Goal: Task Accomplishment & Management: Use online tool/utility

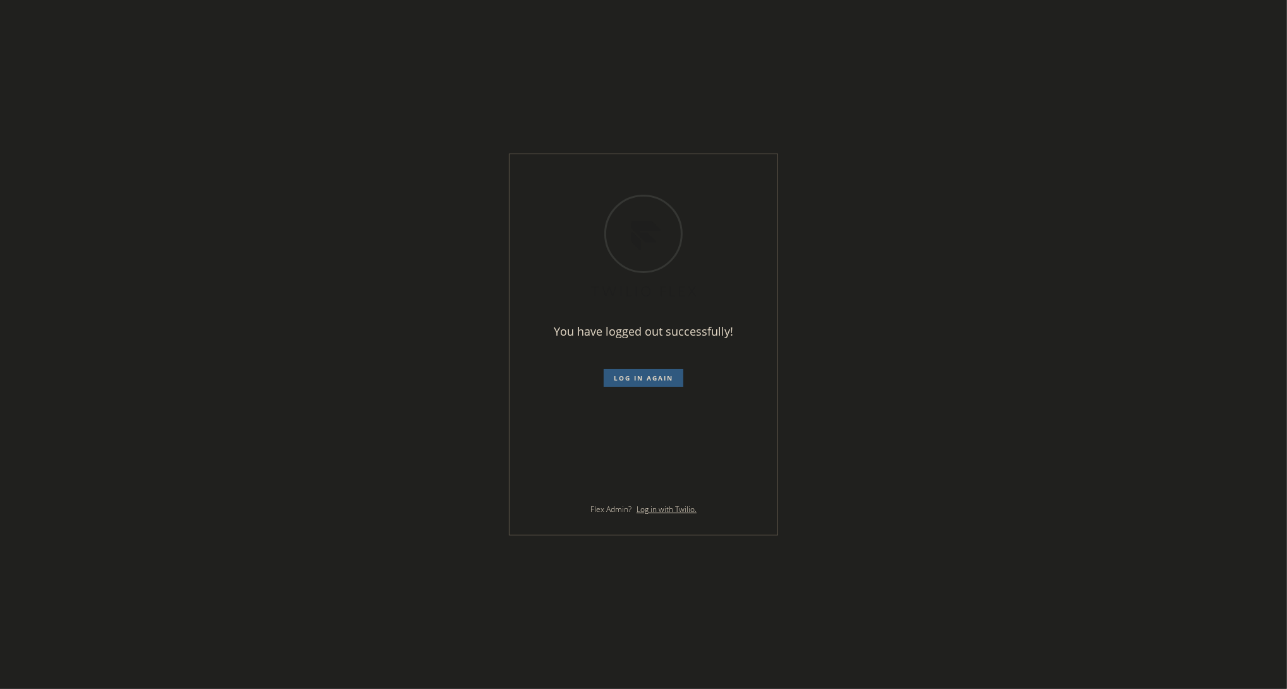
click at [946, 367] on div "You have logged out successfully! Log in again Flex Admin? Log in with Twilio." at bounding box center [643, 344] width 1287 height 689
click at [626, 362] on form "Log in again" at bounding box center [644, 373] width 220 height 28
click at [620, 377] on span "Log in again" at bounding box center [643, 378] width 59 height 9
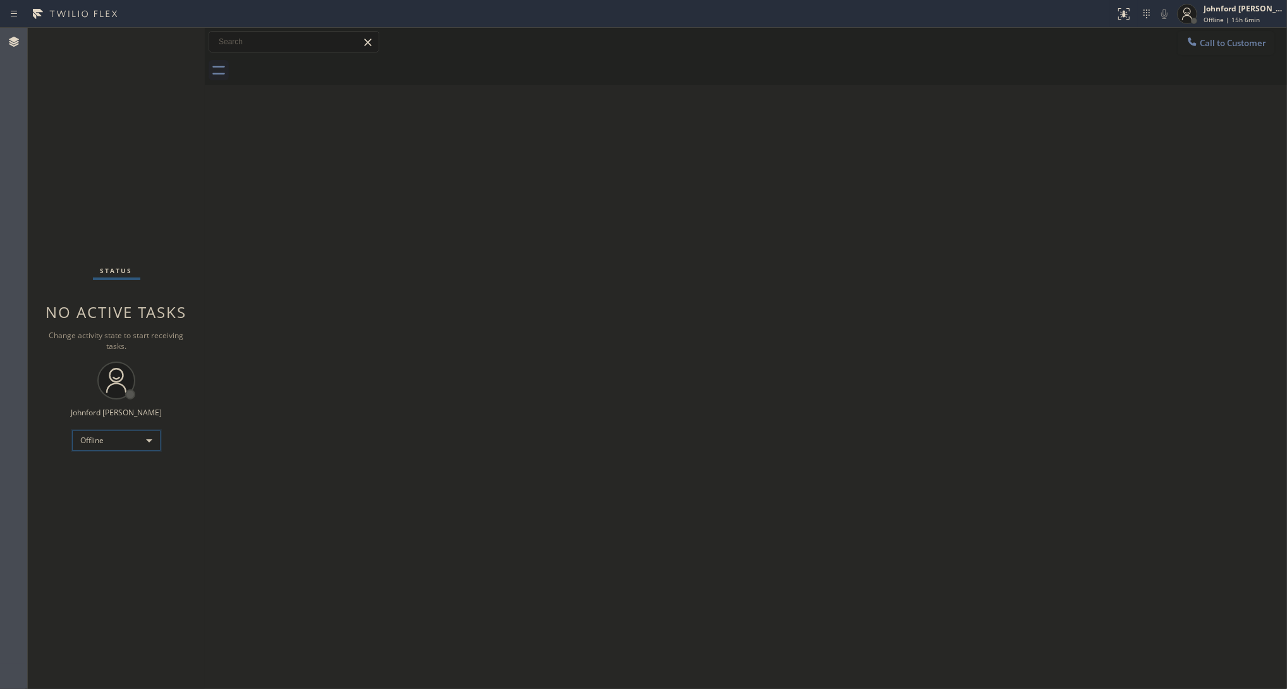
click at [93, 436] on div "Offline" at bounding box center [116, 441] width 89 height 20
click at [96, 487] on li "Unavailable" at bounding box center [116, 489] width 86 height 15
click at [953, 253] on div "Back to Dashboard Change Sender ID Customers Technicians Select a contact Outbo…" at bounding box center [746, 358] width 1082 height 661
click at [486, 261] on div "Back to Dashboard Change Sender ID Customers Technicians Select a contact Outbo…" at bounding box center [746, 358] width 1082 height 661
drag, startPoint x: 73, startPoint y: 137, endPoint x: 33, endPoint y: 125, distance: 41.6
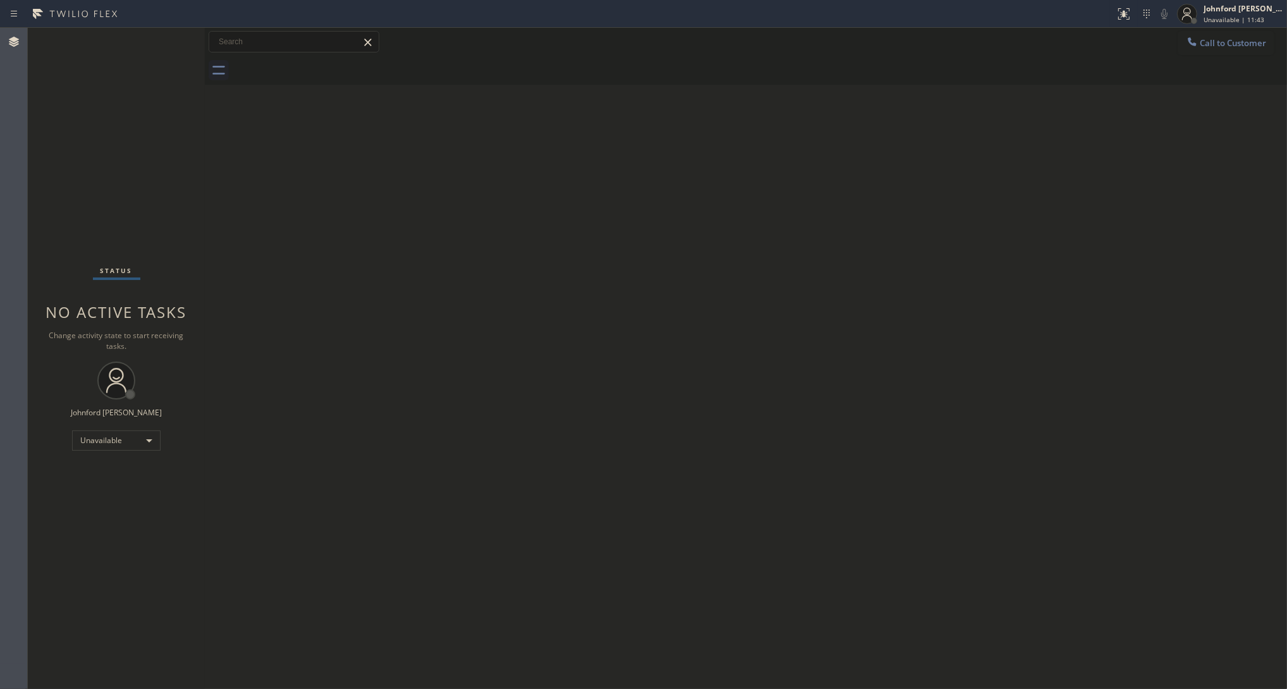
click at [73, 137] on div "Status No active tasks Change activity state to start receiving tasks. [PERSON_…" at bounding box center [116, 358] width 177 height 661
click at [76, 179] on div "Status No active tasks Change activity state to start receiving tasks. [PERSON_…" at bounding box center [116, 358] width 177 height 661
click at [1144, 51] on button "Call to Customer" at bounding box center [1226, 43] width 97 height 24
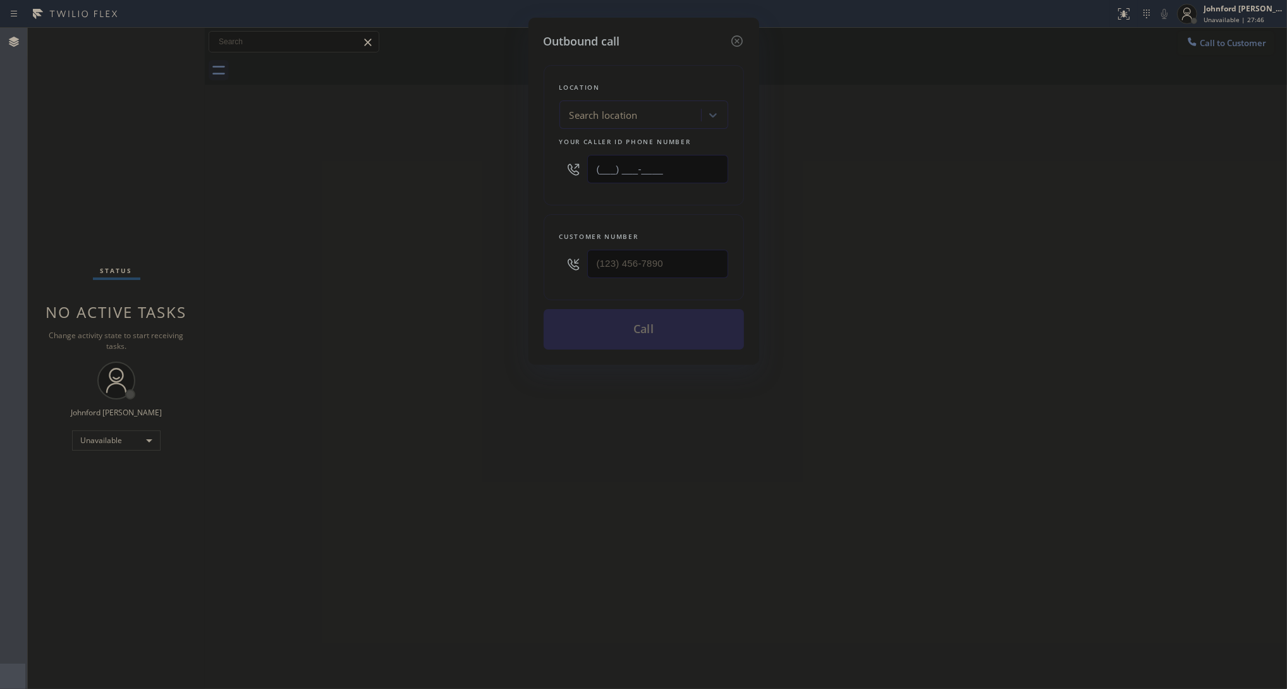
click at [675, 168] on input "(___) ___-____" at bounding box center [657, 169] width 141 height 28
paste input "951) 373-3445"
type input "[PHONE_NUMBER]"
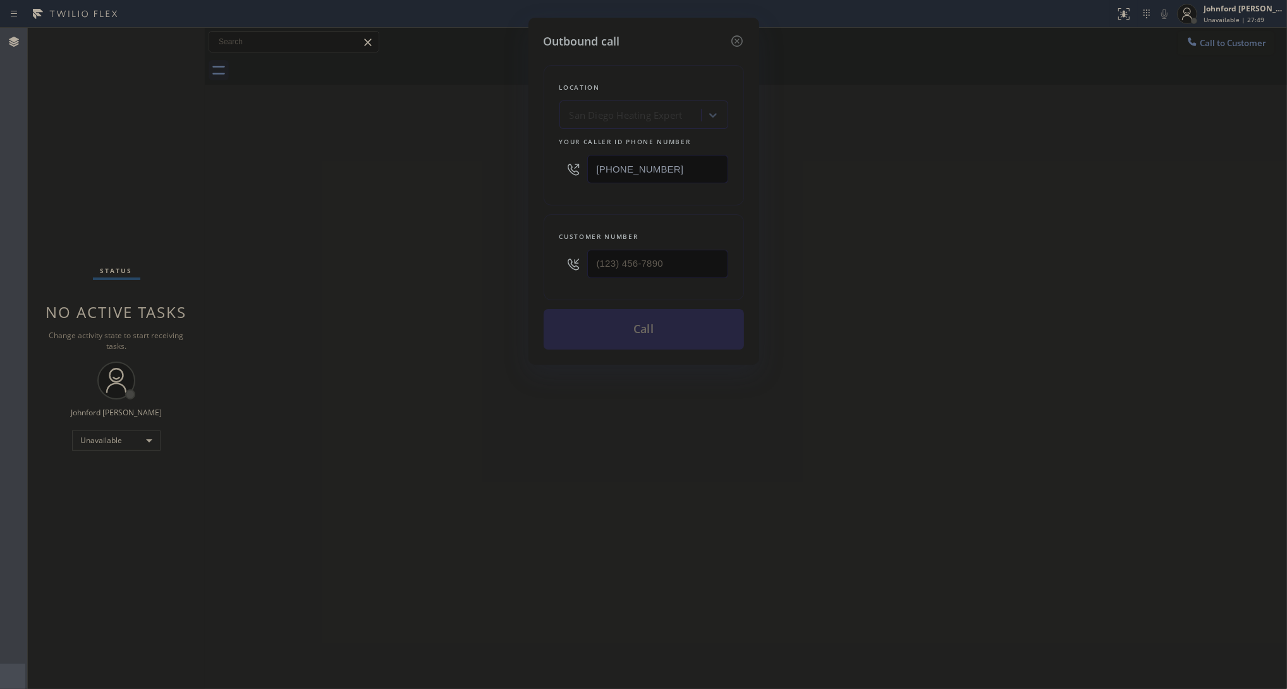
click at [635, 278] on div at bounding box center [657, 263] width 141 height 41
click at [649, 264] on input "(___) ___-____" at bounding box center [657, 264] width 141 height 28
paste input "951) 528-5562"
type input "[PHONE_NUMBER]"
click at [479, 243] on div "Outbound call Location [GEOGRAPHIC_DATA] Heating Expert Your caller id phone nu…" at bounding box center [643, 344] width 1287 height 689
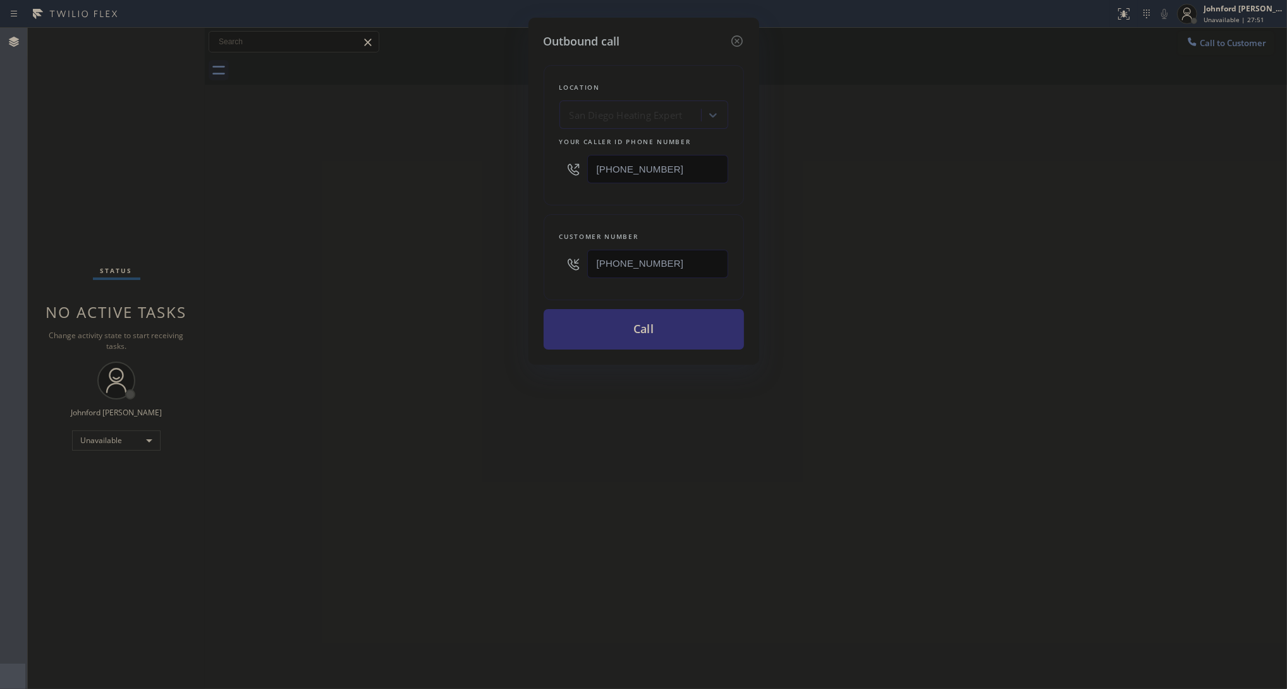
click at [687, 336] on button "Call" at bounding box center [644, 329] width 200 height 40
drag, startPoint x: 854, startPoint y: 258, endPoint x: 871, endPoint y: 238, distance: 26.0
click at [858, 256] on div "Outbound call Location [GEOGRAPHIC_DATA] Heating Expert Your caller id phone nu…" at bounding box center [643, 344] width 1287 height 689
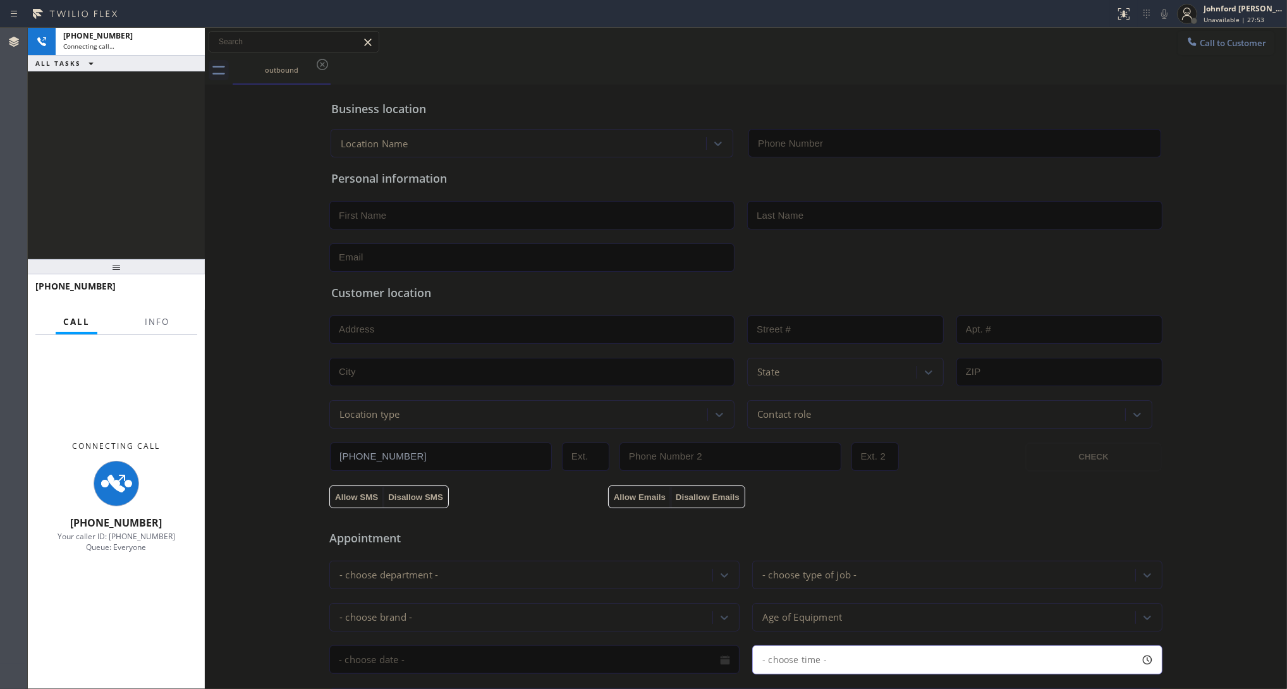
type input "[PHONE_NUMBER]"
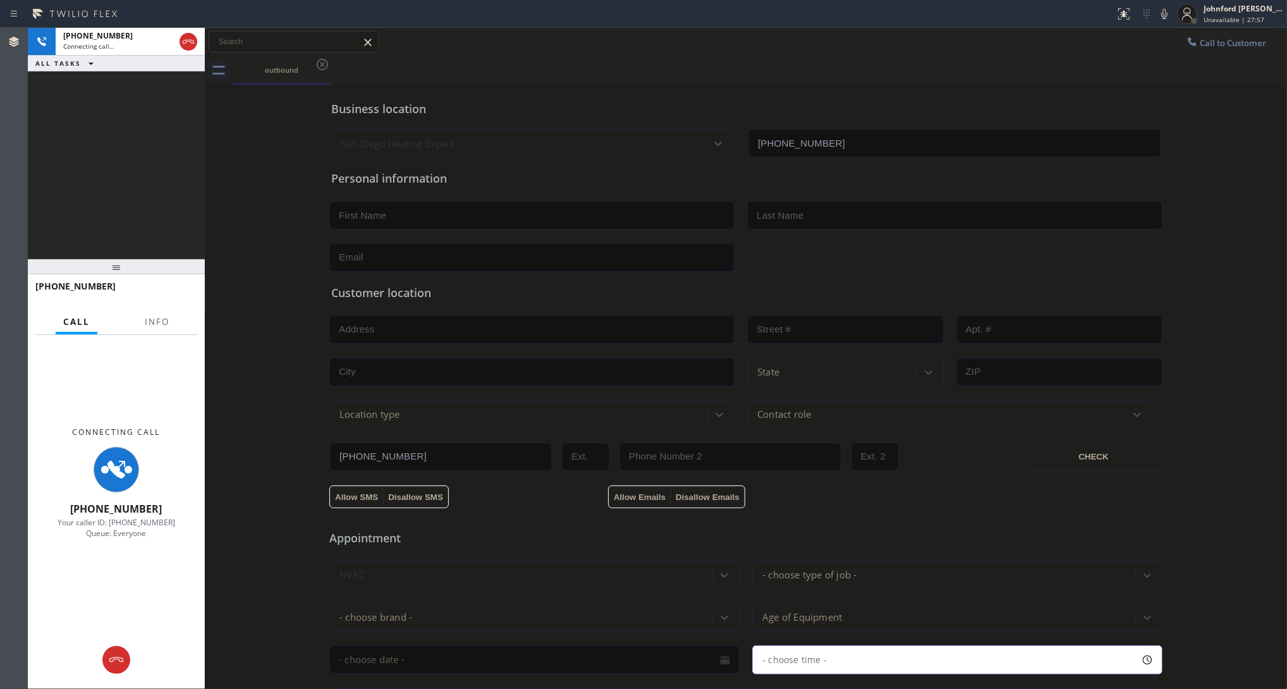
click at [177, 319] on div "Call Info" at bounding box center [116, 322] width 162 height 25
click at [124, 312] on div "Call Info" at bounding box center [116, 322] width 162 height 25
click at [149, 319] on span "Info" at bounding box center [157, 321] width 25 height 11
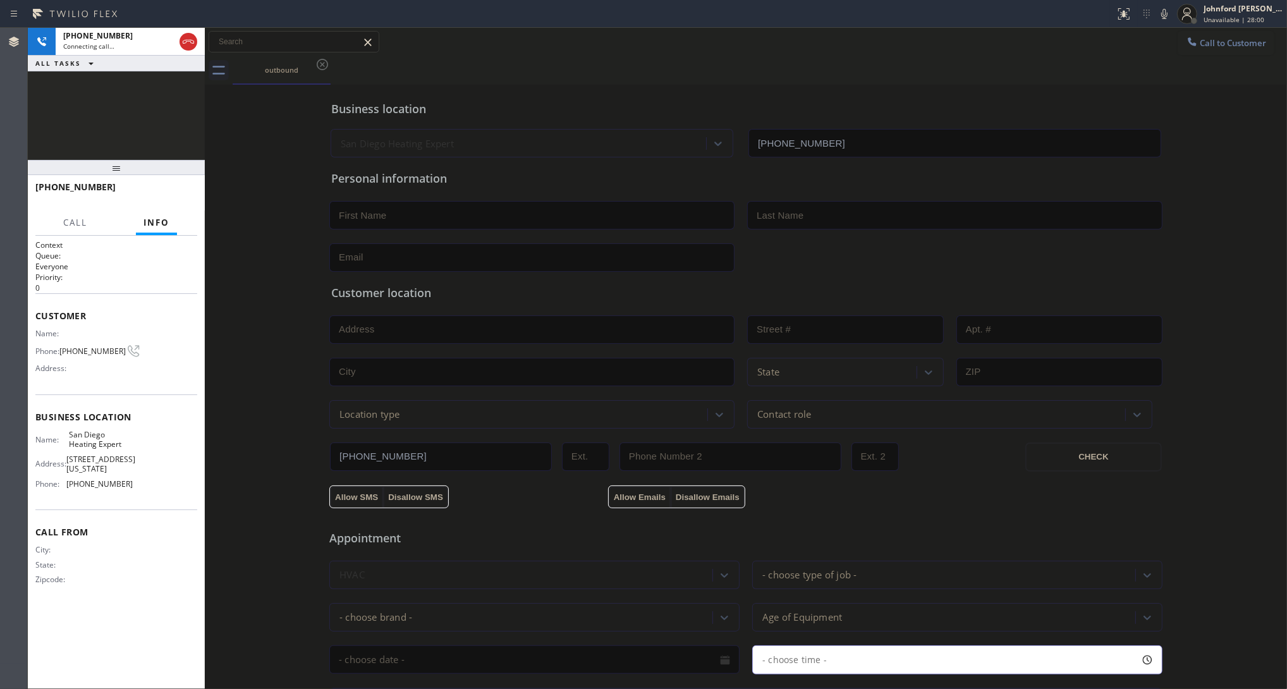
drag, startPoint x: 131, startPoint y: 264, endPoint x: 159, endPoint y: 113, distance: 154.4
click at [159, 113] on div "[PHONE_NUMBER] Connecting call… ALL TASKS ALL TASKS ACTIVE TASKS TASKS IN WRAP …" at bounding box center [116, 358] width 177 height 661
click at [188, 198] on button "HANG UP" at bounding box center [167, 193] width 59 height 18
click at [152, 212] on button "Info" at bounding box center [156, 223] width 41 height 25
click at [154, 200] on button "COMPLETE" at bounding box center [165, 193] width 64 height 18
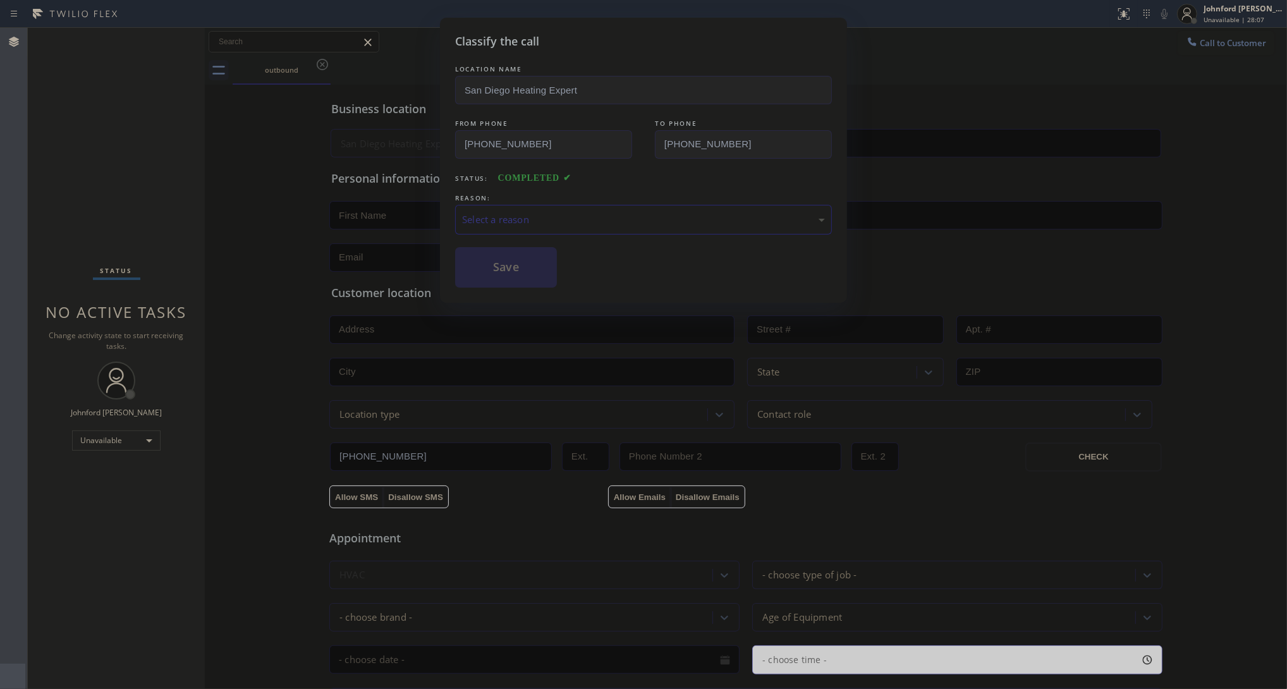
click at [501, 234] on div "LOCATION NAME [GEOGRAPHIC_DATA] Heating Expert FROM PHONE [PHONE_NUMBER] TO PHO…" at bounding box center [643, 175] width 377 height 225
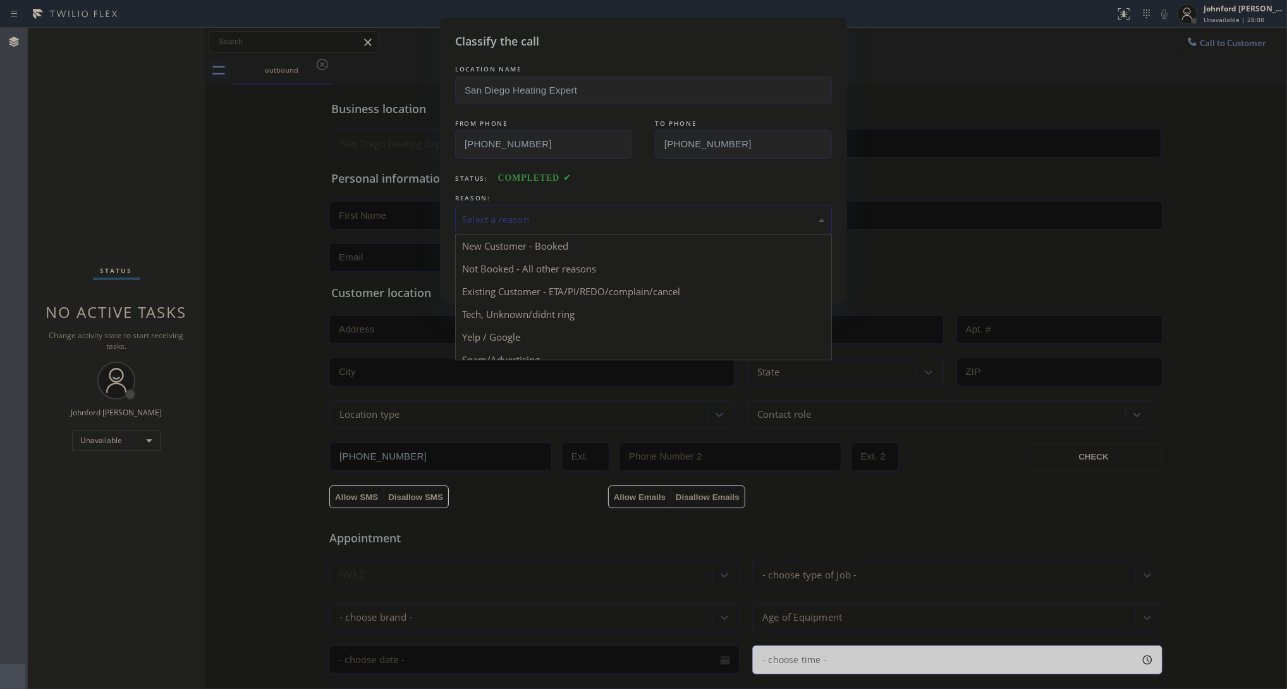
click at [513, 214] on div "Select a reason" at bounding box center [643, 219] width 363 height 15
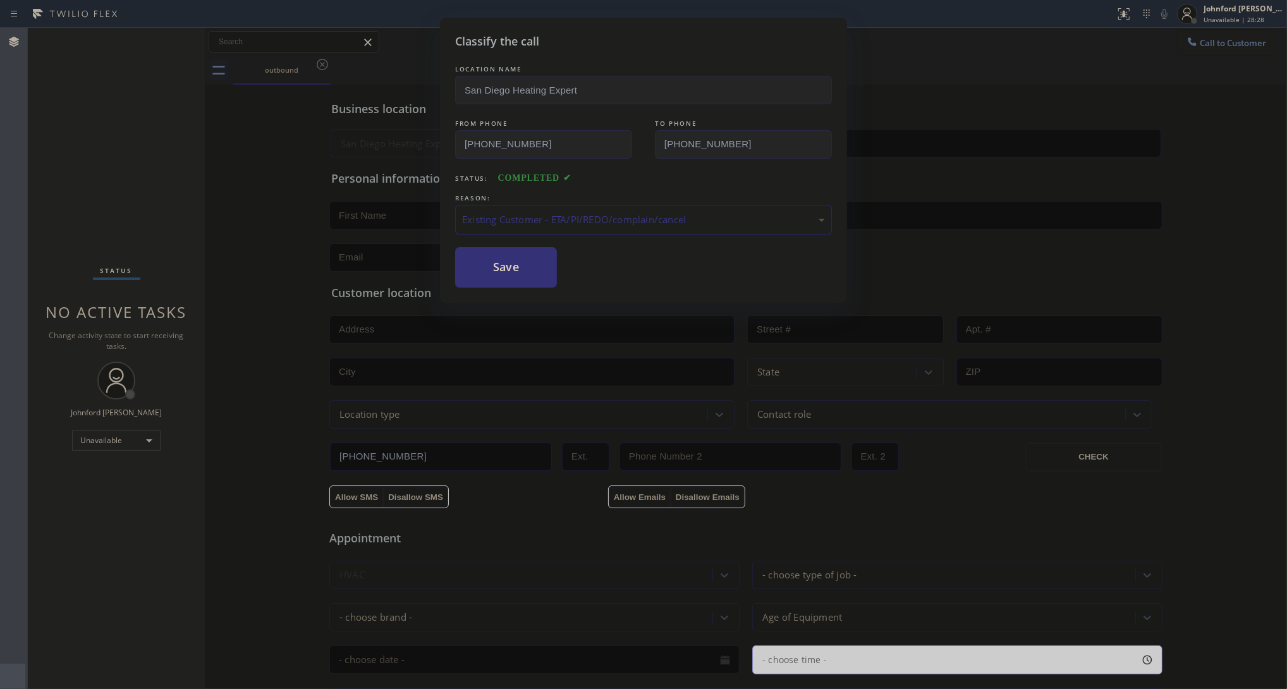
click at [487, 237] on div "LOCATION NAME [GEOGRAPHIC_DATA] Heating Expert FROM PHONE [PHONE_NUMBER] TO PHO…" at bounding box center [643, 175] width 377 height 225
drag, startPoint x: 503, startPoint y: 267, endPoint x: 383, endPoint y: 384, distance: 168.1
click at [383, 384] on div "Classify the call LOCATION NAME [GEOGRAPHIC_DATA] Heating Expert FROM PHONE [PH…" at bounding box center [643, 344] width 1287 height 689
click at [520, 267] on button "Save" at bounding box center [506, 267] width 102 height 40
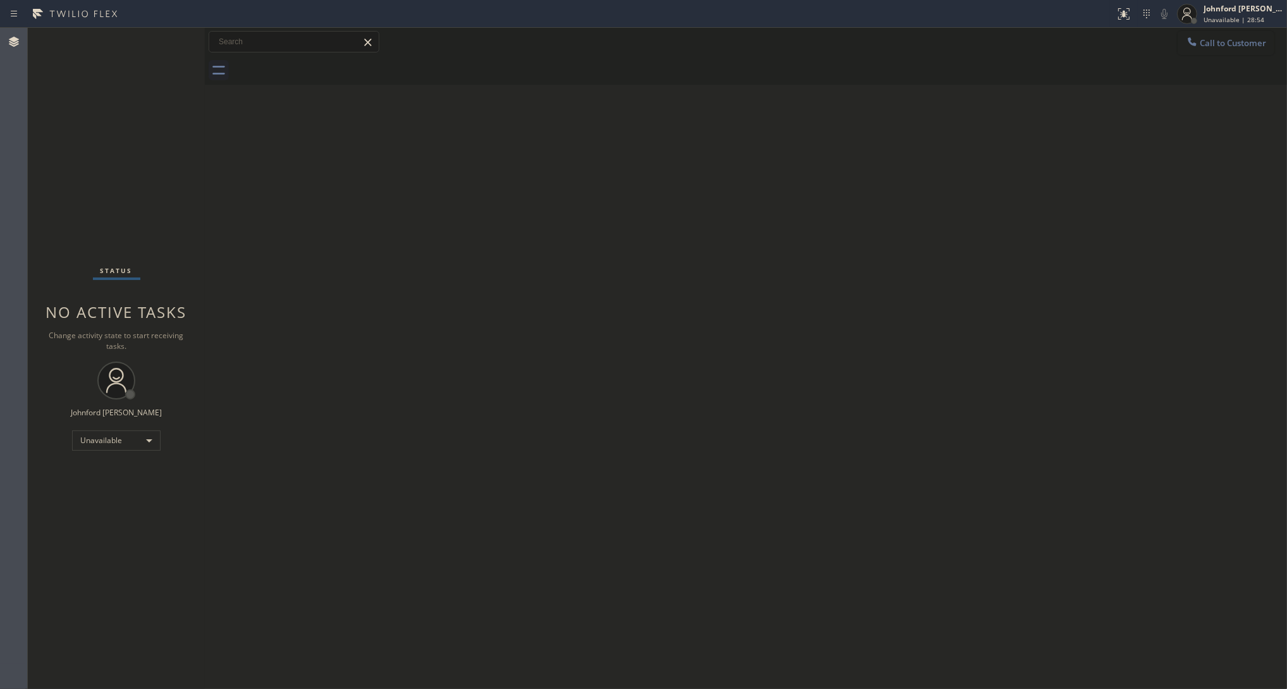
click at [1144, 54] on button "Call to Customer" at bounding box center [1226, 43] width 97 height 24
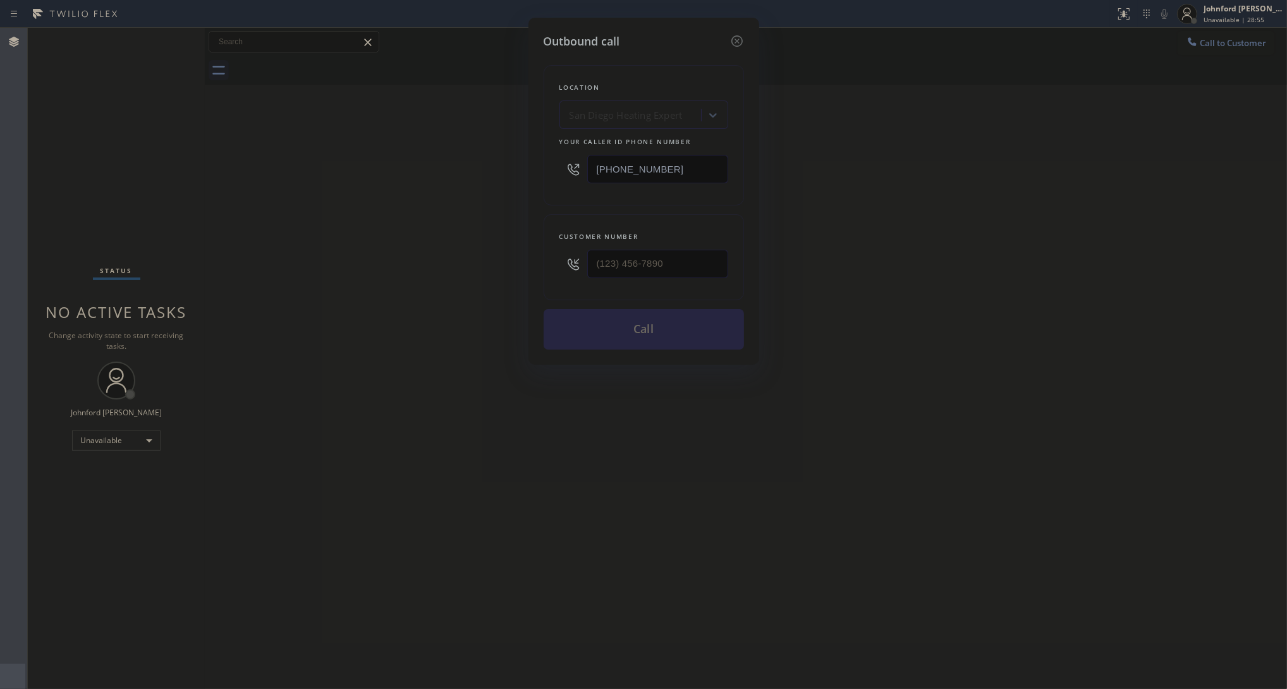
click at [716, 168] on input "[PHONE_NUMBER]" at bounding box center [657, 169] width 141 height 28
drag, startPoint x: 716, startPoint y: 168, endPoint x: 525, endPoint y: 211, distance: 195.1
click at [713, 168] on input "[PHONE_NUMBER]" at bounding box center [657, 169] width 141 height 28
paste input "49) 687-3772"
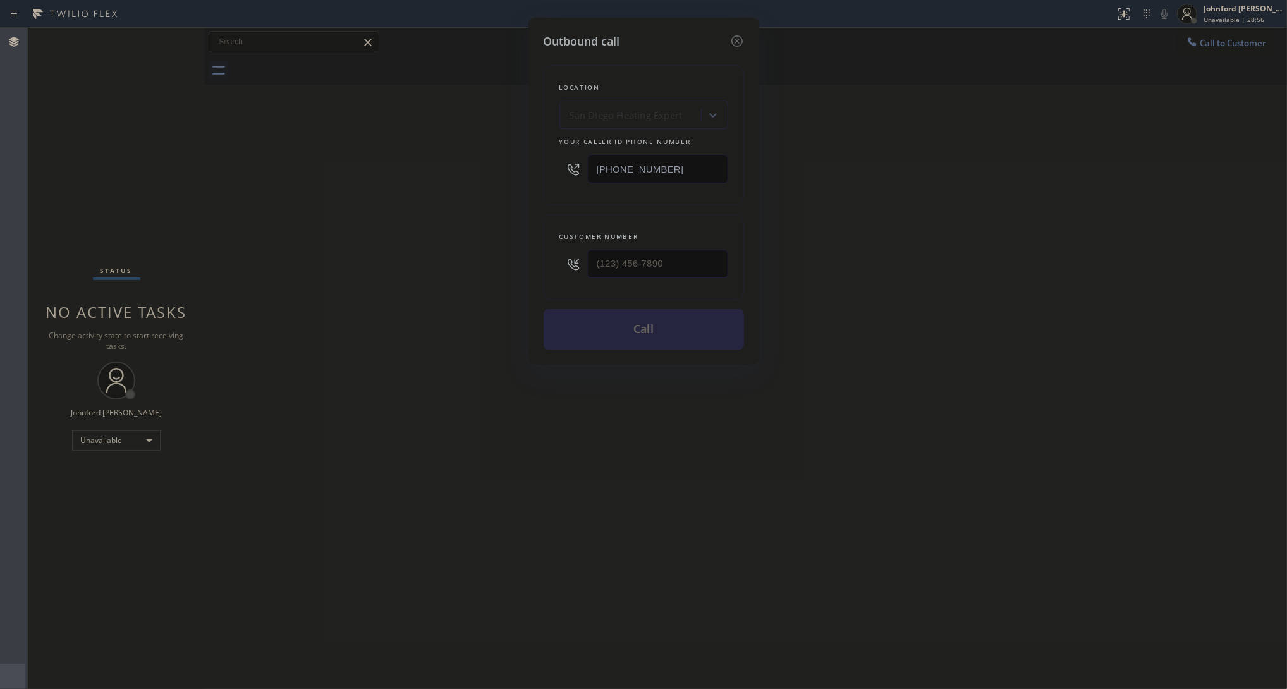
type input "[PHONE_NUMBER]"
click at [617, 251] on input "(___) ___-____" at bounding box center [657, 264] width 141 height 28
paste input "512) 679-9181"
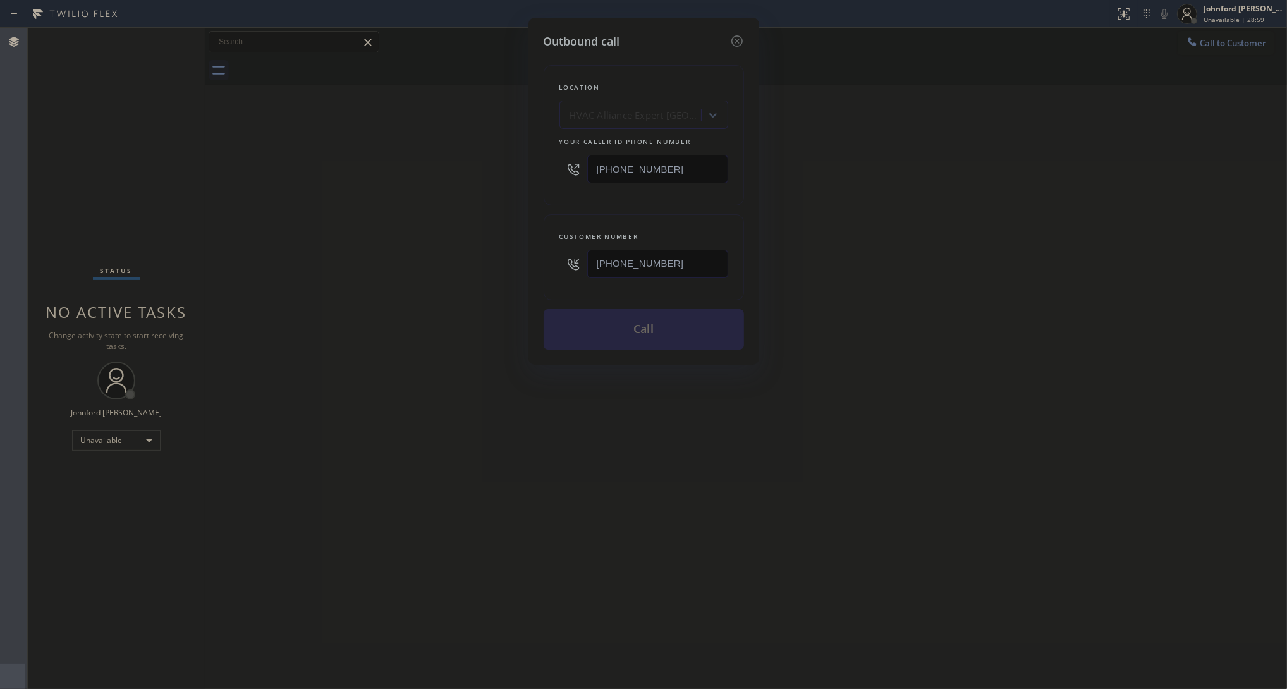
type input "[PHONE_NUMBER]"
click at [405, 240] on div "Outbound call Location HVAC Alliance Expert [GEOGRAPHIC_DATA][PERSON_NAME] Your…" at bounding box center [643, 344] width 1287 height 689
click at [594, 333] on button "Call" at bounding box center [644, 329] width 200 height 40
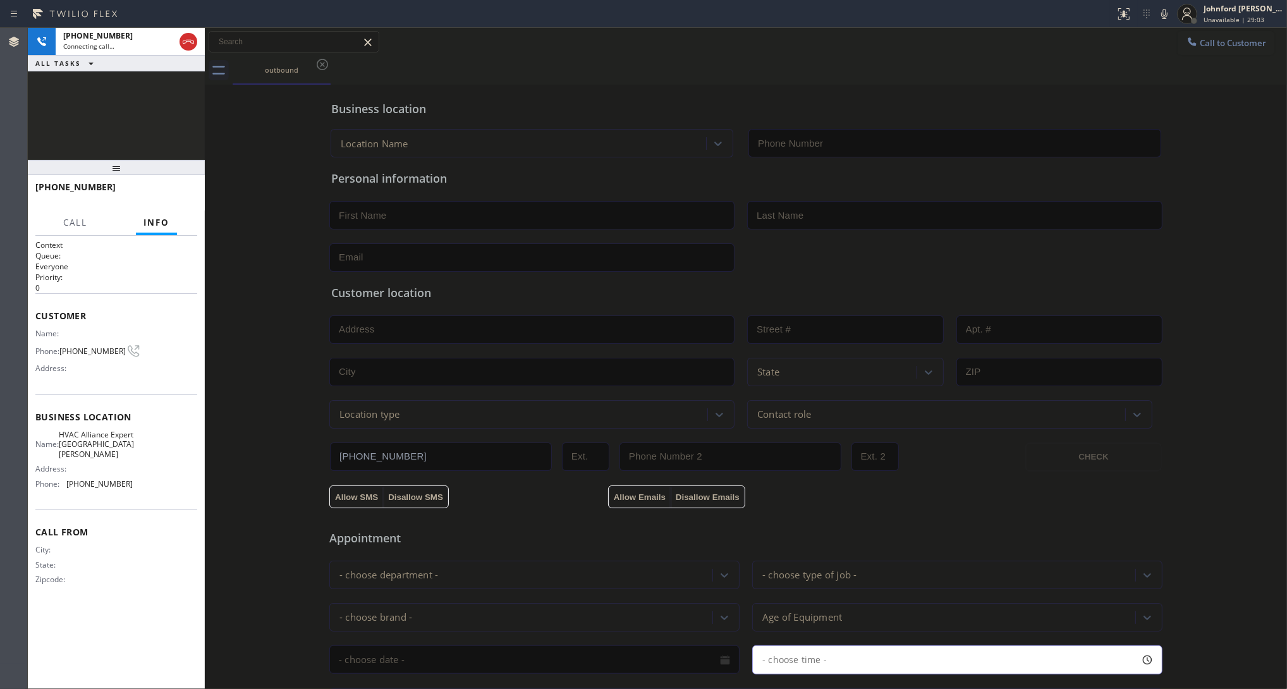
type input "[PHONE_NUMBER]"
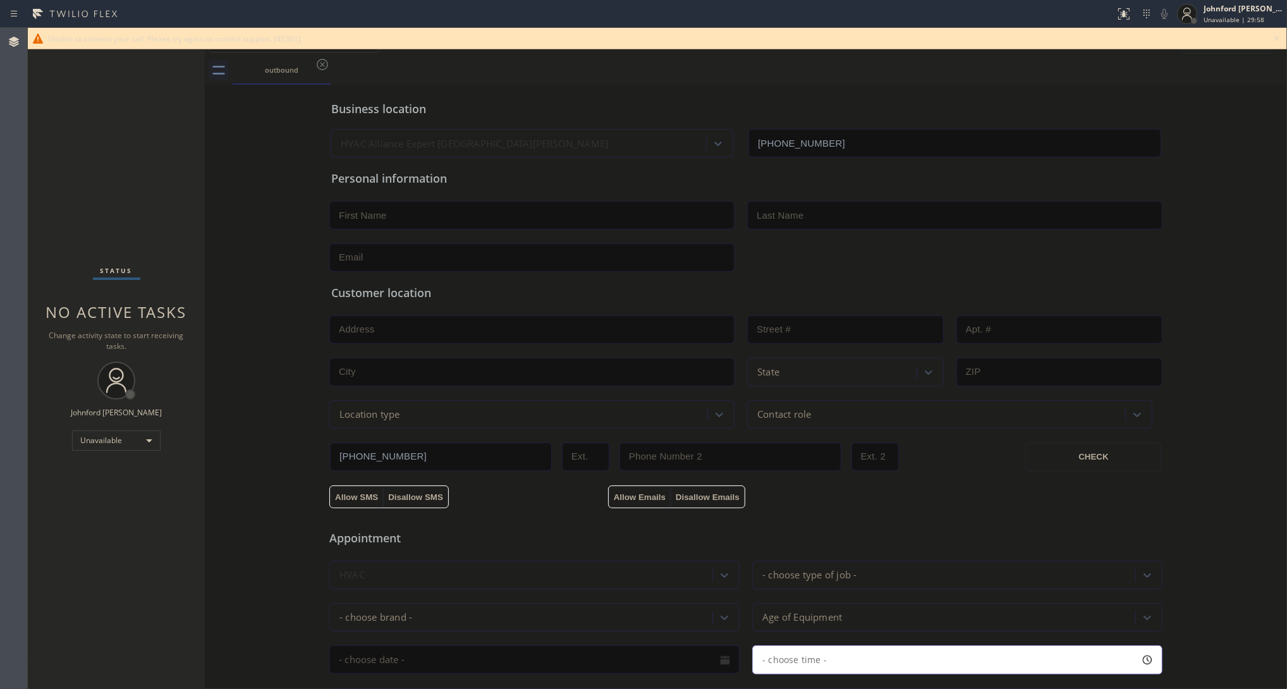
click at [1144, 44] on icon at bounding box center [1276, 38] width 15 height 15
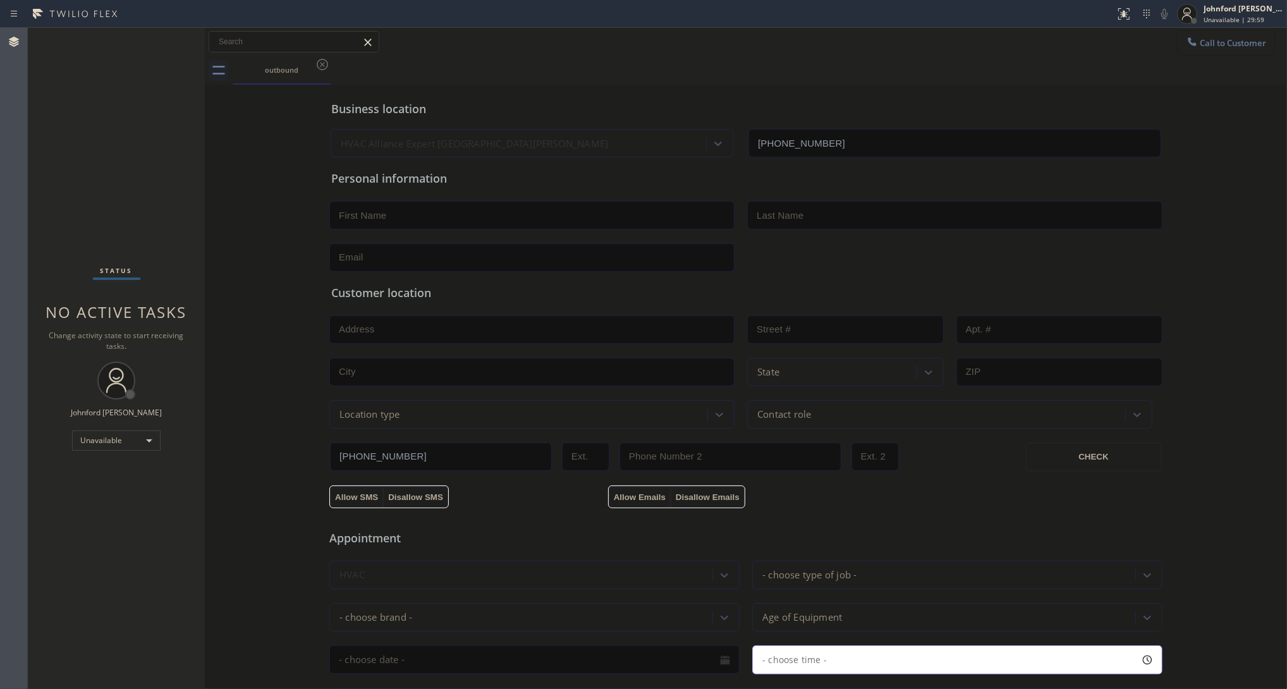
click at [1144, 48] on button "Call to Customer" at bounding box center [1226, 43] width 97 height 24
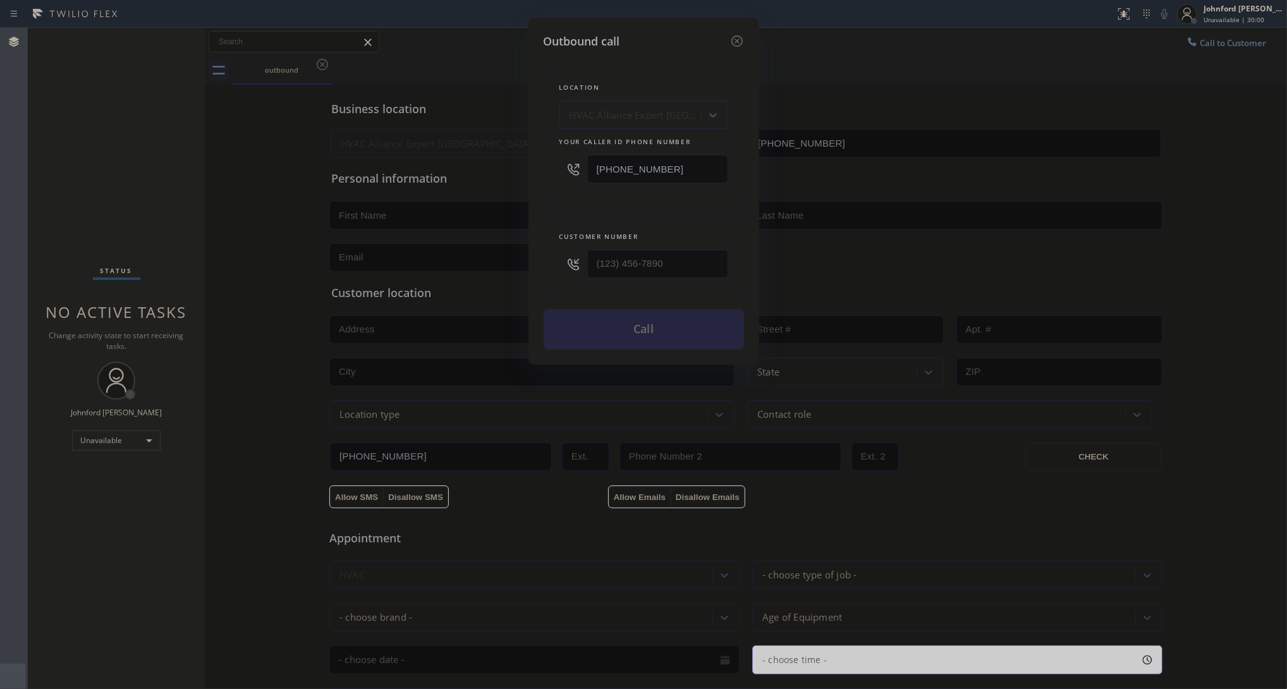
click at [655, 157] on input "[PHONE_NUMBER]" at bounding box center [657, 169] width 141 height 28
paste input "73) 791-5586"
type input "[PHONE_NUMBER]"
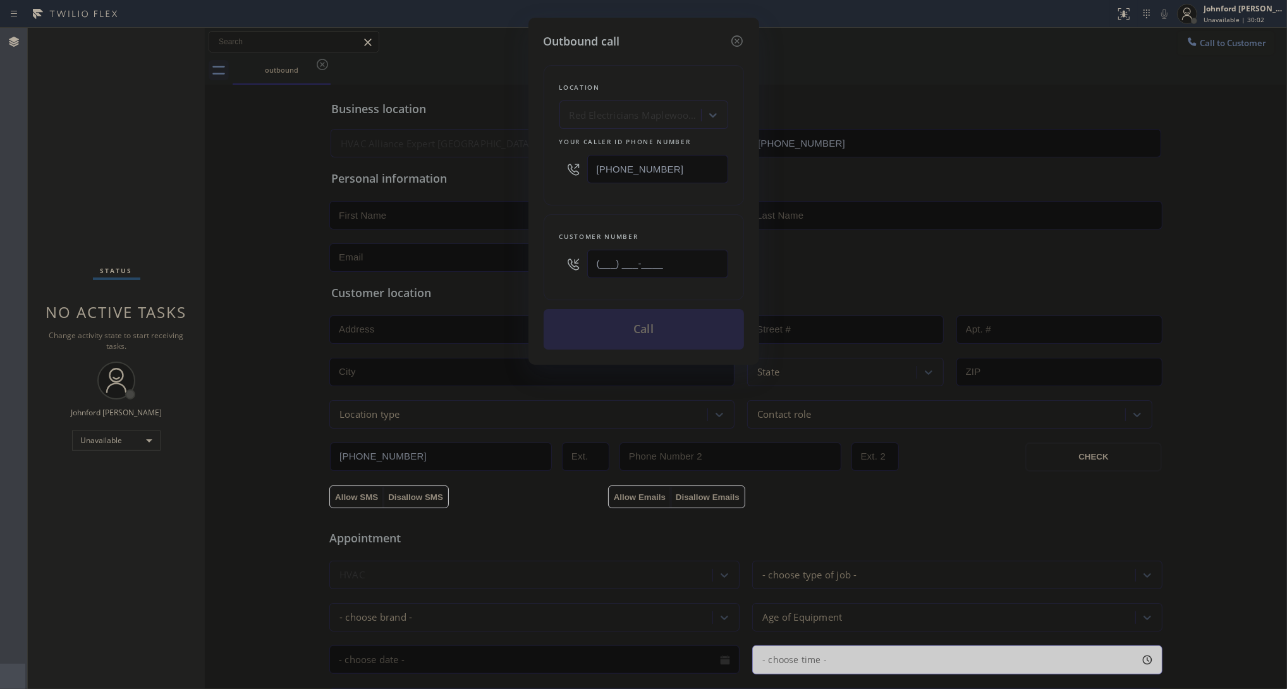
click at [661, 252] on input "(___) ___-____" at bounding box center [657, 264] width 141 height 28
paste input "201) 590-5599"
type input "[PHONE_NUMBER]"
click at [653, 219] on div "Customer number [PHONE_NUMBER]" at bounding box center [644, 257] width 200 height 86
click at [645, 324] on button "Call" at bounding box center [644, 329] width 200 height 40
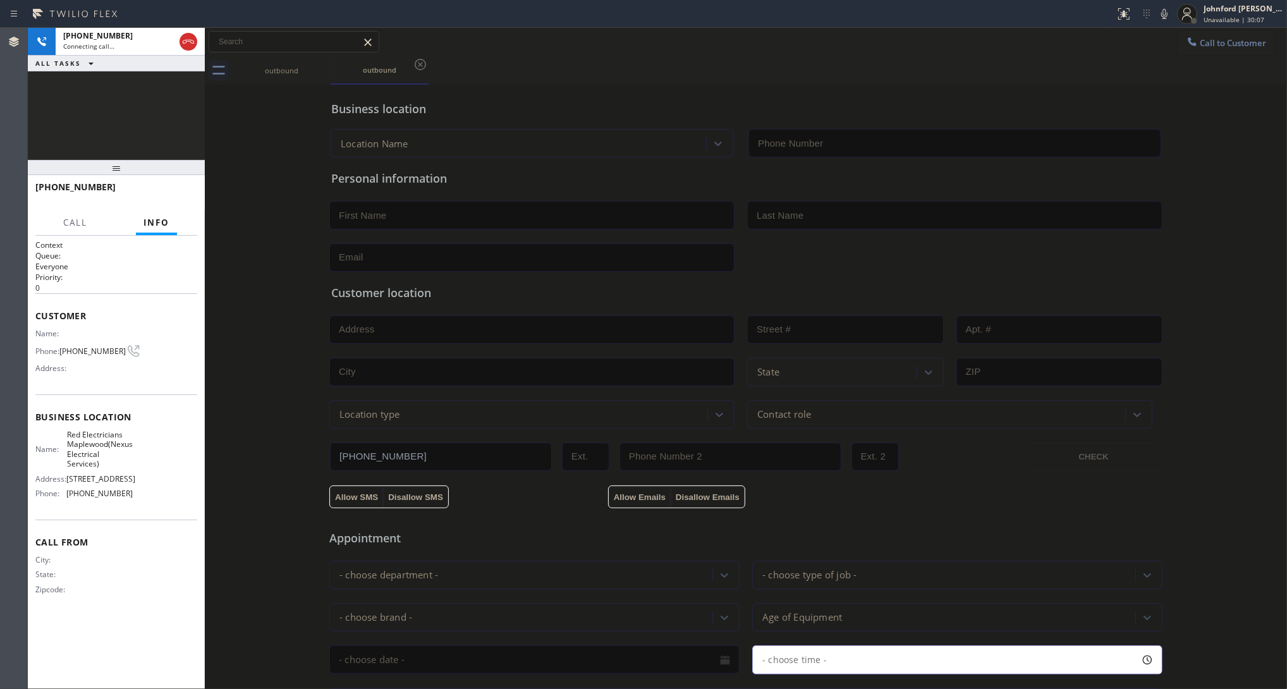
type input "[PHONE_NUMBER]"
click at [64, 126] on div "[PHONE_NUMBER] Live | 00:02 ALL TASKS ALL TASKS ACTIVE TASKS TASKS IN WRAP UP" at bounding box center [116, 94] width 177 height 132
click at [177, 47] on div at bounding box center [177, 42] width 46 height 28
click at [181, 43] on div at bounding box center [189, 41] width 18 height 15
drag, startPoint x: 209, startPoint y: 190, endPoint x: 193, endPoint y: 196, distance: 17.6
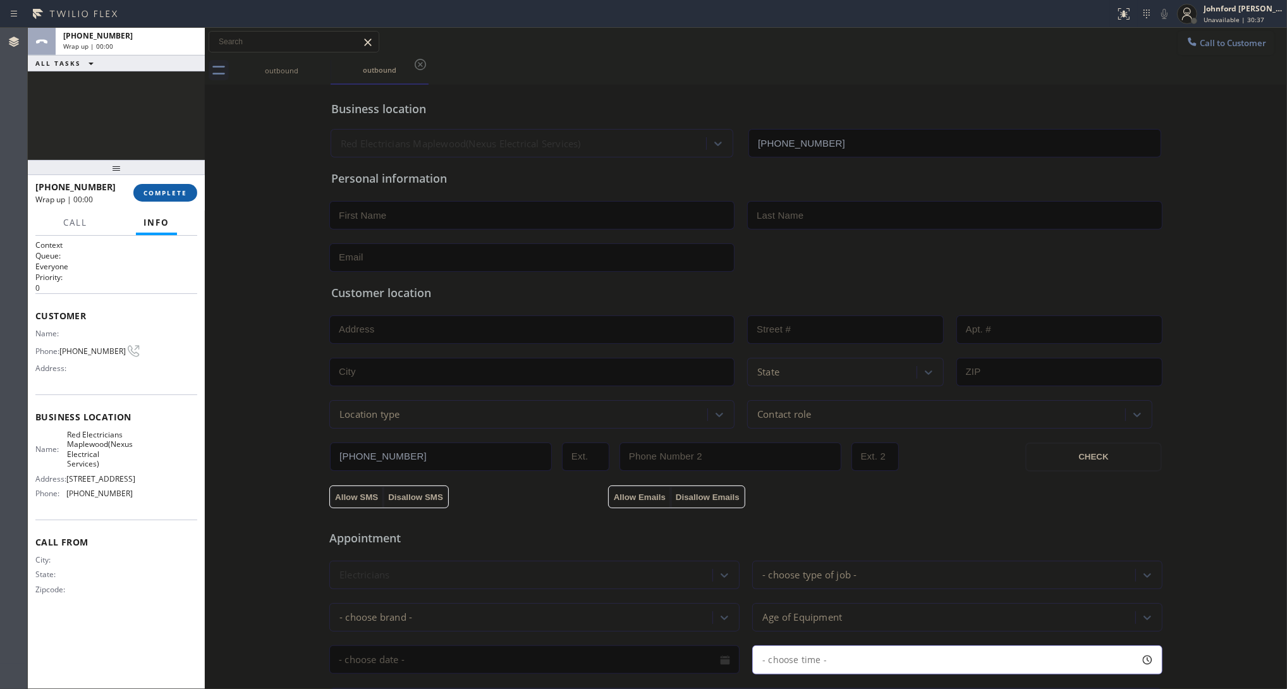
click at [209, 192] on div "Business location Red Electricians Maplewood(Nexus Electrical Services) [PHONE_…" at bounding box center [746, 520] width 1076 height 864
click at [166, 188] on span "COMPLETE" at bounding box center [166, 192] width 44 height 9
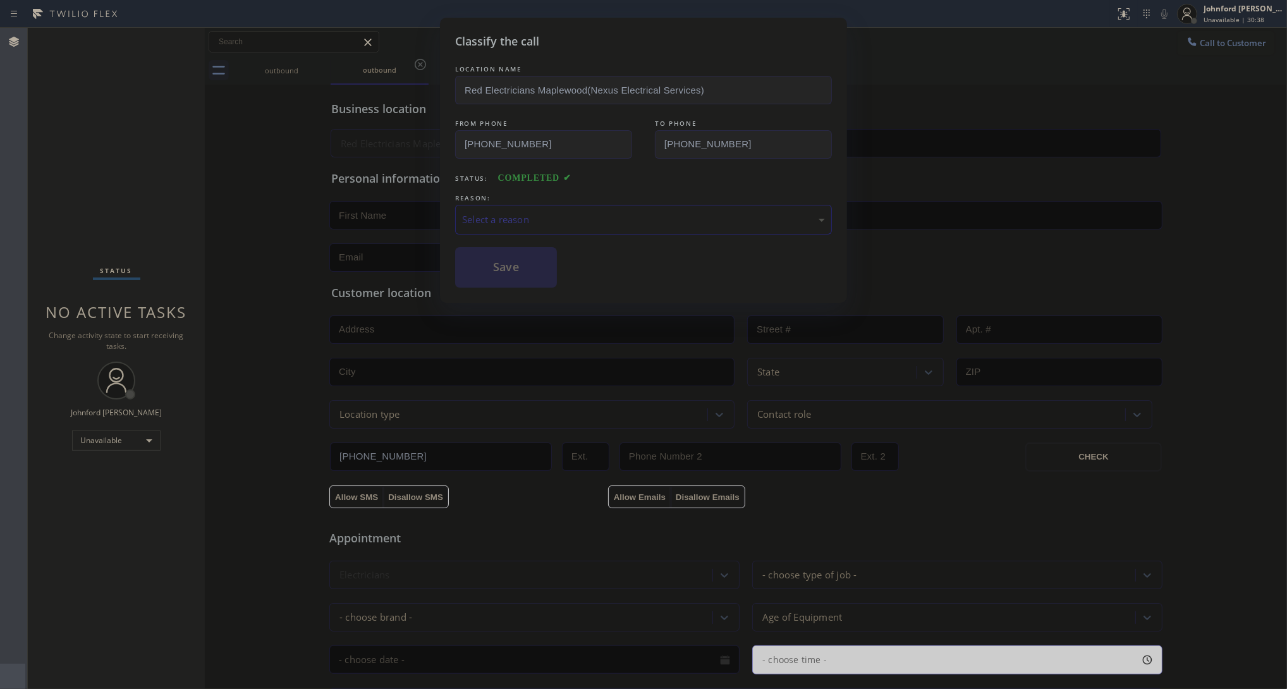
click at [546, 205] on div "Select a reason" at bounding box center [643, 220] width 377 height 30
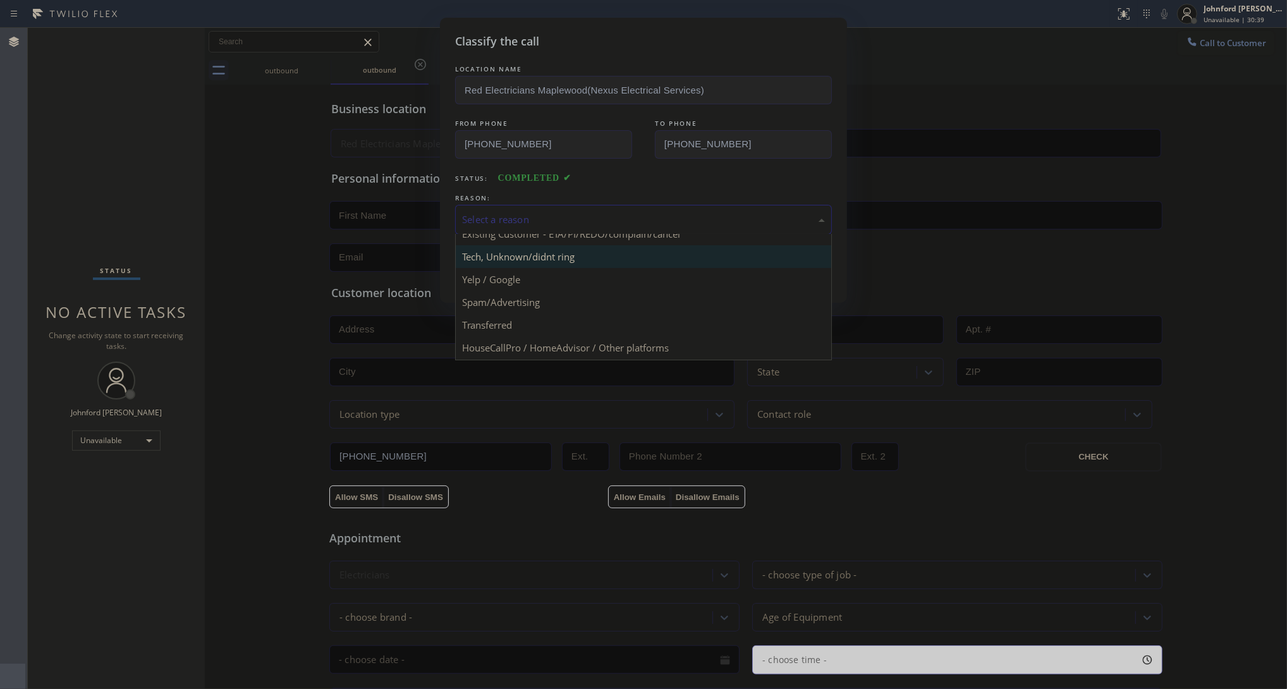
scroll to position [87, 0]
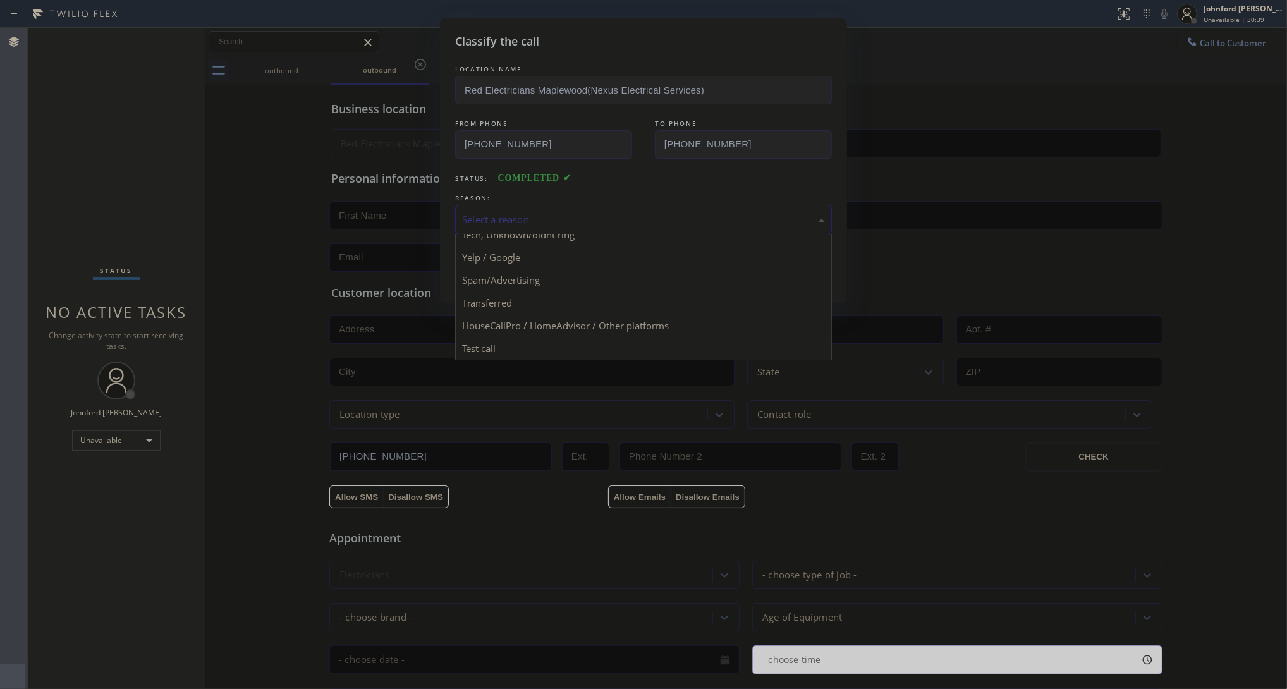
drag, startPoint x: 518, startPoint y: 304, endPoint x: 517, endPoint y: 314, distance: 9.7
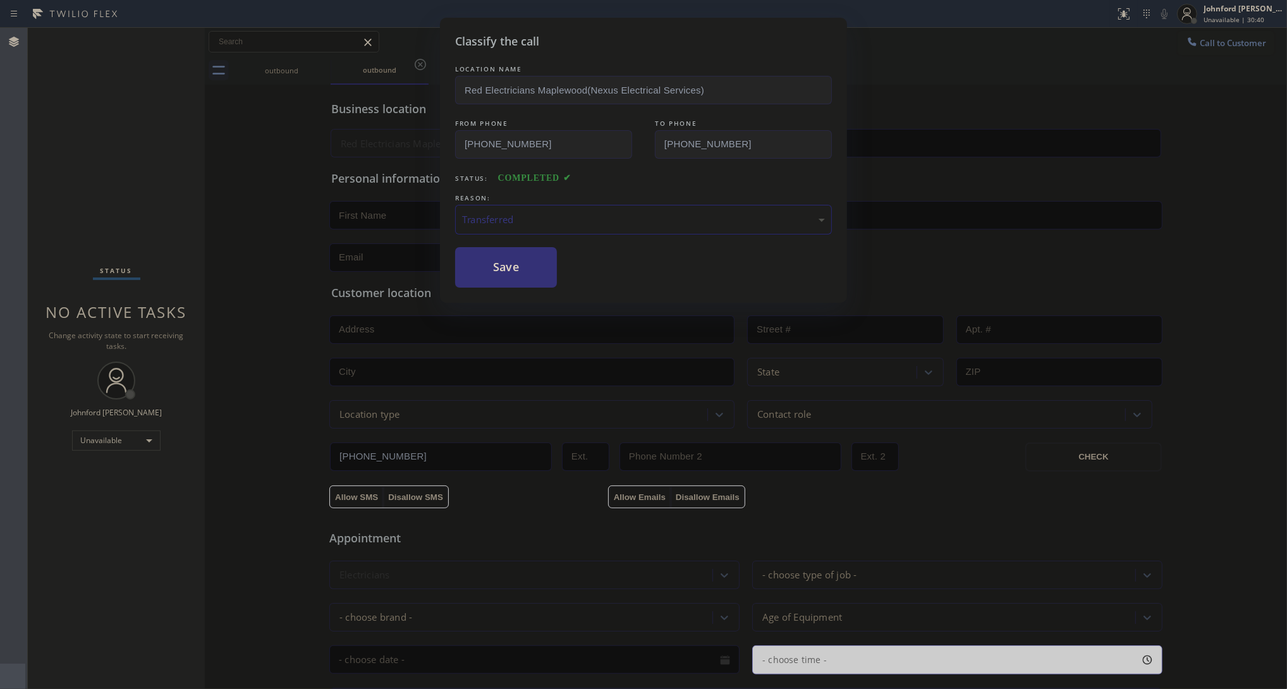
click at [522, 229] on div "Transferred" at bounding box center [643, 220] width 377 height 30
click at [504, 260] on button "Save" at bounding box center [506, 267] width 102 height 40
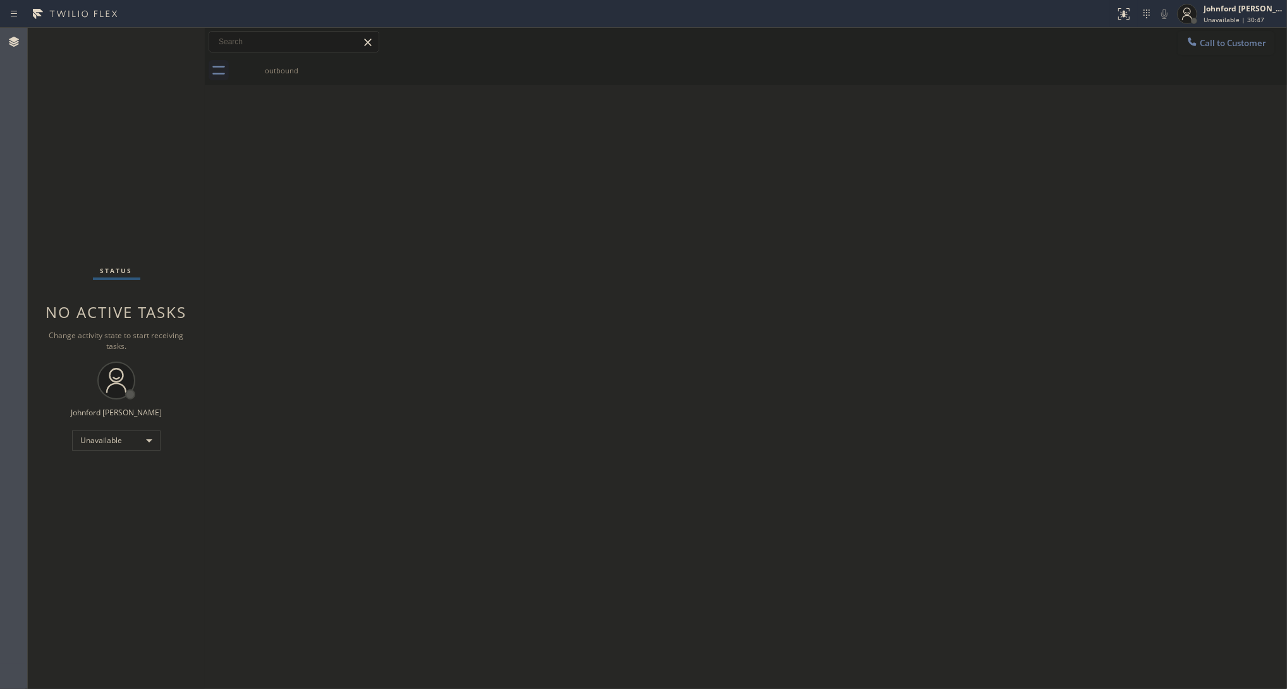
click at [146, 327] on div "Status No active tasks Change activity state to start receiving tasks. [PERSON_…" at bounding box center [116, 358] width 177 height 661
drag, startPoint x: 1084, startPoint y: 204, endPoint x: 1107, endPoint y: 166, distance: 44.2
click at [1089, 199] on div "Back to Dashboard Change Sender ID Customers Technicians Select a contact Outbo…" at bounding box center [746, 358] width 1082 height 661
click at [1144, 51] on button "Call to Customer" at bounding box center [1226, 43] width 97 height 24
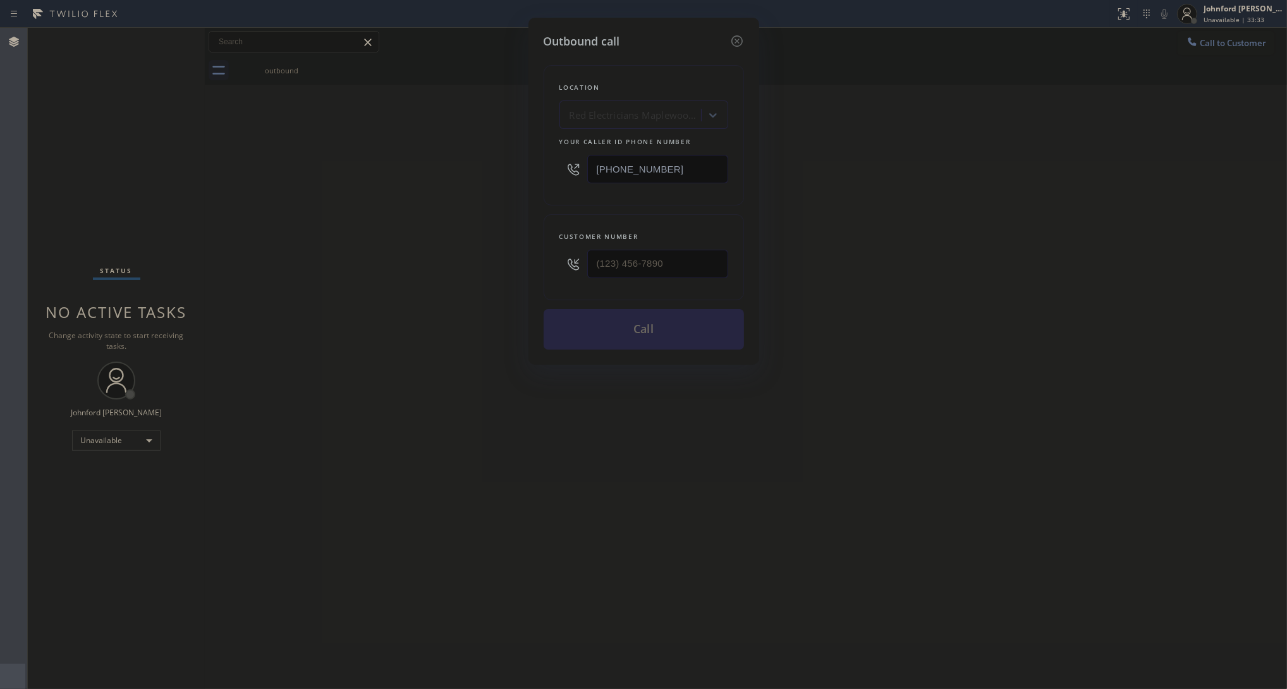
click at [680, 155] on input "[PHONE_NUMBER]" at bounding box center [657, 169] width 141 height 28
paste input "818) 293-2018"
type input "[PHONE_NUMBER]"
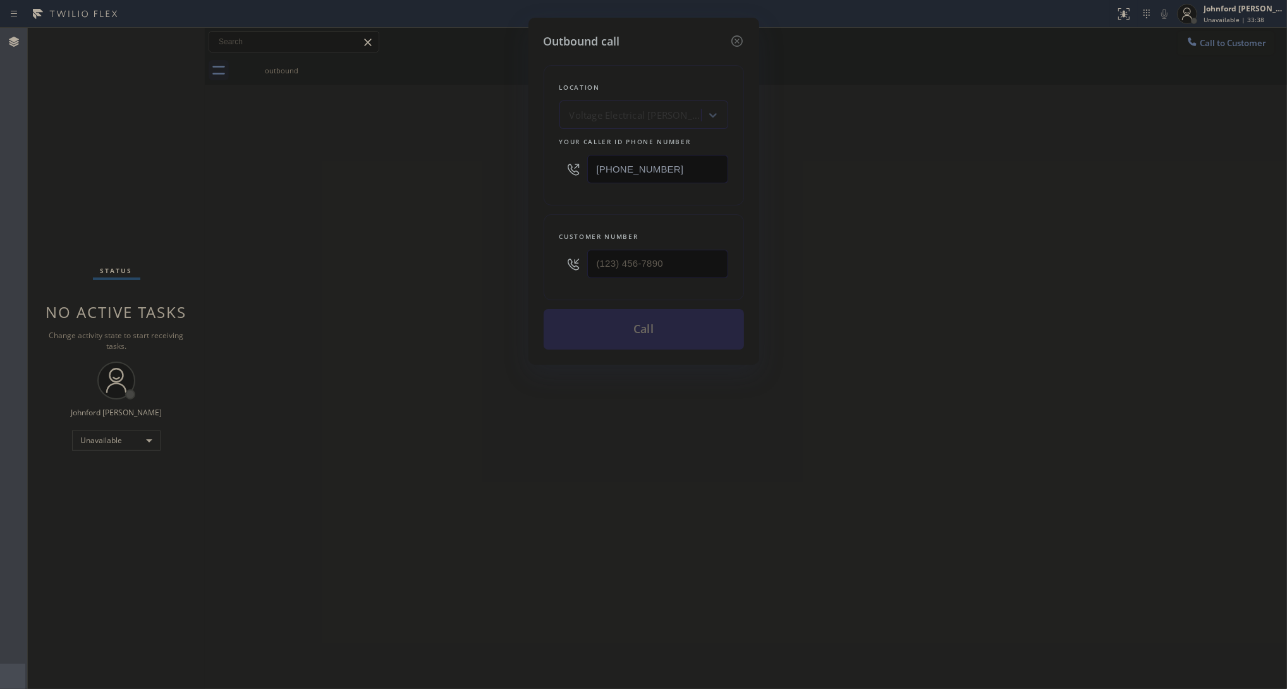
click at [867, 270] on div "Outbound call Location Voltage Electrical [PERSON_NAME][GEOGRAPHIC_DATA] Your c…" at bounding box center [643, 344] width 1287 height 689
click at [656, 252] on input "(___) ___-____" at bounding box center [657, 264] width 141 height 28
paste input "818) 463-2938"
type input "[PHONE_NUMBER]"
click at [500, 258] on div "Outbound call Location Voltage Electrical [PERSON_NAME][GEOGRAPHIC_DATA] Your c…" at bounding box center [643, 344] width 1287 height 689
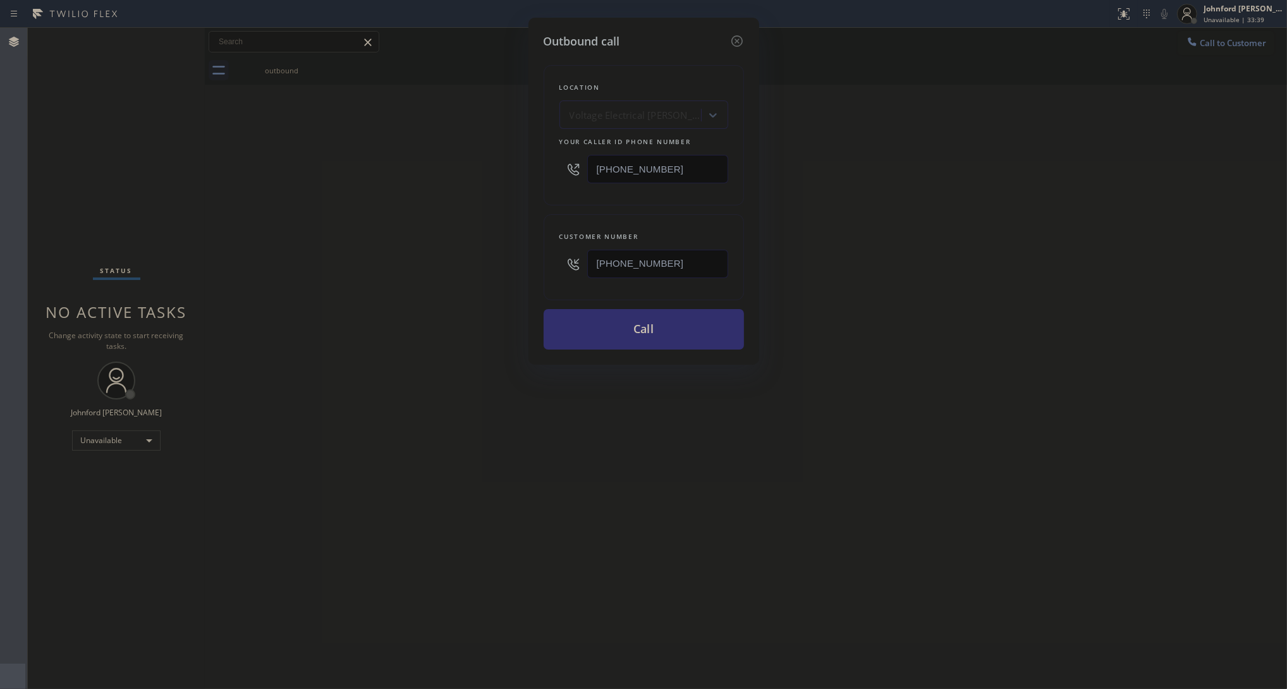
click at [688, 326] on button "Call" at bounding box center [644, 329] width 200 height 40
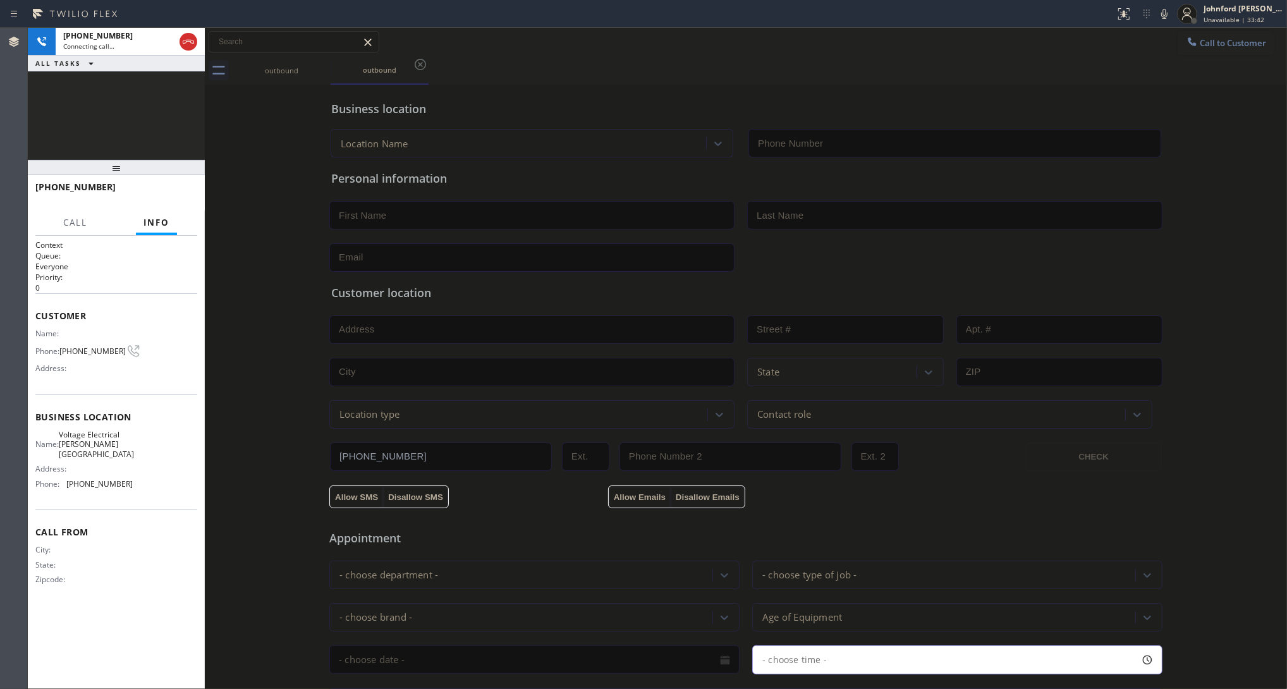
type input "[PHONE_NUMBER]"
click at [142, 152] on div "[PHONE_NUMBER] Connecting call… ALL TASKS ALL TASKS ACTIVE TASKS TASKS IN WRAP …" at bounding box center [116, 94] width 177 height 132
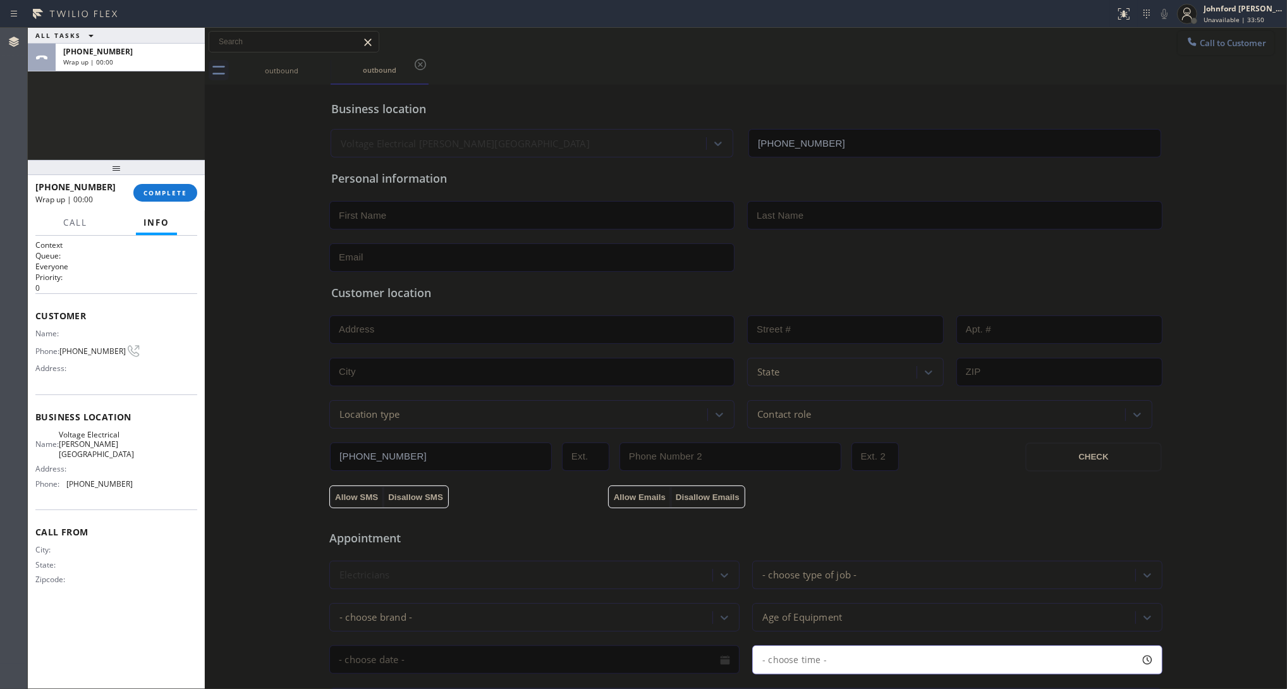
click at [1144, 46] on span "Call to Customer" at bounding box center [1233, 42] width 66 height 11
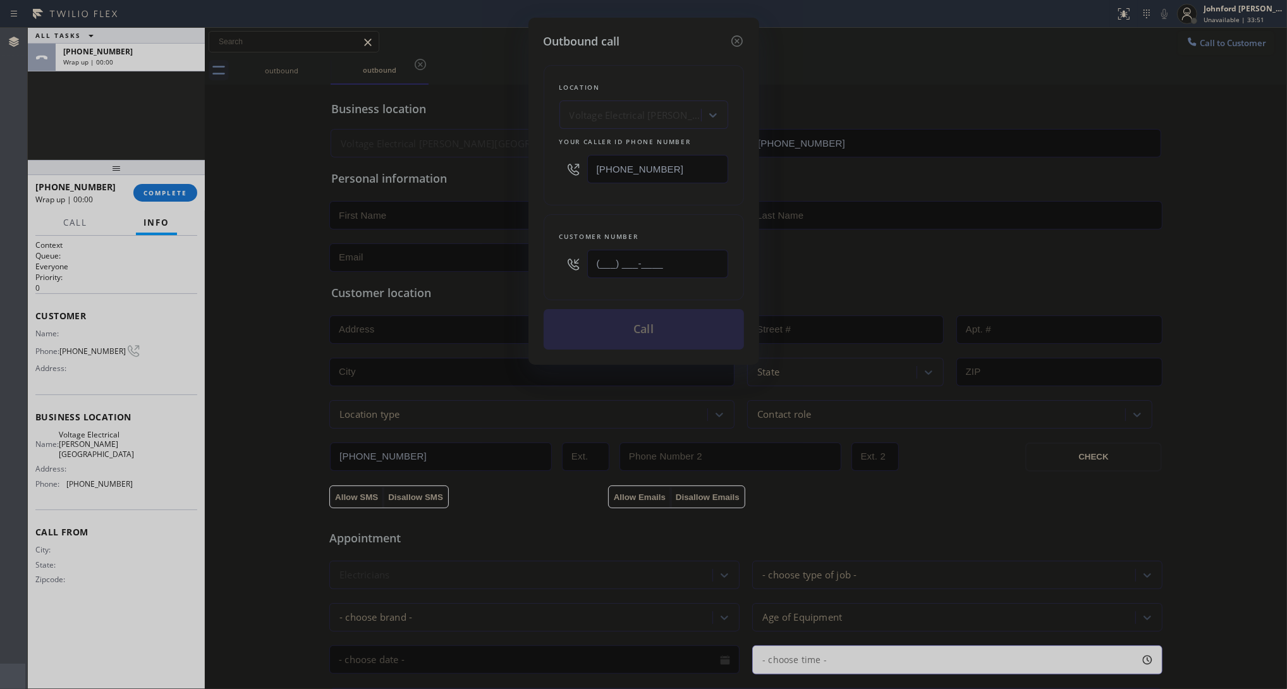
click at [685, 264] on input "(___) ___-____" at bounding box center [657, 264] width 141 height 28
click at [683, 264] on input "(___) ___-____" at bounding box center [657, 264] width 141 height 28
click at [655, 261] on input "(___) ___-____" at bounding box center [657, 264] width 141 height 28
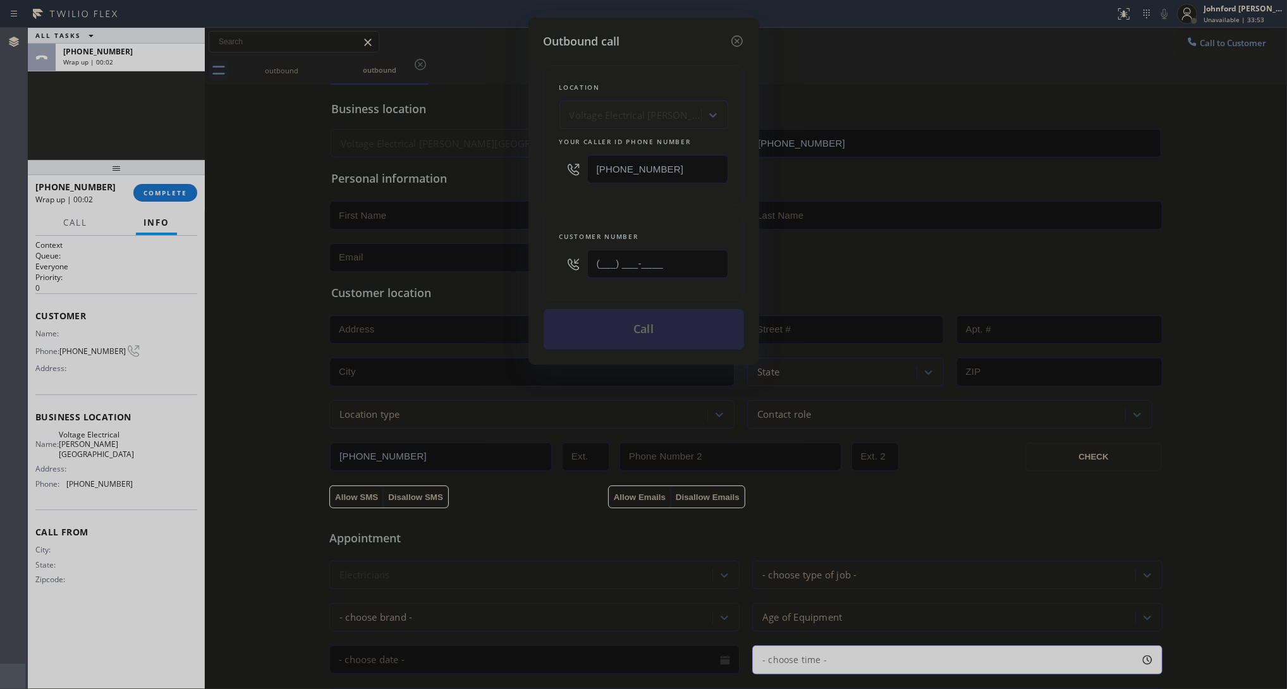
click at [655, 261] on input "(___) ___-____" at bounding box center [657, 264] width 141 height 28
paste input "818) 463-2938"
type input "[PHONE_NUMBER]"
click at [650, 214] on div "Customer number [PHONE_NUMBER]" at bounding box center [644, 257] width 200 height 86
click at [630, 324] on button "Call" at bounding box center [644, 329] width 200 height 40
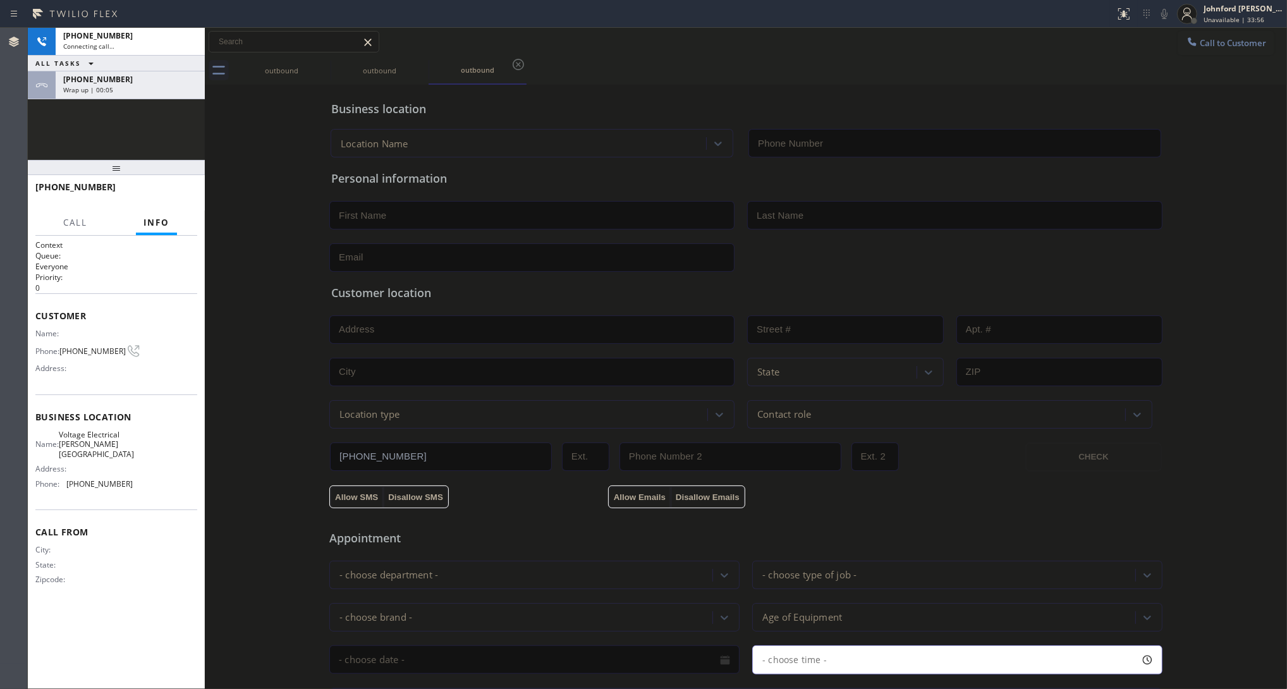
type input "[PHONE_NUMBER]"
drag, startPoint x: 554, startPoint y: 345, endPoint x: 70, endPoint y: 406, distance: 488.8
drag, startPoint x: 70, startPoint y: 406, endPoint x: 553, endPoint y: 108, distance: 567.9
click at [584, 99] on div "Business location Voltage Electrical [PERSON_NAME][GEOGRAPHIC_DATA] [PHONE_NUMB…" at bounding box center [746, 123] width 835 height 70
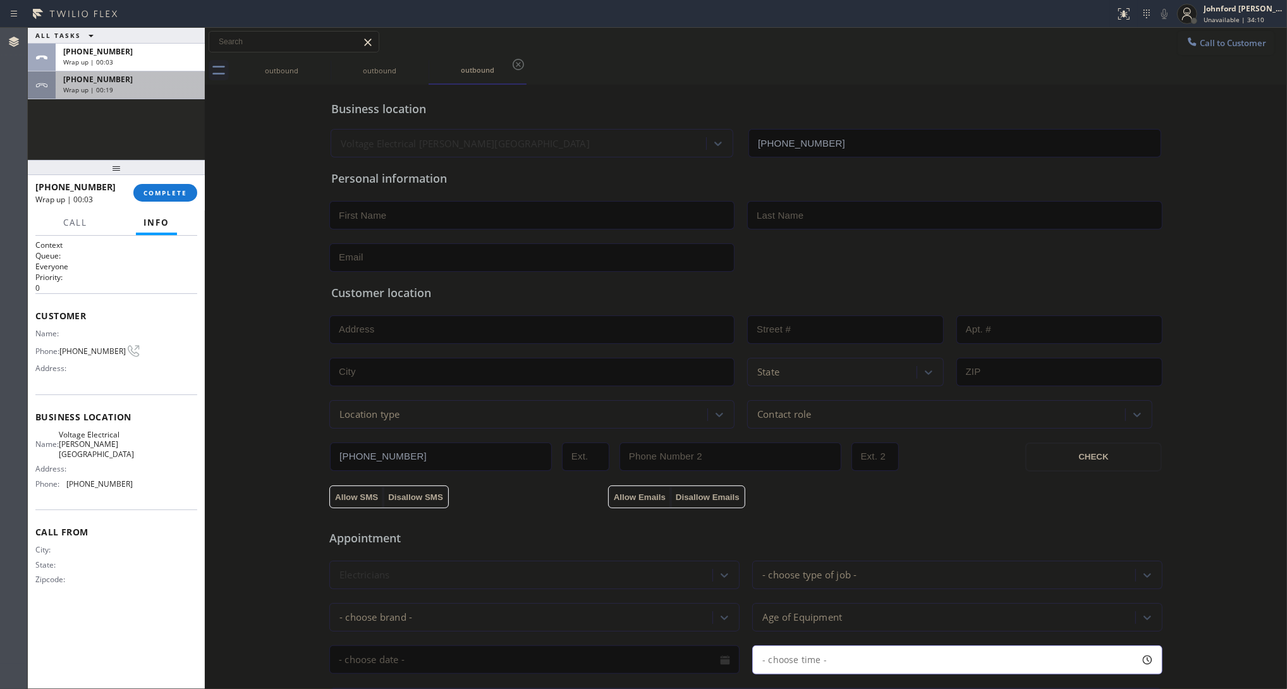
click at [162, 85] on div "Wrap up | 00:19" at bounding box center [130, 89] width 134 height 9
click at [161, 188] on span "COMPLETE" at bounding box center [166, 192] width 44 height 9
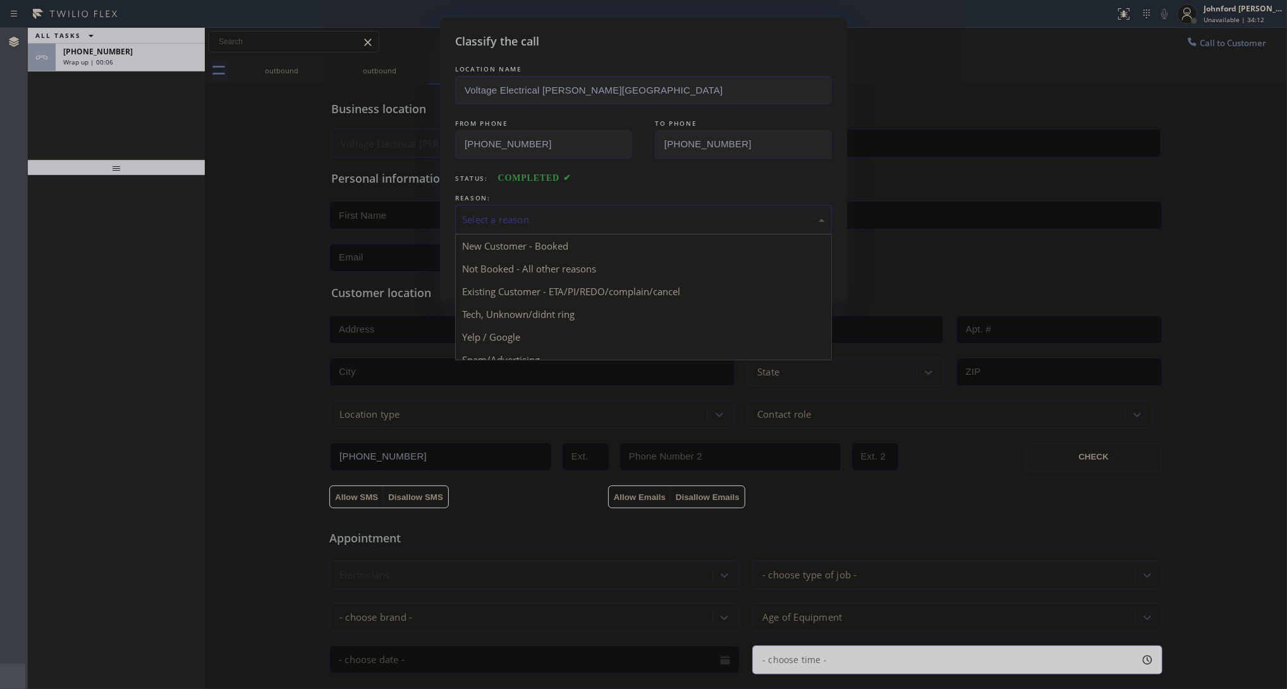
click at [504, 213] on div "Select a reason" at bounding box center [643, 219] width 363 height 15
drag, startPoint x: 238, startPoint y: 336, endPoint x: -130, endPoint y: 362, distance: 368.9
drag, startPoint x: -130, startPoint y: 362, endPoint x: 299, endPoint y: 234, distance: 447.4
click at [299, 234] on div "Classify the call LOCATION NAME Voltage Electrical [PERSON_NAME][GEOGRAPHIC_DAT…" at bounding box center [643, 344] width 1287 height 689
click at [585, 212] on div "Select a reason" at bounding box center [643, 219] width 363 height 15
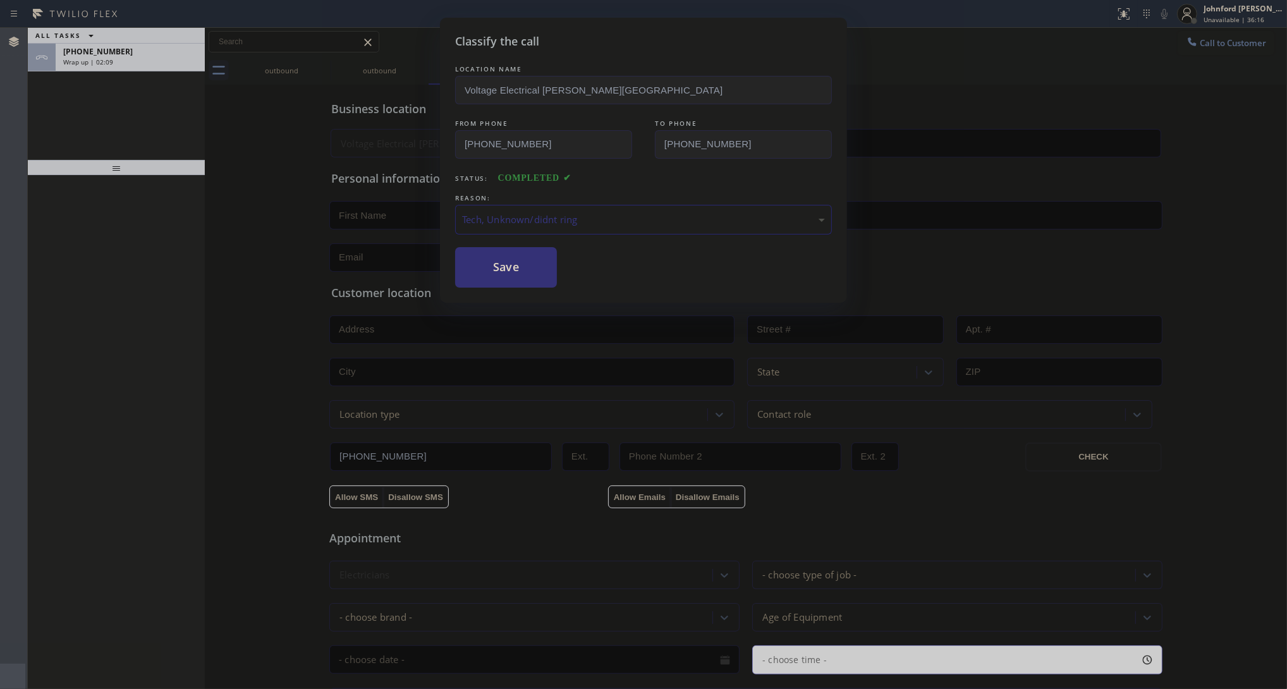
click at [509, 212] on div "Tech, Unknown/didnt ring" at bounding box center [643, 219] width 363 height 15
click at [497, 280] on button "Save" at bounding box center [506, 267] width 102 height 40
click at [152, 61] on div "Classify the call LOCATION NAME Voltage Electrical [PERSON_NAME][GEOGRAPHIC_DAT…" at bounding box center [643, 344] width 1287 height 689
click at [152, 61] on div "Wrap up | 02:11" at bounding box center [130, 62] width 134 height 9
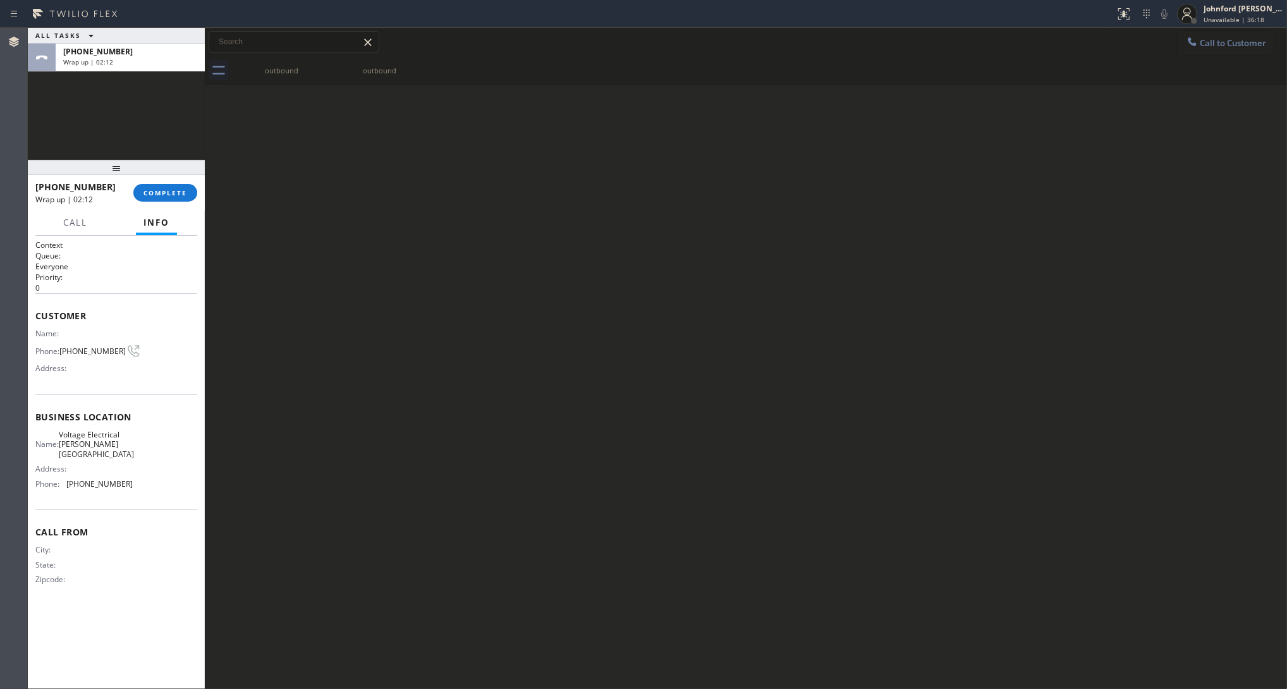
click at [152, 61] on div "Wrap up | 02:12" at bounding box center [130, 62] width 134 height 9
click at [174, 203] on div "[PHONE_NUMBER] Wrap up | 02:12 COMPLETE" at bounding box center [116, 192] width 162 height 33
click at [173, 188] on span "COMPLETE" at bounding box center [166, 192] width 44 height 9
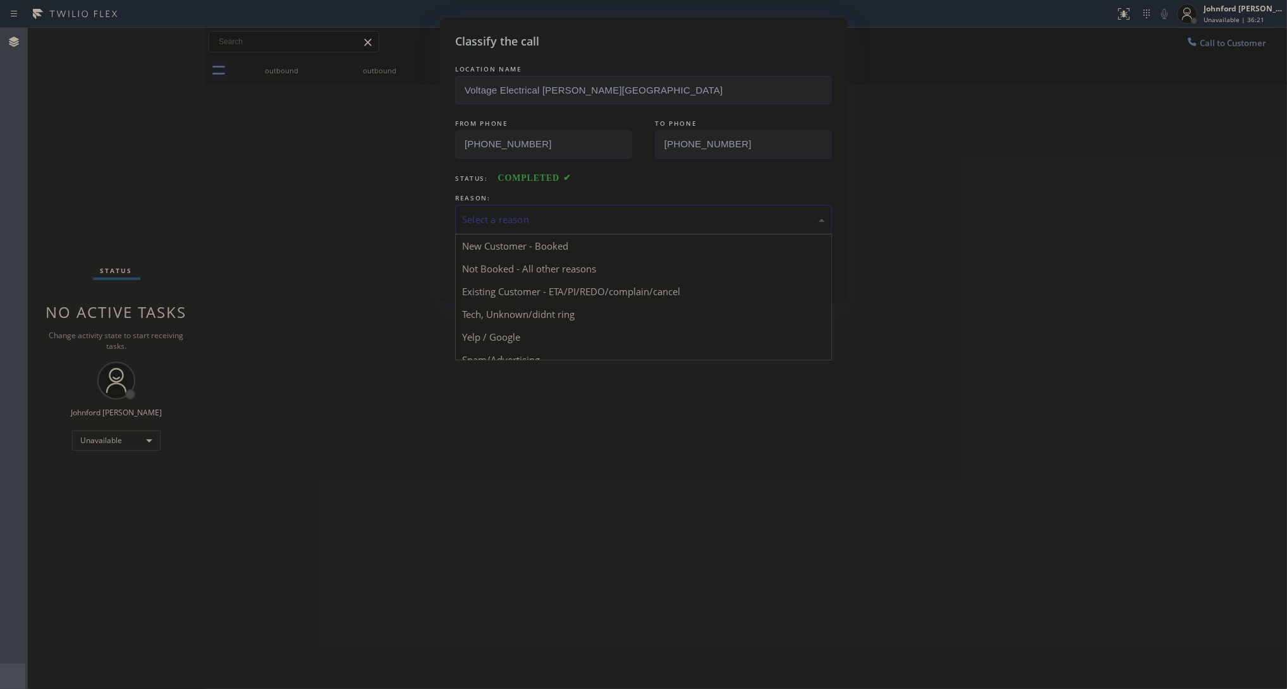
click at [534, 220] on div "Select a reason" at bounding box center [643, 219] width 363 height 15
click at [528, 220] on div "Yelp / Google" at bounding box center [643, 219] width 363 height 15
drag, startPoint x: 504, startPoint y: 261, endPoint x: 504, endPoint y: 211, distance: 50.6
click at [503, 260] on button "Save" at bounding box center [506, 267] width 102 height 40
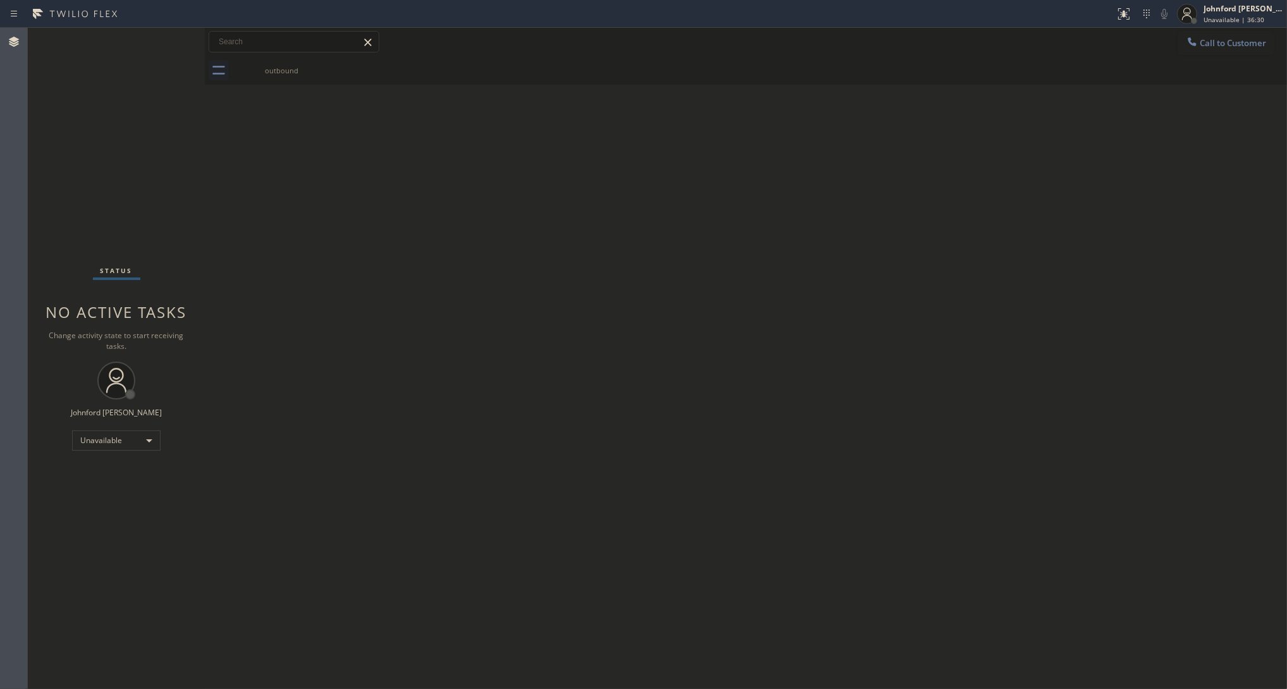
click at [1144, 49] on button "Call to Customer" at bounding box center [1226, 43] width 97 height 24
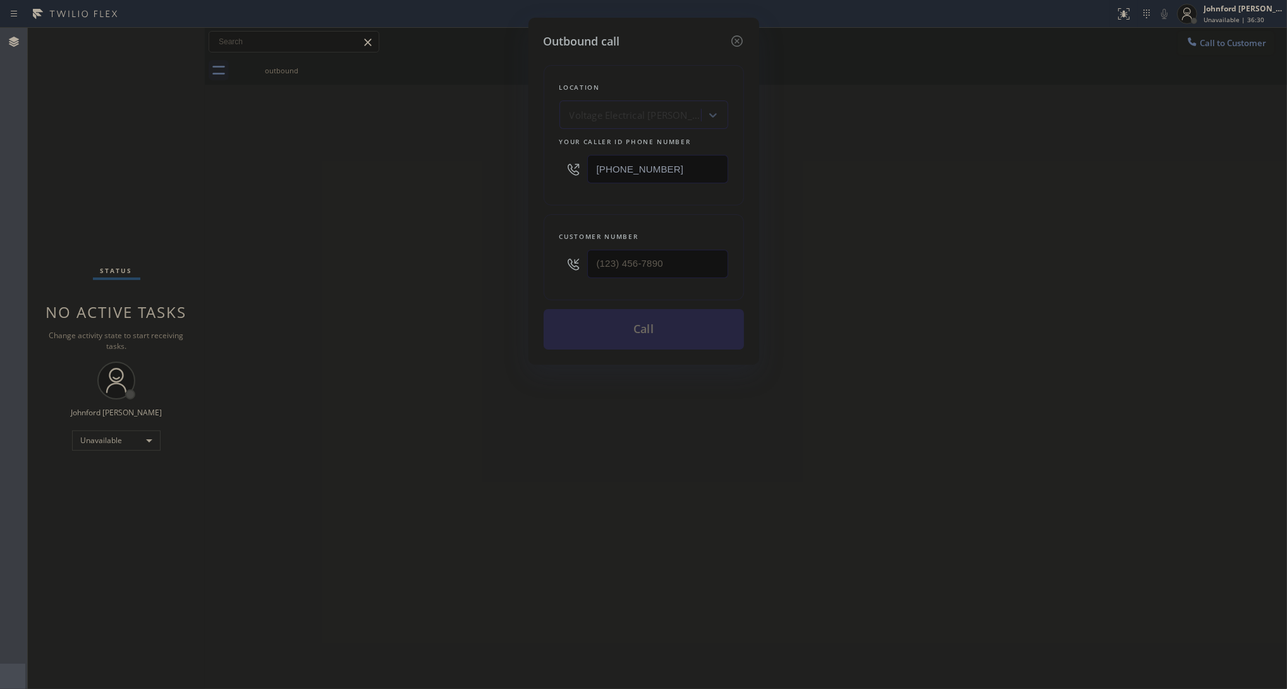
click at [661, 169] on input "[PHONE_NUMBER]" at bounding box center [657, 169] width 141 height 28
click at [661, 171] on input "[PHONE_NUMBER]" at bounding box center [657, 169] width 141 height 28
paste input "516) 494-7929"
type input "[PHONE_NUMBER]"
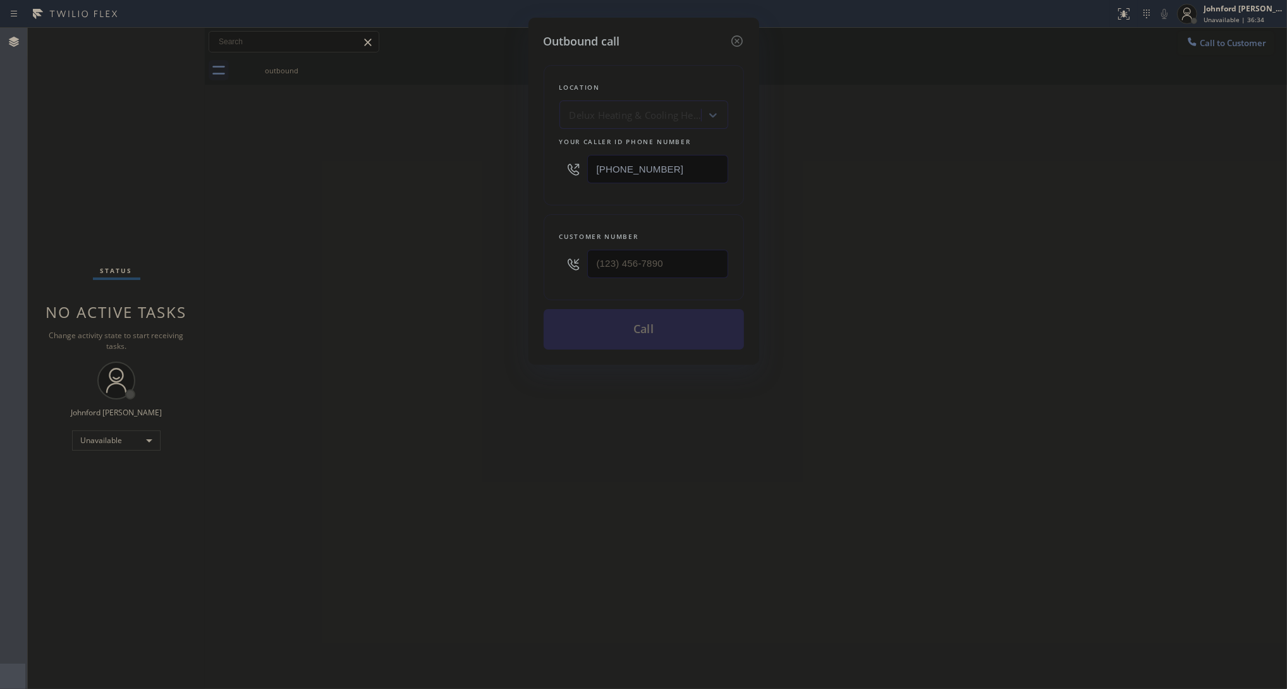
click at [981, 251] on div "Outbound call Location Delux Heating & Cooling Hempstead Your caller id phone n…" at bounding box center [643, 344] width 1287 height 689
click at [631, 252] on input "(___) ___-____" at bounding box center [657, 264] width 141 height 28
paste input "516) 563-9229"
type input "[PHONE_NUMBER]"
drag, startPoint x: 427, startPoint y: 252, endPoint x: 706, endPoint y: 343, distance: 293.9
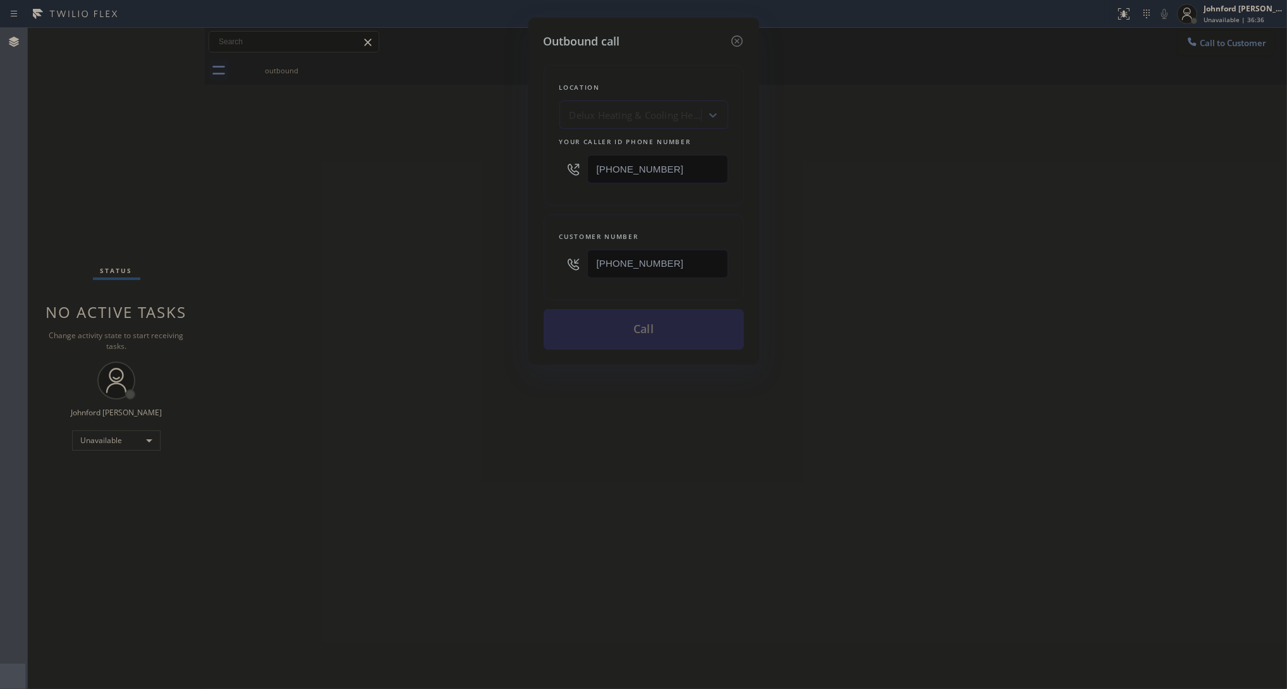
click at [469, 264] on div "Outbound call Location Delux Heating & Cooling Hempstead Your caller id phone n…" at bounding box center [643, 344] width 1287 height 689
click at [702, 327] on button "Call" at bounding box center [644, 329] width 200 height 40
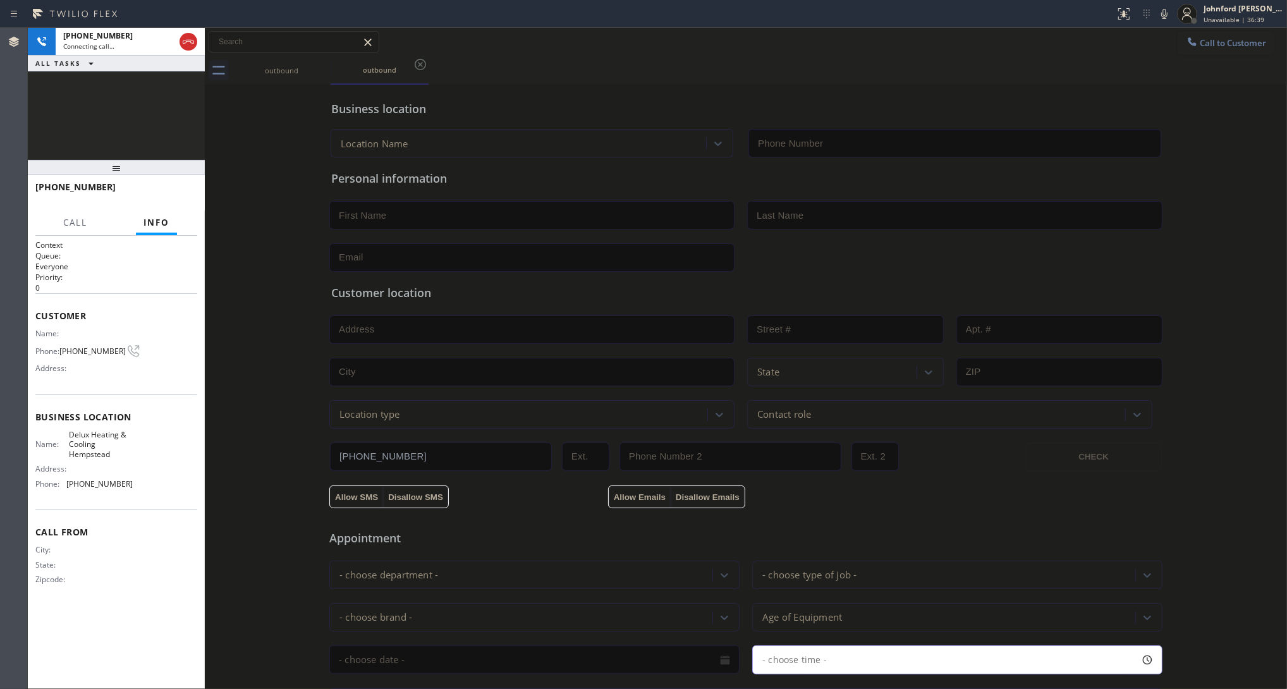
type input "[PHONE_NUMBER]"
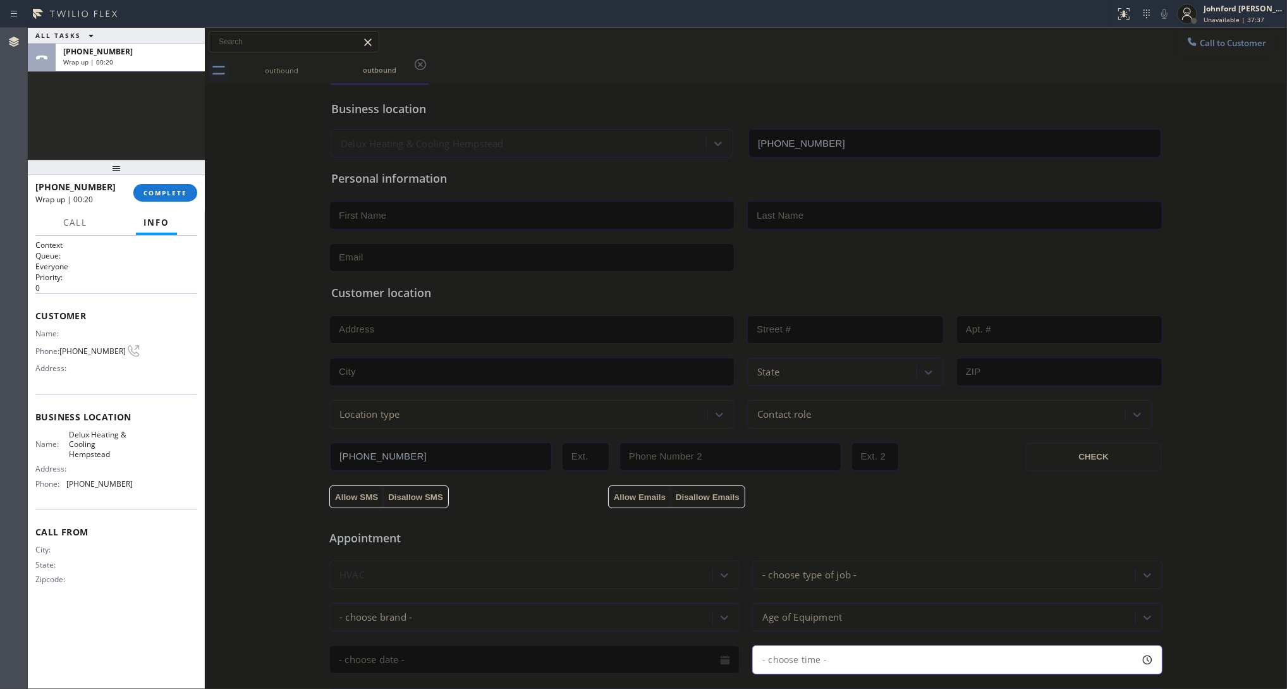
drag, startPoint x: 216, startPoint y: 304, endPoint x: 166, endPoint y: 343, distance: 63.6
drag, startPoint x: 166, startPoint y: 343, endPoint x: 122, endPoint y: 131, distance: 215.6
click at [122, 131] on div "ALL TASKS ALL TASKS ACTIVE TASKS TASKS IN WRAP UP [PHONE_NUMBER] Wrap up | 00:53" at bounding box center [116, 94] width 177 height 132
click at [174, 200] on button "COMPLETE" at bounding box center [165, 193] width 64 height 18
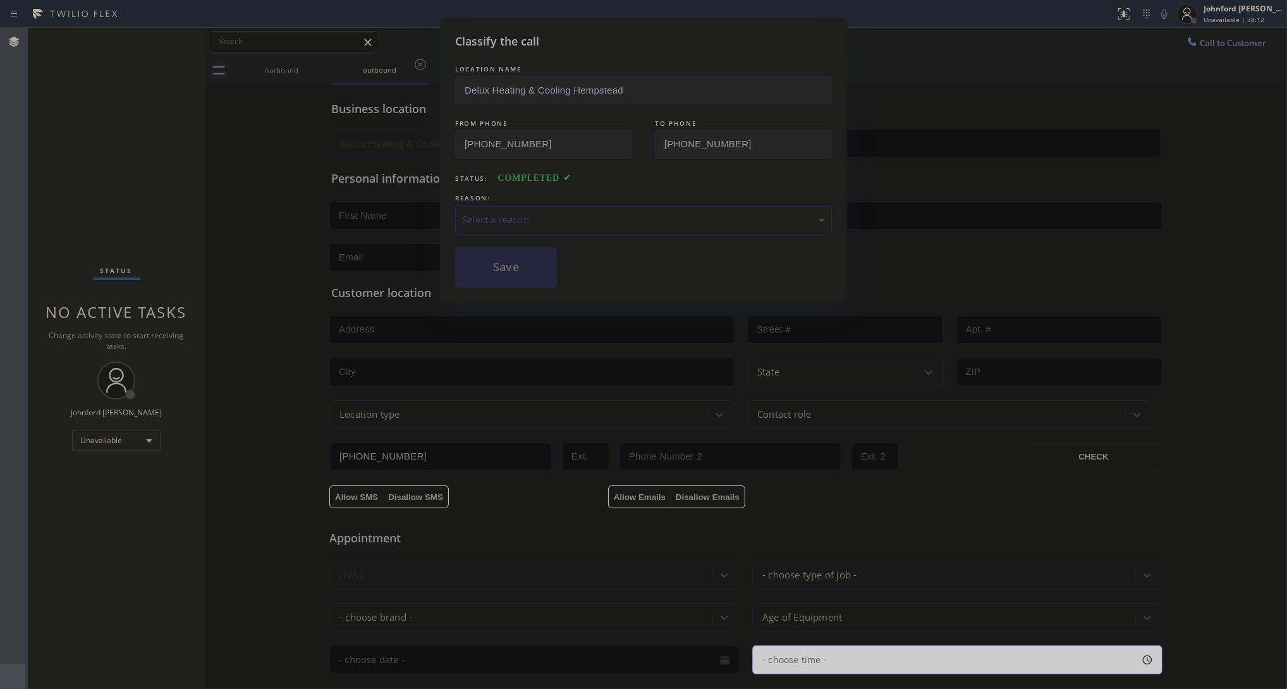
click at [544, 238] on div "LOCATION NAME Delux Heating & Cooling Hempstead FROM PHONE [PHONE_NUMBER] TO PH…" at bounding box center [643, 175] width 377 height 225
click at [517, 220] on div "Select a reason" at bounding box center [643, 219] width 363 height 15
click at [498, 256] on button "Save" at bounding box center [506, 267] width 102 height 40
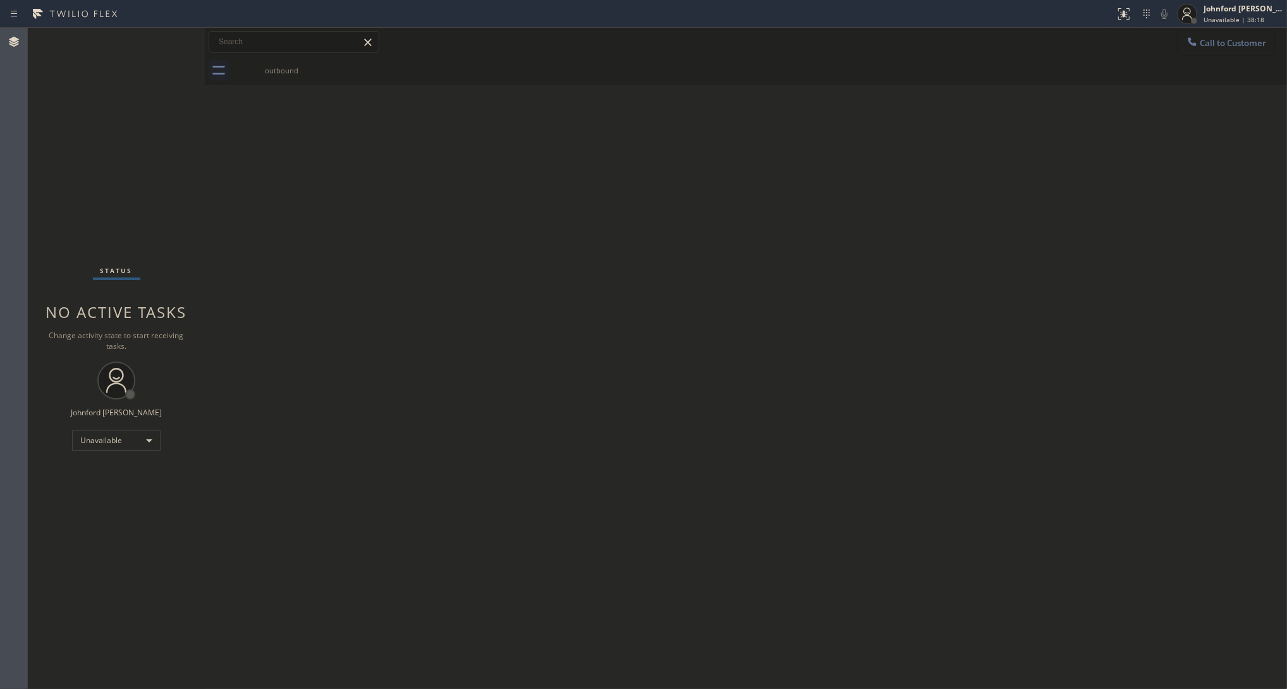
click at [1144, 35] on button "Call to Customer" at bounding box center [1226, 43] width 97 height 24
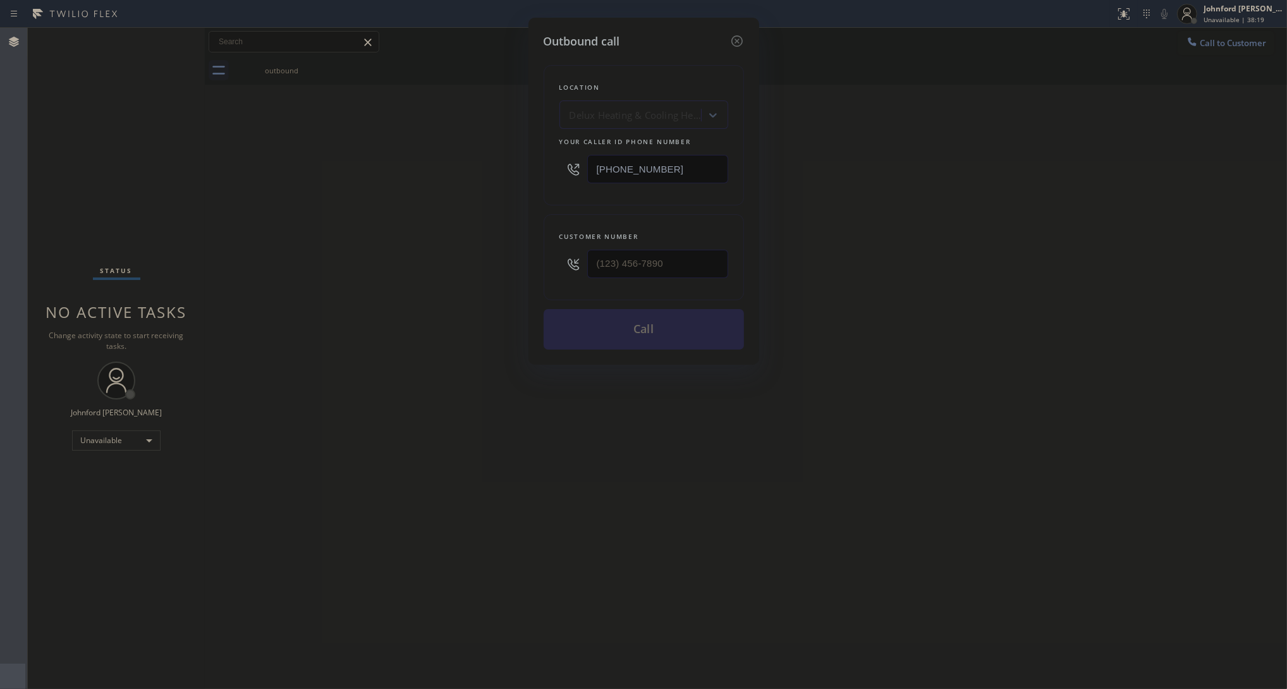
click at [657, 168] on input "[PHONE_NUMBER]" at bounding box center [657, 169] width 141 height 28
paste input "781) 355-934"
type input "[PHONE_NUMBER]"
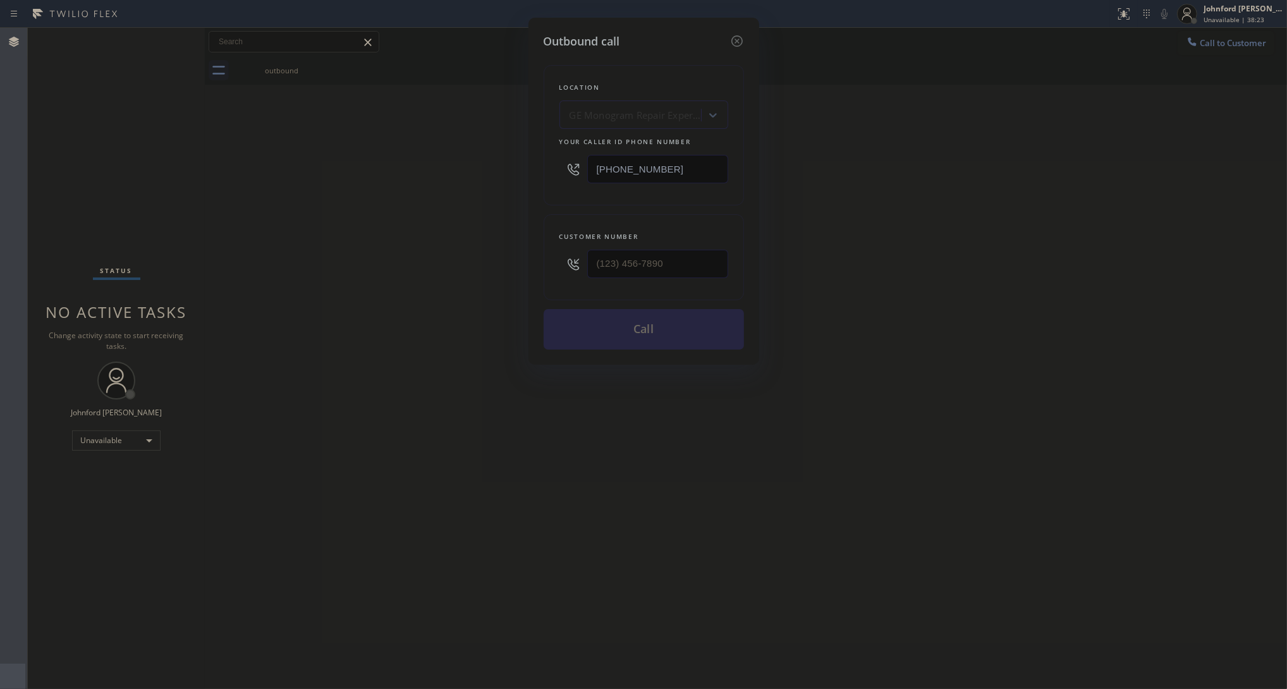
click at [934, 193] on div "Outbound call Location GE Monogram Repair Expert [GEOGRAPHIC_DATA] Your caller …" at bounding box center [643, 344] width 1287 height 689
click at [661, 243] on div at bounding box center [657, 263] width 141 height 41
click at [340, 378] on div "Outbound call Location GE Monogram Repair Expert [GEOGRAPHIC_DATA] Your caller …" at bounding box center [643, 344] width 1287 height 689
click at [694, 269] on input "(___) ___-____" at bounding box center [657, 264] width 141 height 28
paste input "928) 494-4448"
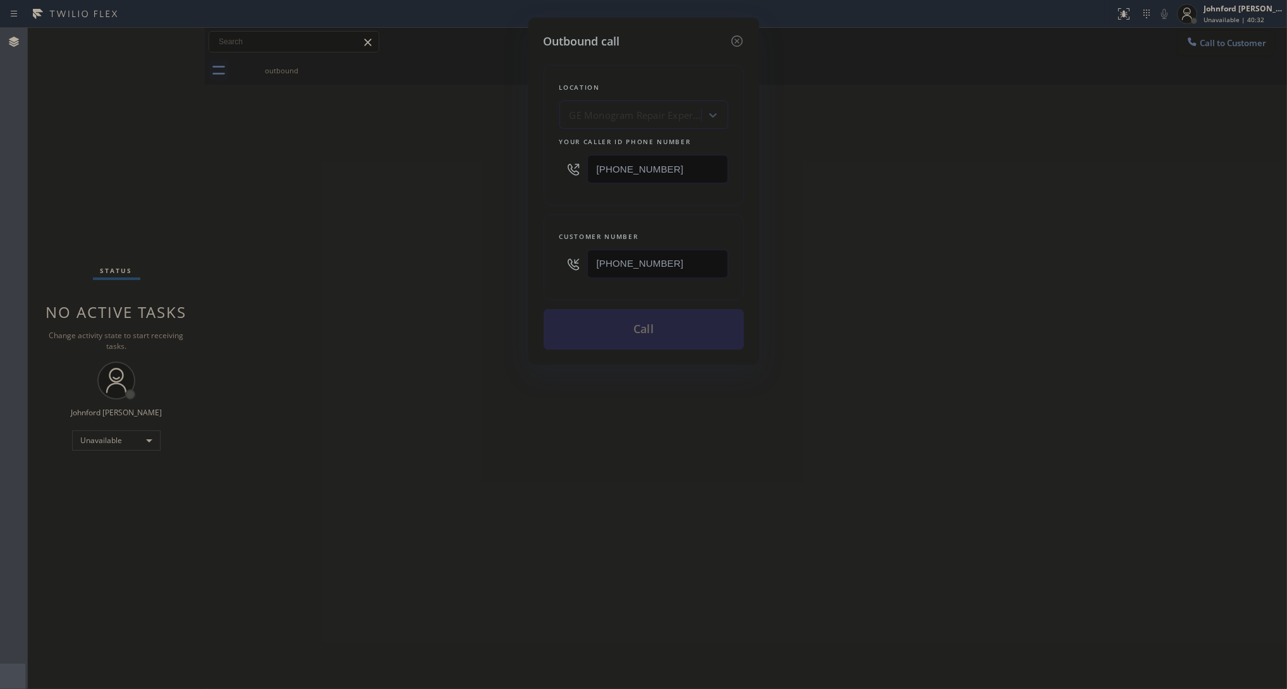
type input "[PHONE_NUMBER]"
click at [433, 305] on div "Outbound call Location GE Monogram Repair Expert [GEOGRAPHIC_DATA] Your caller …" at bounding box center [643, 344] width 1287 height 689
click at [596, 329] on button "Call" at bounding box center [644, 329] width 200 height 40
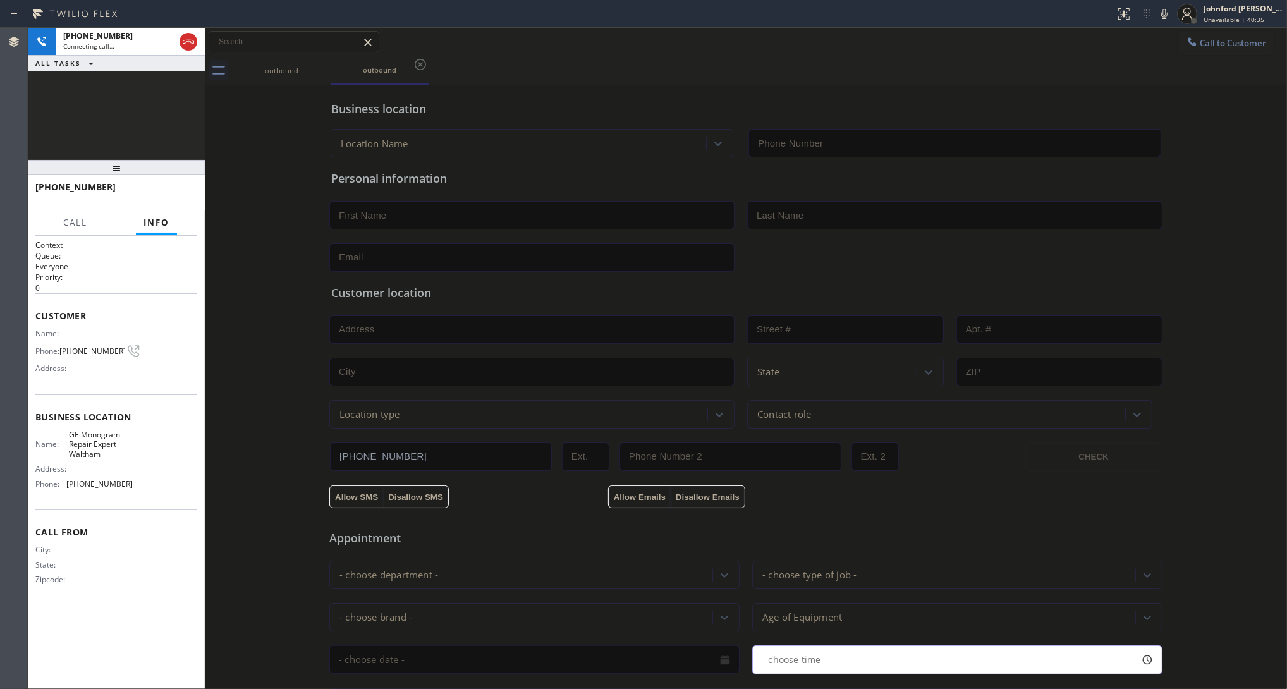
type input "[PHONE_NUMBER]"
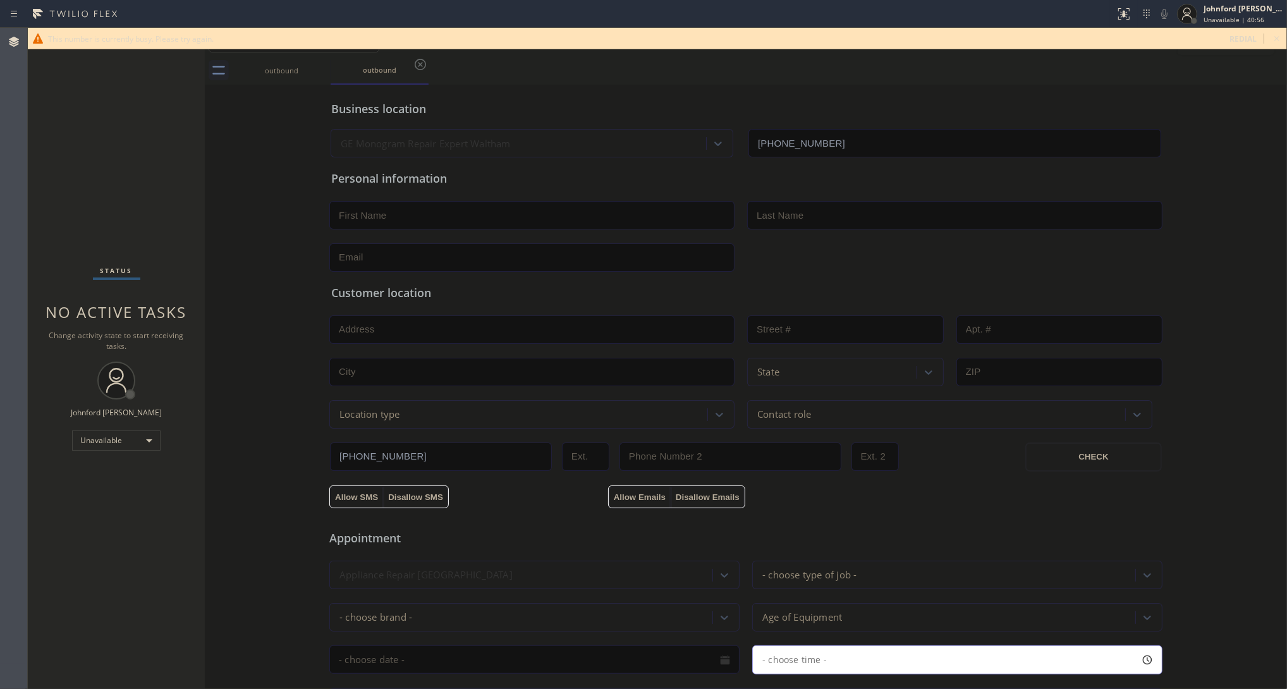
click at [56, 218] on div "Status No active tasks Change activity state to start receiving tasks. [PERSON_…" at bounding box center [116, 358] width 177 height 661
click at [1144, 30] on div "This number is currently busy. Please try again. redial" at bounding box center [657, 38] width 1259 height 21
click at [1144, 39] on icon at bounding box center [1276, 38] width 15 height 15
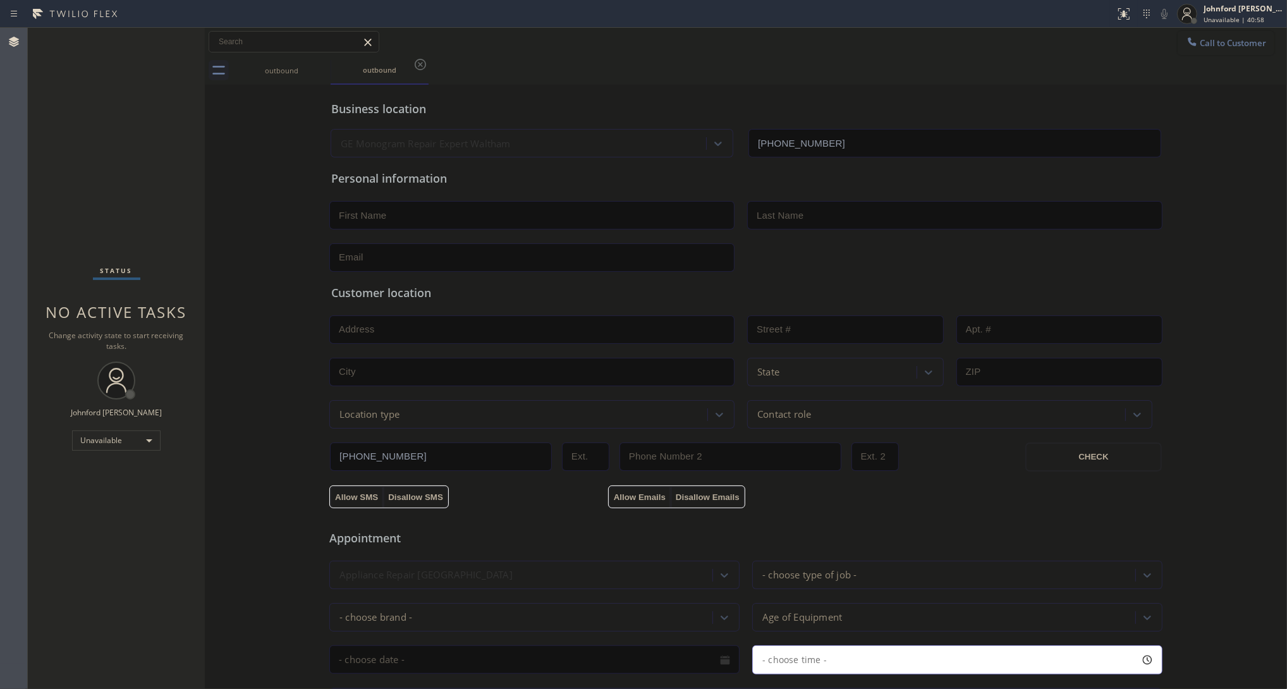
click at [1144, 44] on button "Call to Customer" at bounding box center [1226, 43] width 97 height 24
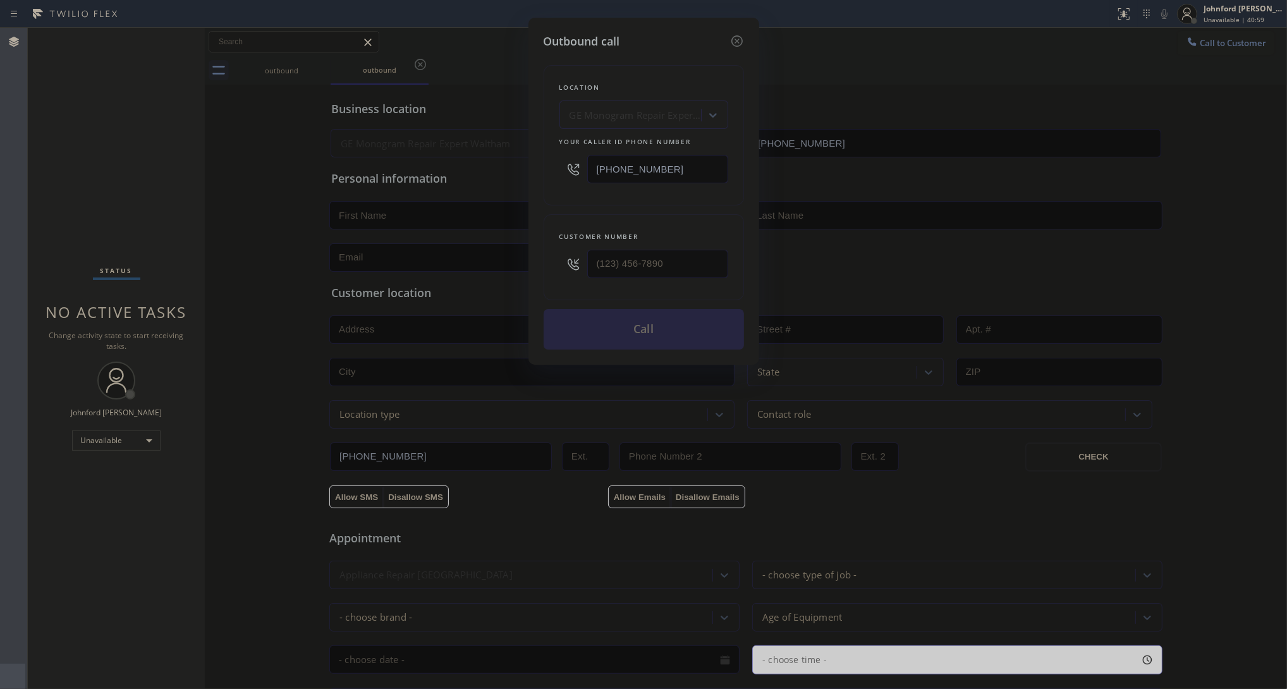
click at [680, 172] on input "[PHONE_NUMBER]" at bounding box center [657, 169] width 141 height 28
paste input "312) 948-9620"
type input "[PHONE_NUMBER]"
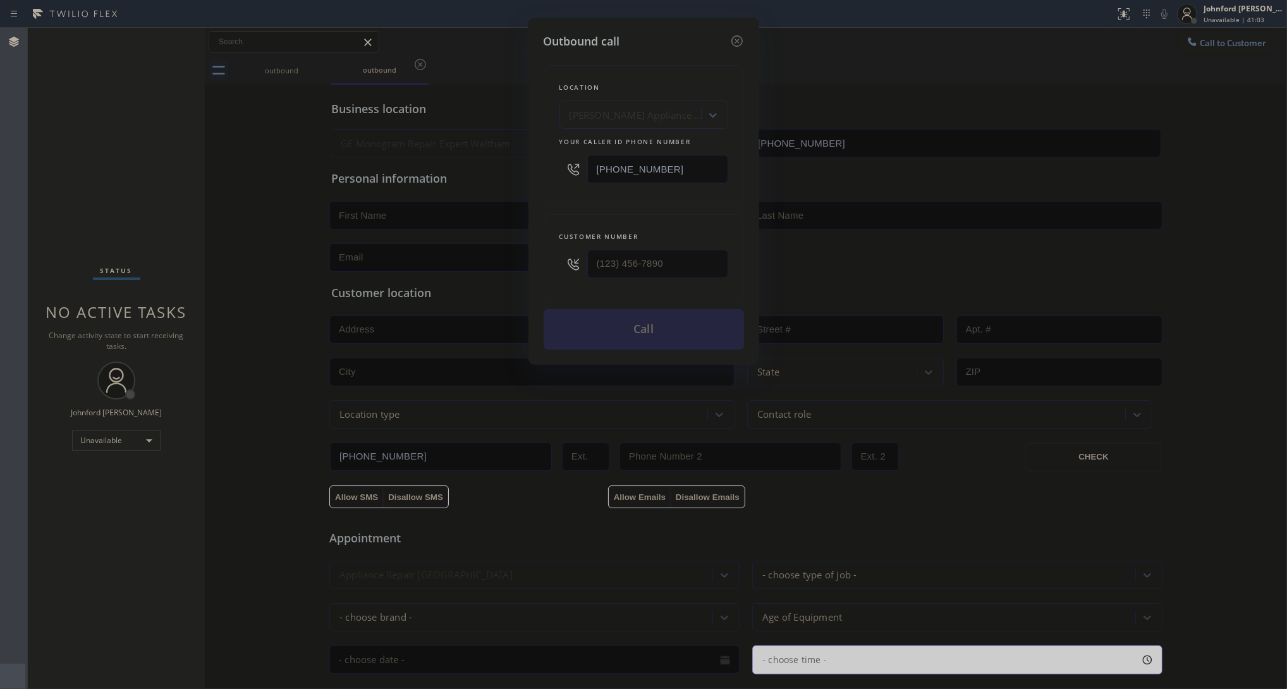
click at [876, 235] on div "Outbound call Location [PERSON_NAME] Appliance Repair Your caller id phone numb…" at bounding box center [643, 344] width 1287 height 689
click at [671, 266] on input "(___) ___-____" at bounding box center [657, 264] width 141 height 28
paste input "262) 310-6058"
type input "[PHONE_NUMBER]"
click at [654, 209] on div "Location [PERSON_NAME] Appliance Repair Your caller id phone number [PHONE_NUMB…" at bounding box center [644, 200] width 200 height 300
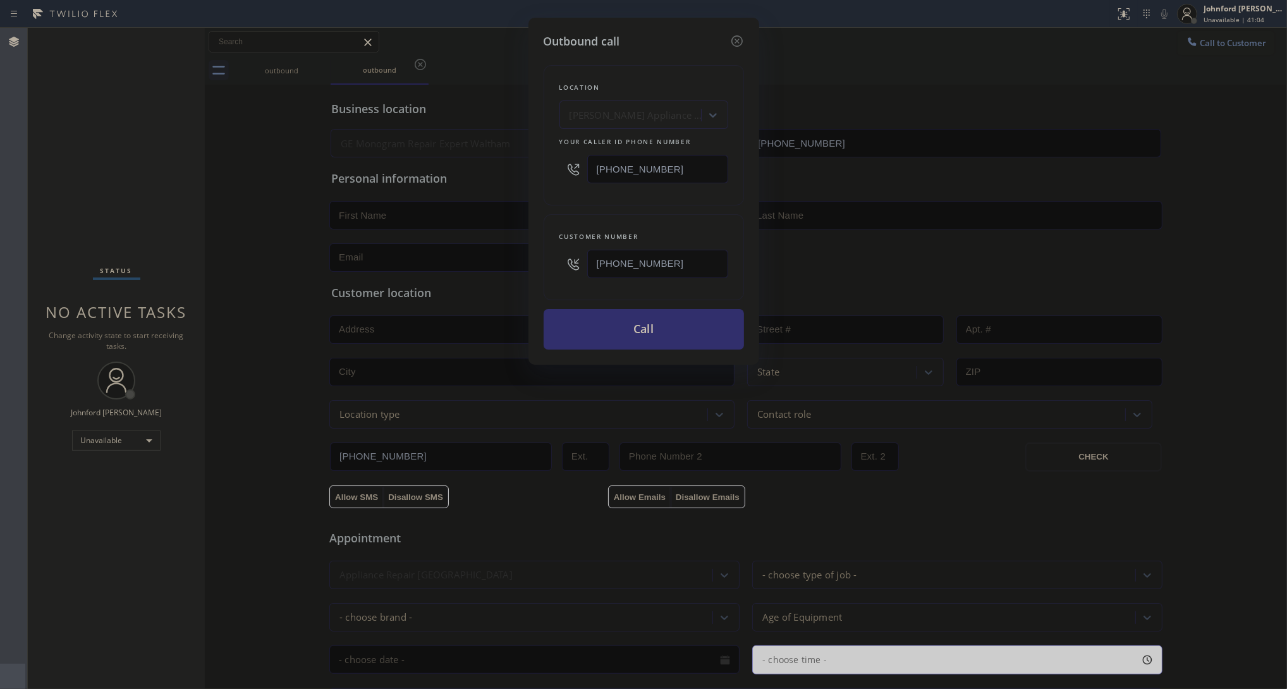
click at [639, 318] on button "Call" at bounding box center [644, 329] width 200 height 40
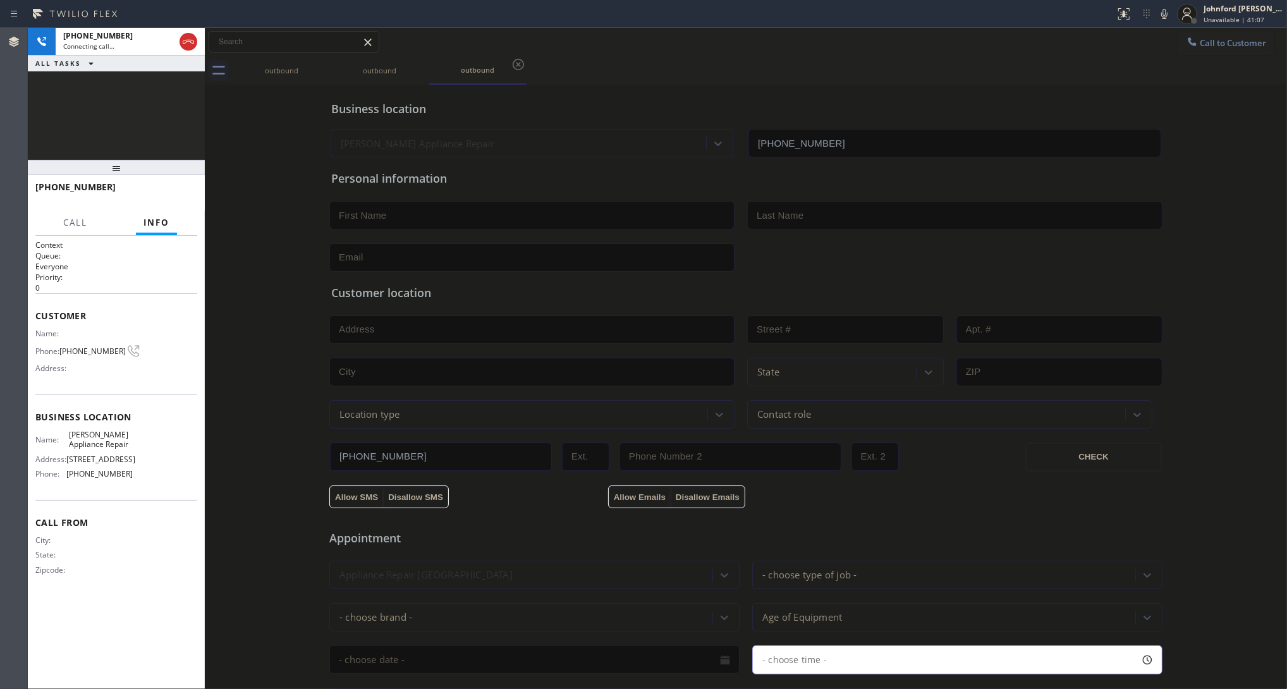
type input "[PHONE_NUMBER]"
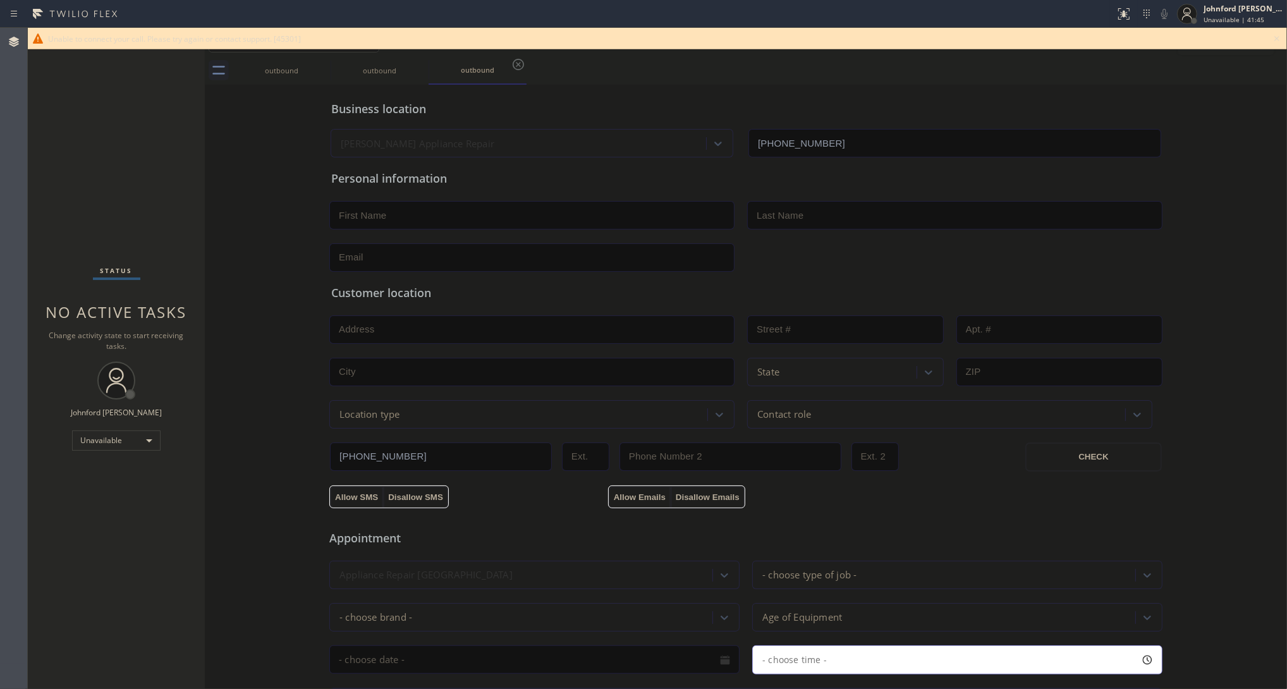
click at [267, 171] on div "Business location [PERSON_NAME] Appliance Repair [PHONE_NUMBER] Personal inform…" at bounding box center [746, 520] width 1076 height 864
click at [1144, 44] on icon at bounding box center [1276, 38] width 15 height 15
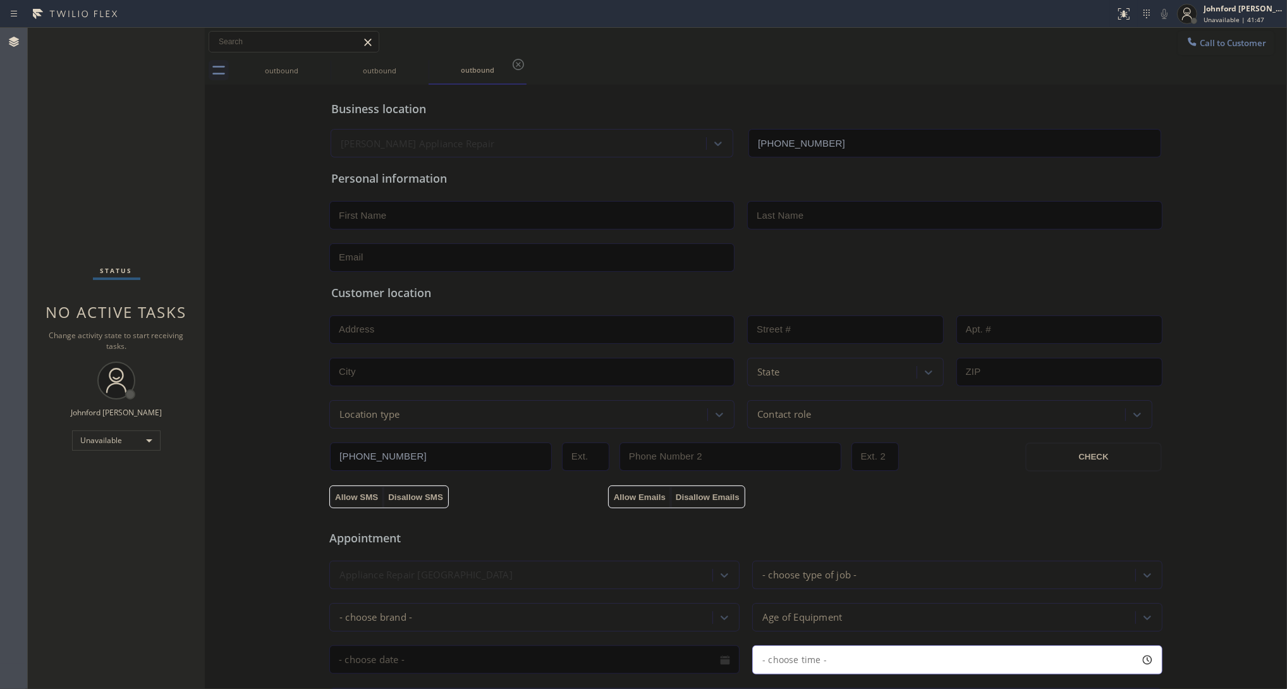
click at [1144, 40] on button "Call to Customer" at bounding box center [1226, 43] width 97 height 24
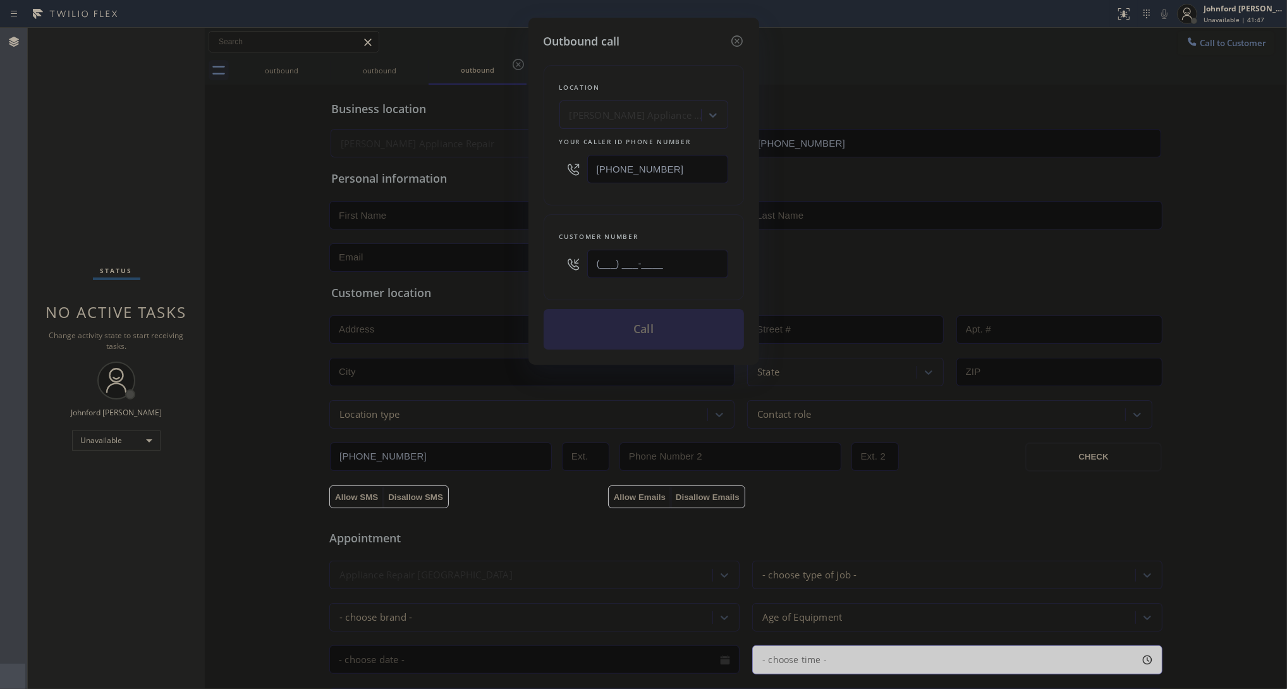
click at [678, 260] on input "(___) ___-____" at bounding box center [657, 264] width 141 height 28
paste input "262) 310-6058"
type input "[PHONE_NUMBER]"
click at [623, 185] on div "[PHONE_NUMBER]" at bounding box center [643, 169] width 169 height 41
click at [650, 336] on button "Call" at bounding box center [644, 329] width 200 height 40
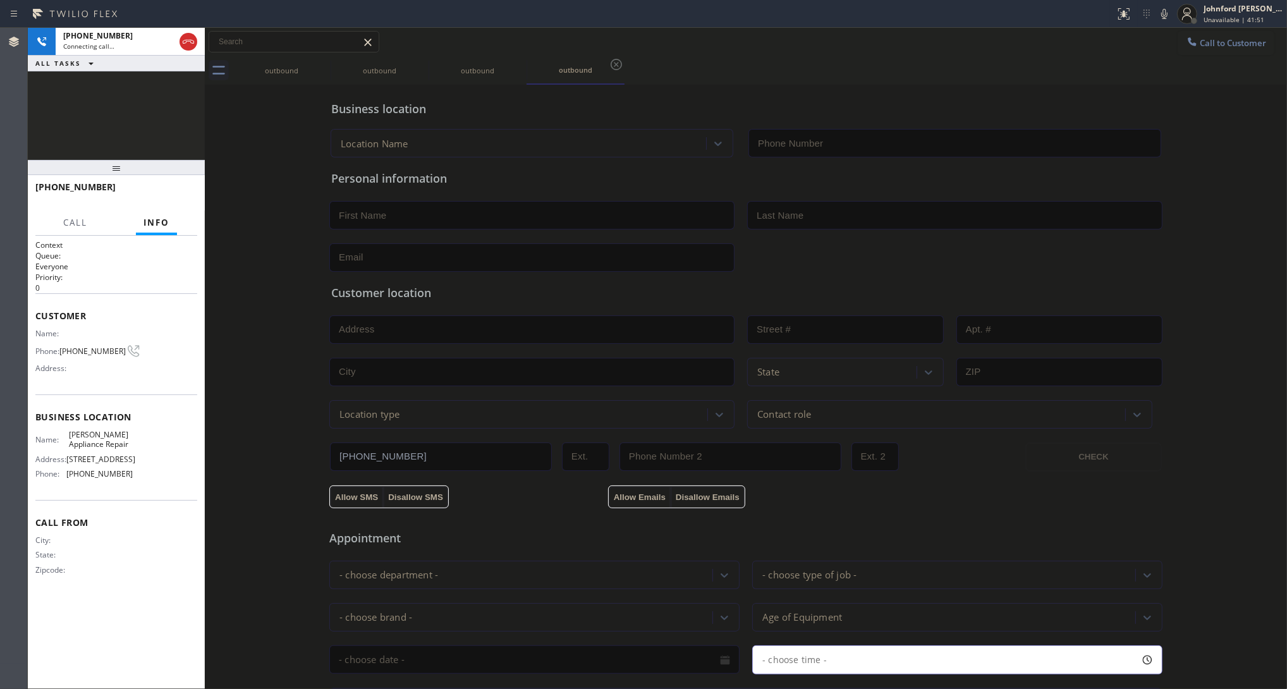
type input "[PHONE_NUMBER]"
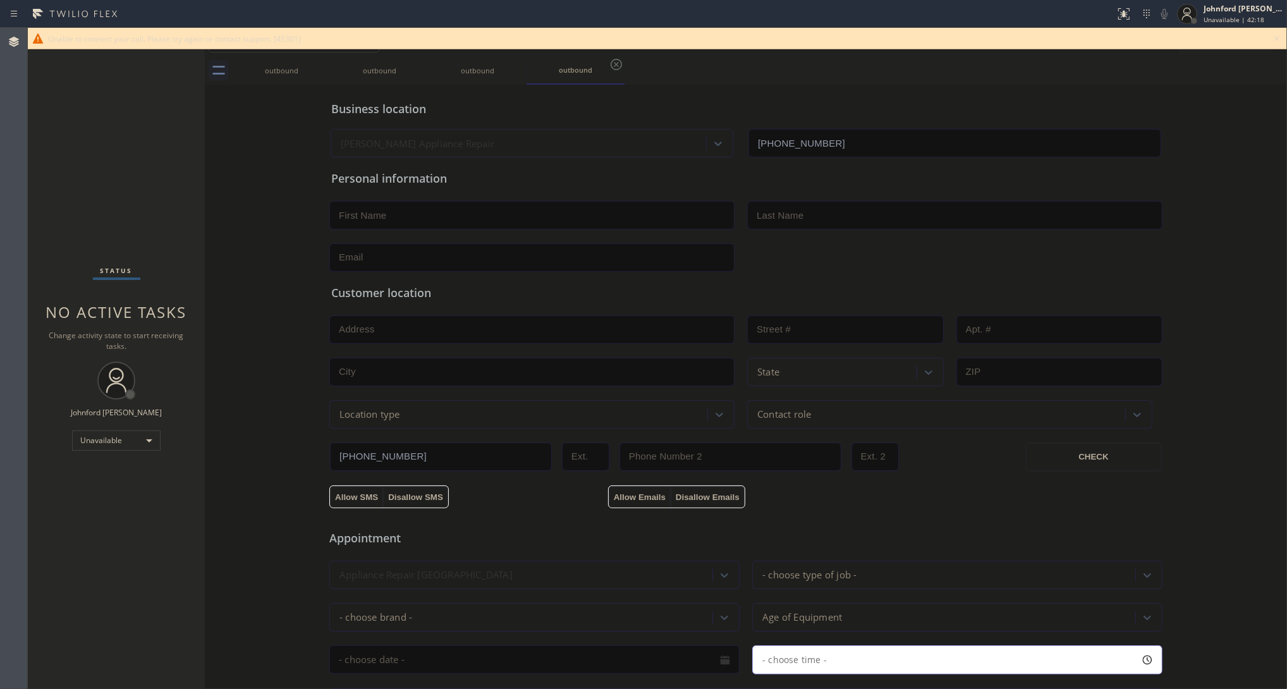
click at [60, 456] on div "Status No active tasks Change activity state to start receiving tasks. [PERSON_…" at bounding box center [116, 358] width 177 height 661
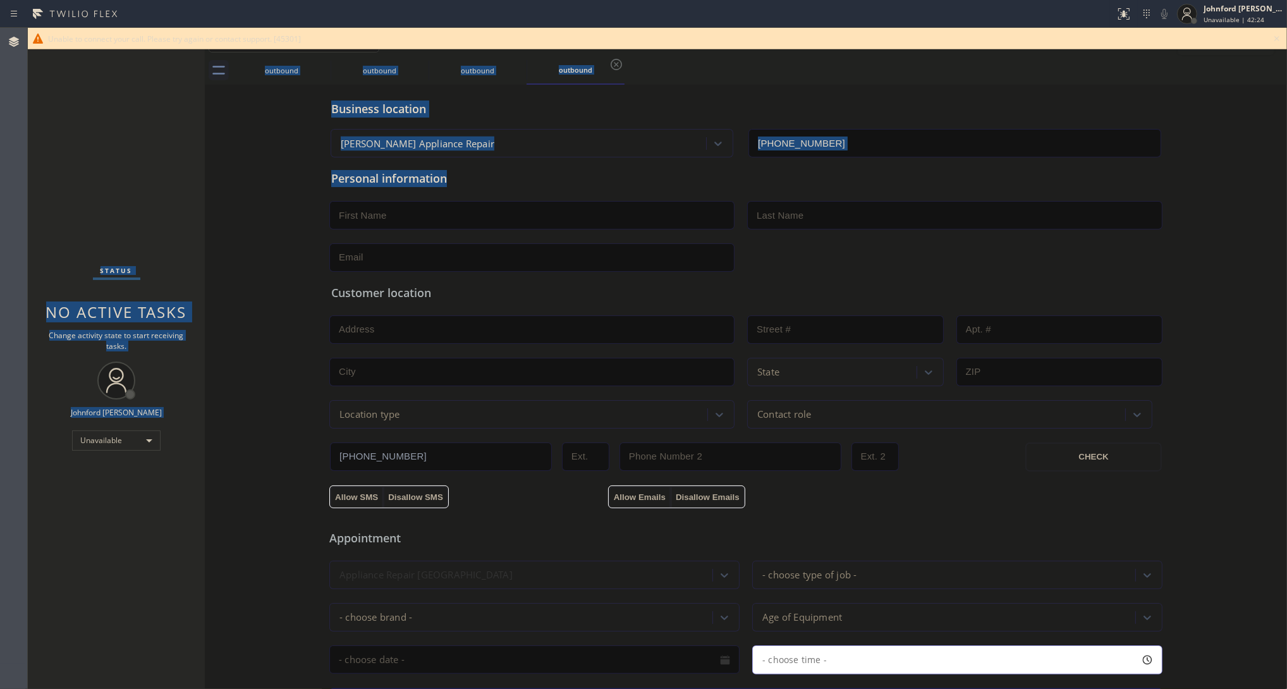
drag, startPoint x: 1280, startPoint y: 45, endPoint x: 839, endPoint y: 202, distance: 468.5
click at [859, 188] on div "Unable to connect your call. Please try again or contact support. [45301] Class…" at bounding box center [657, 358] width 1259 height 661
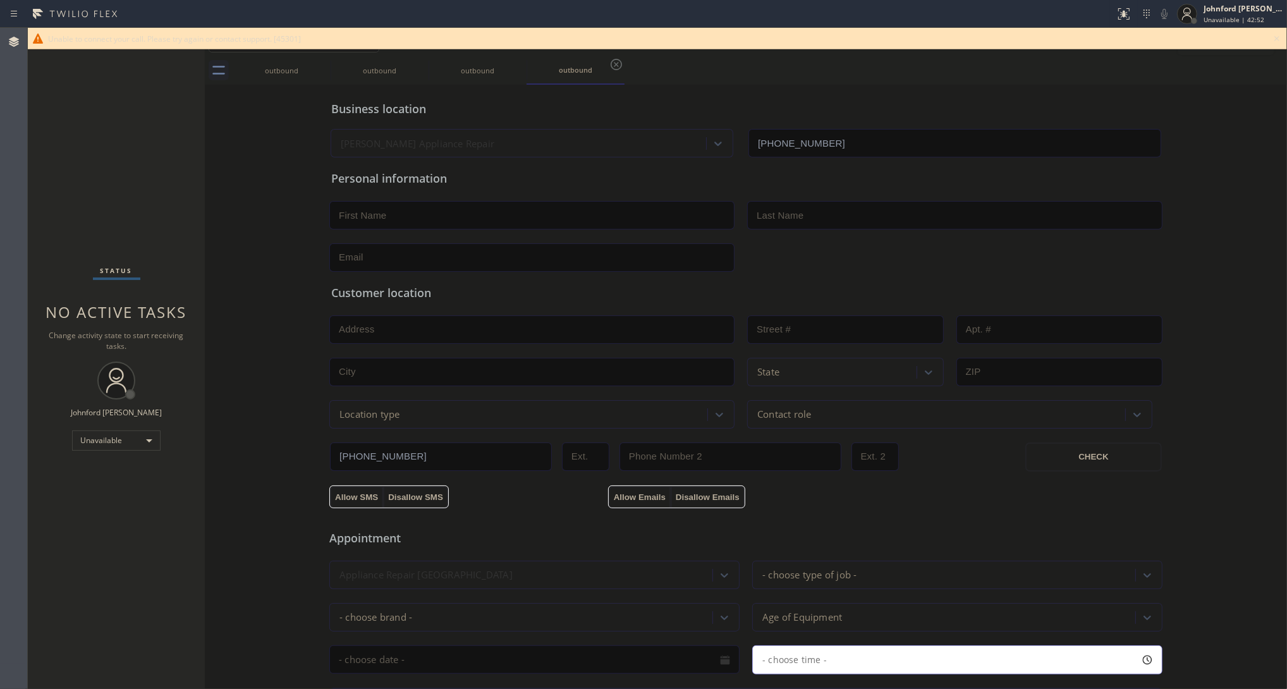
click at [1144, 36] on icon at bounding box center [1276, 38] width 15 height 15
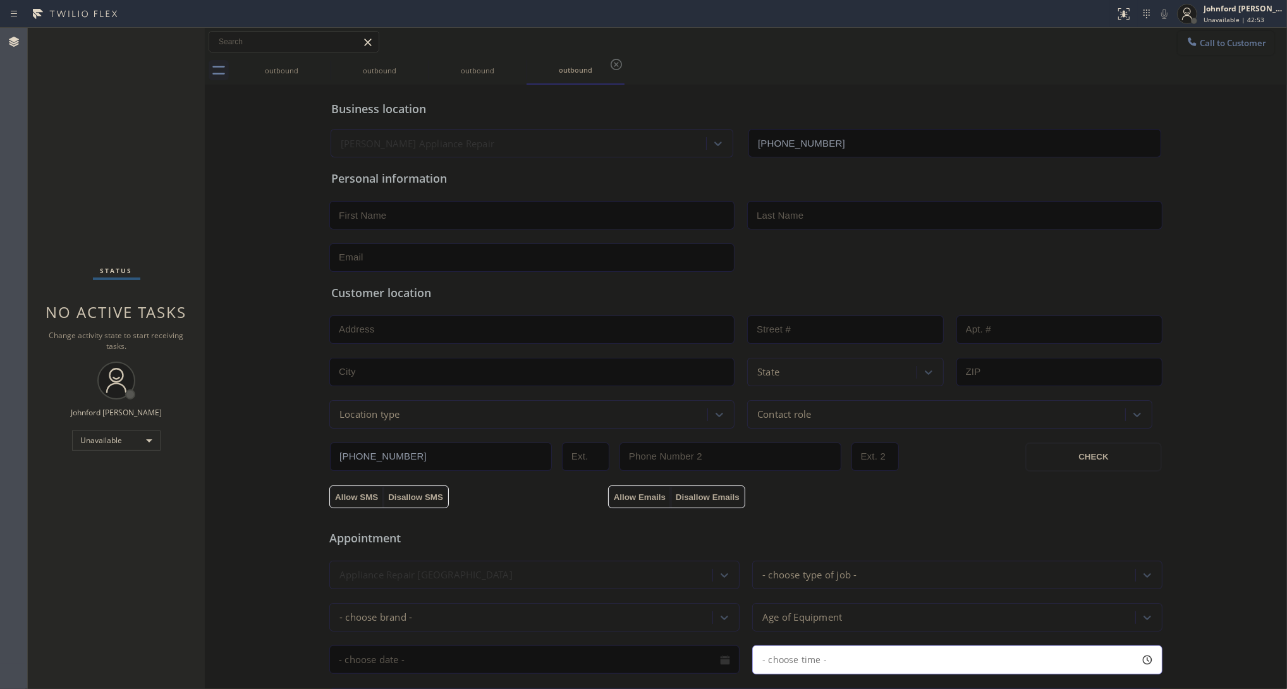
click at [1144, 47] on button "Call to Customer" at bounding box center [1226, 43] width 97 height 24
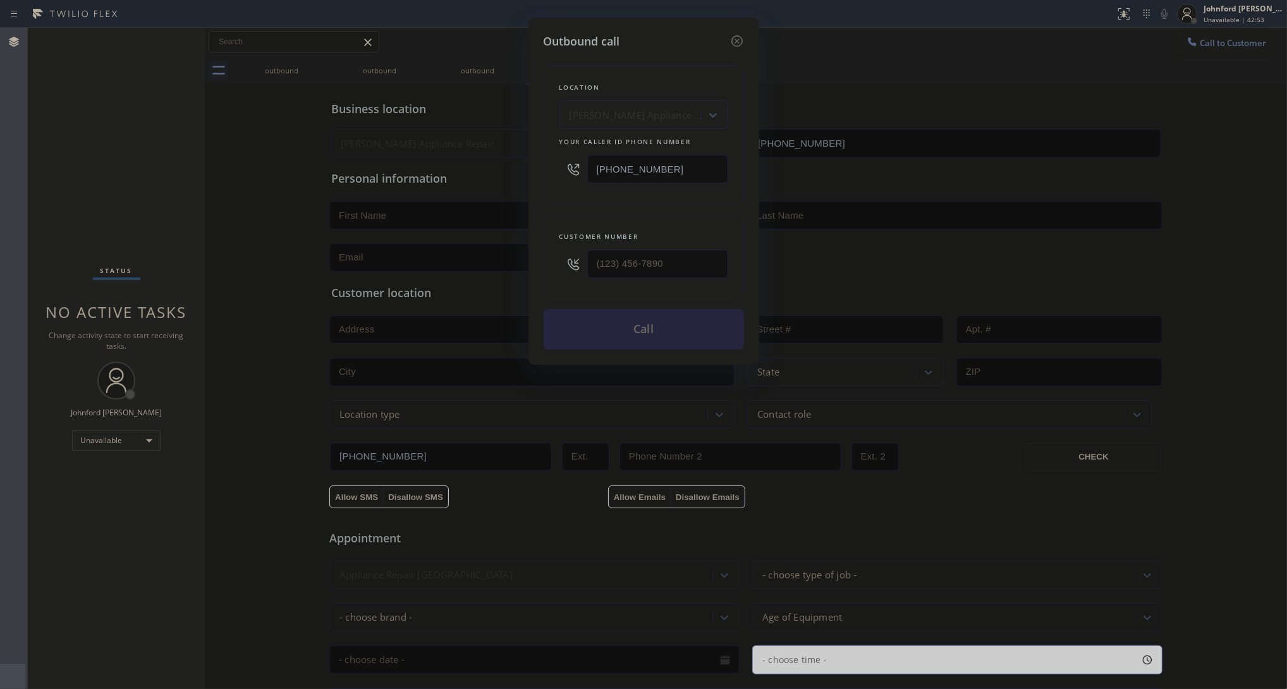
click at [665, 161] on input "[PHONE_NUMBER]" at bounding box center [657, 169] width 141 height 28
paste input "908) 293-7374"
type input "[PHONE_NUMBER]"
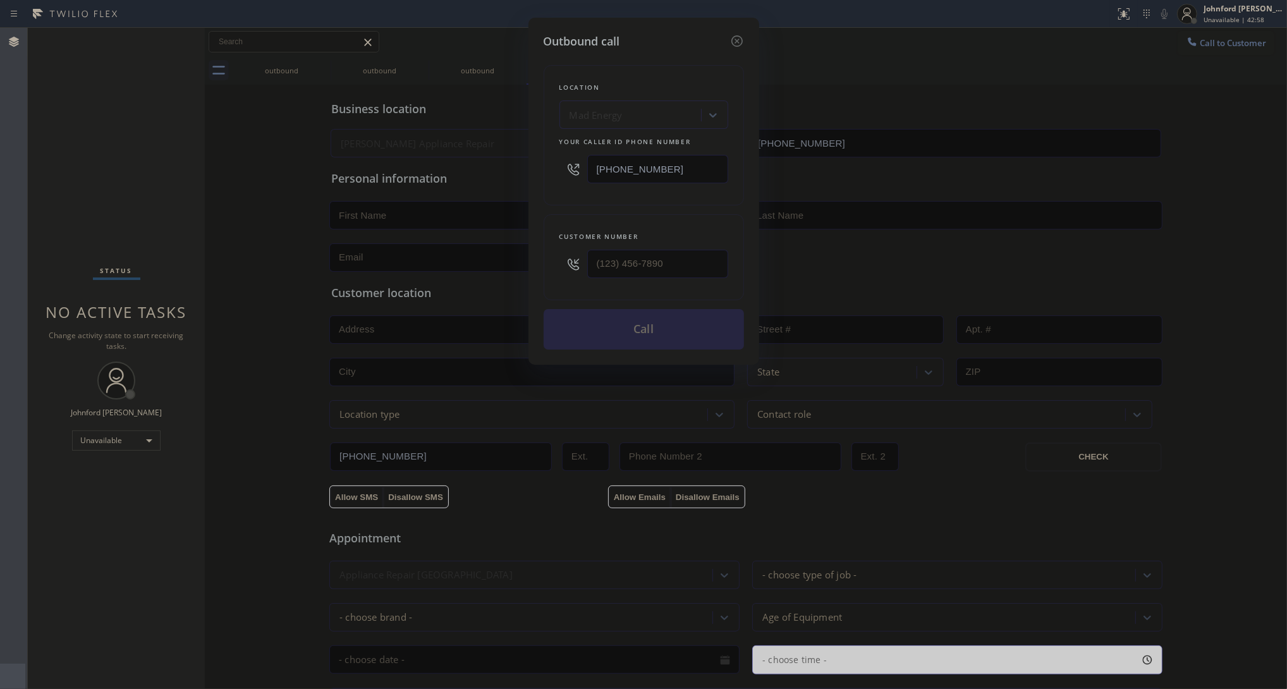
click at [943, 112] on div "Outbound call Location Mad Energy Your caller id phone number [PHONE_NUMBER] Cu…" at bounding box center [643, 344] width 1287 height 689
click at [645, 251] on input "(___) ___-____" at bounding box center [657, 264] width 141 height 28
paste input "908) 394-9000"
type input "[PHONE_NUMBER]"
click at [670, 205] on div "Location Mad Energy Your caller id phone number [PHONE_NUMBER] Customer number …" at bounding box center [644, 200] width 200 height 300
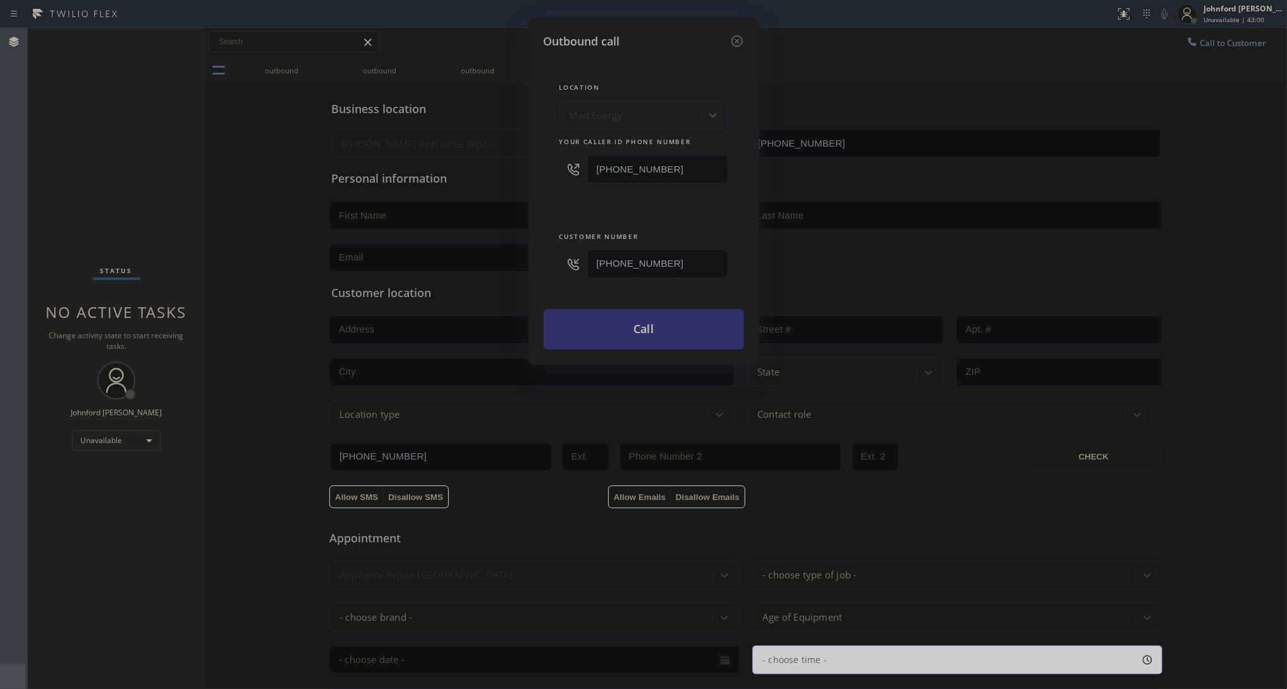
click at [668, 310] on button "Call" at bounding box center [644, 329] width 200 height 40
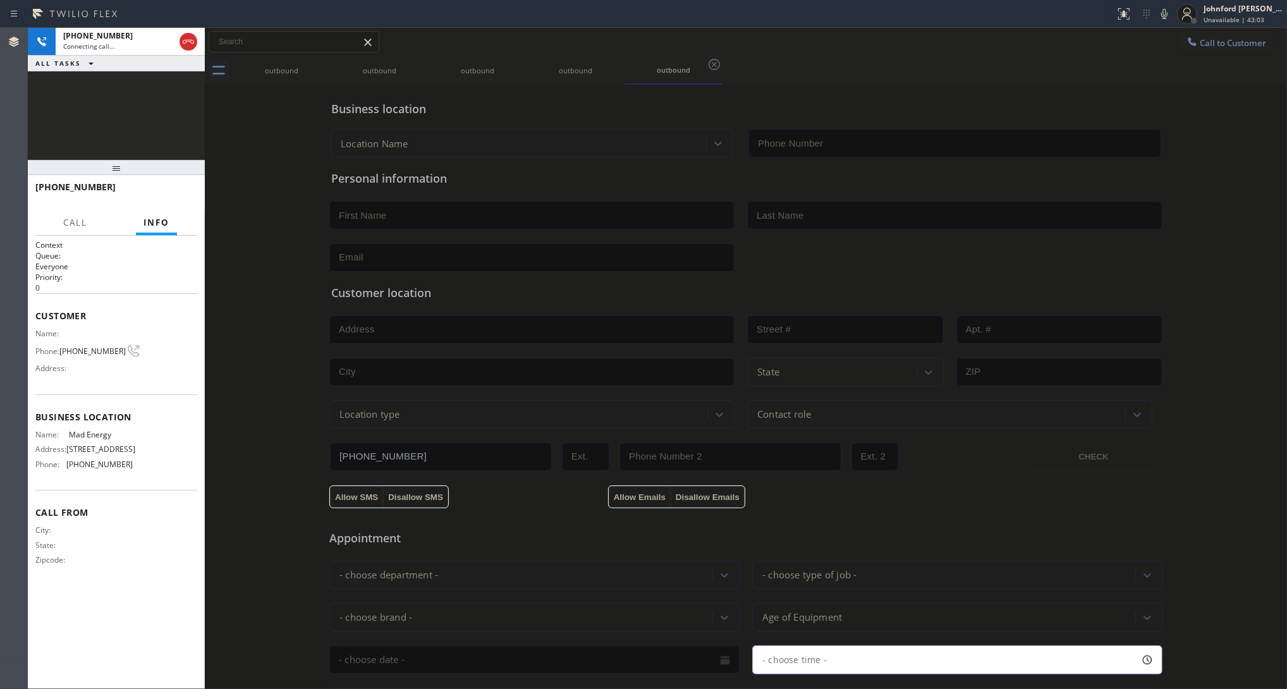
type input "[PHONE_NUMBER]"
click at [326, 68] on icon at bounding box center [322, 64] width 15 height 15
drag, startPoint x: 501, startPoint y: 76, endPoint x: 548, endPoint y: 87, distance: 48.0
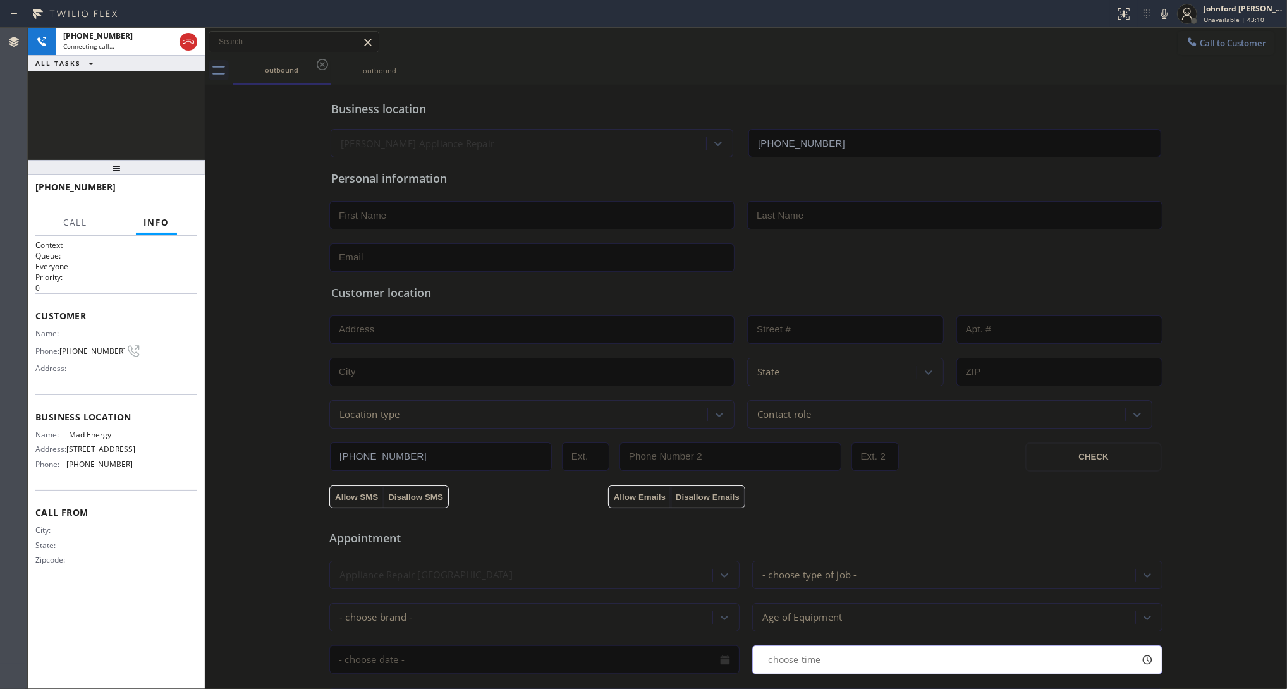
click at [506, 77] on div "outbound outbound" at bounding box center [760, 70] width 1055 height 28
click at [191, 197] on button "HANG UP" at bounding box center [167, 193] width 59 height 18
drag, startPoint x: 95, startPoint y: 333, endPoint x: 90, endPoint y: 341, distance: 9.7
click at [90, 341] on div "Name: Phone: [PHONE_NUMBER] Address:" at bounding box center [83, 354] width 97 height 50
click at [90, 346] on span "[PHONE_NUMBER]" at bounding box center [92, 350] width 66 height 9
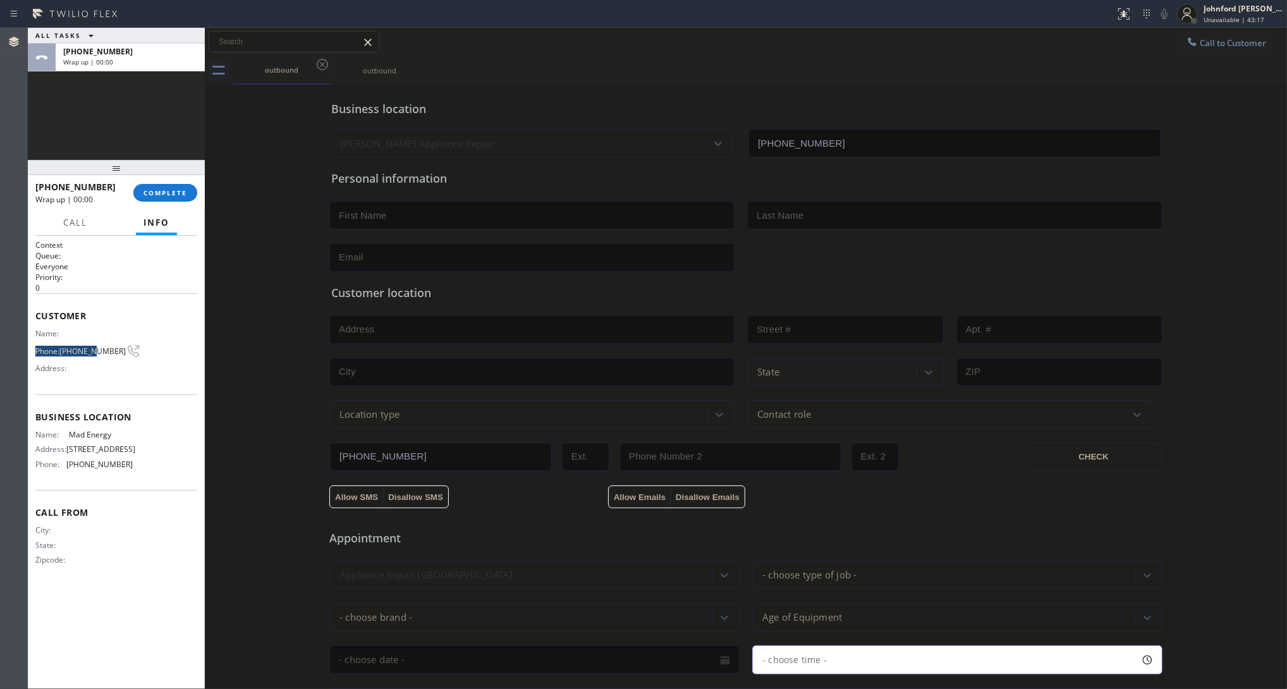
click at [90, 346] on span "[PHONE_NUMBER]" at bounding box center [92, 350] width 66 height 9
copy div "[PHONE_NUMBER]"
click at [1144, 61] on div "outbound outbound" at bounding box center [760, 70] width 1055 height 28
click at [1144, 64] on div "outbound outbound" at bounding box center [760, 70] width 1055 height 28
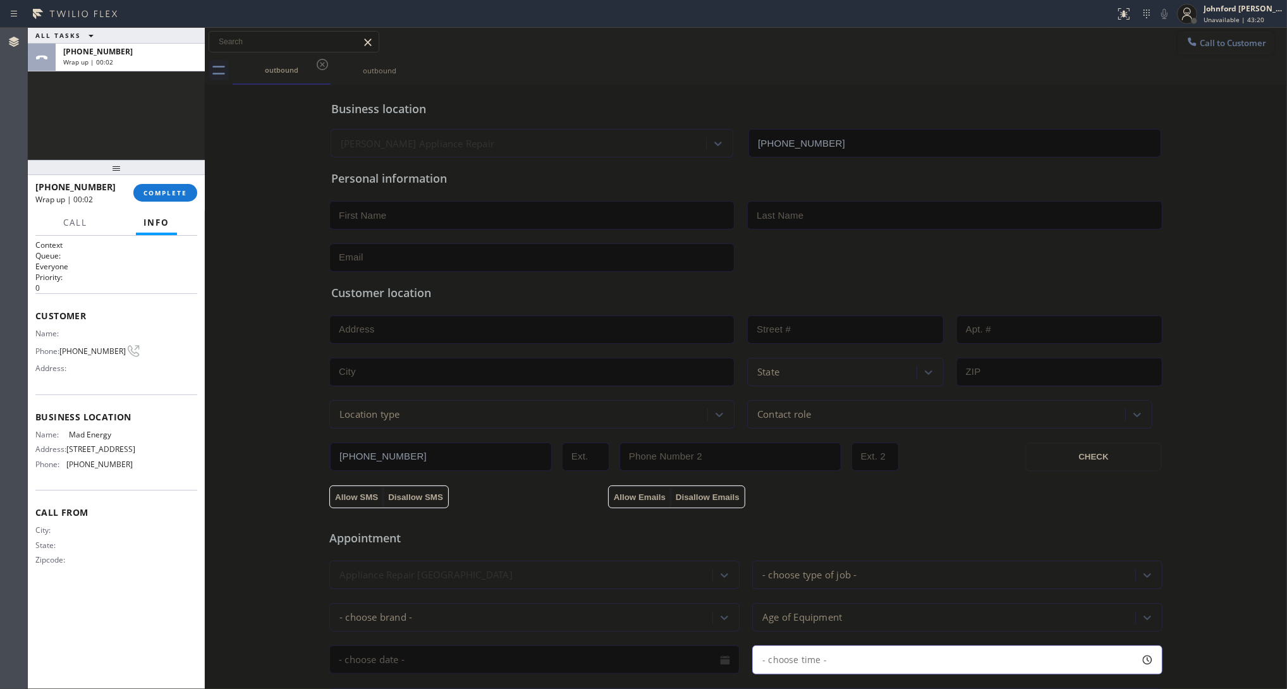
click at [1144, 46] on span "Call to Customer" at bounding box center [1233, 42] width 66 height 11
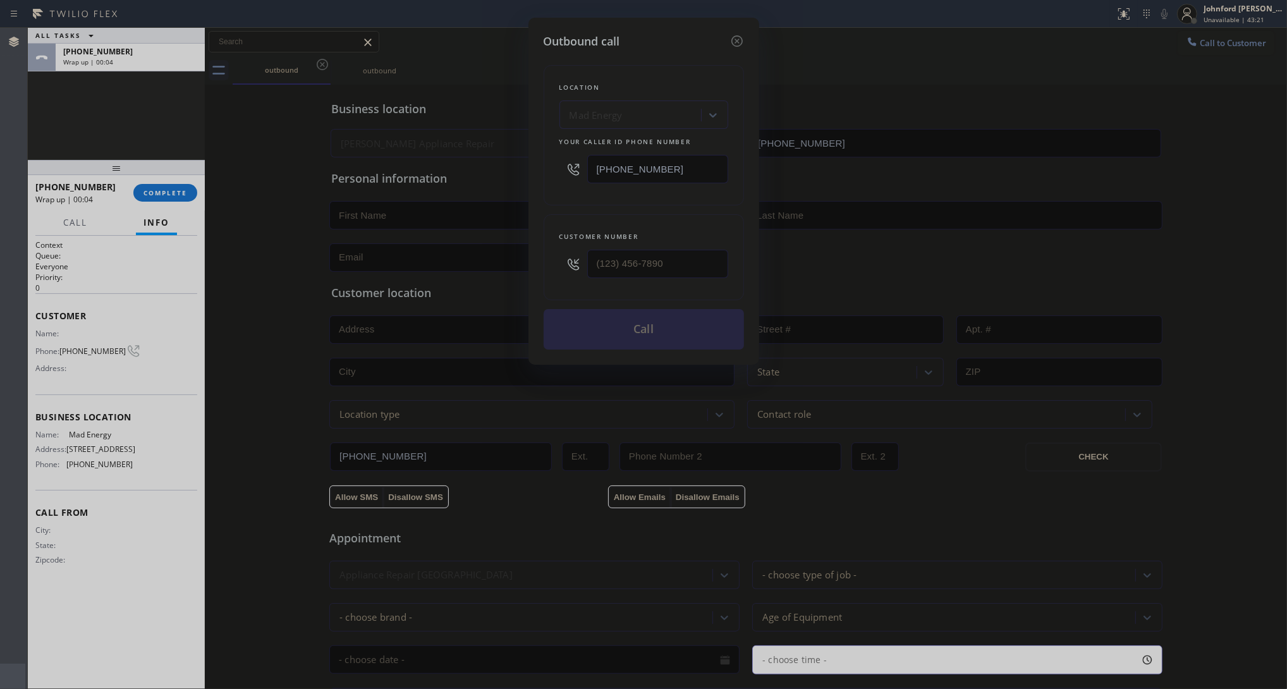
click at [656, 279] on div at bounding box center [657, 263] width 141 height 41
click at [670, 258] on input "(___) ___-____" at bounding box center [657, 264] width 141 height 28
paste input "908) 394-9000"
type input "[PHONE_NUMBER]"
click at [670, 225] on div "Customer number [PHONE_NUMBER]" at bounding box center [644, 257] width 200 height 86
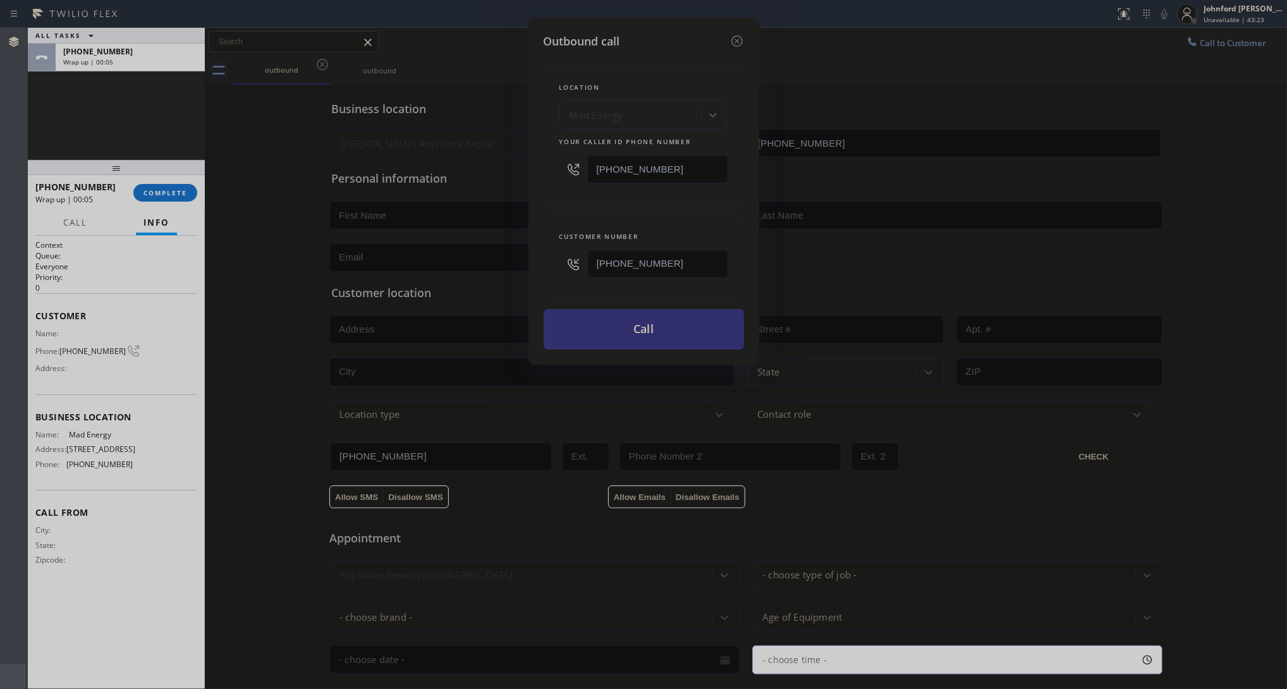
drag, startPoint x: 615, startPoint y: 339, endPoint x: 754, endPoint y: 188, distance: 205.4
click at [618, 337] on button "Call" at bounding box center [644, 329] width 200 height 40
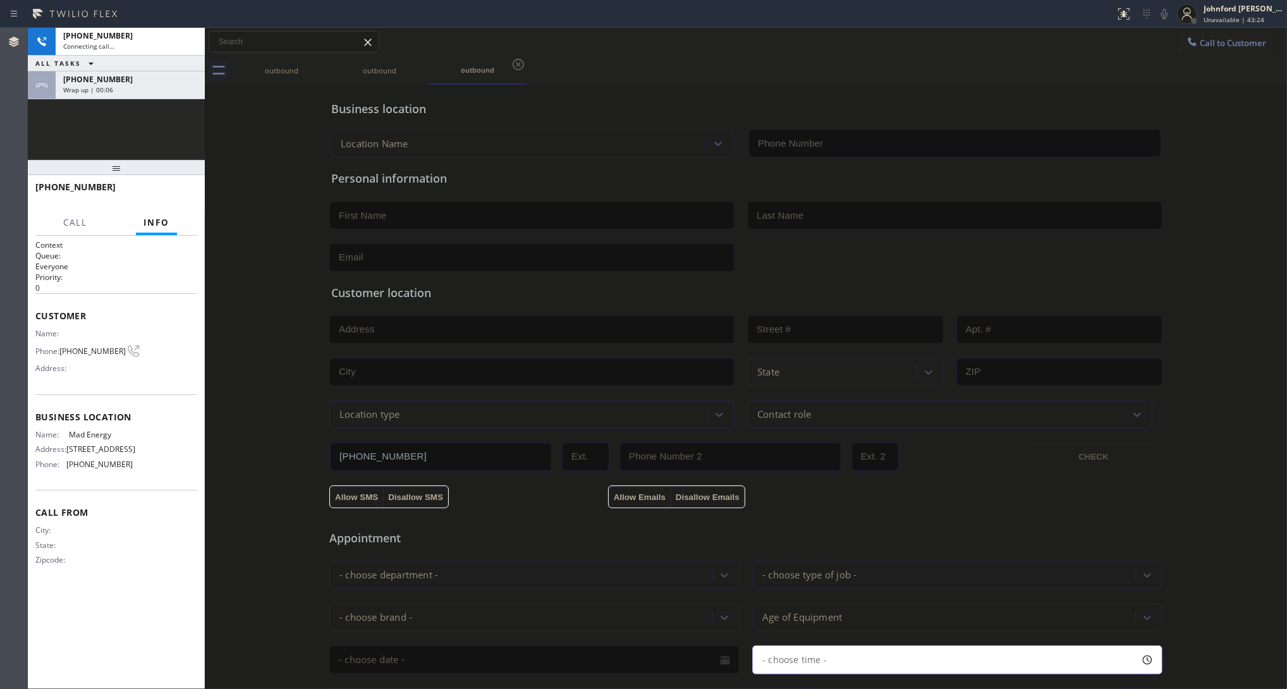
type input "[PHONE_NUMBER]"
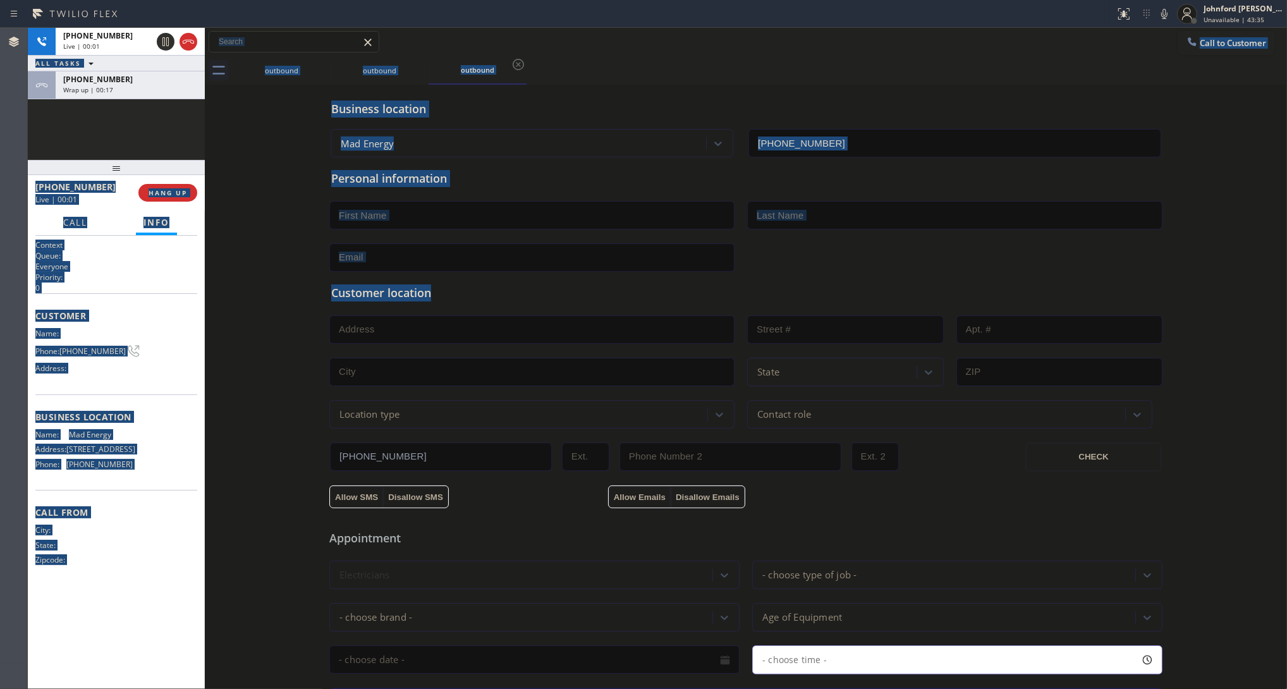
drag, startPoint x: 493, startPoint y: 291, endPoint x: -217, endPoint y: 529, distance: 749.1
drag, startPoint x: -217, startPoint y: 529, endPoint x: 255, endPoint y: 181, distance: 586.1
click at [255, 181] on div "Business location Mad Energy [PHONE_NUMBER] Personal information Customer locat…" at bounding box center [746, 520] width 1076 height 864
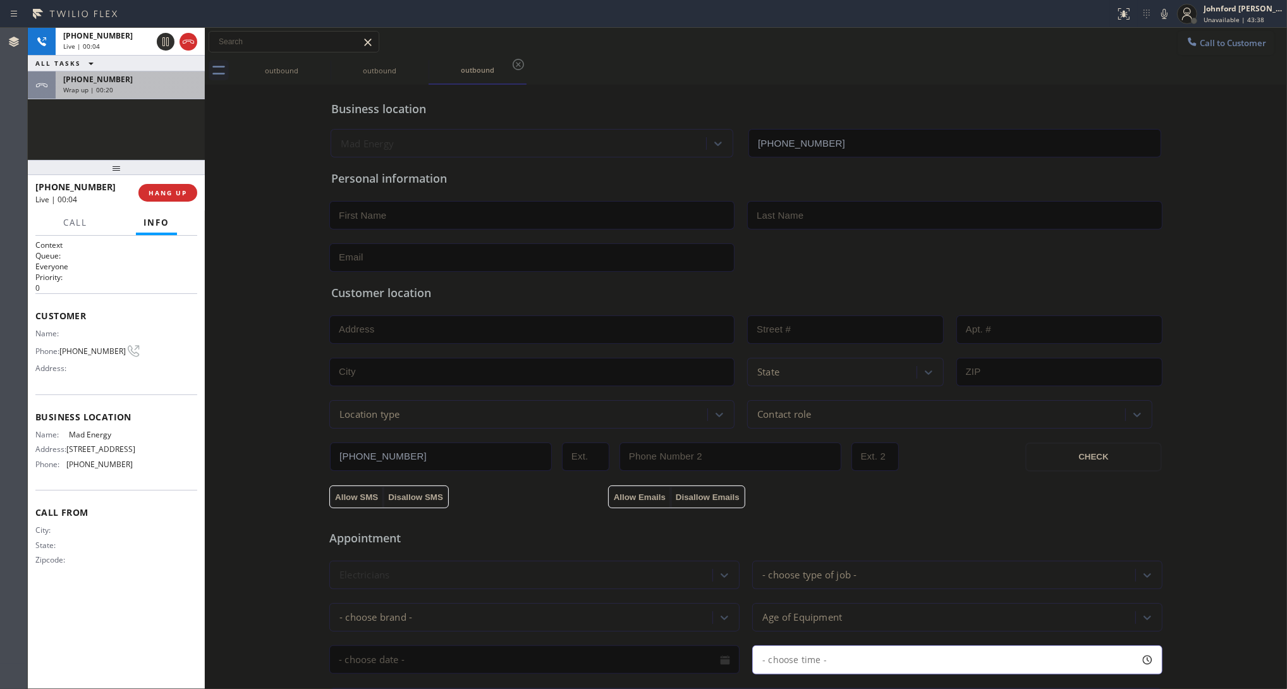
drag, startPoint x: 118, startPoint y: 95, endPoint x: 123, endPoint y: 86, distance: 10.7
click at [119, 94] on div "[PHONE_NUMBER] Wrap up | 00:20" at bounding box center [128, 85] width 144 height 28
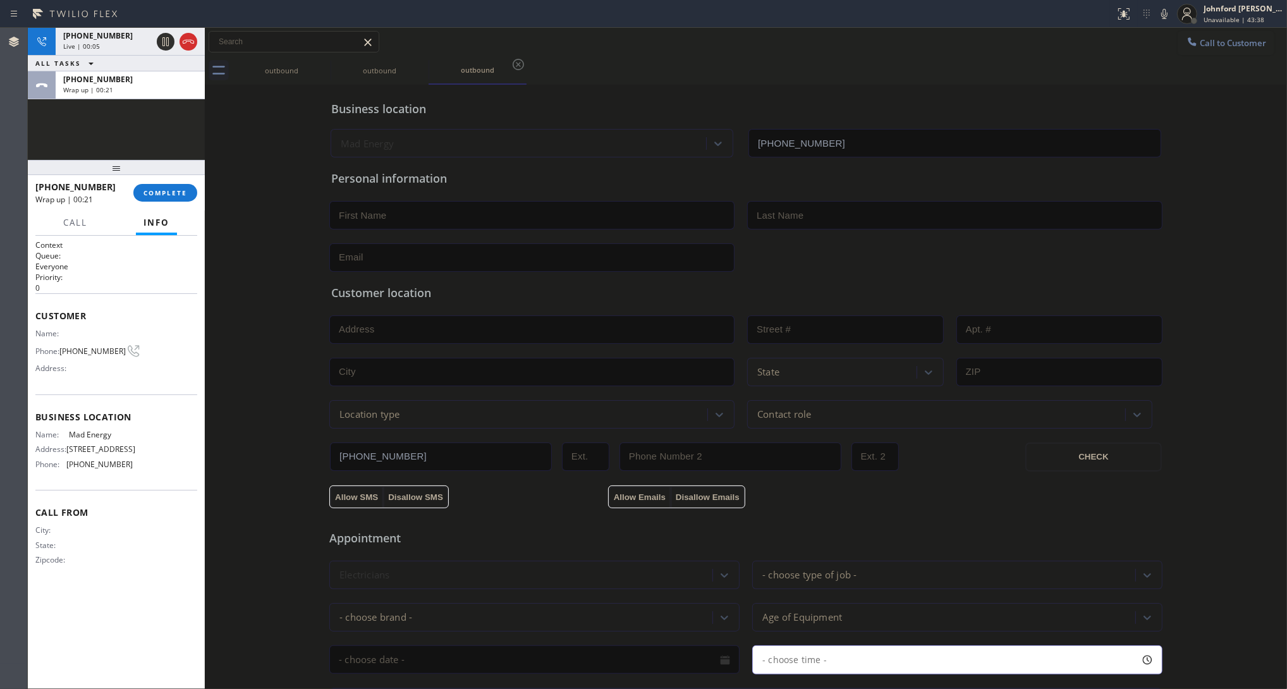
click at [125, 86] on div "Wrap up | 00:21" at bounding box center [130, 89] width 134 height 9
click at [171, 212] on button "Info" at bounding box center [156, 223] width 41 height 25
click at [172, 198] on button "COMPLETE" at bounding box center [165, 193] width 64 height 18
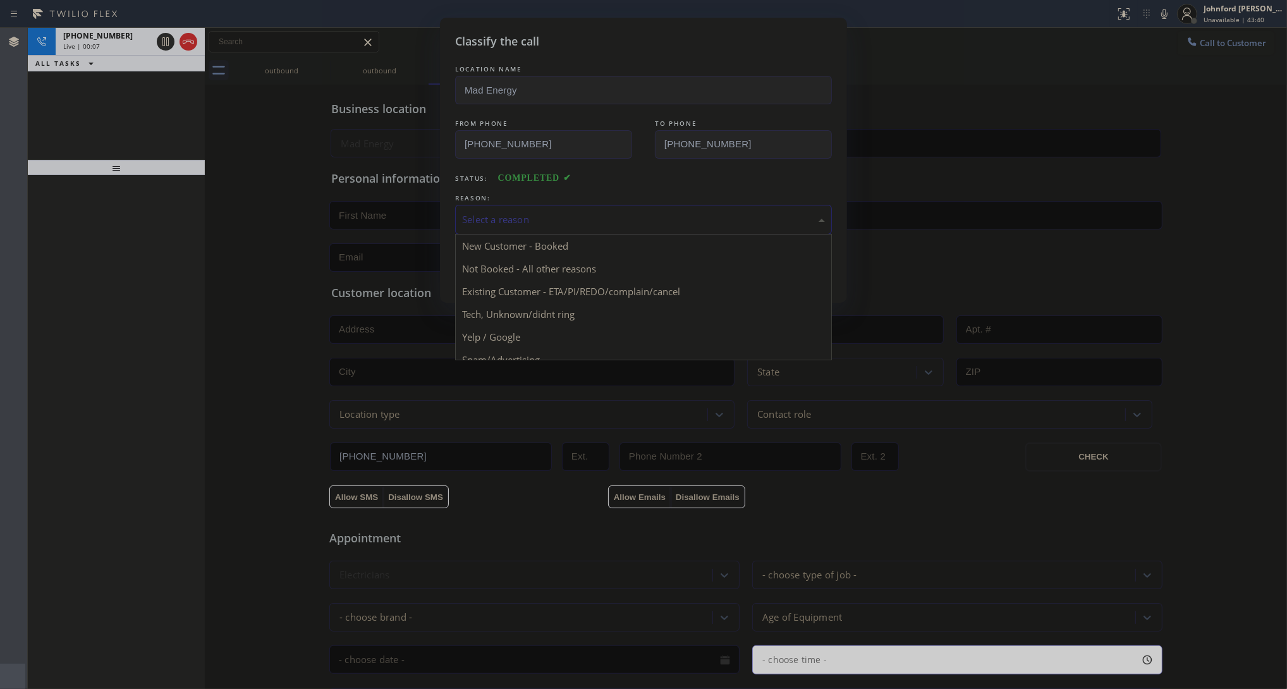
click at [592, 219] on div "Select a reason" at bounding box center [643, 219] width 363 height 15
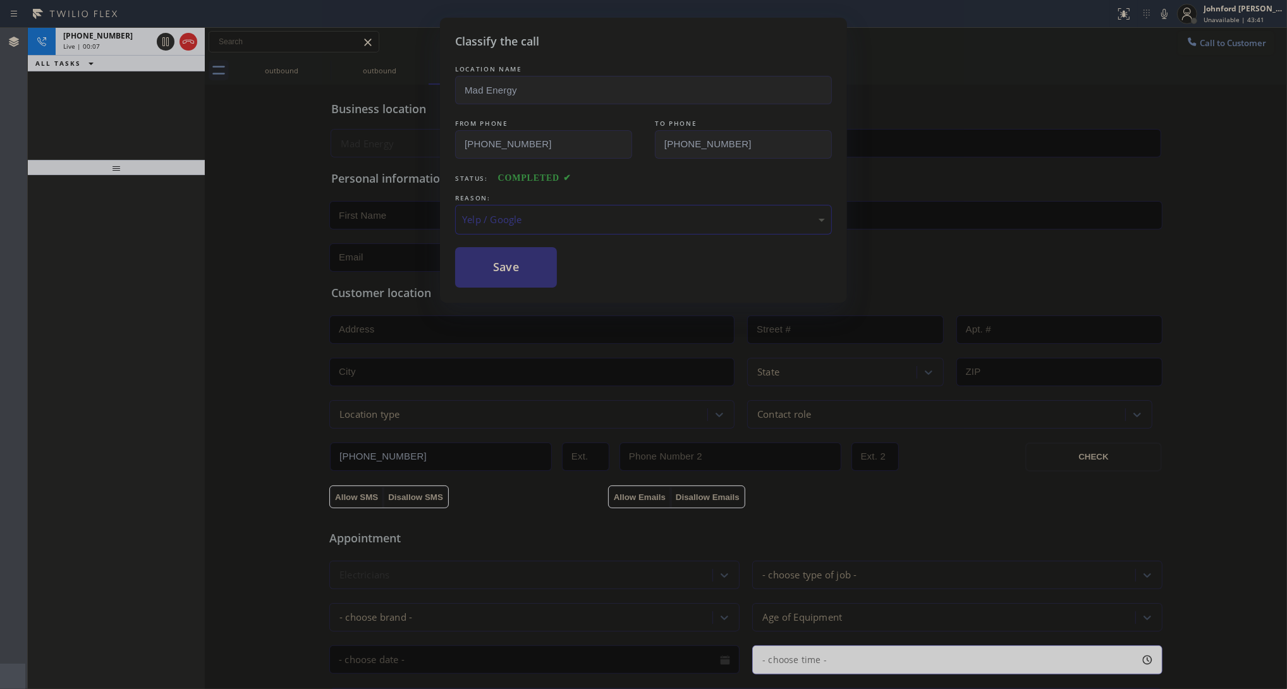
click at [499, 256] on button "Save" at bounding box center [506, 267] width 102 height 40
click at [181, 42] on div "Classify the call LOCATION NAME Mad Energy FROM PHONE [PHONE_NUMBER] TO PHONE […" at bounding box center [643, 344] width 1287 height 689
click at [181, 42] on icon at bounding box center [188, 41] width 15 height 15
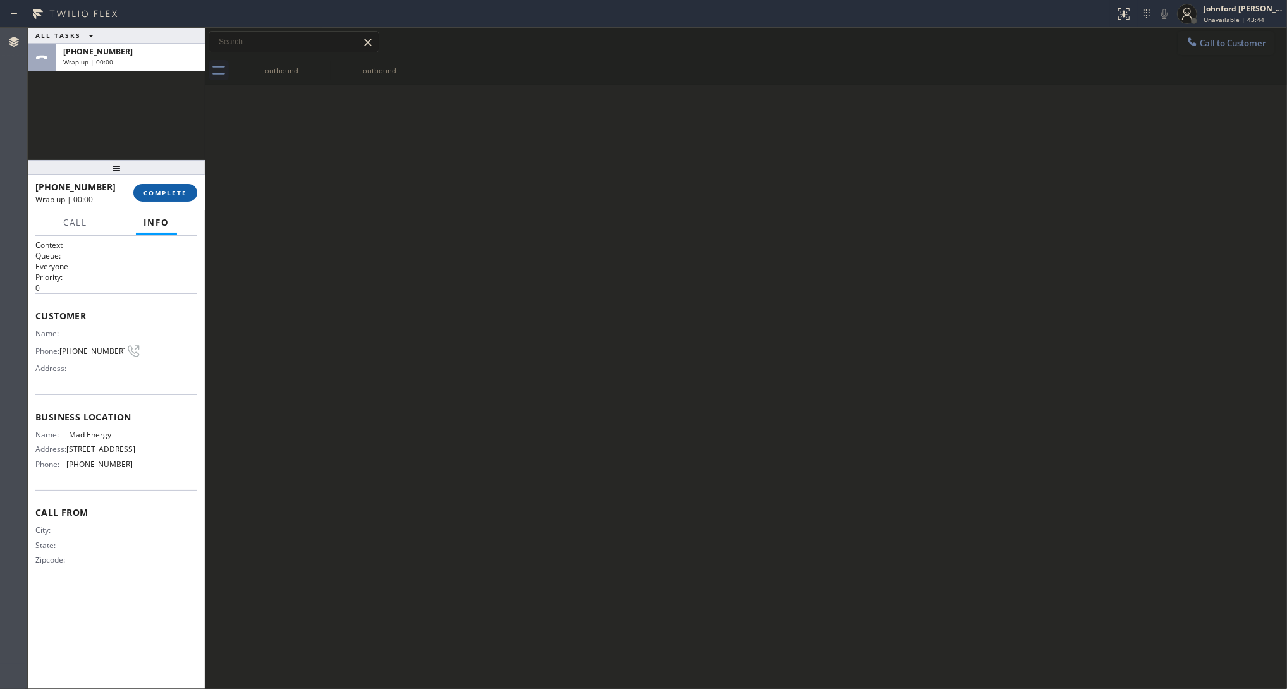
click at [161, 198] on button "COMPLETE" at bounding box center [165, 193] width 64 height 18
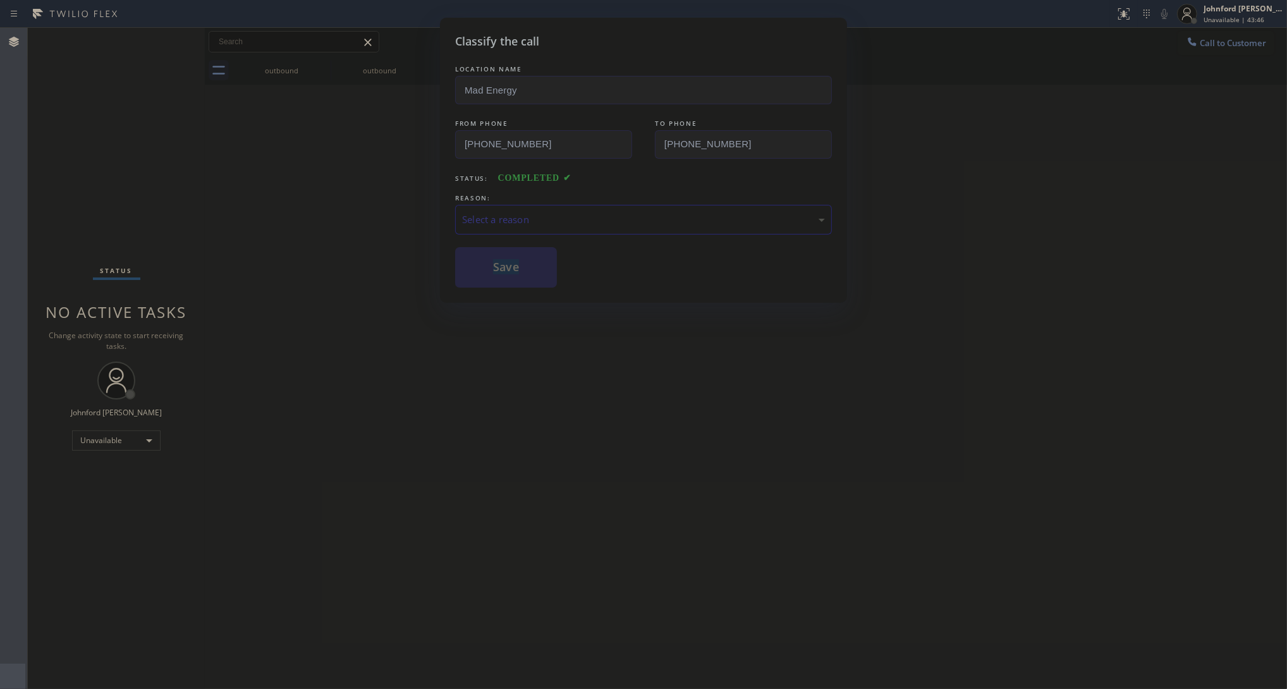
drag, startPoint x: 478, startPoint y: 351, endPoint x: 433, endPoint y: 336, distance: 47.4
click at [437, 338] on div "Classify the call LOCATION NAME Mad Energy FROM PHONE [PHONE_NUMBER] TO PHONE […" at bounding box center [643, 344] width 1287 height 689
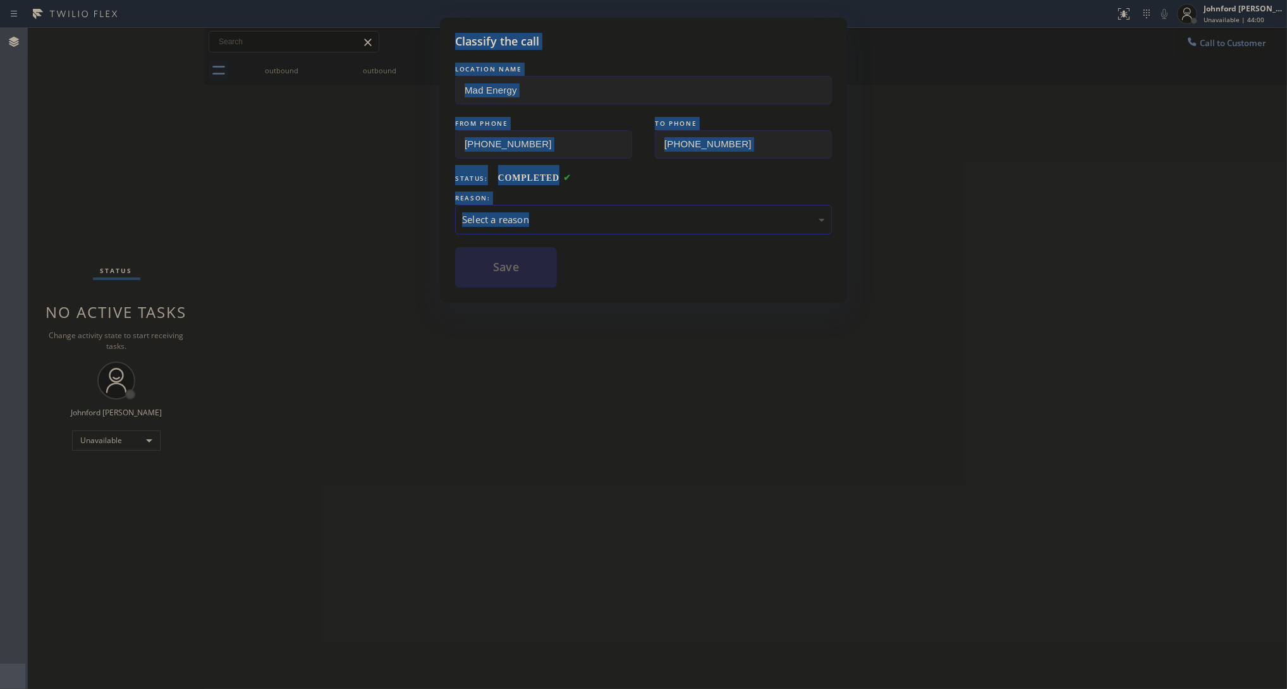
drag, startPoint x: 251, startPoint y: 360, endPoint x: -217, endPoint y: 553, distance: 506.6
click at [0, 553] on html "Status report No issues detected If you experience an issue, please download th…" at bounding box center [643, 344] width 1287 height 689
click at [1144, 41] on div "Classify the call LOCATION NAME Mad Energy FROM PHONE [PHONE_NUMBER] TO PHONE […" at bounding box center [643, 344] width 1287 height 689
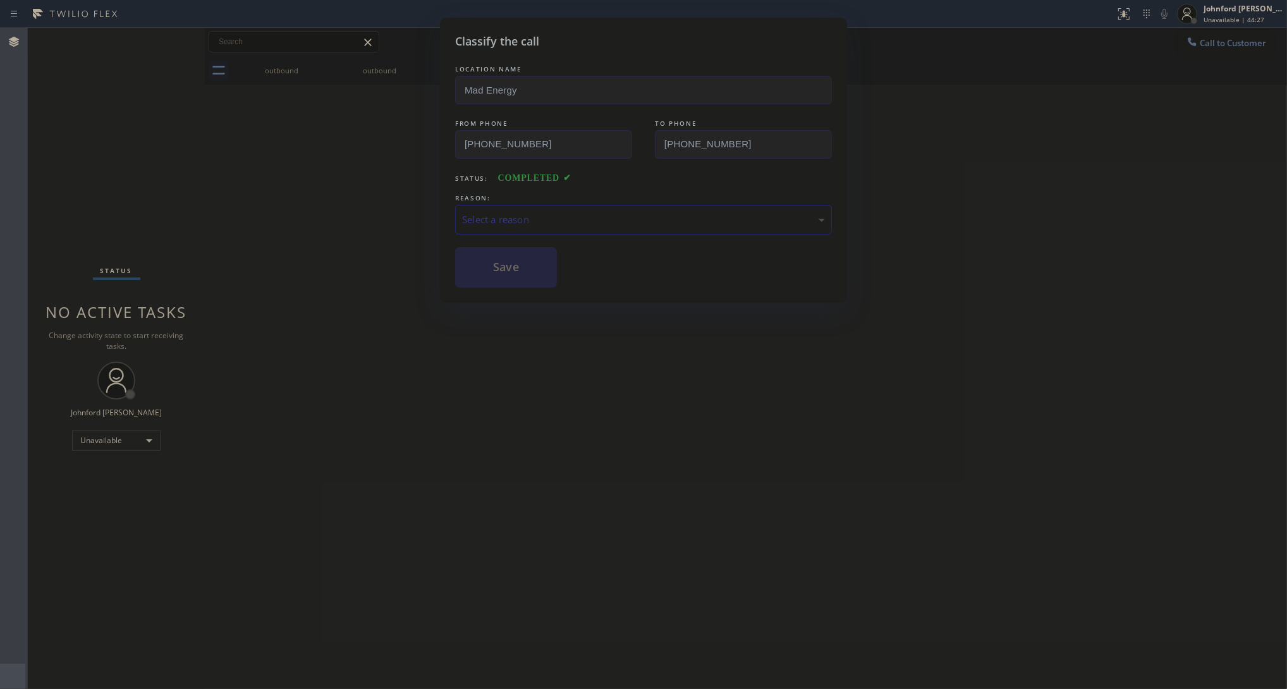
click at [568, 214] on div "Select a reason" at bounding box center [643, 219] width 363 height 15
drag, startPoint x: 554, startPoint y: 286, endPoint x: 541, endPoint y: 252, distance: 36.4
click at [542, 238] on div "LOCATION NAME Mad Energy FROM PHONE [PHONE_NUMBER] TO PHONE [PHONE_NUMBER] Stat…" at bounding box center [643, 175] width 377 height 225
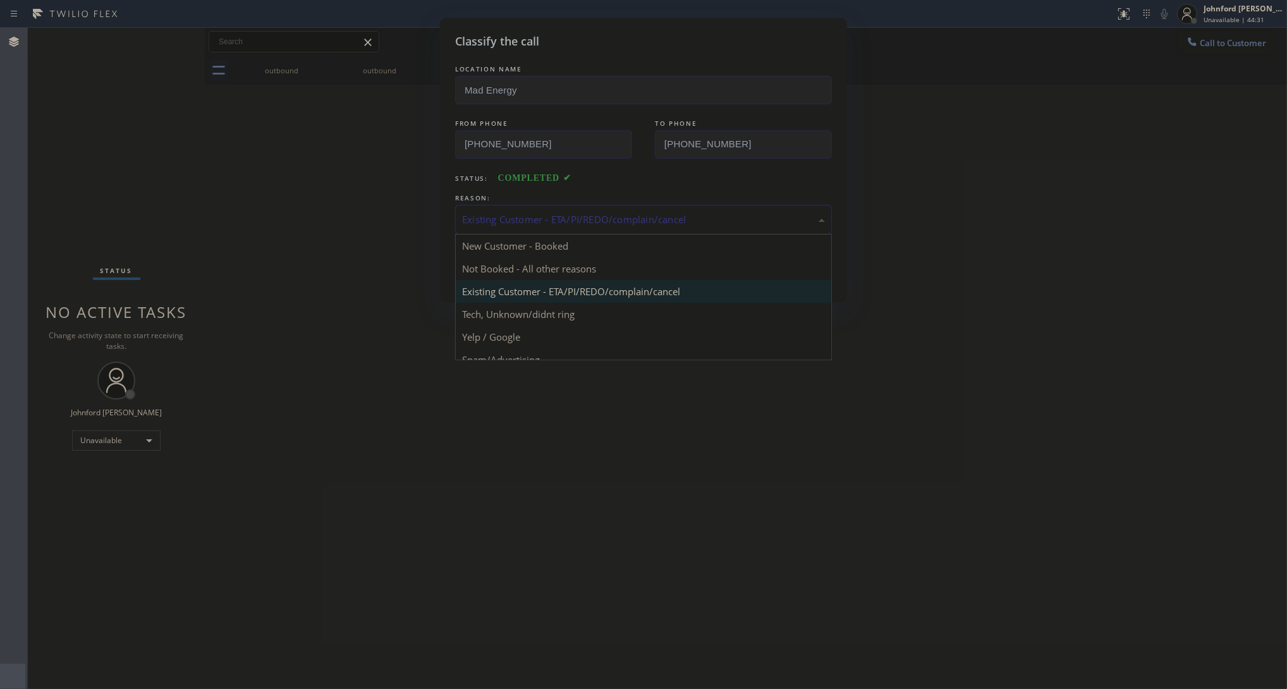
drag, startPoint x: 544, startPoint y: 216, endPoint x: 555, endPoint y: 292, distance: 77.2
click at [555, 235] on div "Existing Customer - ETA/PI/REDO/complain/cancel New Customer - Booked Not Booke…" at bounding box center [643, 220] width 377 height 30
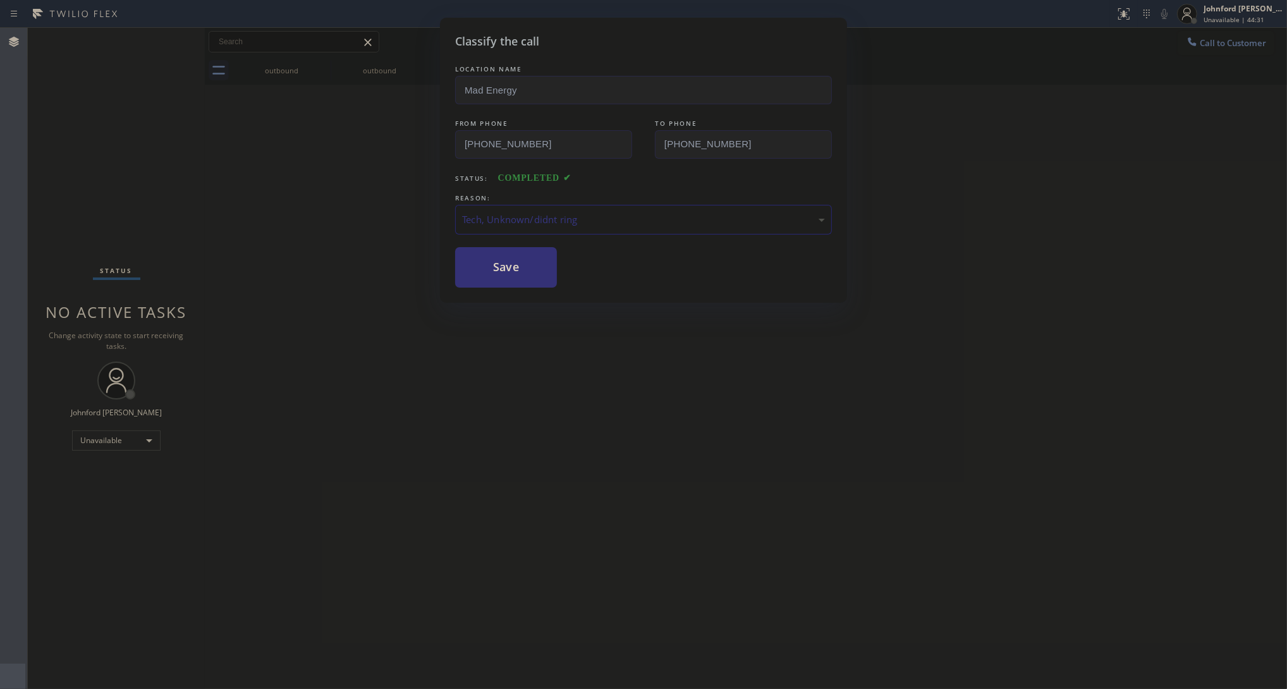
drag, startPoint x: 527, startPoint y: 323, endPoint x: 520, endPoint y: 331, distance: 10.3
click at [492, 288] on div "Classify the call LOCATION NAME Mad Energy FROM PHONE [PHONE_NUMBER] TO PHONE […" at bounding box center [643, 160] width 407 height 285
drag, startPoint x: 523, startPoint y: 294, endPoint x: 154, endPoint y: 386, distance: 380.4
drag, startPoint x: 154, startPoint y: 386, endPoint x: 593, endPoint y: 324, distance: 443.6
click at [593, 324] on div "Classify the call LOCATION NAME Mad Energy FROM PHONE [PHONE_NUMBER] TO PHONE […" at bounding box center [643, 344] width 1287 height 689
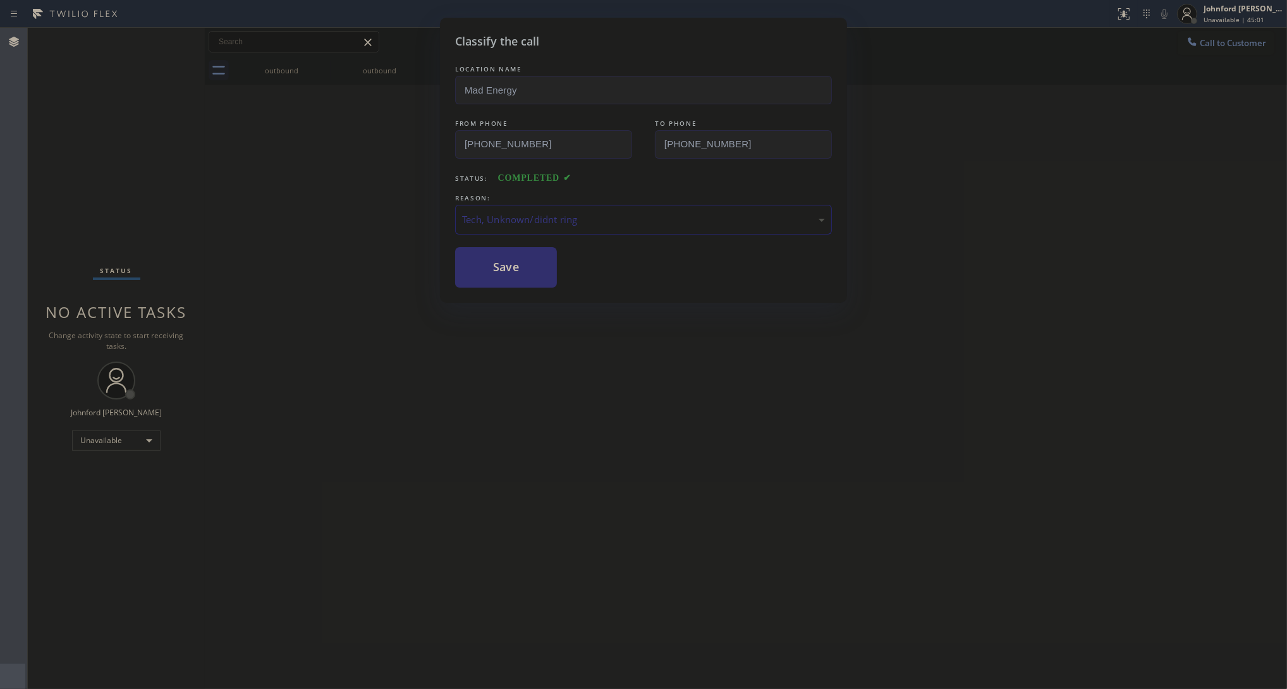
click at [520, 276] on button "Save" at bounding box center [506, 267] width 102 height 40
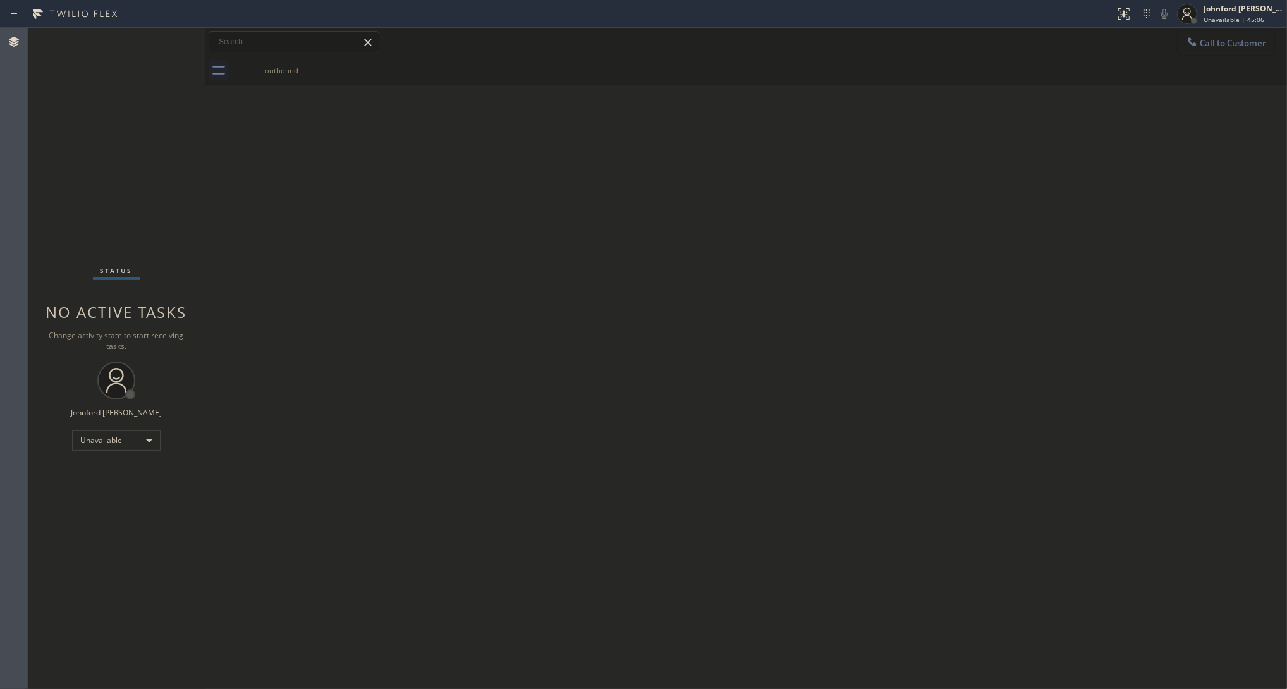
click at [1144, 44] on span "Call to Customer" at bounding box center [1233, 42] width 66 height 11
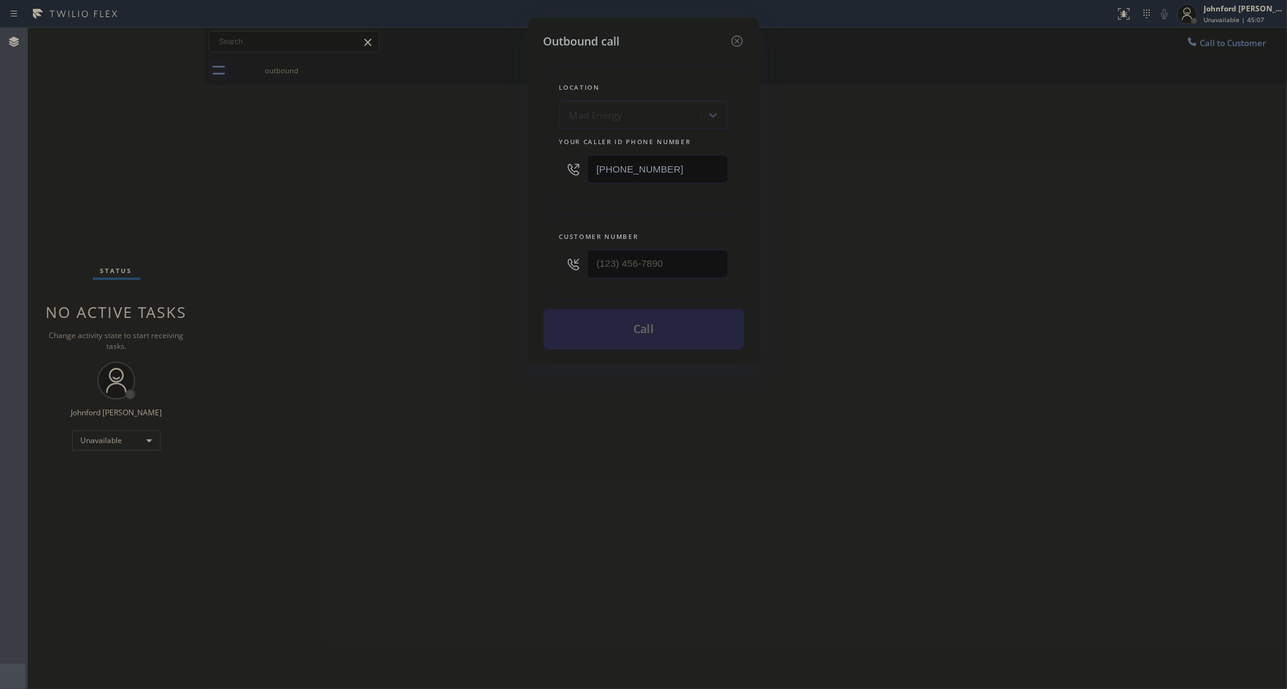
click at [661, 168] on input "[PHONE_NUMBER]" at bounding box center [657, 169] width 141 height 28
paste input "714) 294-2988"
type input "[PHONE_NUMBER]"
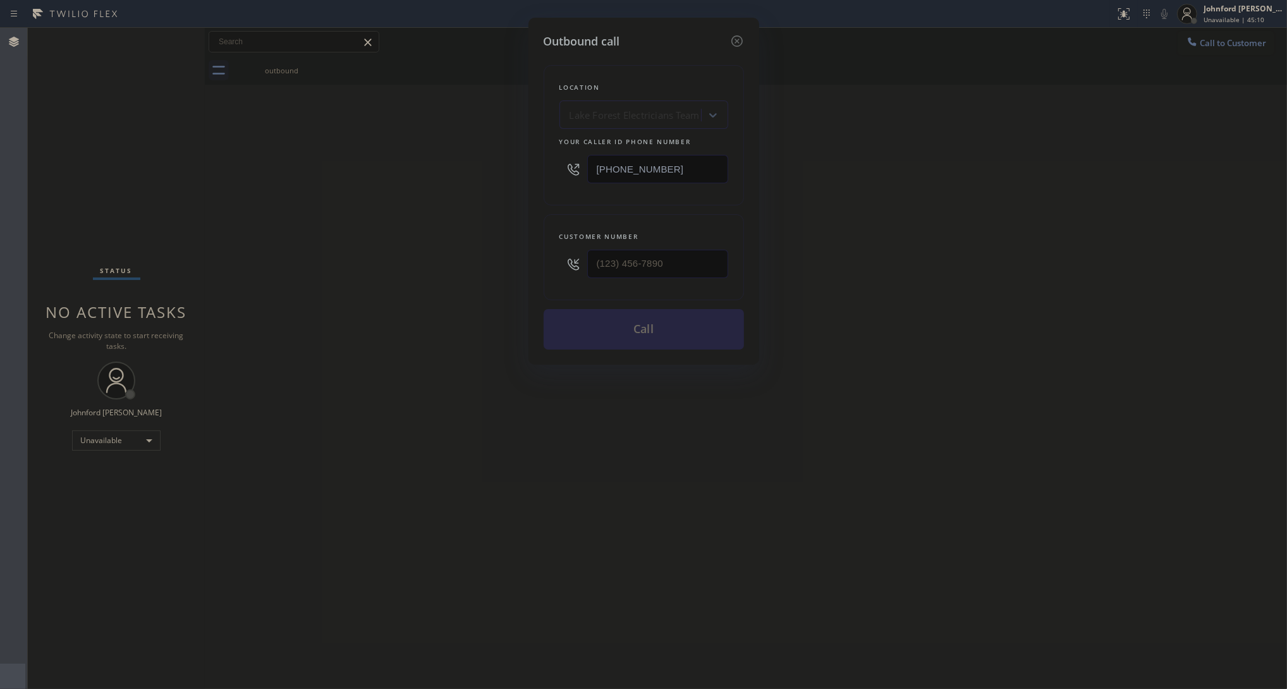
click at [836, 231] on div "Outbound call Location [GEOGRAPHIC_DATA] Electricians Team Your caller id phone…" at bounding box center [643, 344] width 1287 height 689
click at [340, 473] on div "Outbound call Location [GEOGRAPHIC_DATA] Electricians Team Your caller id phone…" at bounding box center [643, 344] width 1287 height 689
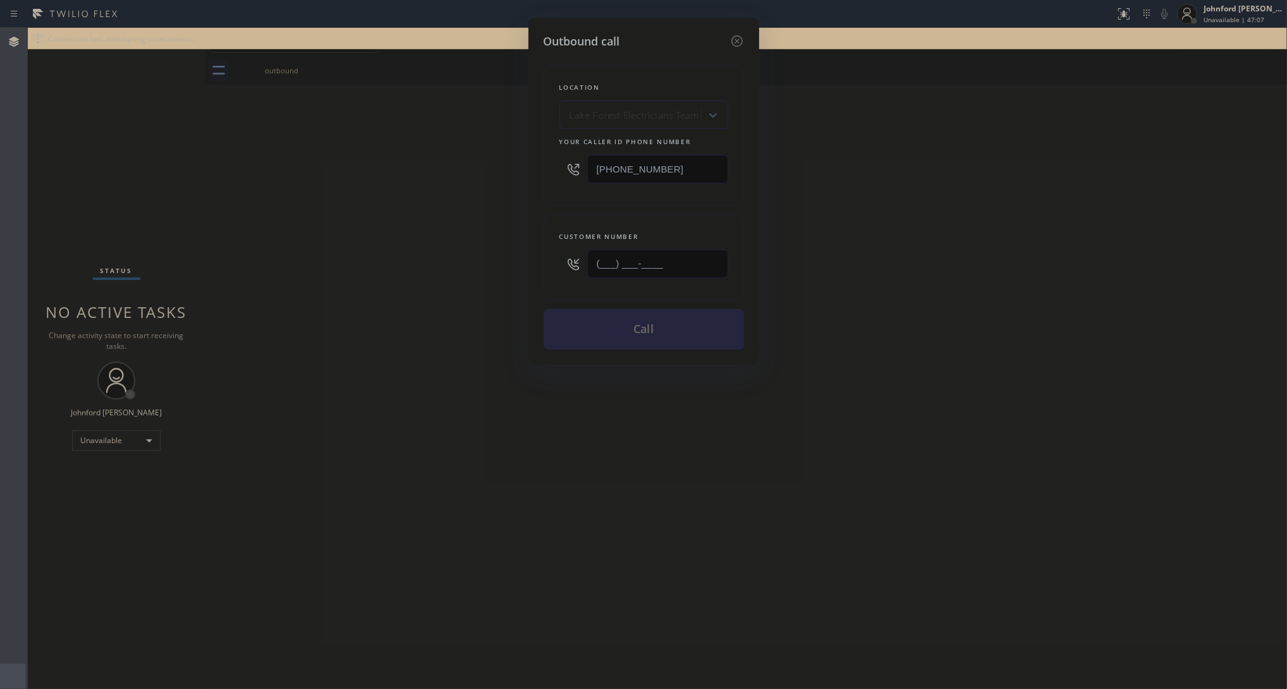
click at [674, 272] on input "(___) ___-____" at bounding box center [657, 264] width 141 height 28
paste input "480) 386-5538"
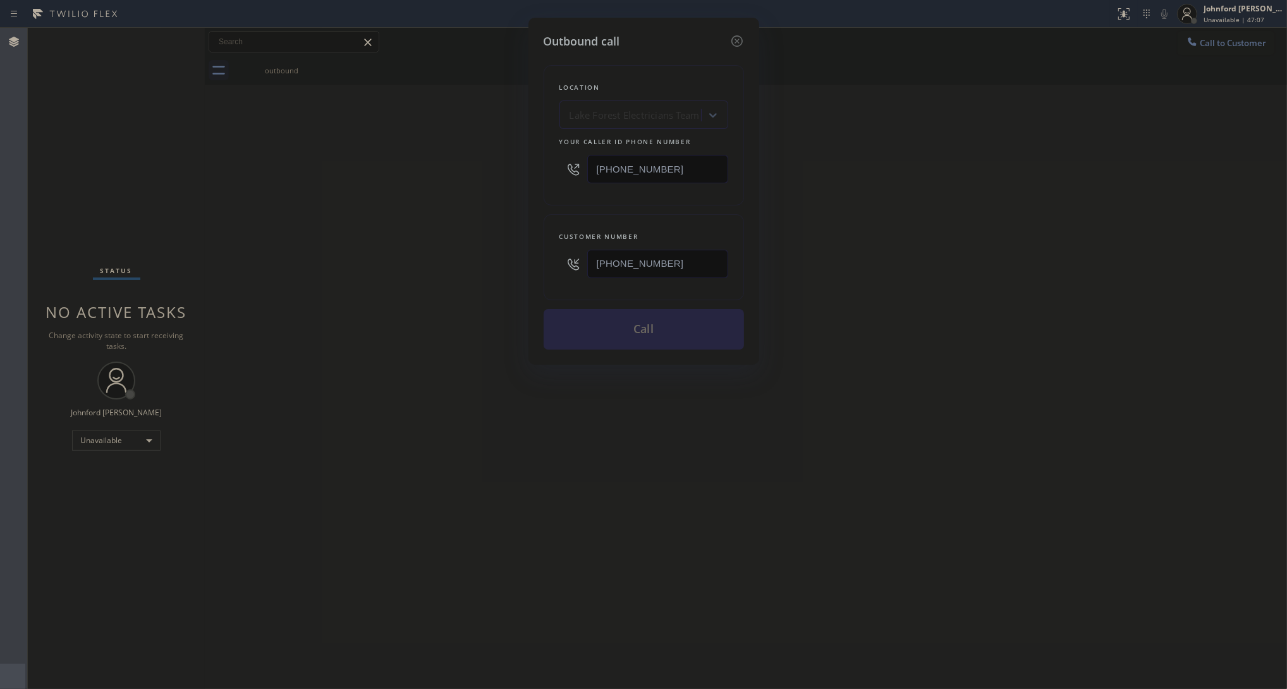
type input "[PHONE_NUMBER]"
click at [422, 291] on div "Outbound call Location [GEOGRAPHIC_DATA] Electricians Team Your caller id phone…" at bounding box center [643, 344] width 1287 height 689
click at [671, 321] on button "Call" at bounding box center [644, 329] width 200 height 40
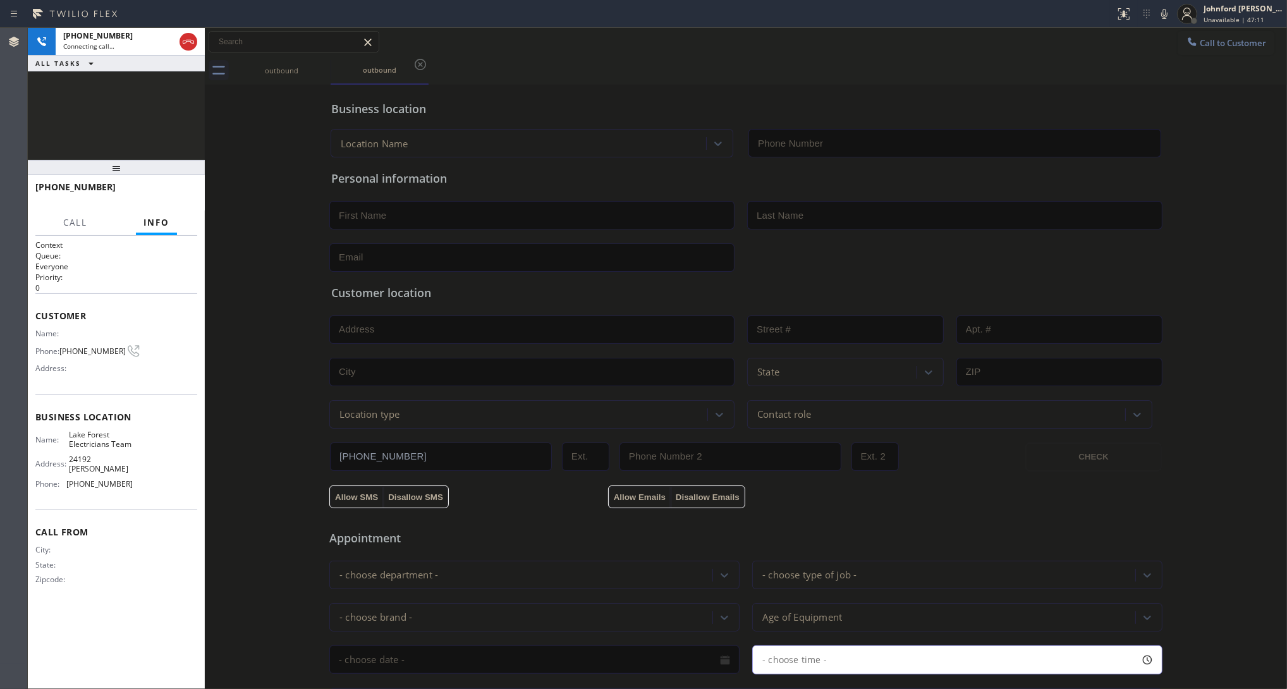
type input "[PHONE_NUMBER]"
click at [301, 73] on div "outbound" at bounding box center [281, 70] width 95 height 9
drag, startPoint x: 444, startPoint y: 73, endPoint x: 157, endPoint y: 356, distance: 403.7
click at [191, 44] on icon at bounding box center [188, 41] width 15 height 15
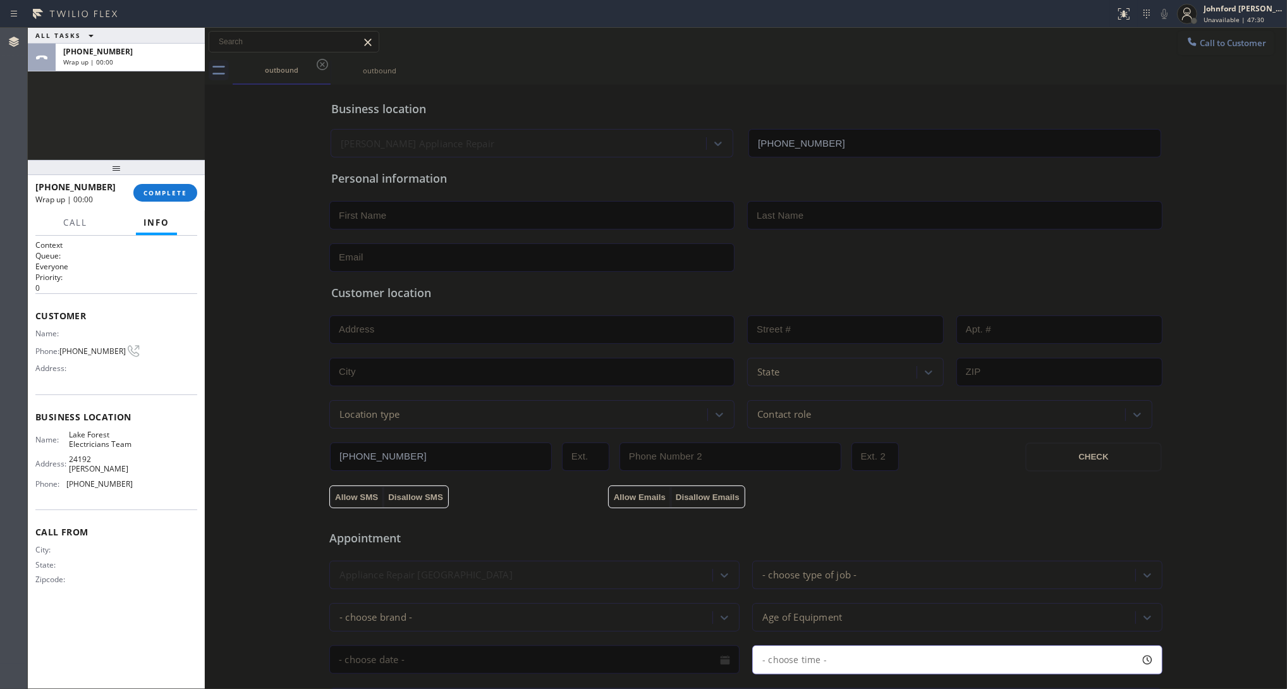
click at [1144, 30] on div "Call to Customer Outbound call Location [GEOGRAPHIC_DATA] Electricians Team You…" at bounding box center [746, 42] width 1082 height 28
drag, startPoint x: 1216, startPoint y: 46, endPoint x: 1183, endPoint y: 56, distance: 33.6
click at [1144, 46] on span "Call to Customer" at bounding box center [1233, 42] width 66 height 11
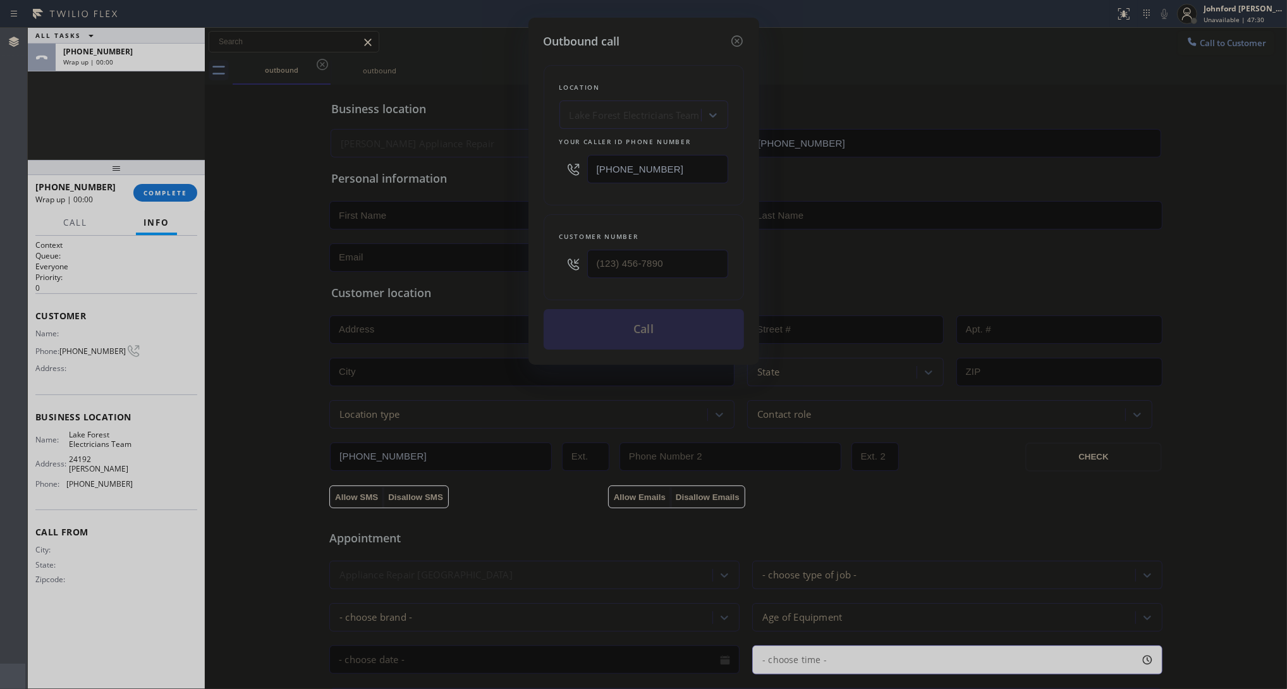
drag, startPoint x: 688, startPoint y: 241, endPoint x: 672, endPoint y: 257, distance: 21.9
click at [683, 248] on div at bounding box center [657, 263] width 141 height 41
click at [671, 258] on input "(___) ___-____" at bounding box center [657, 264] width 141 height 28
paste input "480) 386-5538"
type input "[PHONE_NUMBER]"
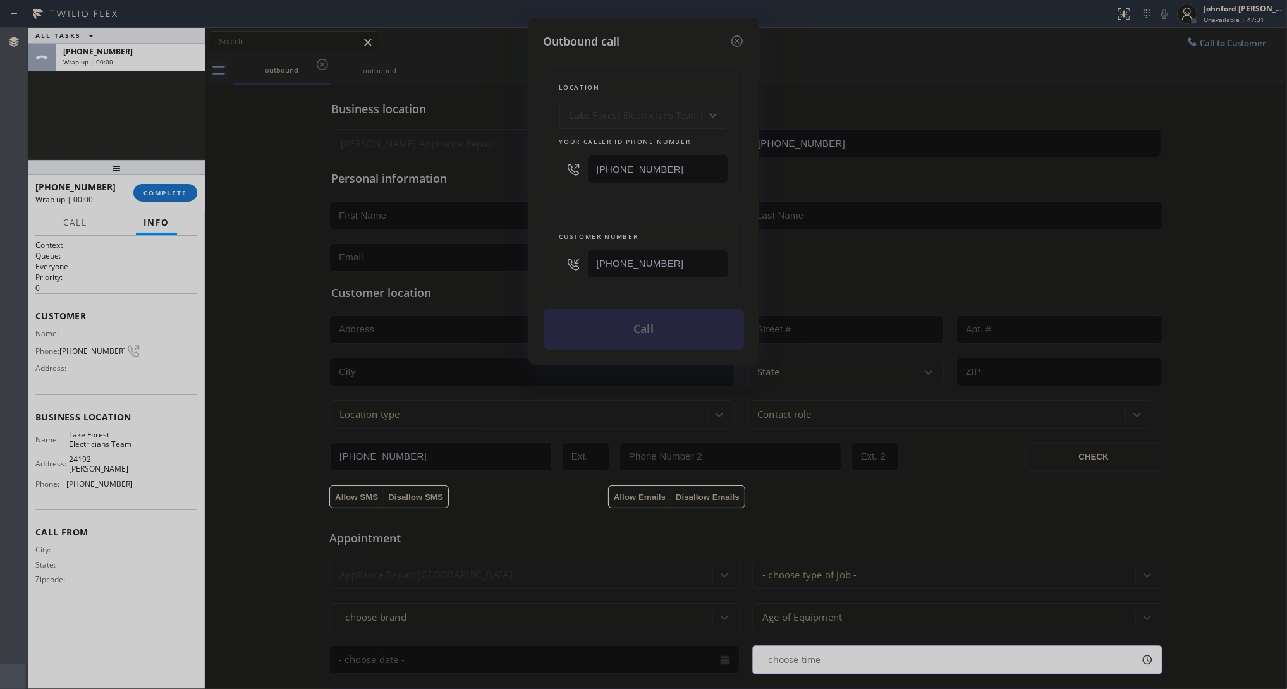
click at [637, 214] on div "Customer number [PHONE_NUMBER]" at bounding box center [644, 257] width 200 height 86
drag, startPoint x: 643, startPoint y: 327, endPoint x: 686, endPoint y: 247, distance: 91.1
click at [649, 334] on button "Call" at bounding box center [644, 329] width 200 height 40
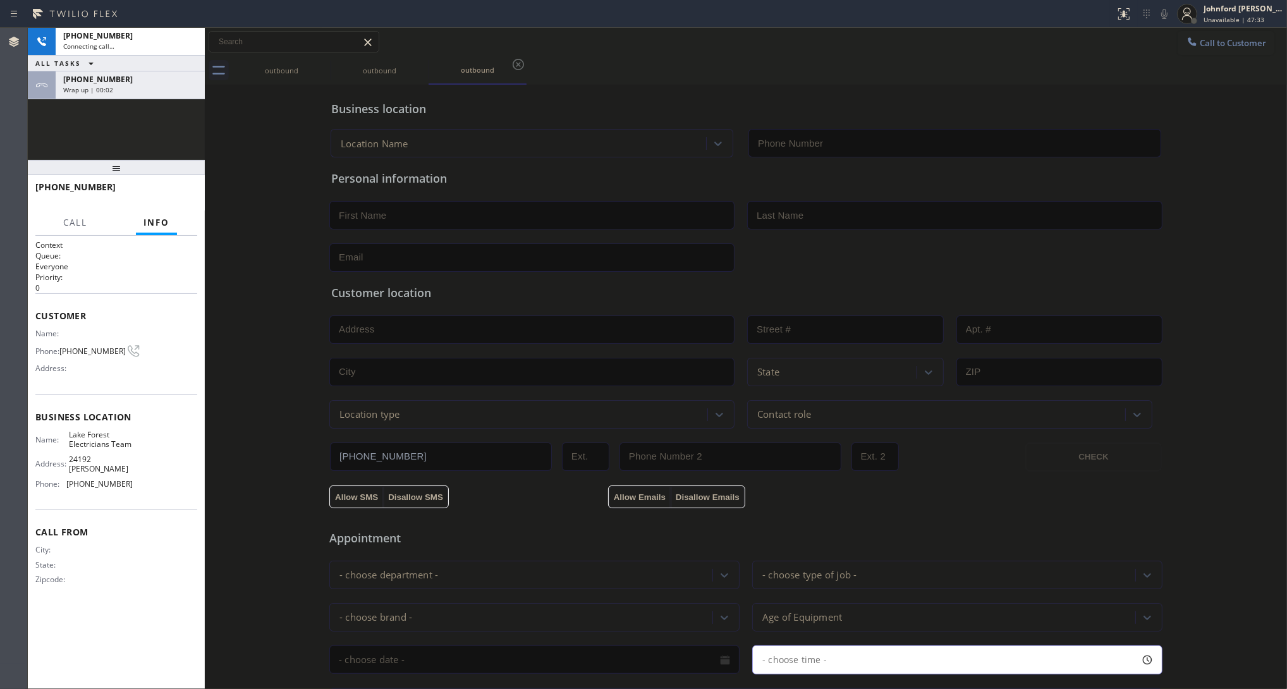
type input "[PHONE_NUMBER]"
click at [195, 188] on button "HANG UP" at bounding box center [167, 193] width 59 height 18
click at [193, 188] on button "HANG UP" at bounding box center [167, 193] width 59 height 18
click at [193, 188] on button "COMPLETE" at bounding box center [165, 193] width 64 height 18
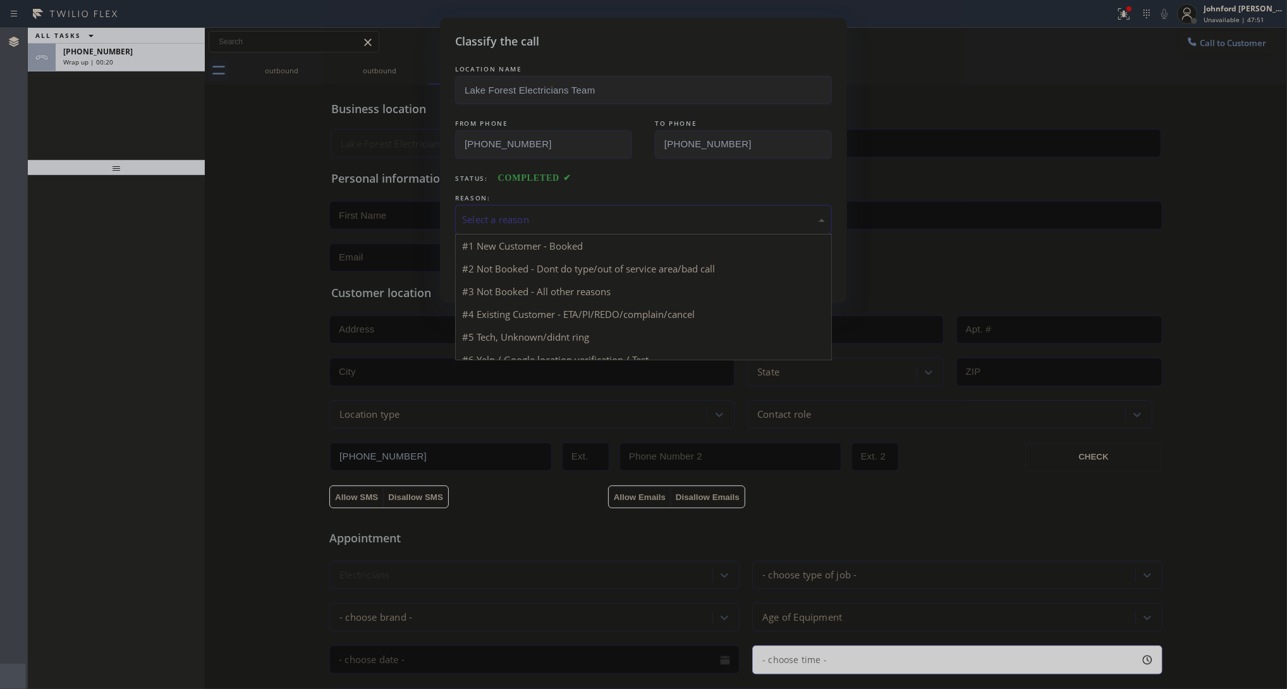
click at [594, 228] on div "Select a reason" at bounding box center [643, 220] width 377 height 30
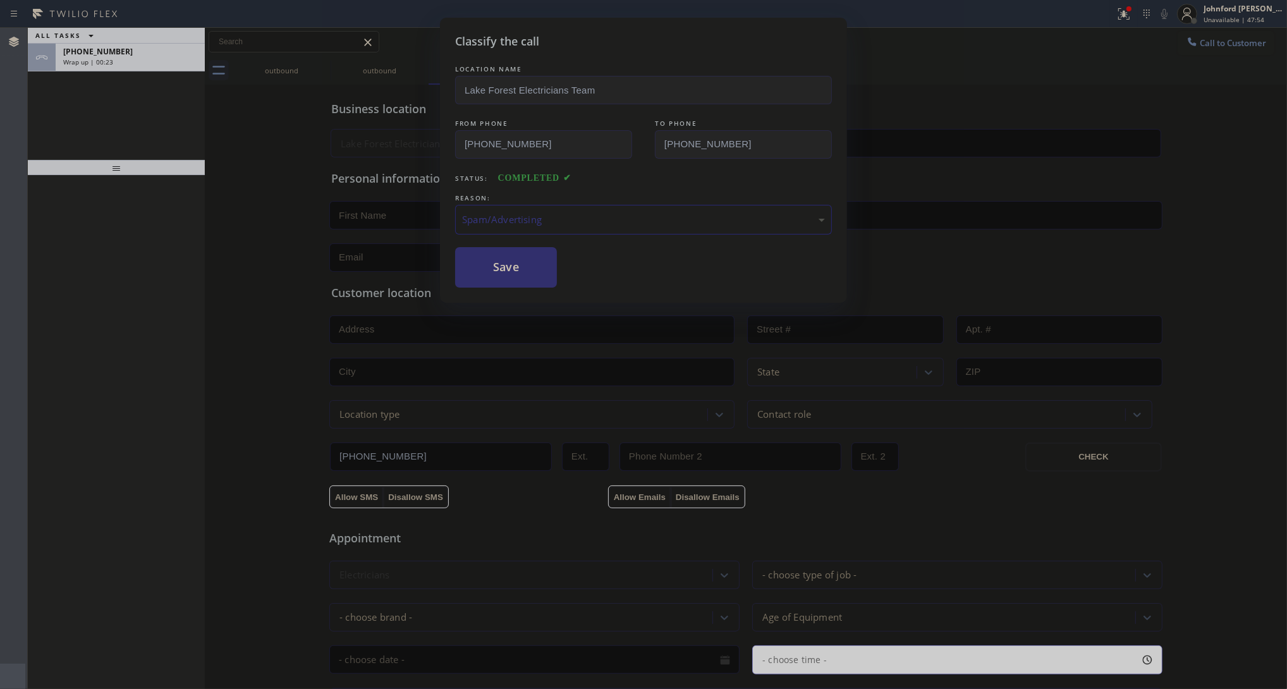
click at [506, 264] on button "Save" at bounding box center [506, 267] width 102 height 40
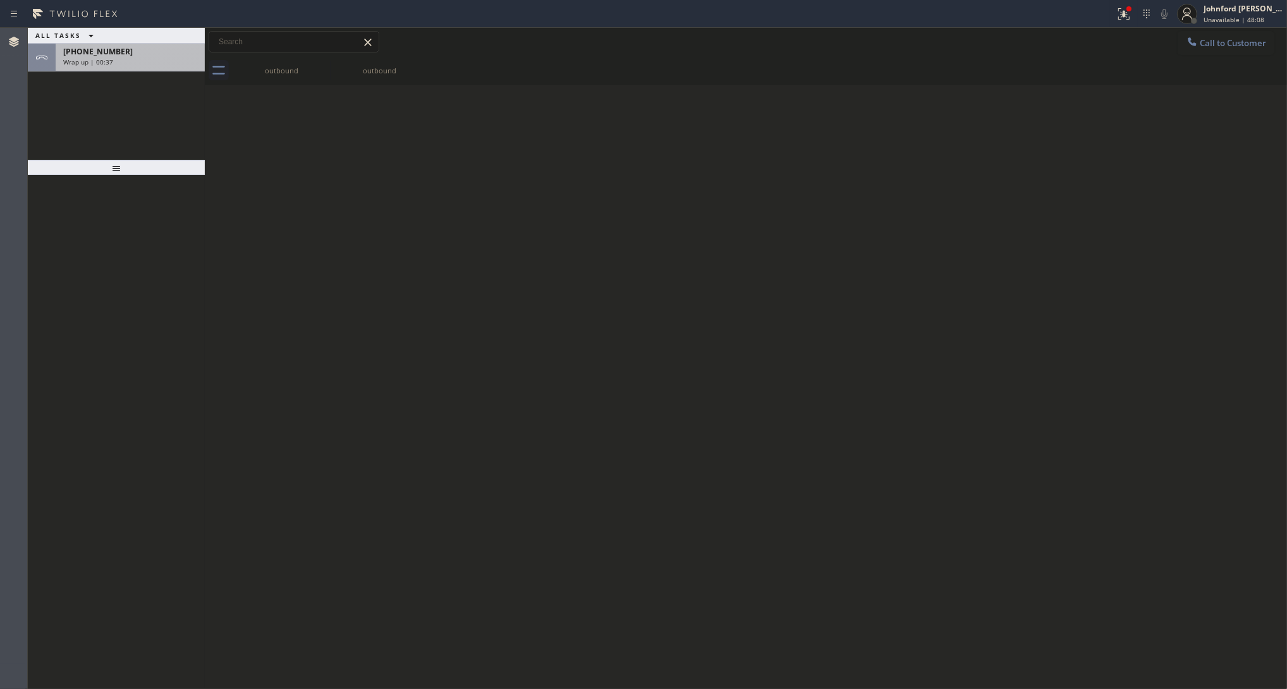
click at [109, 58] on span "Wrap up | 00:37" at bounding box center [88, 62] width 50 height 9
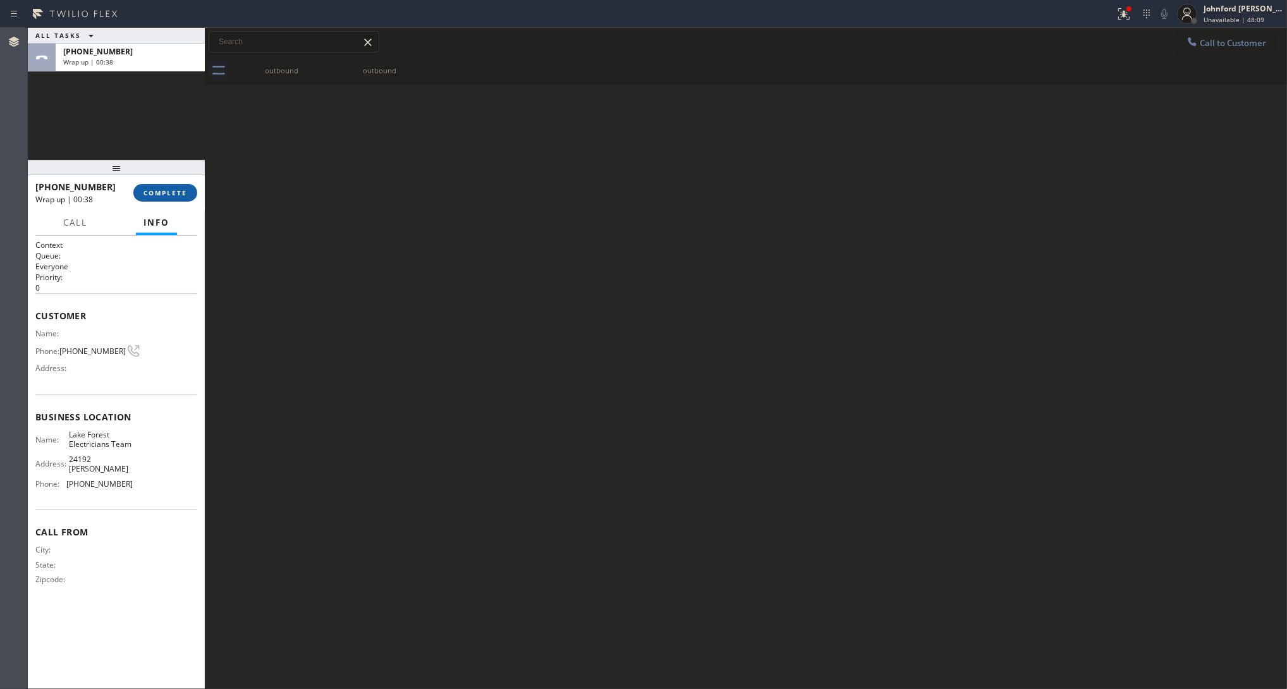
click at [174, 194] on span "COMPLETE" at bounding box center [166, 192] width 44 height 9
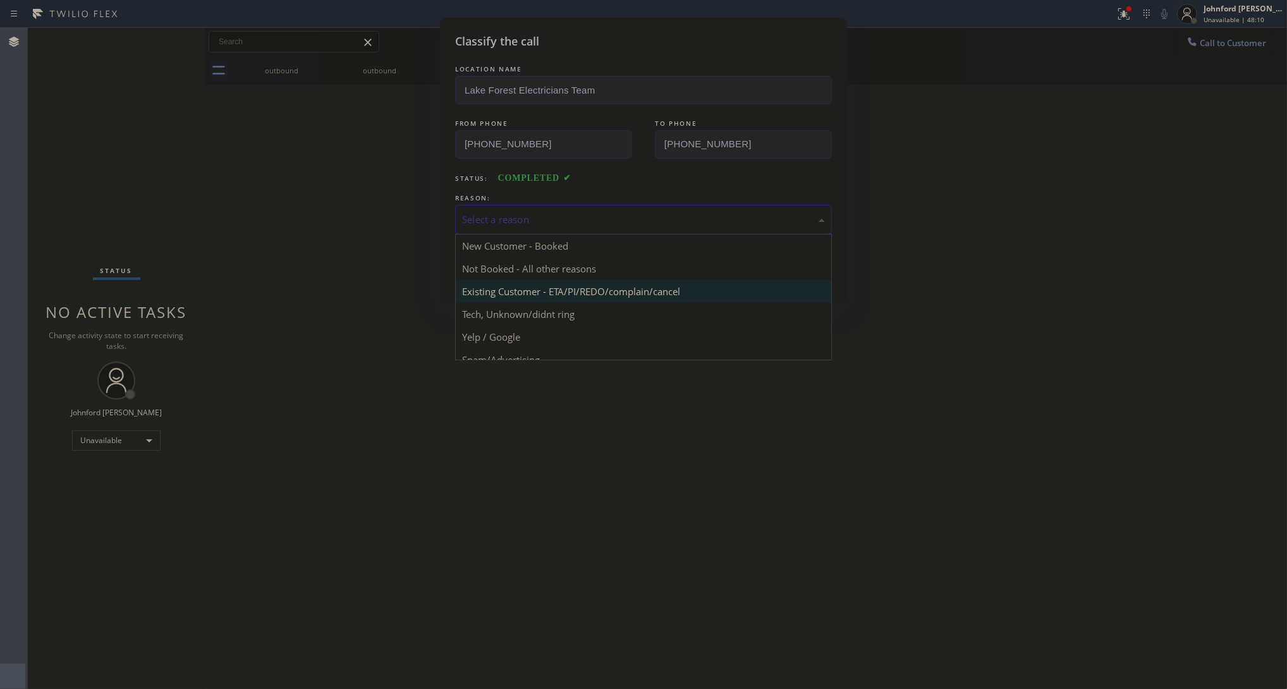
drag, startPoint x: 668, startPoint y: 218, endPoint x: 628, endPoint y: 293, distance: 84.6
click at [663, 221] on div "Select a reason" at bounding box center [643, 219] width 363 height 15
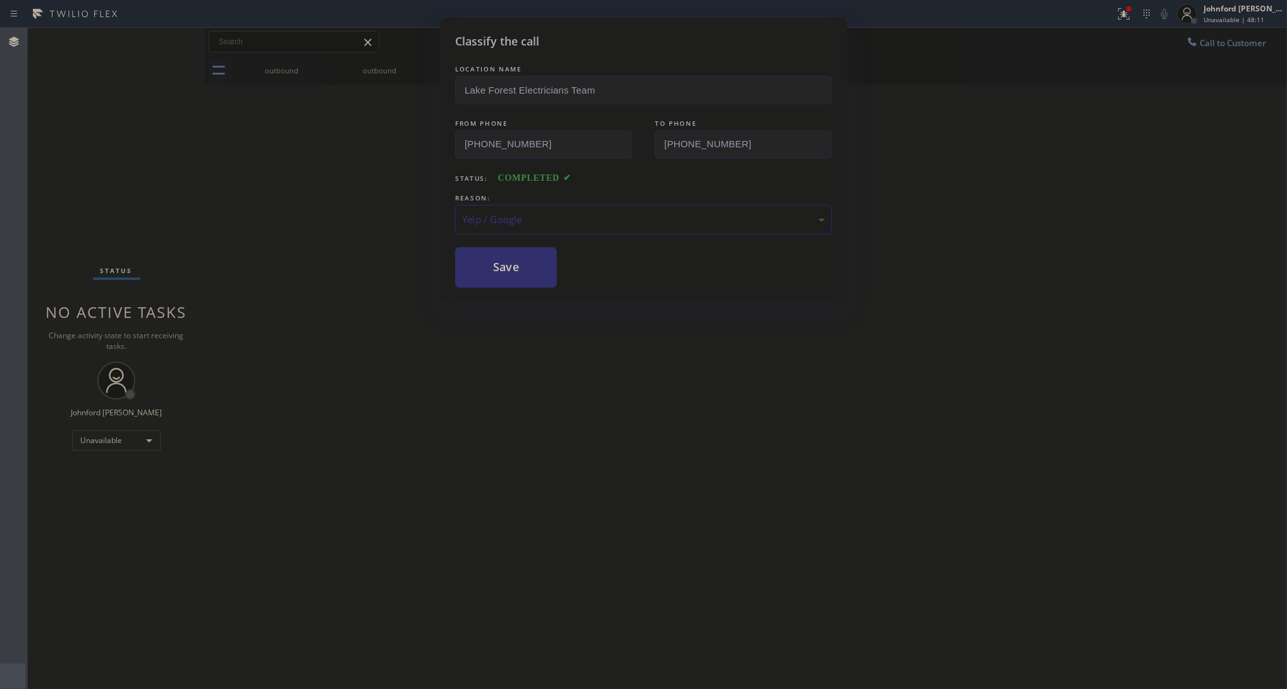
click at [511, 276] on button "Save" at bounding box center [506, 267] width 102 height 40
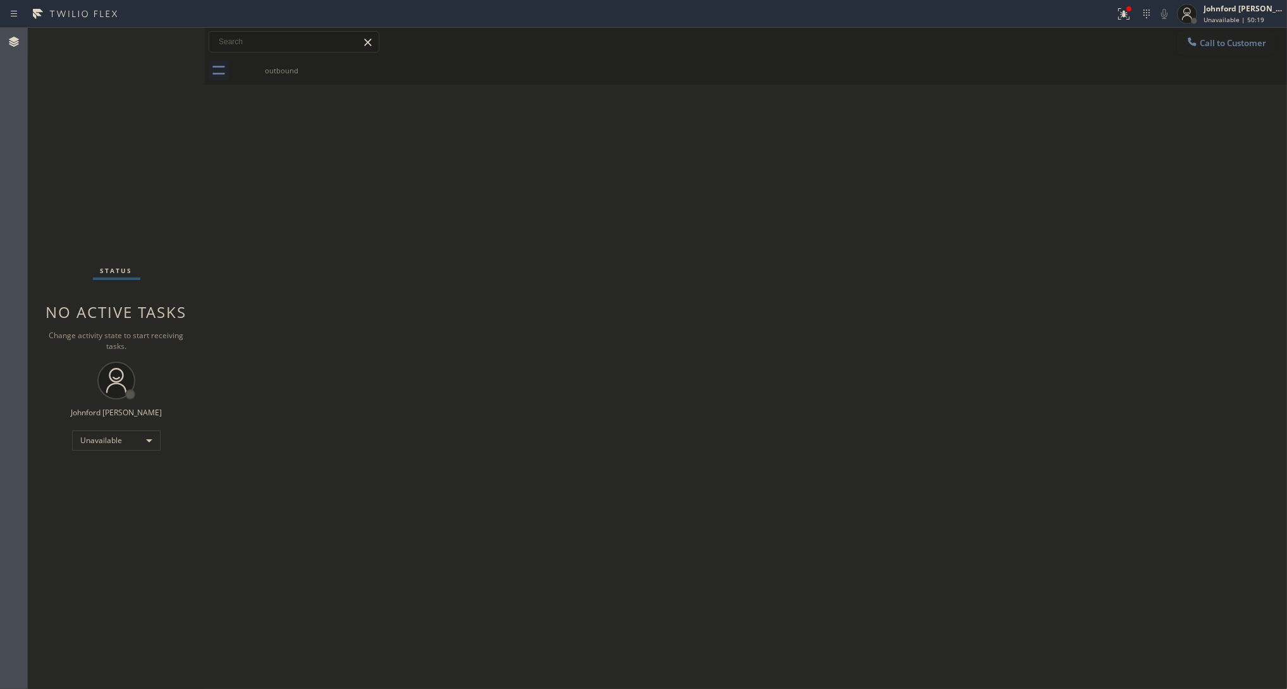
drag, startPoint x: 438, startPoint y: 425, endPoint x: 409, endPoint y: 302, distance: 126.7
click at [434, 425] on div "Back to Dashboard Change Sender ID Customers Technicians Select a contact Outbo…" at bounding box center [746, 358] width 1082 height 661
click at [62, 193] on div "Status No active tasks Change activity state to start receiving tasks. [PERSON_…" at bounding box center [116, 358] width 177 height 661
click at [1144, 38] on icon at bounding box center [1192, 41] width 13 height 13
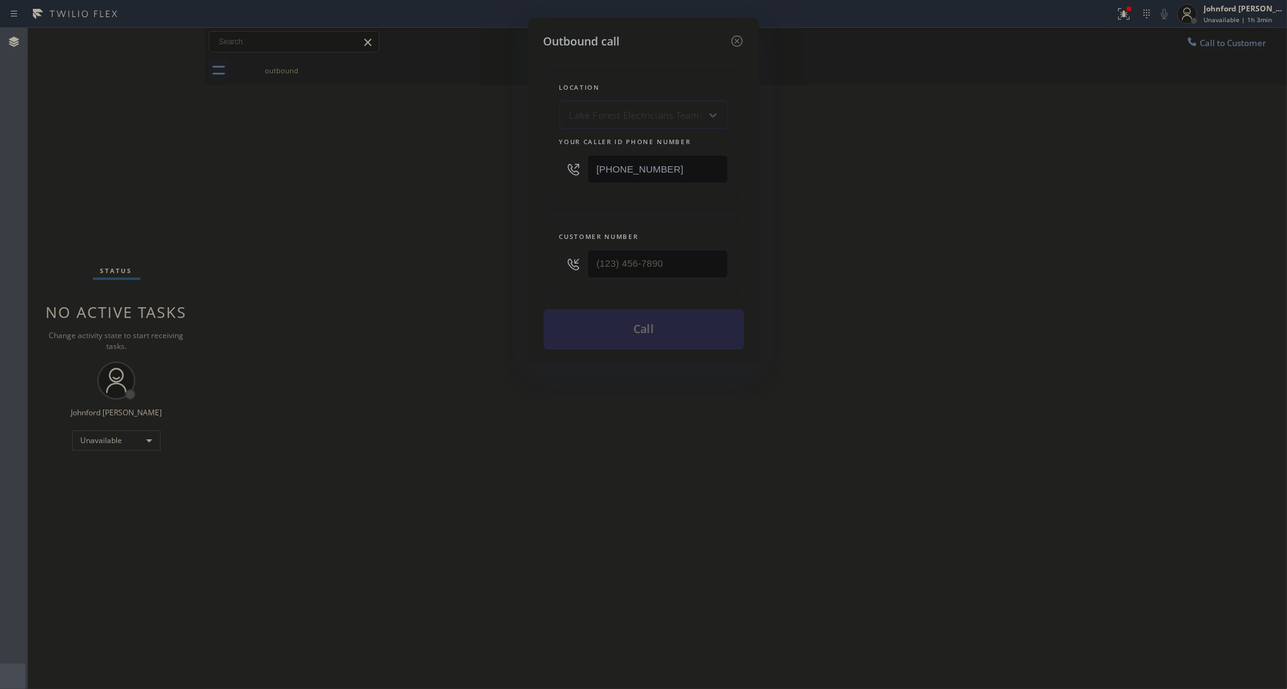
click at [649, 171] on input "[PHONE_NUMBER]" at bounding box center [657, 169] width 141 height 28
paste input "805) 608-3776"
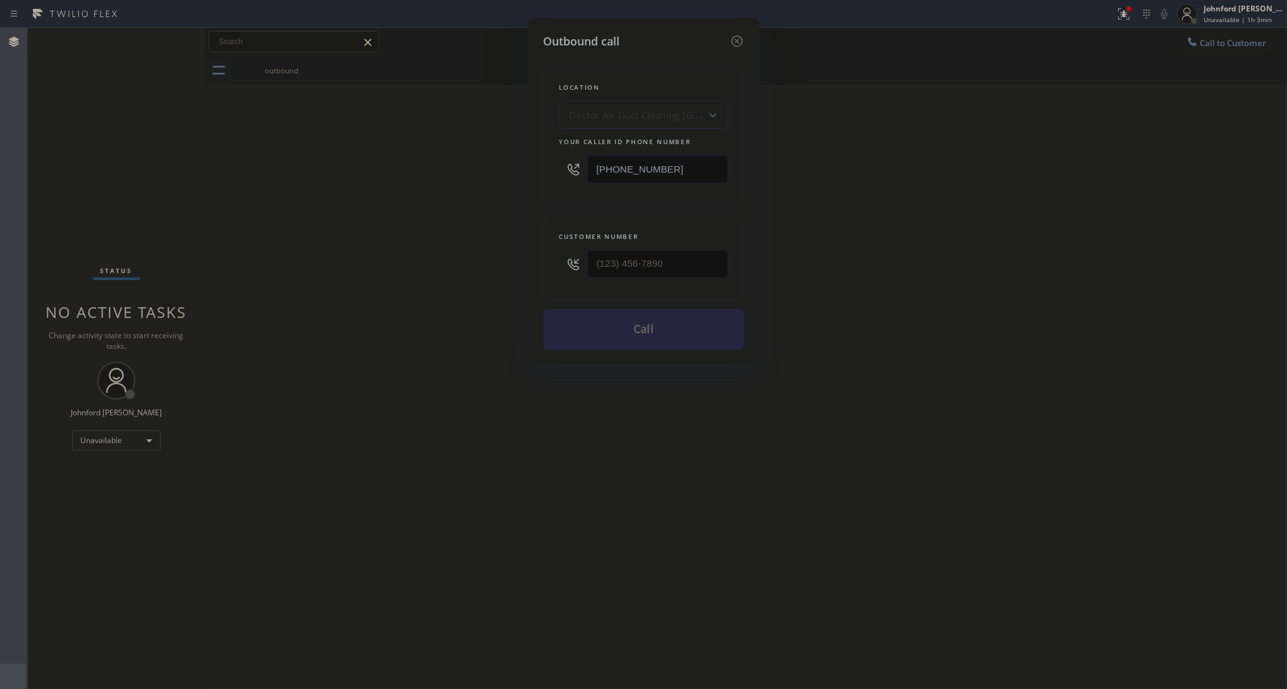
type input "[PHONE_NUMBER]"
click at [633, 261] on input "(___) ___-____" at bounding box center [657, 264] width 141 height 28
paste input "323) 212-9160"
type input "[PHONE_NUMBER]"
click at [444, 250] on div "Outbound call Location Doctor Air Duct Cleaning [GEOGRAPHIC_DATA] Your caller i…" at bounding box center [643, 344] width 1287 height 689
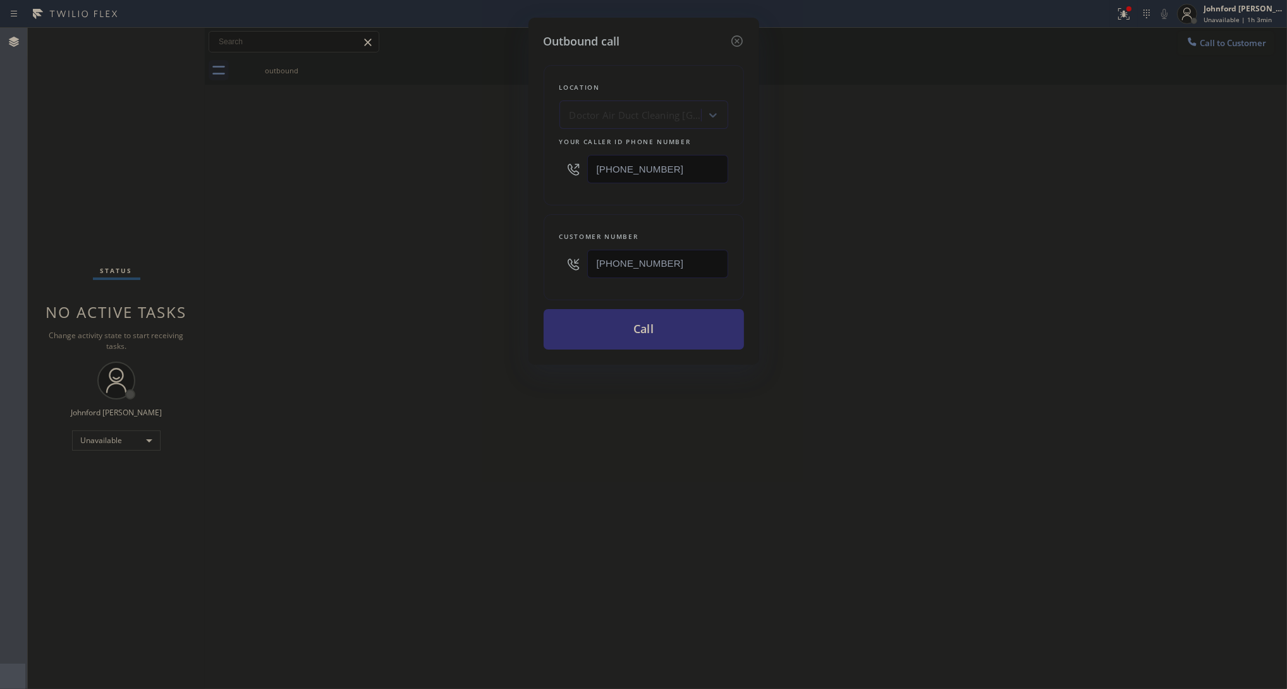
click at [623, 333] on button "Call" at bounding box center [644, 329] width 200 height 40
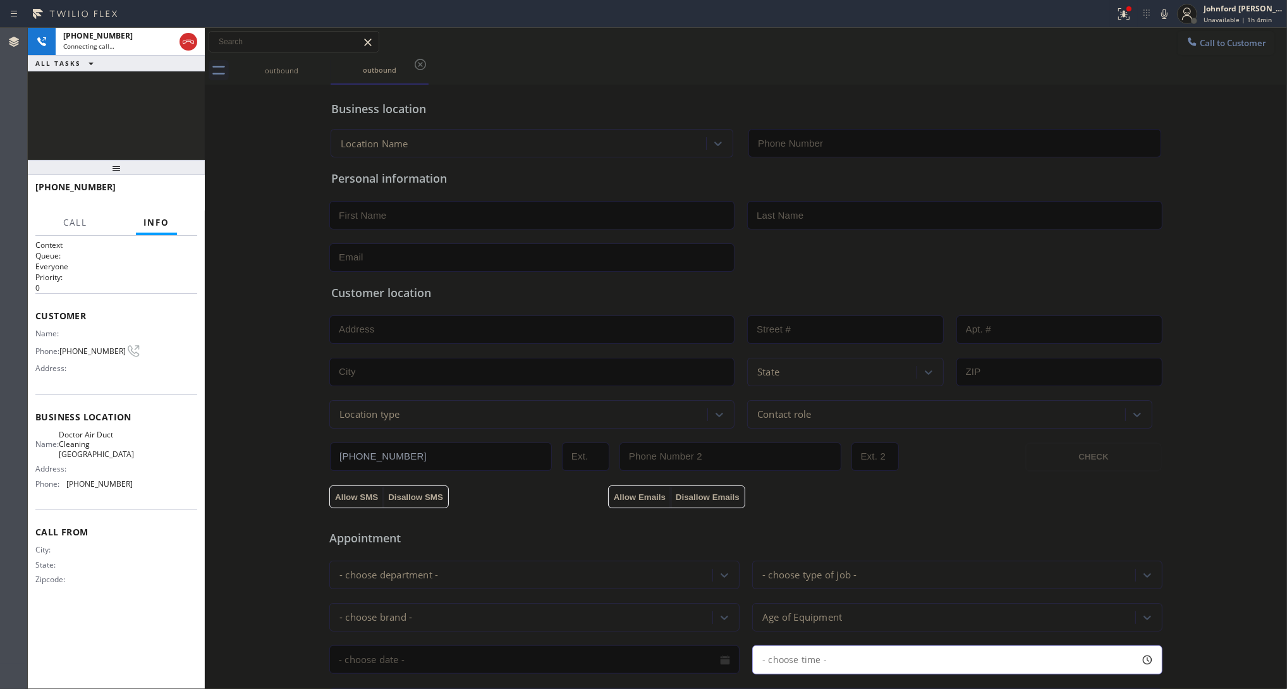
type input "[PHONE_NUMBER]"
click at [181, 43] on icon at bounding box center [188, 41] width 15 height 15
click at [1144, 40] on span "Call to Customer" at bounding box center [1233, 42] width 66 height 11
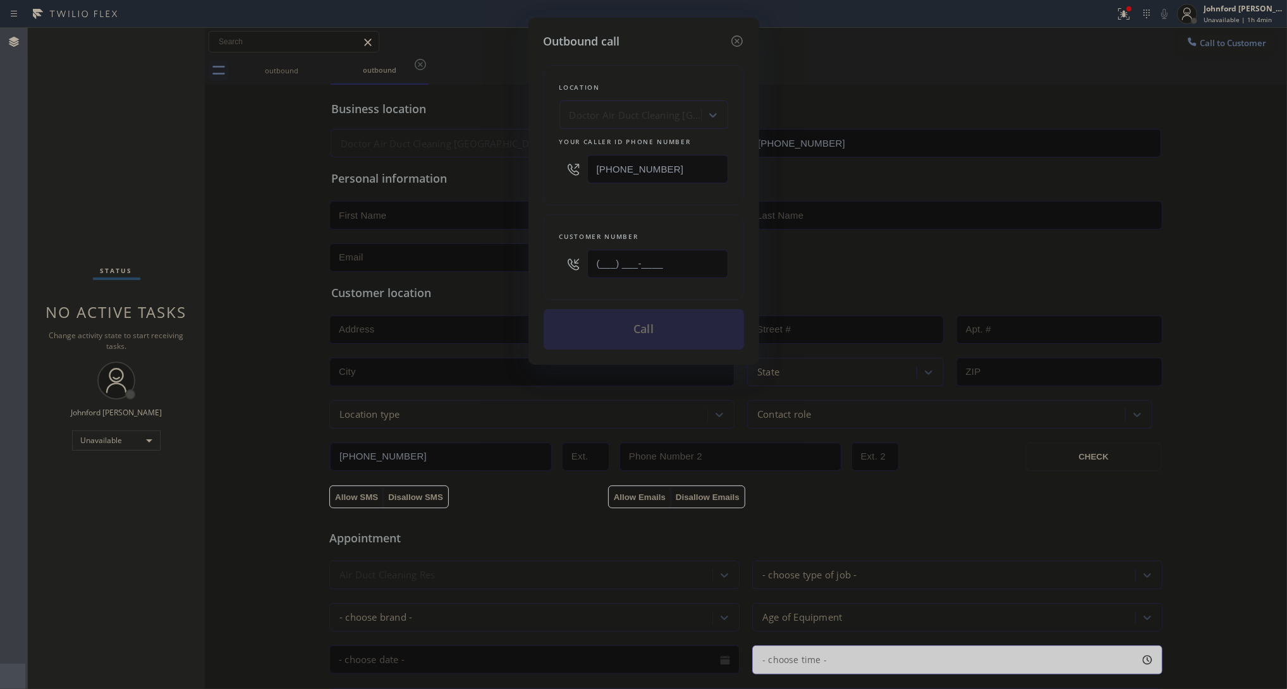
click at [668, 258] on input "(___) ___-____" at bounding box center [657, 264] width 141 height 28
paste input "323) 212-9160"
type input "[PHONE_NUMBER]"
click at [640, 214] on div "Customer number [PHONE_NUMBER]" at bounding box center [644, 257] width 200 height 86
click at [620, 324] on button "Call" at bounding box center [644, 329] width 200 height 40
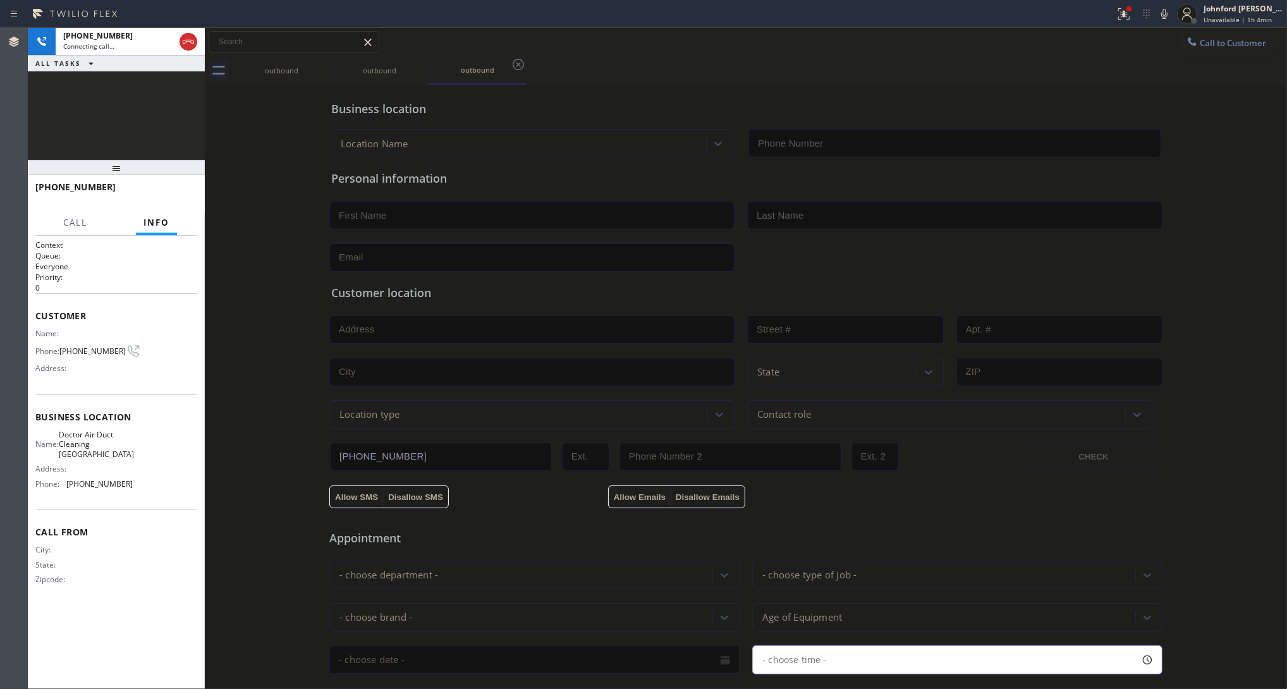
type input "[PHONE_NUMBER]"
drag, startPoint x: 198, startPoint y: 41, endPoint x: 188, endPoint y: 40, distance: 9.6
click at [193, 41] on div at bounding box center [188, 42] width 23 height 28
click at [188, 40] on icon at bounding box center [188, 41] width 15 height 15
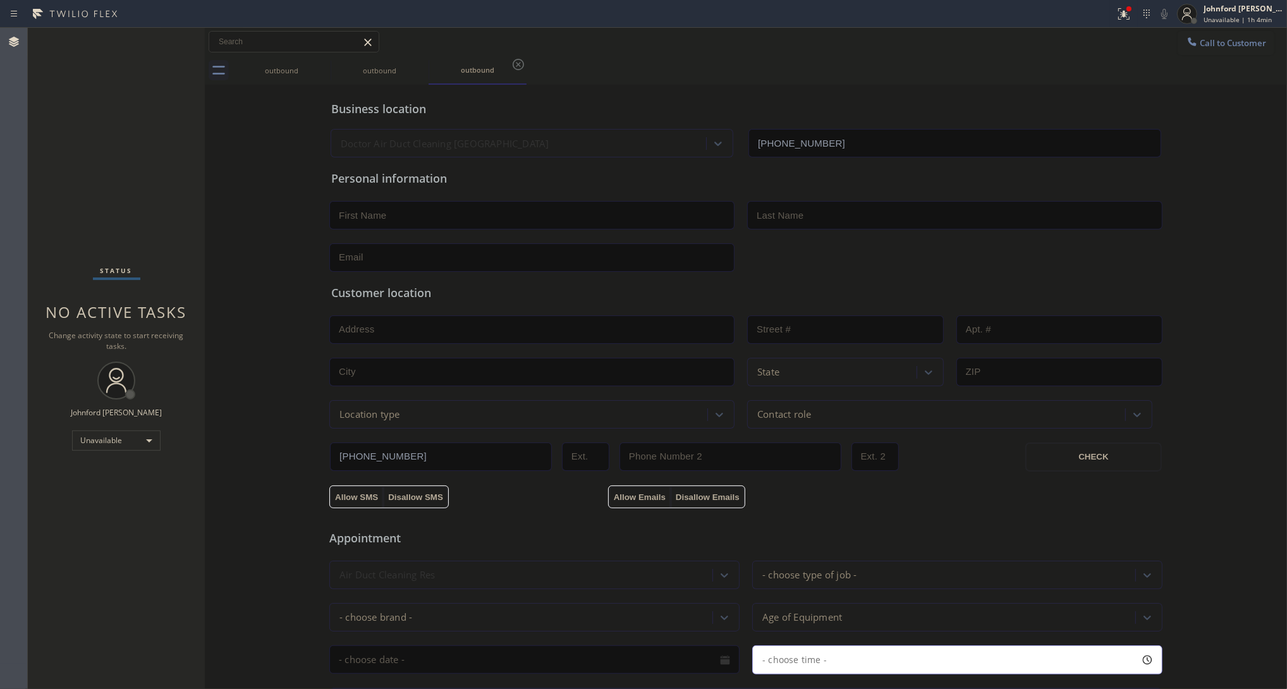
click at [166, 174] on div "Status No active tasks Change activity state to start receiving tasks. [PERSON_…" at bounding box center [116, 358] width 177 height 661
click at [263, 346] on div "Business location Doctor Air Duct Cleaning [GEOGRAPHIC_DATA] [PHONE_NUMBER] Per…" at bounding box center [746, 520] width 1076 height 864
click at [899, 71] on div "outbound outbound outbound" at bounding box center [760, 70] width 1055 height 28
click at [1144, 37] on button "Call to Customer" at bounding box center [1226, 43] width 97 height 24
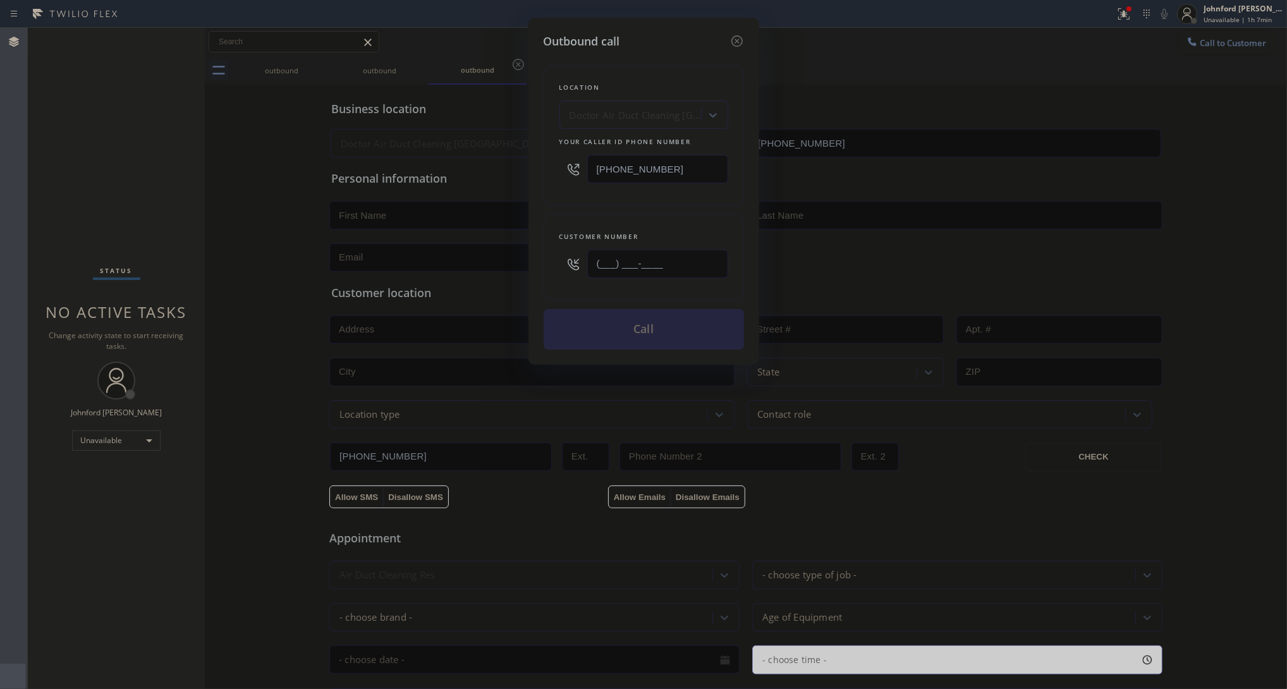
drag, startPoint x: 716, startPoint y: 254, endPoint x: 551, endPoint y: 258, distance: 165.7
click at [551, 258] on div "Customer number (___) ___-____" at bounding box center [644, 257] width 200 height 86
paste input "713) 868-8006"
type input "[PHONE_NUMBER]"
click at [649, 180] on div "[PHONE_NUMBER]" at bounding box center [643, 169] width 169 height 41
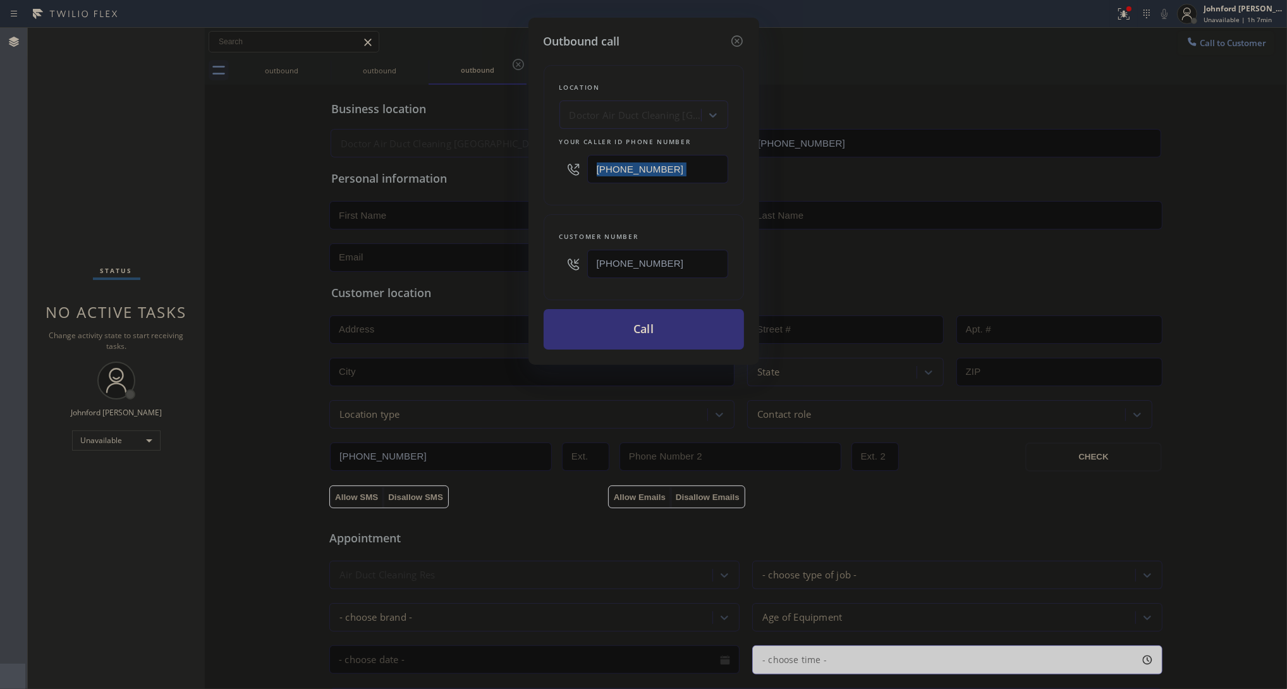
click at [649, 180] on div "[PHONE_NUMBER]" at bounding box center [643, 169] width 169 height 41
click at [651, 162] on input "[PHONE_NUMBER]" at bounding box center [657, 169] width 141 height 28
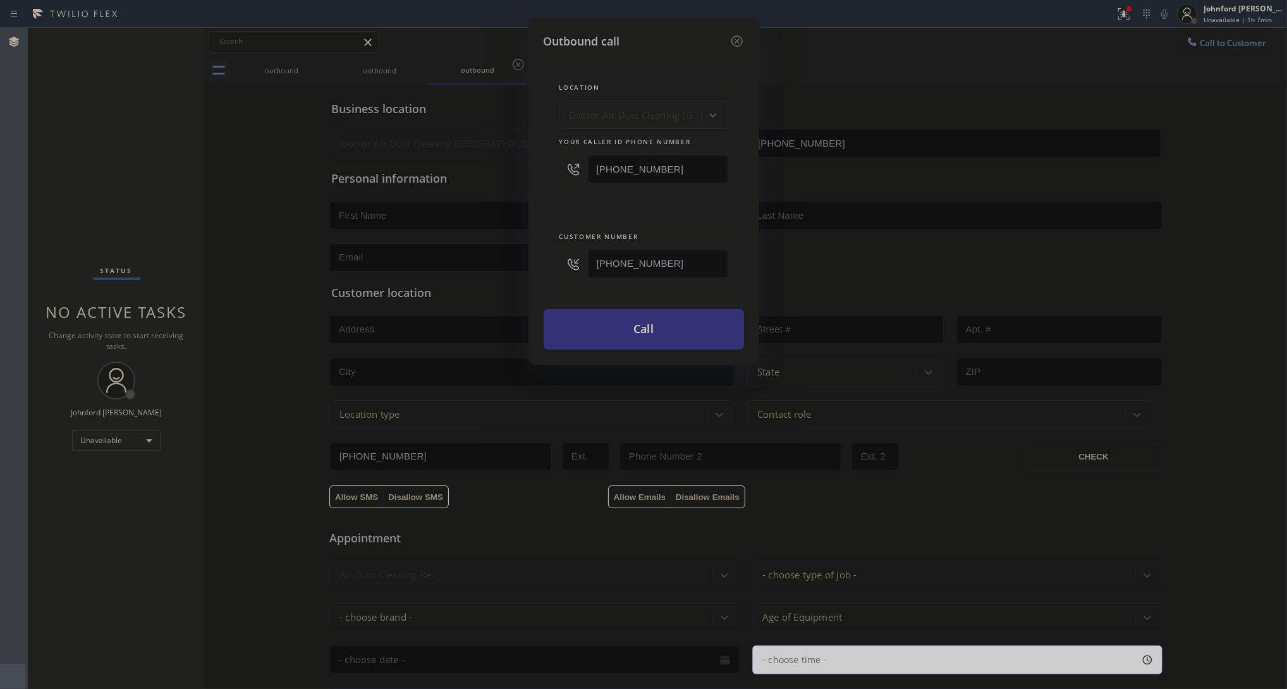
paste input "0) 686-5038"
type input "[PHONE_NUMBER]"
drag, startPoint x: 595, startPoint y: 187, endPoint x: 568, endPoint y: 273, distance: 90.2
click at [592, 187] on div "Location Doctor Air Duct Cleaning [GEOGRAPHIC_DATA] Your caller id phone number…" at bounding box center [644, 135] width 200 height 140
click at [611, 330] on button "Call" at bounding box center [644, 329] width 200 height 40
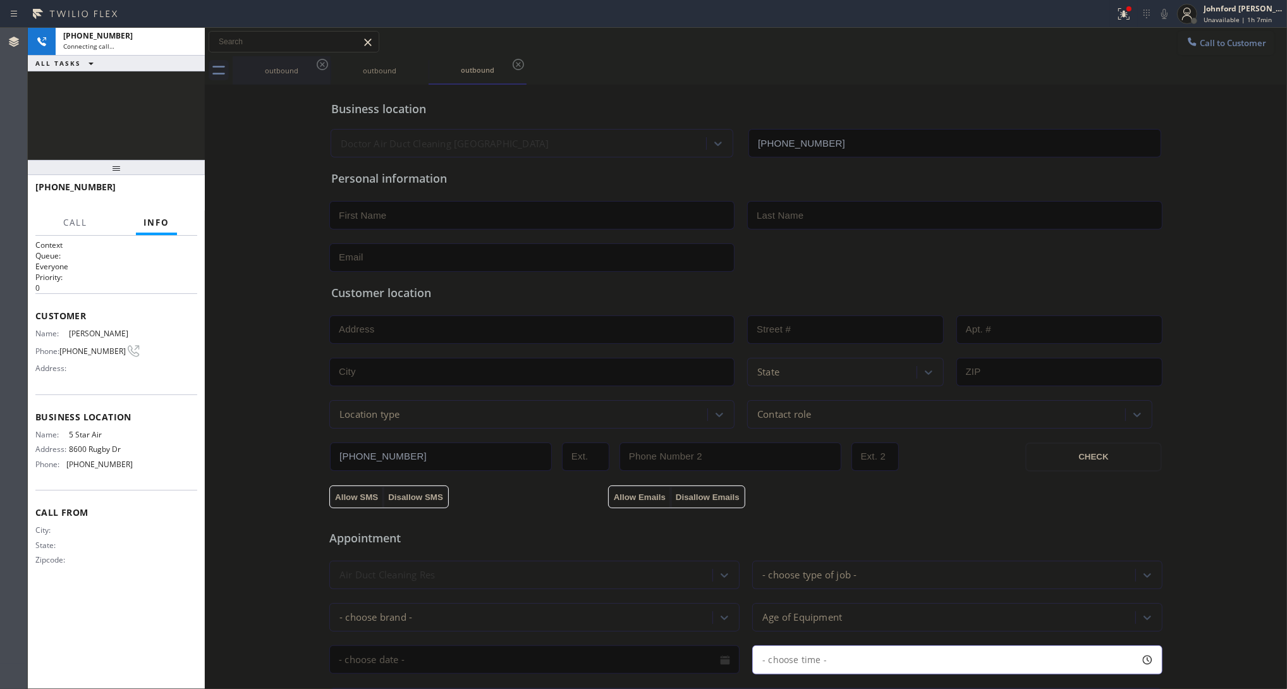
click at [313, 66] on div "outbound" at bounding box center [281, 70] width 95 height 9
click at [313, 66] on div "outbound" at bounding box center [281, 69] width 95 height 9
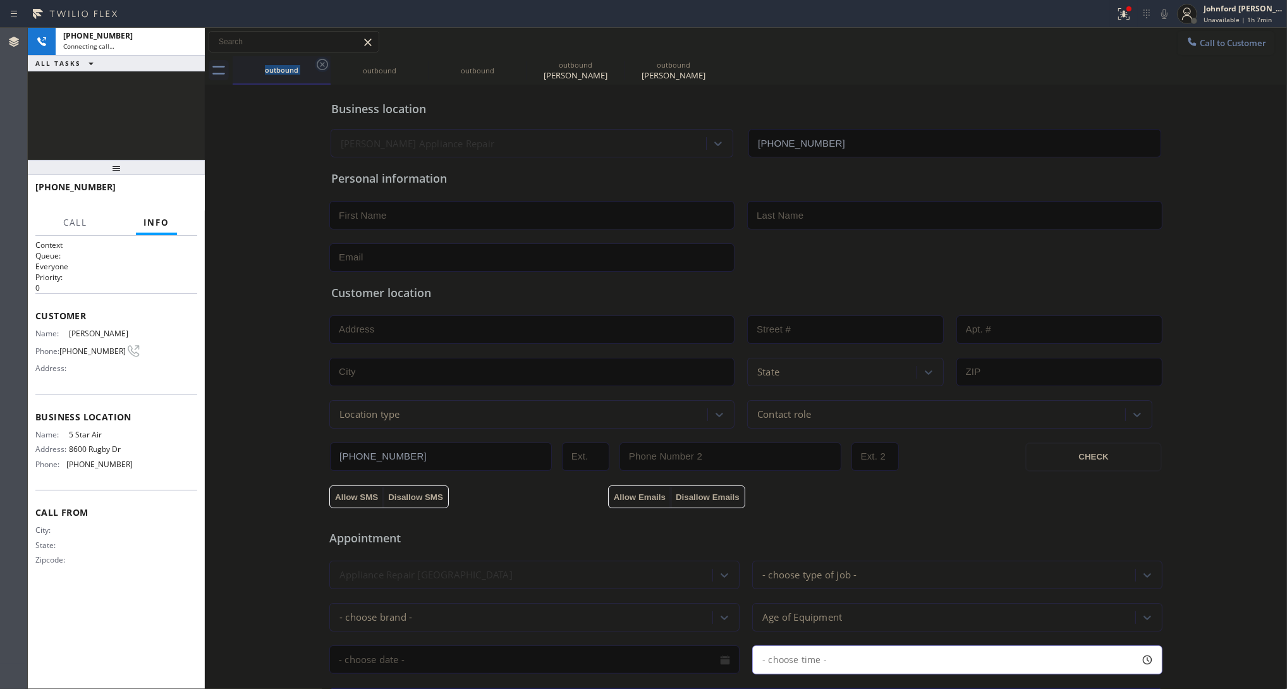
click at [318, 65] on icon at bounding box center [322, 64] width 15 height 15
click at [0, 0] on icon at bounding box center [0, 0] width 0 height 0
click at [318, 65] on icon at bounding box center [322, 64] width 15 height 15
type input "[PHONE_NUMBER]"
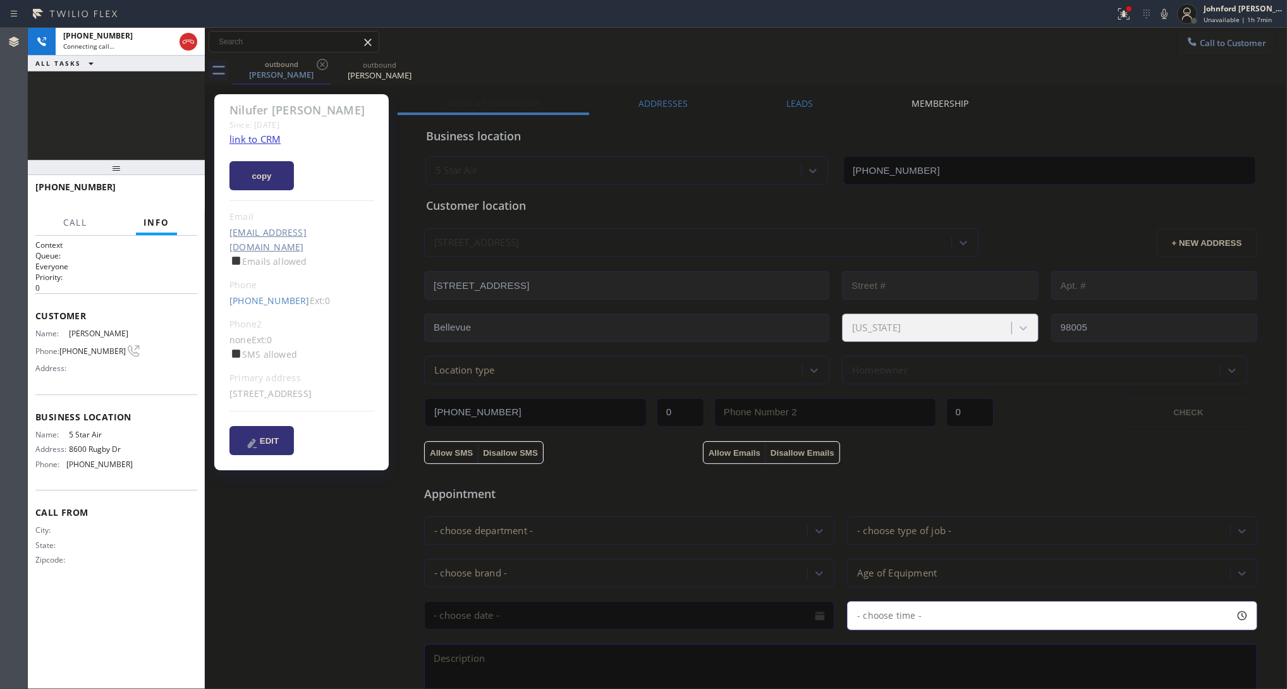
click at [255, 138] on link "link to CRM" at bounding box center [254, 139] width 51 height 13
drag, startPoint x: 199, startPoint y: 191, endPoint x: 171, endPoint y: 192, distance: 27.8
click at [195, 191] on div "[PHONE_NUMBER] Live | 00:04 HANG UP" at bounding box center [116, 192] width 177 height 35
click at [171, 192] on span "HANG UP" at bounding box center [168, 192] width 39 height 9
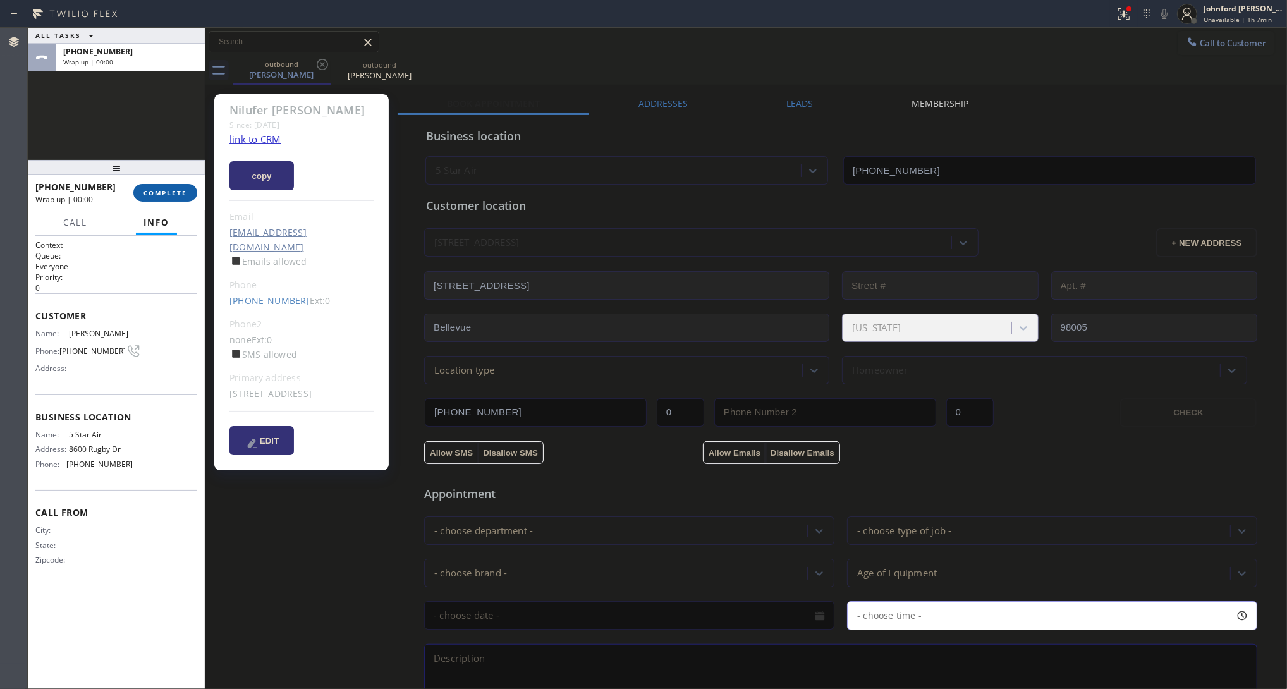
click at [171, 192] on span "COMPLETE" at bounding box center [166, 192] width 44 height 9
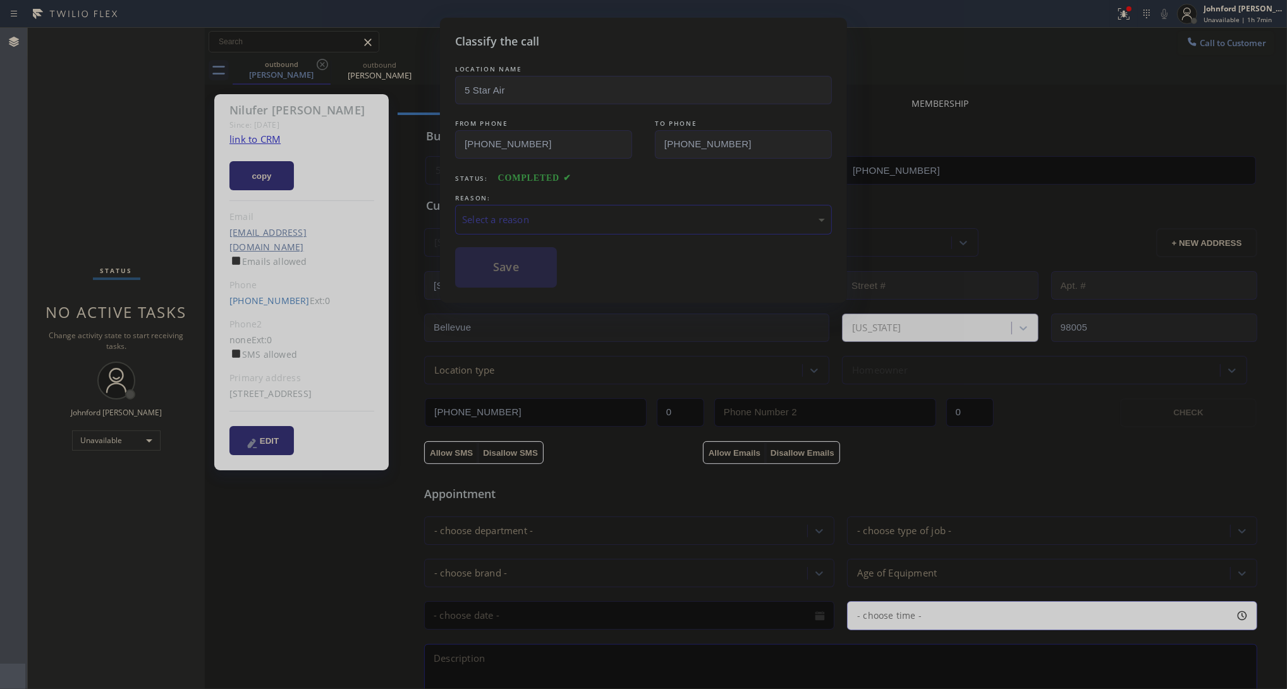
click at [520, 214] on div "Select a reason" at bounding box center [643, 219] width 363 height 15
drag, startPoint x: 513, startPoint y: 272, endPoint x: 633, endPoint y: 156, distance: 167.7
click at [513, 267] on button "Save" at bounding box center [506, 267] width 102 height 40
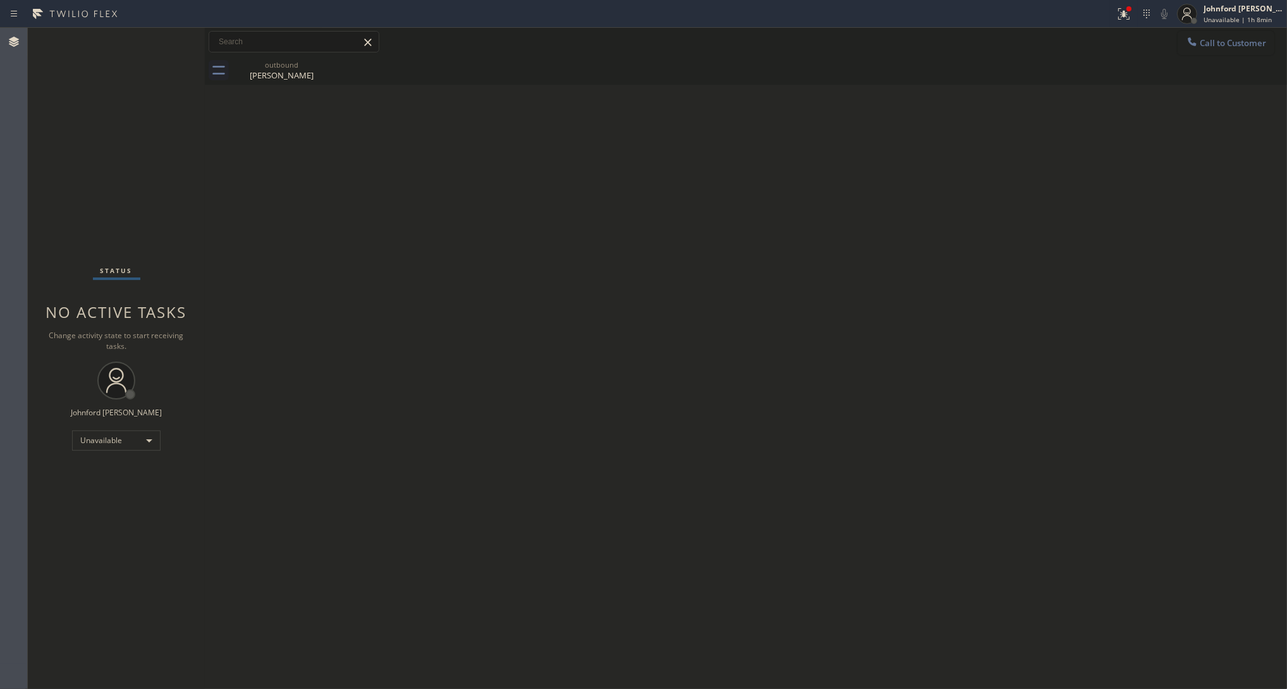
drag, startPoint x: 1206, startPoint y: 21, endPoint x: 1192, endPoint y: 33, distance: 18.4
click at [1144, 24] on div "Johnford [PERSON_NAME] Unavailable | 1h 8min" at bounding box center [1230, 14] width 114 height 28
click at [1083, 43] on div "Call to Customer Outbound call Location 5 Star Air Your caller id phone number …" at bounding box center [746, 42] width 1082 height 22
click at [1144, 44] on span "Call to Customer" at bounding box center [1233, 42] width 66 height 11
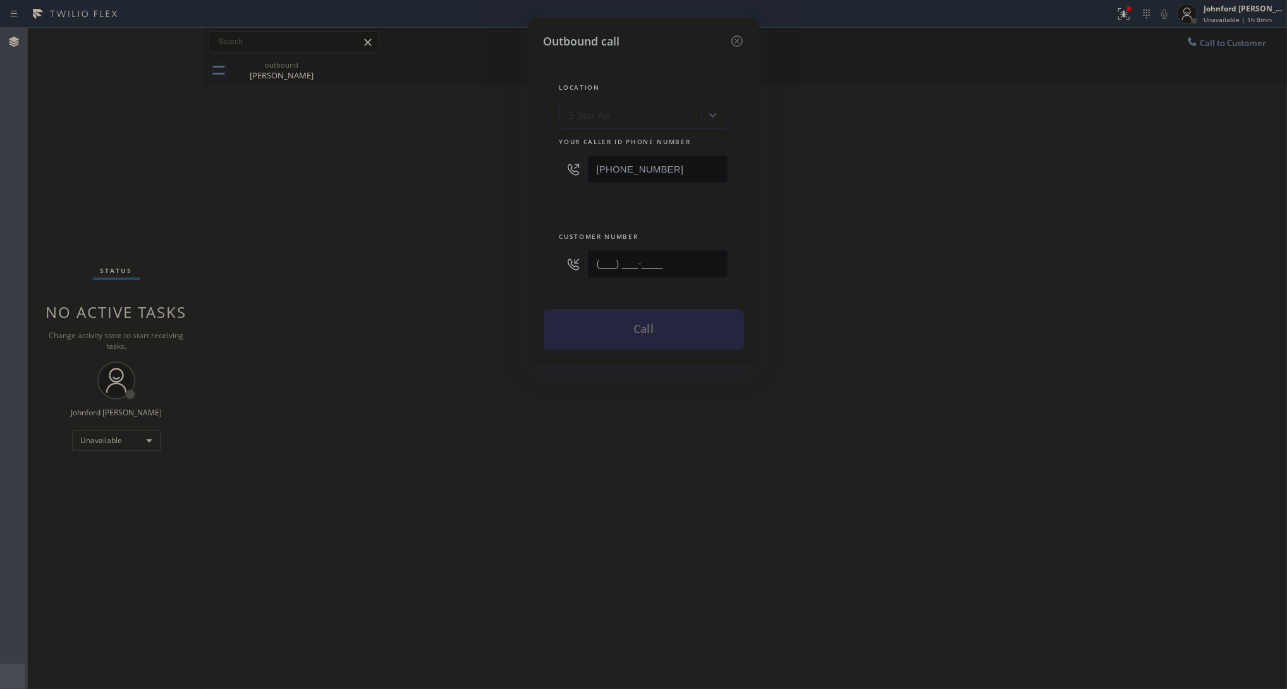
drag, startPoint x: 725, startPoint y: 247, endPoint x: 715, endPoint y: 248, distance: 10.2
click at [719, 250] on input "(___) ___-____" at bounding box center [657, 264] width 141 height 28
click at [697, 252] on input "(___) ___-____" at bounding box center [657, 264] width 141 height 28
click at [699, 252] on input "(___) ___-____" at bounding box center [657, 264] width 141 height 28
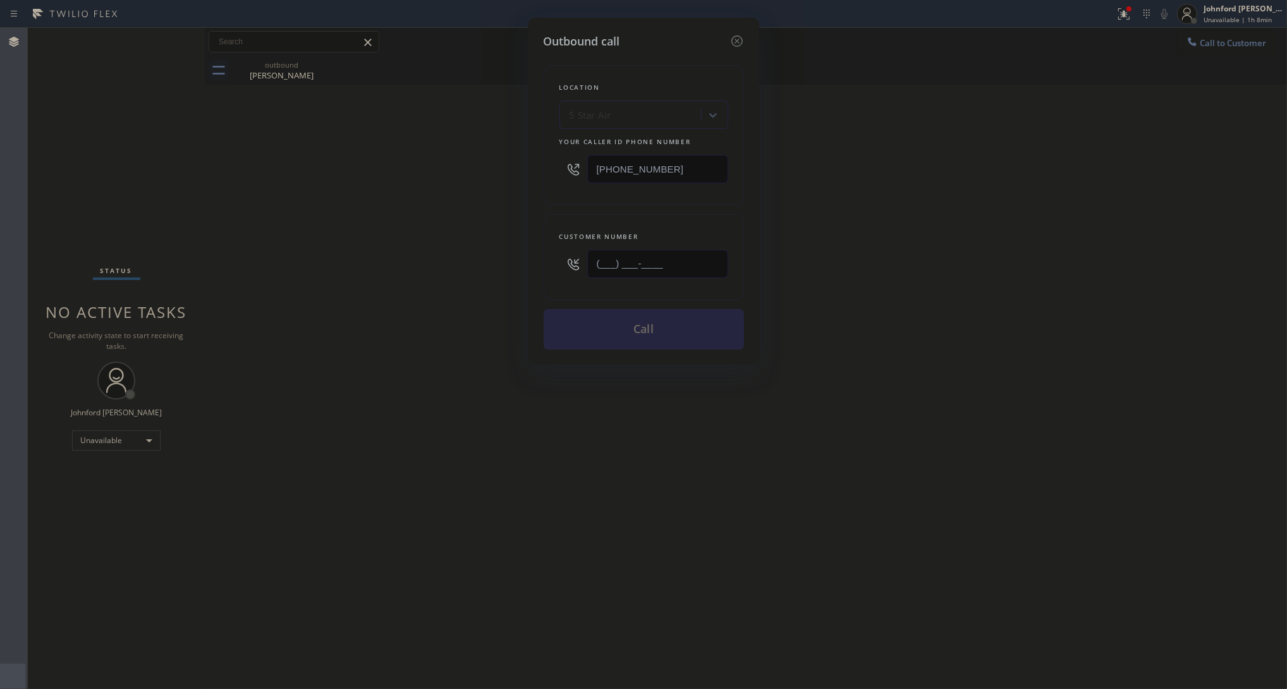
paste input "404) 725-8409"
type input "[PHONE_NUMBER]"
click at [656, 322] on button "Call" at bounding box center [644, 329] width 200 height 40
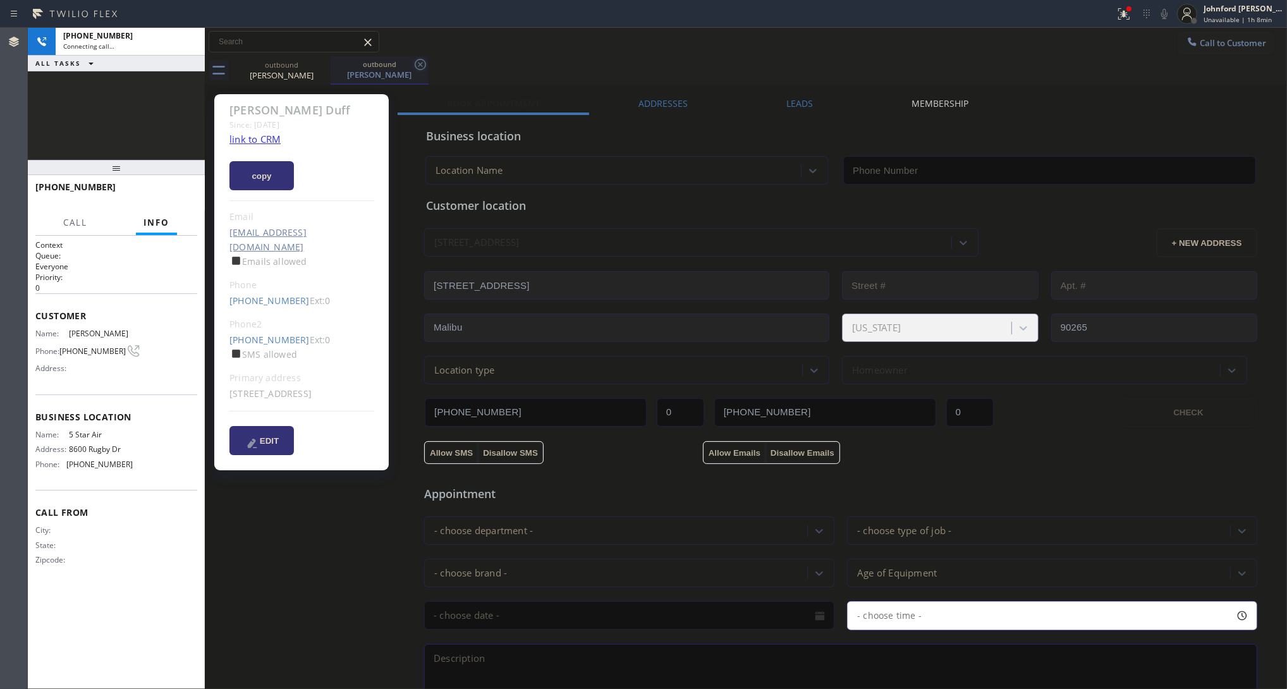
drag, startPoint x: 329, startPoint y: 64, endPoint x: 320, endPoint y: 68, distance: 10.0
click at [0, 0] on icon at bounding box center [0, 0] width 0 height 0
click at [320, 68] on icon at bounding box center [322, 64] width 15 height 15
click at [245, 138] on link "link to CRM" at bounding box center [254, 139] width 51 height 13
type input "[PHONE_NUMBER]"
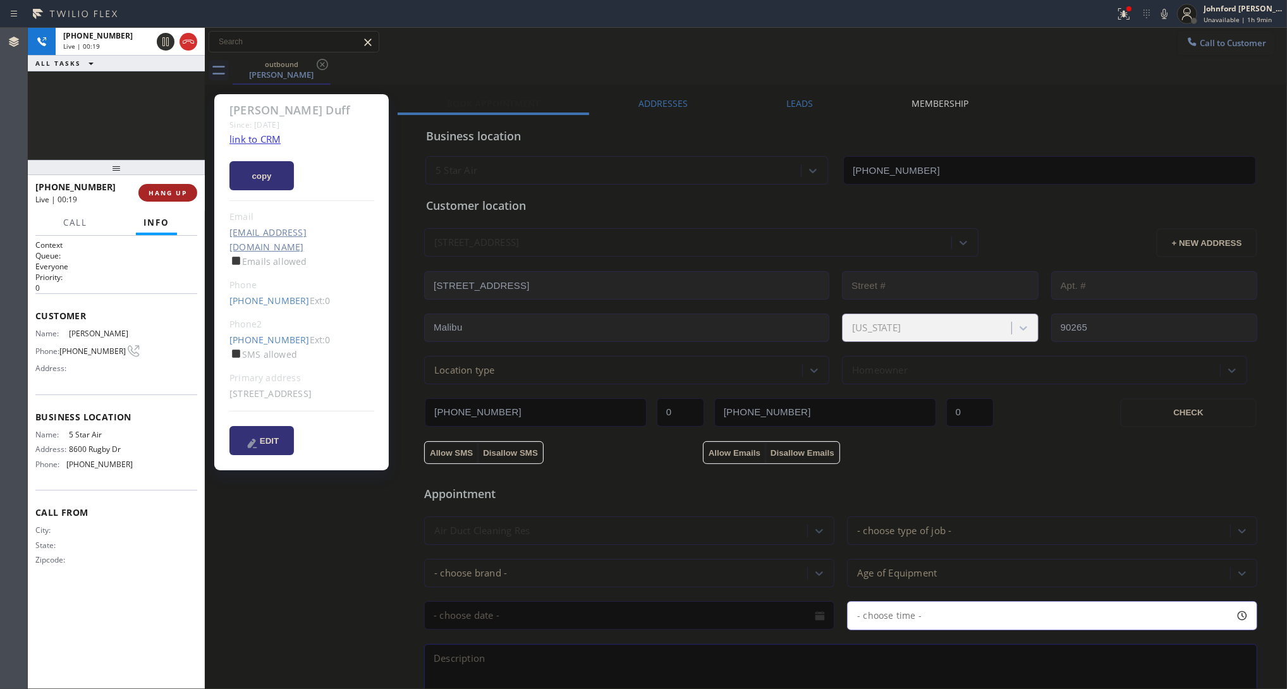
drag, startPoint x: 187, startPoint y: 182, endPoint x: 171, endPoint y: 187, distance: 17.2
click at [181, 182] on div "[PHONE_NUMBER] Live | 00:19 HANG UP" at bounding box center [116, 192] width 162 height 33
click at [168, 188] on span "HANG UP" at bounding box center [168, 192] width 39 height 9
click at [178, 193] on span "COMPLETE" at bounding box center [166, 192] width 44 height 9
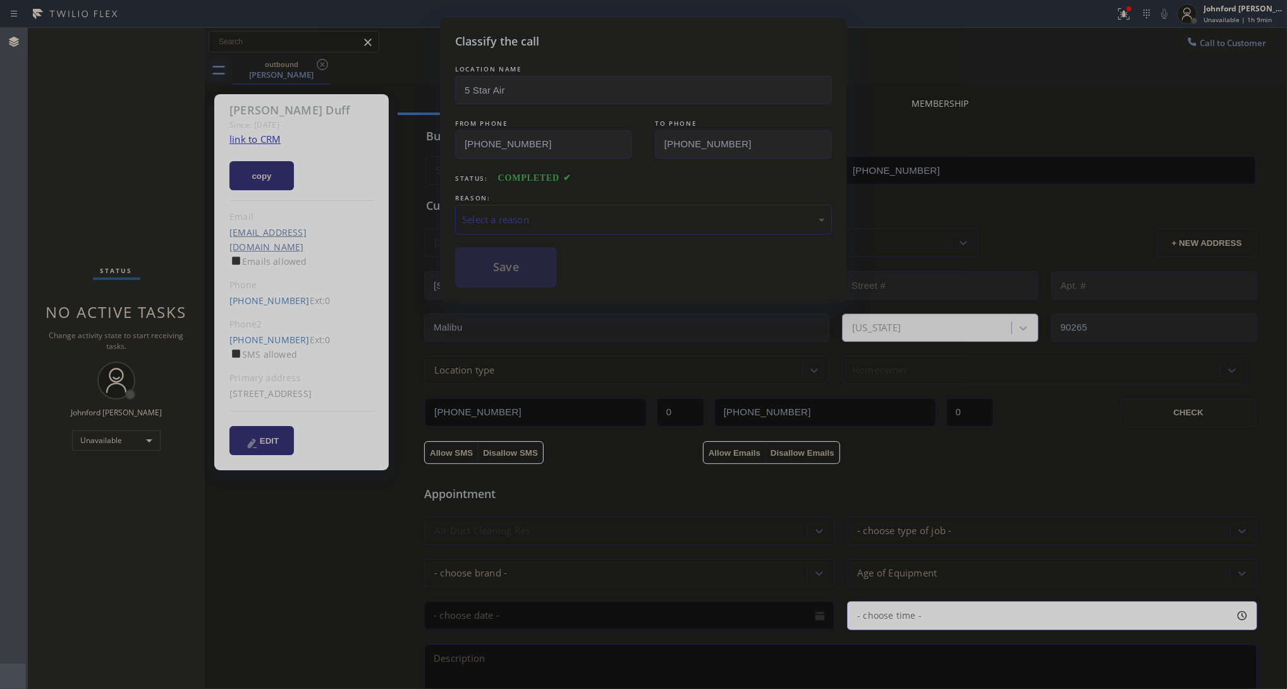
drag, startPoint x: 515, startPoint y: 219, endPoint x: 523, endPoint y: 226, distance: 10.4
click at [523, 226] on div "Select a reason" at bounding box center [643, 220] width 377 height 30
click at [530, 288] on div "Classify the call LOCATION NAME 5 Star Air FROM PHONE [PHONE_NUMBER] TO PHONE […" at bounding box center [643, 160] width 407 height 285
drag, startPoint x: 529, startPoint y: 276, endPoint x: 734, endPoint y: 143, distance: 244.1
click at [530, 272] on button "Save" at bounding box center [506, 267] width 102 height 40
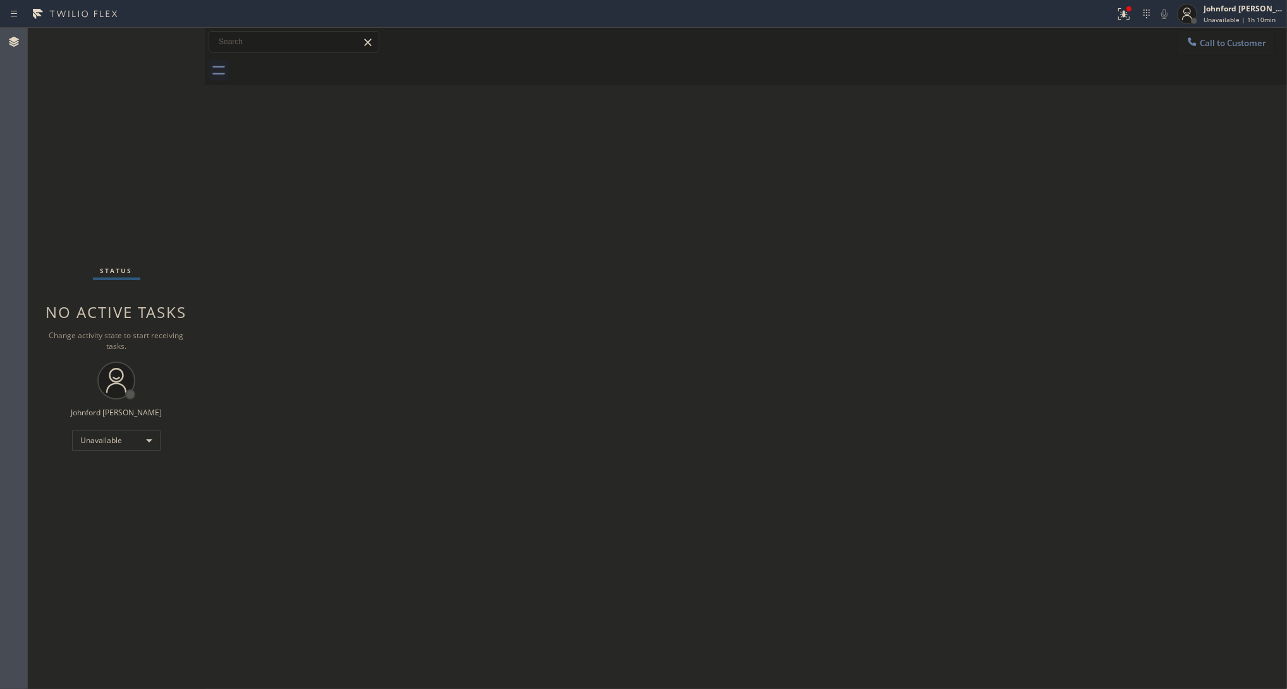
click at [1144, 43] on div at bounding box center [1192, 42] width 15 height 15
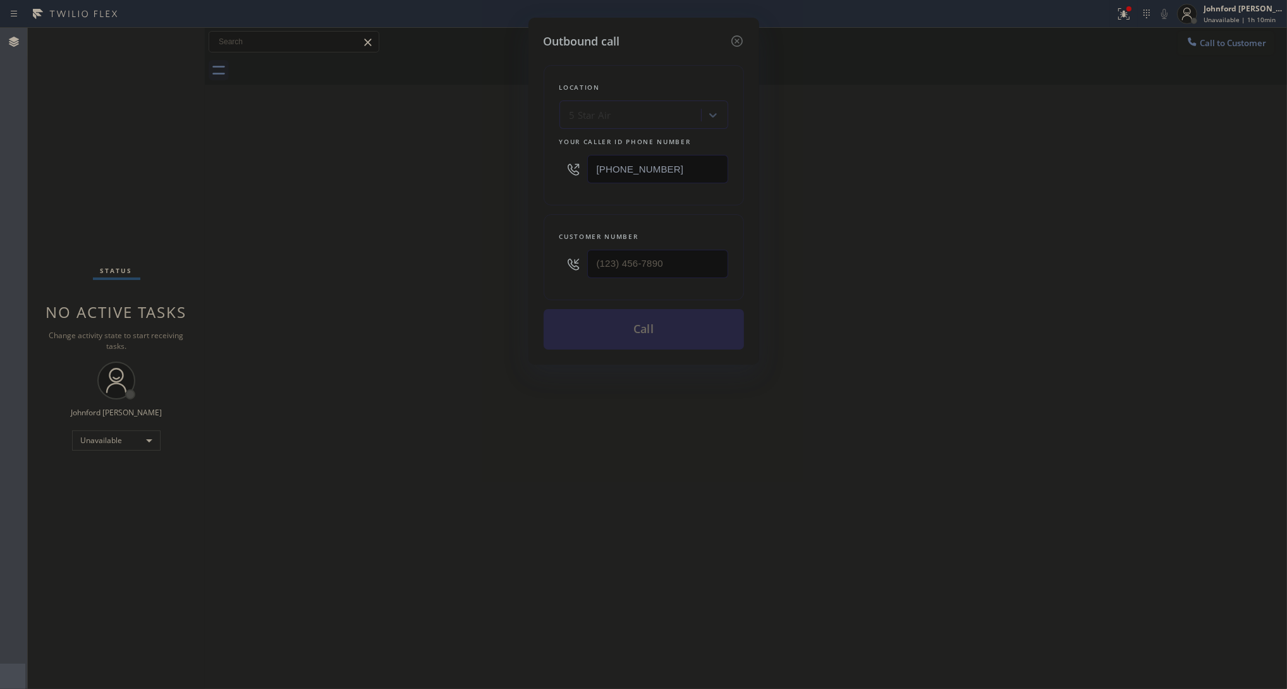
drag, startPoint x: 707, startPoint y: 242, endPoint x: 690, endPoint y: 248, distance: 17.4
click at [704, 244] on div at bounding box center [657, 263] width 141 height 41
drag, startPoint x: 687, startPoint y: 250, endPoint x: 648, endPoint y: 260, distance: 40.5
click at [685, 251] on input "(___) ___-____" at bounding box center [657, 264] width 141 height 28
paste input "773) 766-4630"
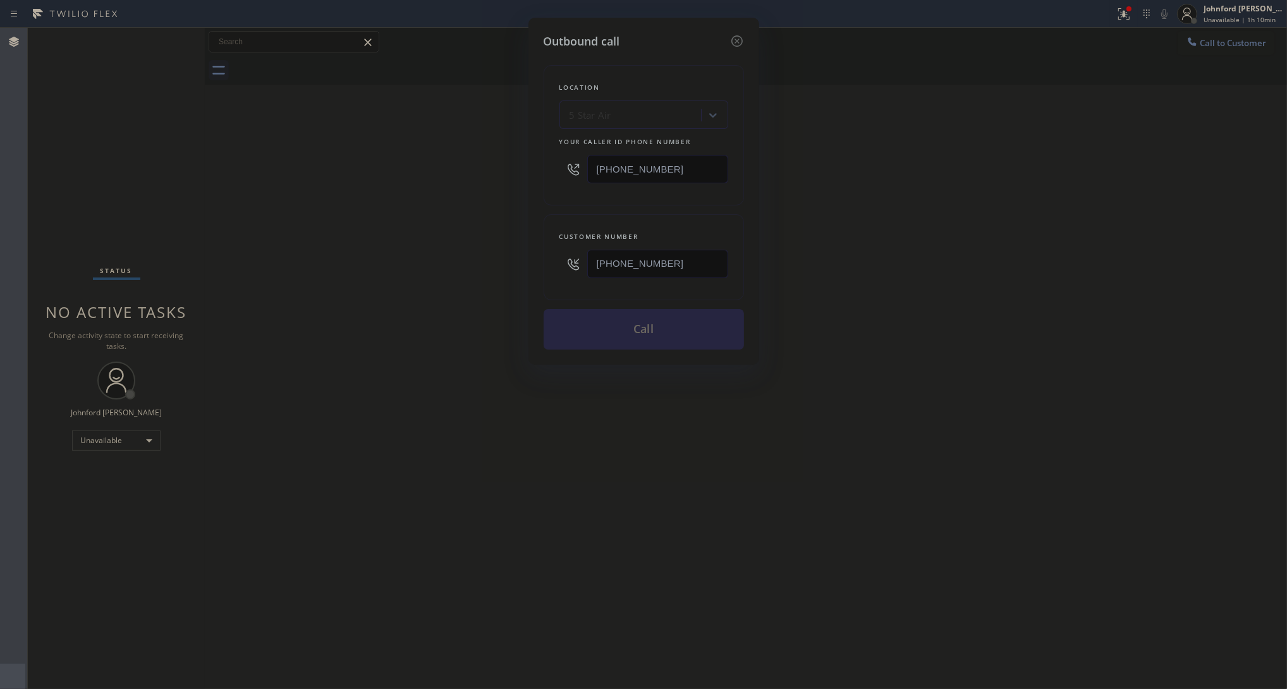
type input "[PHONE_NUMBER]"
click at [510, 263] on div "Outbound call Location 5 Star Air Your caller id phone number [PHONE_NUMBER] Cu…" at bounding box center [643, 344] width 1287 height 689
click at [636, 326] on button "Call" at bounding box center [644, 329] width 200 height 40
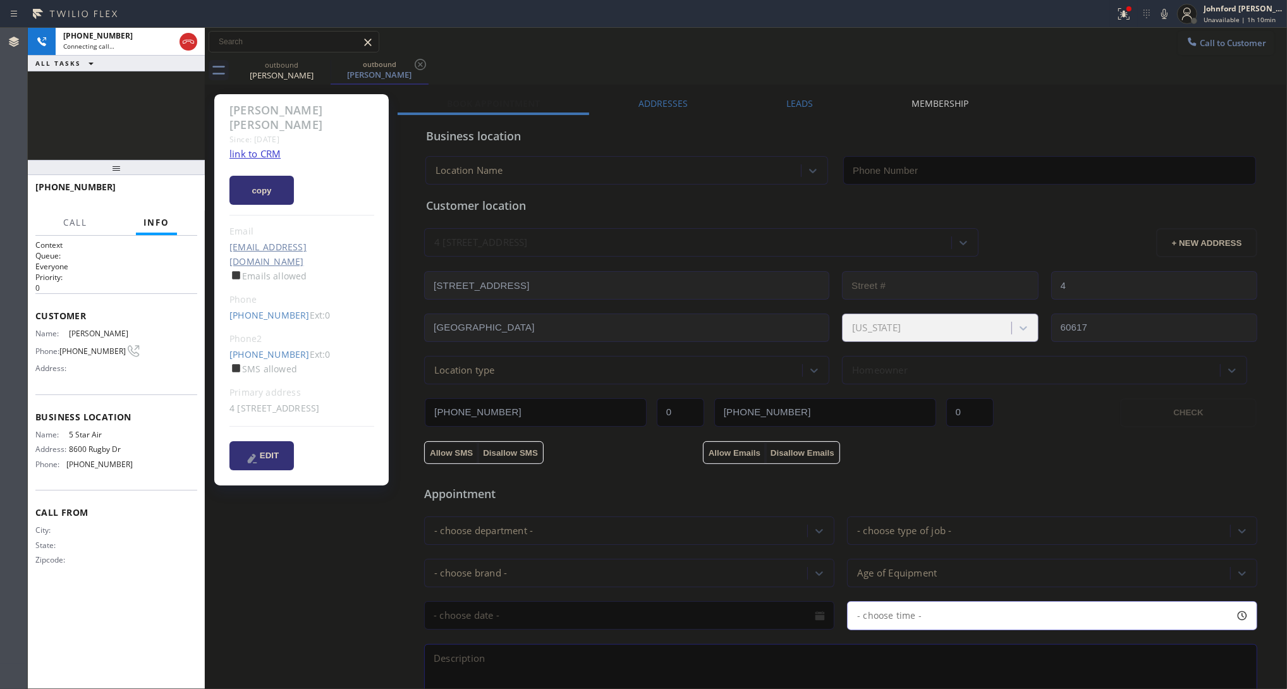
click at [257, 147] on link "link to CRM" at bounding box center [254, 153] width 51 height 13
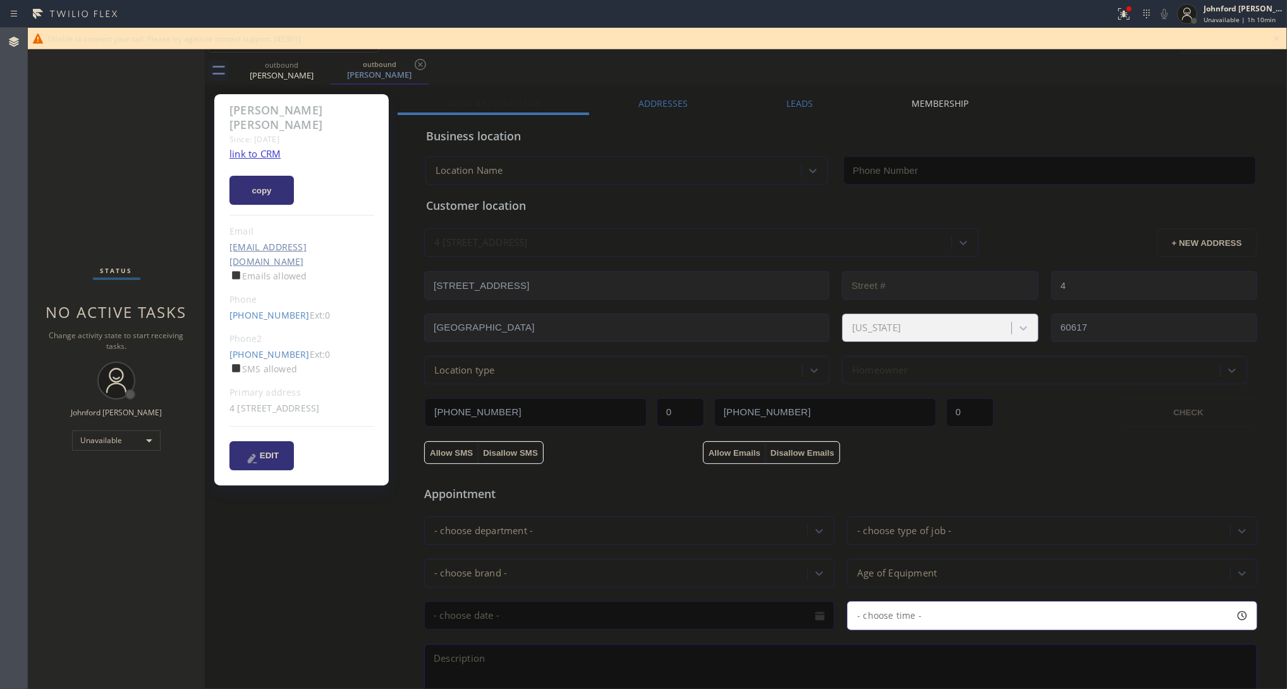
type input "[PHONE_NUMBER]"
drag, startPoint x: 46, startPoint y: 39, endPoint x: 147, endPoint y: 35, distance: 101.2
click at [147, 35] on div "Unable to connect your call. Please try again or contact support. [45301]" at bounding box center [657, 38] width 1259 height 21
copy span "Unable to connect your call."
drag, startPoint x: 1269, startPoint y: 40, endPoint x: 1254, endPoint y: 46, distance: 16.8
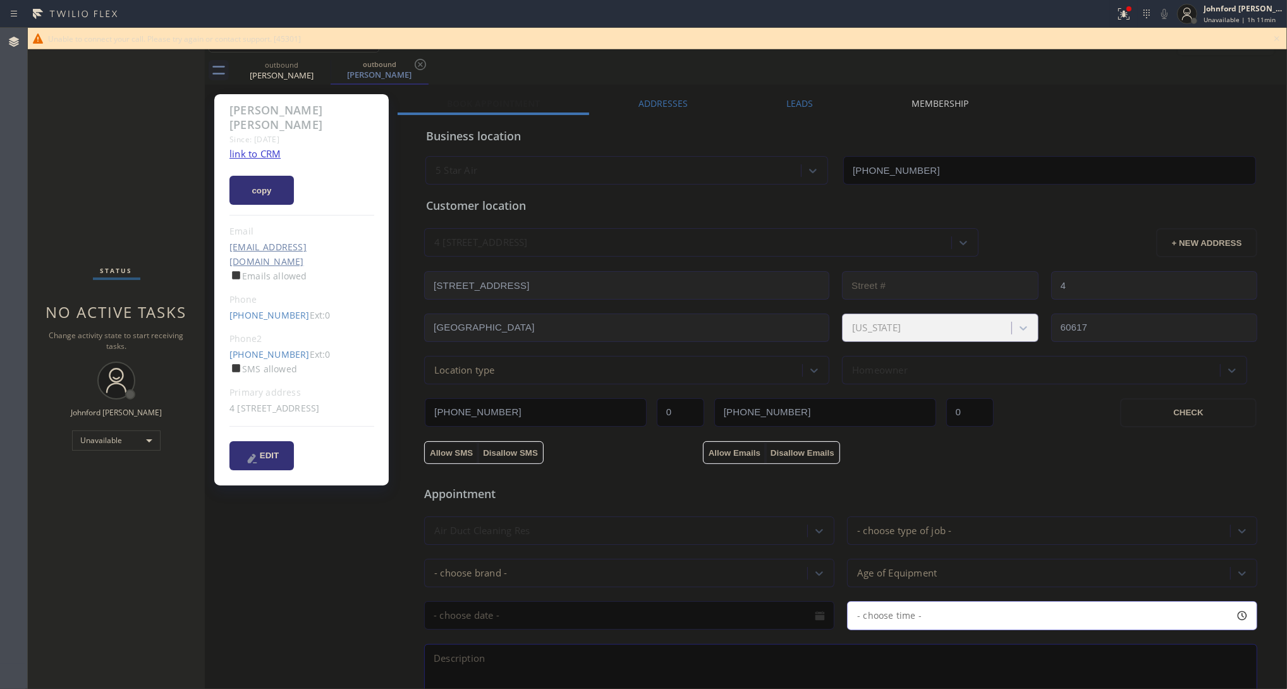
click at [1144, 45] on div "Unable to connect your call. Please try again or contact support. [45301]" at bounding box center [657, 38] width 1259 height 21
click at [1144, 49] on button "Call to Customer" at bounding box center [1226, 43] width 97 height 24
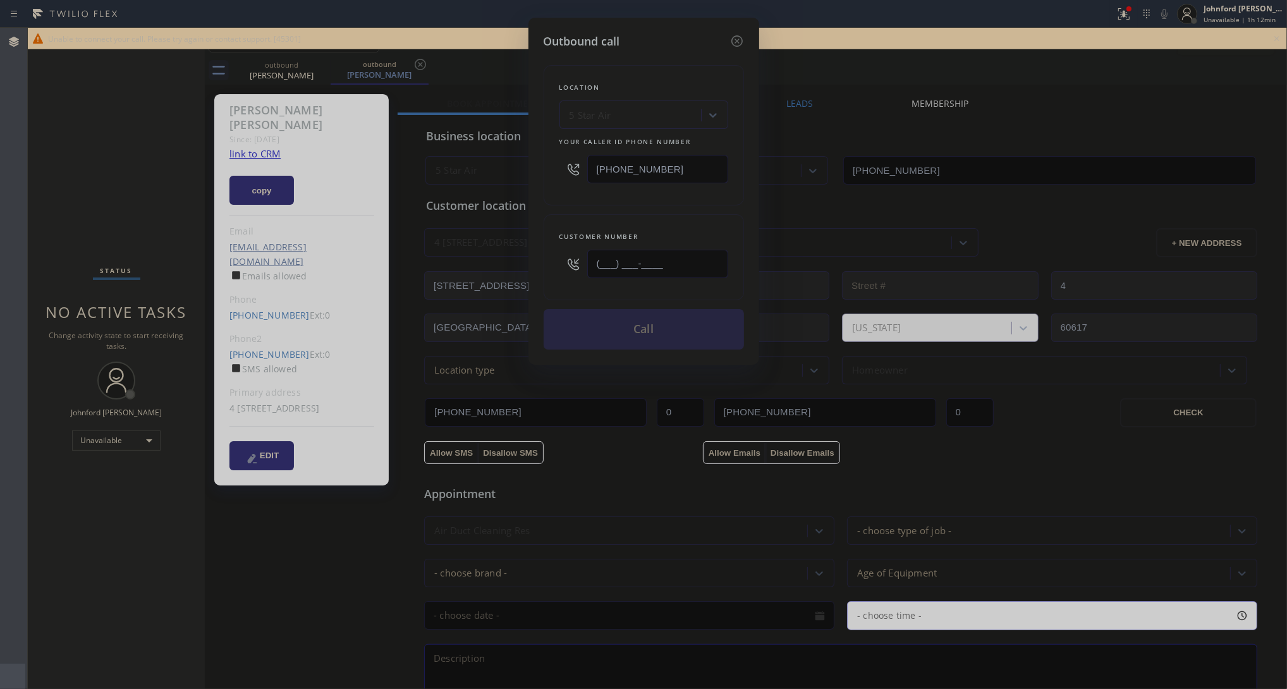
click at [646, 253] on input "(___) ___-____" at bounding box center [657, 264] width 141 height 28
paste input "650) 464-9155"
type input "[PHONE_NUMBER]"
click at [700, 320] on button "Call" at bounding box center [644, 329] width 200 height 40
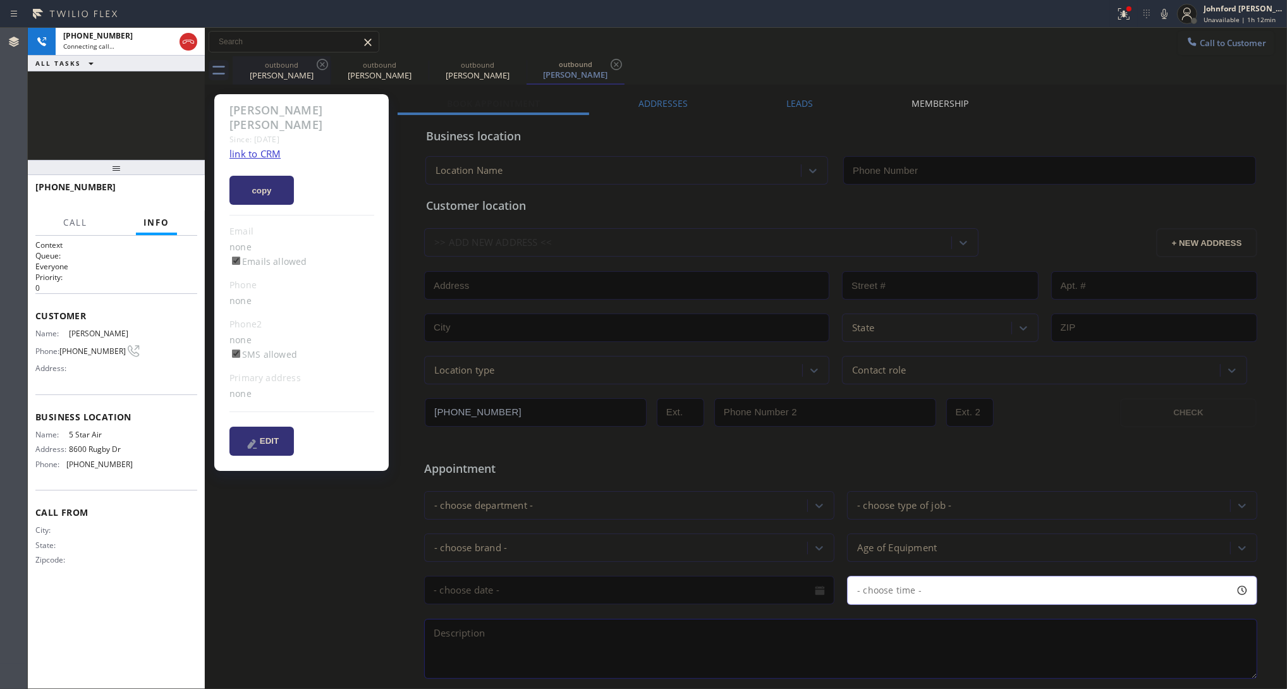
click at [305, 60] on div "outbound" at bounding box center [281, 64] width 95 height 9
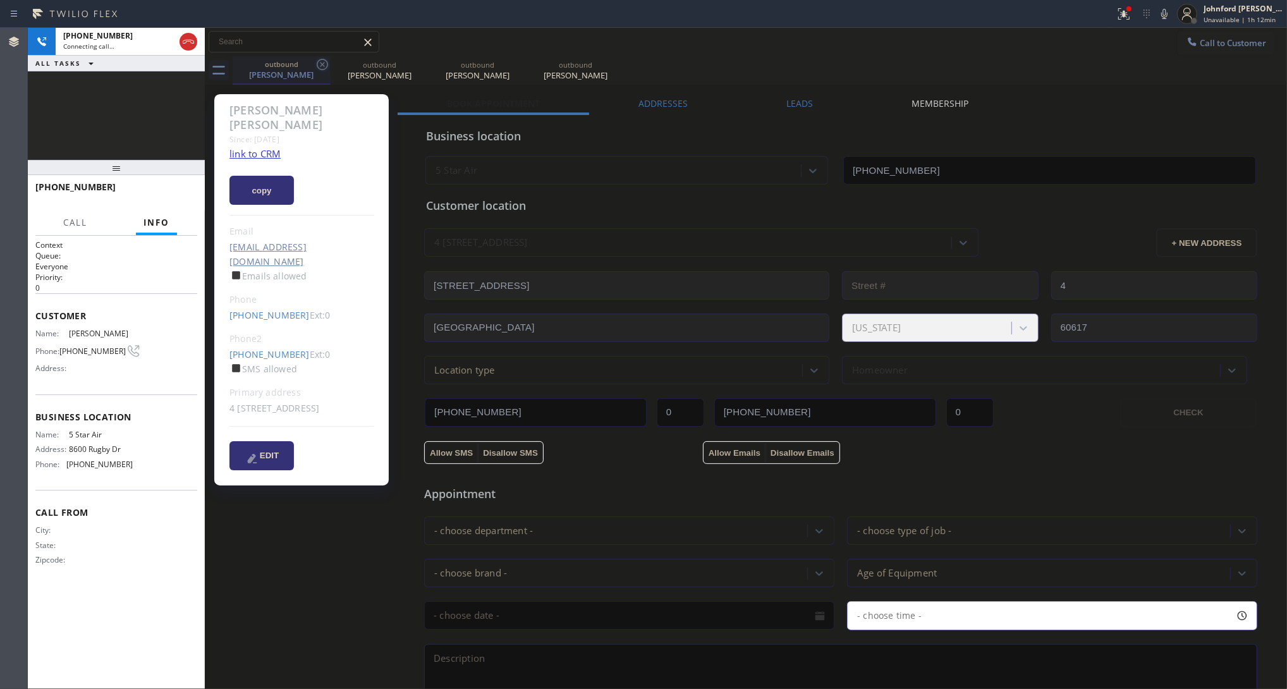
click at [319, 61] on icon at bounding box center [322, 64] width 15 height 15
click at [0, 0] on icon at bounding box center [0, 0] width 0 height 0
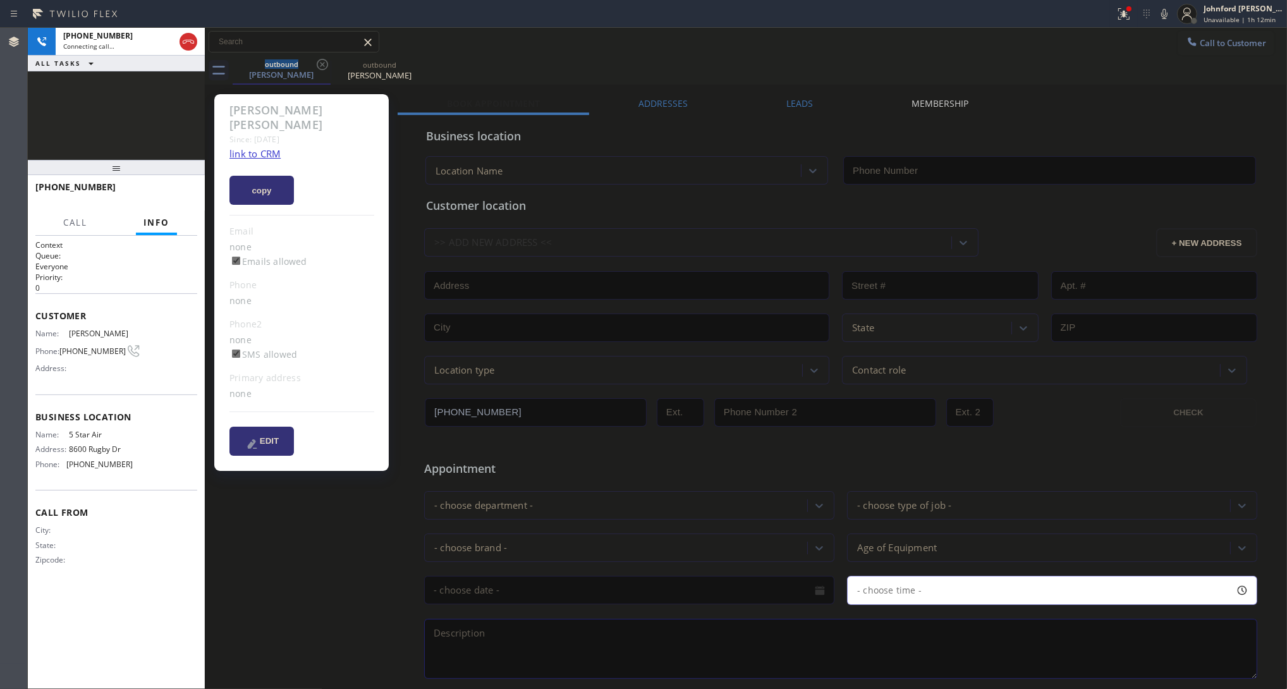
type input "[PHONE_NUMBER]"
click at [266, 147] on link "link to CRM" at bounding box center [254, 153] width 51 height 13
click at [1144, 8] on icon at bounding box center [1164, 13] width 15 height 15
click at [178, 190] on span "HANG UP" at bounding box center [168, 192] width 39 height 9
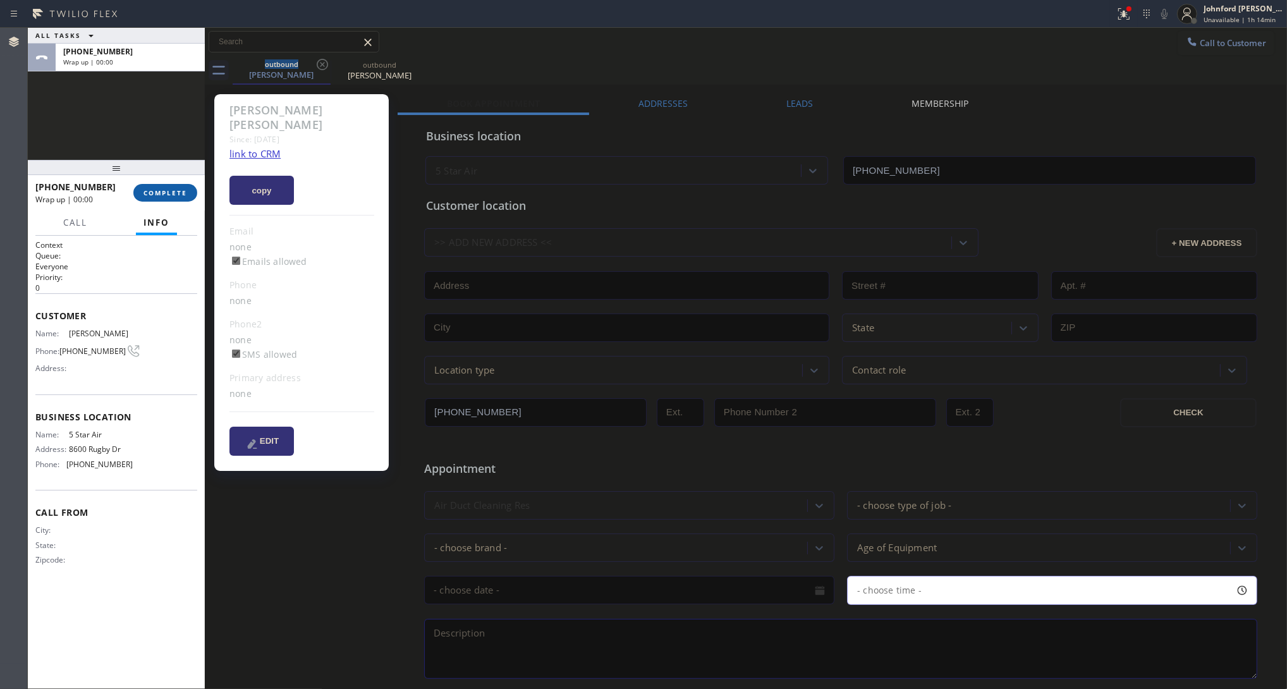
click at [187, 188] on button "COMPLETE" at bounding box center [165, 193] width 64 height 18
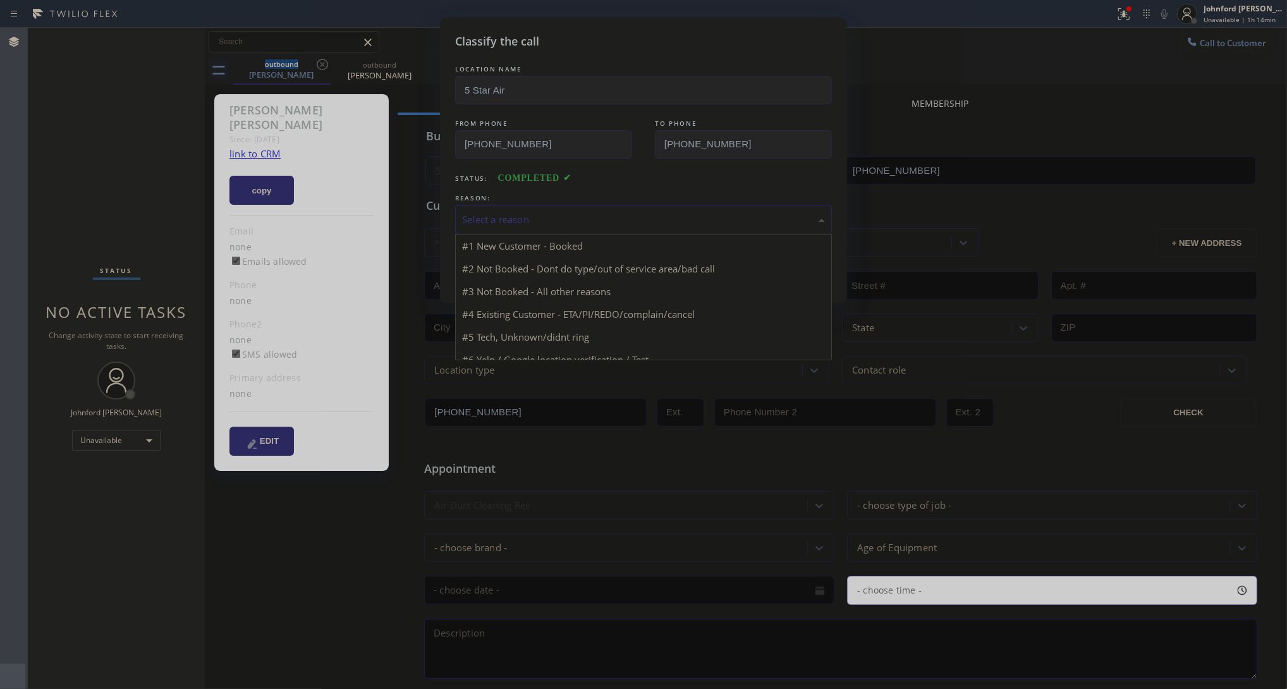
click at [493, 222] on div "Select a reason" at bounding box center [643, 219] width 363 height 15
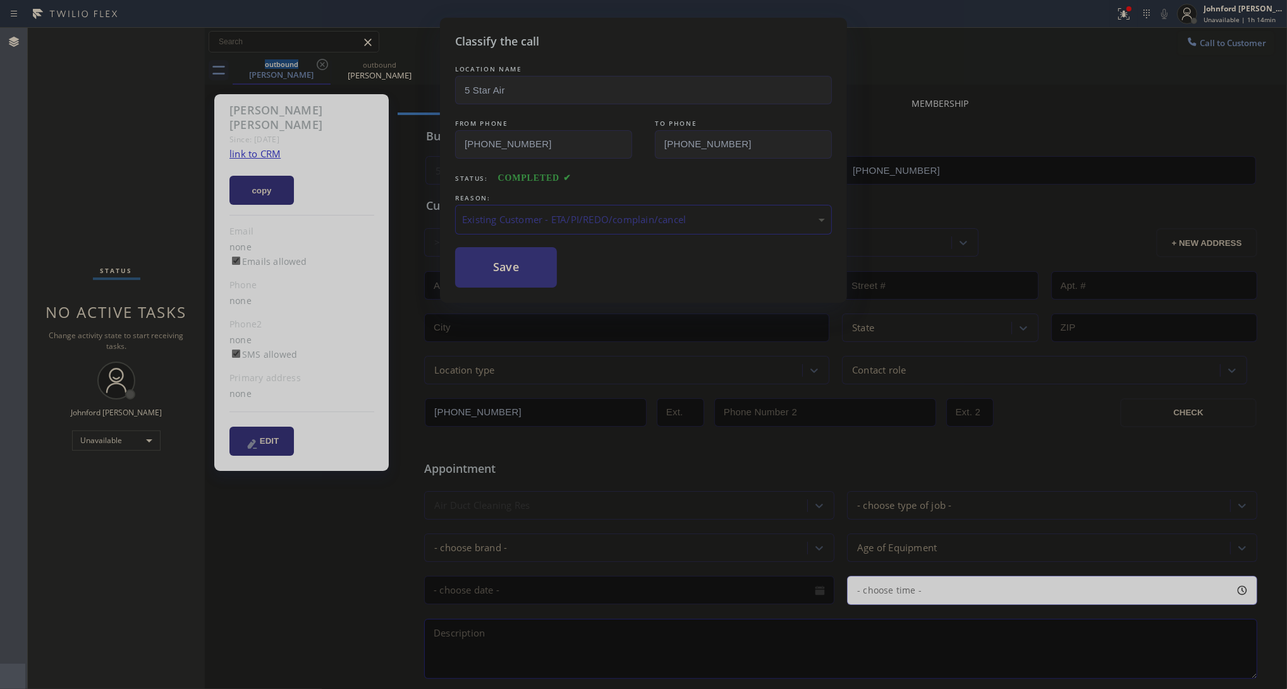
click at [498, 264] on button "Save" at bounding box center [506, 267] width 102 height 40
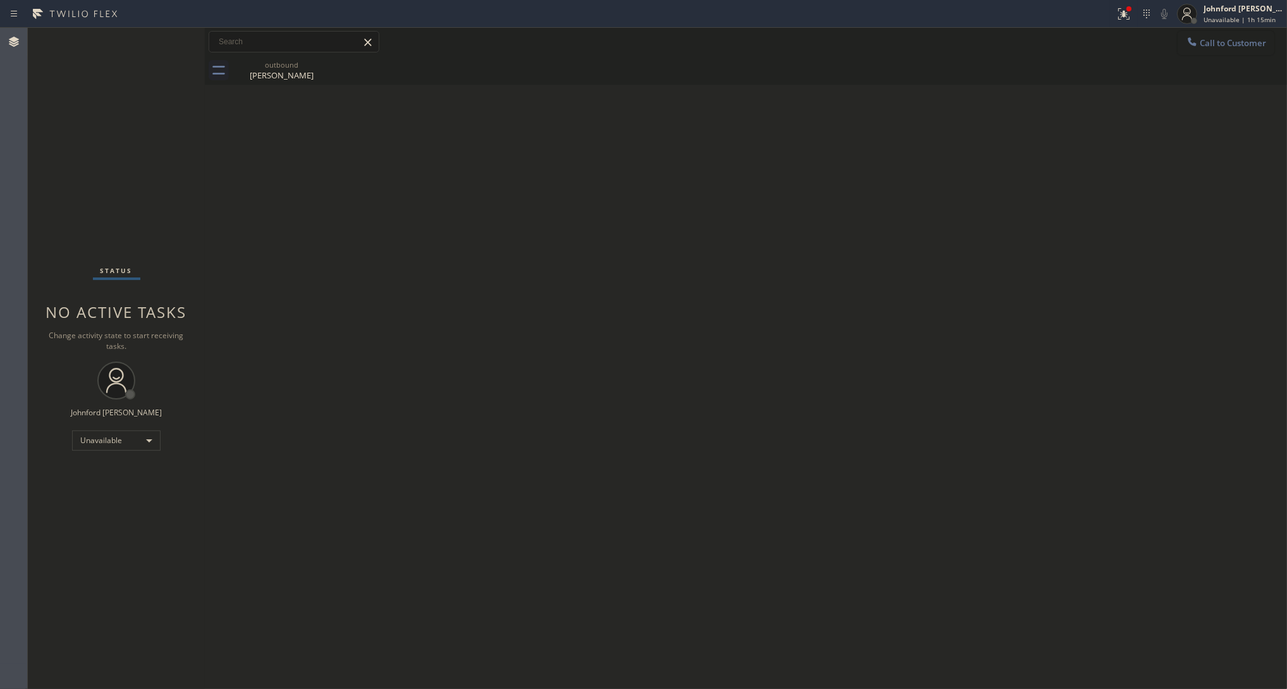
click at [1144, 49] on button "Call to Customer" at bounding box center [1226, 43] width 97 height 24
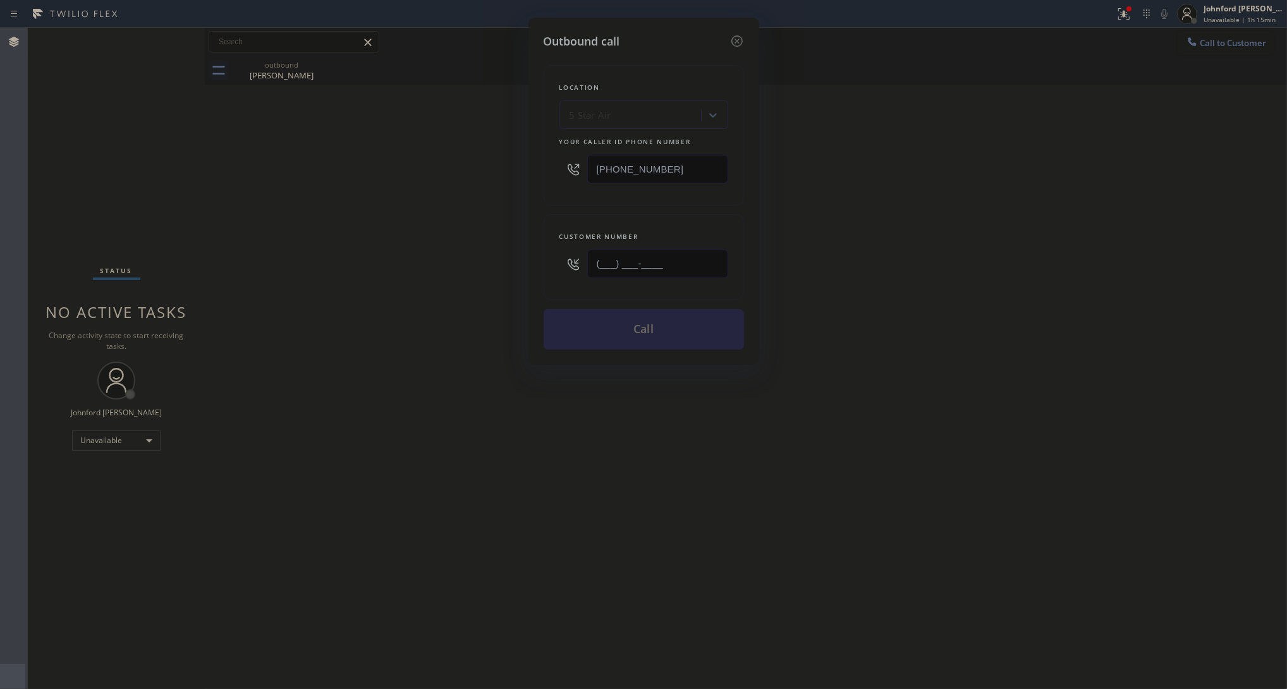
drag, startPoint x: 695, startPoint y: 264, endPoint x: 437, endPoint y: 264, distance: 257.9
click at [438, 264] on div "Outbound call Location 5 Star Air Your caller id phone number [PHONE_NUMBER] Cu…" at bounding box center [643, 344] width 1287 height 689
paste input "480) 215-1866"
type input "[PHONE_NUMBER]"
click at [430, 267] on div "Outbound call Location 5 Star Air Your caller id phone number [PHONE_NUMBER] Cu…" at bounding box center [643, 344] width 1287 height 689
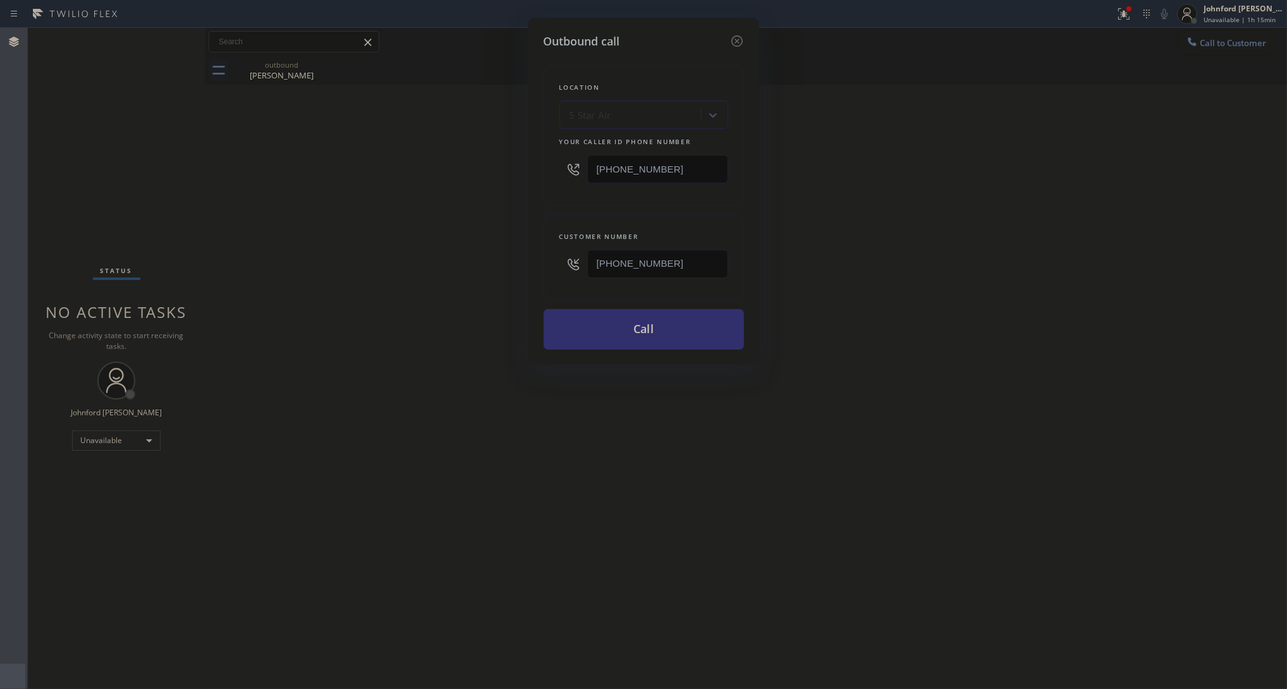
click at [585, 335] on button "Call" at bounding box center [644, 329] width 200 height 40
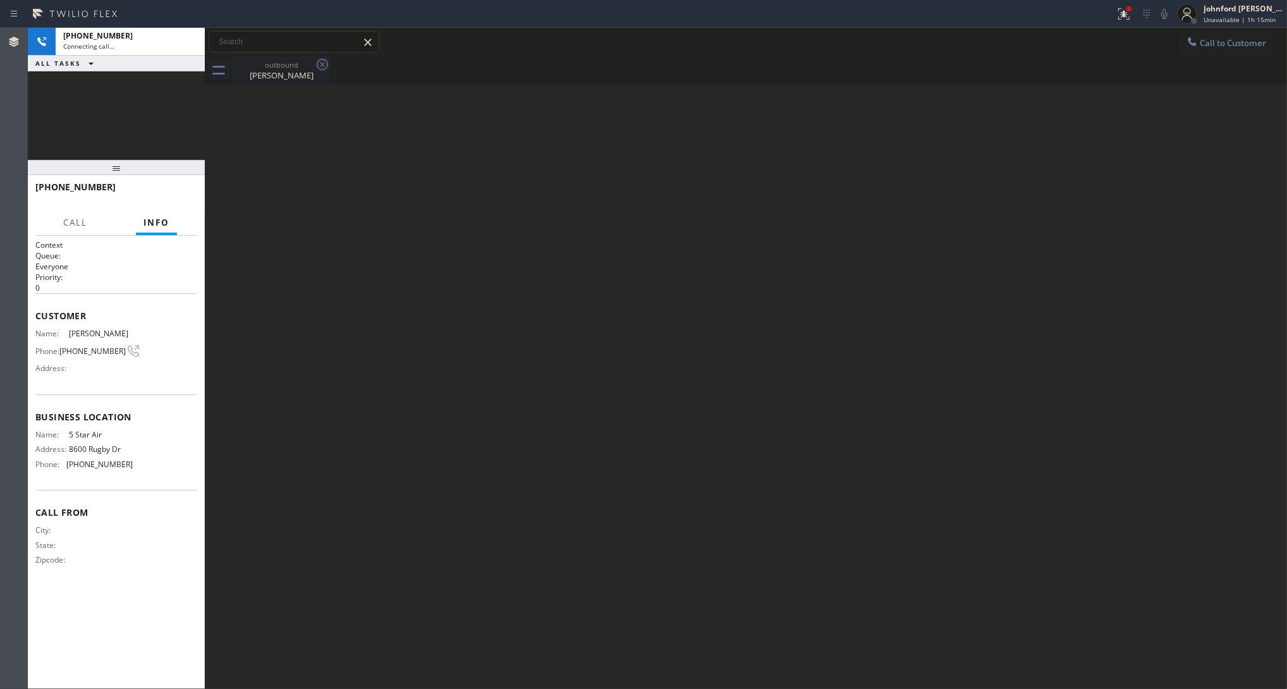
click at [324, 67] on icon at bounding box center [322, 64] width 15 height 15
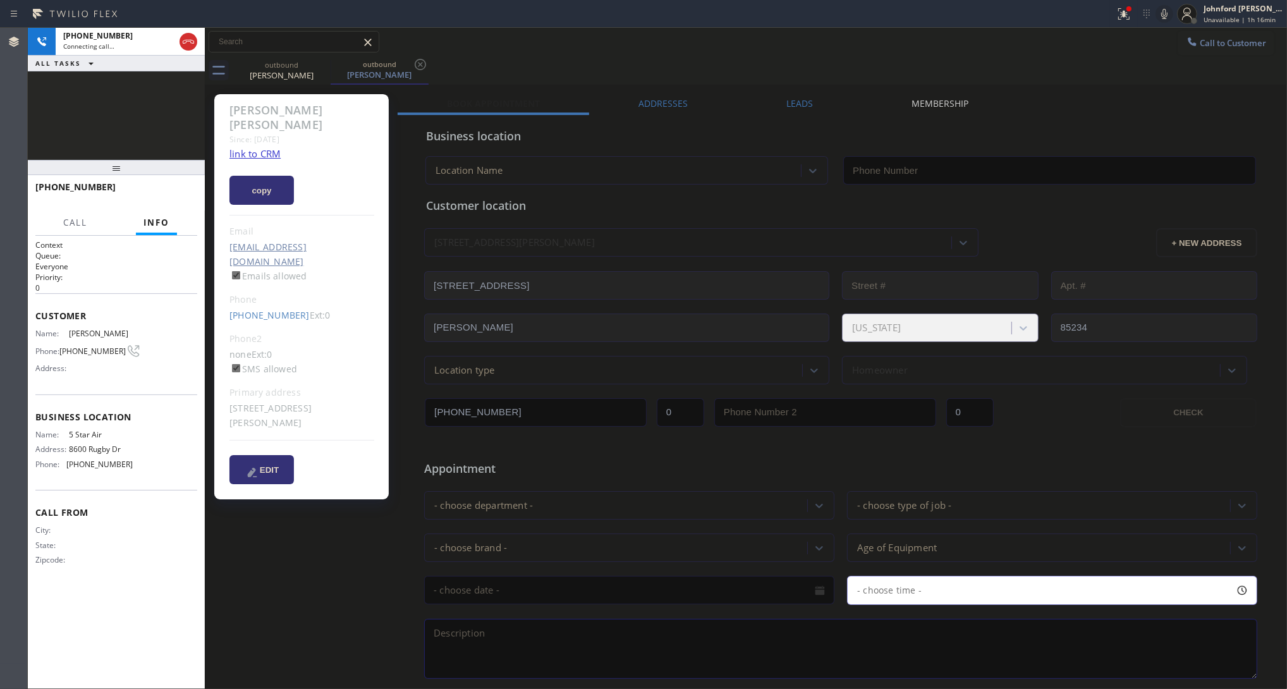
click at [277, 147] on link "link to CRM" at bounding box center [254, 153] width 51 height 13
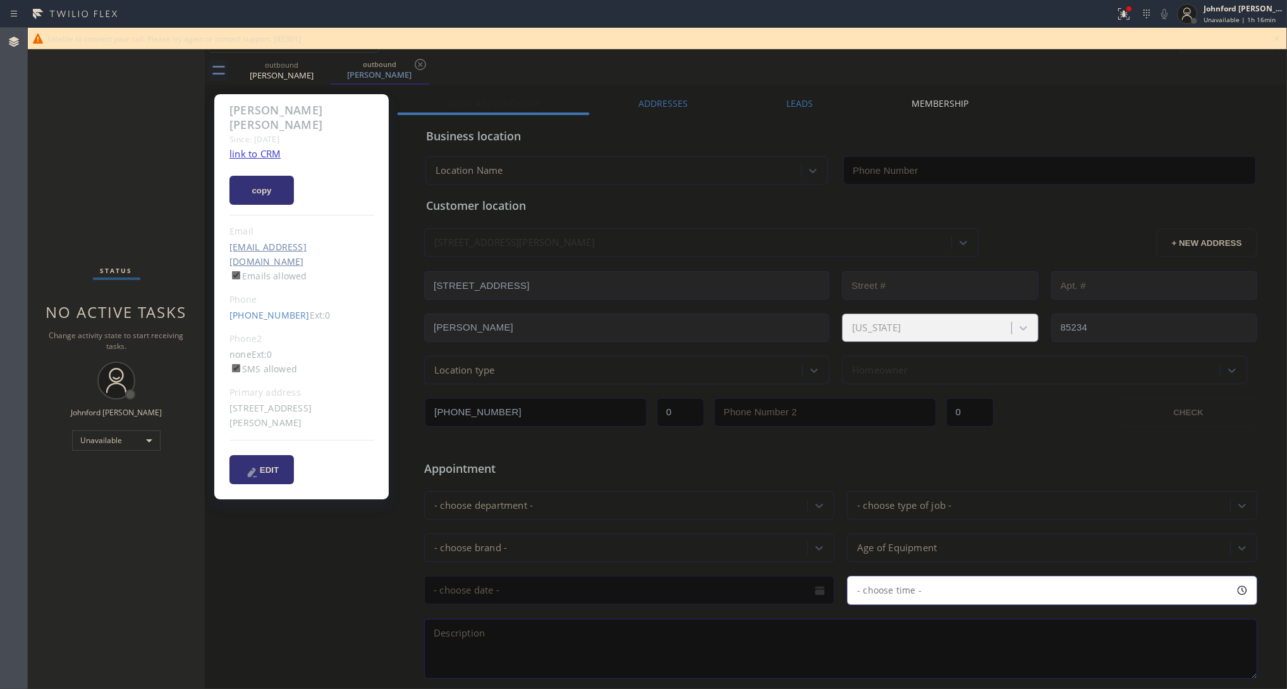
type input "[PHONE_NUMBER]"
click at [1144, 33] on icon at bounding box center [1276, 38] width 15 height 15
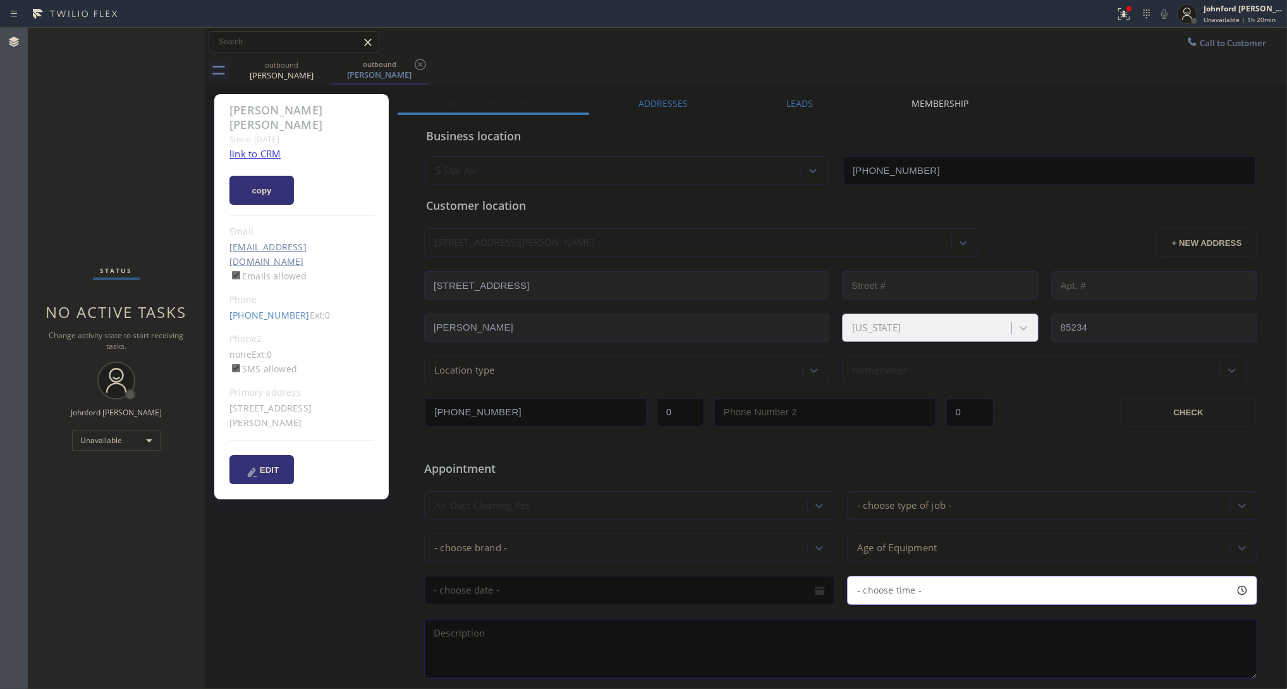
drag, startPoint x: 1199, startPoint y: 44, endPoint x: 943, endPoint y: 187, distance: 293.8
click at [1144, 45] on span "Call to Customer" at bounding box center [1233, 42] width 66 height 11
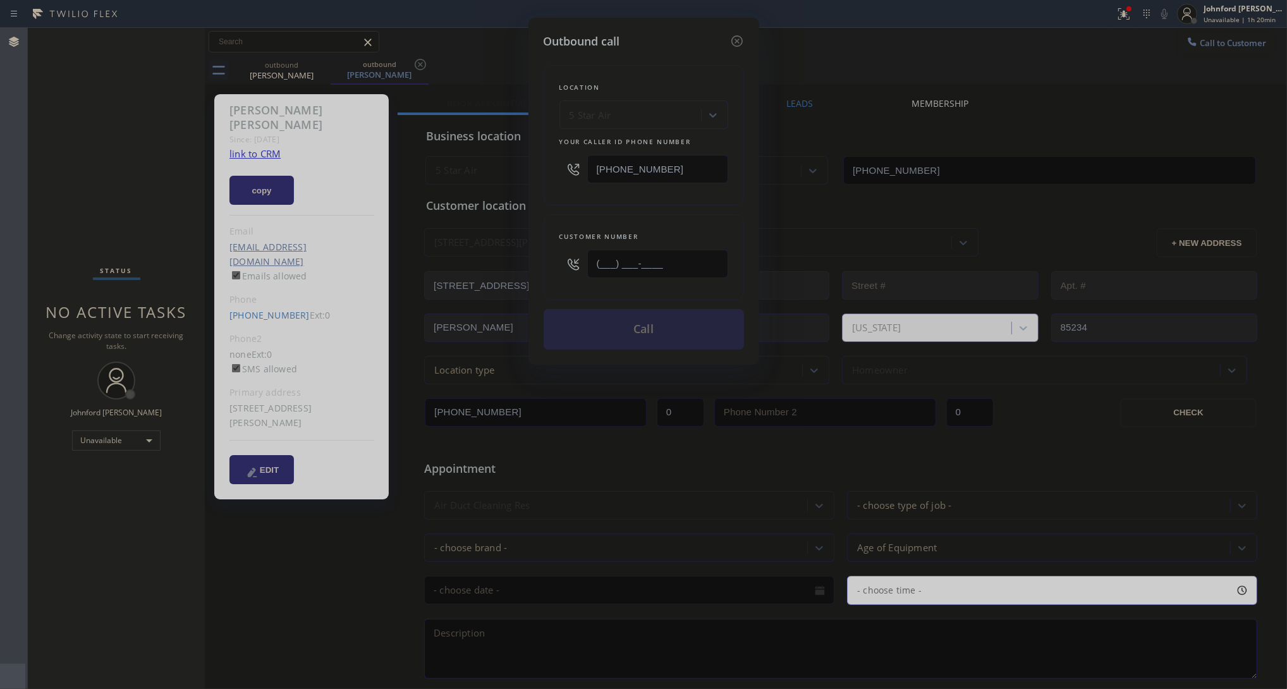
click at [715, 274] on input "(___) ___-____" at bounding box center [657, 264] width 141 height 28
paste input "310) 926-1402"
type input "[PHONE_NUMBER]"
click at [631, 223] on div "Customer number [PHONE_NUMBER]" at bounding box center [644, 257] width 200 height 86
click at [620, 330] on button "Call" at bounding box center [644, 329] width 200 height 40
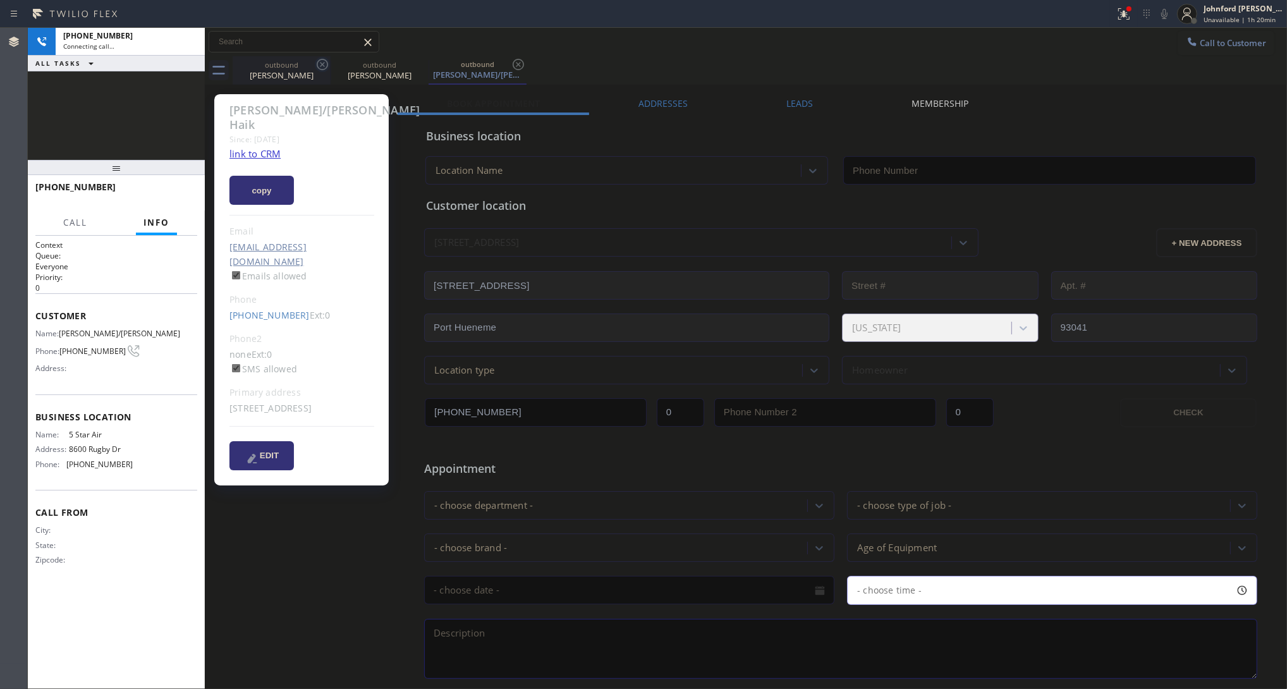
click at [324, 65] on icon at bounding box center [322, 64] width 15 height 15
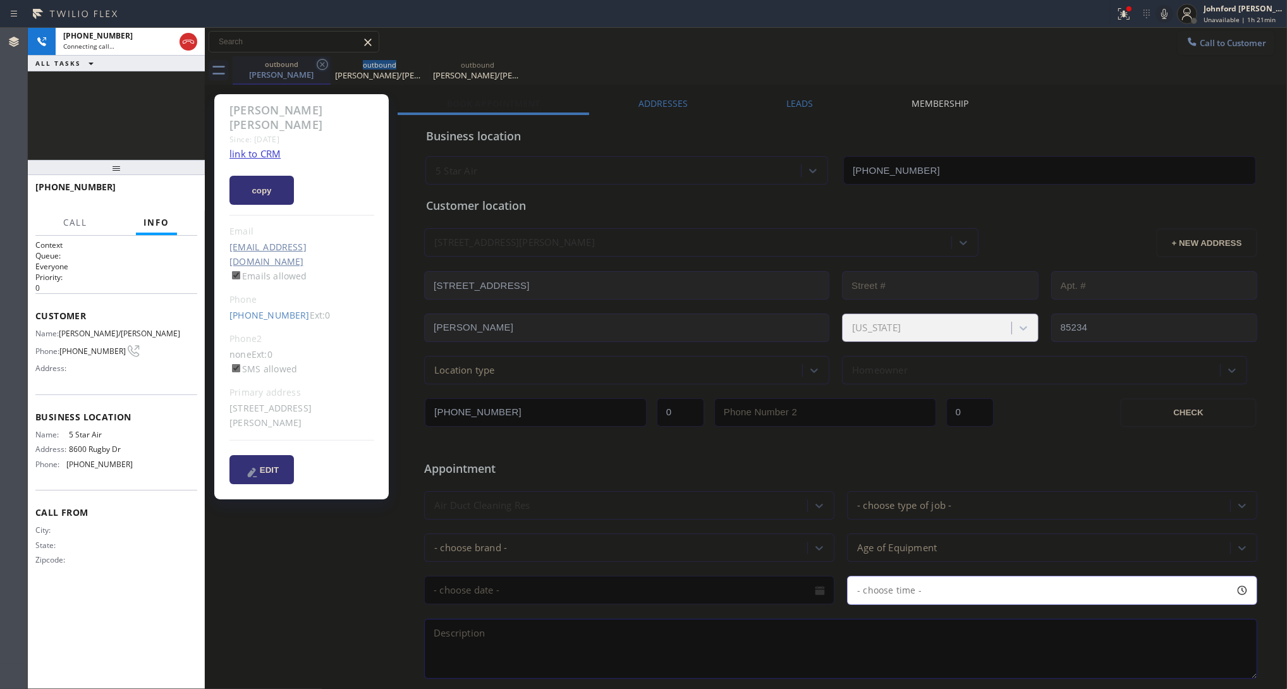
click at [324, 65] on icon at bounding box center [322, 64] width 11 height 11
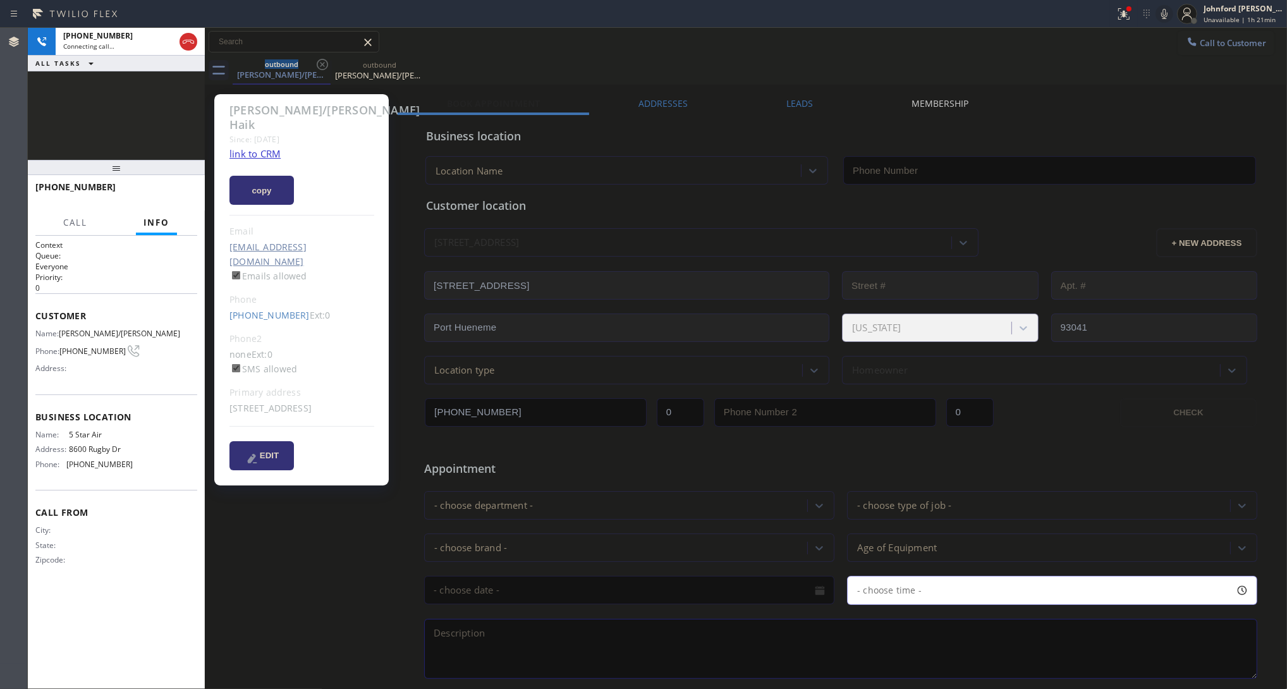
type input "[PHONE_NUMBER]"
click at [254, 147] on link "link to CRM" at bounding box center [254, 153] width 51 height 13
click at [187, 197] on button "HANG UP" at bounding box center [167, 193] width 59 height 18
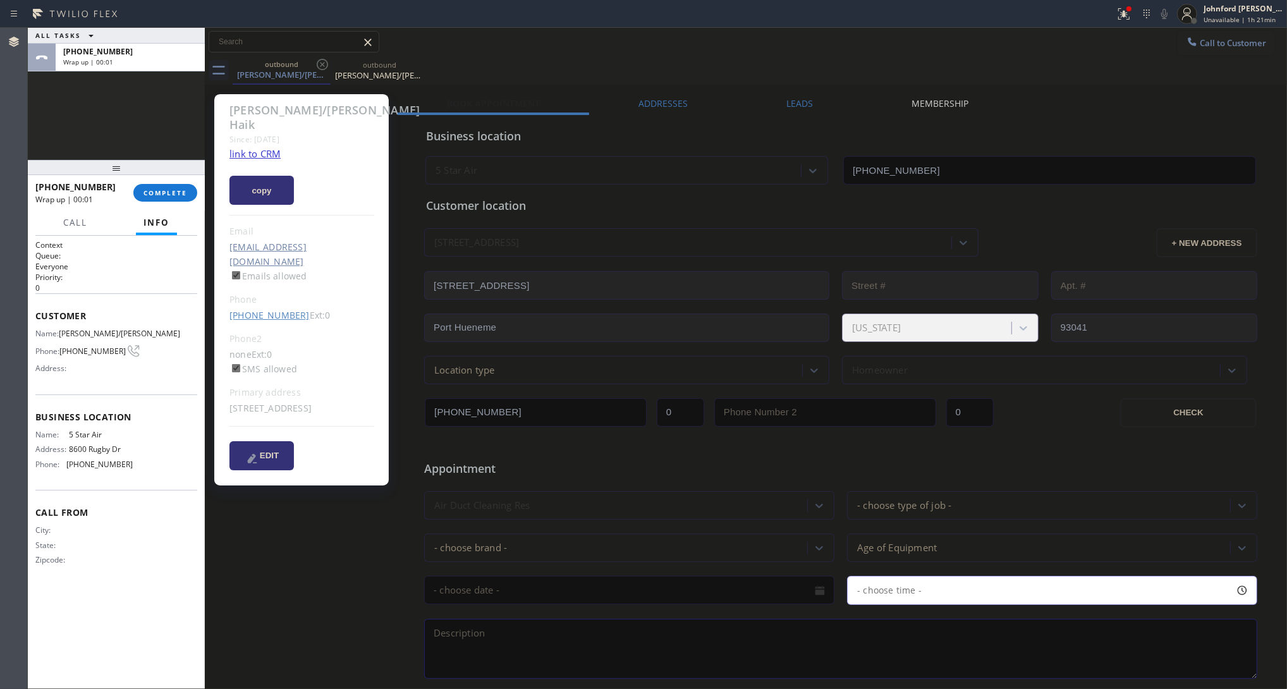
click at [276, 309] on link "[PHONE_NUMBER]" at bounding box center [269, 315] width 80 height 12
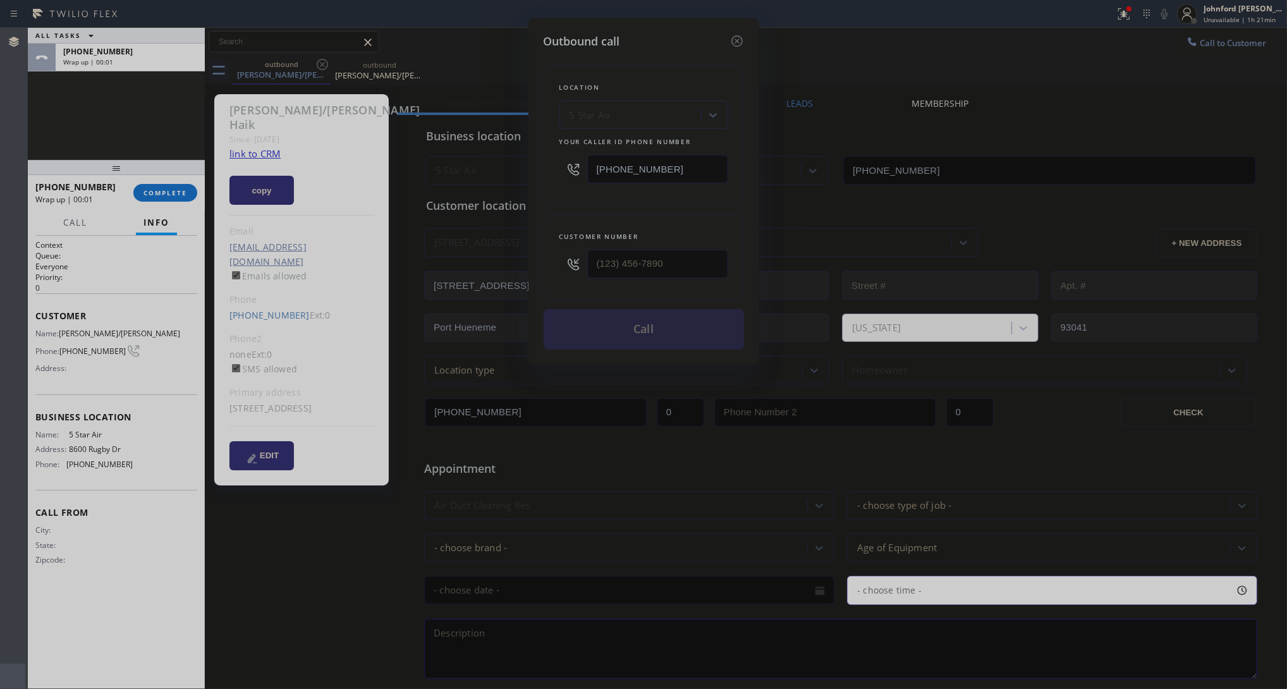
type input "[PHONE_NUMBER]"
drag, startPoint x: 665, startPoint y: 164, endPoint x: 544, endPoint y: 174, distance: 121.8
click at [544, 174] on div "Location 5 Star Air Your caller id phone number [PHONE_NUMBER]" at bounding box center [644, 135] width 200 height 140
paste input "5) 303-5959"
type input "[PHONE_NUMBER]"
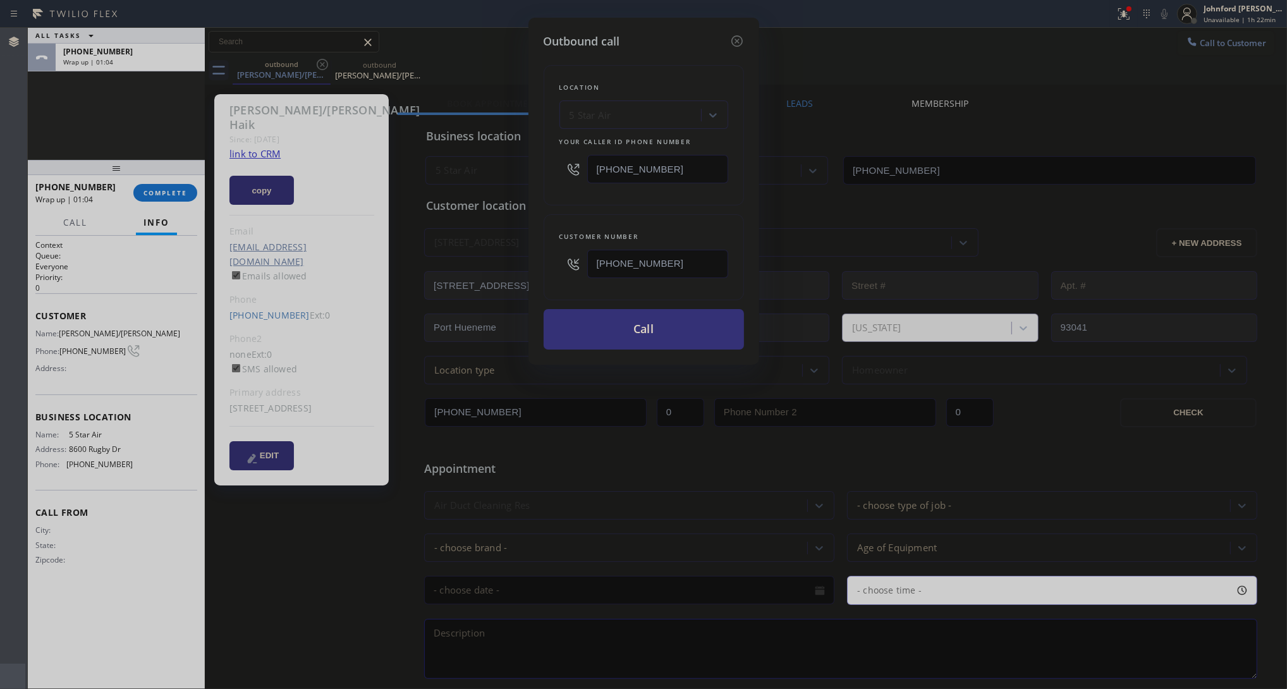
click at [544, 178] on div "Location 5 Star Air Your caller id phone number [PHONE_NUMBER]" at bounding box center [644, 135] width 200 height 140
click at [673, 197] on div "Location Search location Your caller id phone number [PHONE_NUMBER]" at bounding box center [644, 135] width 200 height 140
click at [731, 39] on icon at bounding box center [737, 41] width 15 height 15
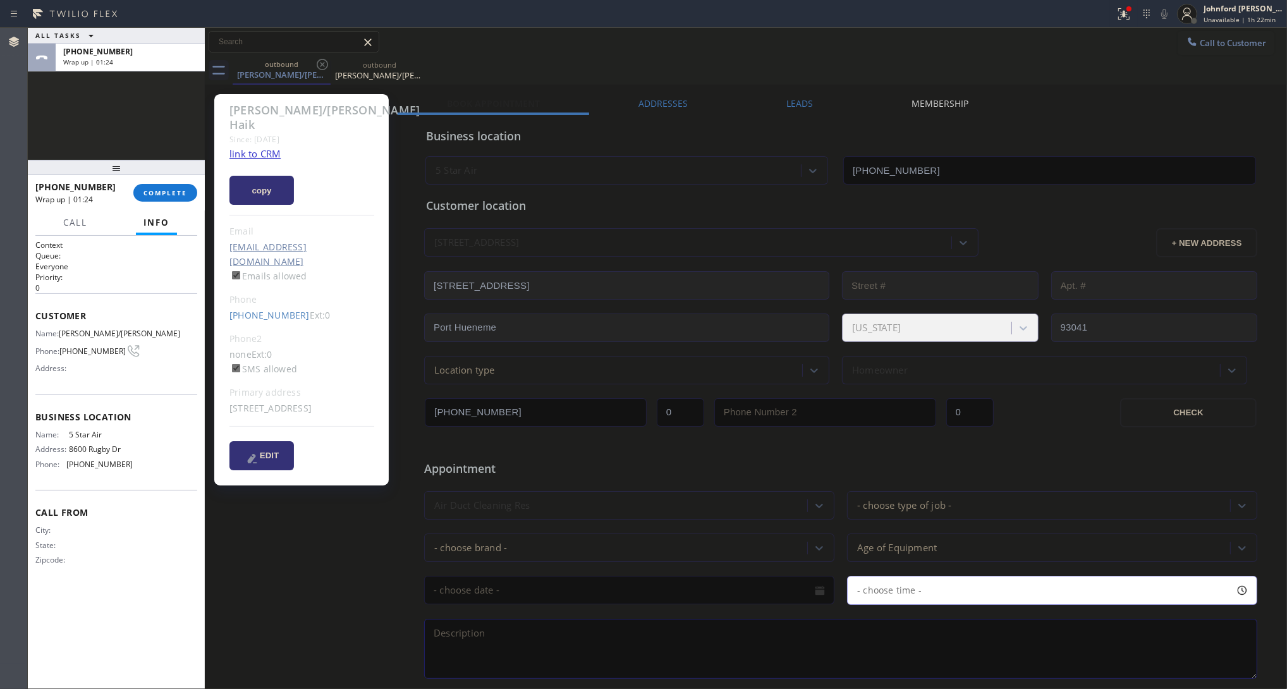
click at [169, 204] on div "[PHONE_NUMBER] Wrap up | 01:24 COMPLETE" at bounding box center [116, 192] width 162 height 33
click at [169, 191] on span "COMPLETE" at bounding box center [166, 192] width 44 height 9
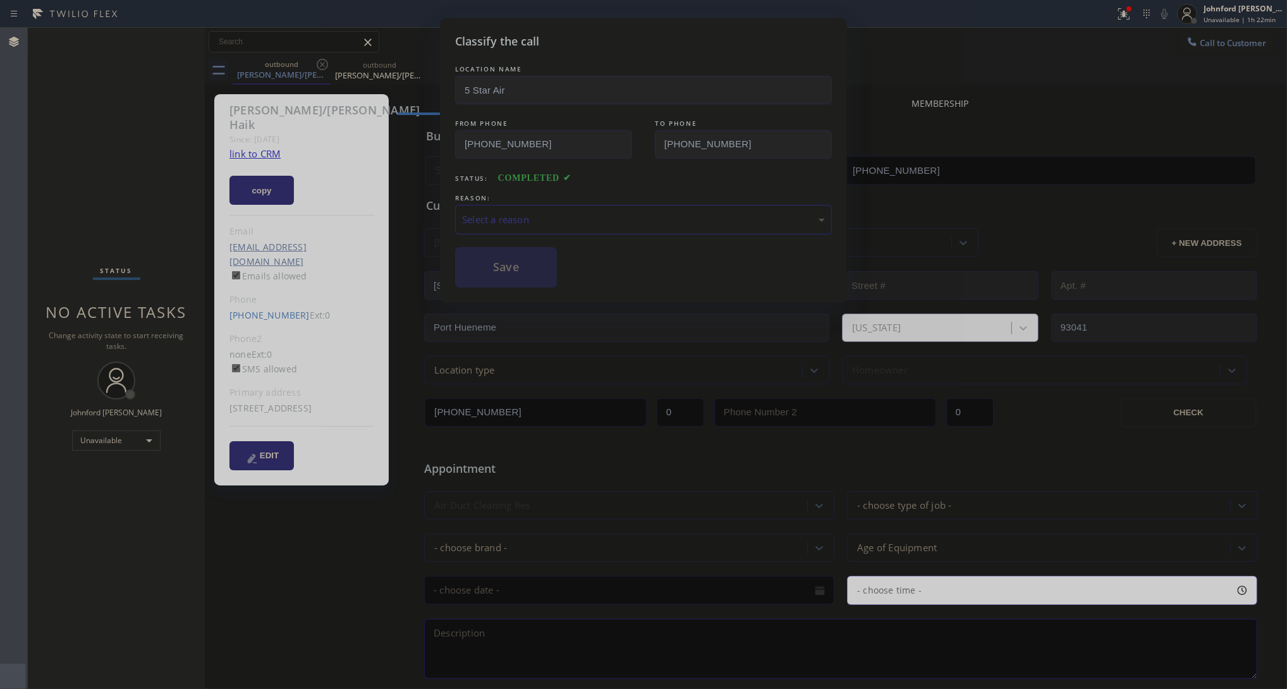
click at [535, 263] on div "LOCATION NAME 5 Star Air FROM PHONE [PHONE_NUMBER] TO PHONE [PHONE_NUMBER] Stat…" at bounding box center [643, 175] width 377 height 225
click at [507, 212] on div "Select a reason" at bounding box center [643, 219] width 363 height 15
click at [500, 264] on button "Save" at bounding box center [506, 267] width 102 height 40
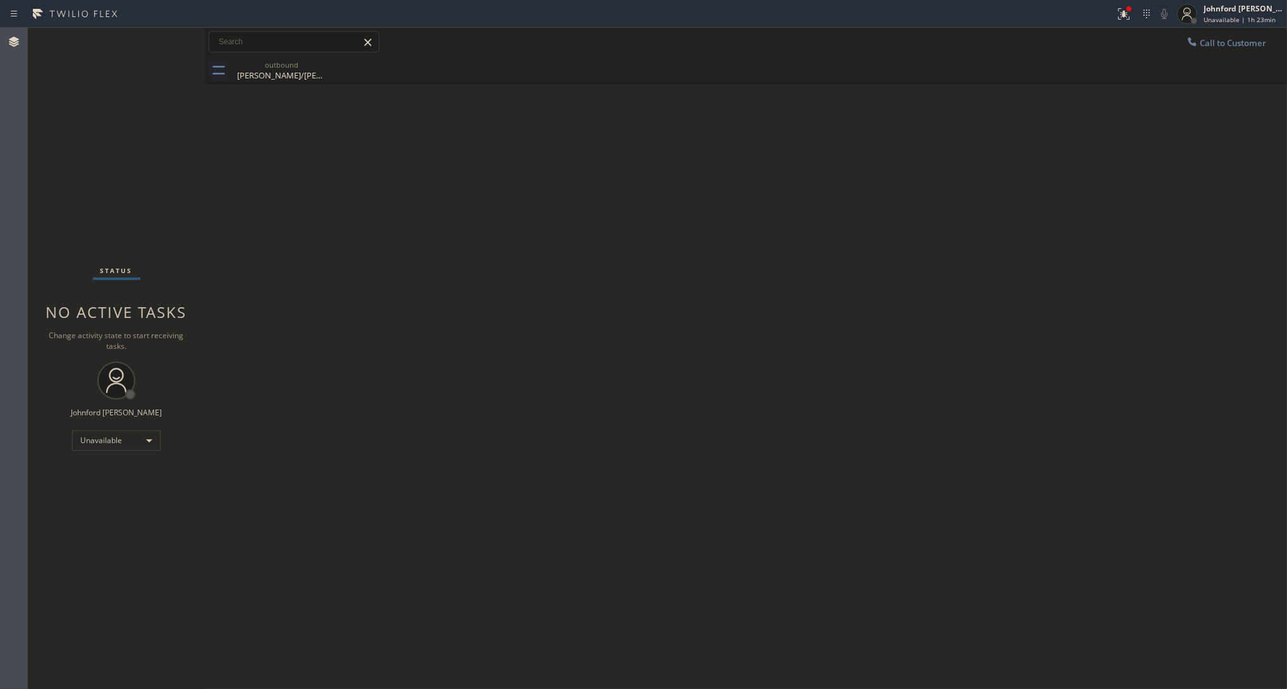
click at [73, 150] on div "Status No active tasks Change activity state to start receiving tasks. [PERSON_…" at bounding box center [116, 358] width 177 height 661
click at [1144, 36] on button "Call to Customer" at bounding box center [1226, 43] width 97 height 24
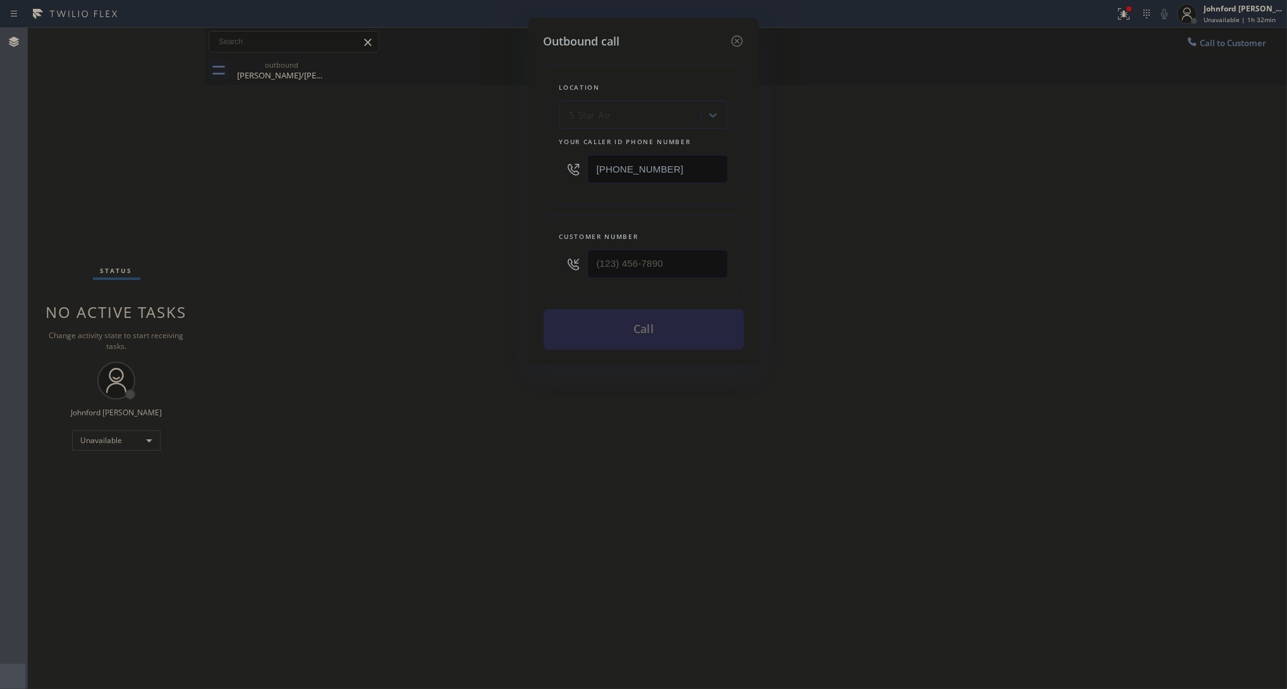
click at [728, 280] on div "Customer number" at bounding box center [644, 257] width 200 height 86
type input "(___) ___-____"
click at [706, 269] on input "(___) ___-____" at bounding box center [657, 264] width 141 height 28
click at [702, 267] on input "(___) ___-____" at bounding box center [657, 264] width 141 height 28
click at [703, 267] on input "(___) ___-____" at bounding box center [657, 264] width 141 height 28
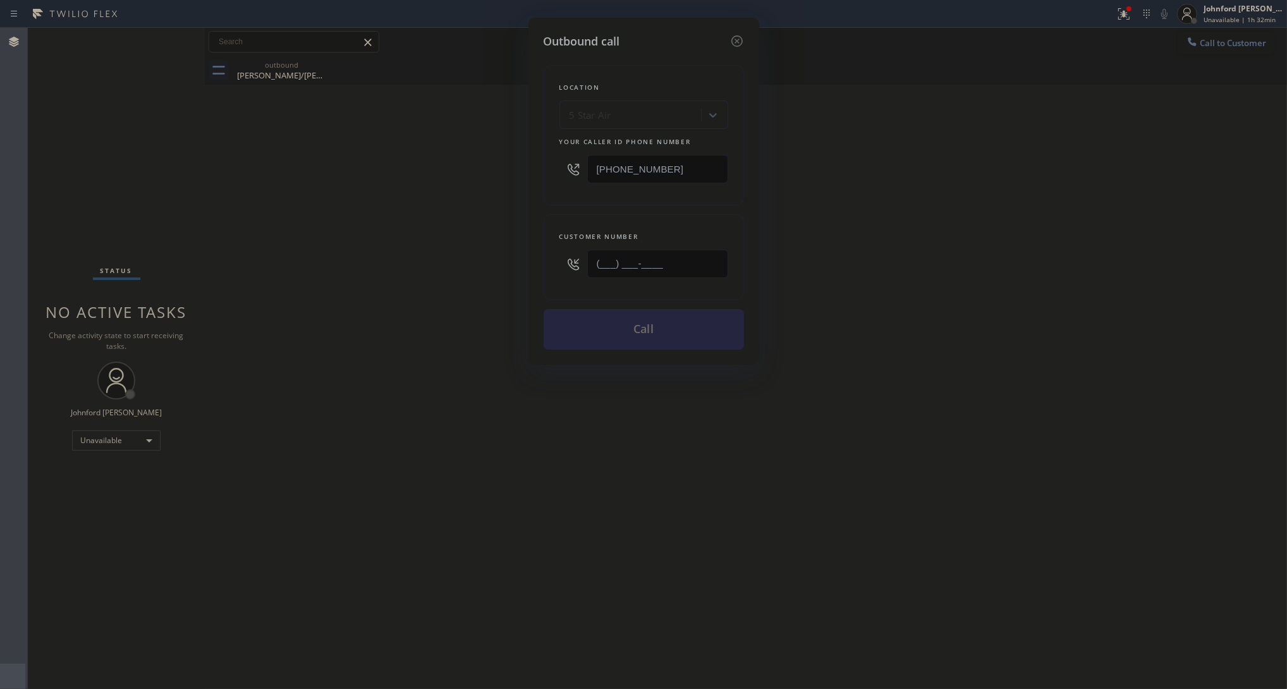
click at [703, 267] on input "(___) ___-____" at bounding box center [657, 264] width 141 height 28
type input "(___) ___-____"
drag, startPoint x: 668, startPoint y: 282, endPoint x: 634, endPoint y: 272, distance: 34.8
click at [628, 282] on div "Customer number" at bounding box center [644, 257] width 200 height 86
click at [646, 266] on input "(___) ___-____" at bounding box center [657, 264] width 141 height 28
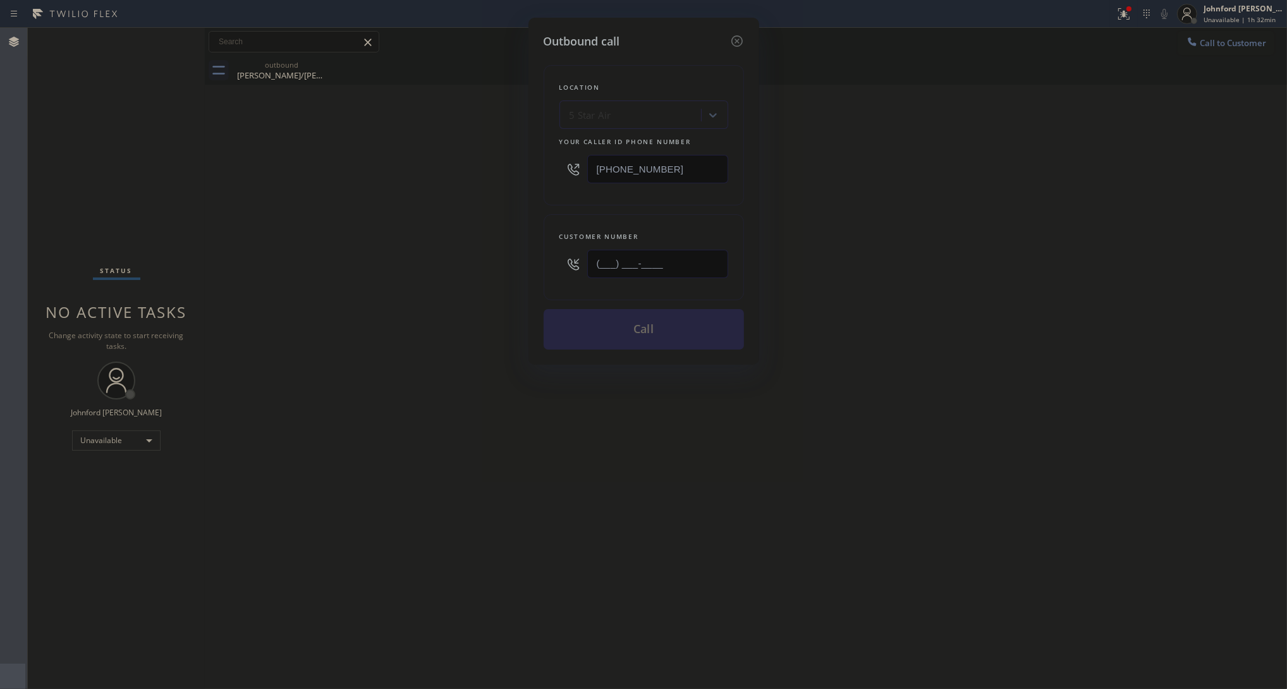
click at [646, 266] on input "(___) ___-____" at bounding box center [657, 264] width 141 height 28
paste input "720) 371-8794"
type input "[PHONE_NUMBER]"
click at [601, 334] on button "Call" at bounding box center [644, 329] width 200 height 40
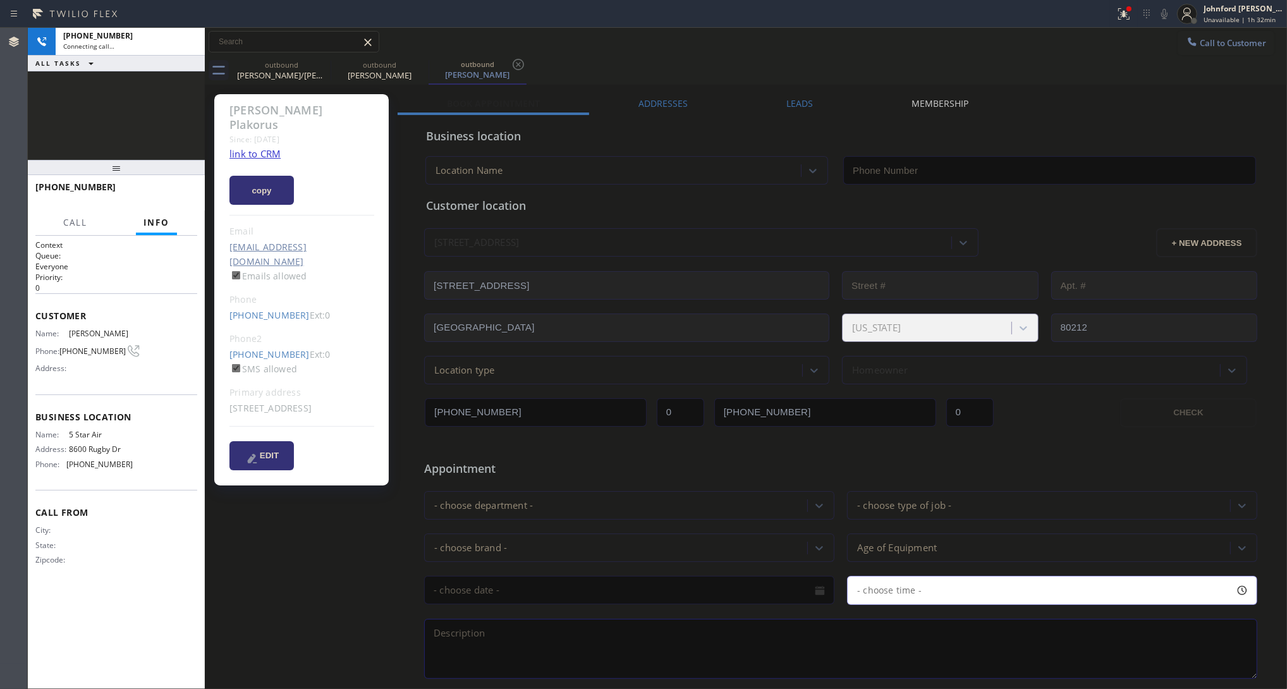
click at [257, 147] on link "link to CRM" at bounding box center [254, 153] width 51 height 13
type input "[PHONE_NUMBER]"
click at [174, 204] on div "[PHONE_NUMBER] Live | 00:33 HANG UP" at bounding box center [116, 192] width 162 height 33
click at [178, 197] on button "HANG UP" at bounding box center [167, 193] width 59 height 18
click at [179, 195] on span "COMPLETE" at bounding box center [166, 192] width 44 height 9
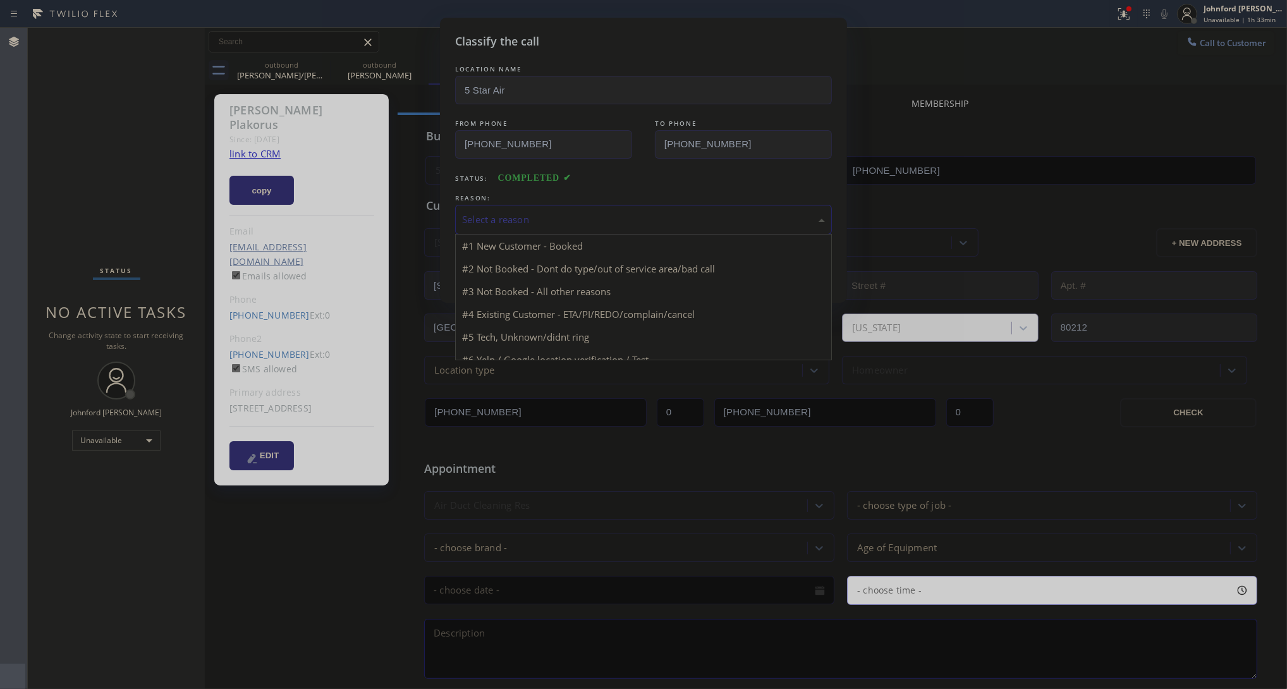
click at [531, 219] on div "Select a reason" at bounding box center [643, 219] width 363 height 15
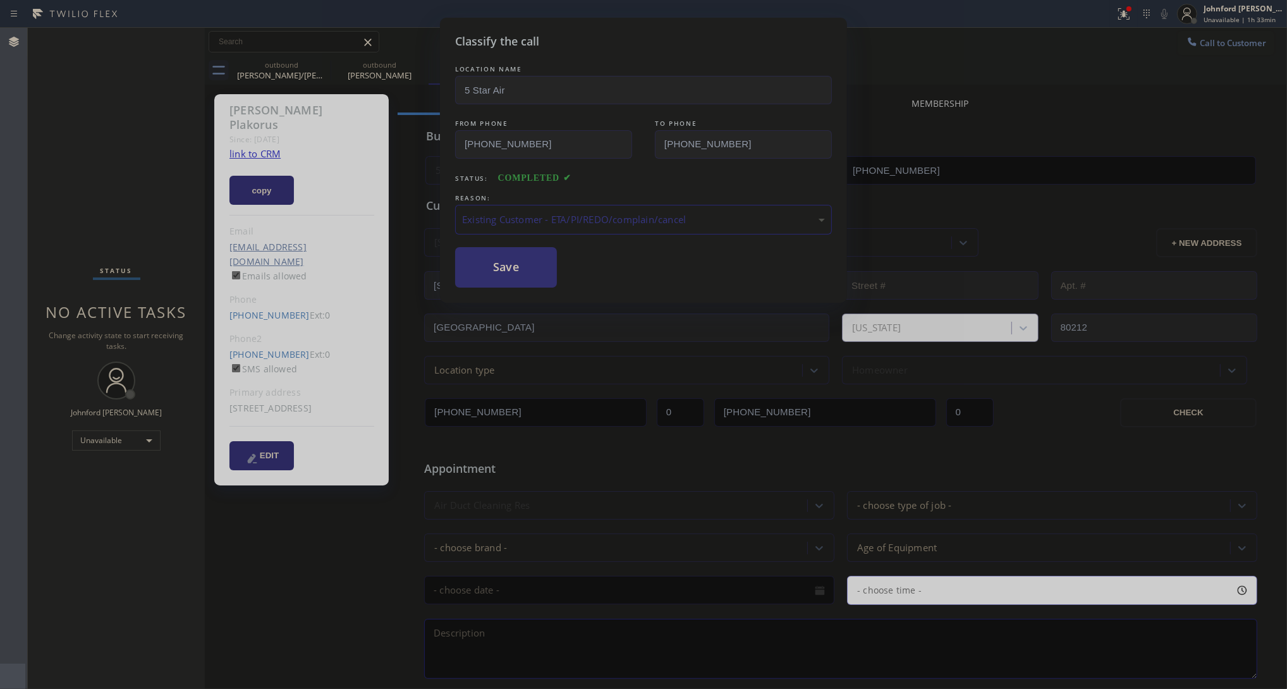
drag, startPoint x: 517, startPoint y: 260, endPoint x: 742, endPoint y: 124, distance: 263.2
click at [522, 256] on button "Save" at bounding box center [506, 267] width 102 height 40
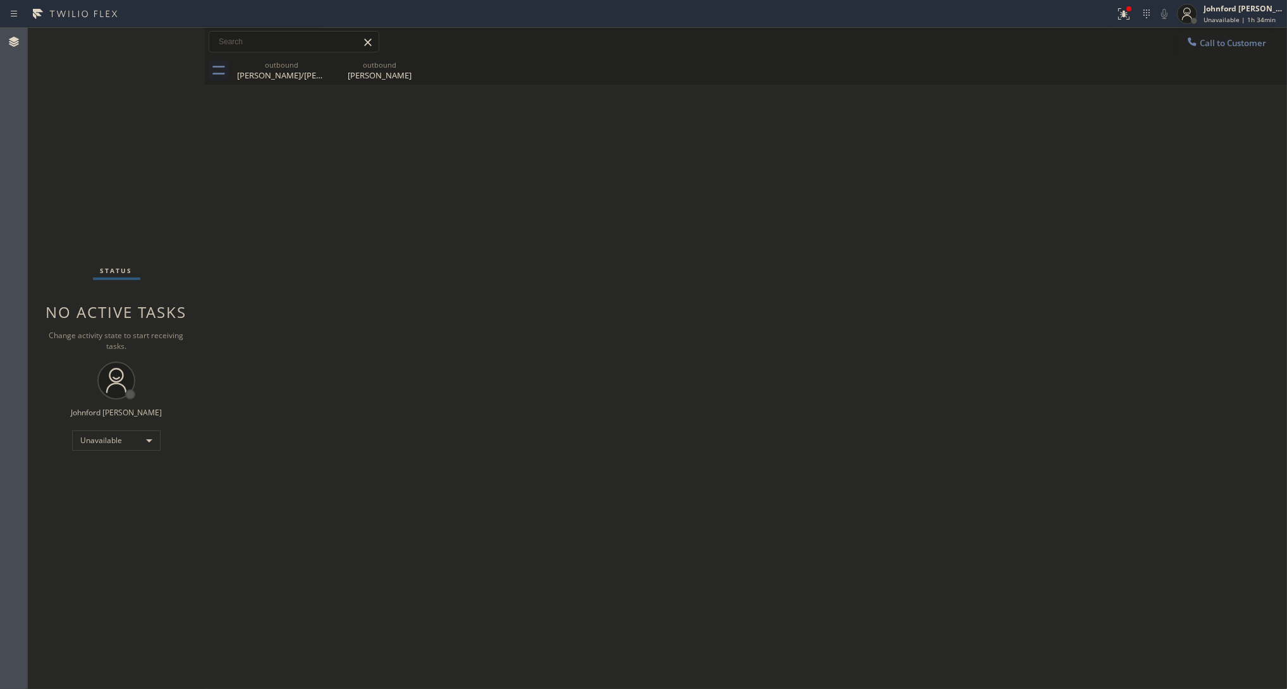
click at [1144, 42] on span "Call to Customer" at bounding box center [1233, 42] width 66 height 11
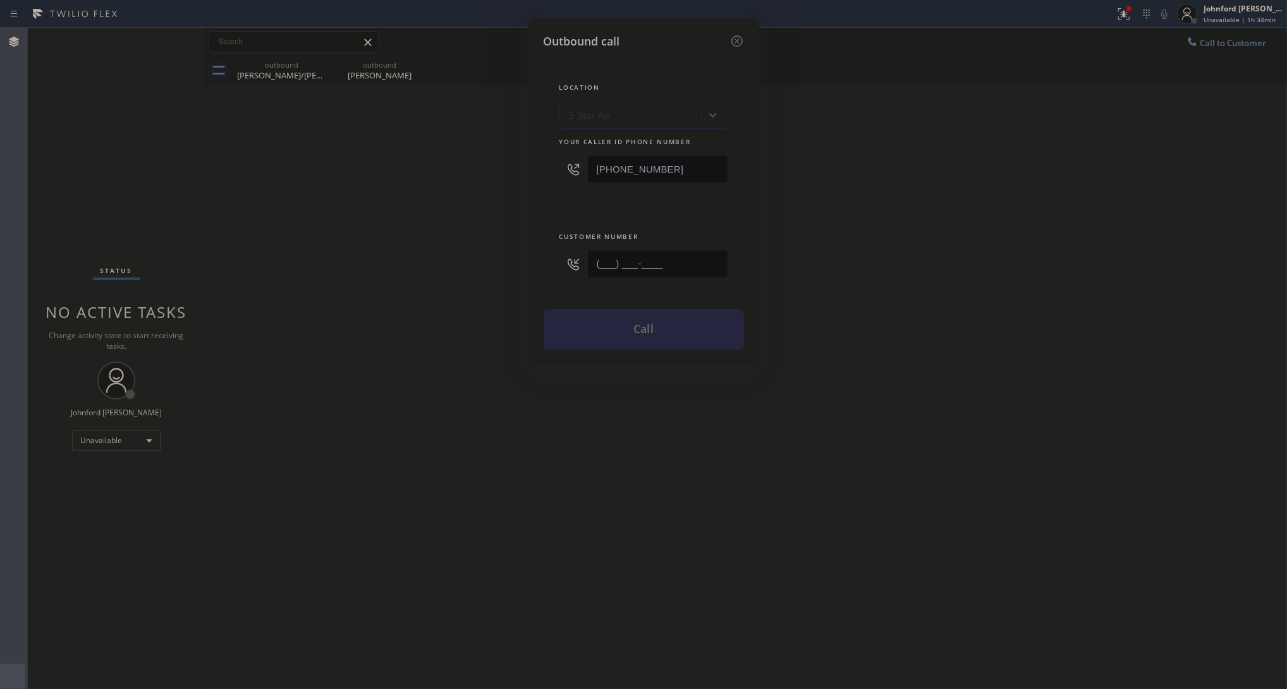
click at [656, 262] on input "(___) ___-____" at bounding box center [657, 264] width 141 height 28
paste input "252) 646-8296"
type input "[PHONE_NUMBER]"
click at [452, 269] on div "Outbound call Location 5 Star Air Your caller id phone number [PHONE_NUMBER] Cu…" at bounding box center [643, 344] width 1287 height 689
click at [666, 321] on button "Call" at bounding box center [644, 329] width 200 height 40
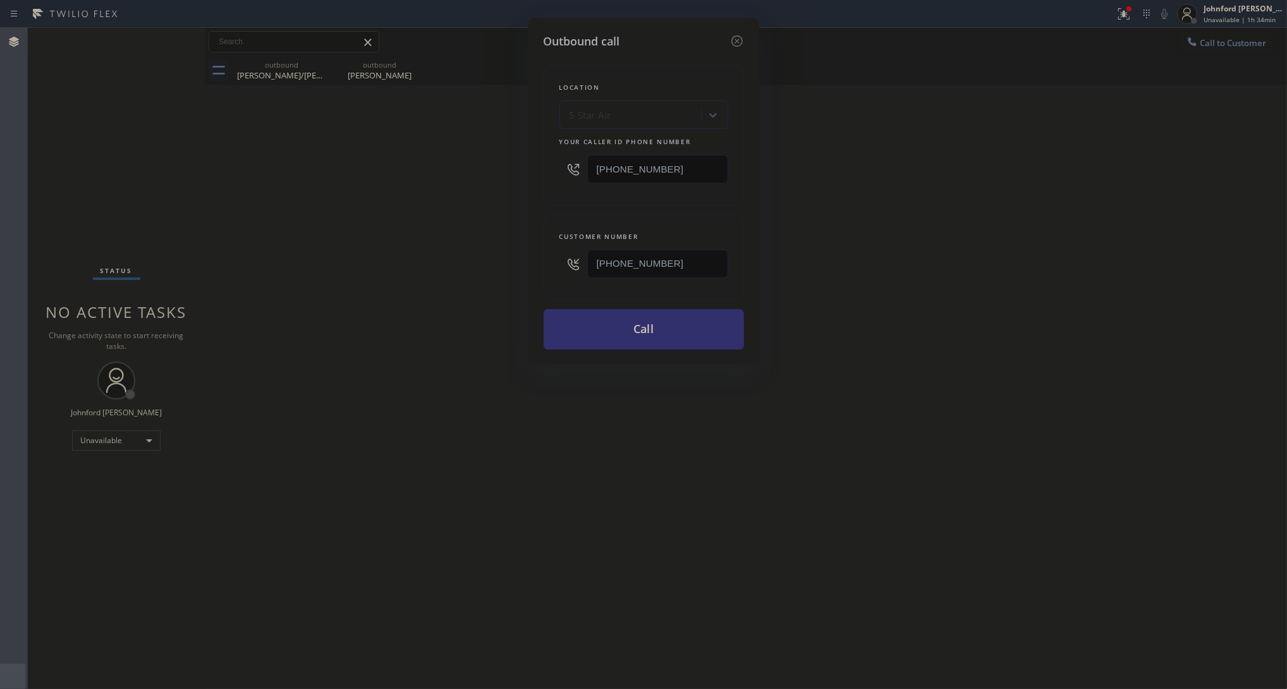
click at [665, 338] on div "Back to Dashboard Change Sender ID Customers Technicians Select a contact Outbo…" at bounding box center [746, 358] width 1082 height 661
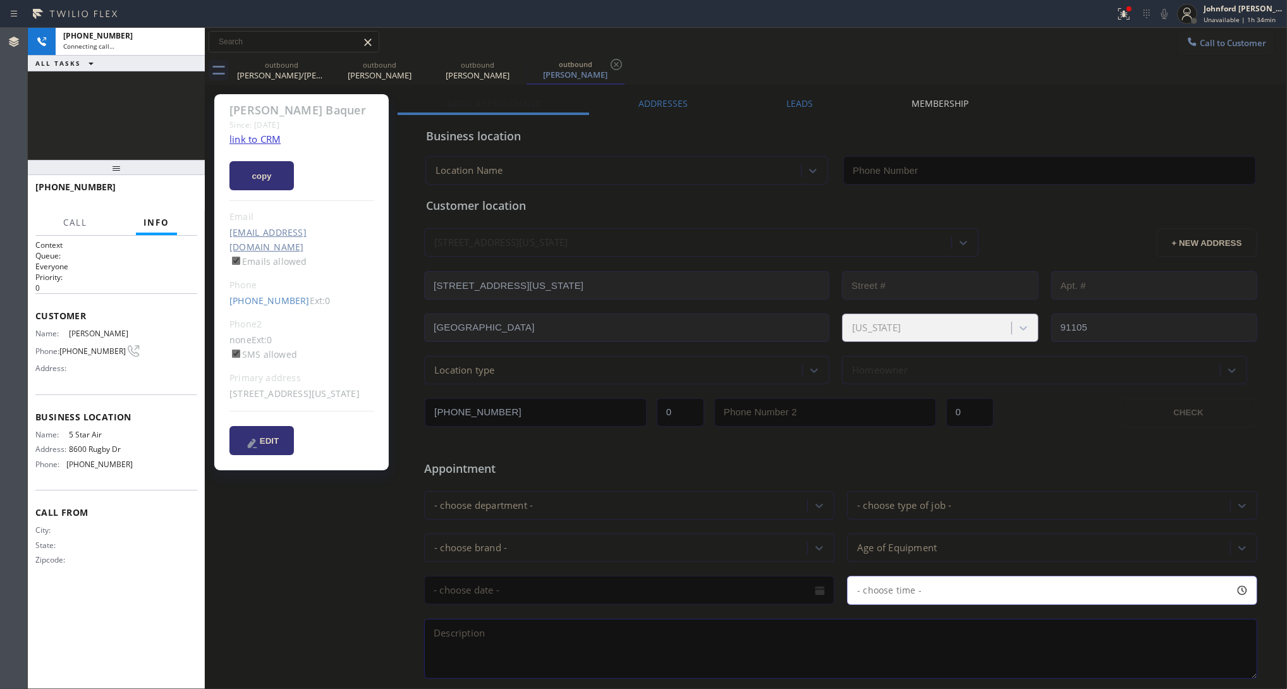
click at [316, 55] on div "Call to Customer Outbound call Location 5 Star Air Your caller id phone number …" at bounding box center [746, 42] width 1082 height 28
click at [326, 61] on icon at bounding box center [322, 64] width 11 height 11
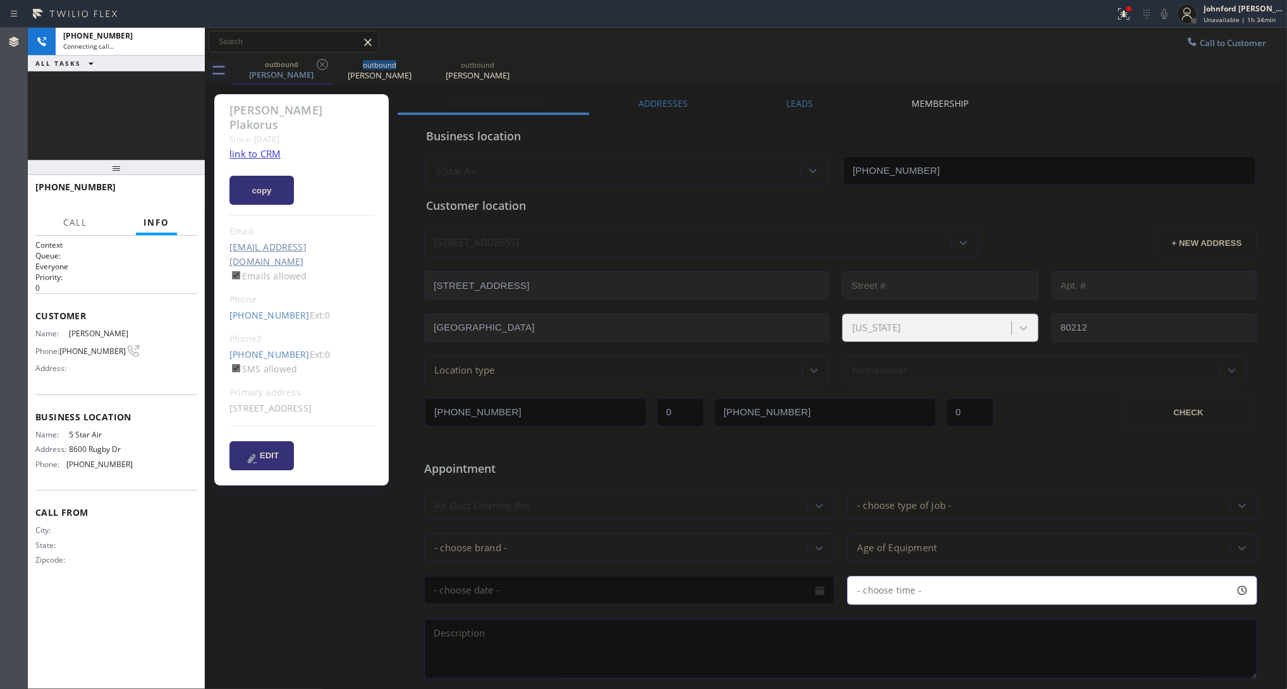
click at [326, 61] on icon at bounding box center [322, 64] width 11 height 11
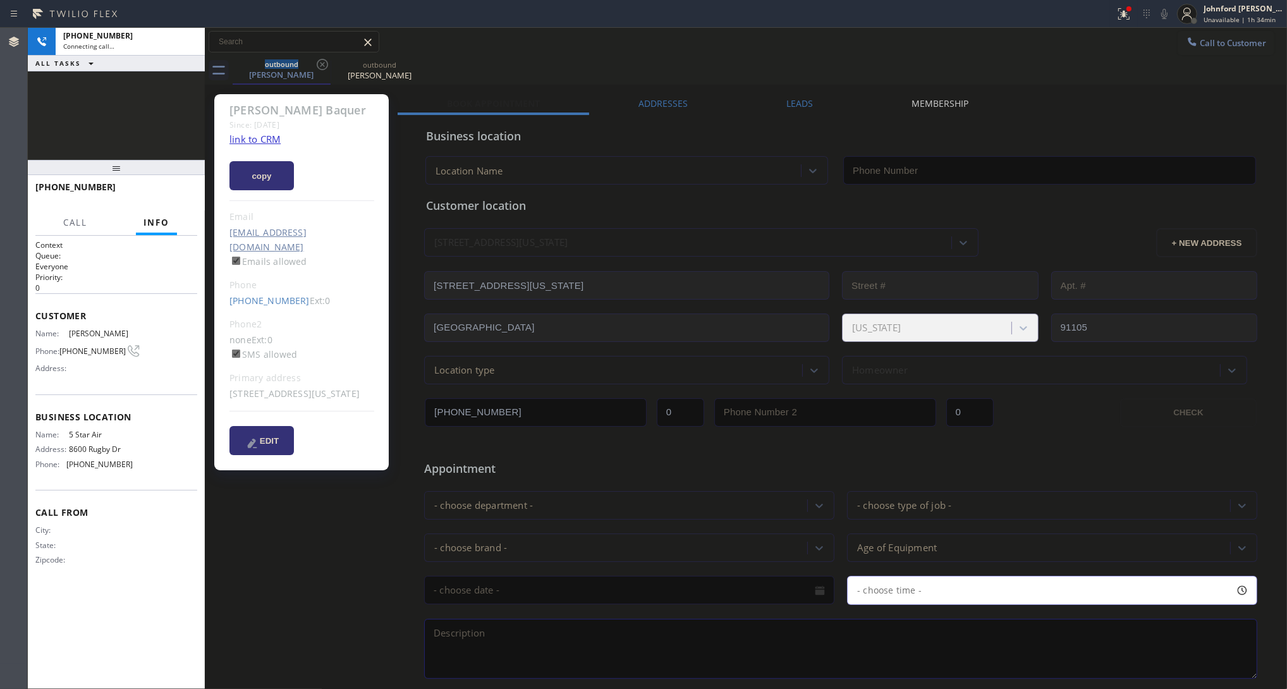
type input "[PHONE_NUMBER]"
click at [270, 137] on link "link to CRM" at bounding box center [254, 139] width 51 height 13
click at [168, 200] on button "HANG UP" at bounding box center [167, 193] width 59 height 18
click at [172, 198] on button "HANG UP" at bounding box center [167, 193] width 59 height 18
drag, startPoint x: 146, startPoint y: 185, endPoint x: 156, endPoint y: 187, distance: 9.7
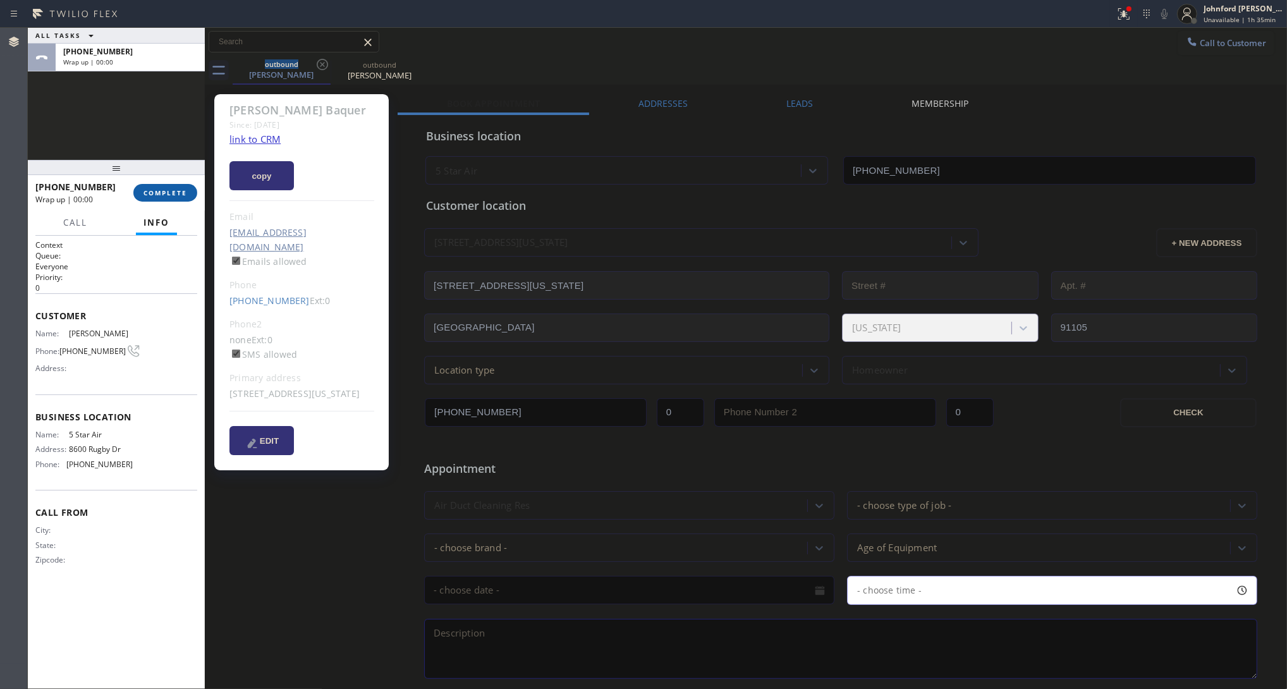
click at [152, 186] on button "COMPLETE" at bounding box center [165, 193] width 64 height 18
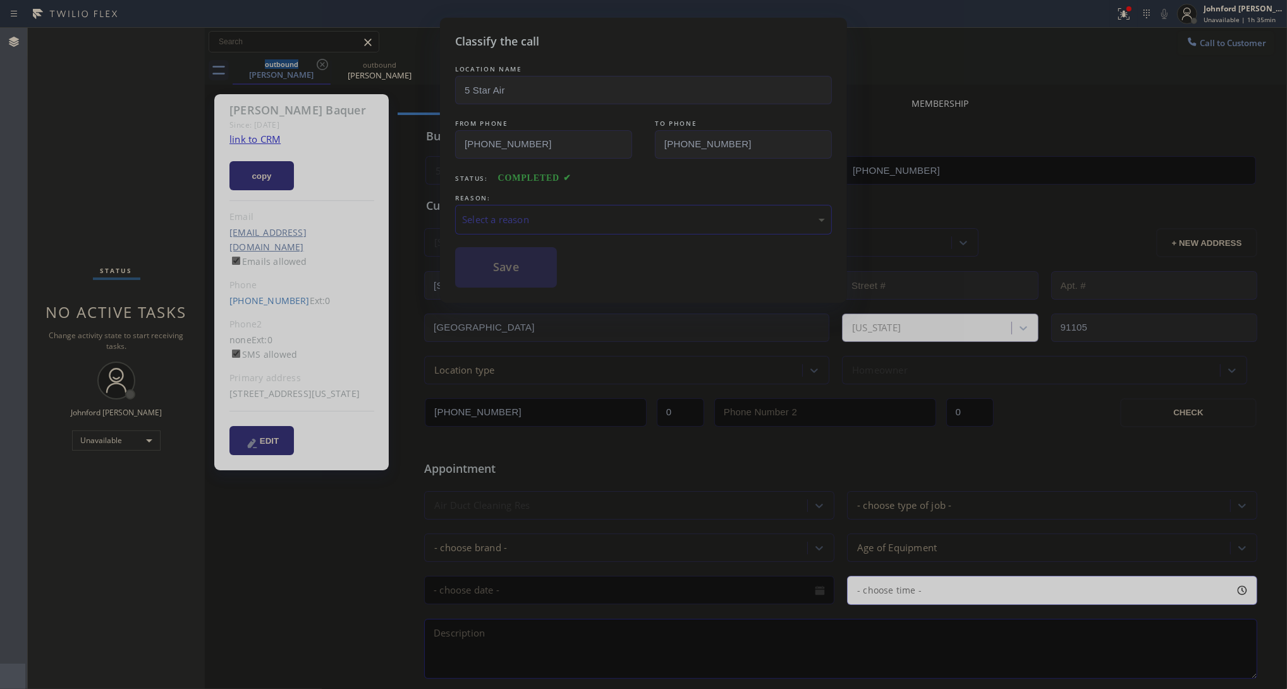
click at [576, 222] on div "Select a reason" at bounding box center [643, 219] width 363 height 15
drag, startPoint x: 534, startPoint y: 260, endPoint x: 590, endPoint y: 42, distance: 225.7
click at [534, 260] on button "Save" at bounding box center [506, 267] width 102 height 40
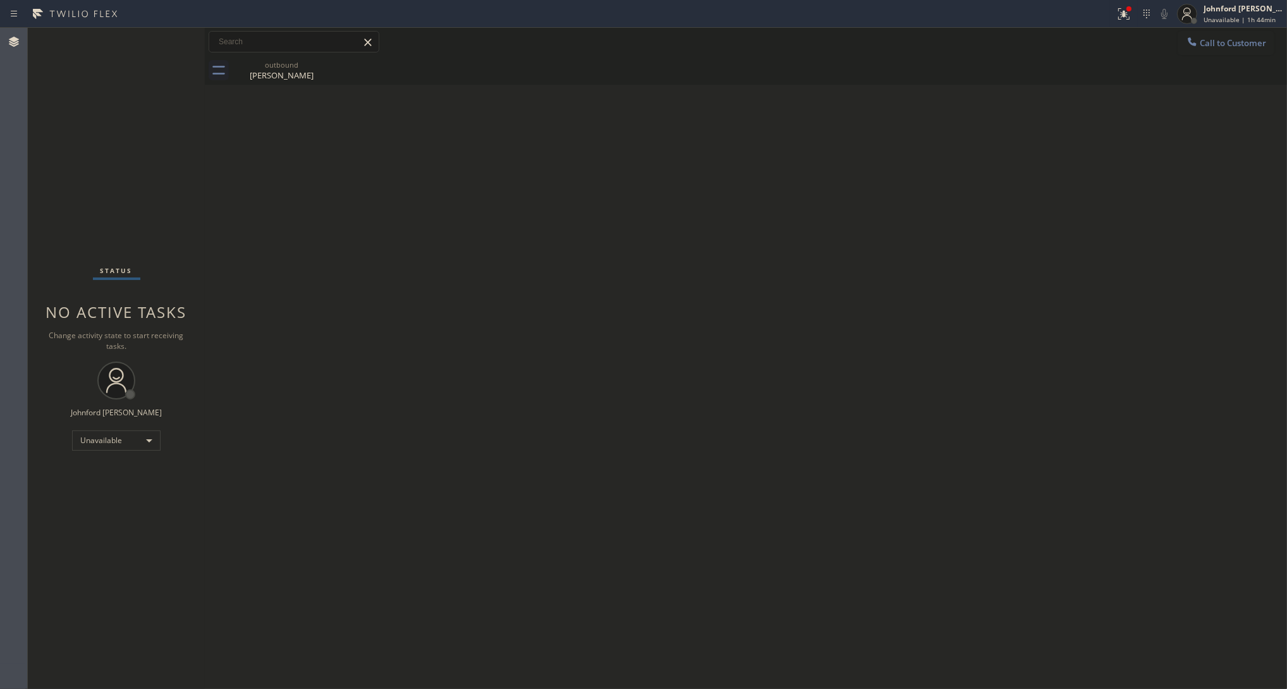
click at [1025, 305] on div "Back to Dashboard Change Sender ID Customers Technicians Select a contact Outbo…" at bounding box center [746, 358] width 1082 height 661
drag, startPoint x: 1197, startPoint y: 57, endPoint x: 959, endPoint y: 123, distance: 246.8
click at [1144, 56] on div "outbound [PERSON_NAME]" at bounding box center [760, 70] width 1055 height 28
click at [1144, 38] on button "Call to Customer" at bounding box center [1226, 43] width 97 height 24
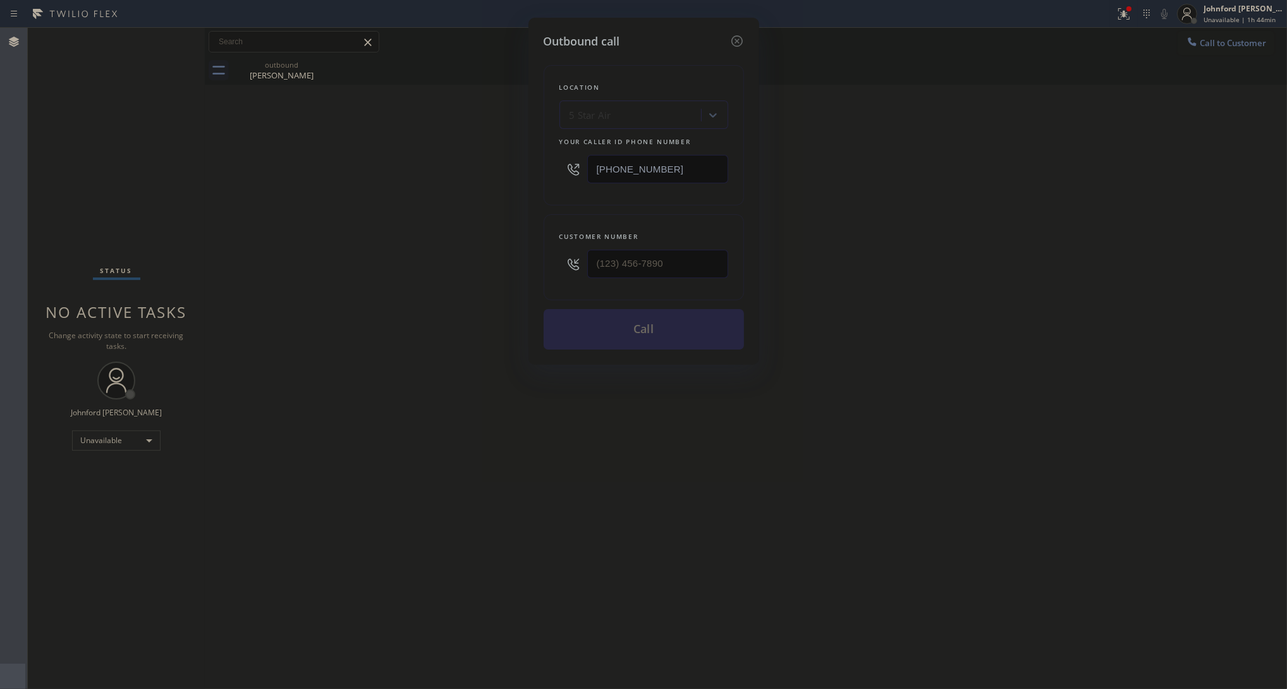
click at [635, 275] on div at bounding box center [657, 263] width 141 height 41
click at [647, 264] on input "(___) ___-____" at bounding box center [657, 264] width 141 height 28
paste input "252) 646-8296"
type input "[PHONE_NUMBER]"
click at [427, 264] on div "Outbound call Location 5 Star Air Your caller id phone number [PHONE_NUMBER] Cu…" at bounding box center [643, 344] width 1287 height 689
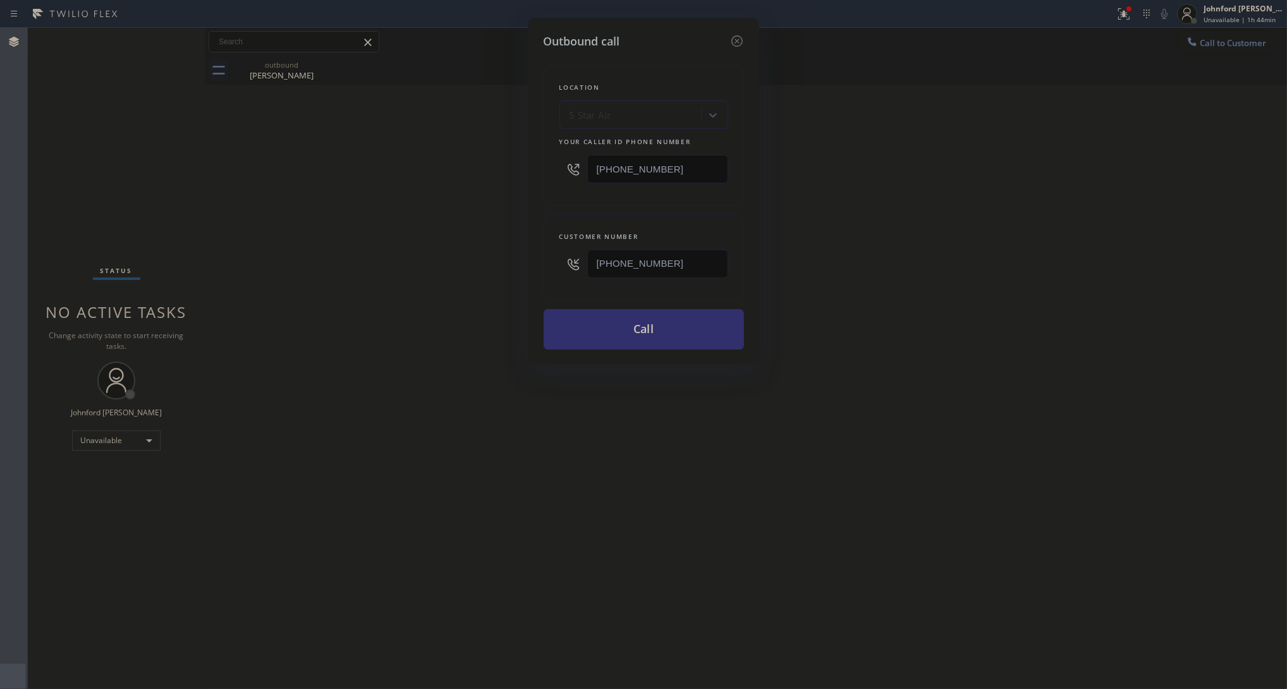
click at [635, 321] on button "Call" at bounding box center [644, 329] width 200 height 40
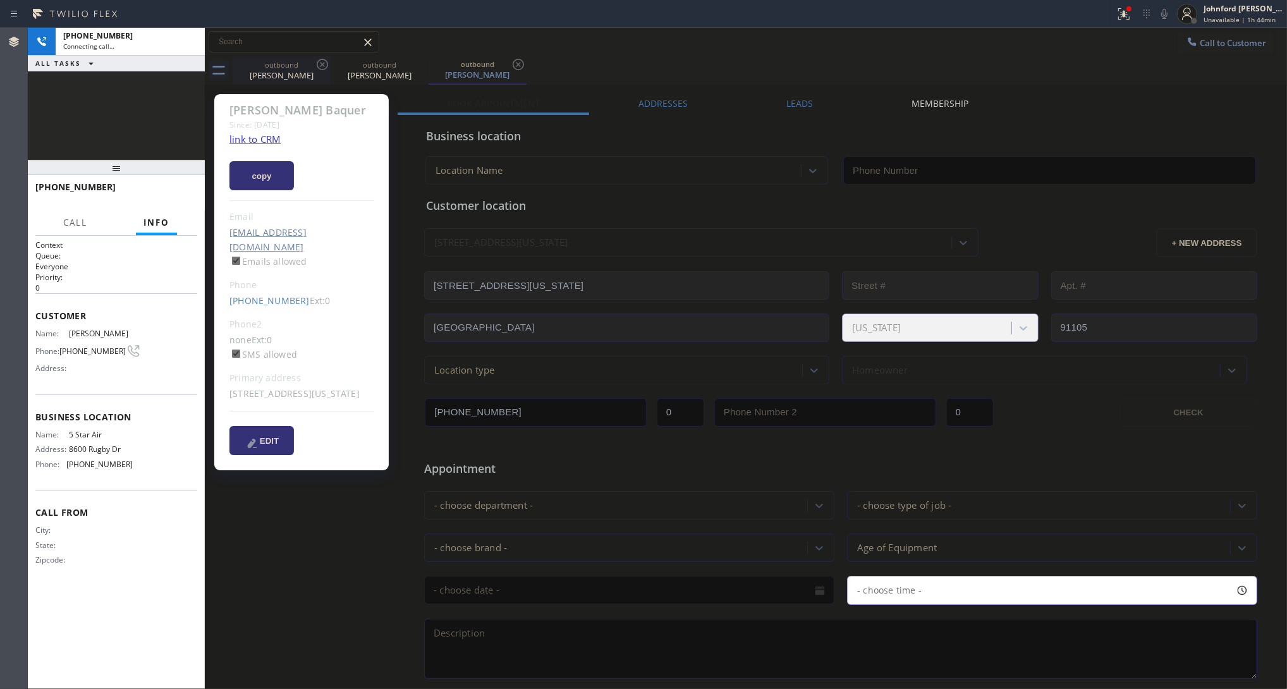
click at [321, 64] on icon at bounding box center [322, 64] width 15 height 15
click at [255, 144] on link "link to CRM" at bounding box center [254, 139] width 51 height 13
type input "[PHONE_NUMBER]"
click at [176, 193] on span "HANG UP" at bounding box center [168, 192] width 39 height 9
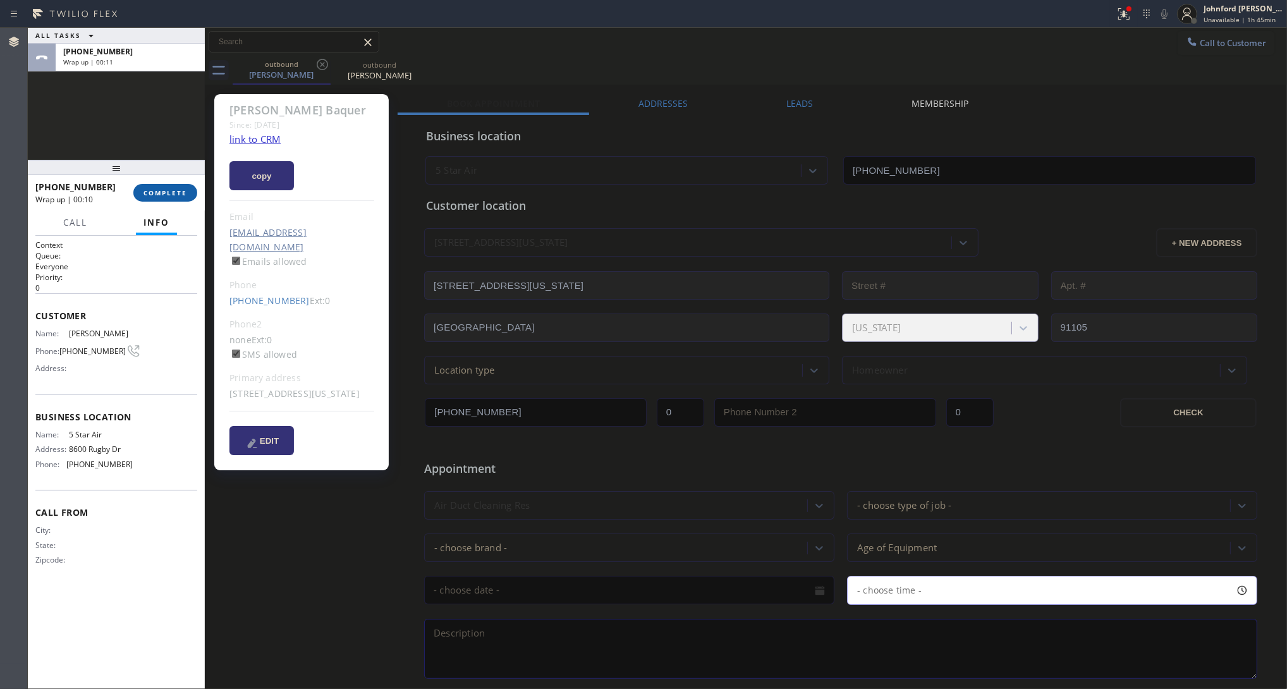
click at [166, 196] on span "COMPLETE" at bounding box center [166, 192] width 44 height 9
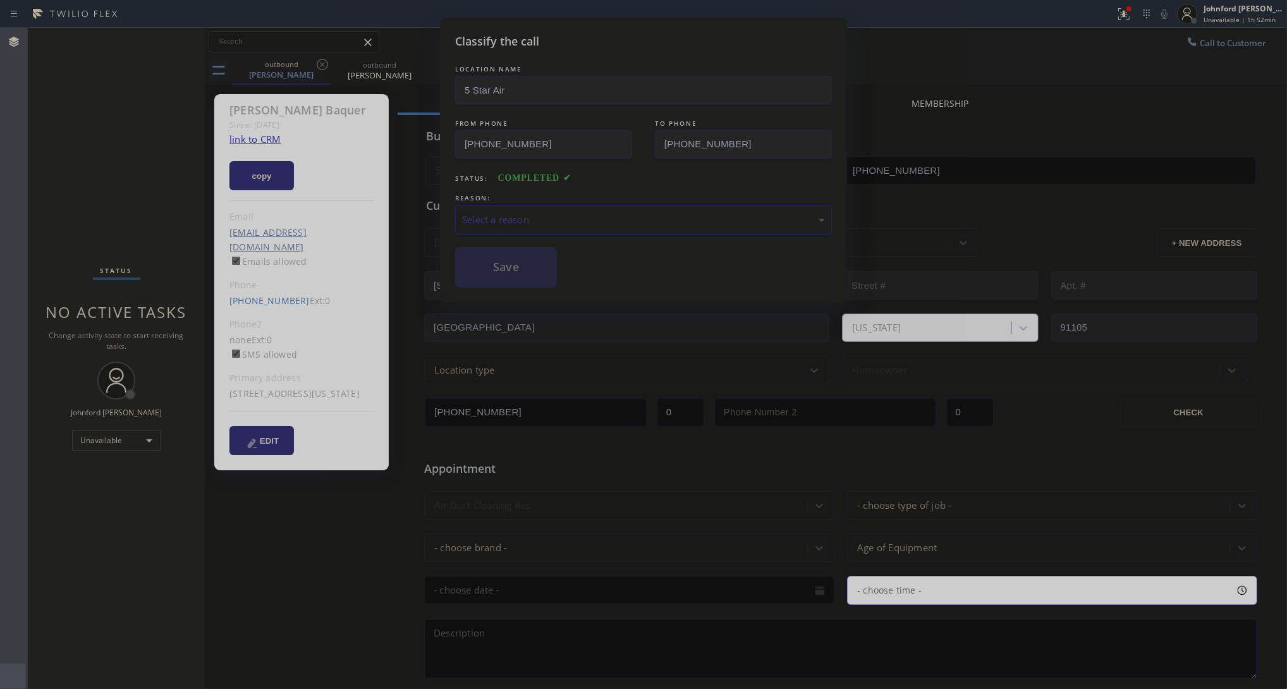
click at [164, 193] on div "Classify the call LOCATION NAME 5 Star Air FROM PHONE [PHONE_NUMBER] TO PHONE […" at bounding box center [643, 344] width 1287 height 689
click at [544, 217] on div "Select a reason" at bounding box center [643, 219] width 363 height 15
click at [507, 255] on button "Save" at bounding box center [506, 267] width 102 height 40
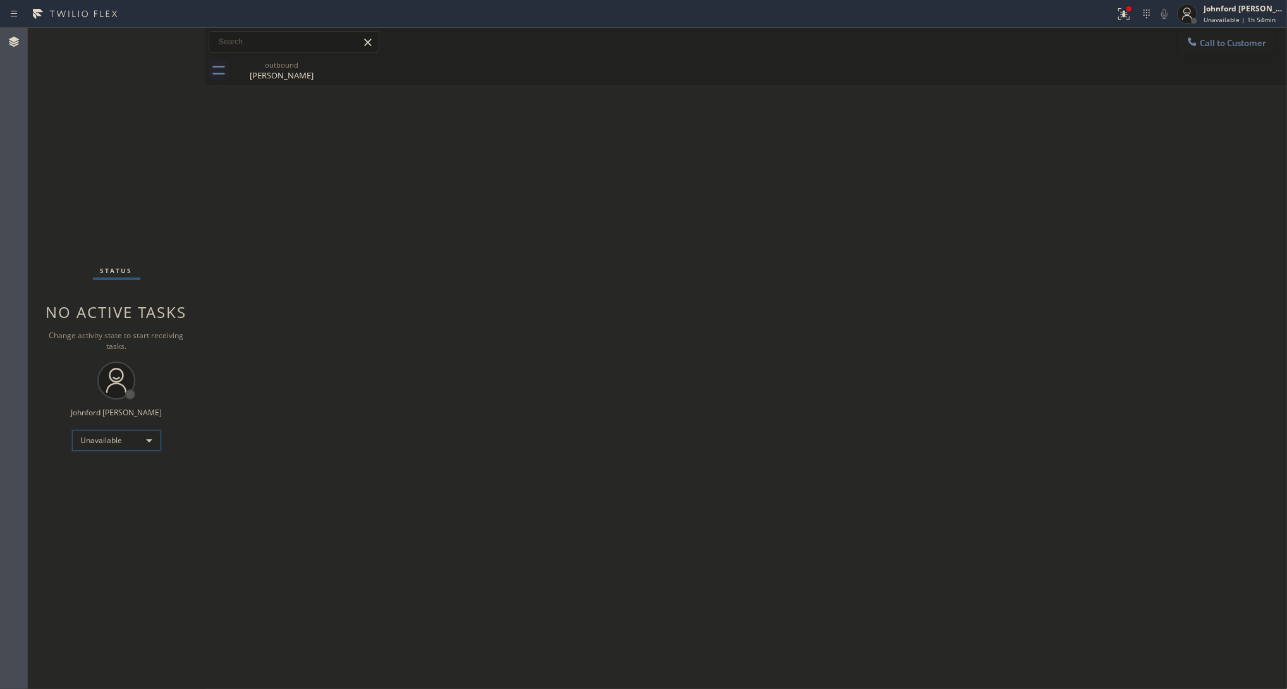
click at [89, 443] on div "Unavailable" at bounding box center [116, 441] width 89 height 20
click at [99, 503] on li "Break" at bounding box center [116, 505] width 86 height 15
click at [920, 156] on div "Back to Dashboard Change Sender ID Customers Technicians Select a contact Outbo…" at bounding box center [746, 358] width 1082 height 661
click at [121, 434] on div "Break" at bounding box center [116, 441] width 89 height 20
click at [111, 492] on li "Unavailable" at bounding box center [116, 489] width 86 height 15
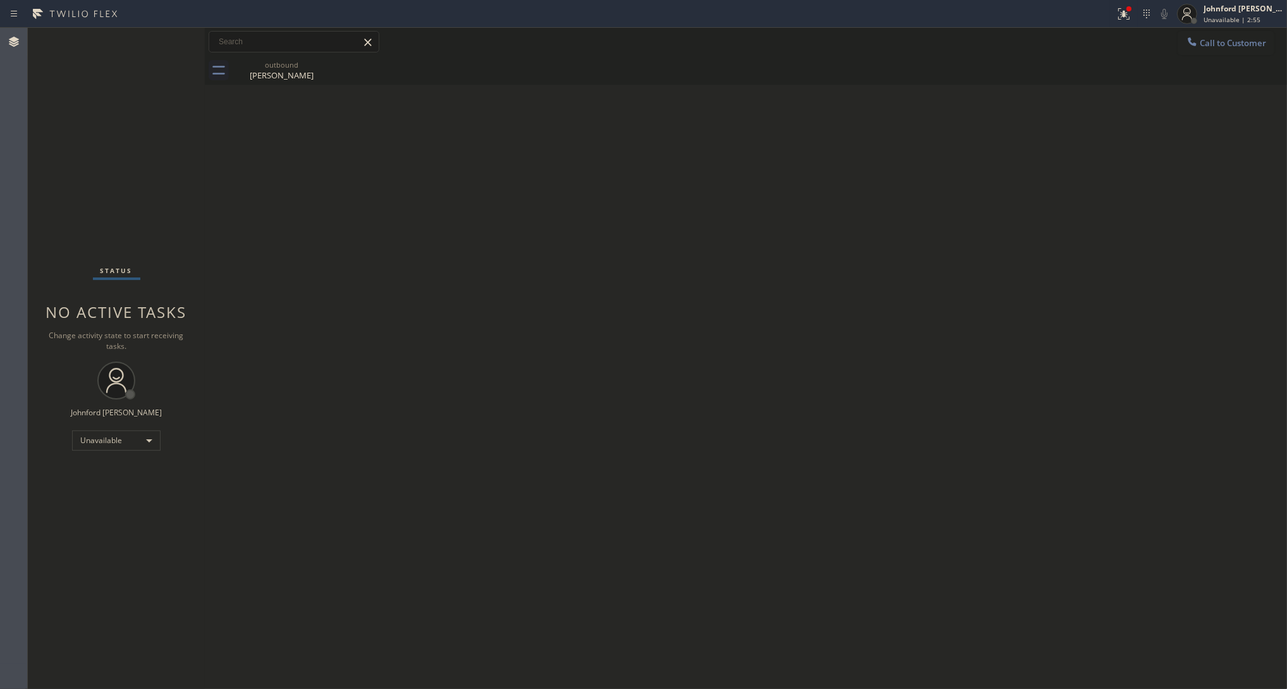
click at [965, 406] on div "Back to Dashboard Change Sender ID Customers Technicians Select a contact Outbo…" at bounding box center [746, 358] width 1082 height 661
click at [1072, 277] on div "Back to Dashboard Change Sender ID Customers Technicians Select a contact Outbo…" at bounding box center [746, 358] width 1082 height 661
drag, startPoint x: 68, startPoint y: 113, endPoint x: 145, endPoint y: 84, distance: 82.2
click at [68, 113] on div "Status No active tasks Change activity state to start receiving tasks. [PERSON_…" at bounding box center [116, 358] width 177 height 661
click at [1144, 49] on button "Call to Customer" at bounding box center [1226, 43] width 97 height 24
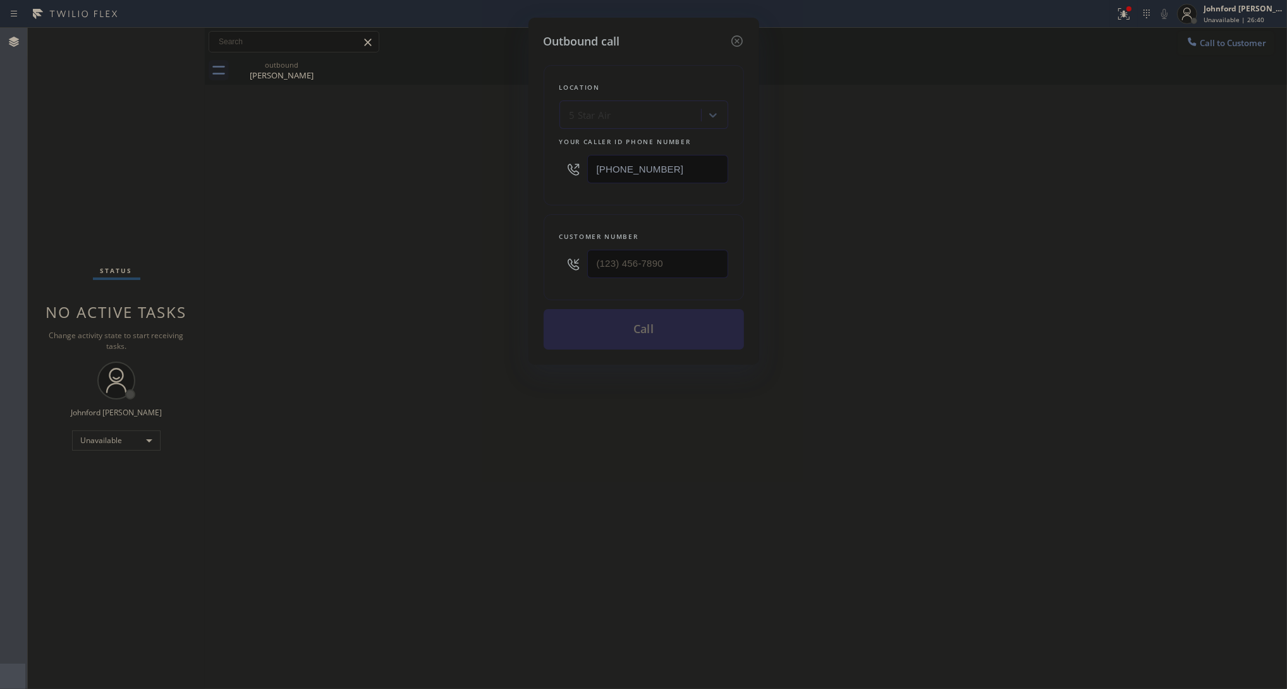
click at [696, 171] on input "[PHONE_NUMBER]" at bounding box center [657, 169] width 141 height 28
paste input "602) 755-639"
type input "[PHONE_NUMBER]"
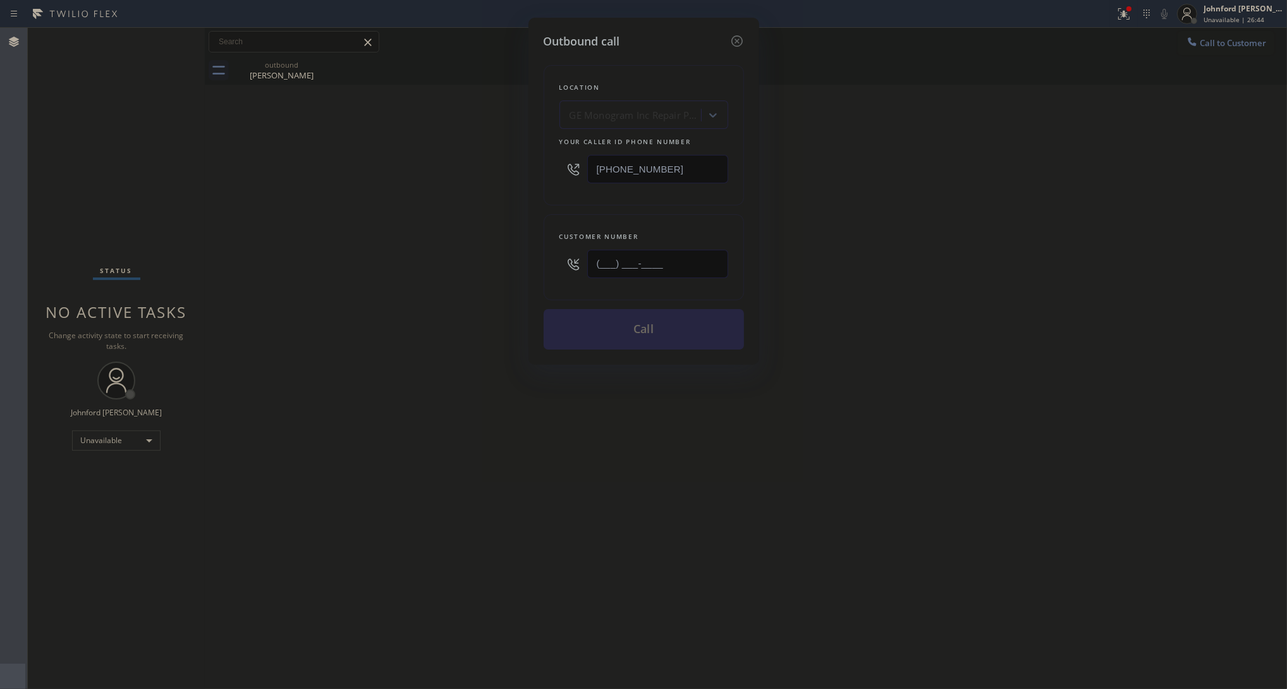
click at [715, 250] on input "(___) ___-____" at bounding box center [657, 264] width 141 height 28
click at [693, 260] on input "(___) ___-____" at bounding box center [657, 264] width 141 height 28
paste input "630) 258-1262"
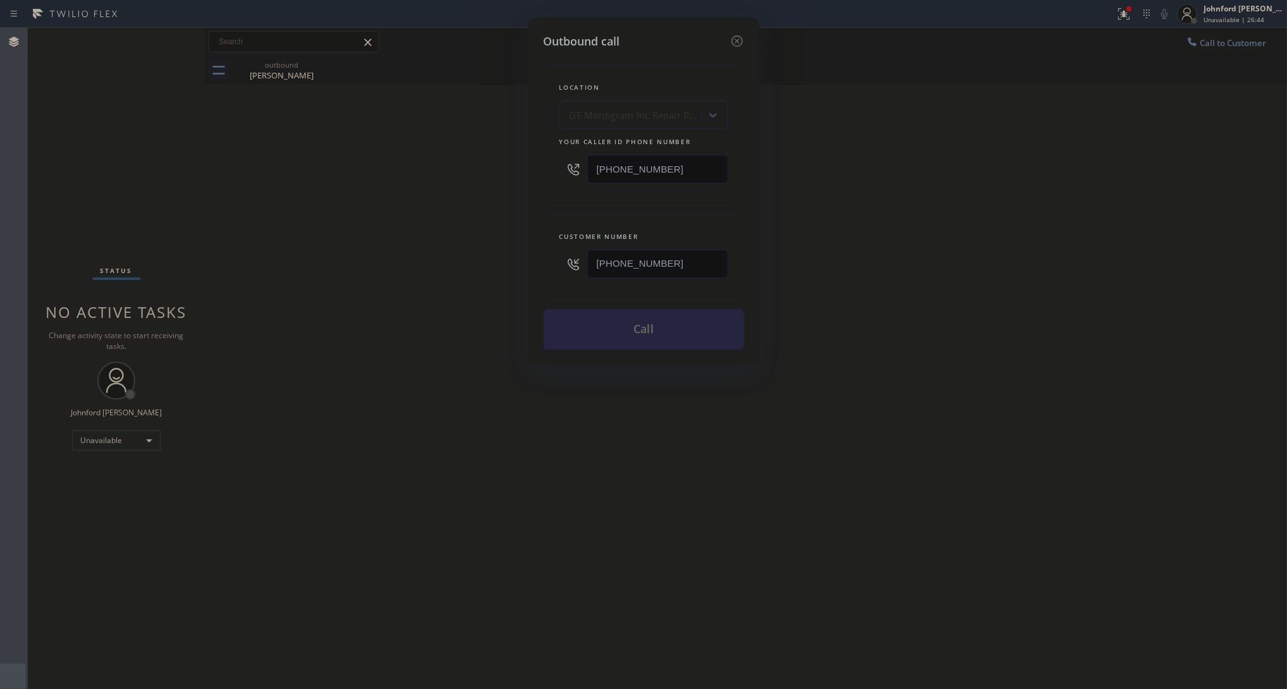
type input "[PHONE_NUMBER]"
drag, startPoint x: 479, startPoint y: 267, endPoint x: 609, endPoint y: 333, distance: 145.3
click at [479, 267] on div "Outbound call Location GE Monogram Inc Repair [GEOGRAPHIC_DATA] Your caller id …" at bounding box center [643, 344] width 1287 height 689
click at [611, 333] on button "Call" at bounding box center [644, 329] width 200 height 40
click at [608, 457] on div "Outbound call Location GE Monogram Inc Repair [GEOGRAPHIC_DATA] Your caller id …" at bounding box center [643, 344] width 1287 height 689
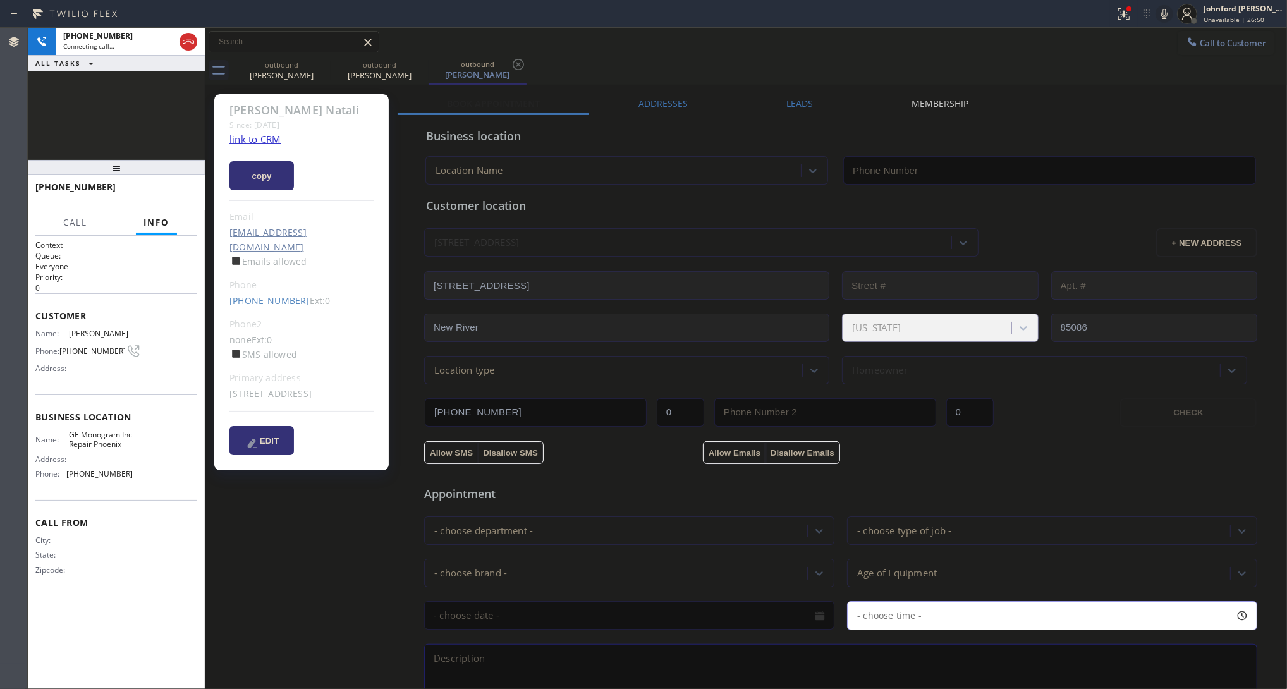
type input "[PHONE_NUMBER]"
drag, startPoint x: 312, startPoint y: 54, endPoint x: 320, endPoint y: 58, distance: 8.8
click at [315, 54] on div "Call to Customer Outbound call Location GE Monogram Inc Repair [GEOGRAPHIC_DATA…" at bounding box center [746, 42] width 1082 height 28
click at [319, 61] on icon at bounding box center [322, 64] width 15 height 15
click at [621, 46] on div "Call to Customer Outbound call Location GE Monogram Inc Repair [GEOGRAPHIC_DATA…" at bounding box center [746, 42] width 1082 height 22
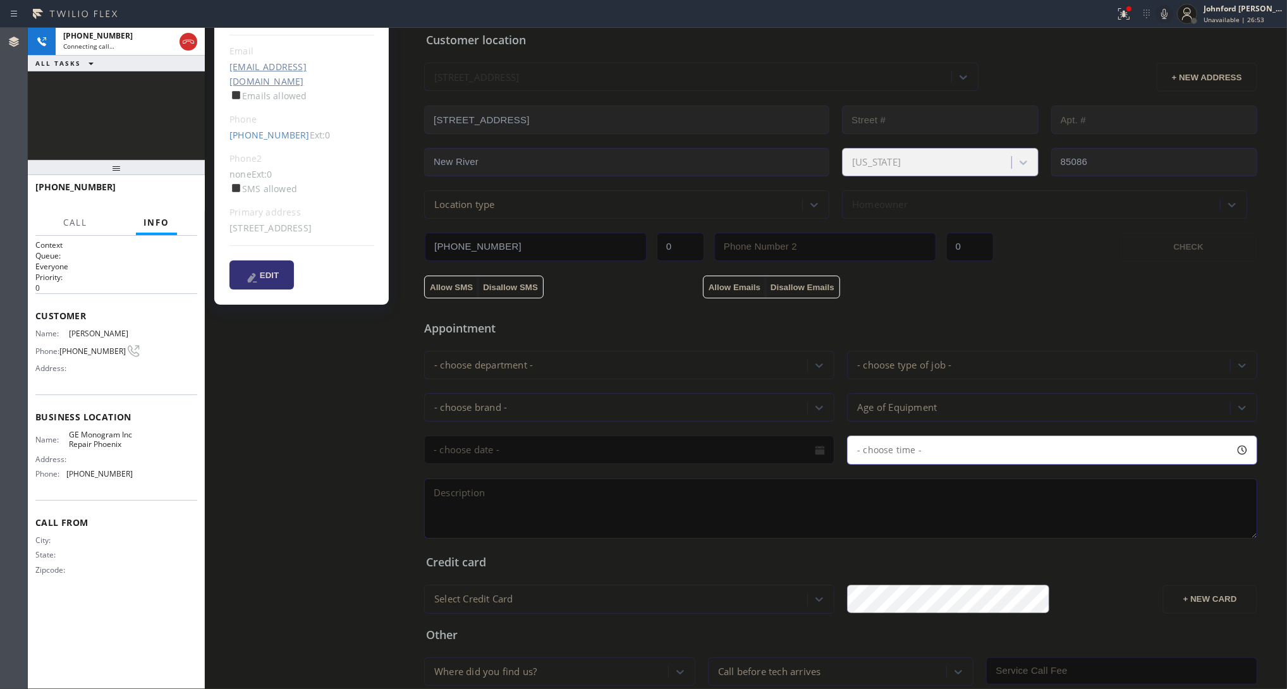
scroll to position [238, 0]
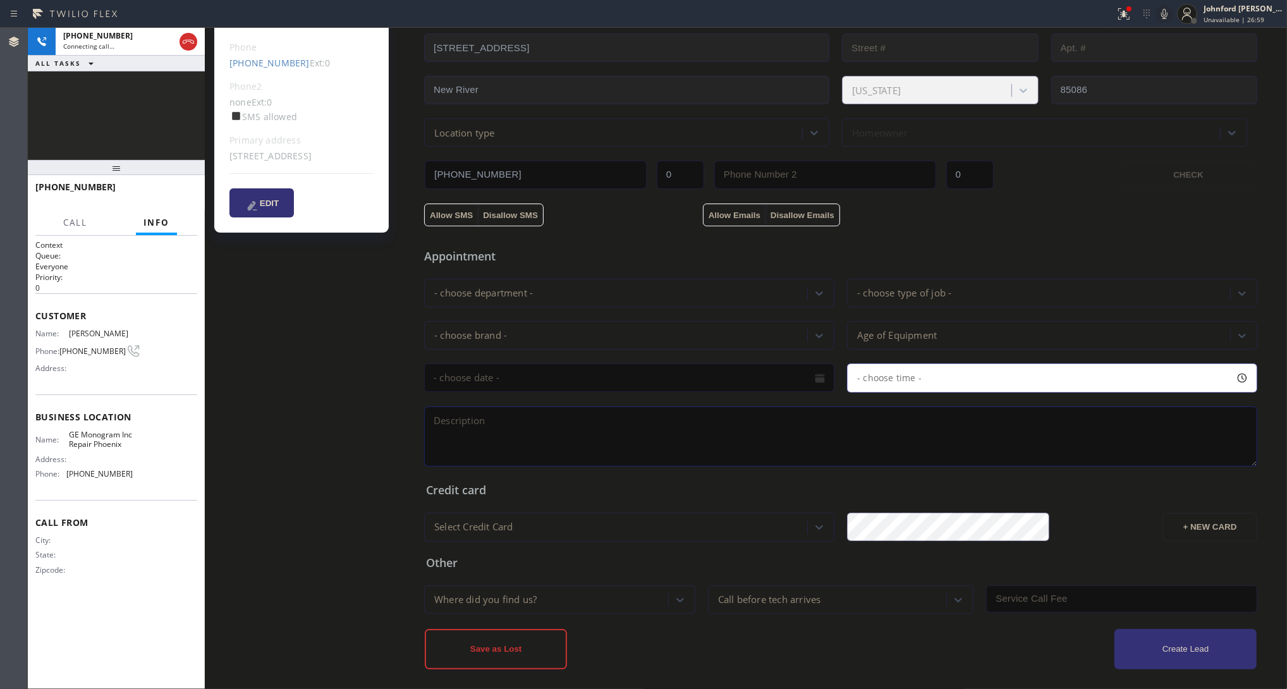
click at [1144, 11] on icon at bounding box center [1164, 13] width 15 height 15
click at [1144, 14] on icon at bounding box center [1164, 13] width 15 height 15
click at [1144, 16] on icon at bounding box center [1164, 13] width 15 height 15
click at [1144, 14] on icon at bounding box center [1164, 13] width 15 height 15
click at [1144, 11] on icon at bounding box center [1164, 13] width 15 height 15
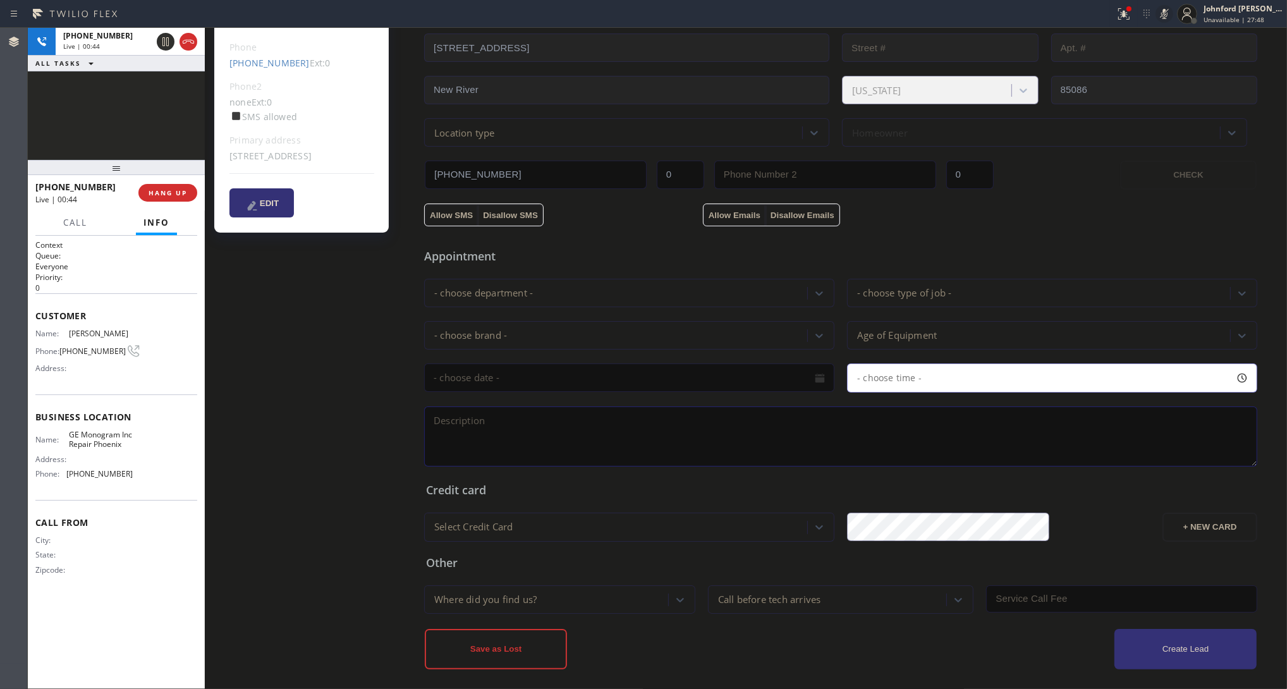
click at [1144, 11] on icon at bounding box center [1164, 13] width 15 height 15
click at [1144, 16] on icon at bounding box center [1164, 13] width 15 height 15
click at [1144, 16] on icon at bounding box center [1164, 14] width 6 height 10
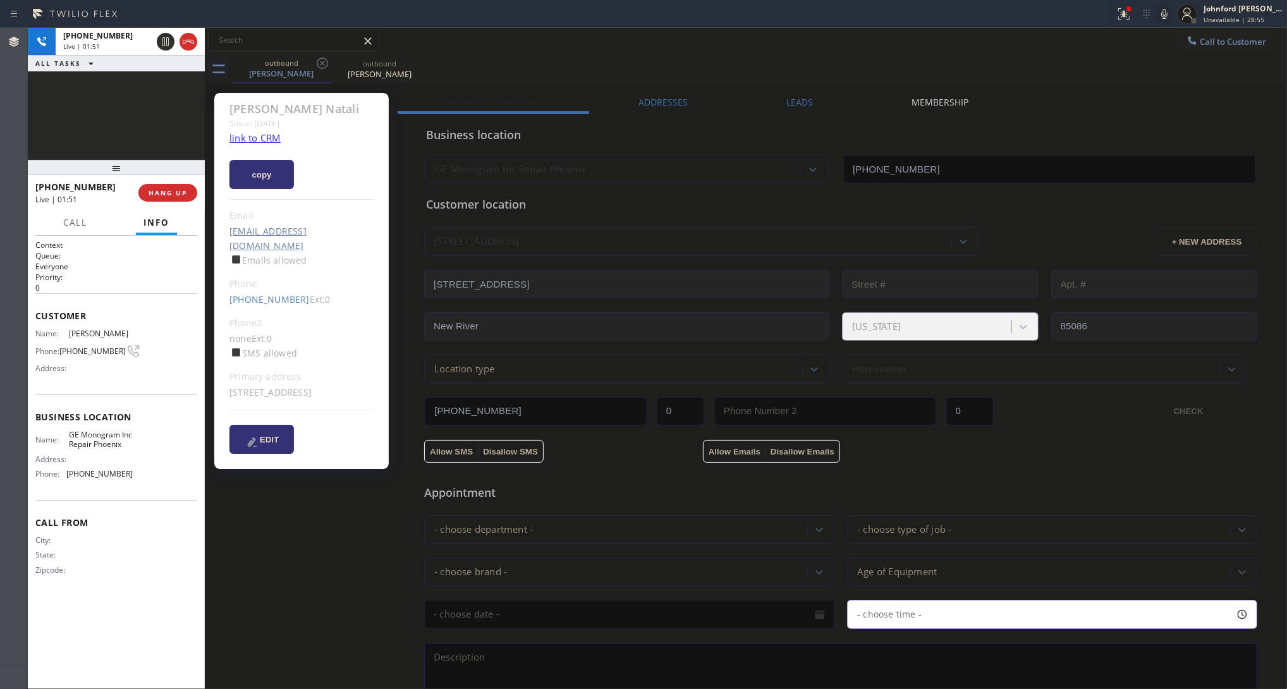
scroll to position [0, 0]
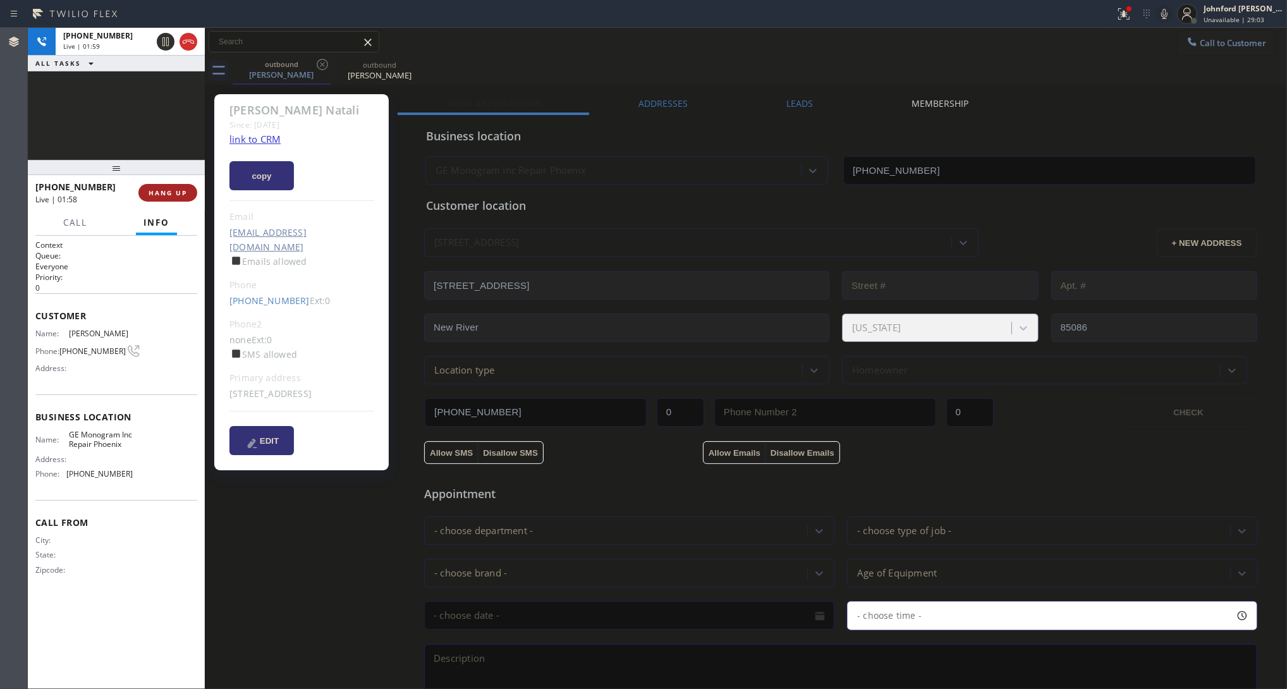
click at [179, 193] on span "HANG UP" at bounding box center [168, 192] width 39 height 9
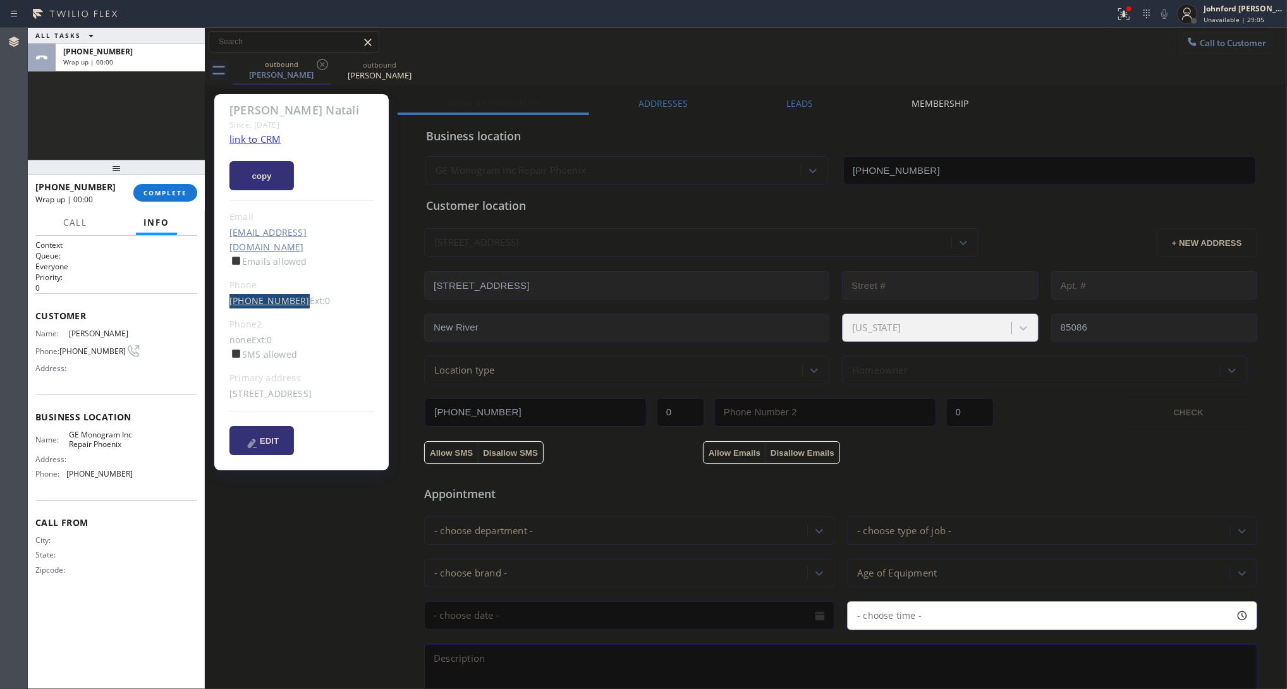
drag, startPoint x: 220, startPoint y: 292, endPoint x: 291, endPoint y: 290, distance: 70.9
click at [291, 290] on div "[PERSON_NAME] Since: [DATE] link to CRM copy Email [EMAIL_ADDRESS][DOMAIN_NAME]…" at bounding box center [301, 282] width 174 height 376
copy link "[PHONE_NUMBER]"
click at [1144, 49] on div at bounding box center [1192, 42] width 15 height 15
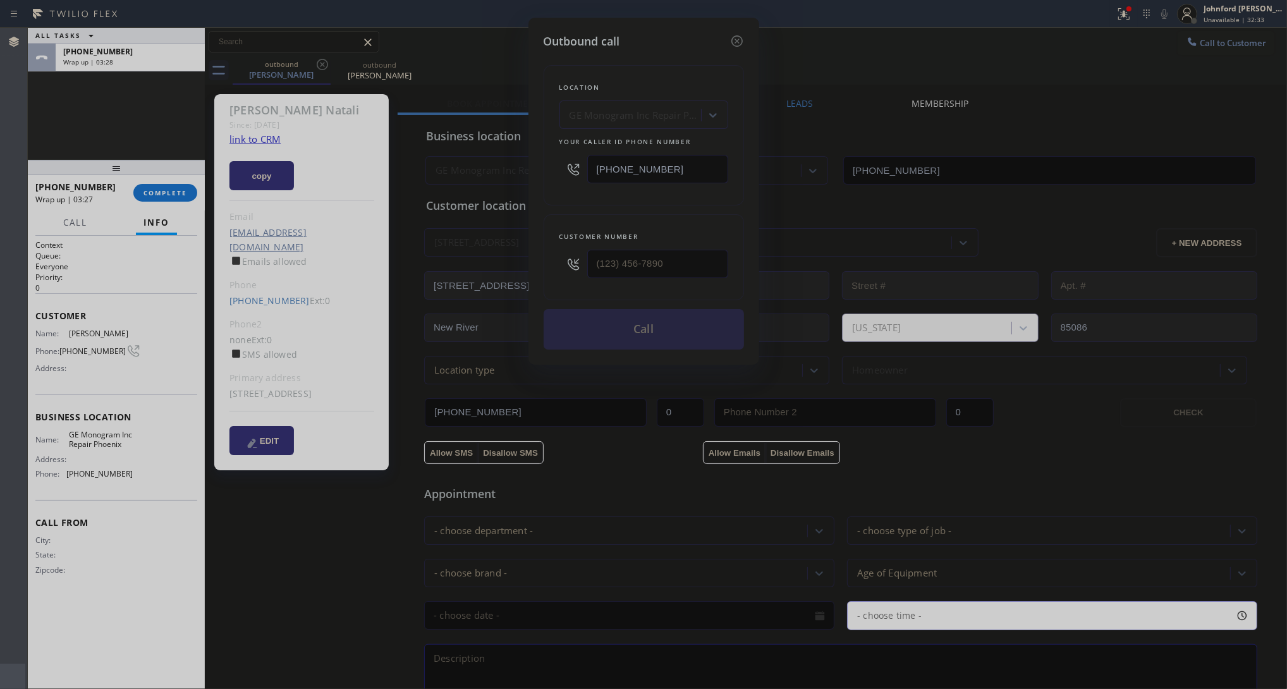
click at [716, 159] on input "[PHONE_NUMBER]" at bounding box center [657, 169] width 141 height 28
paste input "877) 777-0796"
type input "[PHONE_NUMBER]"
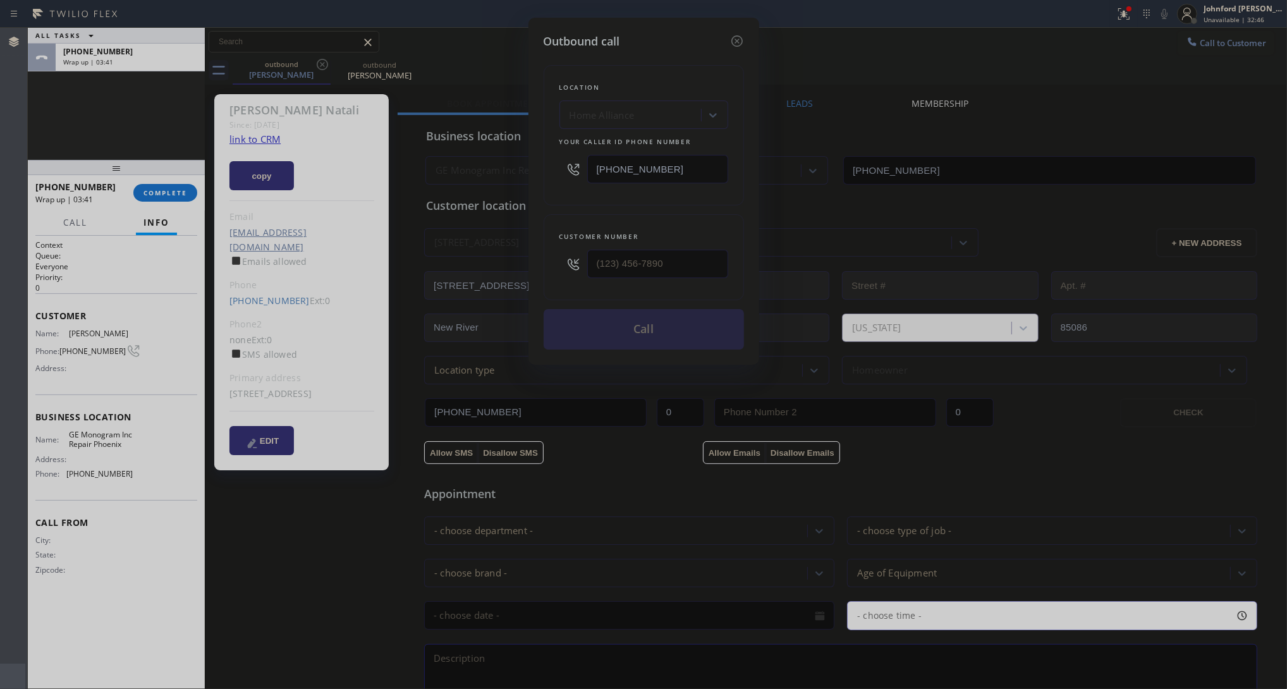
drag, startPoint x: 659, startPoint y: 237, endPoint x: 654, endPoint y: 250, distance: 14.0
click at [656, 247] on div "Customer number" at bounding box center [644, 257] width 200 height 86
click at [654, 250] on input "(___) ___-____" at bounding box center [657, 264] width 141 height 28
paste input "1407"
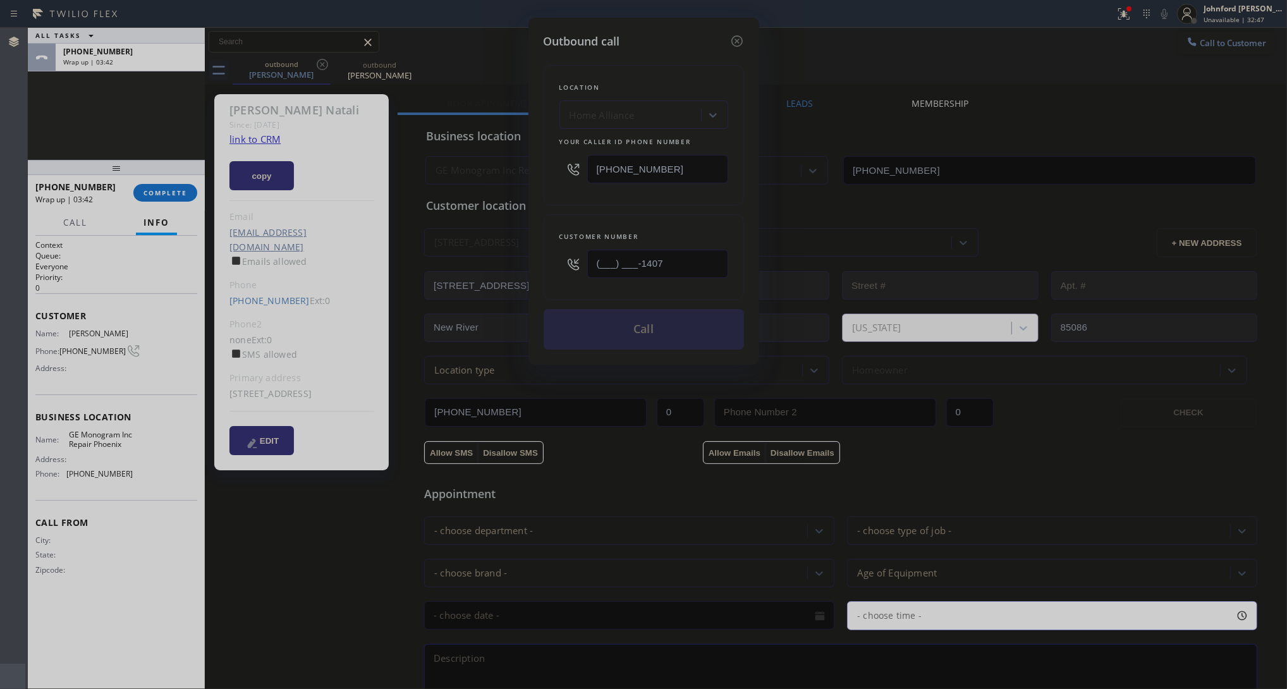
click at [677, 250] on input "(___) ___-1407" at bounding box center [657, 264] width 141 height 28
paste input "140) 7__-____"
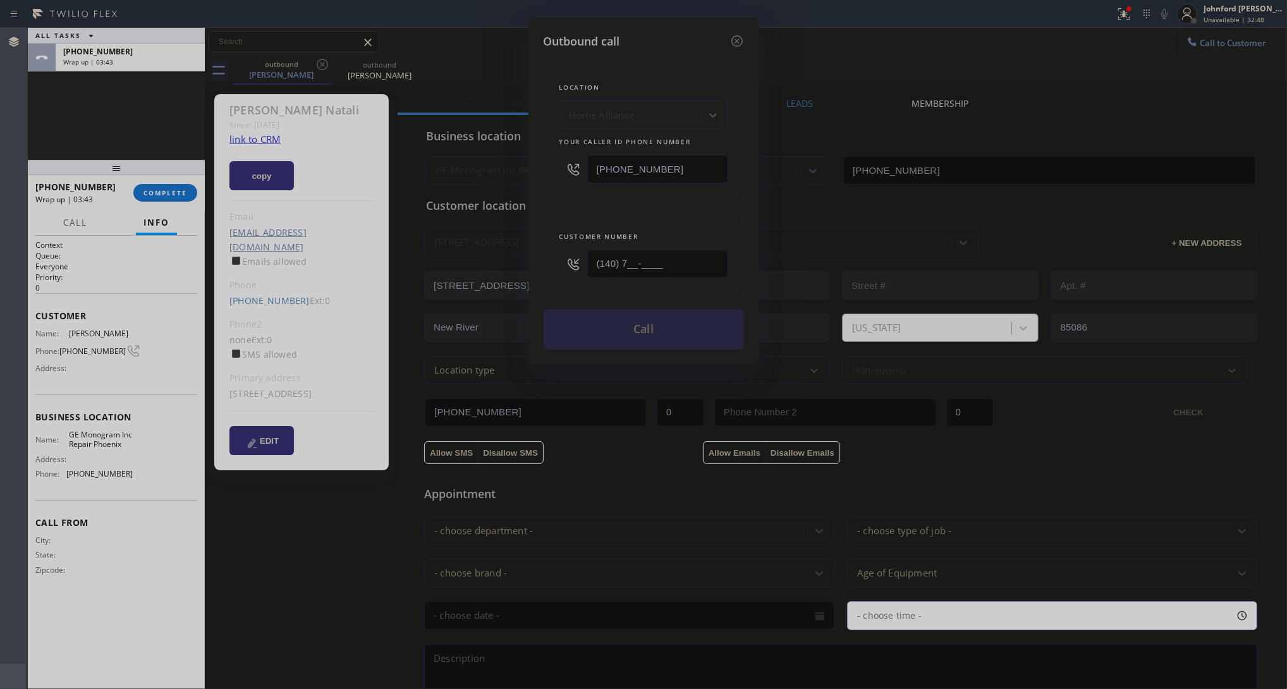
click at [653, 217] on div "Customer number (140) 7__-____" at bounding box center [644, 257] width 200 height 86
click at [649, 273] on input "(140) 7__-____" at bounding box center [657, 264] width 141 height 28
paste input "text"
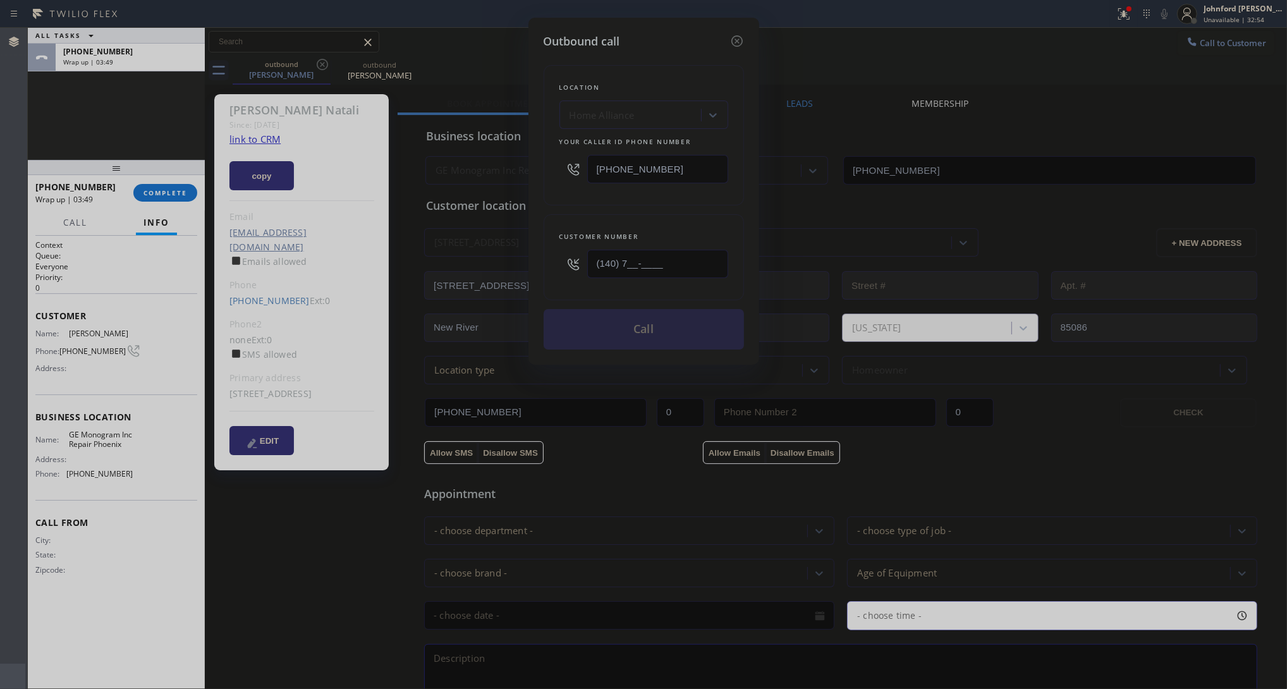
click at [667, 262] on input "(140) 7__-____" at bounding box center [657, 264] width 141 height 28
paste input "786) 266-1407"
type input "[PHONE_NUMBER]"
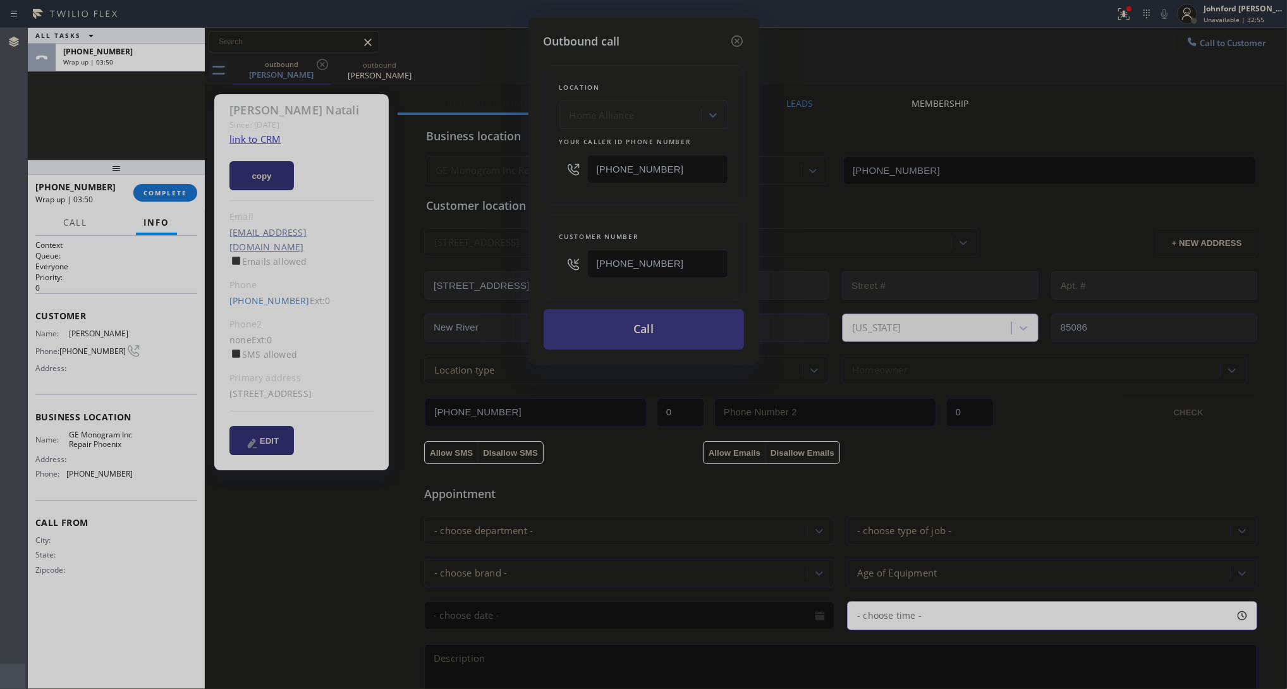
click at [637, 321] on button "Call" at bounding box center [644, 329] width 200 height 40
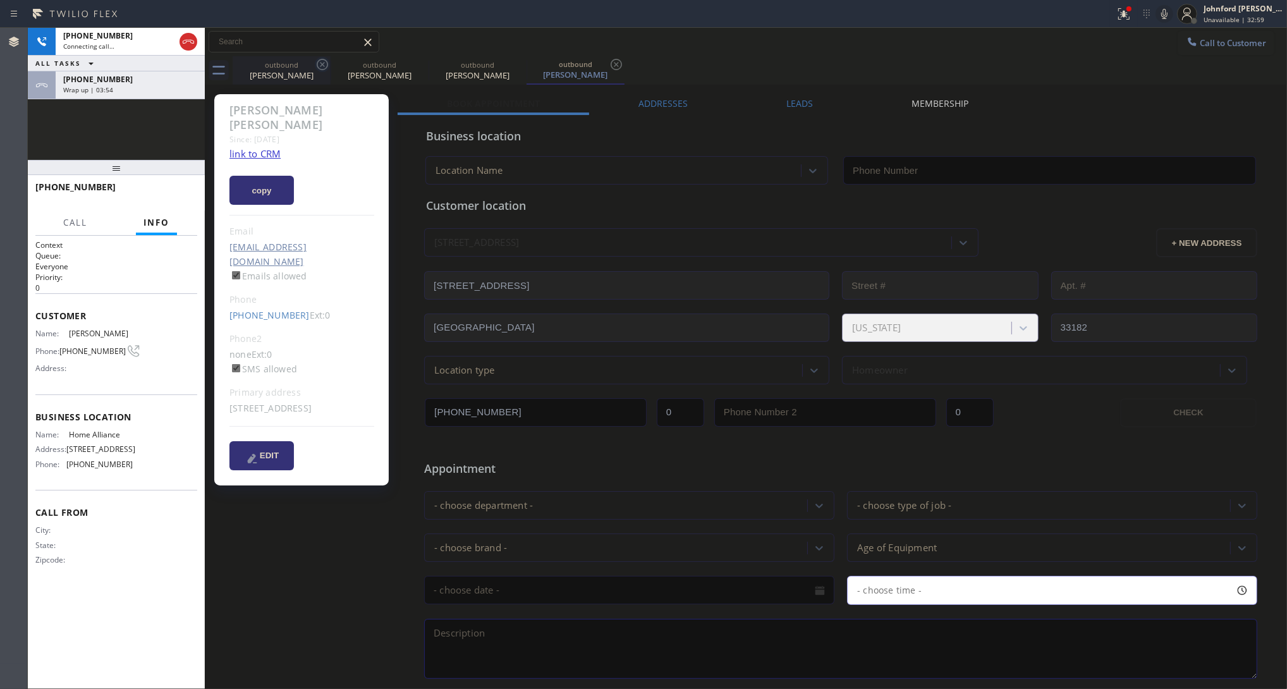
type input "[PHONE_NUMBER]"
click at [0, 0] on icon at bounding box center [0, 0] width 0 height 0
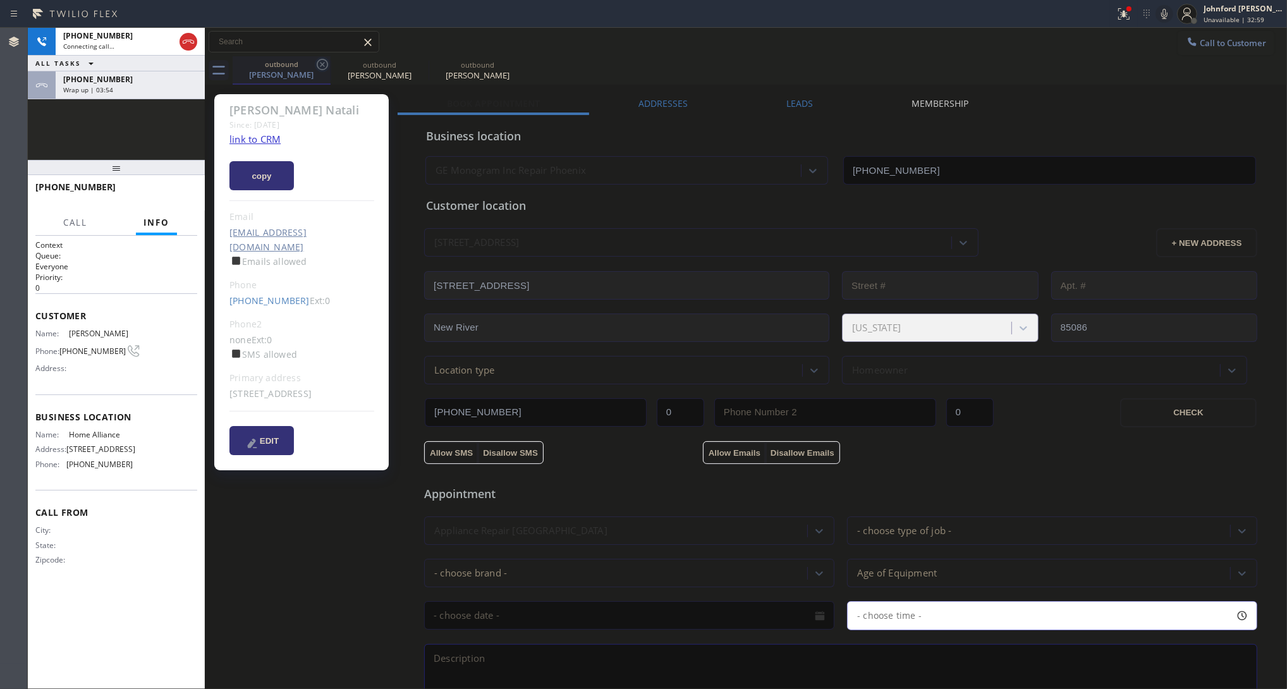
click at [317, 62] on icon at bounding box center [322, 64] width 11 height 11
type input "[PHONE_NUMBER]"
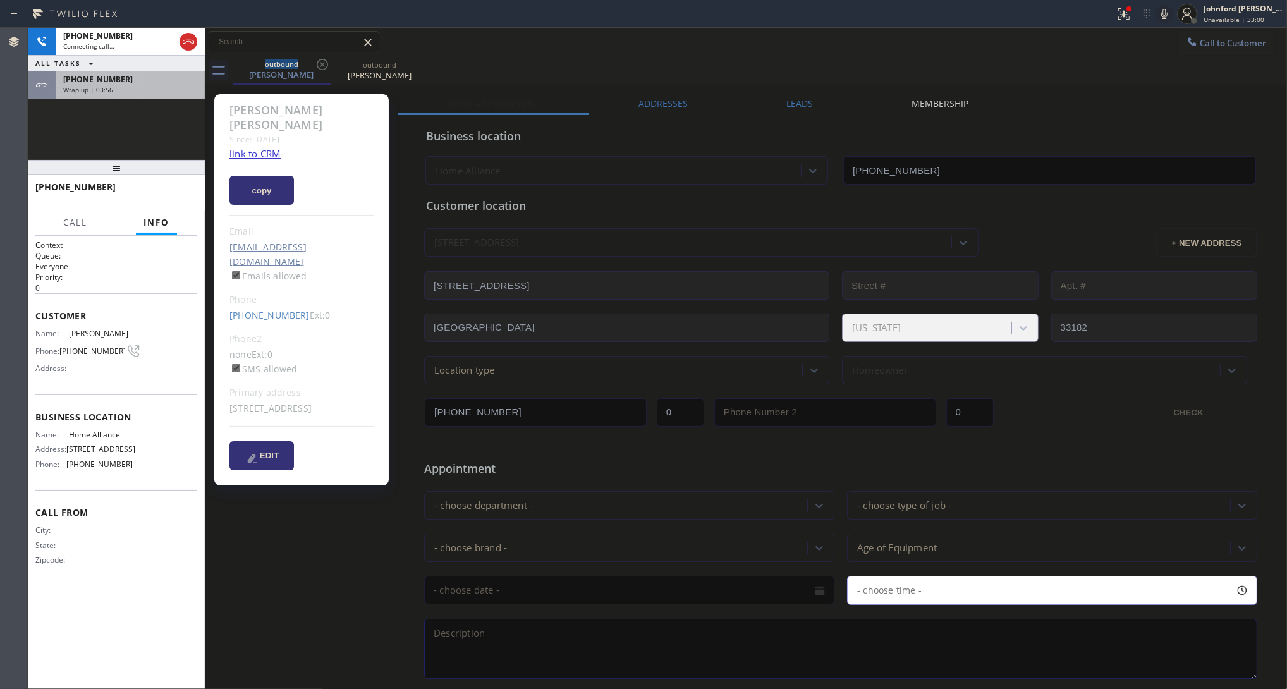
click at [147, 93] on div "Wrap up | 03:56" at bounding box center [130, 89] width 134 height 9
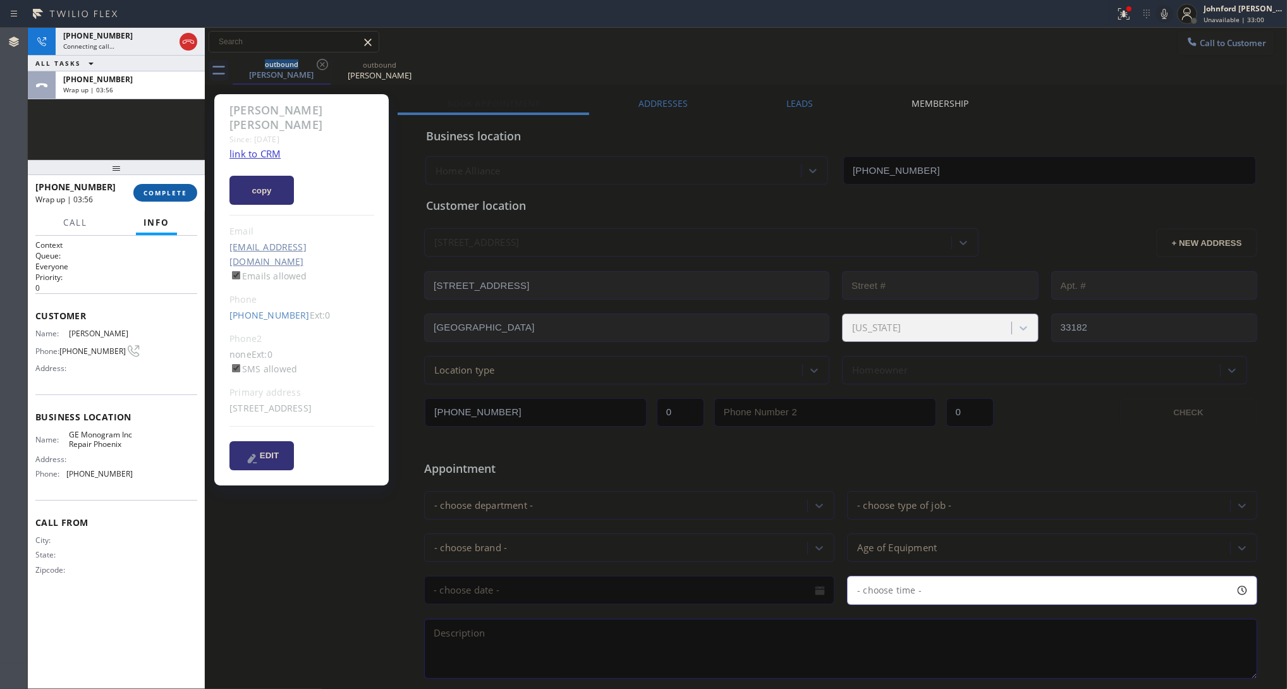
click at [168, 199] on button "COMPLETE" at bounding box center [165, 193] width 64 height 18
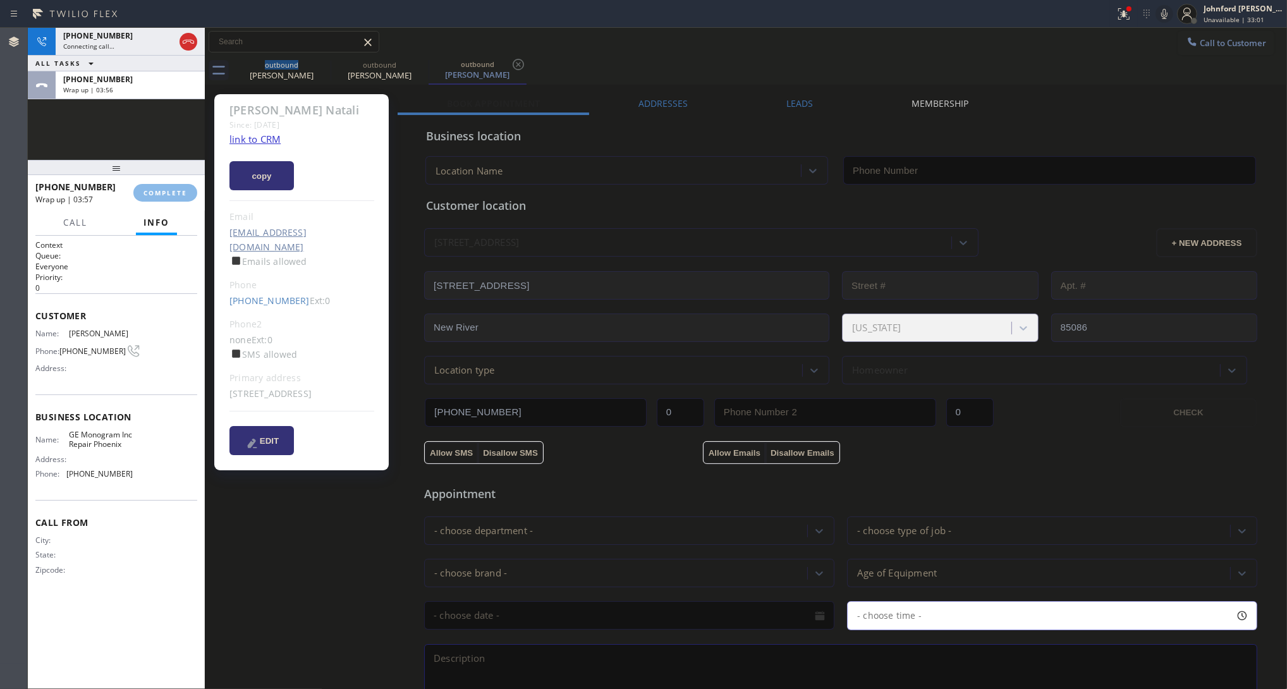
type input "[PHONE_NUMBER]"
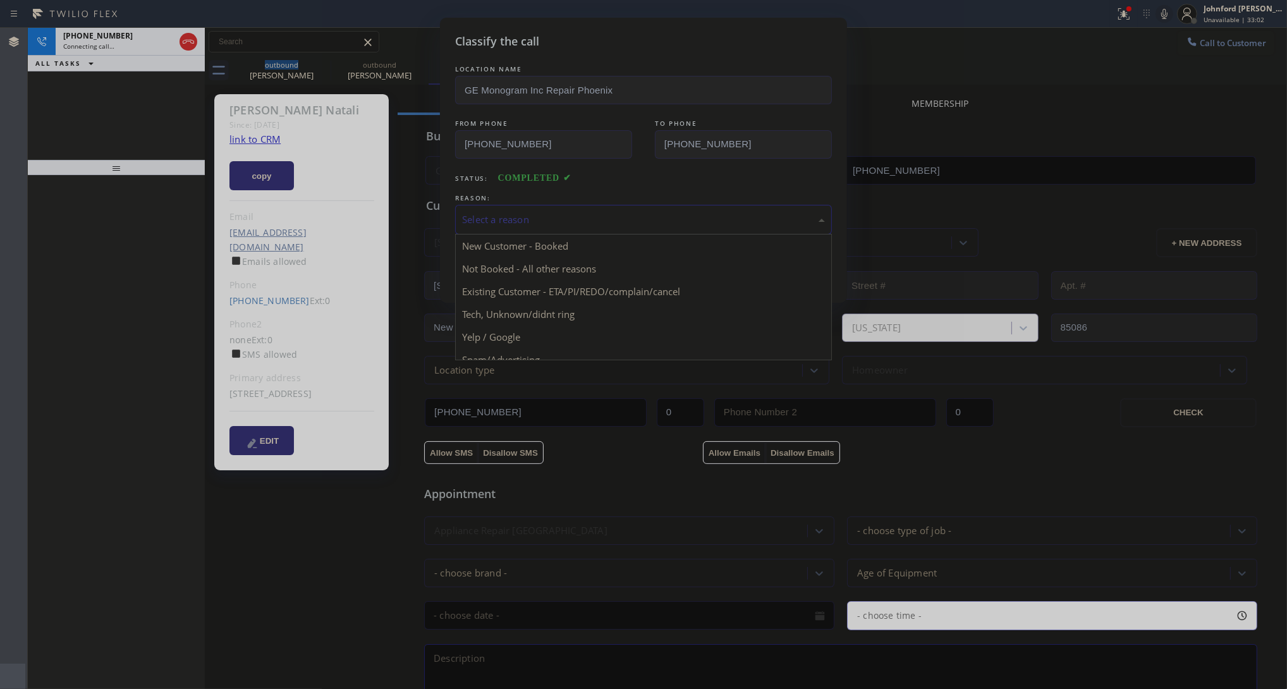
click at [485, 216] on div "Select a reason" at bounding box center [643, 219] width 363 height 15
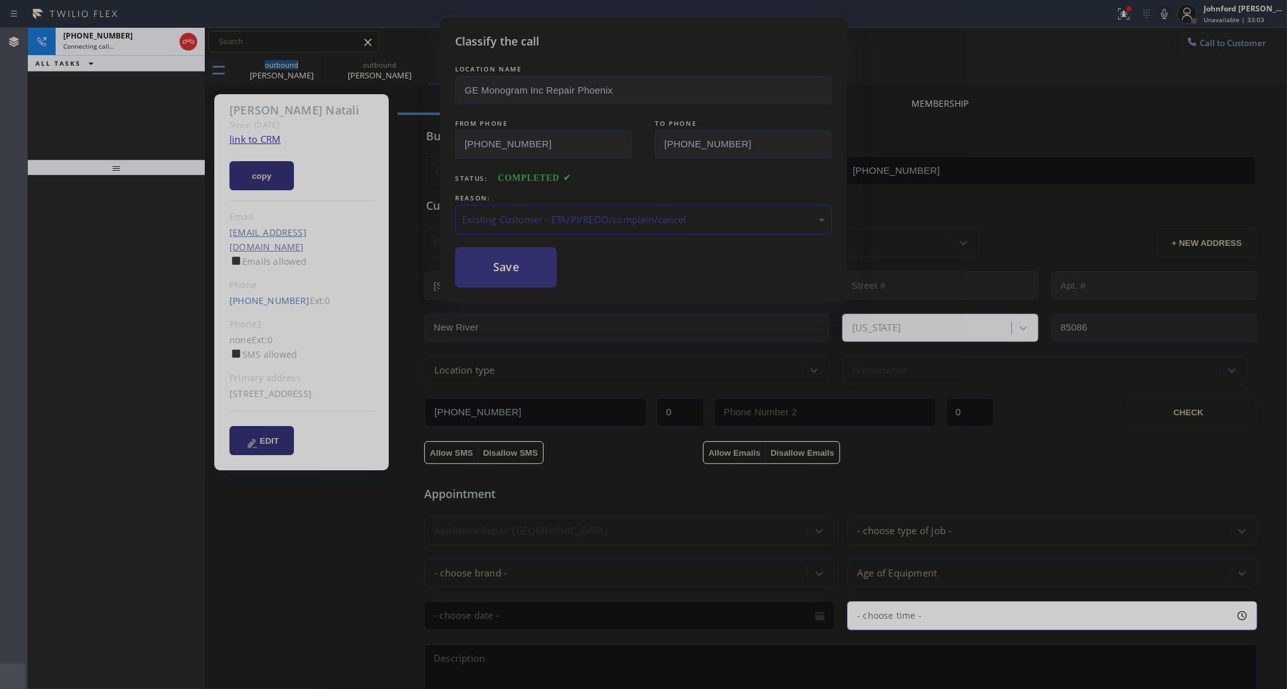
click at [503, 267] on button "Save" at bounding box center [506, 267] width 102 height 40
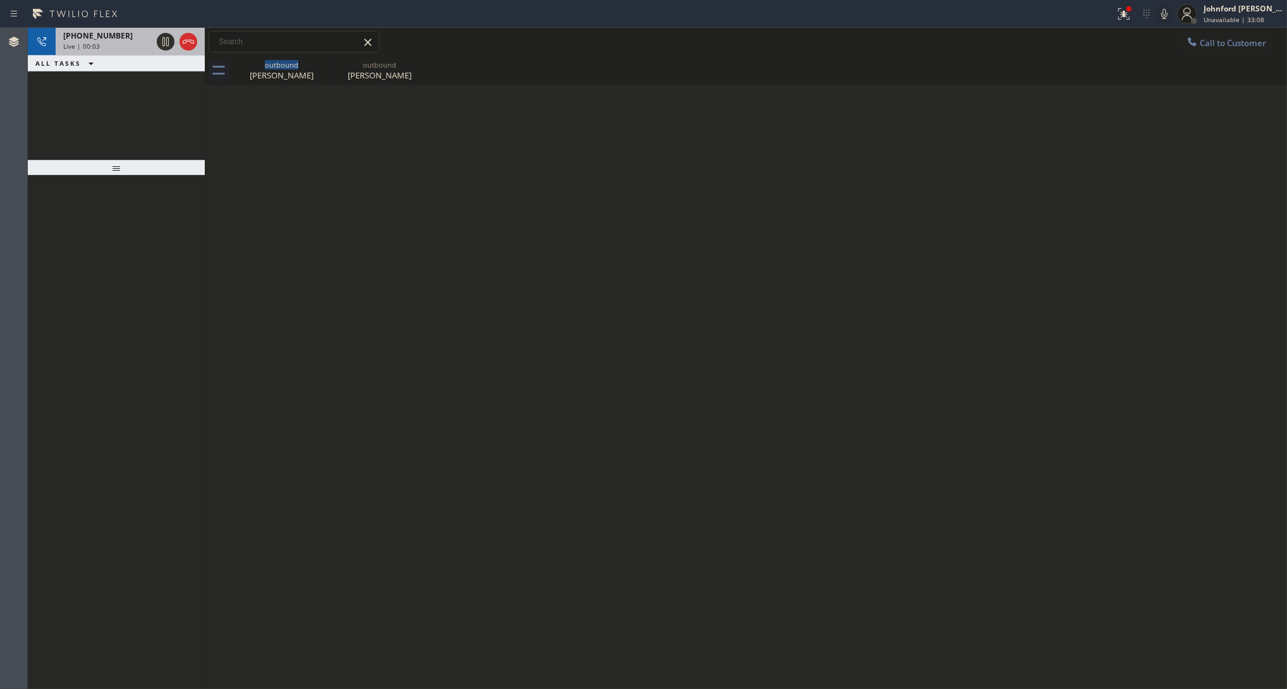
click at [199, 33] on div at bounding box center [177, 42] width 46 height 28
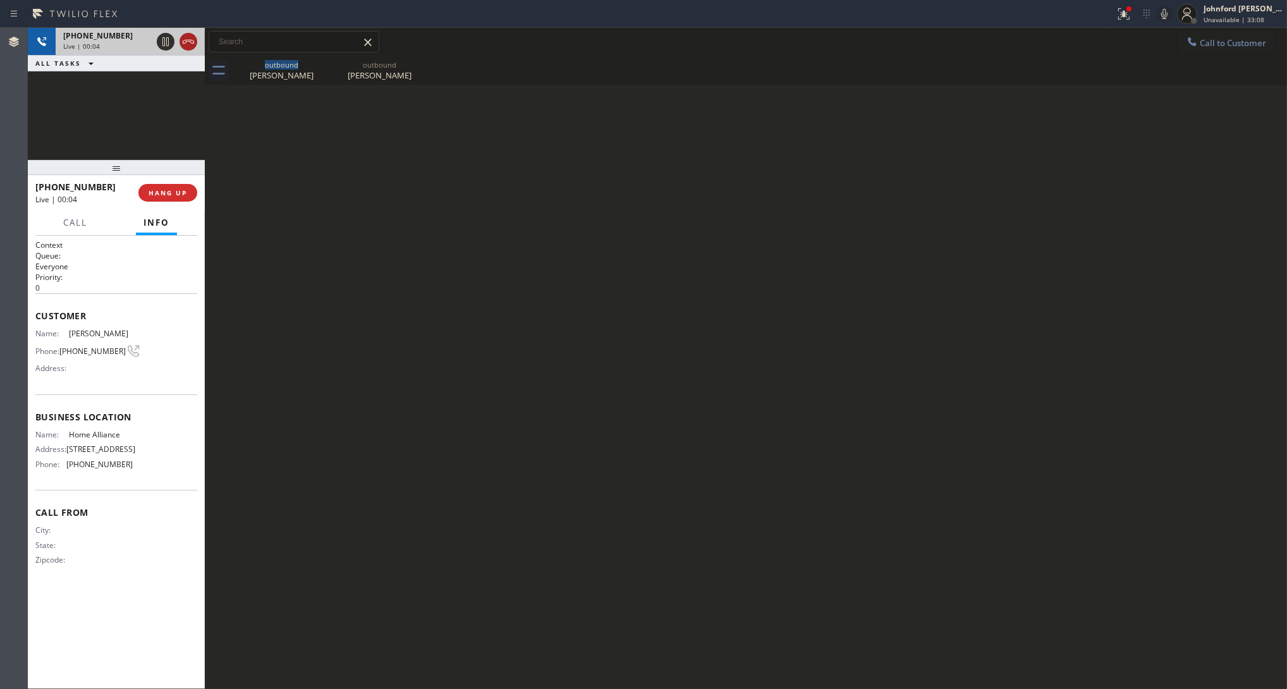
click at [195, 42] on icon at bounding box center [188, 41] width 15 height 15
click at [315, 58] on icon at bounding box center [322, 64] width 15 height 15
click at [0, 0] on icon at bounding box center [0, 0] width 0 height 0
click at [314, 60] on div "outbound [PERSON_NAME] outbound [PERSON_NAME]" at bounding box center [760, 70] width 1055 height 28
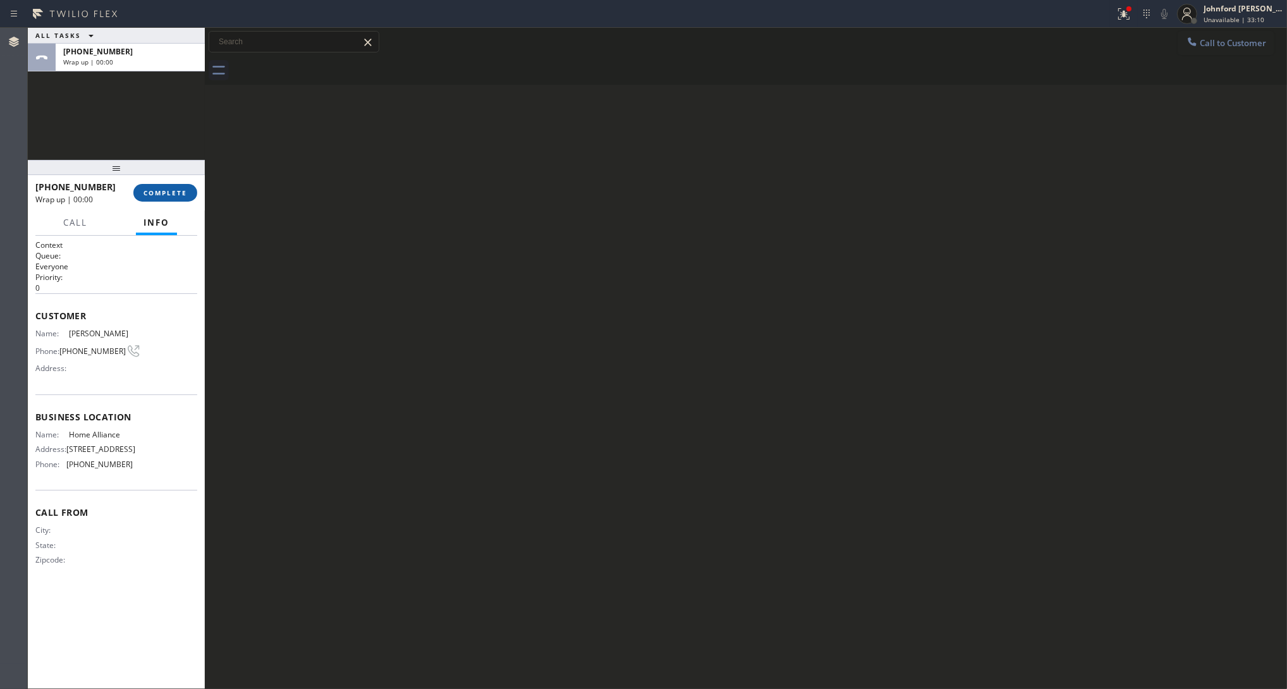
click at [171, 185] on button "COMPLETE" at bounding box center [165, 193] width 64 height 18
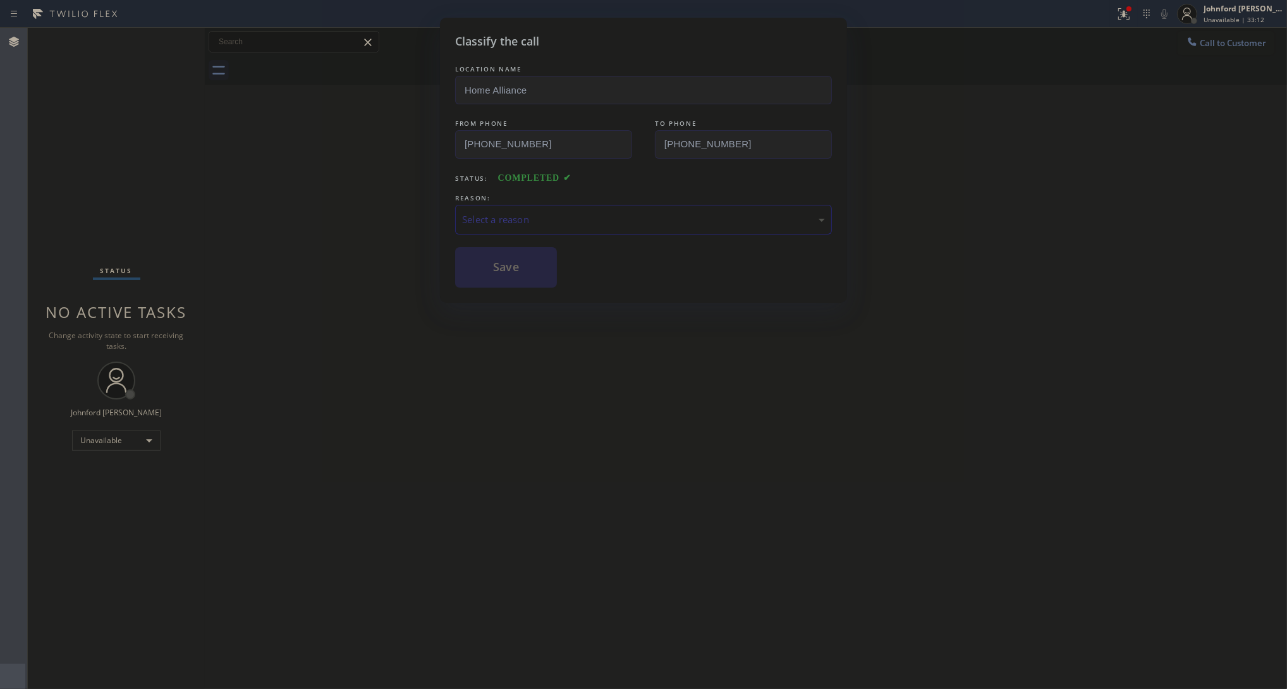
drag, startPoint x: 542, startPoint y: 219, endPoint x: 699, endPoint y: 219, distance: 156.2
click at [549, 219] on div "Select a reason" at bounding box center [643, 219] width 363 height 15
drag, startPoint x: 563, startPoint y: 286, endPoint x: 522, endPoint y: 264, distance: 46.4
click at [522, 264] on button "Save" at bounding box center [506, 267] width 102 height 40
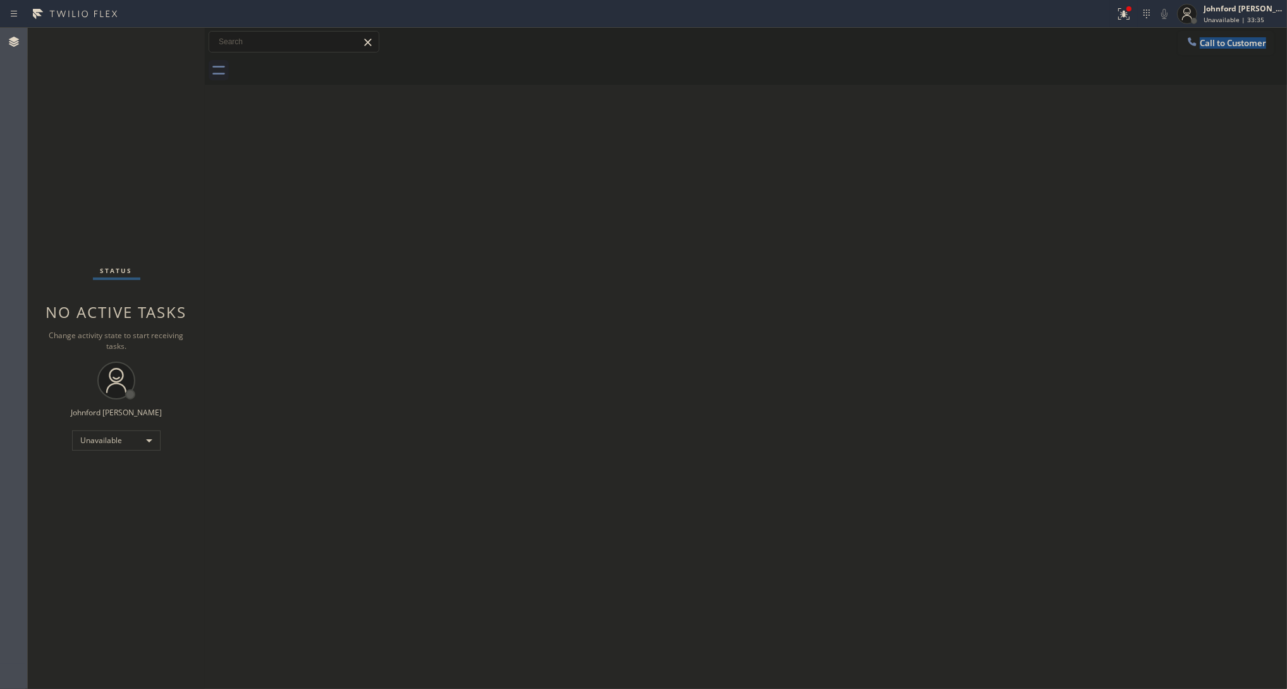
click at [1144, 55] on div "Call to Customer Outbound call Location Home Alliance Your caller id phone numb…" at bounding box center [746, 56] width 1082 height 57
click at [1144, 47] on button "Call to Customer" at bounding box center [1226, 43] width 97 height 24
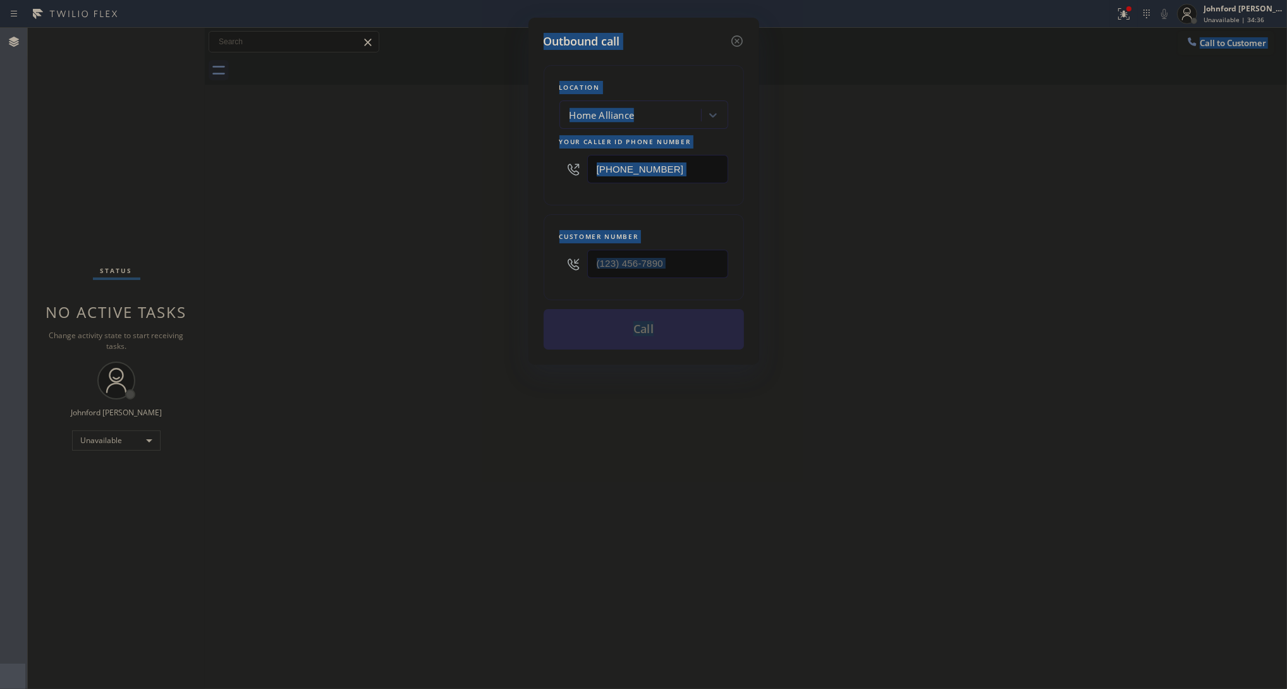
click at [678, 166] on input "[PHONE_NUMBER]" at bounding box center [657, 169] width 141 height 28
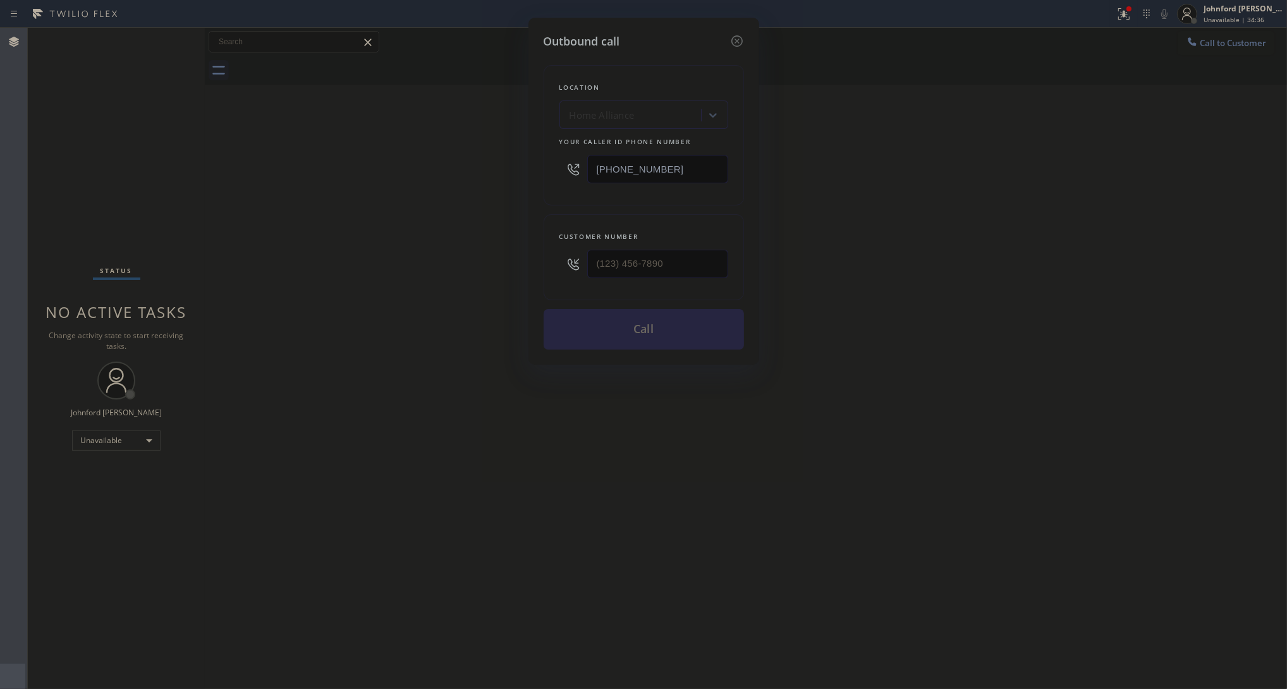
click at [678, 166] on input "[PHONE_NUMBER]" at bounding box center [657, 169] width 141 height 28
paste input "949) 523-3220"
type input "[PHONE_NUMBER]"
click at [663, 267] on input "(___) ___-____" at bounding box center [657, 264] width 141 height 28
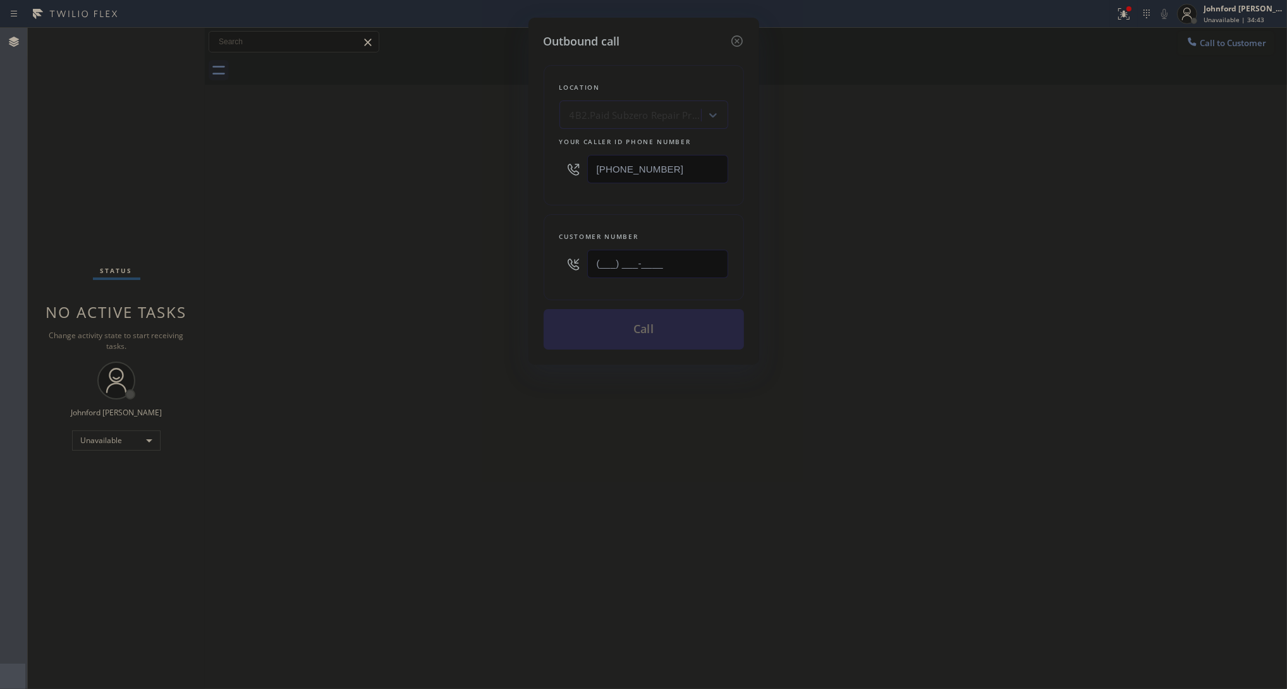
paste input "714) 743-2138"
click at [400, 298] on div "Outbound call Location 4B2.Paid Subzero Repair Professionals Your caller id pho…" at bounding box center [643, 344] width 1287 height 689
click at [740, 38] on icon at bounding box center [737, 41] width 15 height 15
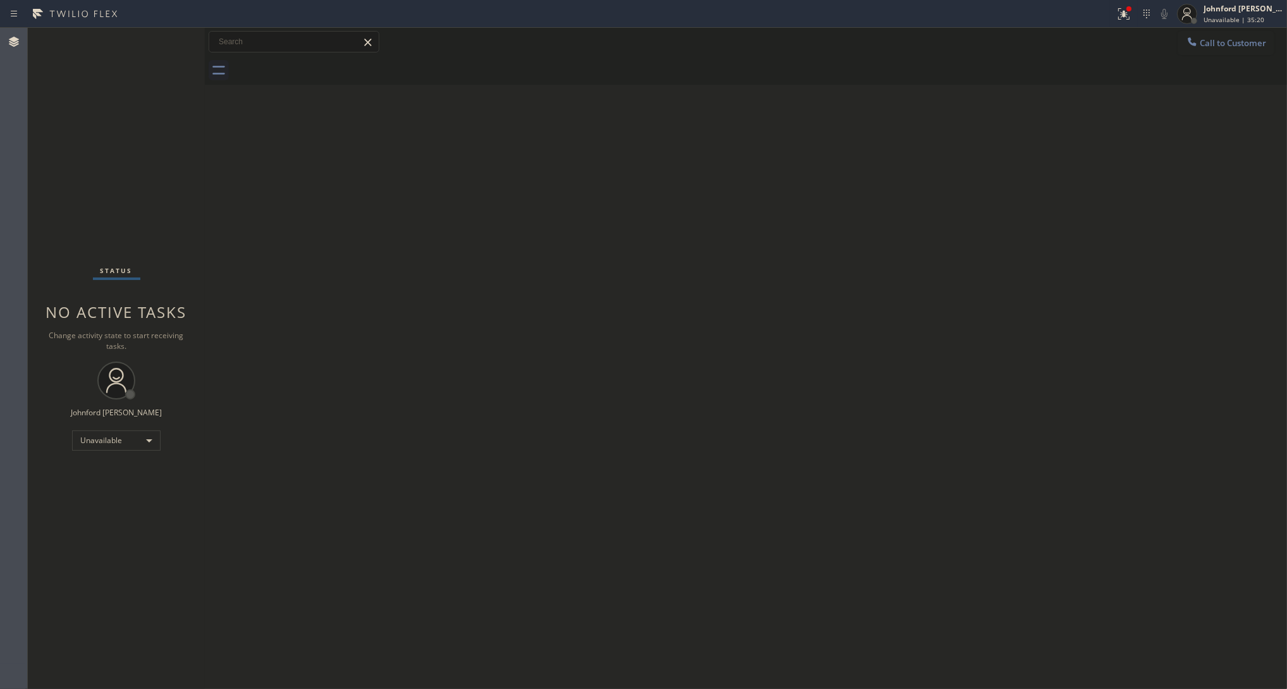
drag, startPoint x: 909, startPoint y: 106, endPoint x: 964, endPoint y: 42, distance: 84.8
click at [914, 106] on div "Back to Dashboard Change Sender ID Customers Technicians Select a contact Outbo…" at bounding box center [746, 358] width 1082 height 661
click at [1129, 18] on icon at bounding box center [1123, 13] width 11 height 11
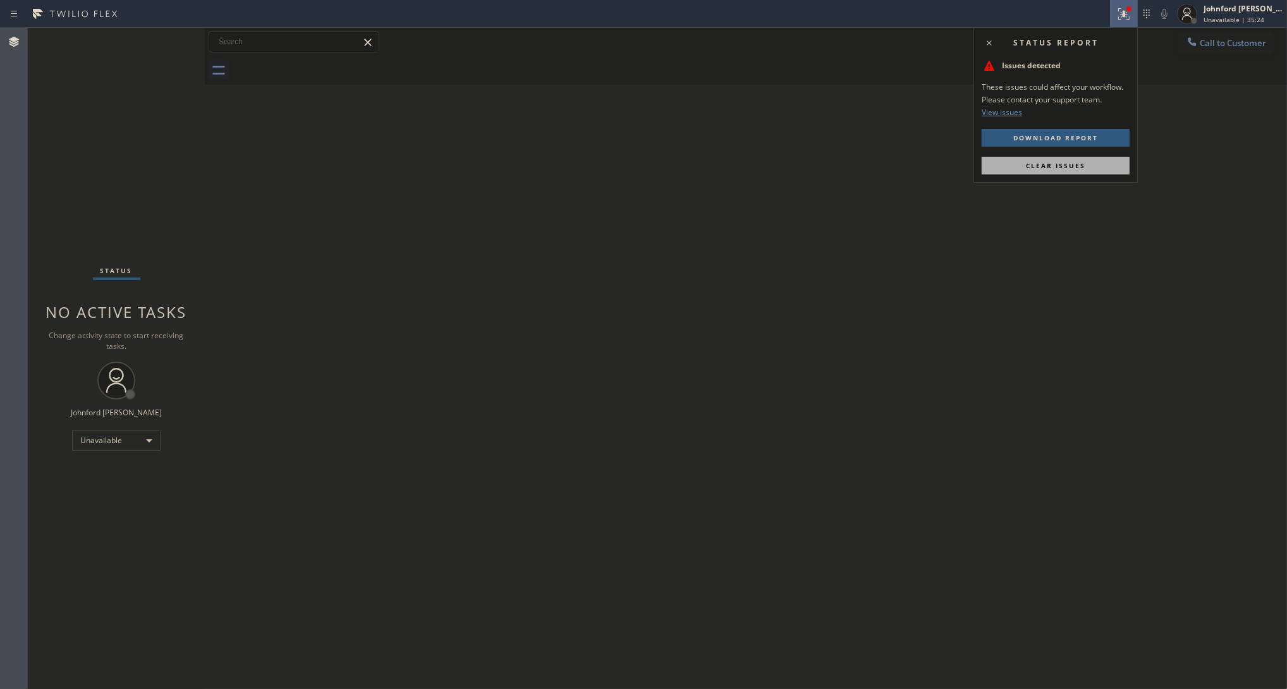
click at [1032, 174] on button "Clear issues" at bounding box center [1056, 166] width 148 height 18
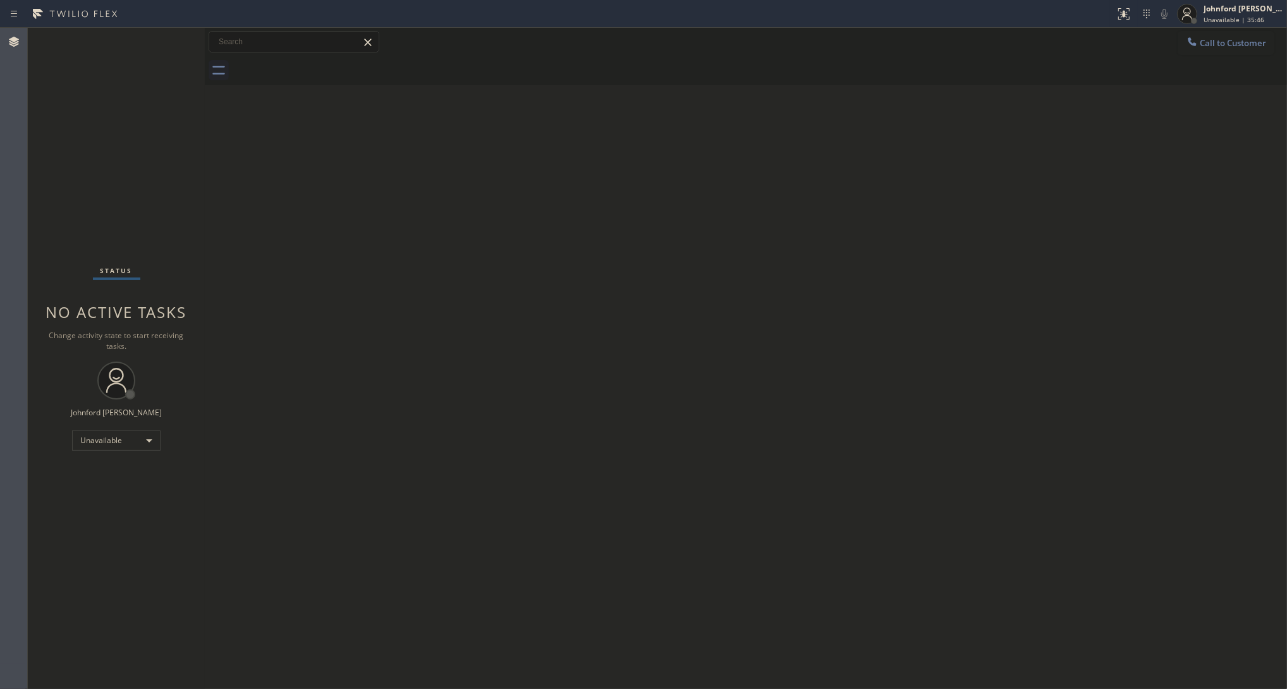
click at [933, 196] on div "Back to Dashboard Change Sender ID Customers Technicians Select a contact Outbo…" at bounding box center [746, 358] width 1082 height 661
click at [1144, 29] on div "Call to Customer Outbound call Location Subzero Repair Professionals Your calle…" at bounding box center [746, 42] width 1082 height 28
click at [1144, 35] on div "Call to Customer Outbound call Location Subzero Repair Professionals Your calle…" at bounding box center [746, 42] width 1082 height 22
click at [1144, 42] on button "Call to Customer" at bounding box center [1226, 43] width 97 height 24
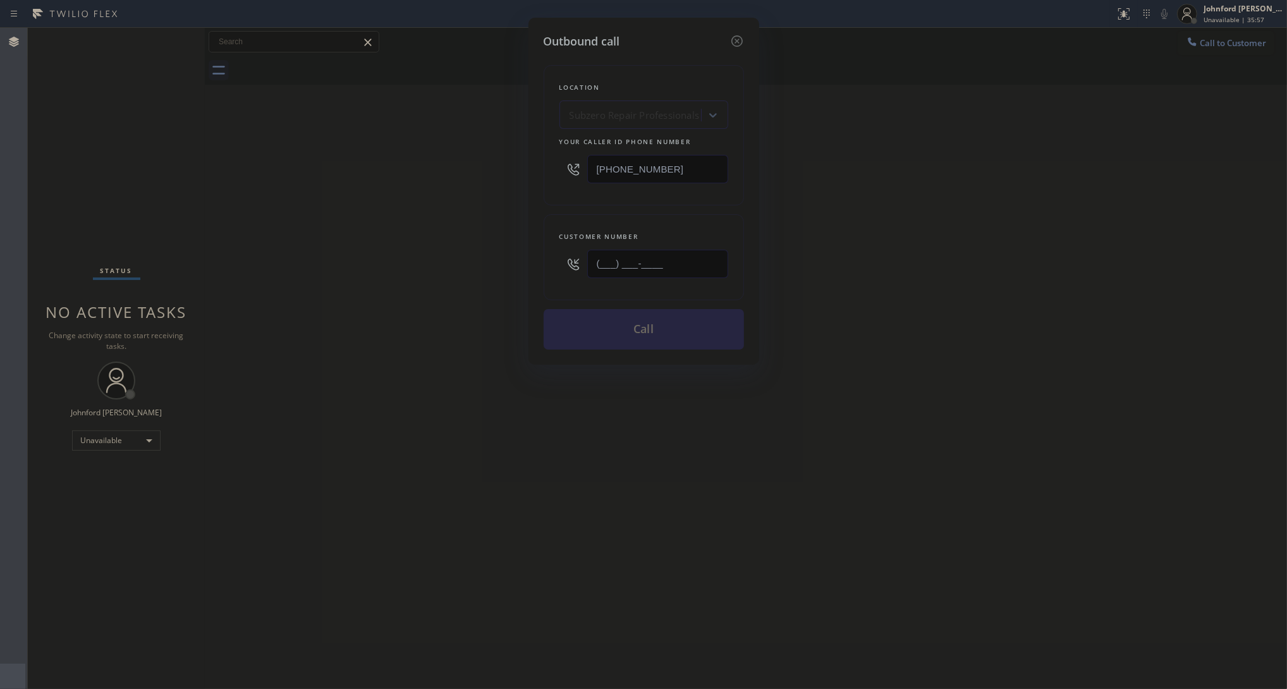
click at [699, 263] on input "(___) ___-____" at bounding box center [657, 264] width 141 height 28
paste input "707) 934-5732"
type input "[PHONE_NUMBER]"
click at [682, 169] on input "[PHONE_NUMBER]" at bounding box center [657, 169] width 141 height 28
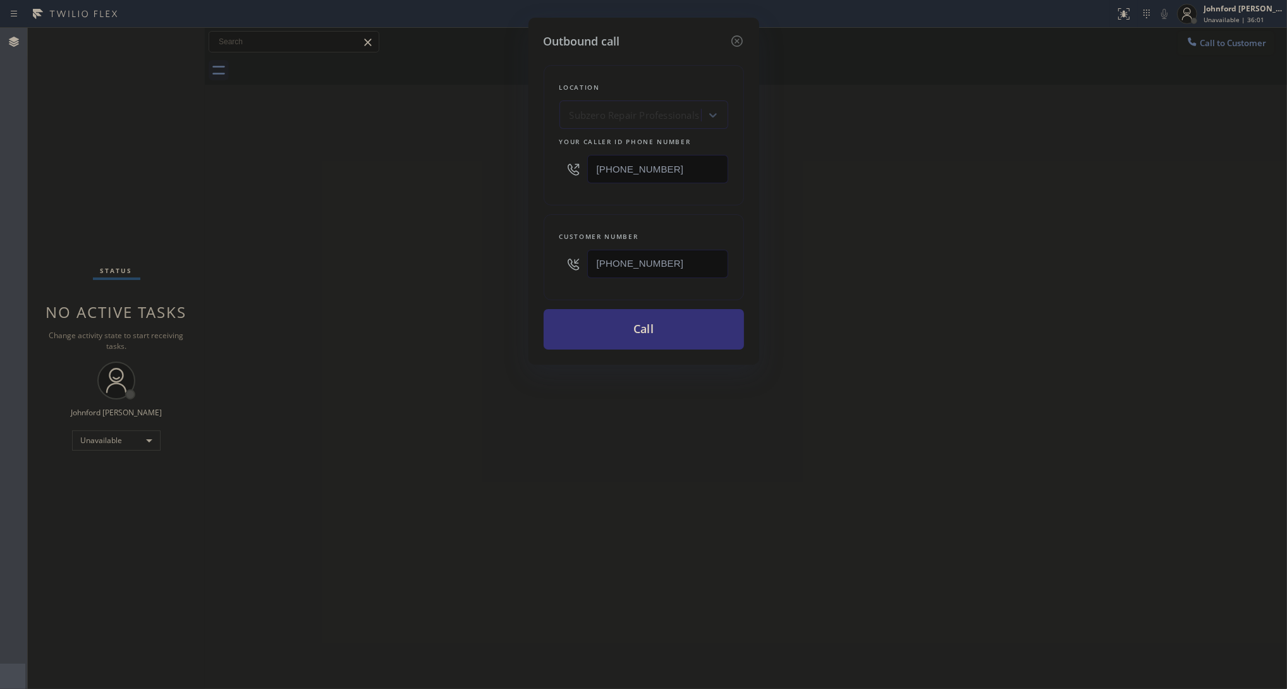
click at [682, 169] on input "[PHONE_NUMBER]" at bounding box center [657, 169] width 141 height 28
paste input "800) 686-5038"
type input "[PHONE_NUMBER]"
click at [446, 216] on div "Outbound call Location Subzero Repair Professionals Your caller id phone number…" at bounding box center [643, 344] width 1287 height 689
click at [645, 333] on button "Call" at bounding box center [644, 329] width 200 height 40
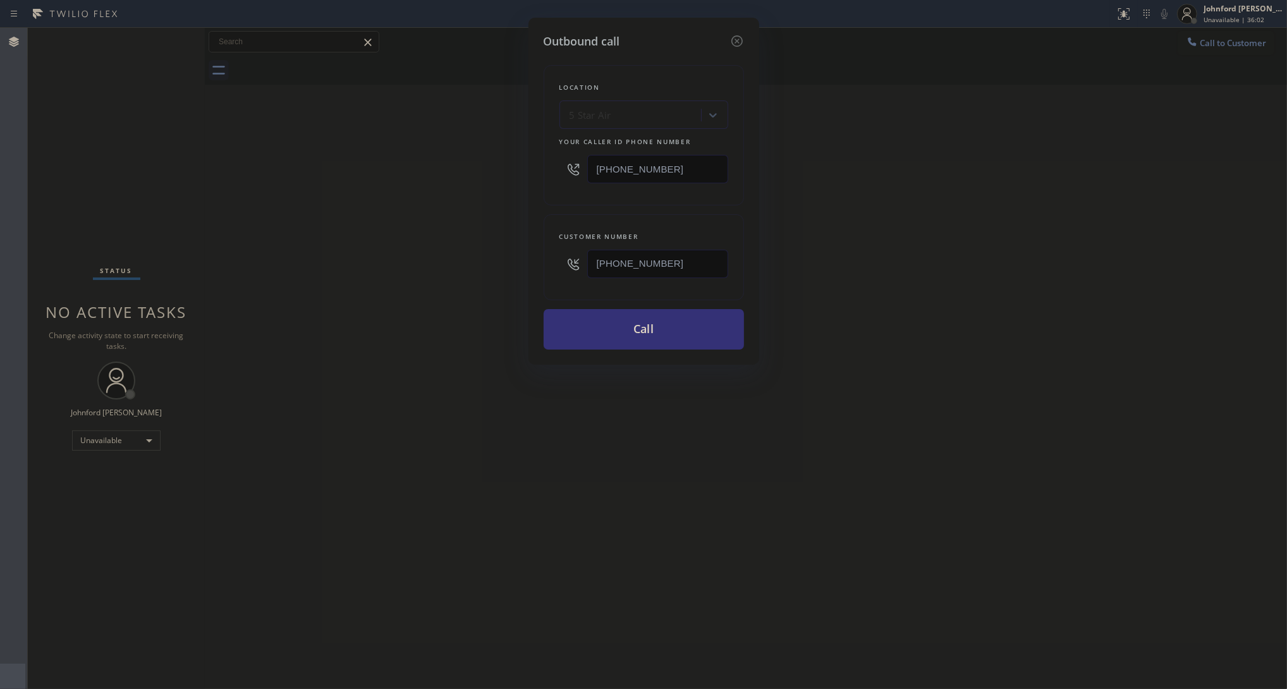
drag, startPoint x: 915, startPoint y: 303, endPoint x: 944, endPoint y: 274, distance: 41.6
click at [922, 298] on div "Outbound call Location 5 Star Air Your caller id phone number [PHONE_NUMBER] Cu…" at bounding box center [643, 344] width 1287 height 689
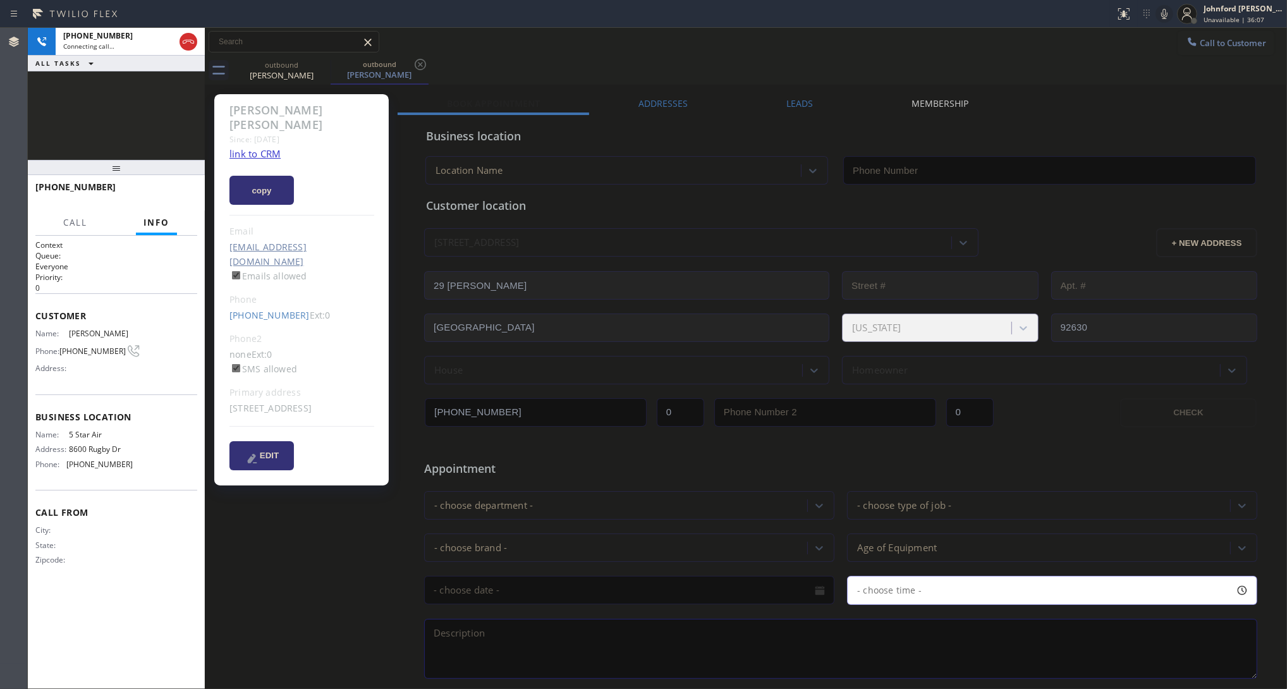
type input "[PHONE_NUMBER]"
drag, startPoint x: 102, startPoint y: 128, endPoint x: 118, endPoint y: 128, distance: 16.4
click at [102, 128] on div "[PHONE_NUMBER] Connecting call… ALL TASKS ALL TASKS ACTIVE TASKS TASKS IN WRAP …" at bounding box center [116, 94] width 177 height 132
click at [256, 147] on link "link to CRM" at bounding box center [254, 153] width 51 height 13
click at [181, 191] on span "HANG UP" at bounding box center [168, 192] width 39 height 9
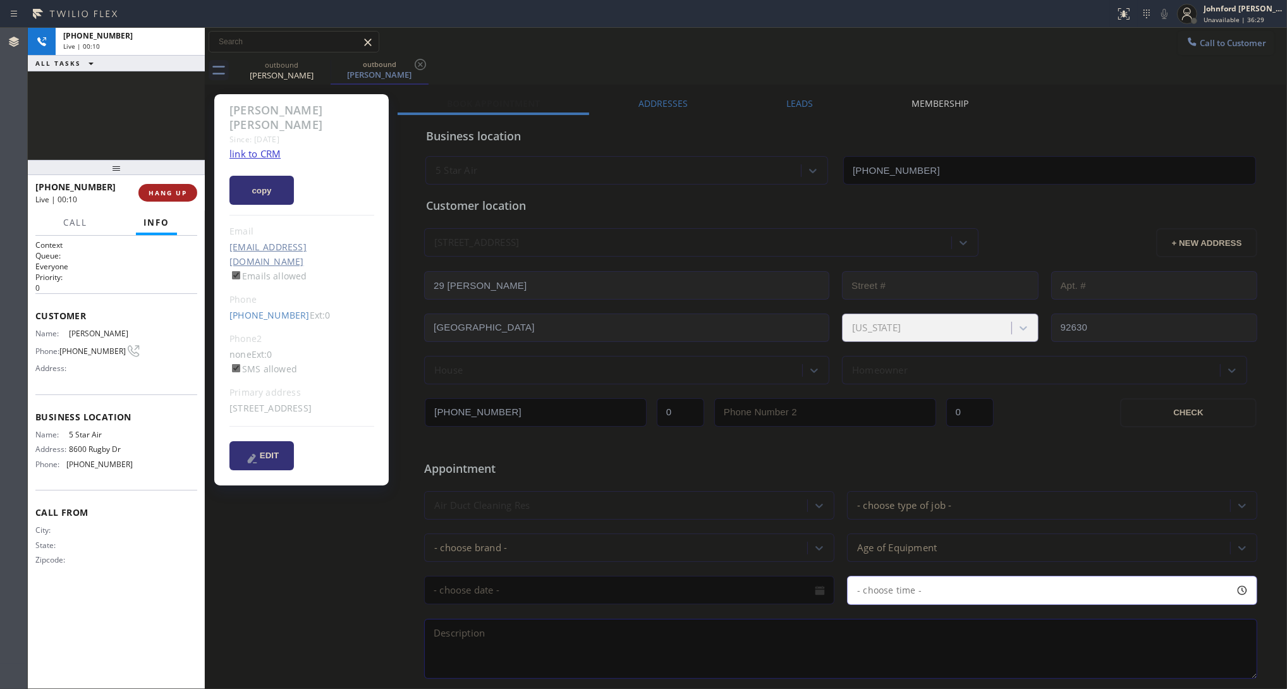
click at [181, 191] on span "HANG UP" at bounding box center [168, 192] width 39 height 9
click at [181, 191] on span "COMPLETE" at bounding box center [166, 192] width 44 height 9
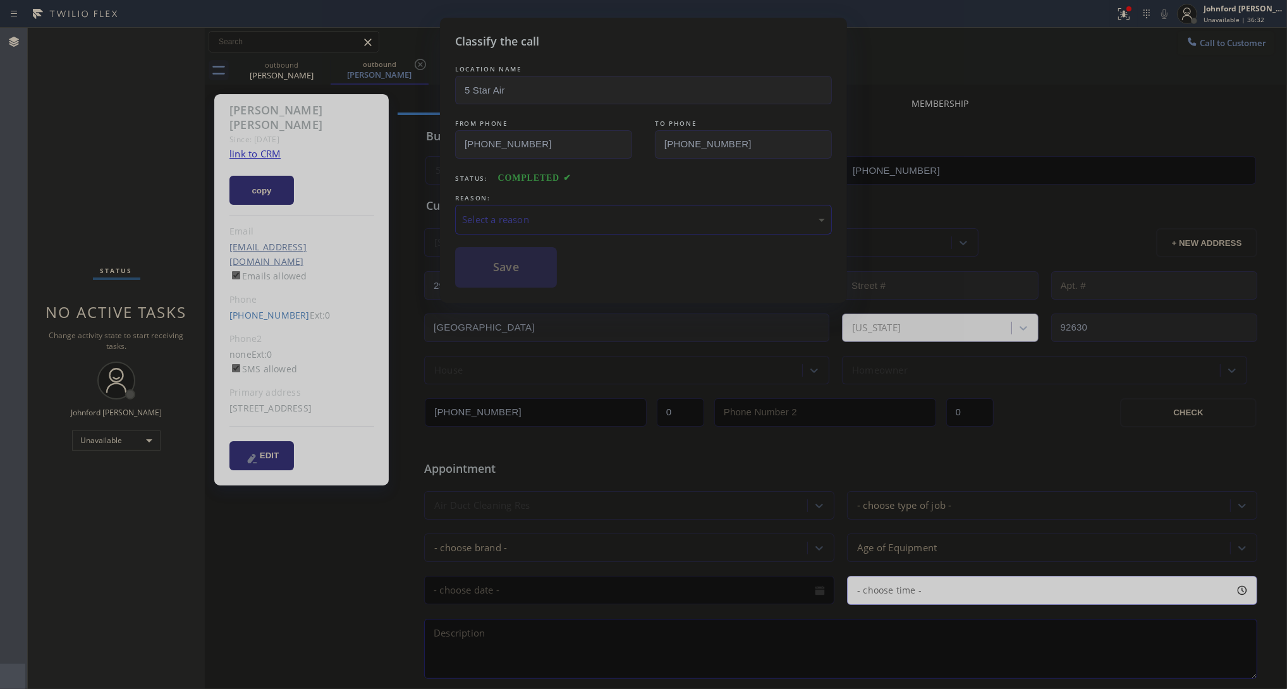
click at [539, 214] on div "Select a reason" at bounding box center [643, 219] width 363 height 15
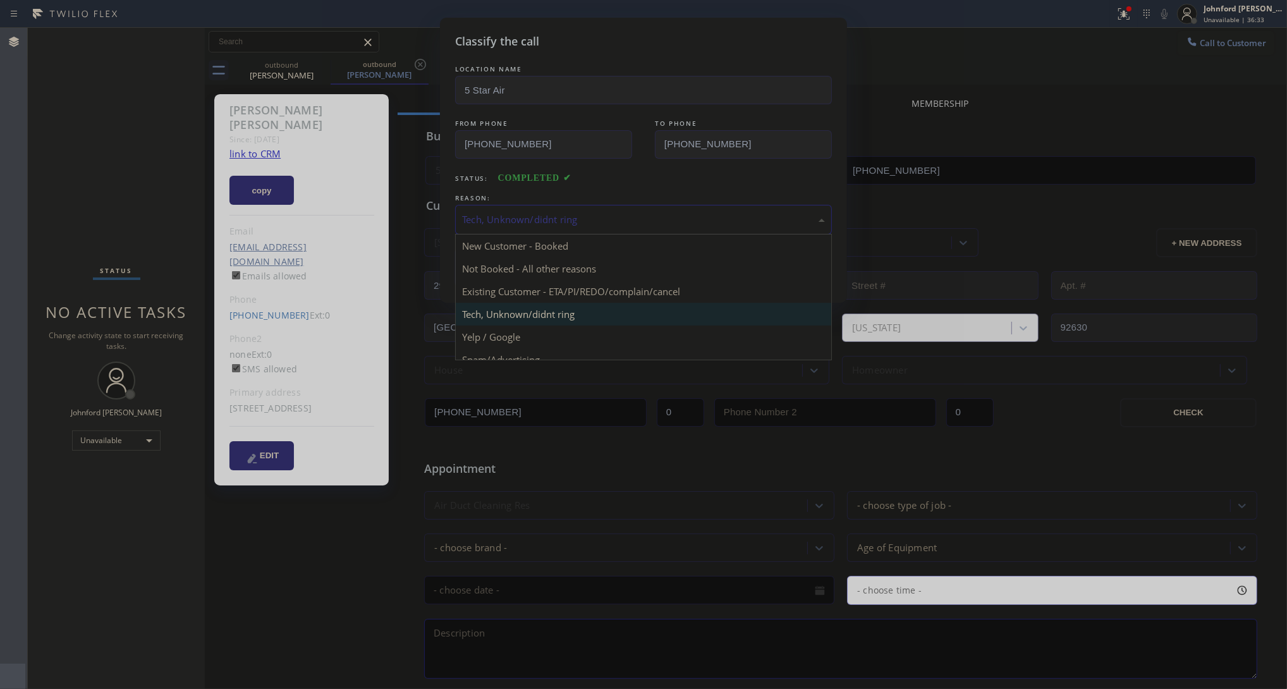
click at [536, 212] on div "Tech, Unknown/didnt ring" at bounding box center [643, 219] width 363 height 15
drag, startPoint x: 537, startPoint y: 282, endPoint x: 517, endPoint y: 262, distance: 28.6
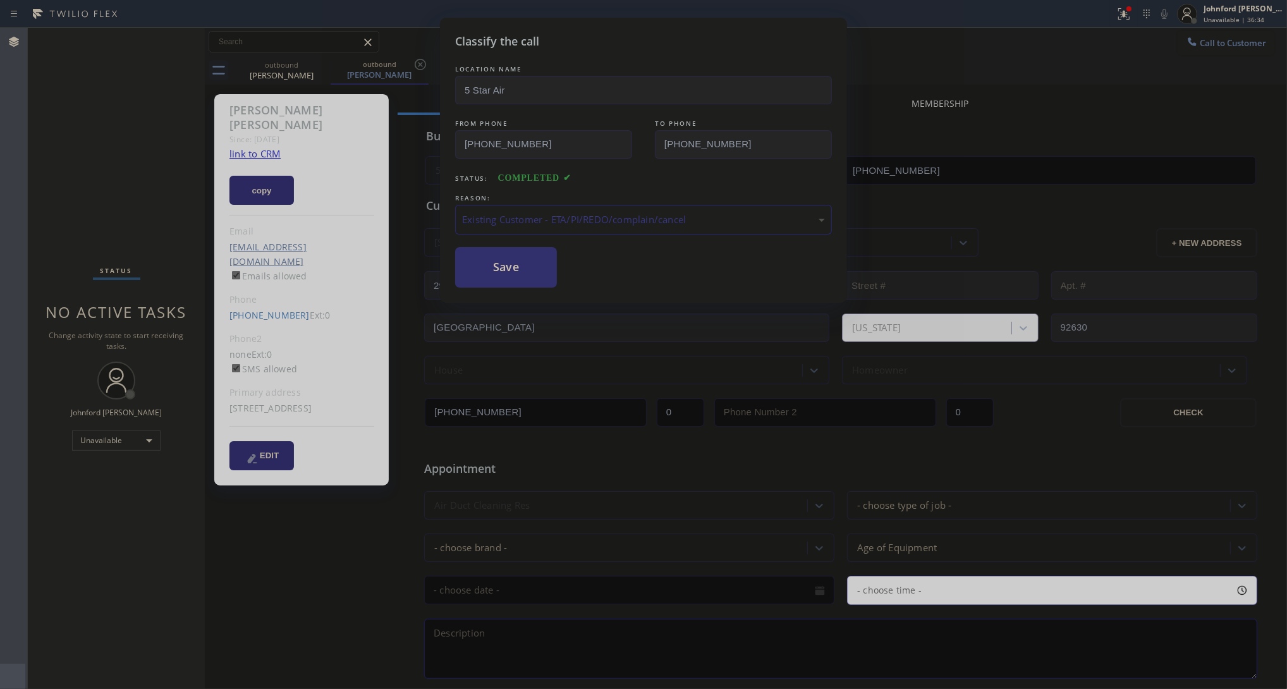
drag, startPoint x: 517, startPoint y: 262, endPoint x: 927, endPoint y: 41, distance: 466.2
click at [517, 261] on button "Save" at bounding box center [506, 267] width 102 height 40
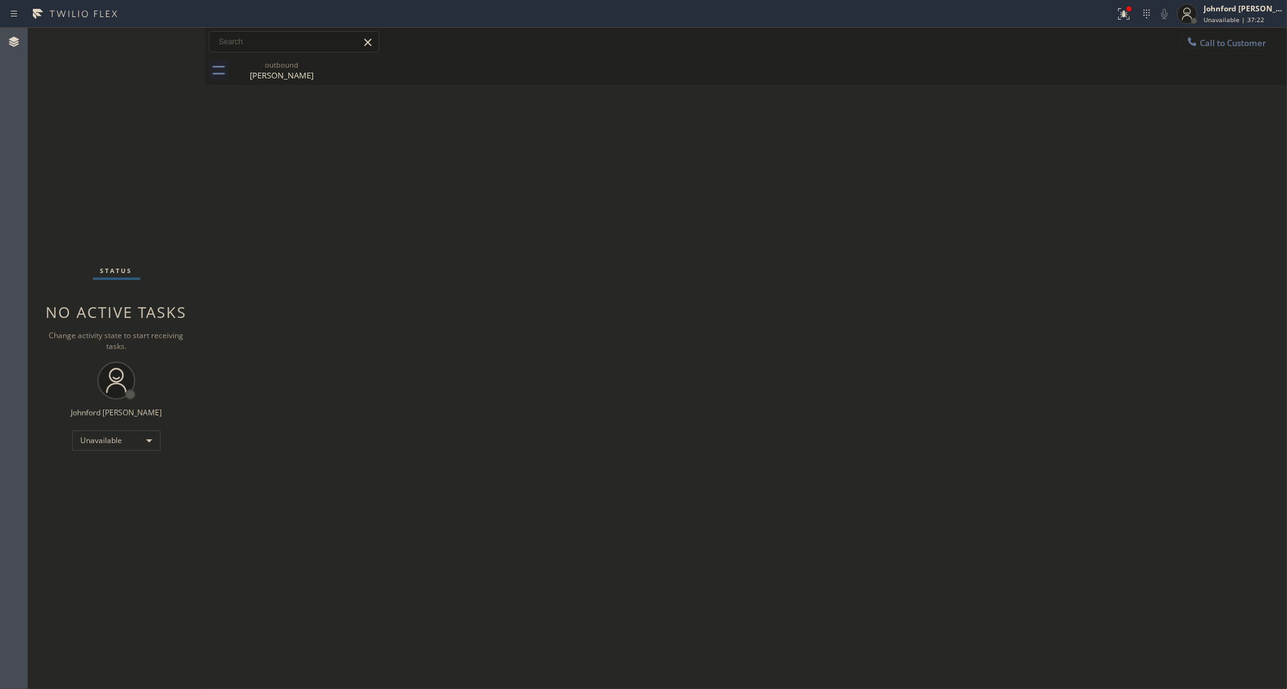
click at [1144, 33] on button "Call to Customer" at bounding box center [1226, 43] width 97 height 24
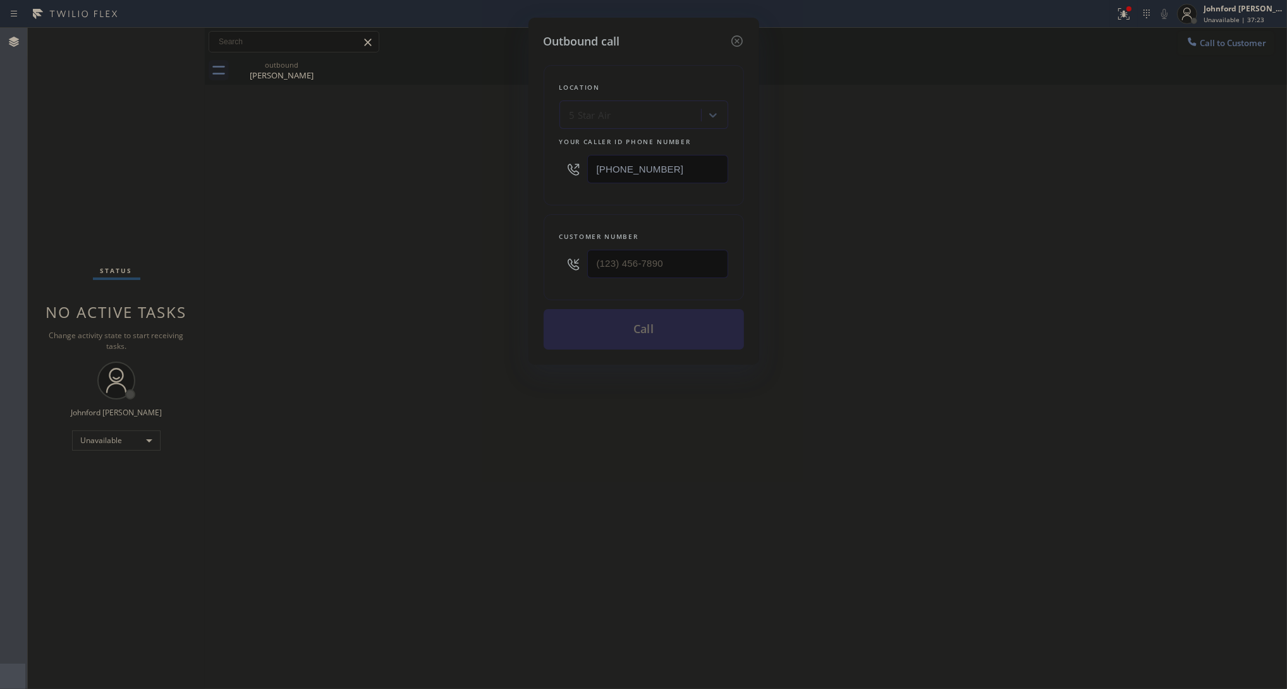
click at [673, 188] on div "Location 5 Star Air Your caller id phone number [PHONE_NUMBER]" at bounding box center [644, 135] width 200 height 140
click at [675, 165] on input "[PHONE_NUMBER]" at bounding box center [657, 169] width 141 height 28
click at [683, 254] on input "(___) ___-____" at bounding box center [657, 264] width 141 height 28
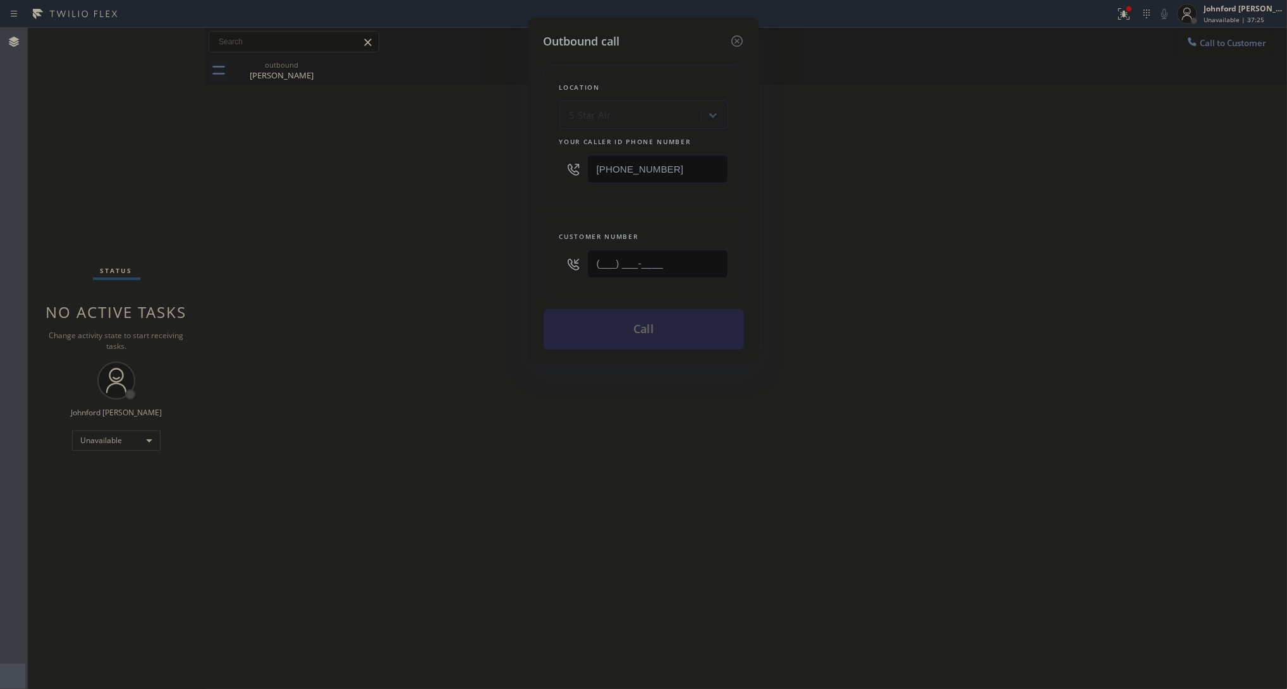
paste input "808) 451-9350"
type input "[PHONE_NUMBER]"
click at [651, 323] on button "Call" at bounding box center [644, 329] width 200 height 40
drag, startPoint x: 909, startPoint y: 262, endPoint x: 968, endPoint y: 116, distance: 158.0
click at [920, 248] on div "Outbound call Location 5 Star Air Your caller id phone number [PHONE_NUMBER] Cu…" at bounding box center [643, 344] width 1287 height 689
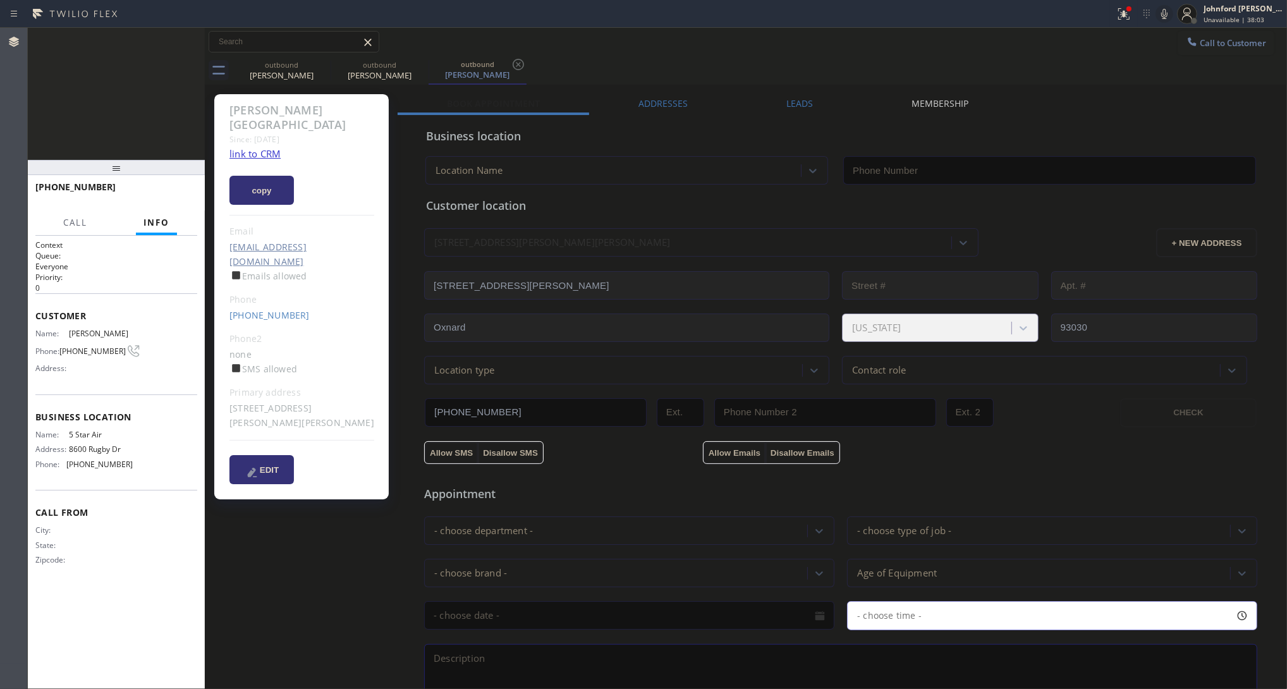
type input "[PHONE_NUMBER]"
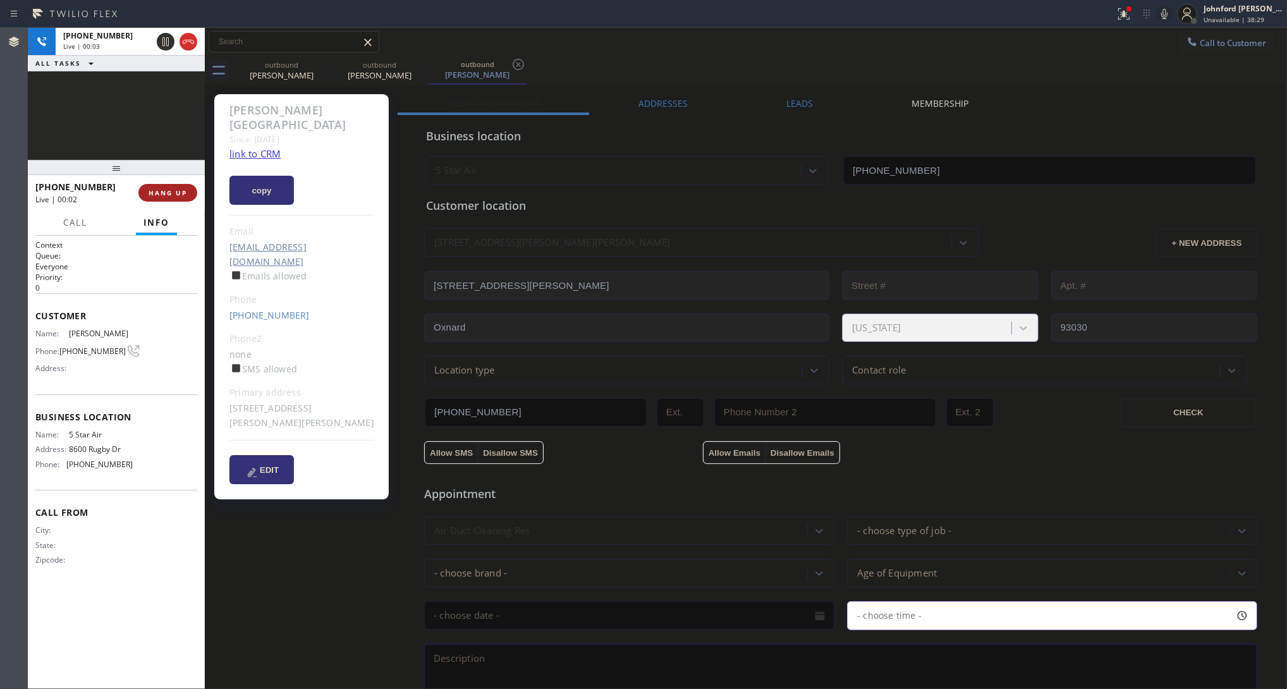
click at [195, 193] on button "HANG UP" at bounding box center [167, 193] width 59 height 18
click at [267, 309] on link "[PHONE_NUMBER]" at bounding box center [269, 315] width 80 height 12
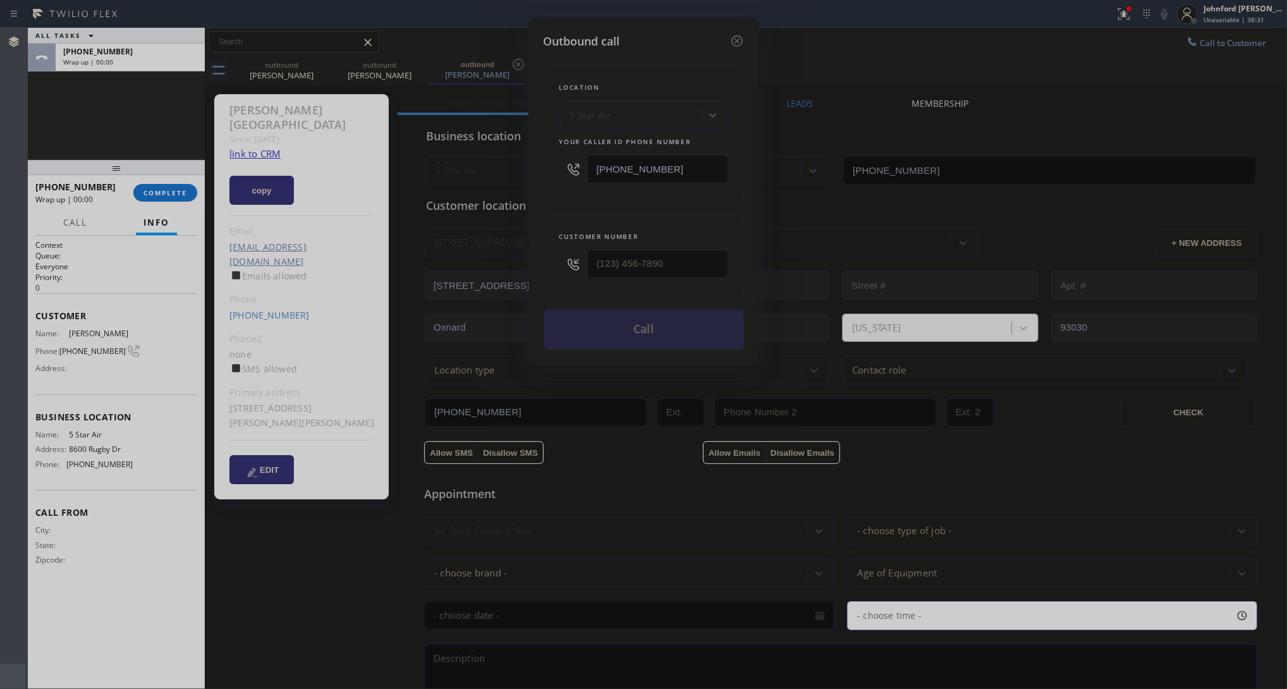
type input "[PHONE_NUMBER]"
click at [623, 321] on button "Call" at bounding box center [644, 329] width 200 height 40
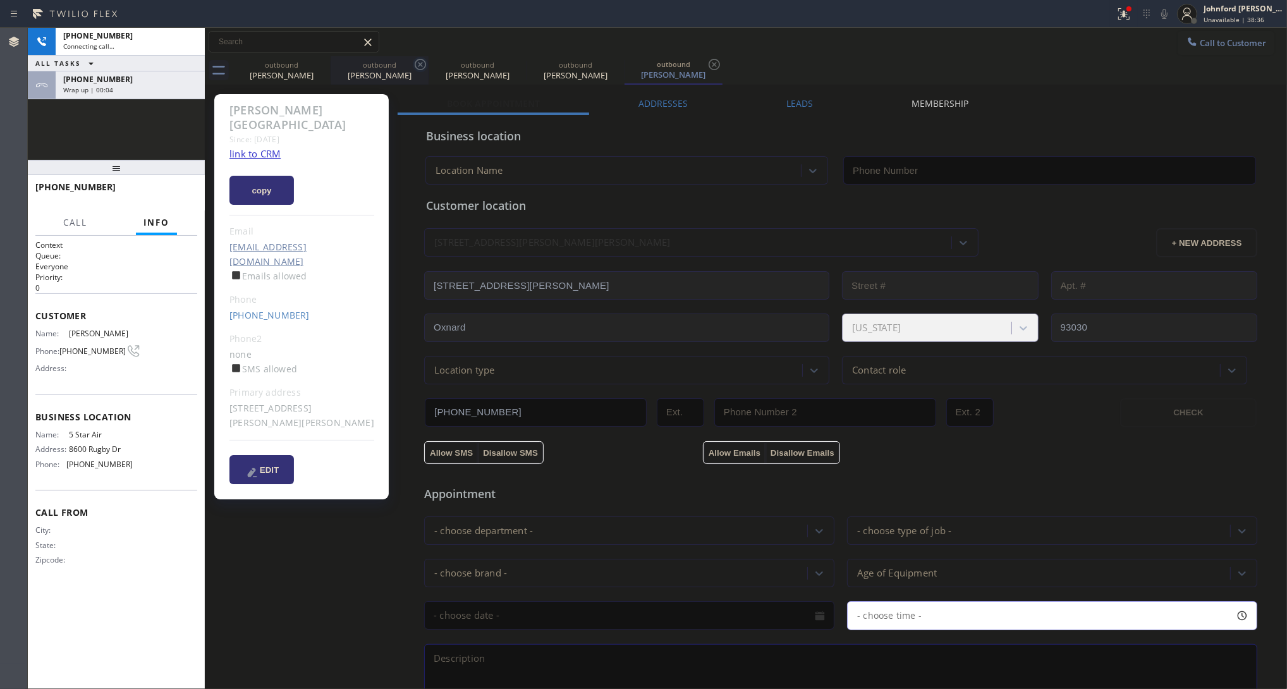
click at [0, 0] on icon at bounding box center [0, 0] width 0 height 0
click at [415, 65] on icon at bounding box center [420, 64] width 11 height 11
click at [0, 0] on icon at bounding box center [0, 0] width 0 height 0
click at [321, 65] on icon at bounding box center [322, 64] width 11 height 11
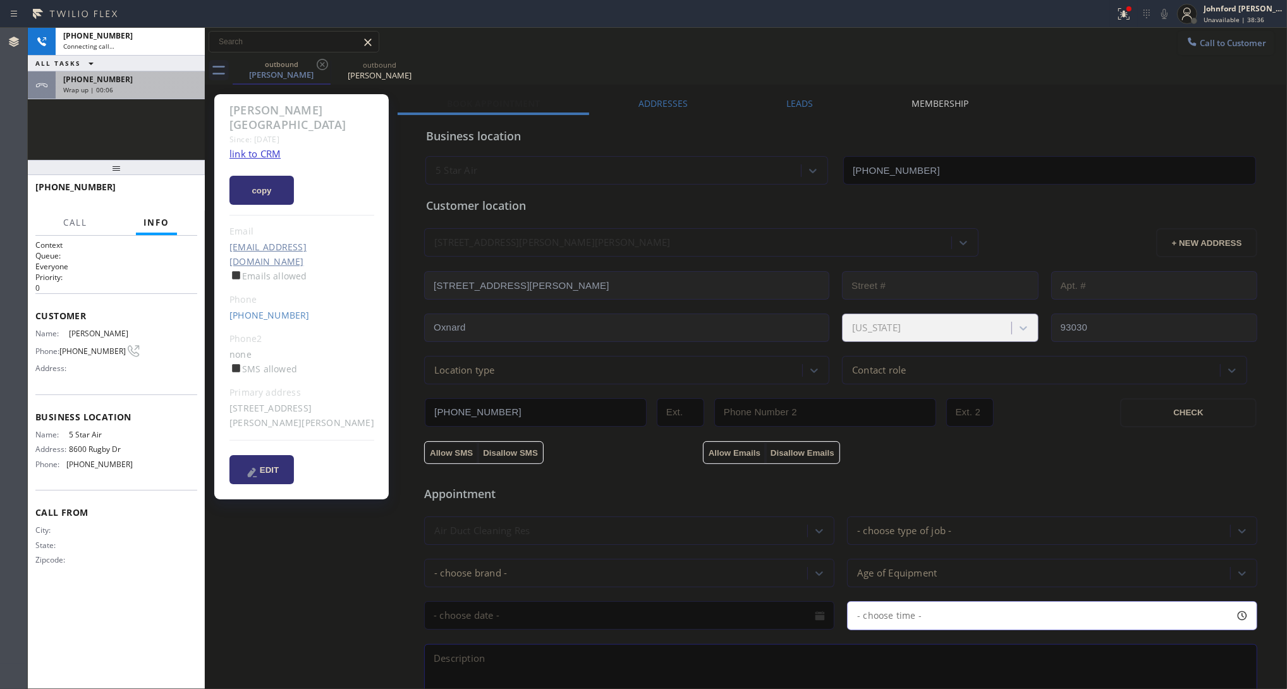
click at [200, 80] on div "[PHONE_NUMBER] Wrap up | 00:06" at bounding box center [116, 85] width 177 height 28
click at [178, 81] on div "[PHONE_NUMBER]" at bounding box center [130, 79] width 134 height 11
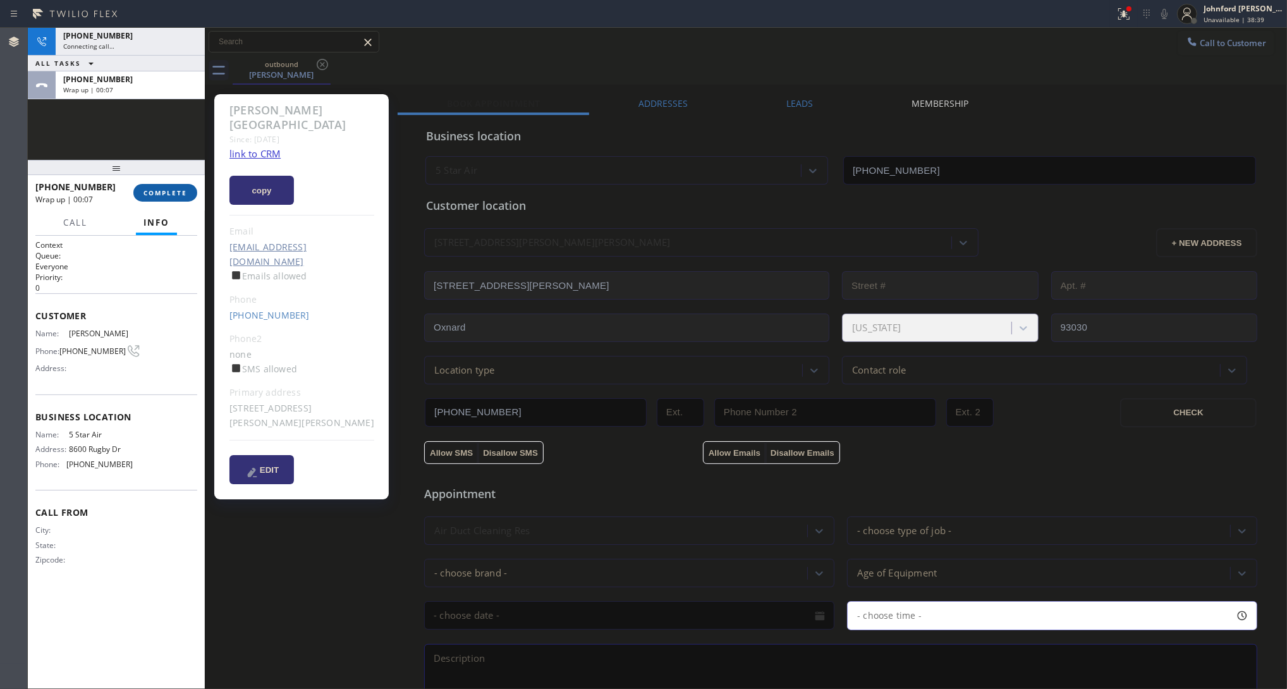
click at [144, 188] on span "COMPLETE" at bounding box center [166, 192] width 44 height 9
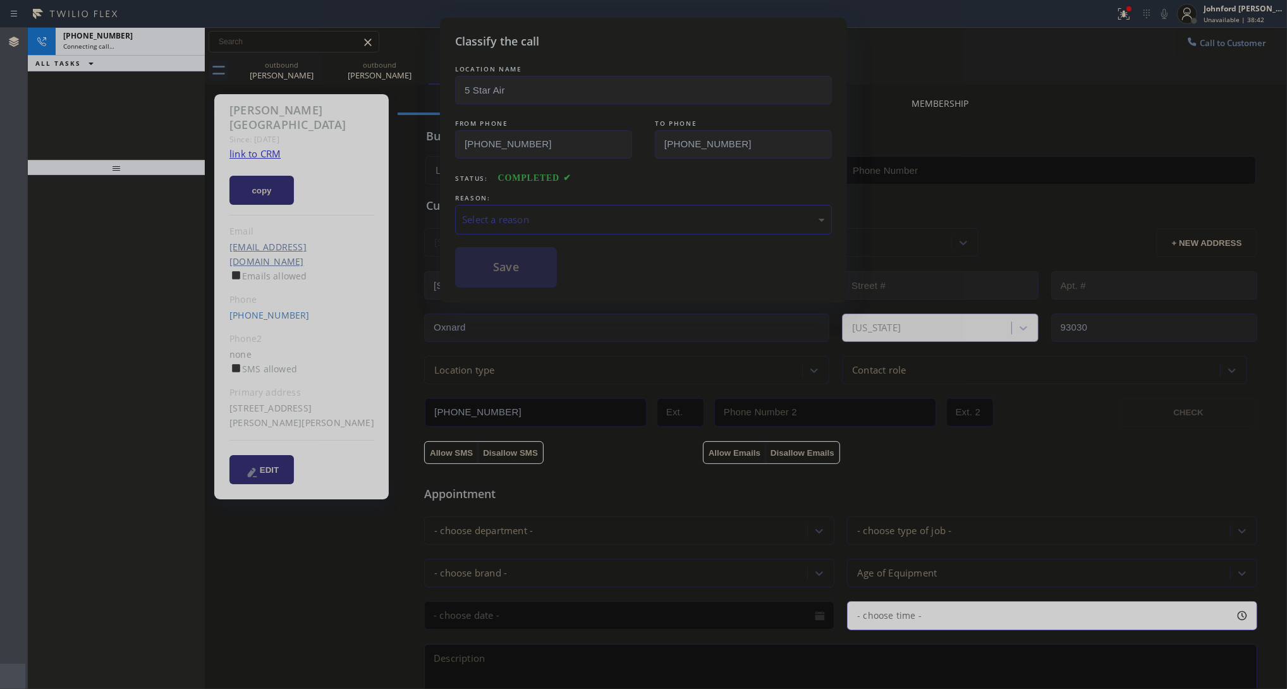
click at [488, 217] on div "Select a reason" at bounding box center [643, 219] width 363 height 15
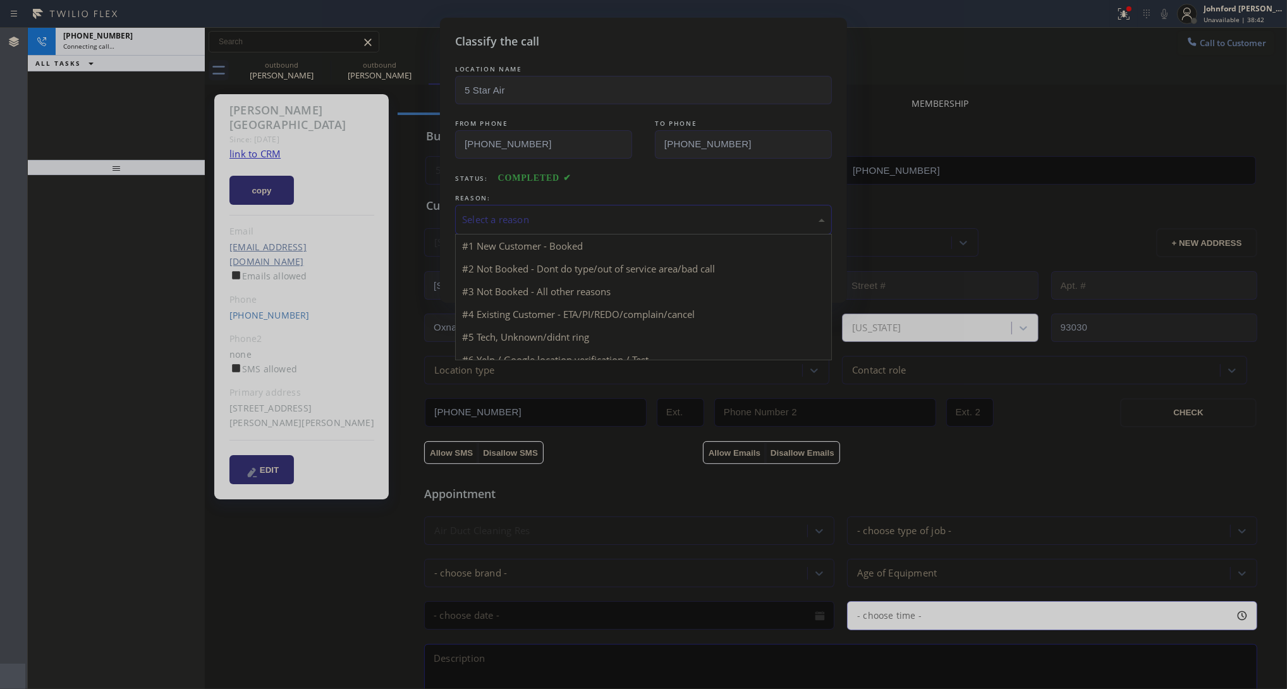
type input "[PHONE_NUMBER]"
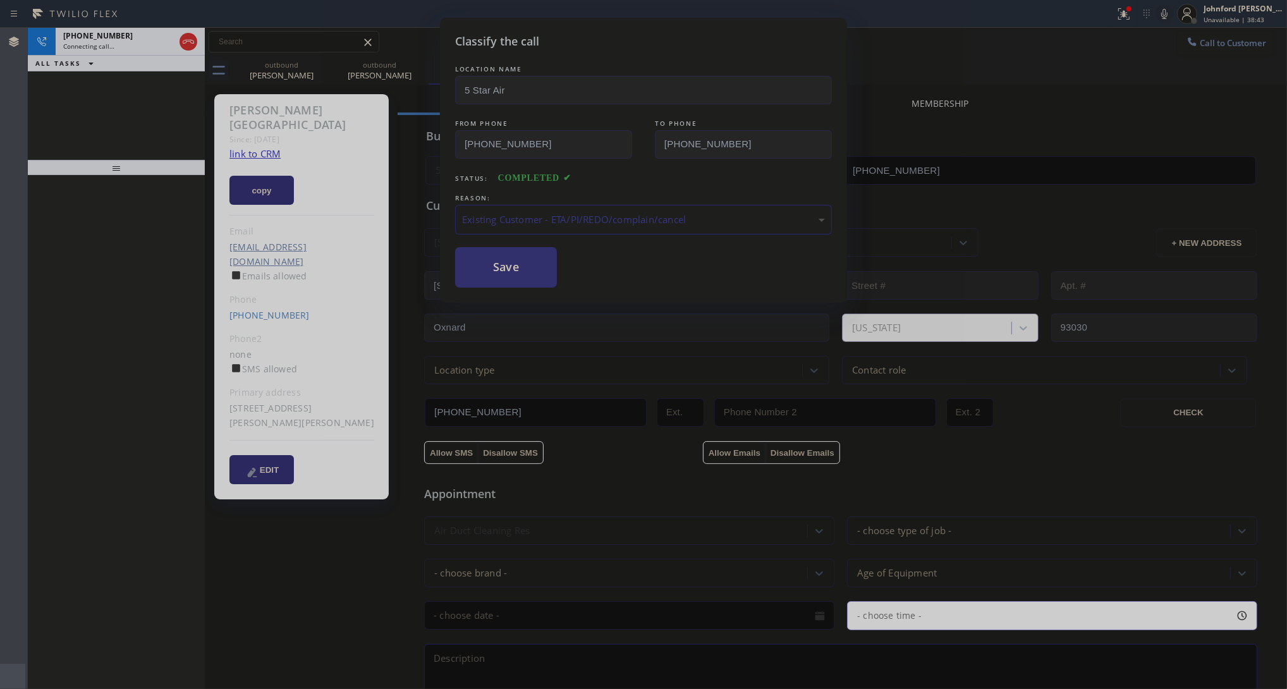
click at [498, 270] on button "Save" at bounding box center [506, 267] width 102 height 40
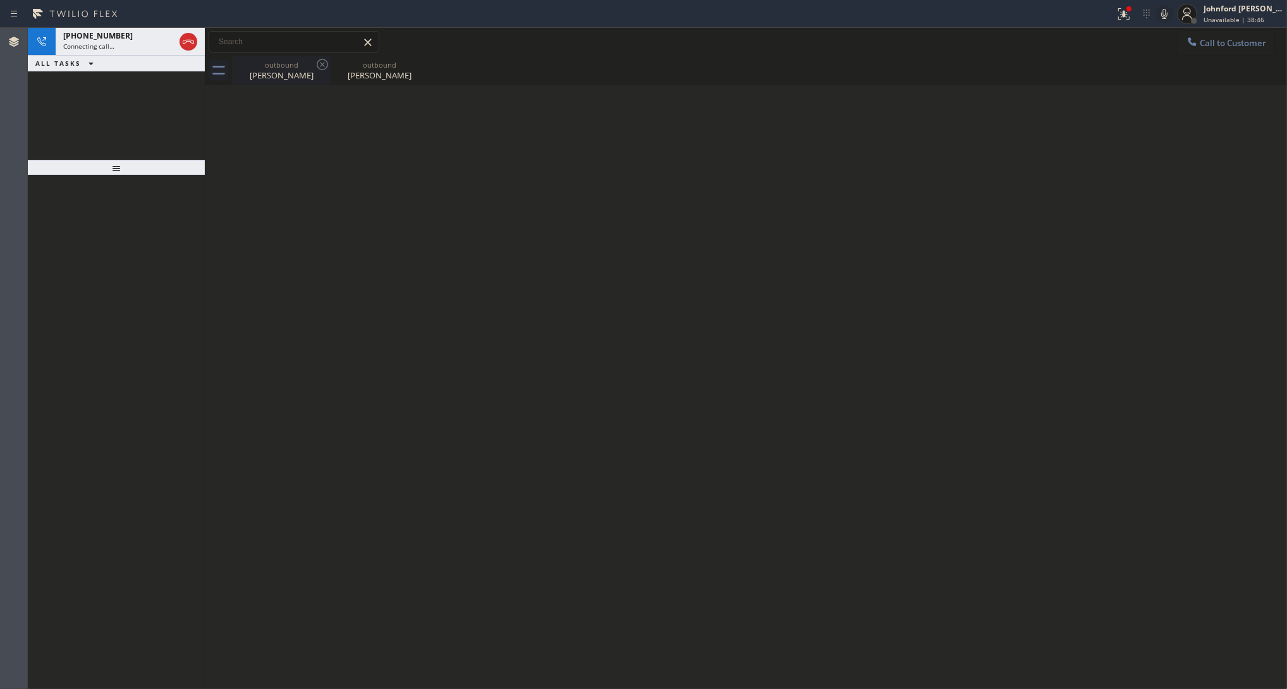
click at [273, 80] on div "[PERSON_NAME]" at bounding box center [281, 75] width 95 height 11
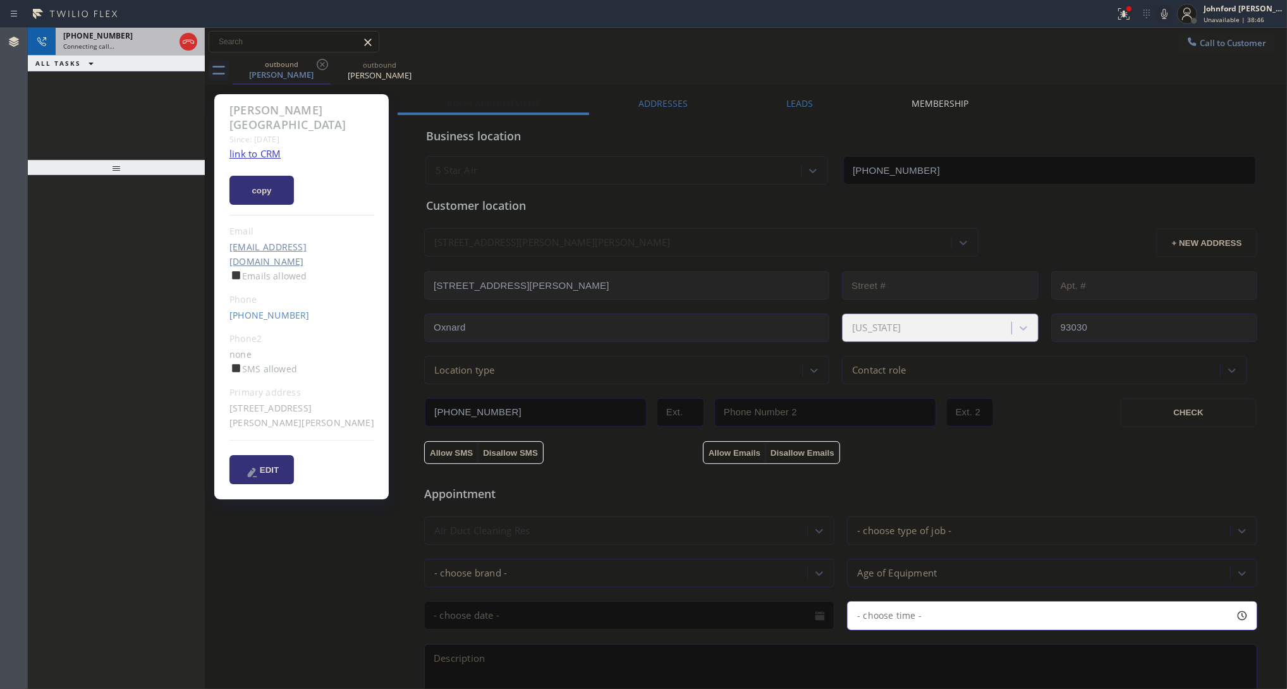
click at [133, 37] on div "[PHONE_NUMBER]" at bounding box center [118, 35] width 111 height 11
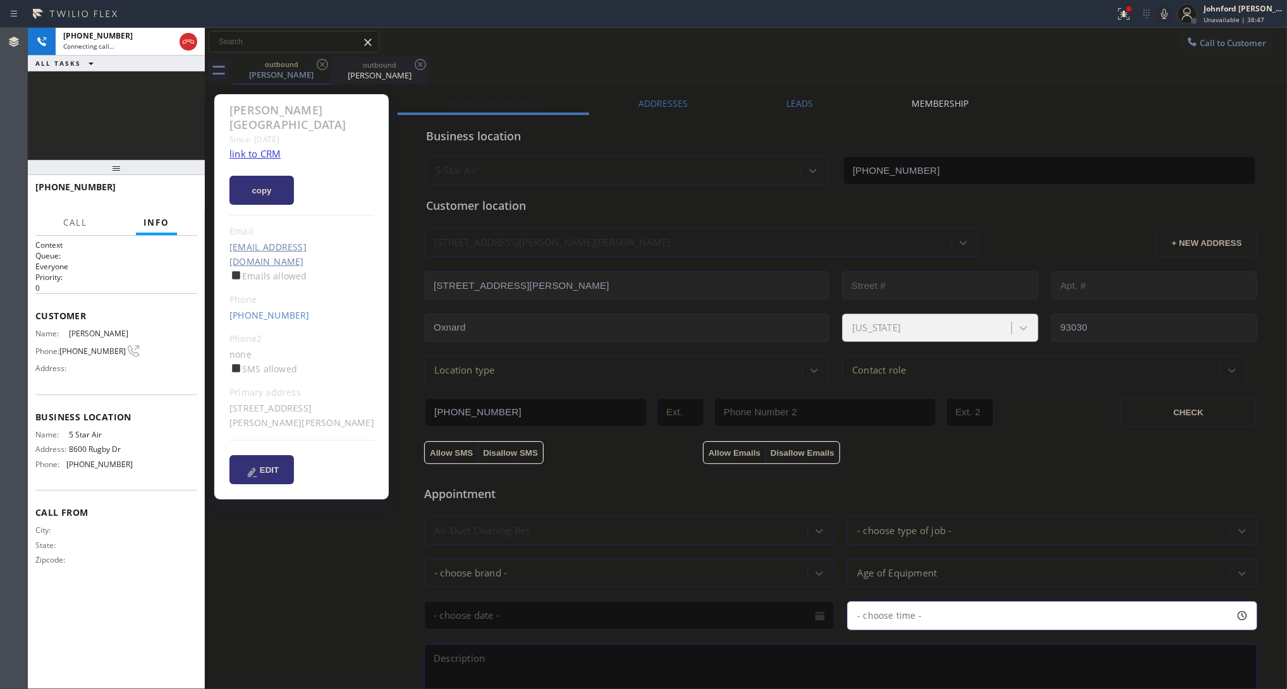
click at [373, 68] on div "outbound" at bounding box center [379, 64] width 95 height 9
click at [1136, 13] on div at bounding box center [1124, 13] width 28 height 15
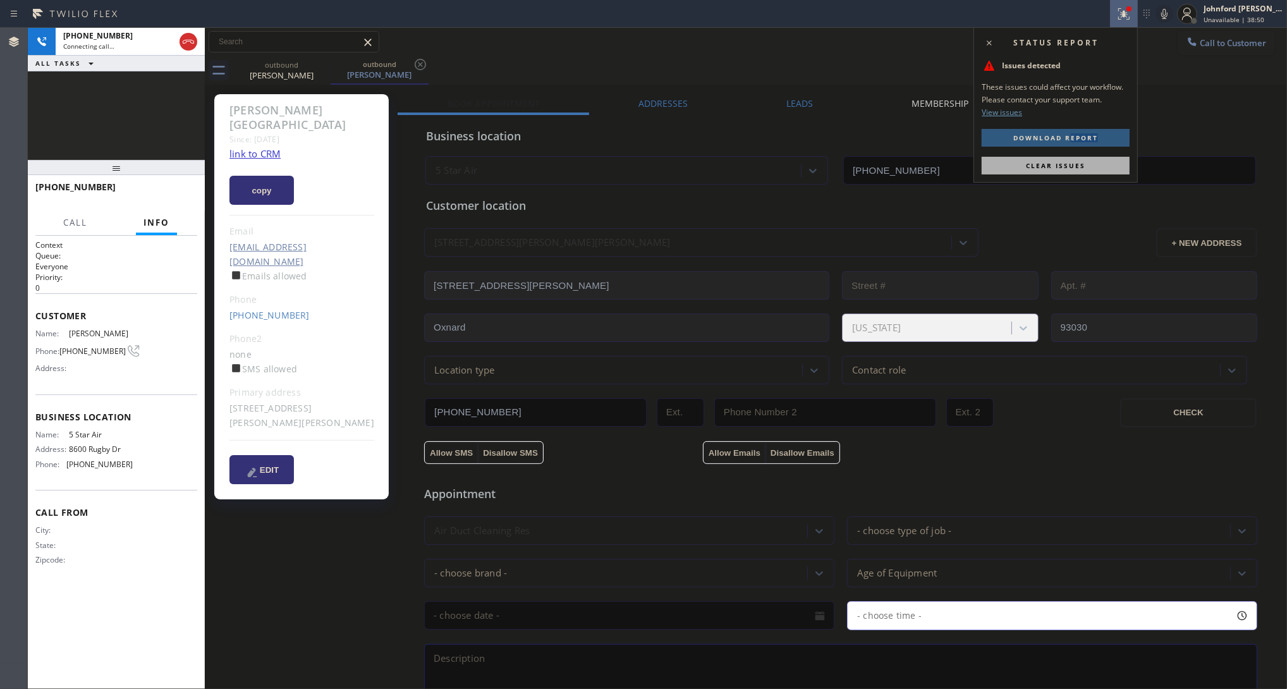
drag, startPoint x: 1070, startPoint y: 147, endPoint x: 1054, endPoint y: 168, distance: 26.7
click at [1065, 155] on div "Status report Issues detected These issues could affect your workflow. Please c…" at bounding box center [1056, 105] width 164 height 156
click at [1054, 168] on span "Clear issues" at bounding box center [1055, 165] width 59 height 9
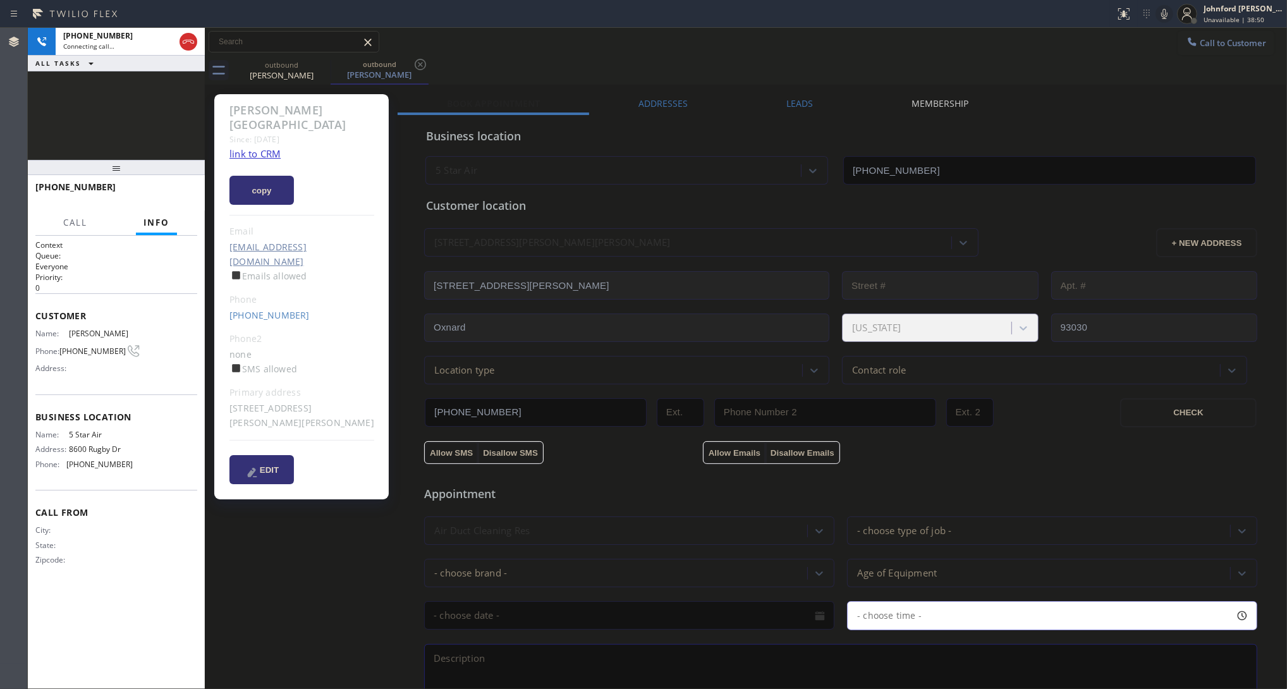
click at [983, 60] on div "outbound [PERSON_NAME] outbound [PERSON_NAME]" at bounding box center [760, 70] width 1055 height 28
click at [79, 99] on div "[PHONE_NUMBER] Live | 00:00 ALL TASKS ALL TASKS ACTIVE TASKS TASKS IN WRAP UP" at bounding box center [116, 94] width 177 height 132
click at [177, 47] on div at bounding box center [177, 42] width 46 height 28
click at [193, 43] on icon at bounding box center [188, 42] width 11 height 4
click at [188, 187] on button "COMPLETE" at bounding box center [165, 193] width 64 height 18
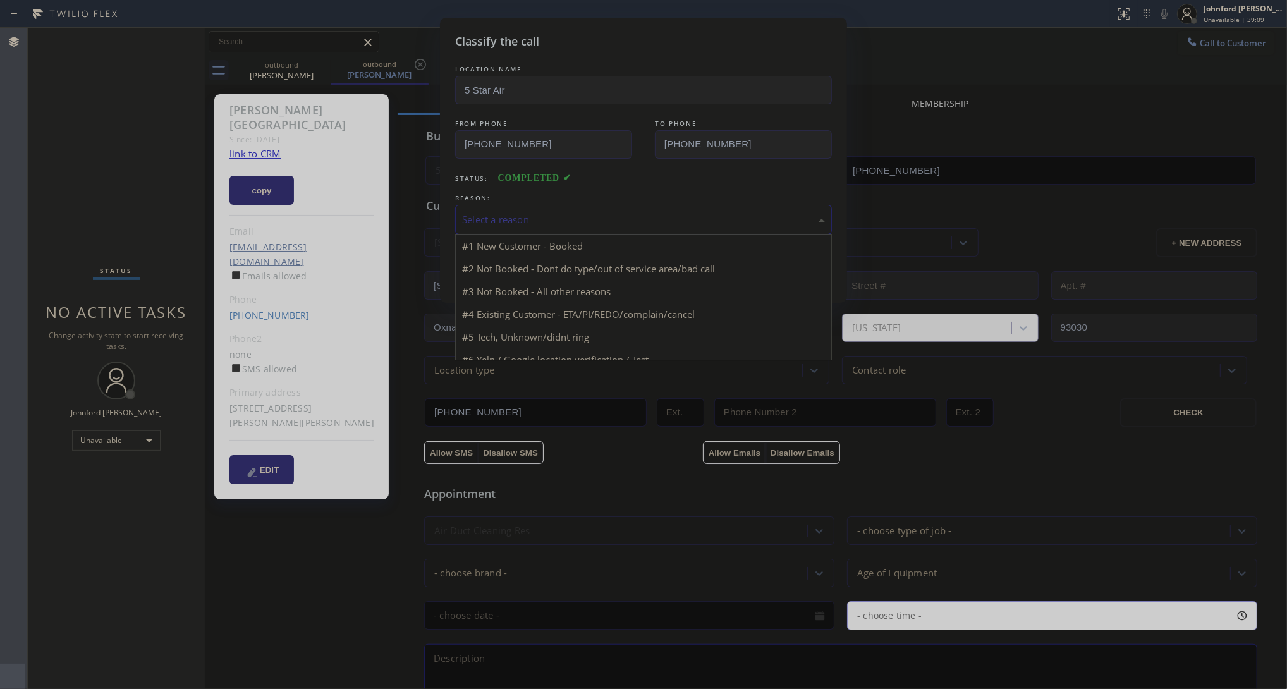
drag, startPoint x: 471, startPoint y: 222, endPoint x: 552, endPoint y: 231, distance: 81.5
click at [486, 221] on div "Select a reason" at bounding box center [643, 219] width 363 height 15
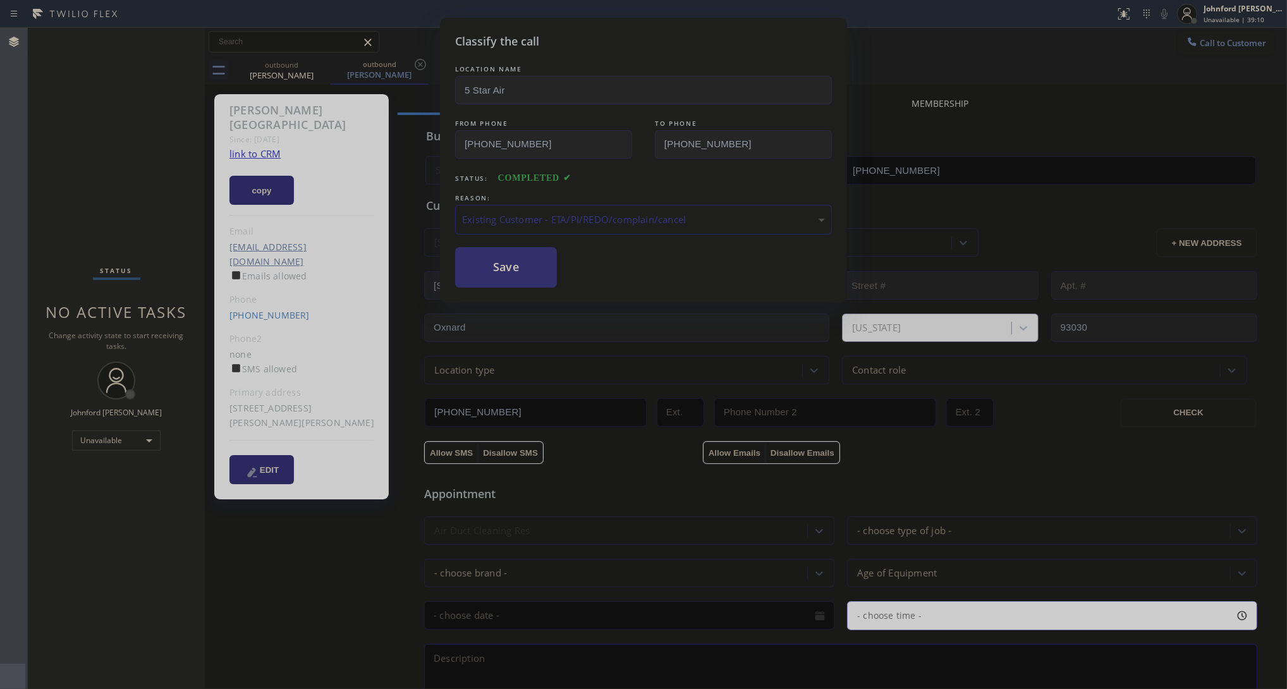
click at [523, 272] on button "Save" at bounding box center [506, 267] width 102 height 40
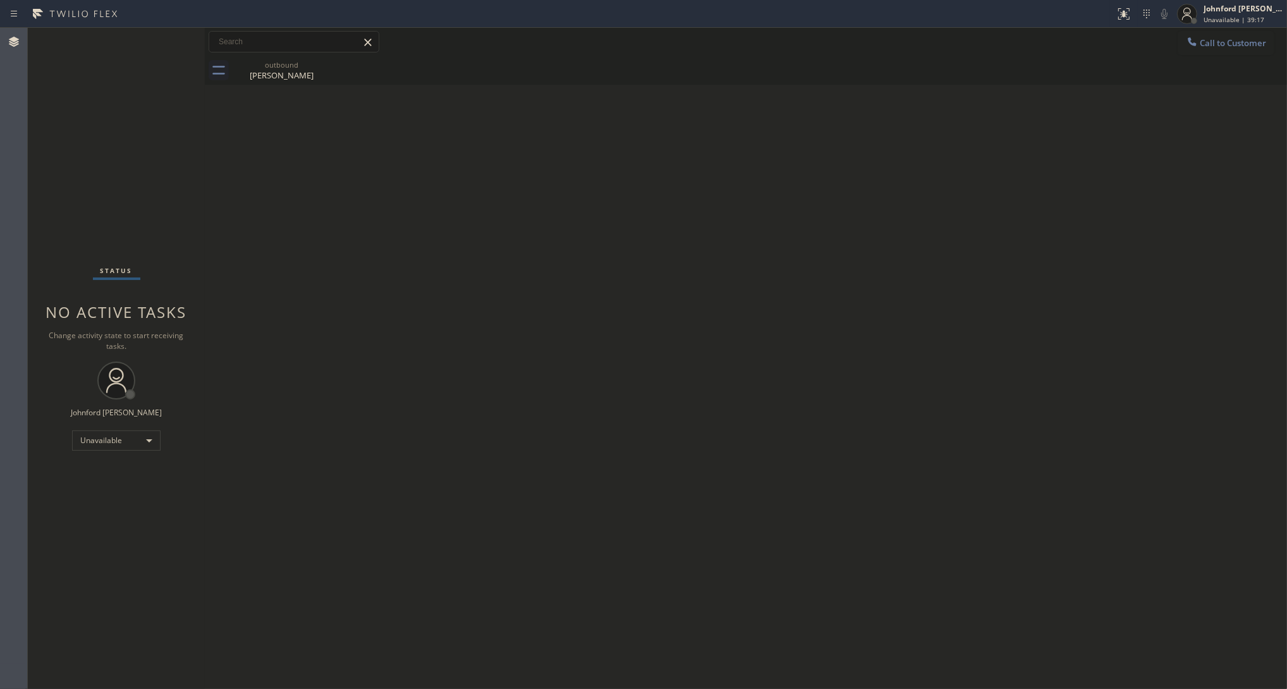
click at [1144, 38] on div at bounding box center [1192, 42] width 15 height 15
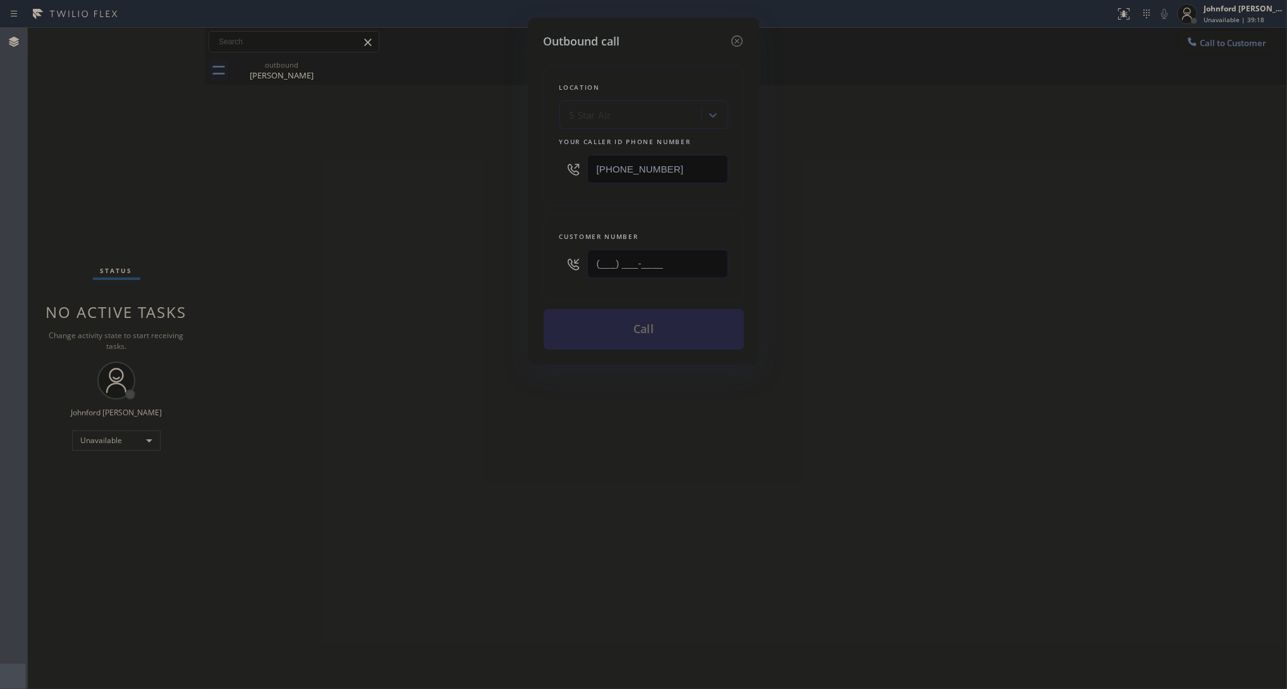
click at [652, 250] on input "(___) ___-____" at bounding box center [657, 264] width 141 height 28
paste input "818) 264-6045"
type input "[PHONE_NUMBER]"
click at [474, 251] on div "Outbound call Location 5 Star Air Your caller id phone number [PHONE_NUMBER] Cu…" at bounding box center [643, 344] width 1287 height 689
click at [715, 162] on input "[PHONE_NUMBER]" at bounding box center [657, 169] width 141 height 28
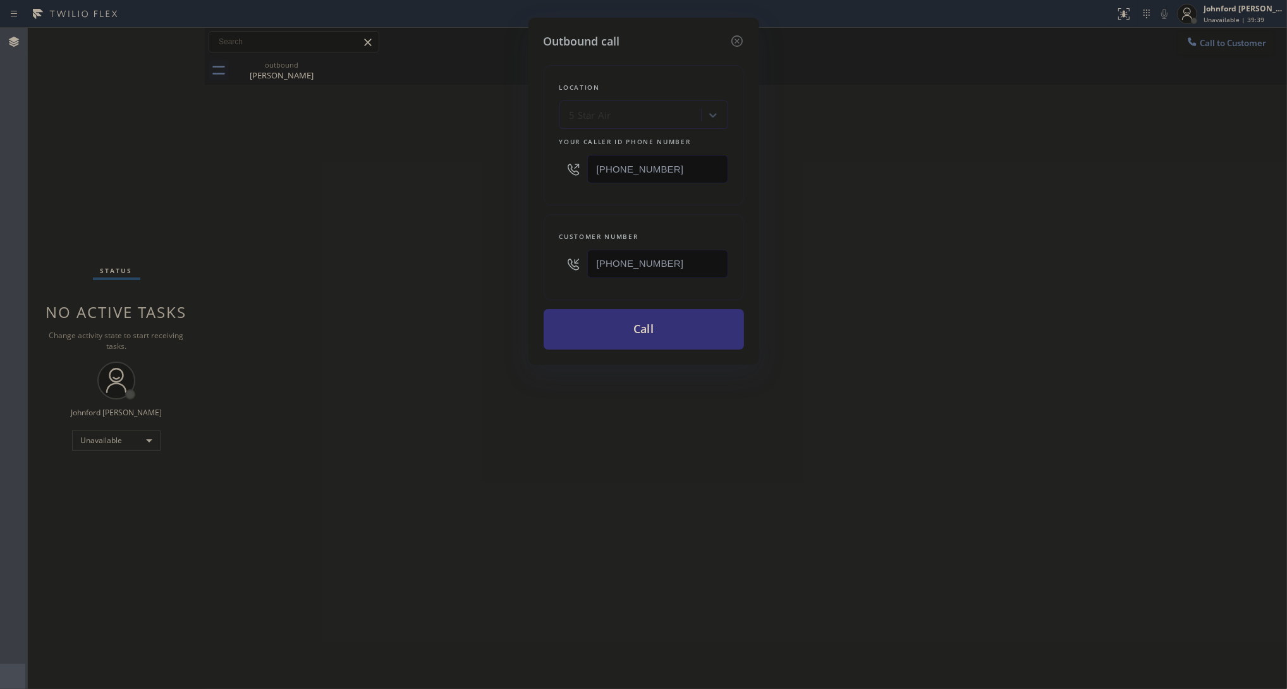
click at [715, 162] on input "[PHONE_NUMBER]" at bounding box center [657, 169] width 141 height 28
paste input "5) 870-8225"
type input "[PHONE_NUMBER]"
drag, startPoint x: 890, startPoint y: 190, endPoint x: 982, endPoint y: 61, distance: 158.2
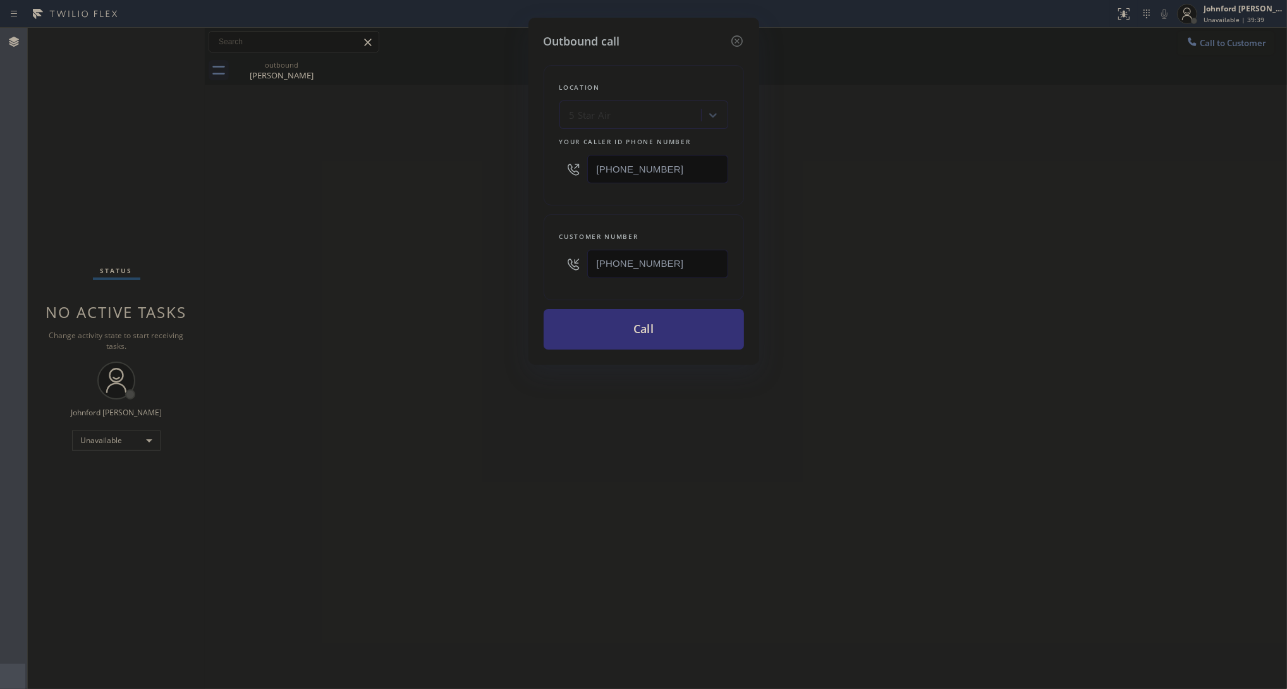
click at [893, 190] on div "Outbound call Location 5 Star Air Your caller id phone number [PHONE_NUMBER] Cu…" at bounding box center [643, 344] width 1287 height 689
click at [683, 263] on input "[PHONE_NUMBER]" at bounding box center [657, 264] width 141 height 28
click at [644, 345] on button "Call" at bounding box center [644, 329] width 200 height 40
drag, startPoint x: 971, startPoint y: 261, endPoint x: 1000, endPoint y: 216, distance: 53.7
click at [993, 228] on div "Outbound call Location Axis Air Duct Cleaning [GEOGRAPHIC_DATA] Your caller id …" at bounding box center [643, 344] width 1287 height 689
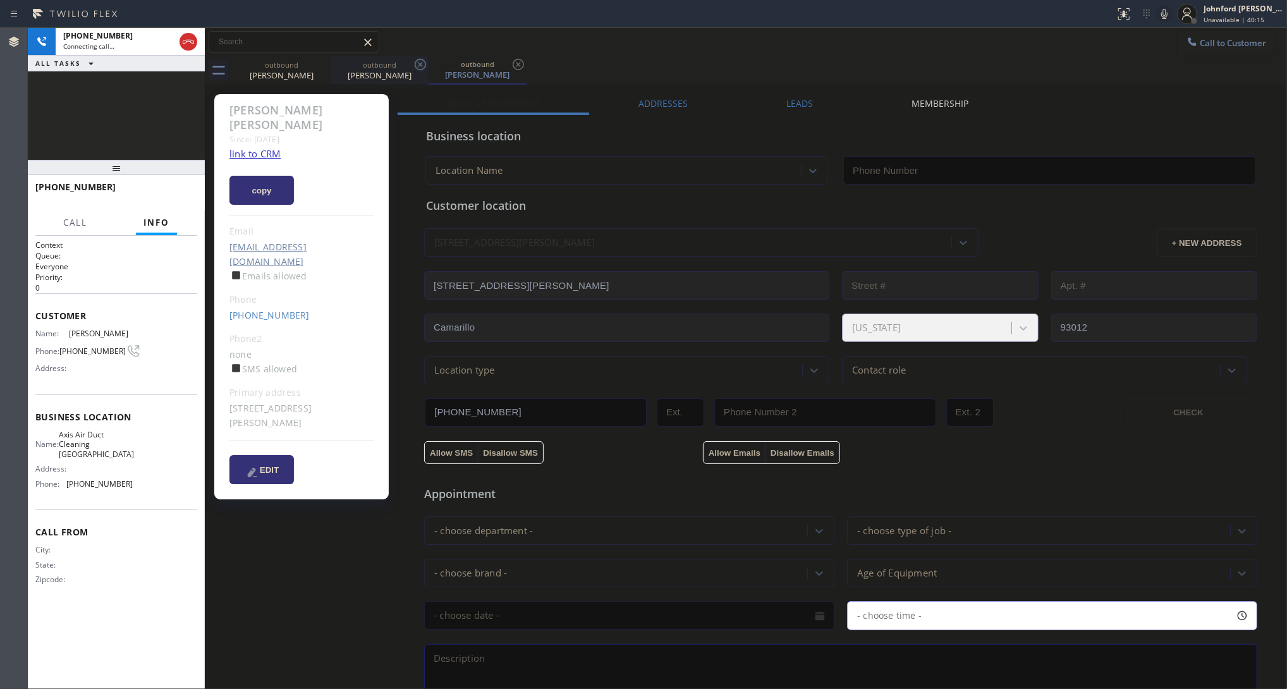
click at [0, 0] on icon at bounding box center [0, 0] width 0 height 0
click at [413, 64] on icon at bounding box center [420, 64] width 15 height 15
drag, startPoint x: 579, startPoint y: 78, endPoint x: 905, endPoint y: 39, distance: 328.6
click at [580, 78] on div "outbound [PERSON_NAME]" at bounding box center [760, 70] width 1055 height 28
type input "[PHONE_NUMBER]"
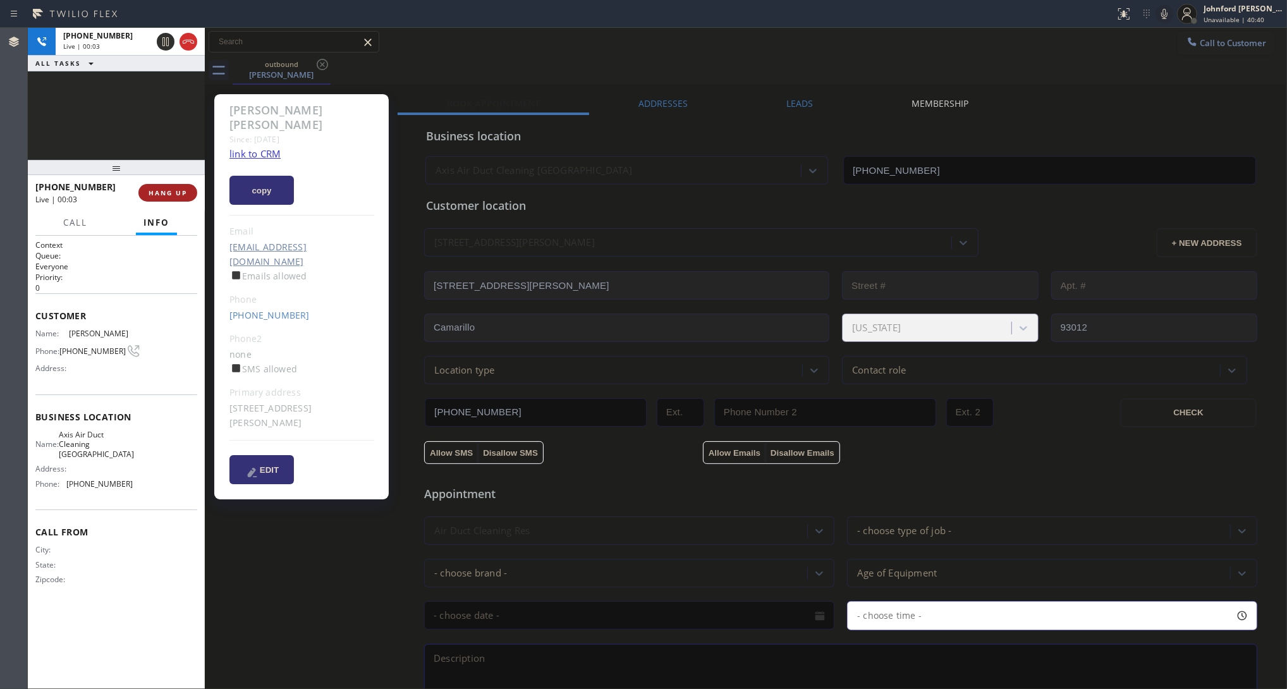
click at [161, 190] on button "HANG UP" at bounding box center [167, 193] width 59 height 18
click at [259, 309] on link "[PHONE_NUMBER]" at bounding box center [269, 315] width 80 height 12
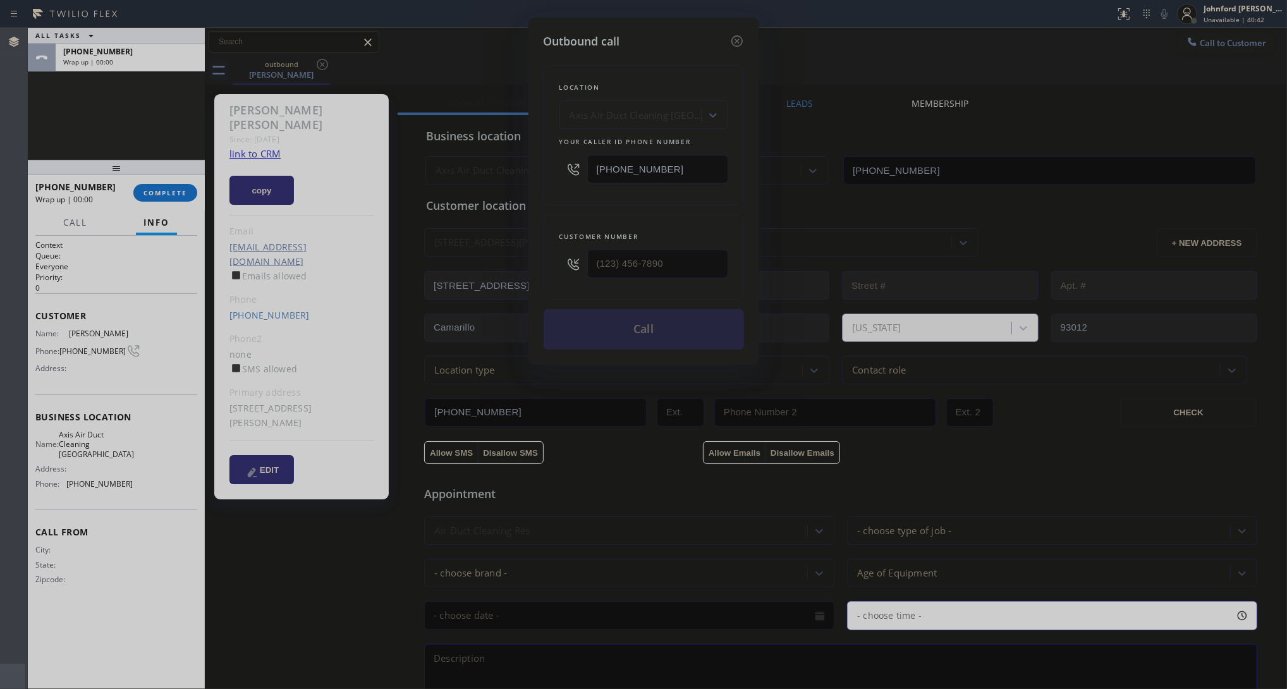
type input "[PHONE_NUMBER]"
click at [642, 331] on button "Call" at bounding box center [644, 329] width 200 height 40
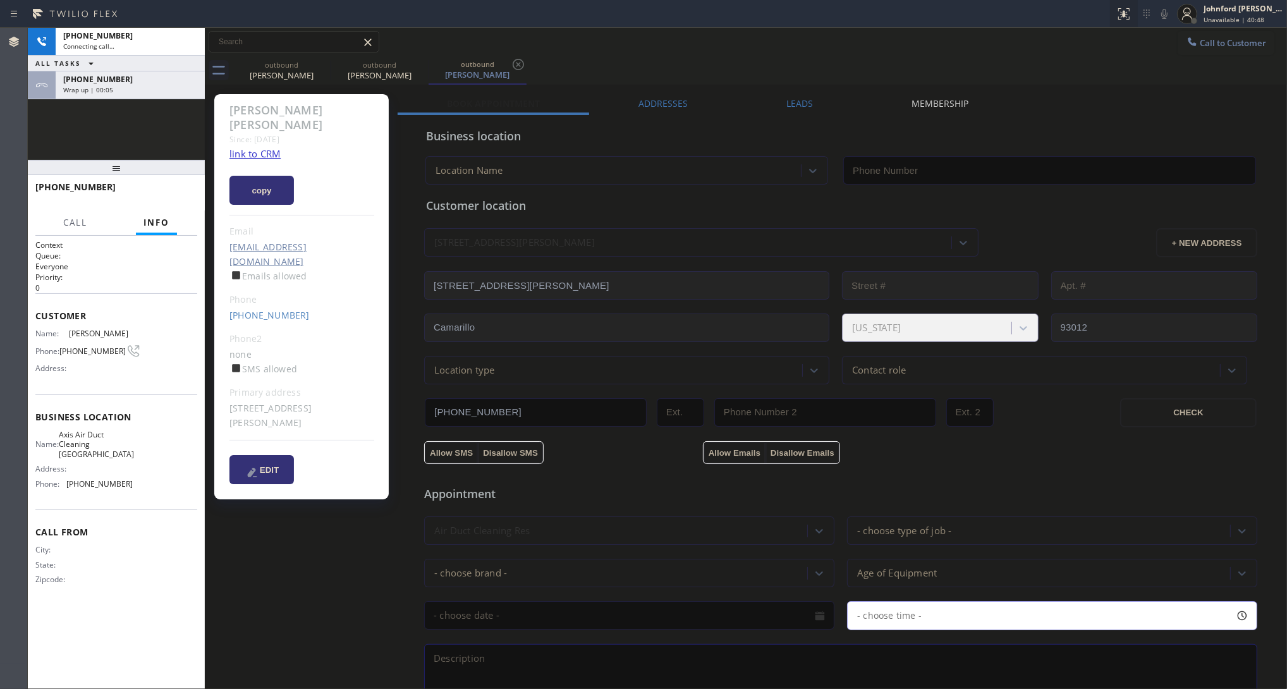
type input "[PHONE_NUMBER]"
click at [58, 118] on div "[PHONE_NUMBER] Connecting call… ALL TASKS ALL TASKS ACTIVE TASKS TASKS IN WRAP …" at bounding box center [116, 94] width 177 height 132
click at [229, 611] on div "[PERSON_NAME] Since: [DATE] link to CRM copy Email [EMAIL_ADDRESS][DOMAIN_NAME]…" at bounding box center [303, 510] width 190 height 845
click at [1144, 16] on icon at bounding box center [1164, 13] width 15 height 15
click at [1144, 16] on rect at bounding box center [1164, 12] width 9 height 9
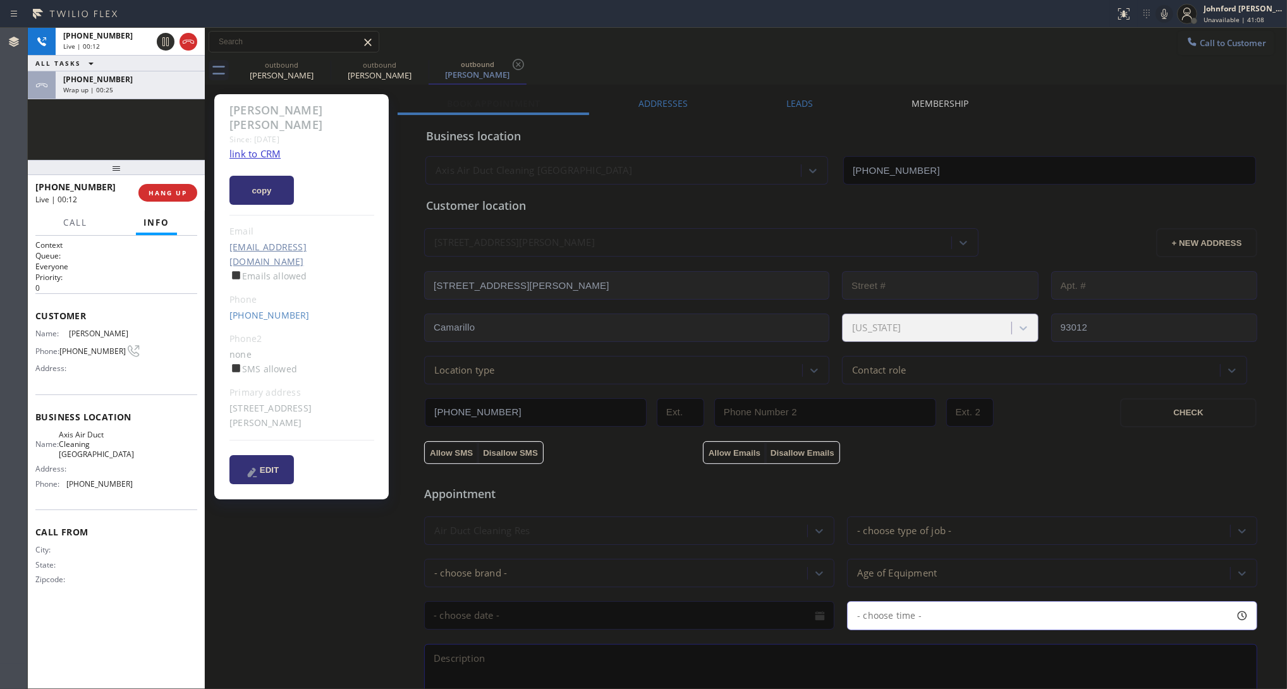
click at [1144, 10] on icon at bounding box center [1164, 13] width 15 height 15
click at [1144, 11] on icon at bounding box center [1164, 13] width 15 height 15
click at [1144, 20] on icon at bounding box center [1164, 13] width 15 height 15
click at [1144, 16] on icon at bounding box center [1164, 13] width 15 height 15
click at [162, 185] on button "HANG UP" at bounding box center [167, 193] width 59 height 18
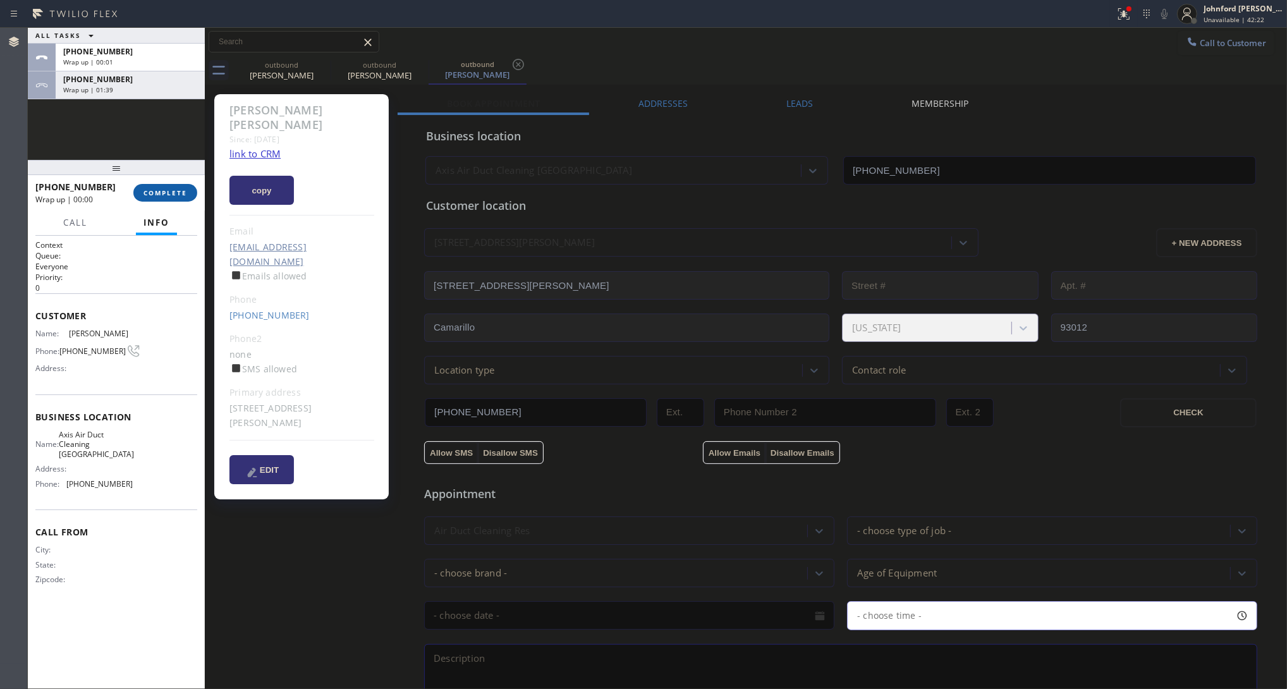
click at [163, 186] on button "COMPLETE" at bounding box center [165, 193] width 64 height 18
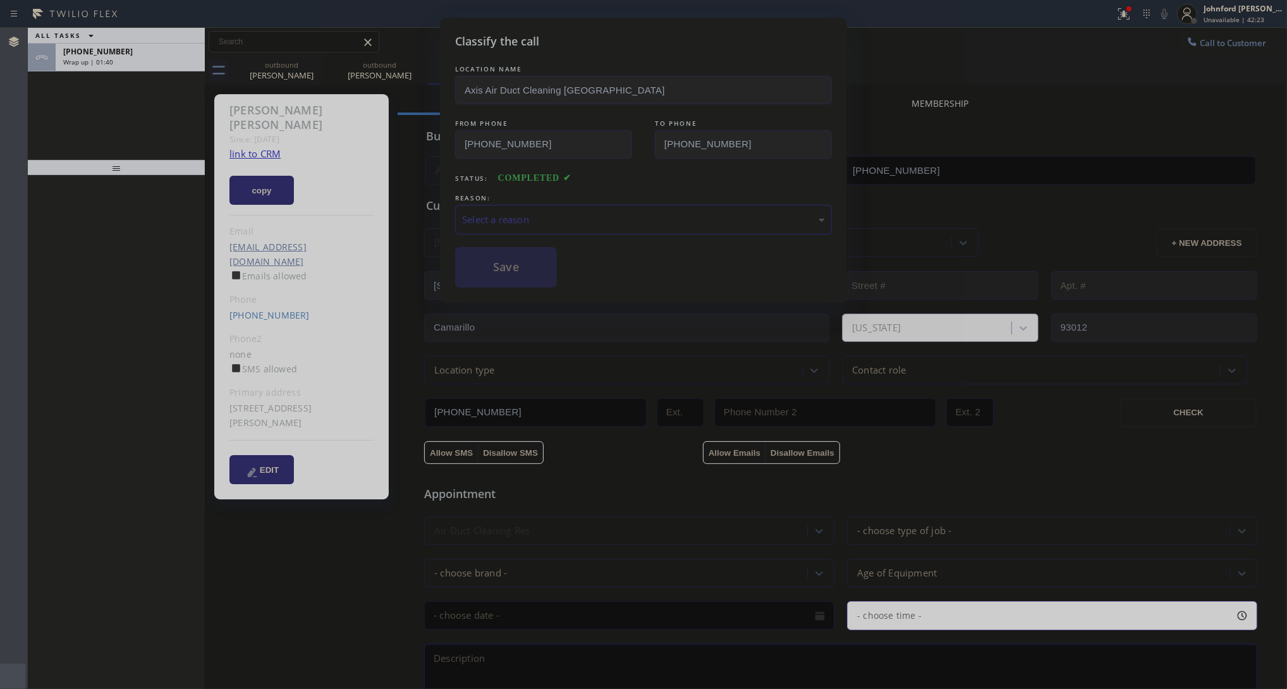
click at [511, 239] on div "LOCATION NAME Axis Air Duct Cleaning [GEOGRAPHIC_DATA] FROM PHONE [PHONE_NUMBER…" at bounding box center [643, 175] width 377 height 225
click at [522, 233] on div "LOCATION NAME Axis Air Duct Cleaning [GEOGRAPHIC_DATA] FROM PHONE [PHONE_NUMBER…" at bounding box center [643, 175] width 377 height 225
drag, startPoint x: 554, startPoint y: 202, endPoint x: 613, endPoint y: 226, distance: 63.9
click at [556, 205] on div "Select a reason" at bounding box center [643, 220] width 377 height 30
click at [522, 269] on button "Save" at bounding box center [506, 267] width 102 height 40
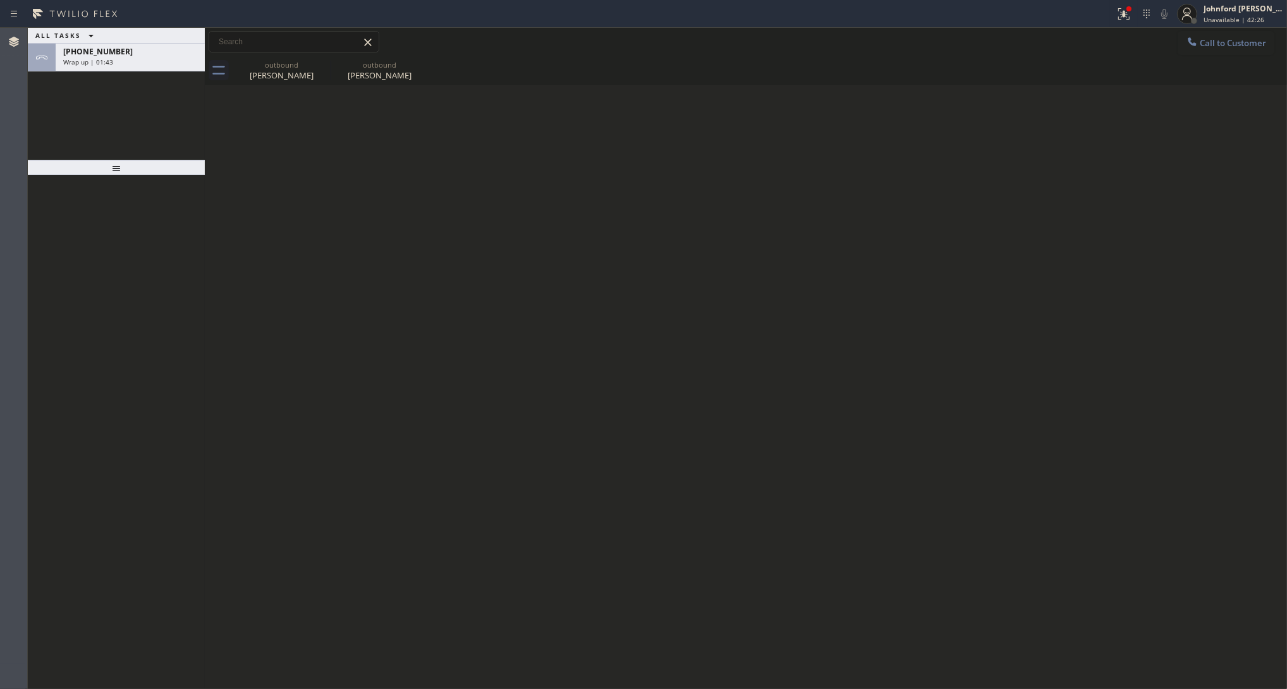
click at [127, 66] on div "[PHONE_NUMBER] Wrap up | 01:43" at bounding box center [128, 58] width 144 height 28
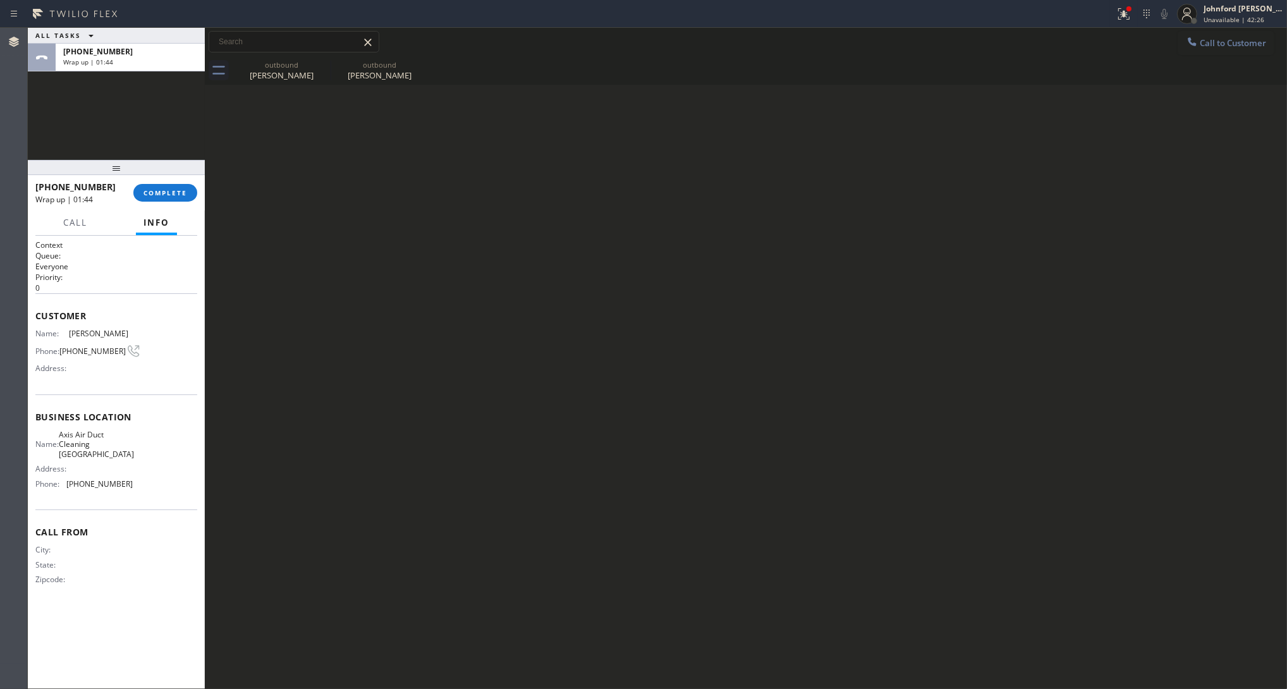
click at [185, 203] on div "[PHONE_NUMBER] Wrap up | 01:44 COMPLETE" at bounding box center [116, 192] width 162 height 33
click at [180, 193] on span "COMPLETE" at bounding box center [166, 192] width 44 height 9
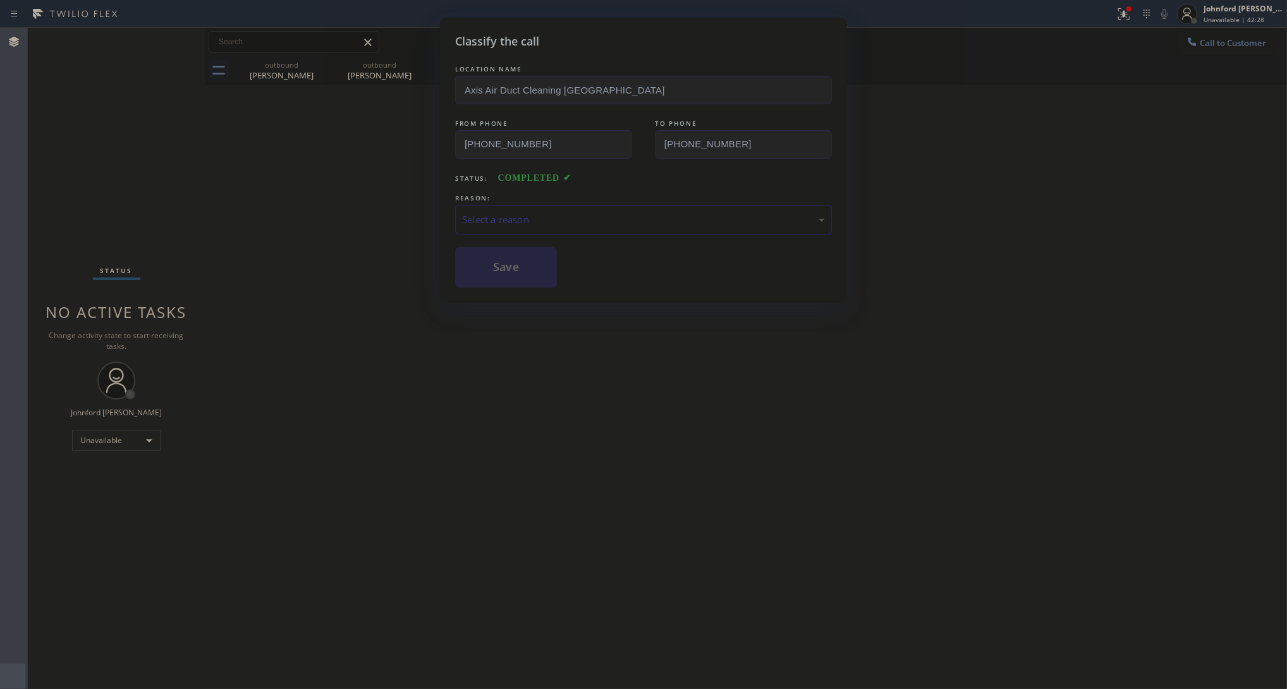
click at [554, 219] on div "Select a reason" at bounding box center [643, 219] width 363 height 15
click at [513, 269] on button "Save" at bounding box center [506, 267] width 102 height 40
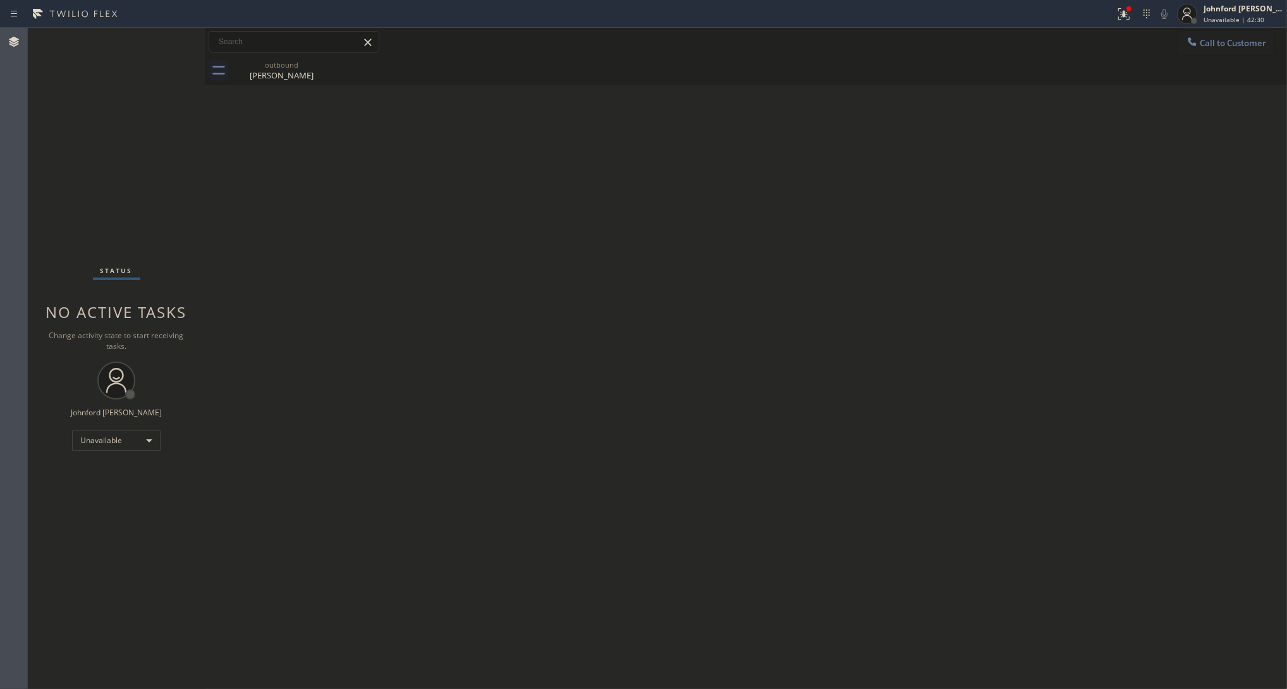
click at [290, 74] on div "[PERSON_NAME]" at bounding box center [281, 75] width 95 height 11
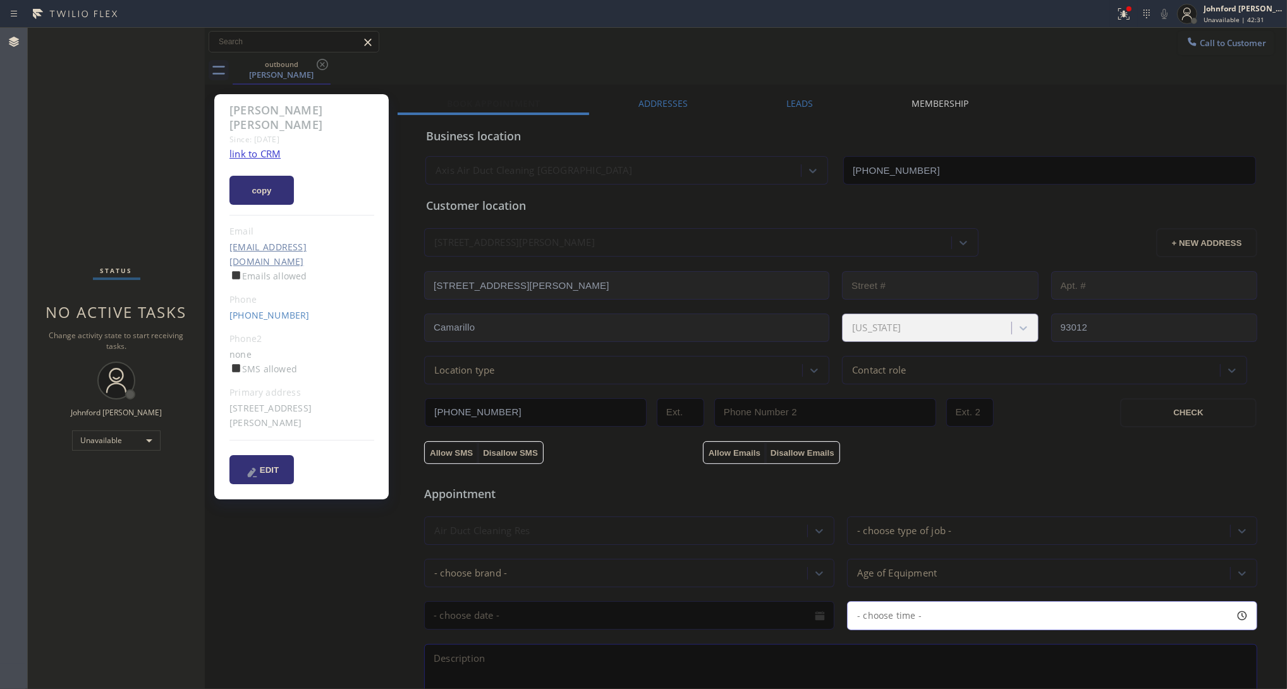
click at [813, 105] on div "Leads" at bounding box center [799, 106] width 125 height 18
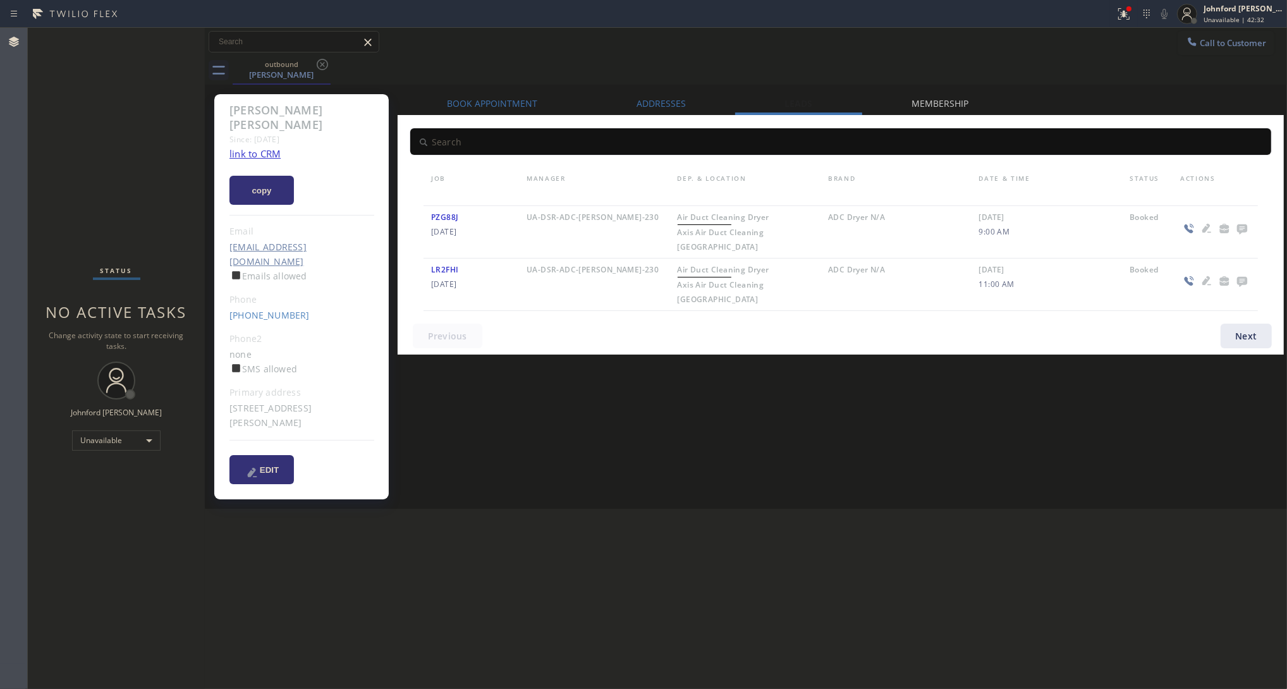
click at [1144, 229] on icon at bounding box center [1242, 229] width 15 height 16
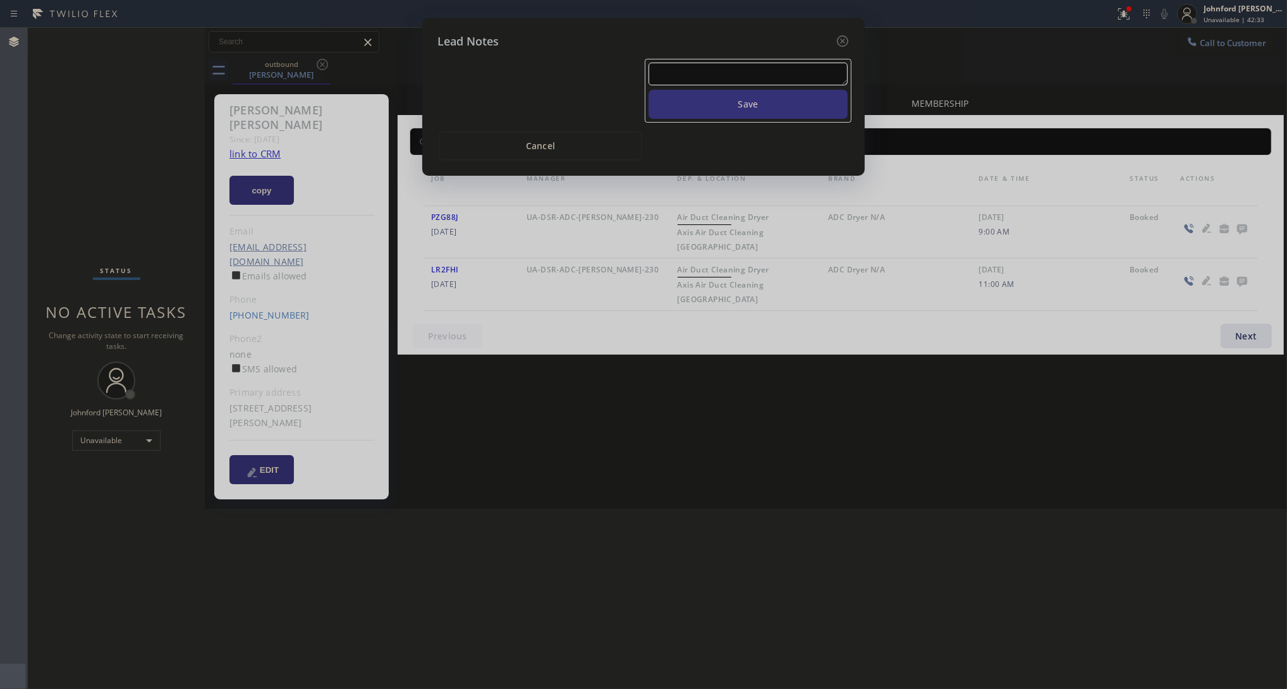
click at [686, 70] on textarea at bounding box center [748, 74] width 199 height 23
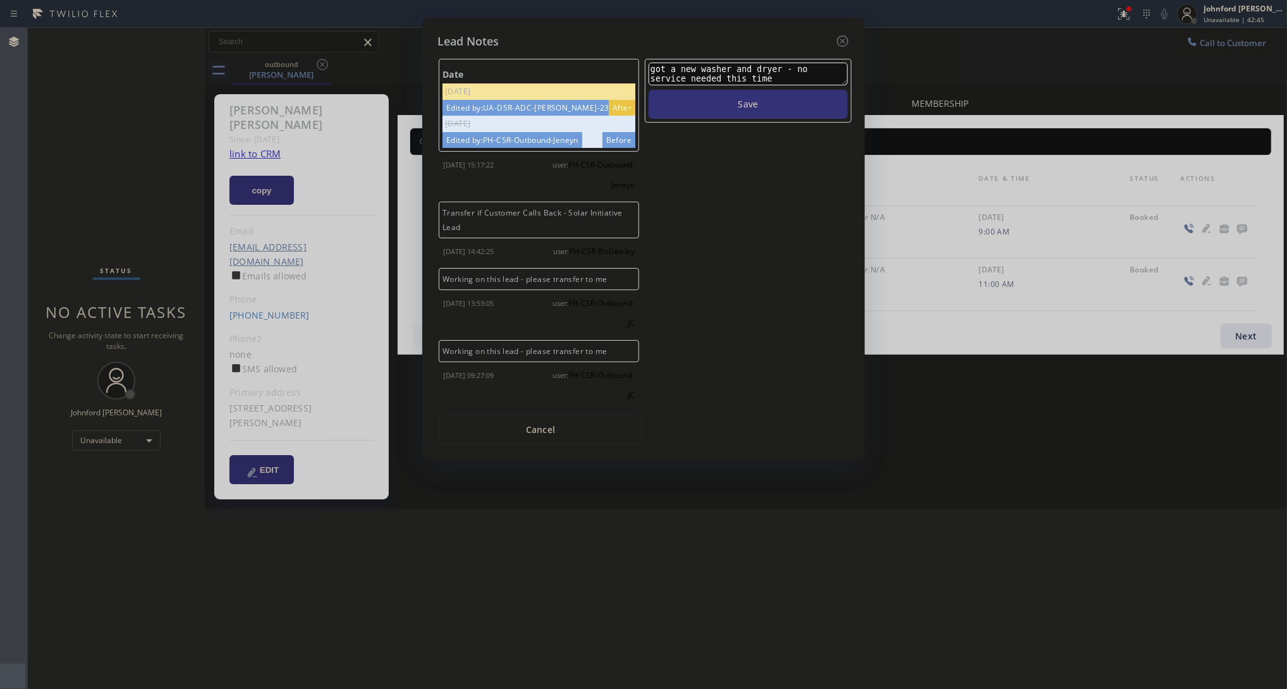
type textarea "got a new washer and dryer - no service needed this time"
click at [649, 90] on button "Save" at bounding box center [748, 104] width 199 height 29
click at [841, 39] on icon at bounding box center [842, 41] width 15 height 15
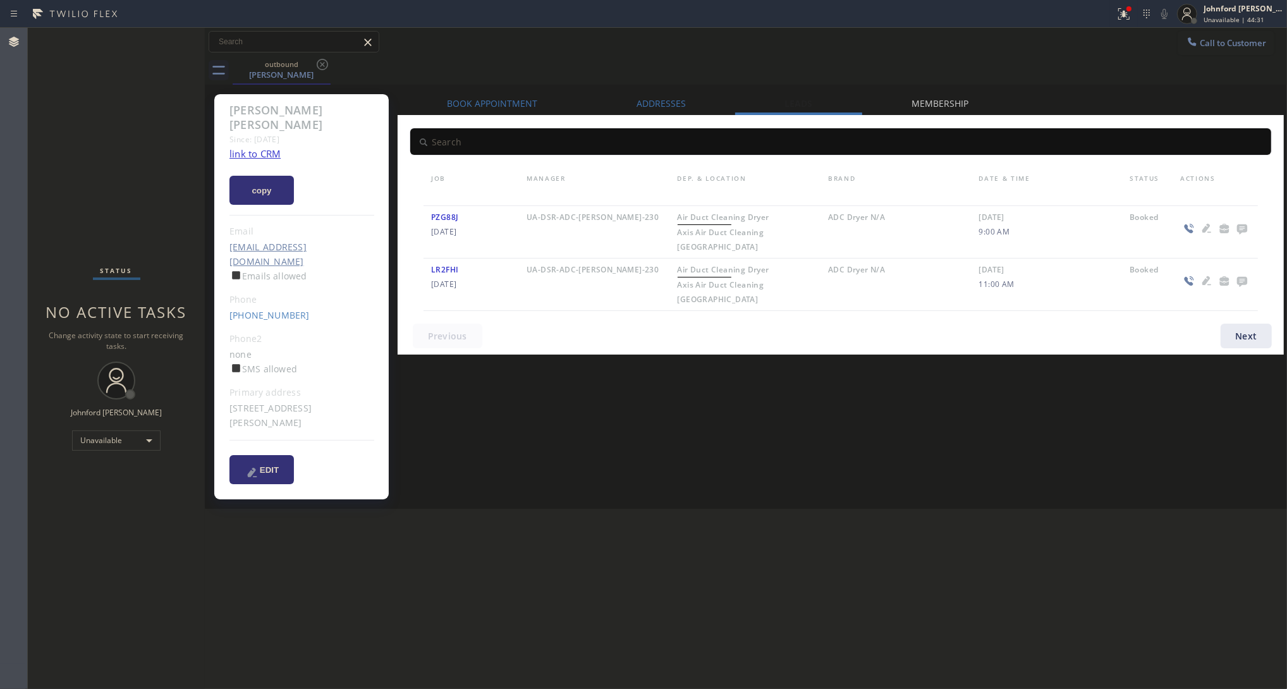
drag, startPoint x: 991, startPoint y: 51, endPoint x: 1167, endPoint y: 51, distance: 176.4
click at [997, 51] on div "Call to Customer Outbound call Location Axis Air Duct Cleaning [GEOGRAPHIC_DATA…" at bounding box center [746, 42] width 1082 height 22
drag, startPoint x: 1218, startPoint y: 43, endPoint x: 814, endPoint y: 193, distance: 430.9
click at [1144, 43] on span "Call to Customer" at bounding box center [1233, 42] width 66 height 11
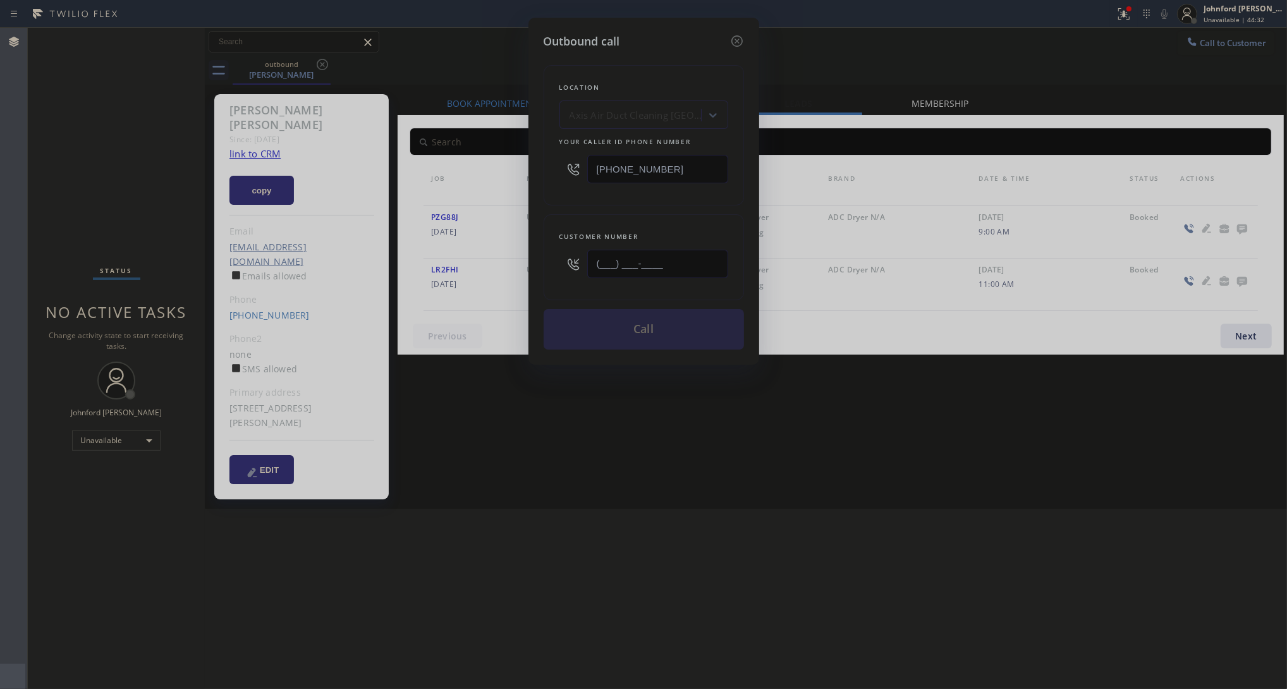
click at [670, 263] on input "(___) ___-____" at bounding box center [657, 264] width 141 height 28
paste input "310) 919-8006"
type input "[PHONE_NUMBER]"
drag, startPoint x: 631, startPoint y: 169, endPoint x: 499, endPoint y: 181, distance: 132.0
click at [510, 176] on div "Outbound call Location Axis Air Duct Cleaning [GEOGRAPHIC_DATA] Your caller id …" at bounding box center [643, 344] width 1287 height 689
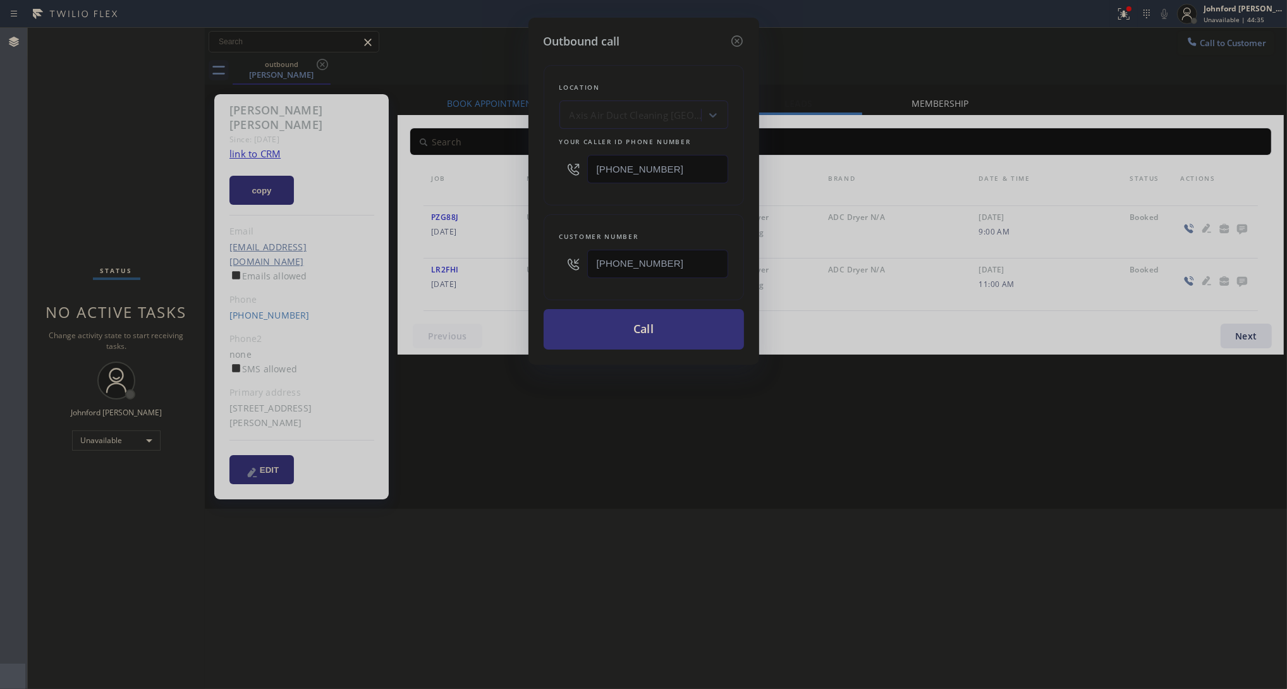
paste input "0) 686-5038"
type input "[PHONE_NUMBER]"
click at [561, 200] on div "Location Axis Air Duct Cleaning [GEOGRAPHIC_DATA] Your caller id phone number […" at bounding box center [644, 135] width 200 height 140
click at [1012, 390] on div "Outbound call Location 5 Star Air Your caller id phone number [PHONE_NUMBER] Cu…" at bounding box center [643, 344] width 1287 height 689
click at [678, 313] on button "Call" at bounding box center [644, 329] width 200 height 40
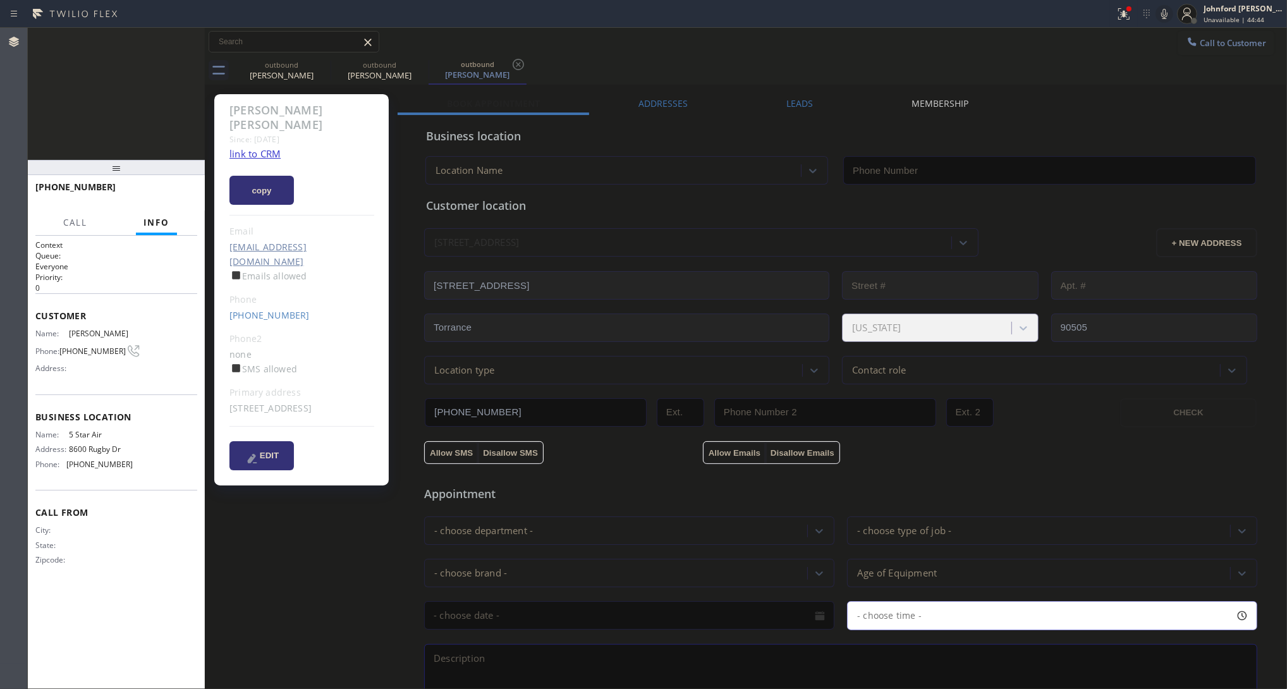
type input "[PHONE_NUMBER]"
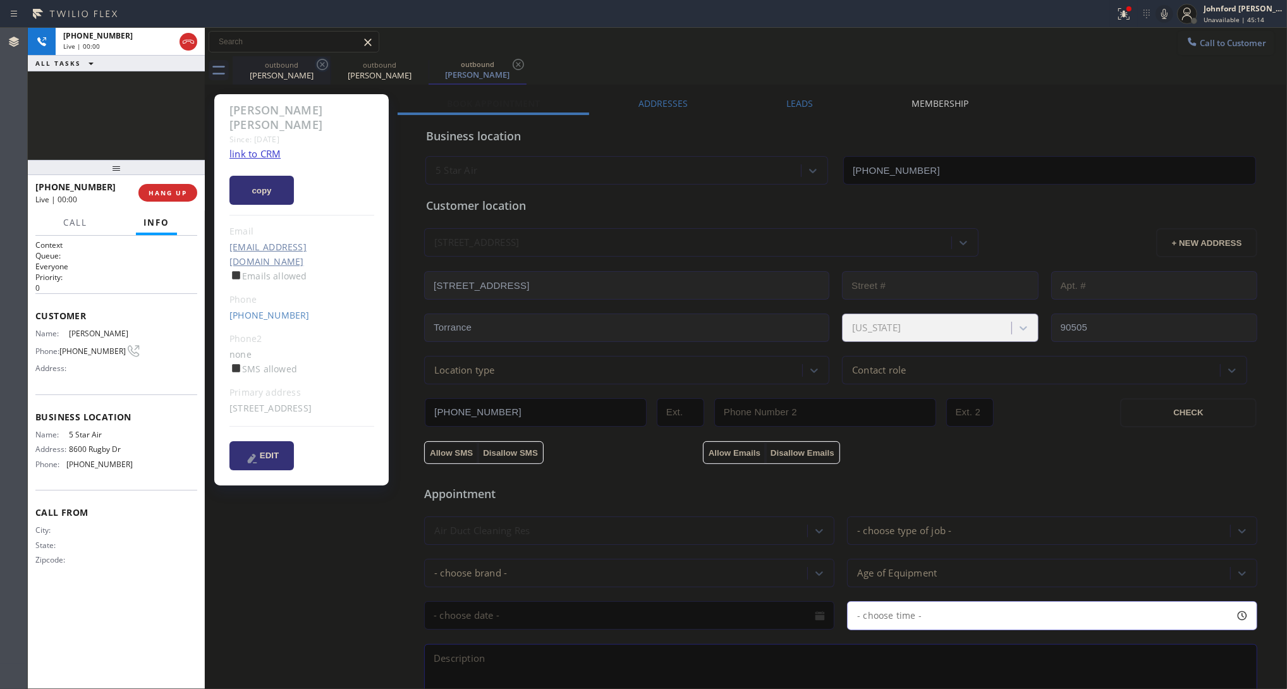
click at [324, 68] on icon at bounding box center [322, 64] width 15 height 15
click at [168, 198] on button "HANG UP" at bounding box center [167, 193] width 59 height 18
click at [244, 309] on link "[PHONE_NUMBER]" at bounding box center [269, 315] width 80 height 12
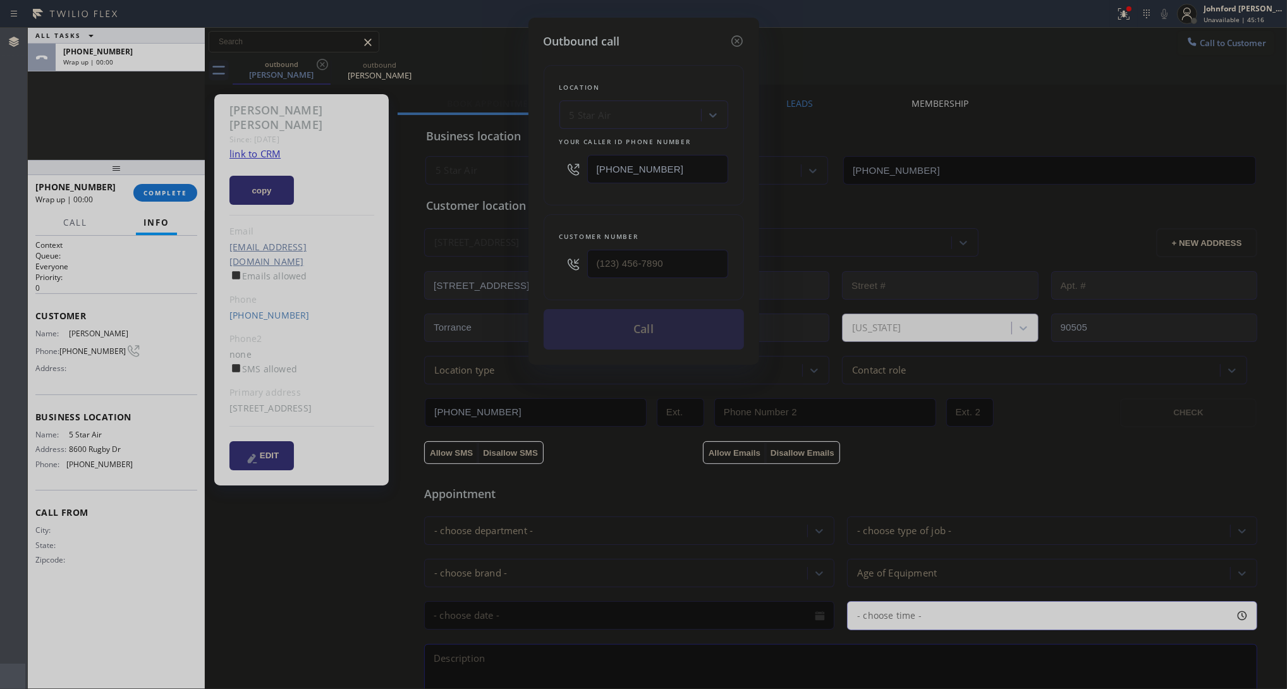
click at [582, 321] on button "Call" at bounding box center [644, 329] width 200 height 40
type input "[PHONE_NUMBER]"
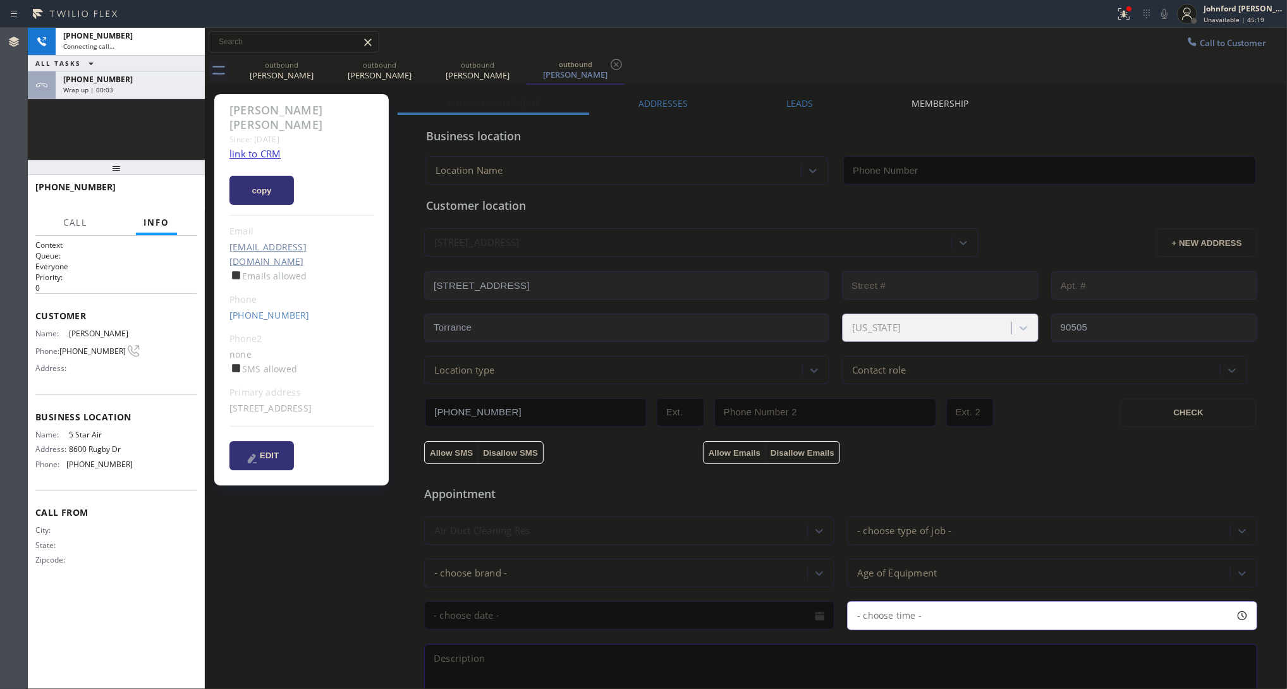
type input "[PHONE_NUMBER]"
click at [1126, 16] on icon at bounding box center [1123, 13] width 15 height 15
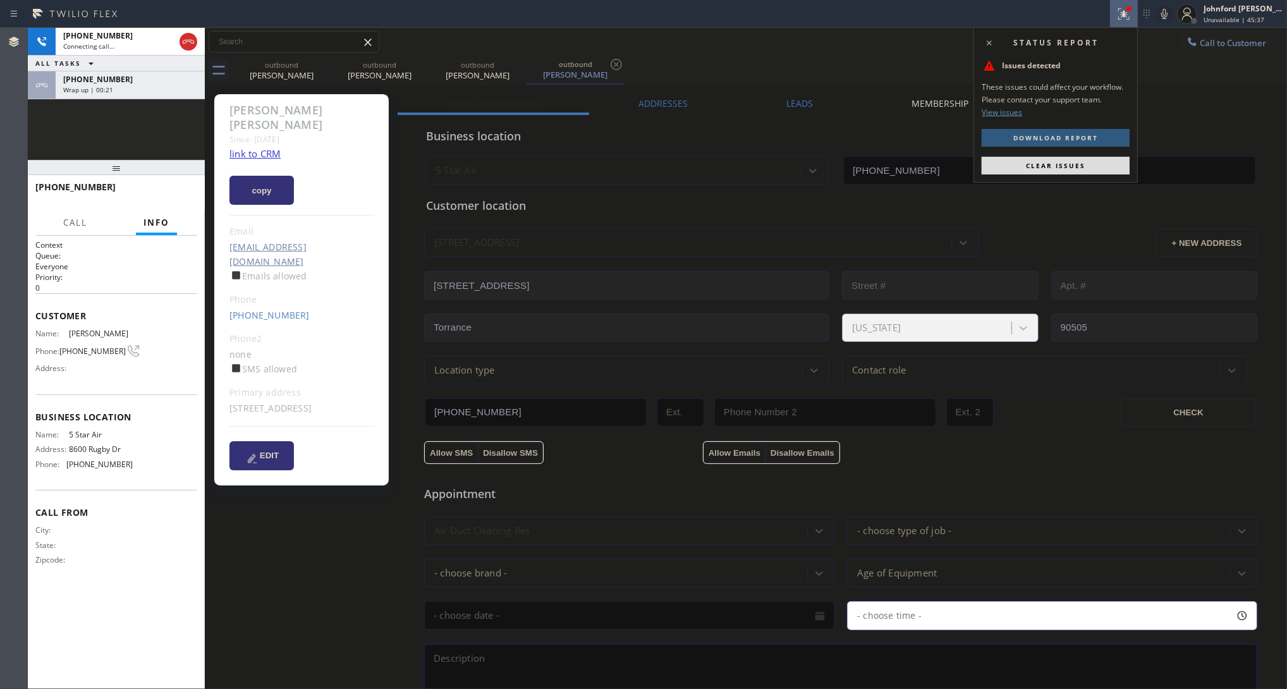
click at [1047, 155] on div "Status report Issues detected These issues could affect your workflow. Please c…" at bounding box center [1056, 105] width 164 height 156
click at [1041, 160] on button "Clear issues" at bounding box center [1056, 166] width 148 height 18
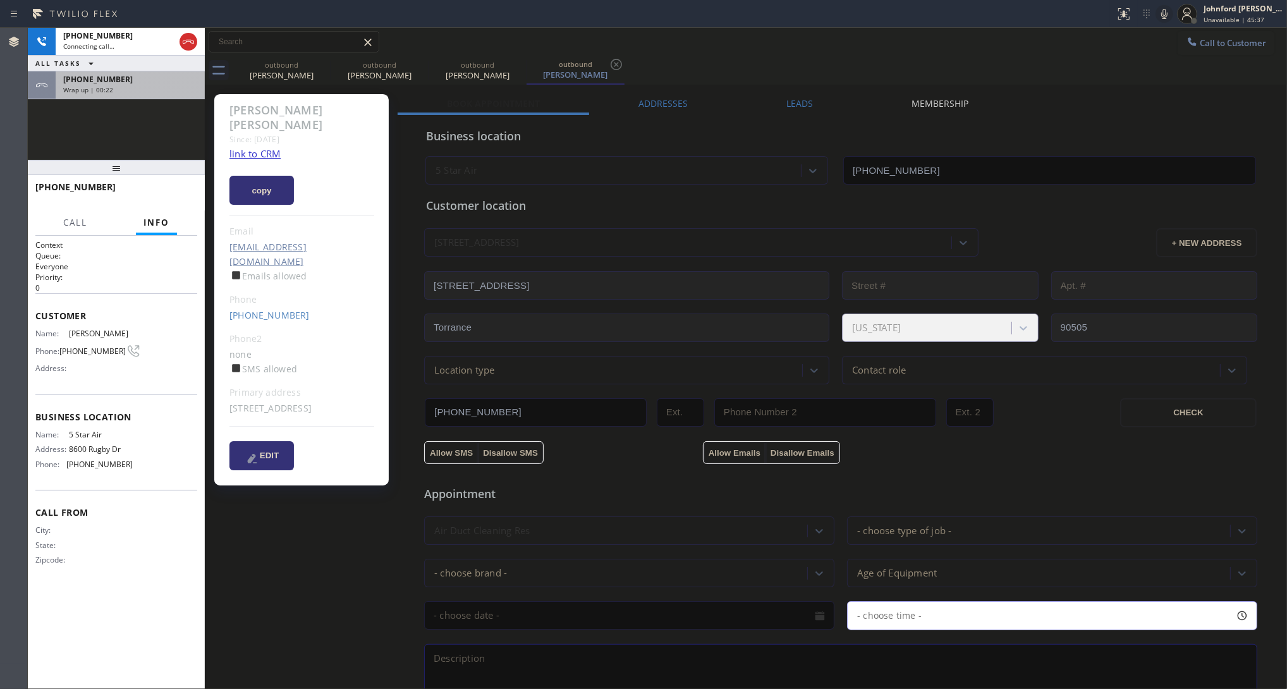
click at [178, 94] on div "[PHONE_NUMBER] Wrap up | 00:22" at bounding box center [128, 85] width 144 height 28
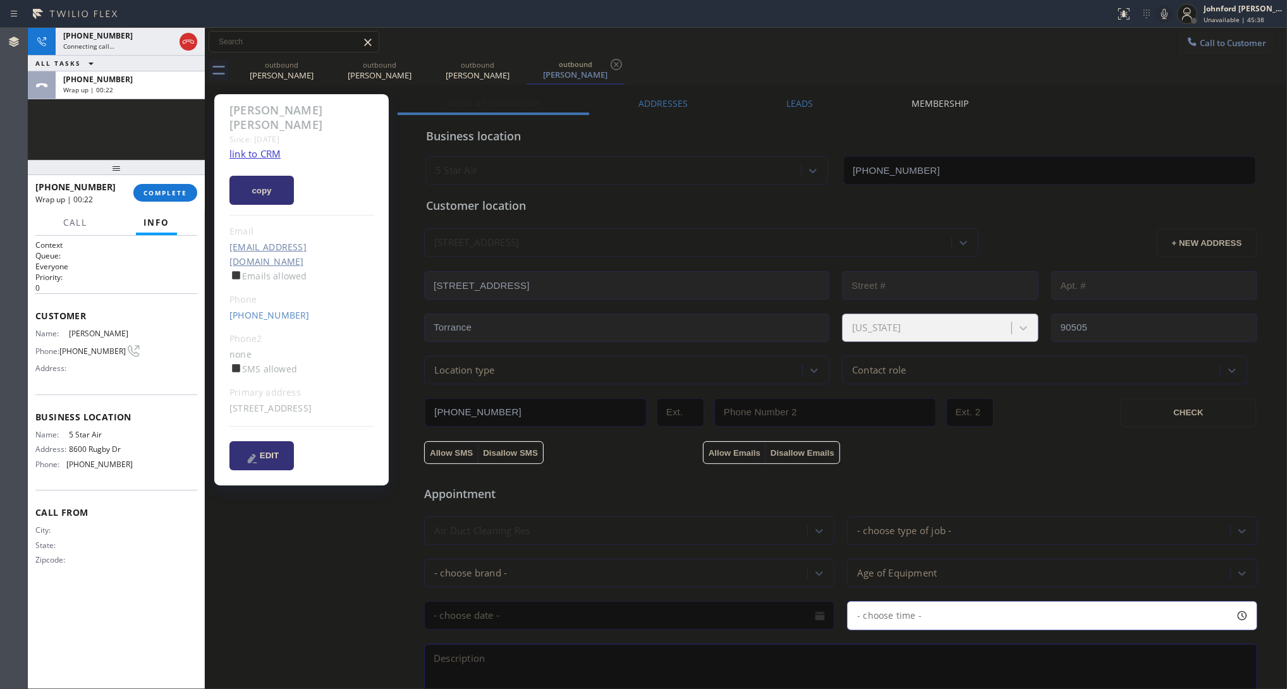
click at [176, 160] on div at bounding box center [116, 167] width 177 height 15
click at [171, 177] on div at bounding box center [116, 169] width 177 height 15
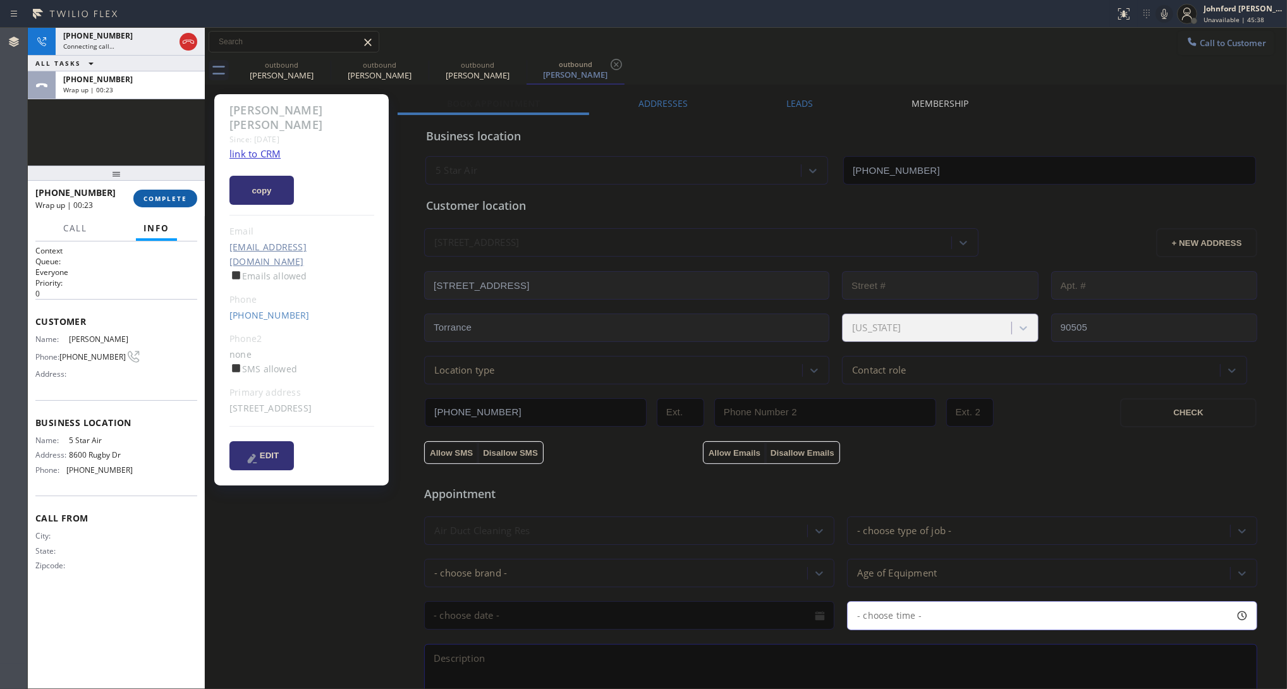
click at [169, 191] on button "COMPLETE" at bounding box center [165, 199] width 64 height 18
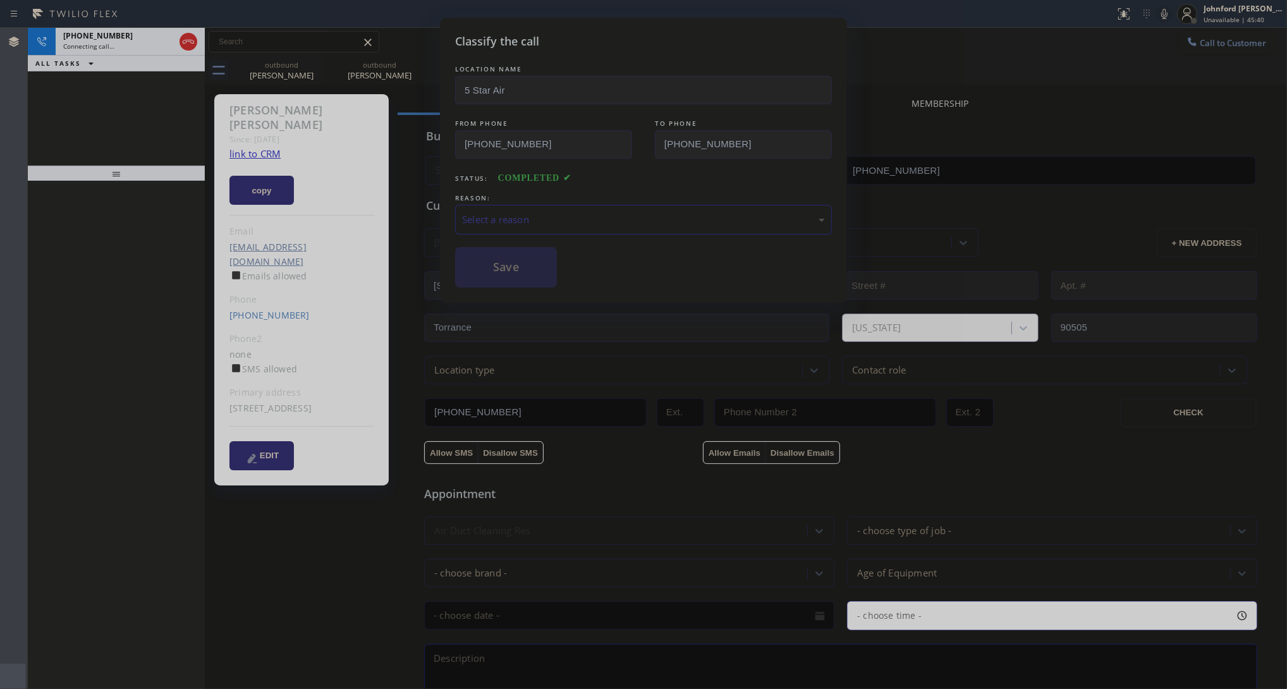
click at [580, 212] on div "Select a reason" at bounding box center [643, 219] width 363 height 15
click at [500, 266] on button "Save" at bounding box center [506, 267] width 102 height 40
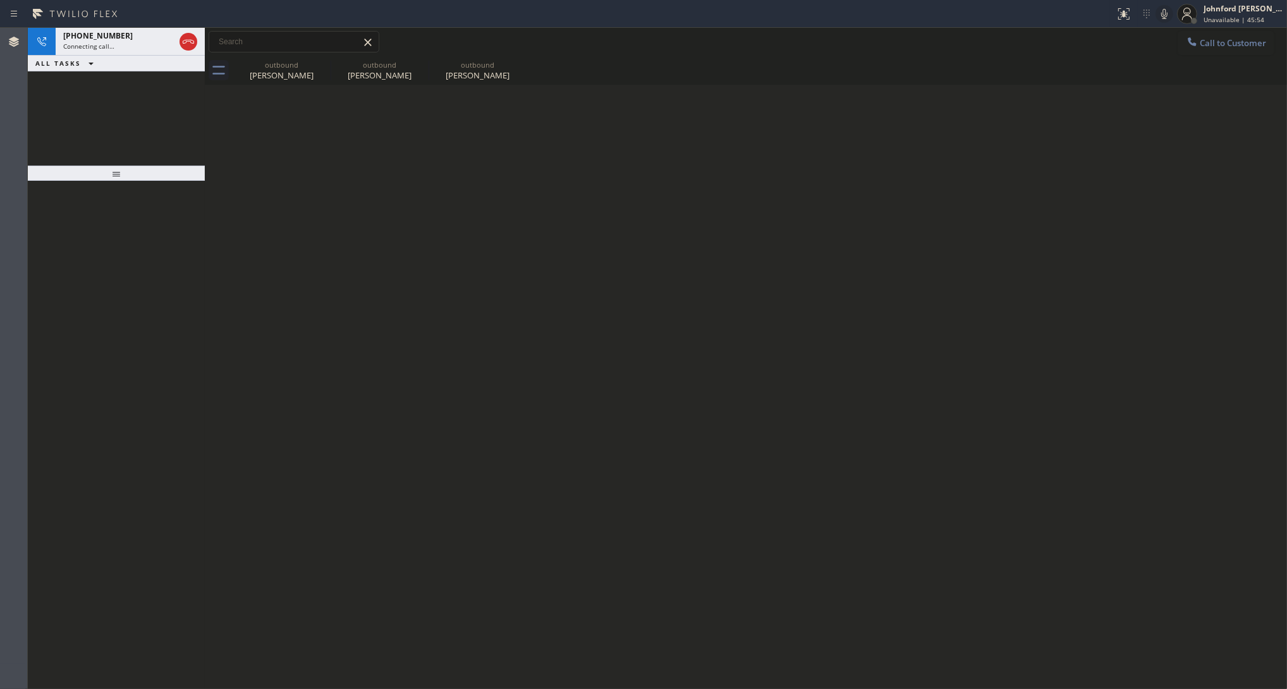
click at [871, 326] on div "Back to Dashboard Change Sender ID Customers Technicians Select a contact Outbo…" at bounding box center [746, 358] width 1082 height 661
drag, startPoint x: 171, startPoint y: 38, endPoint x: 185, endPoint y: 39, distance: 13.9
click at [185, 39] on div at bounding box center [177, 42] width 46 height 28
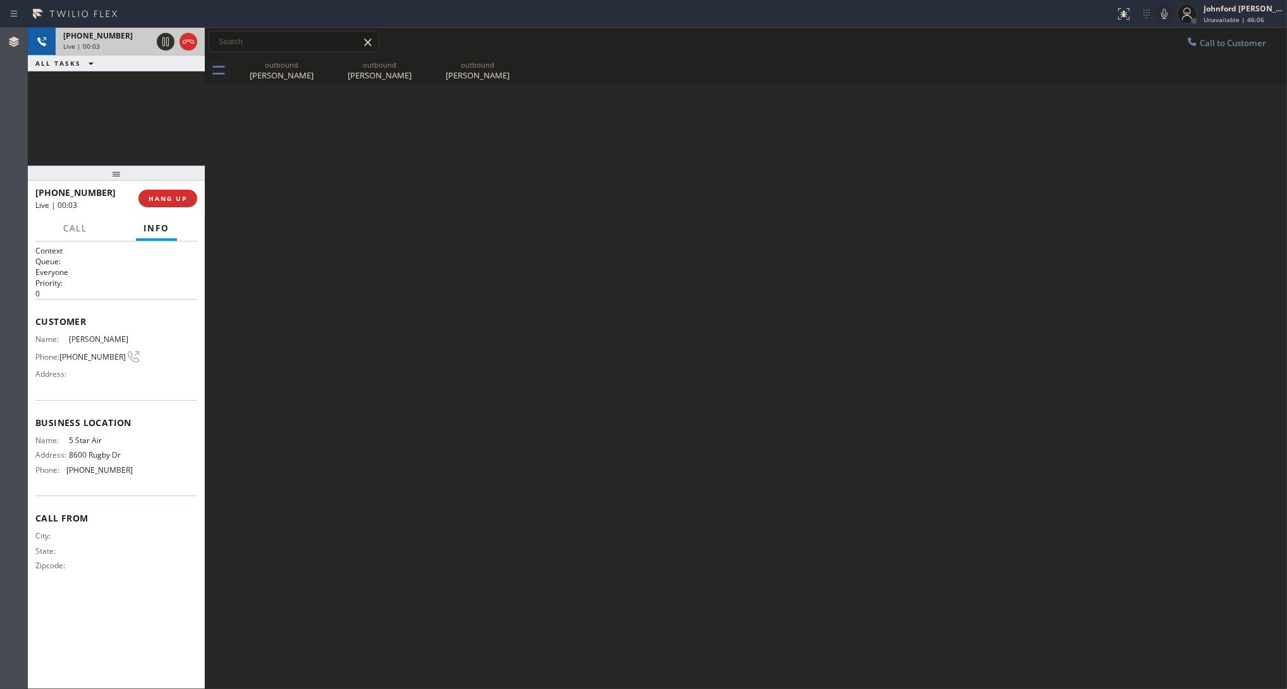
click at [187, 39] on icon at bounding box center [188, 41] width 15 height 15
click at [314, 58] on div "outbound [PERSON_NAME]" at bounding box center [281, 70] width 95 height 28
click at [0, 0] on icon at bounding box center [0, 0] width 0 height 0
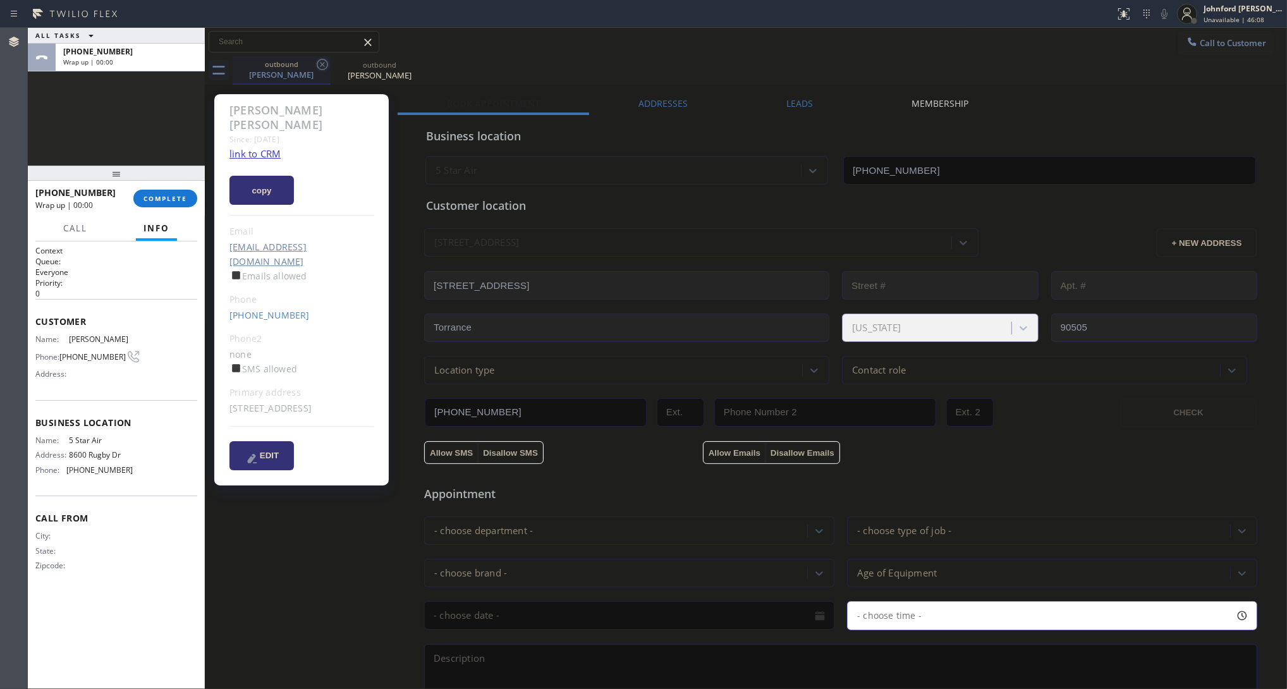
click at [321, 62] on icon at bounding box center [322, 64] width 11 height 11
click at [0, 0] on icon at bounding box center [0, 0] width 0 height 0
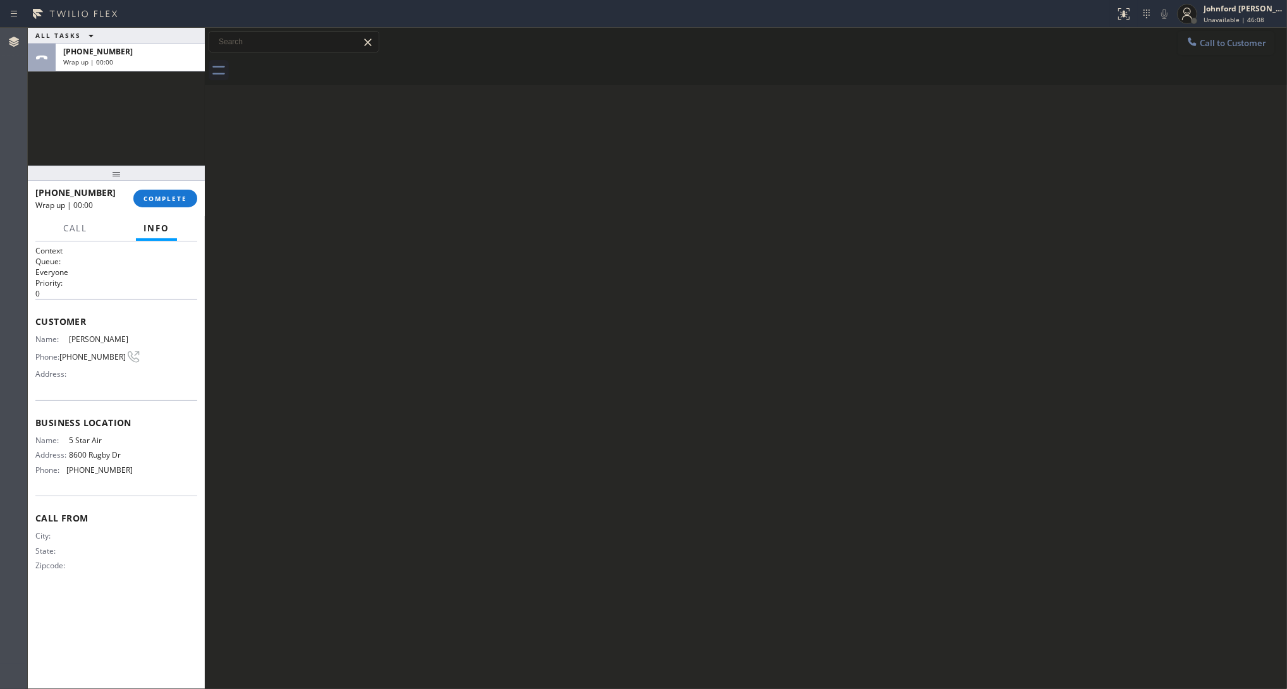
click at [169, 212] on div "[PHONE_NUMBER] Wrap up | 00:00 COMPLETE" at bounding box center [116, 198] width 162 height 33
click at [171, 201] on span "COMPLETE" at bounding box center [166, 198] width 44 height 9
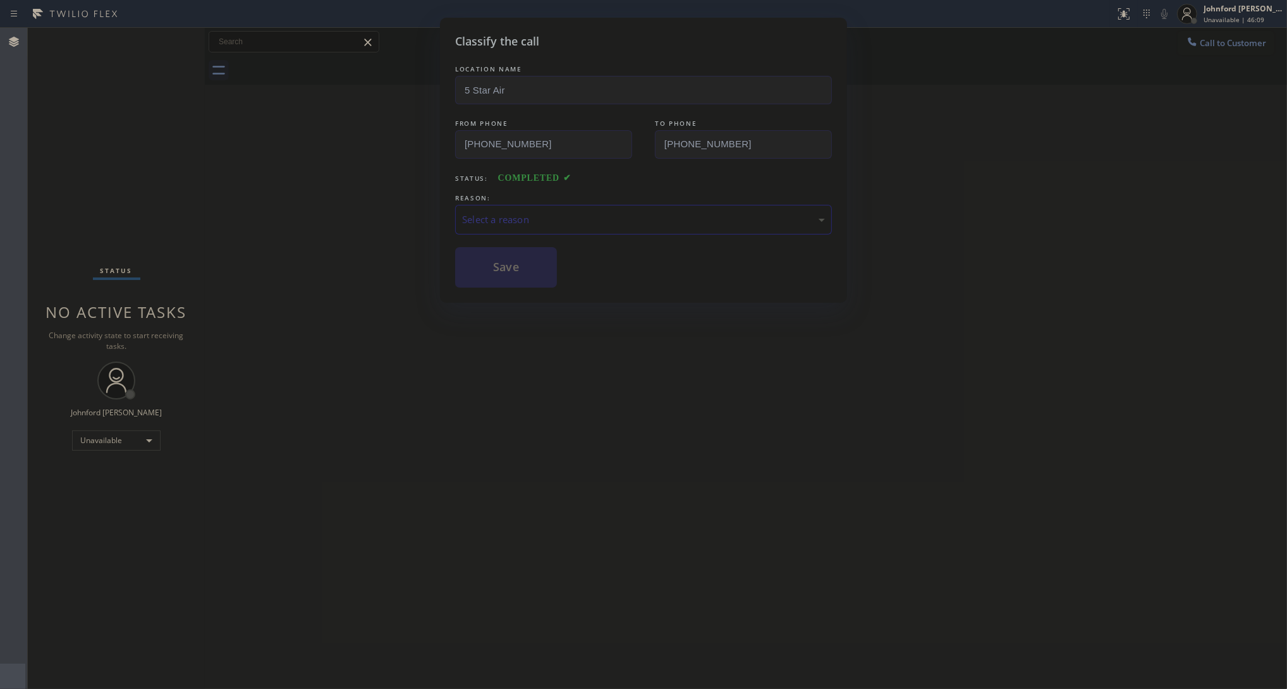
click at [554, 212] on div "Select a reason" at bounding box center [643, 219] width 363 height 15
click at [515, 276] on button "Save" at bounding box center [506, 267] width 102 height 40
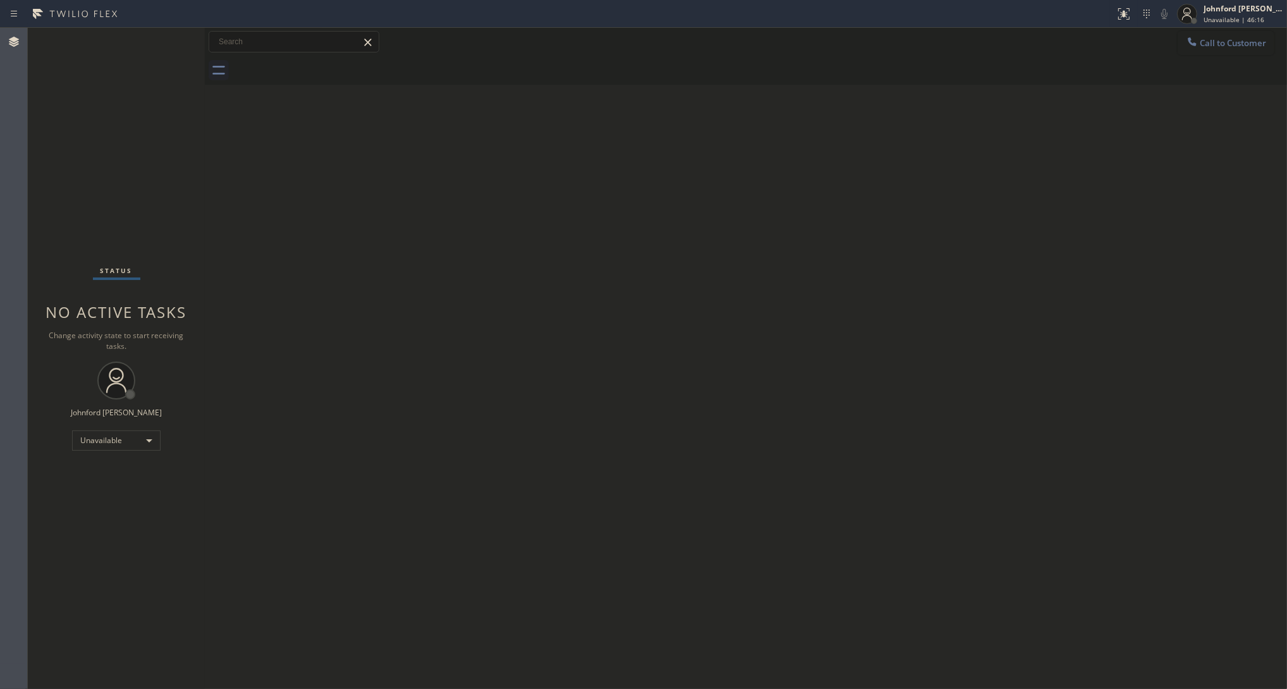
click at [1144, 42] on span "Call to Customer" at bounding box center [1233, 42] width 66 height 11
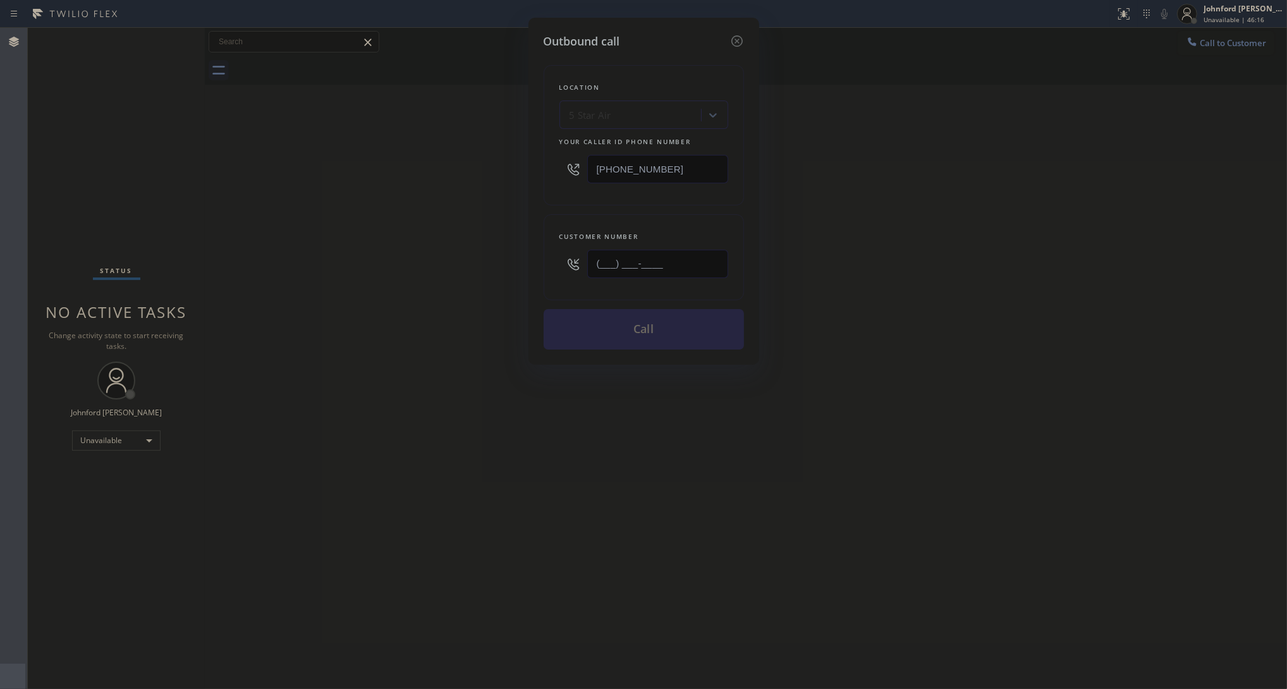
click at [648, 267] on input "(___) ___-____" at bounding box center [657, 264] width 141 height 28
paste input "818) 222-7527"
type input "[PHONE_NUMBER]"
drag, startPoint x: 903, startPoint y: 250, endPoint x: 1010, endPoint y: 93, distance: 190.3
click at [914, 243] on div "Outbound call Location 5 Star Air Your caller id phone number [PHONE_NUMBER] Cu…" at bounding box center [643, 344] width 1287 height 689
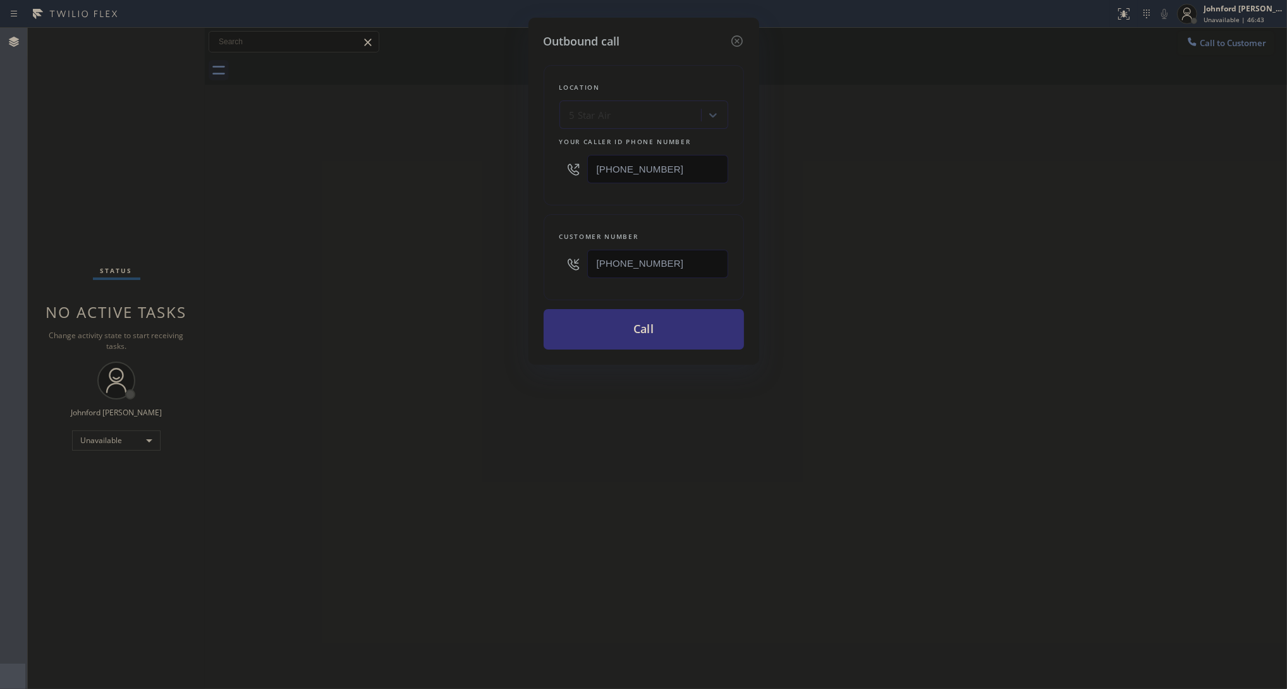
drag, startPoint x: 687, startPoint y: 155, endPoint x: 544, endPoint y: 174, distance: 143.5
click at [544, 174] on div "Location 5 Star Air Your caller id phone number [PHONE_NUMBER]" at bounding box center [644, 135] width 200 height 140
paste input "55) 731-4952"
type input "[PHONE_NUMBER]"
click at [500, 176] on div "Outbound call Location 5 Star Air Your caller id phone number [PHONE_NUMBER] Cu…" at bounding box center [643, 344] width 1287 height 689
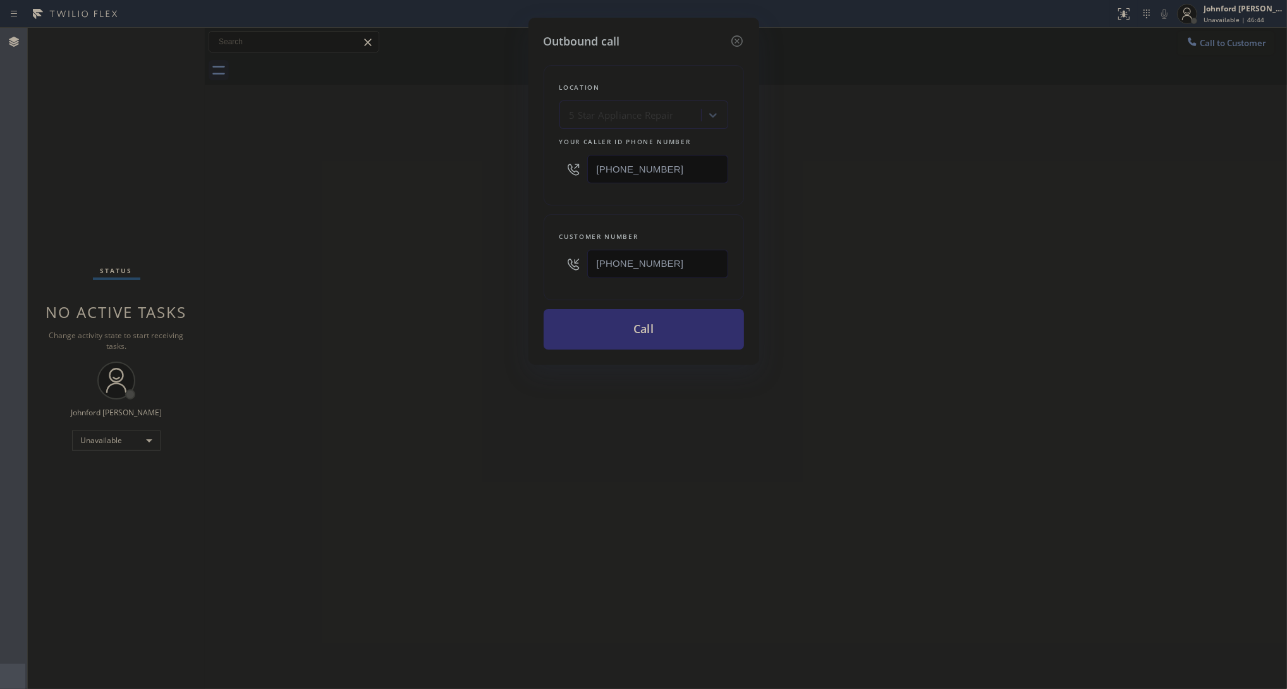
click at [597, 327] on button "Call" at bounding box center [644, 329] width 200 height 40
click at [963, 283] on div "Outbound call Location 5 Star Appliance Repair Your caller id phone number [PHO…" at bounding box center [643, 344] width 1287 height 689
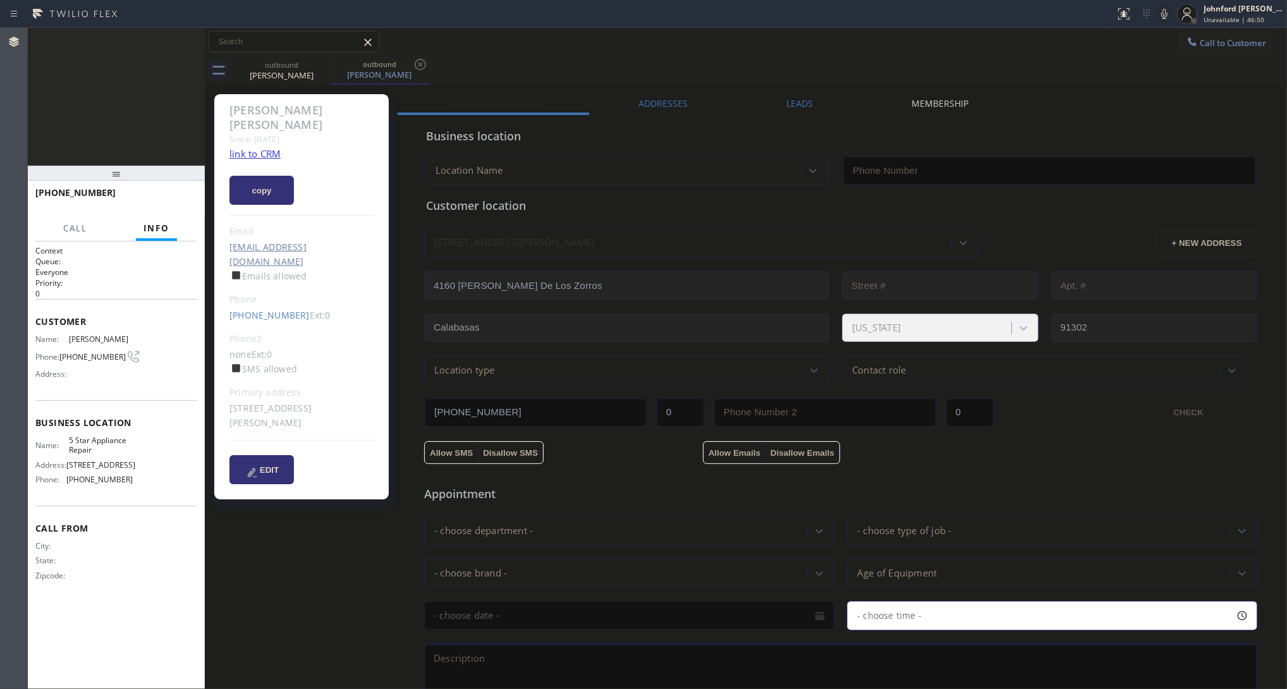
type input "[PHONE_NUMBER]"
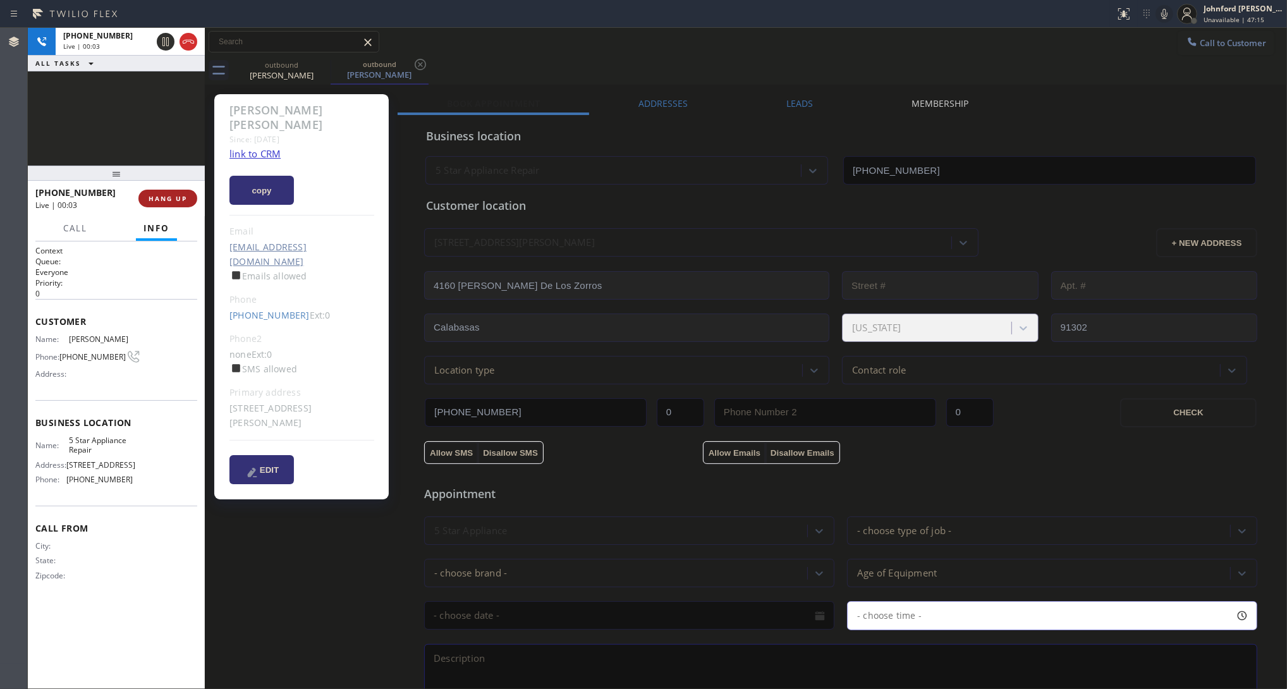
click at [152, 199] on span "HANG UP" at bounding box center [168, 198] width 39 height 9
click at [257, 309] on link "[PHONE_NUMBER]" at bounding box center [269, 315] width 80 height 12
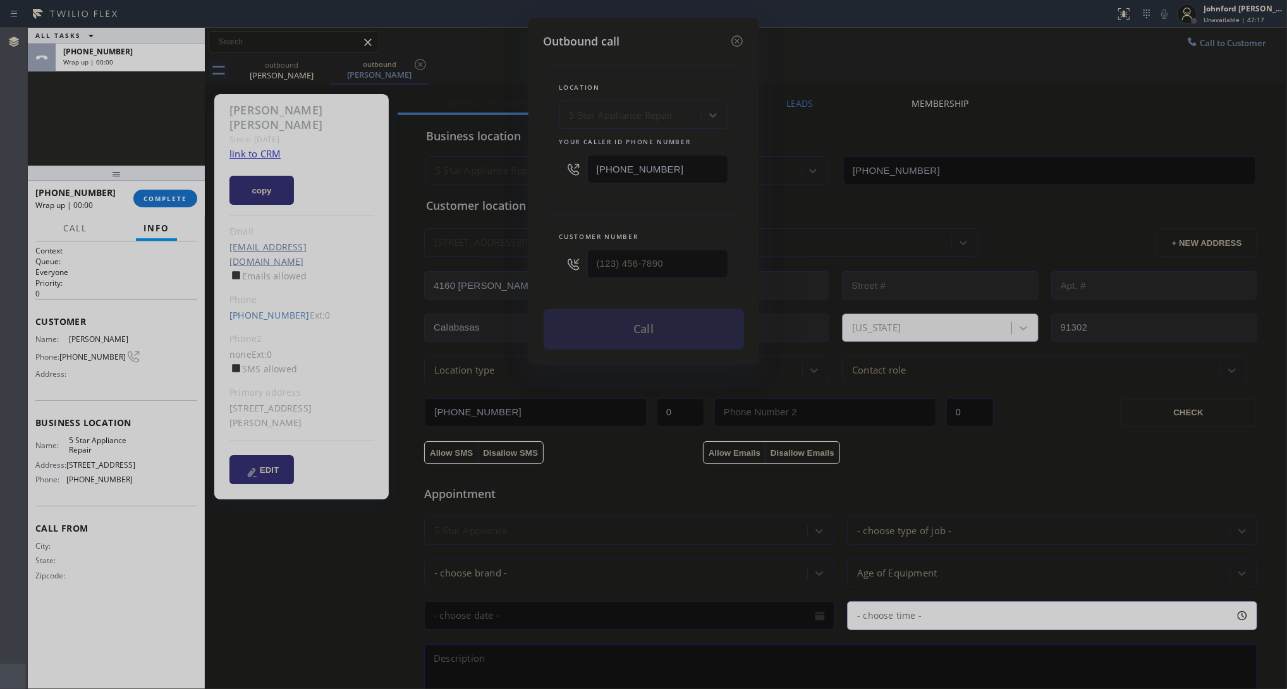
type input "[PHONE_NUMBER]"
click at [680, 316] on button "Call" at bounding box center [644, 329] width 200 height 40
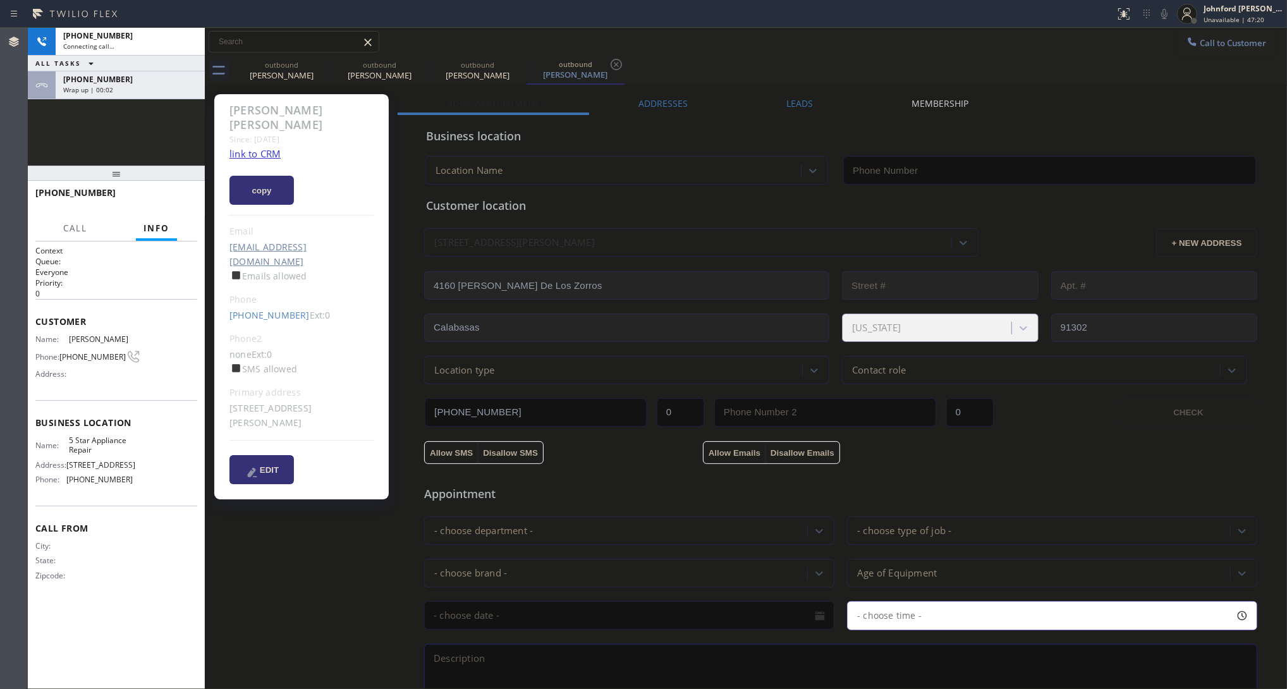
type input "[PHONE_NUMBER]"
click at [316, 68] on icon at bounding box center [322, 64] width 15 height 15
drag, startPoint x: 161, startPoint y: 100, endPoint x: 147, endPoint y: 118, distance: 22.5
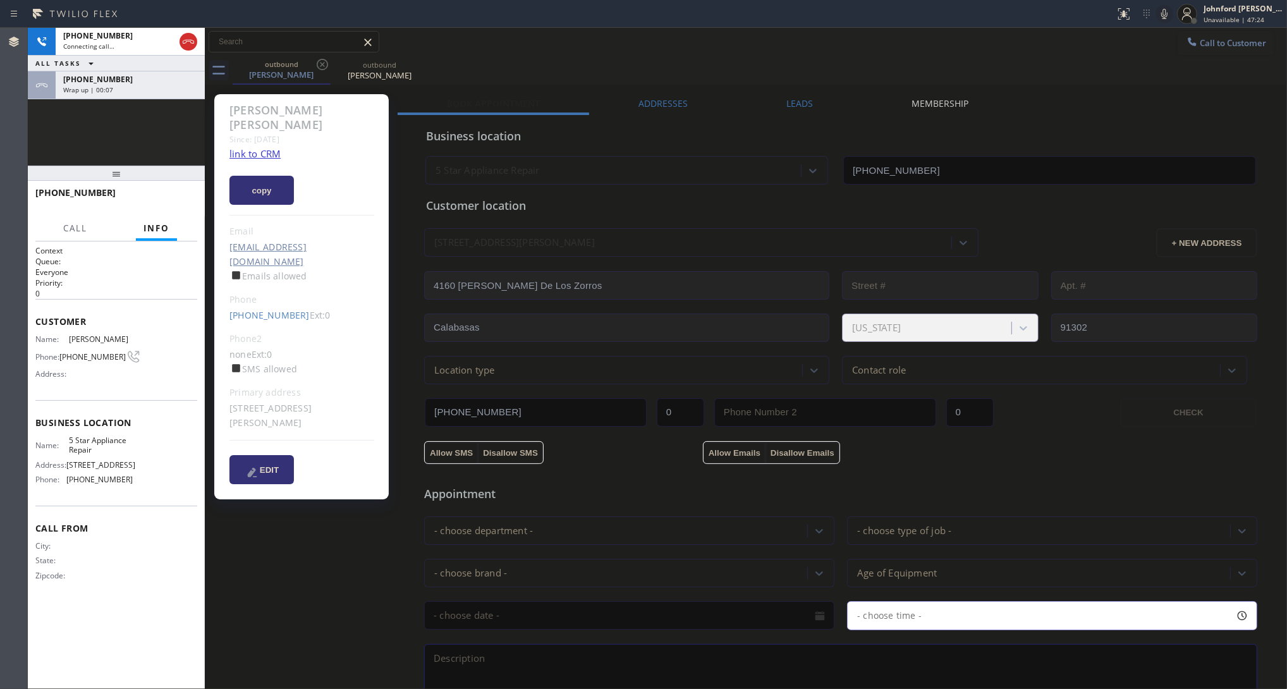
click at [158, 101] on div "[PHONE_NUMBER] Connecting call… ALL TASKS ALL TASKS ACTIVE TASKS TASKS IN WRAP …" at bounding box center [116, 97] width 177 height 138
click at [137, 89] on div "Wrap up | 00:07" at bounding box center [130, 89] width 134 height 9
click at [150, 198] on span "COMPLETE" at bounding box center [166, 198] width 44 height 9
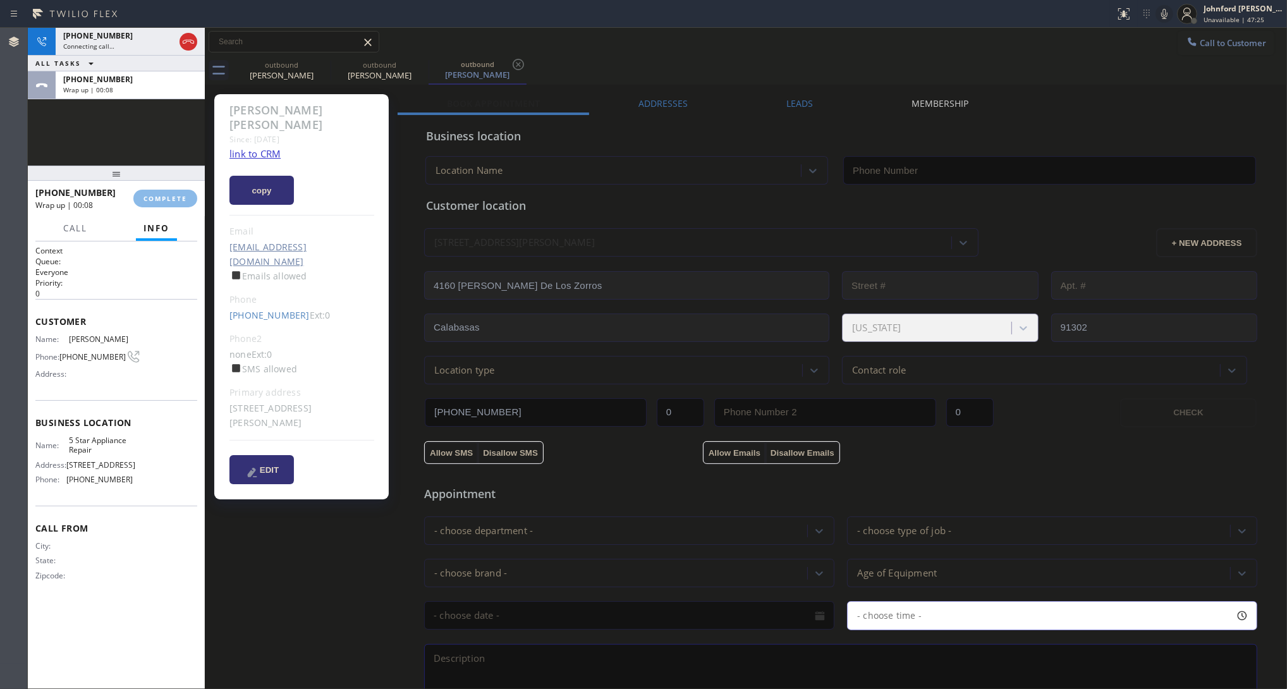
type input "[PHONE_NUMBER]"
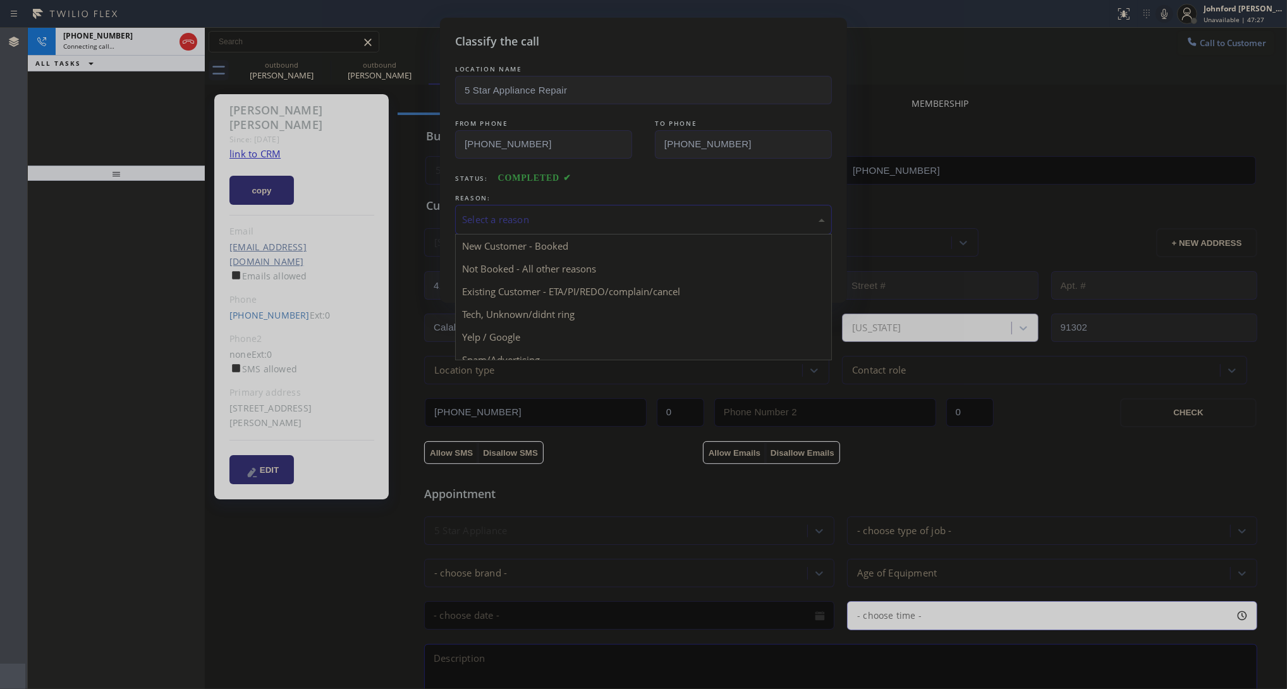
click at [486, 212] on div "Select a reason" at bounding box center [643, 219] width 363 height 15
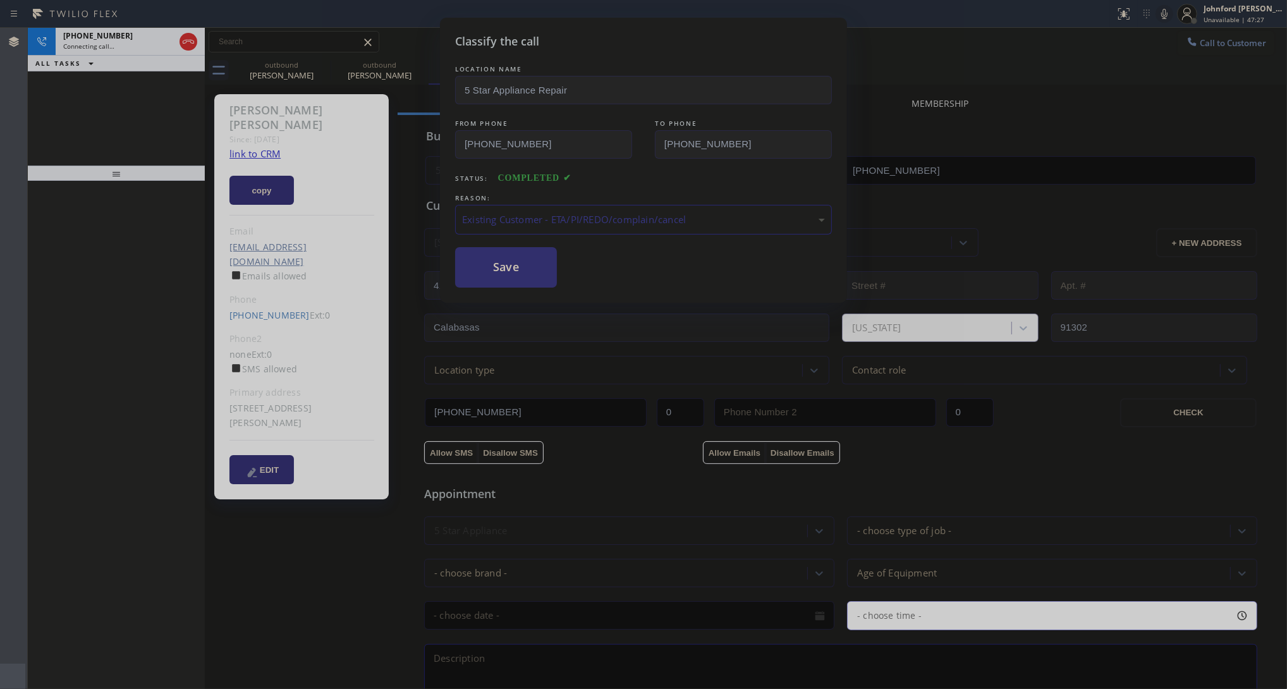
click at [506, 257] on button "Save" at bounding box center [506, 267] width 102 height 40
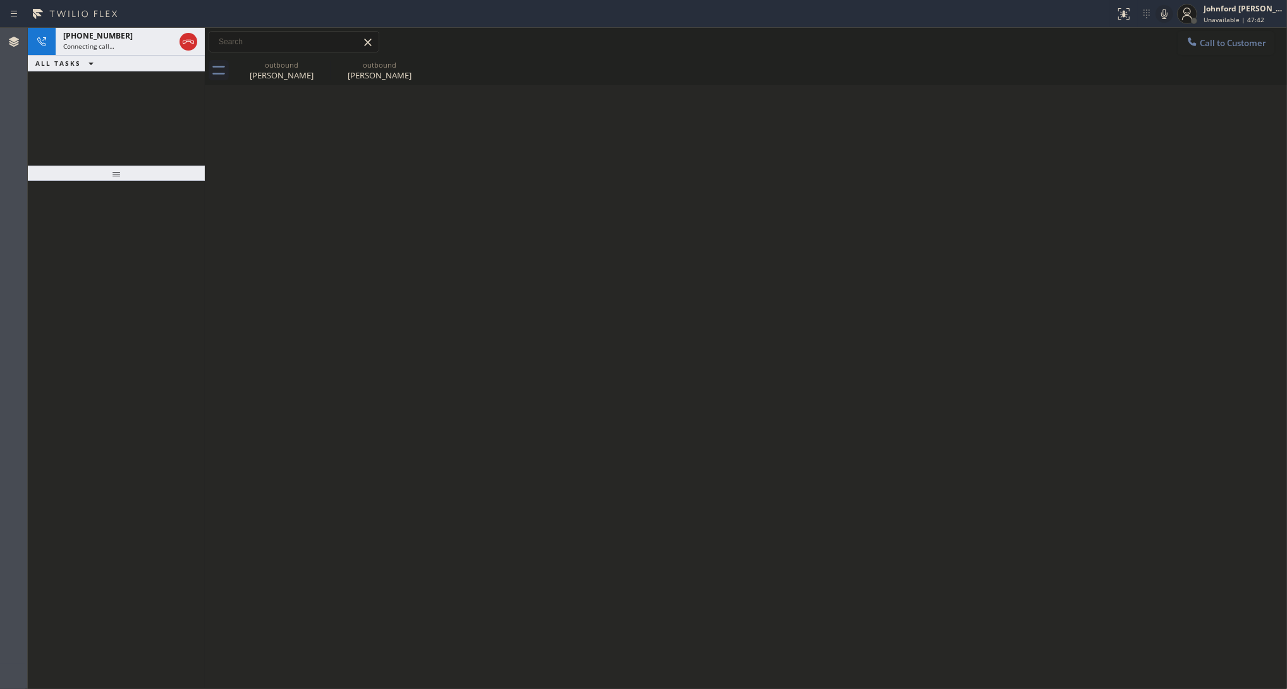
click at [835, 434] on div "Back to Dashboard Change Sender ID Customers Technicians Select a contact Outbo…" at bounding box center [746, 358] width 1082 height 661
click at [14, 133] on div "Agent Desktop" at bounding box center [13, 358] width 27 height 661
drag, startPoint x: 75, startPoint y: 109, endPoint x: 106, endPoint y: 73, distance: 47.5
click at [82, 102] on div "[PHONE_NUMBER] Connecting call… ALL TASKS ALL TASKS ACTIVE TASKS TASKS IN WRAP …" at bounding box center [116, 97] width 177 height 138
drag, startPoint x: 136, startPoint y: 43, endPoint x: 276, endPoint y: 58, distance: 140.5
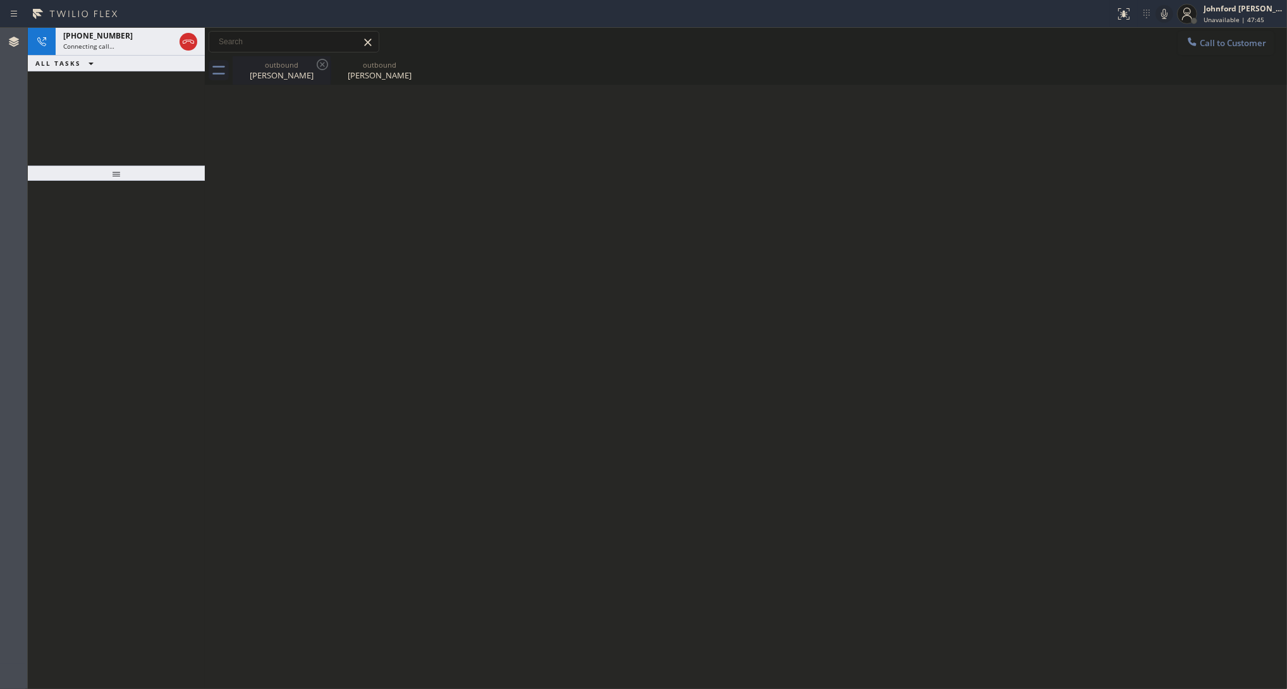
click at [139, 42] on div "Connecting call…" at bounding box center [118, 46] width 111 height 9
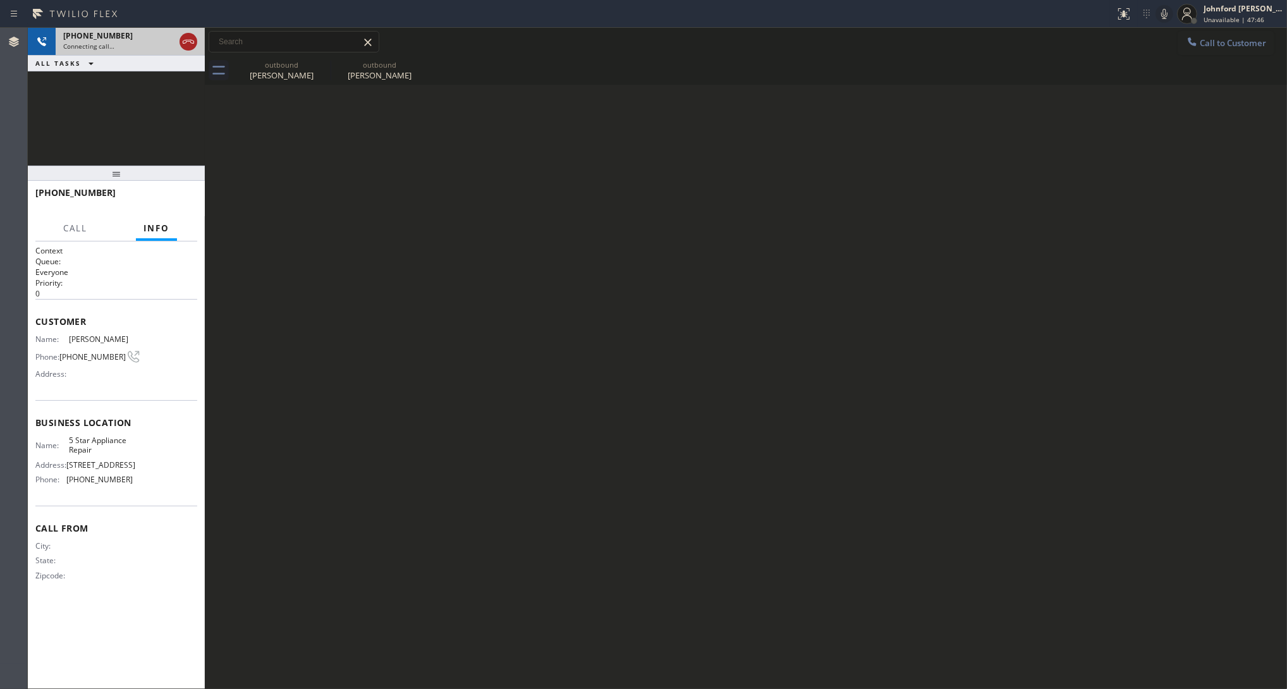
click at [185, 39] on icon at bounding box center [188, 41] width 15 height 15
click at [318, 60] on icon at bounding box center [322, 64] width 15 height 15
click at [0, 0] on icon at bounding box center [0, 0] width 0 height 0
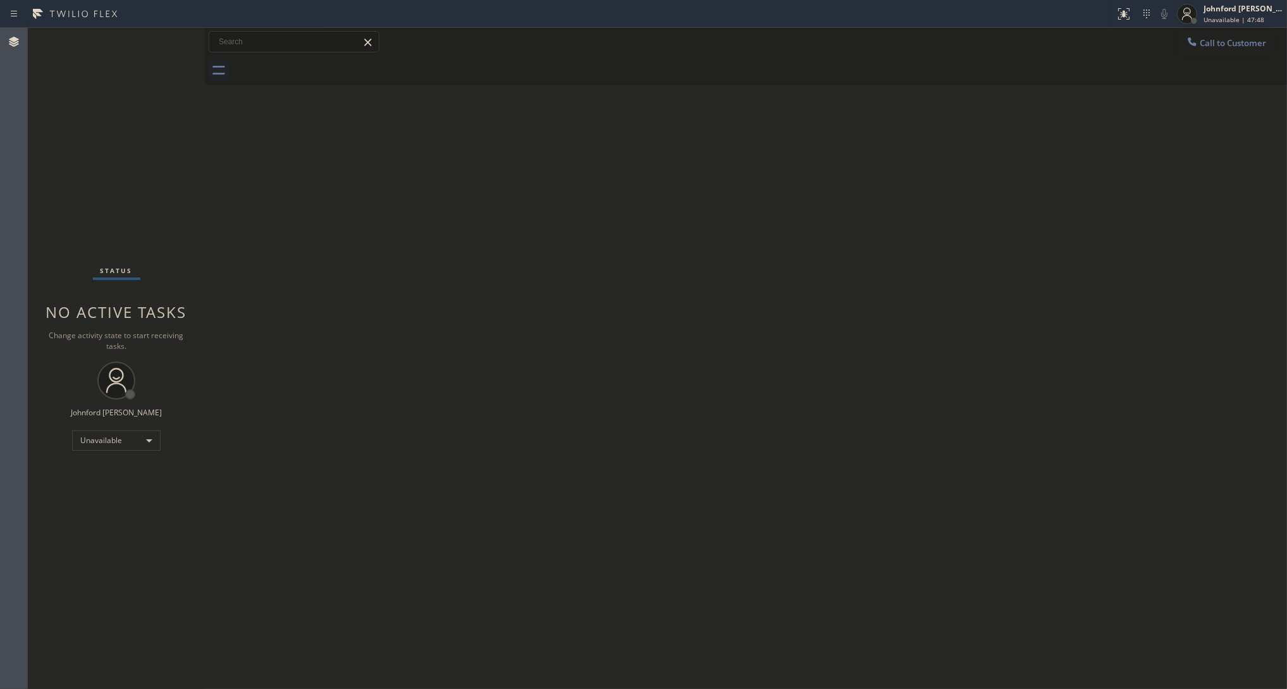
click at [318, 60] on div at bounding box center [760, 70] width 1055 height 28
drag, startPoint x: 1193, startPoint y: 42, endPoint x: 1058, endPoint y: 124, distance: 158.3
click at [1144, 40] on icon at bounding box center [1192, 41] width 13 height 13
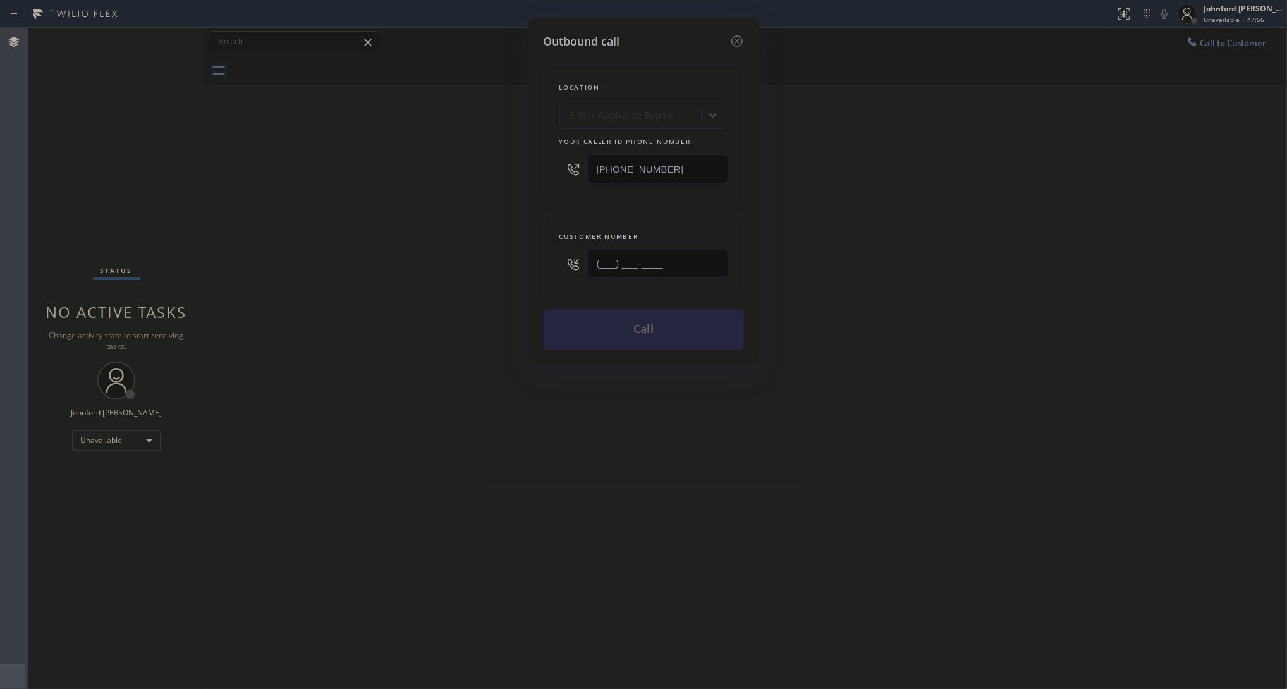
click at [716, 254] on input "(___) ___-____" at bounding box center [657, 264] width 141 height 28
paste input "3104"
click at [716, 254] on input "(___) ___-3104" at bounding box center [657, 264] width 141 height 28
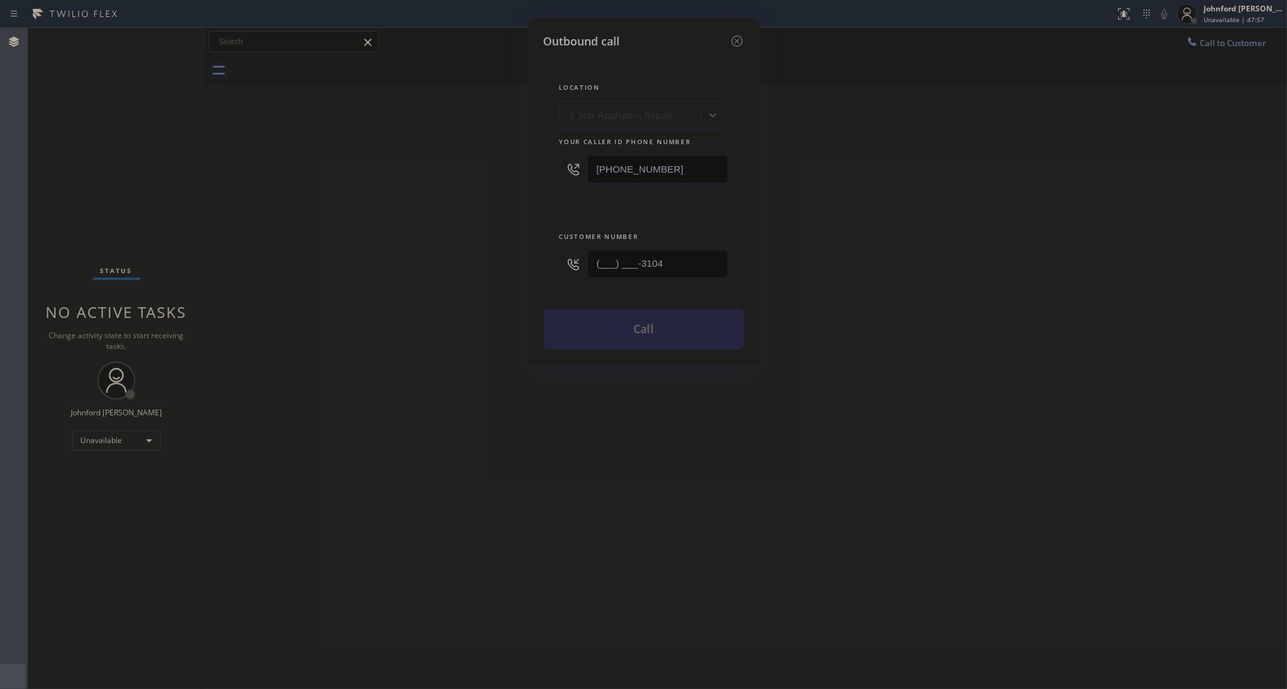
click at [716, 254] on input "(___) ___-3104" at bounding box center [657, 264] width 141 height 28
paste input "310) 487-0733"
type input "[PHONE_NUMBER]"
click at [692, 164] on input "[PHONE_NUMBER]" at bounding box center [657, 169] width 141 height 28
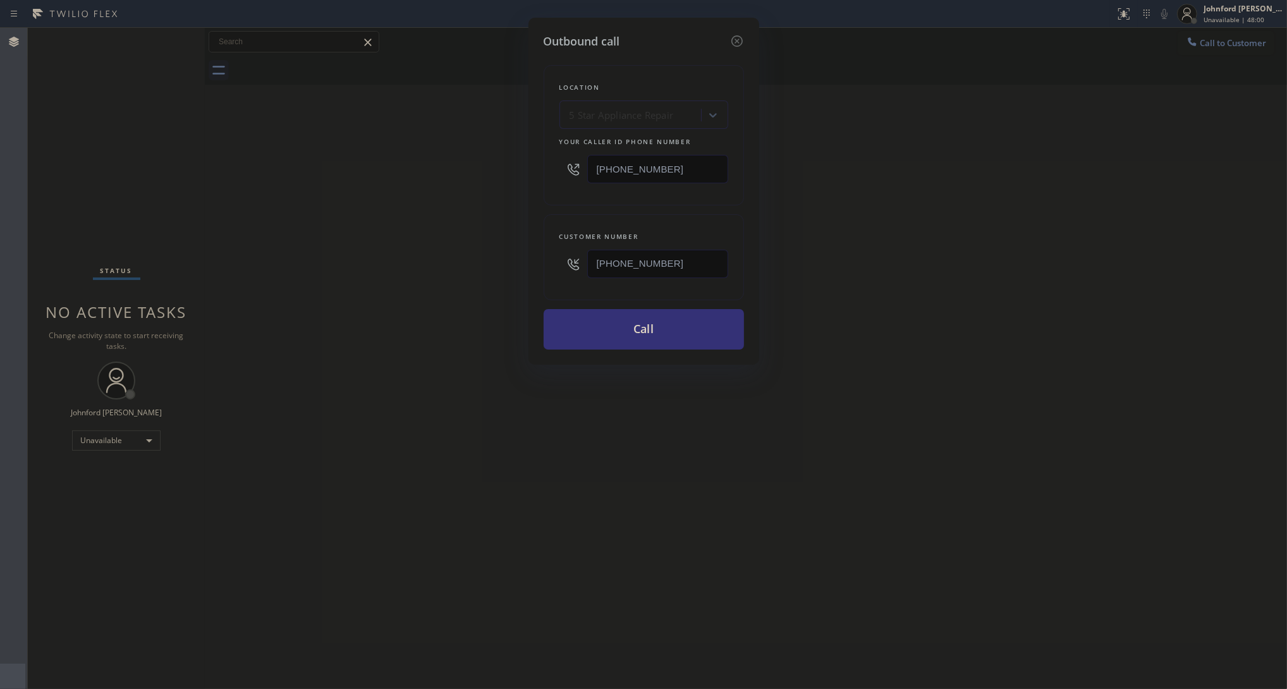
click at [692, 164] on input "[PHONE_NUMBER]" at bounding box center [657, 169] width 141 height 28
paste input "00) 686-5038"
drag, startPoint x: 909, startPoint y: 164, endPoint x: 1017, endPoint y: 4, distance: 192.7
click at [914, 164] on div "Outbound call Location 5 Star Appliance Repair Your caller id phone number [PHO…" at bounding box center [643, 344] width 1287 height 689
click at [676, 159] on input "[PHONE_NUMBER]" at bounding box center [657, 169] width 141 height 28
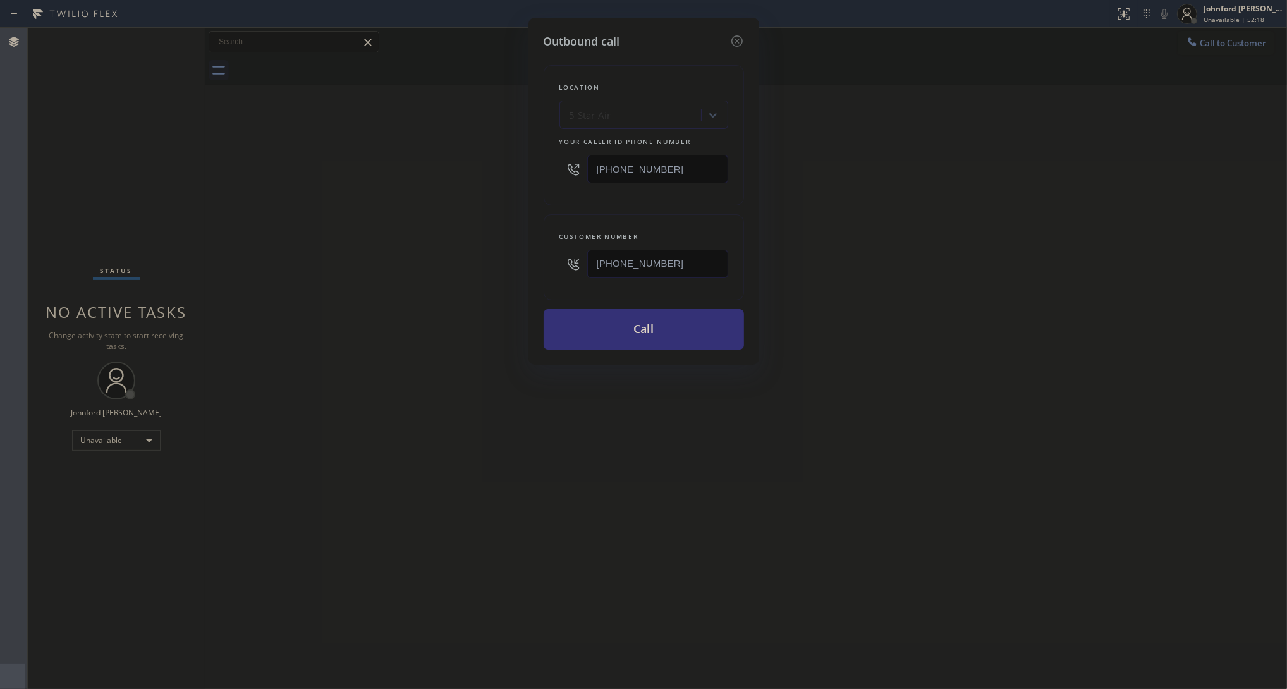
click at [676, 159] on input "[PHONE_NUMBER]" at bounding box center [657, 169] width 141 height 28
paste input "650) 200-2355"
type input "[PHONE_NUMBER]"
click at [675, 266] on input "[PHONE_NUMBER]" at bounding box center [657, 264] width 141 height 28
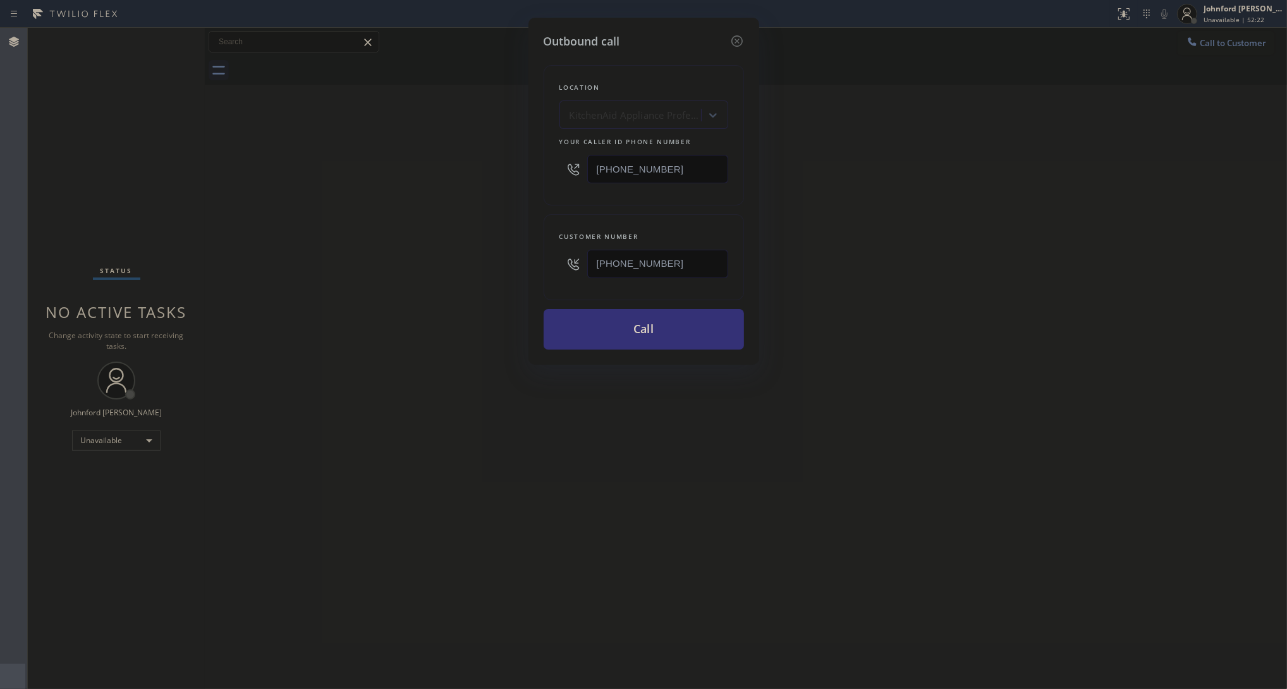
click at [675, 266] on input "[PHONE_NUMBER]" at bounding box center [657, 264] width 141 height 28
paste input "650) 269-9405"
type input "[PHONE_NUMBER]"
click at [508, 272] on div "Outbound call Location KitchenAid Appliance Professionals Mountain View Your ca…" at bounding box center [643, 344] width 1287 height 689
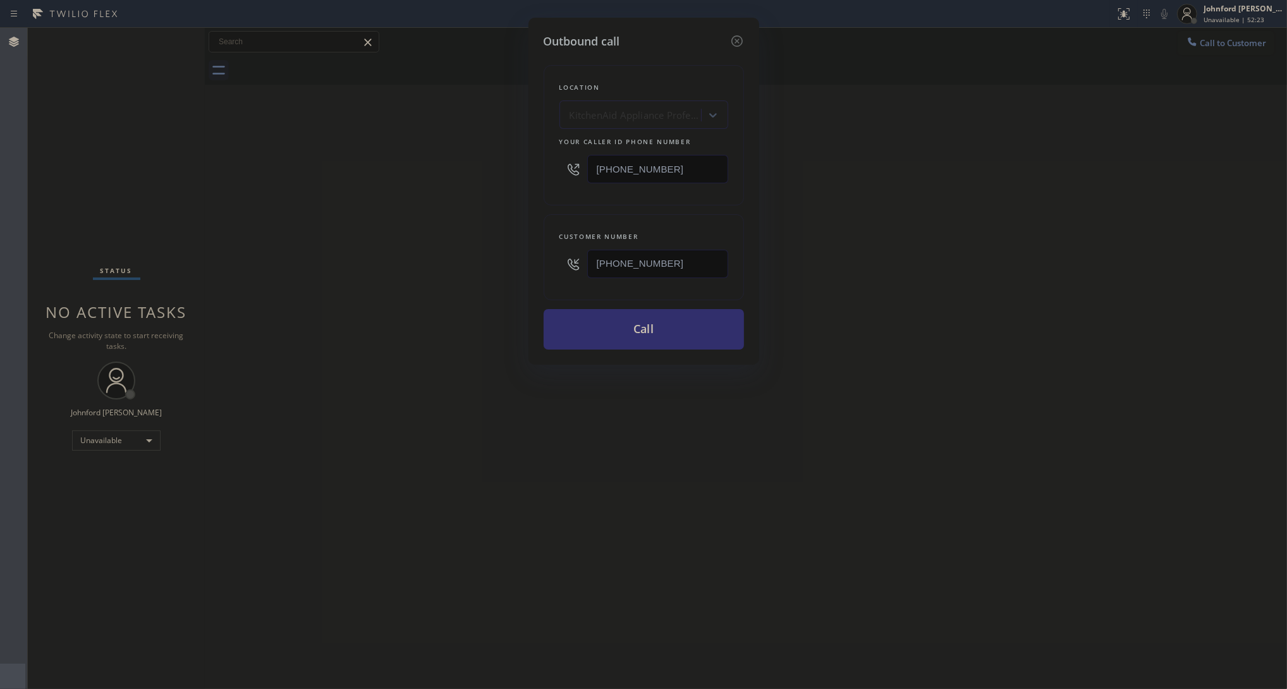
click at [623, 336] on button "Call" at bounding box center [644, 329] width 200 height 40
drag, startPoint x: 914, startPoint y: 272, endPoint x: 938, endPoint y: 60, distance: 213.7
click at [914, 272] on div "Outbound call Location KitchenAid Appliance Professionals Mountain View Your ca…" at bounding box center [643, 344] width 1287 height 689
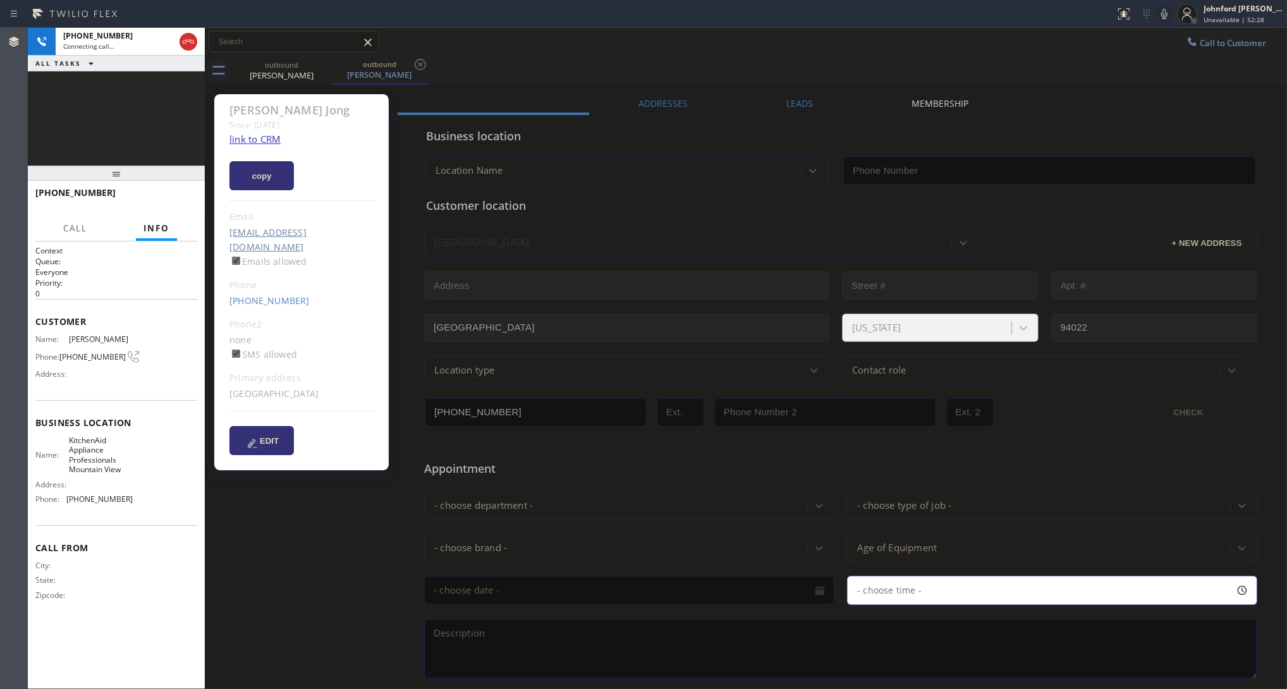
type input "[PHONE_NUMBER]"
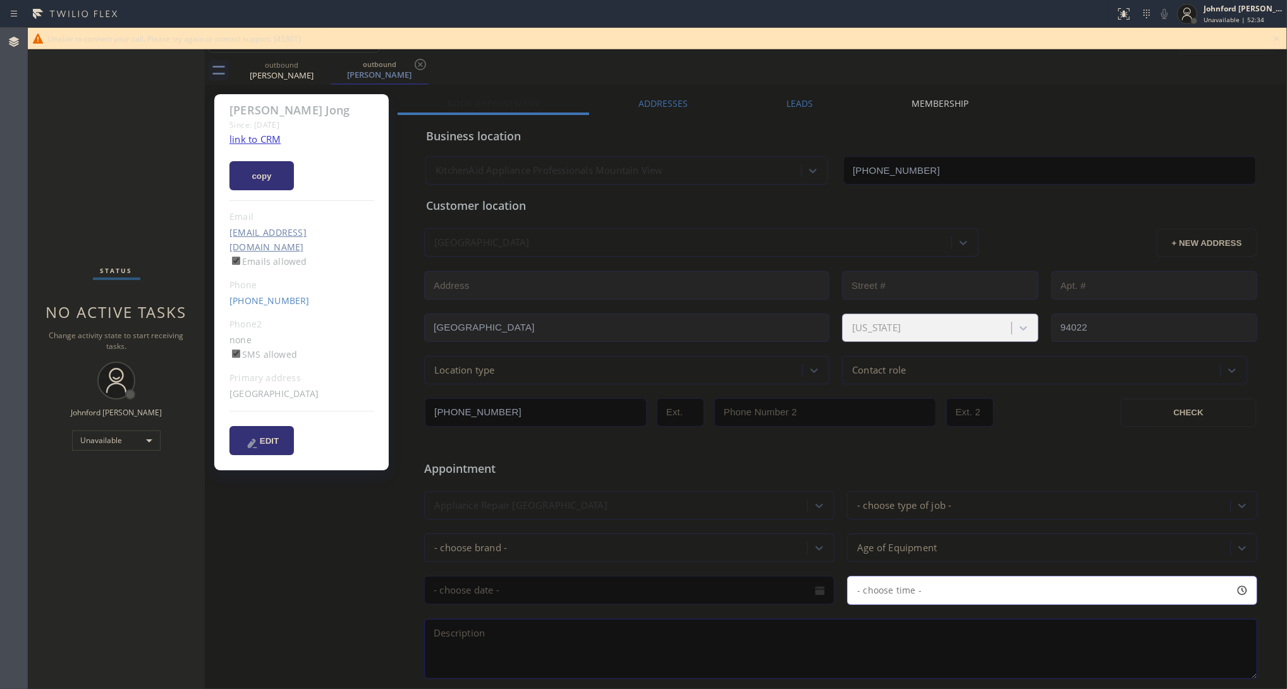
click at [67, 99] on div "Status No active tasks Change activity state to start receiving tasks. [PERSON_…" at bounding box center [116, 358] width 177 height 661
click at [274, 295] on link "[PHONE_NUMBER]" at bounding box center [269, 301] width 80 height 12
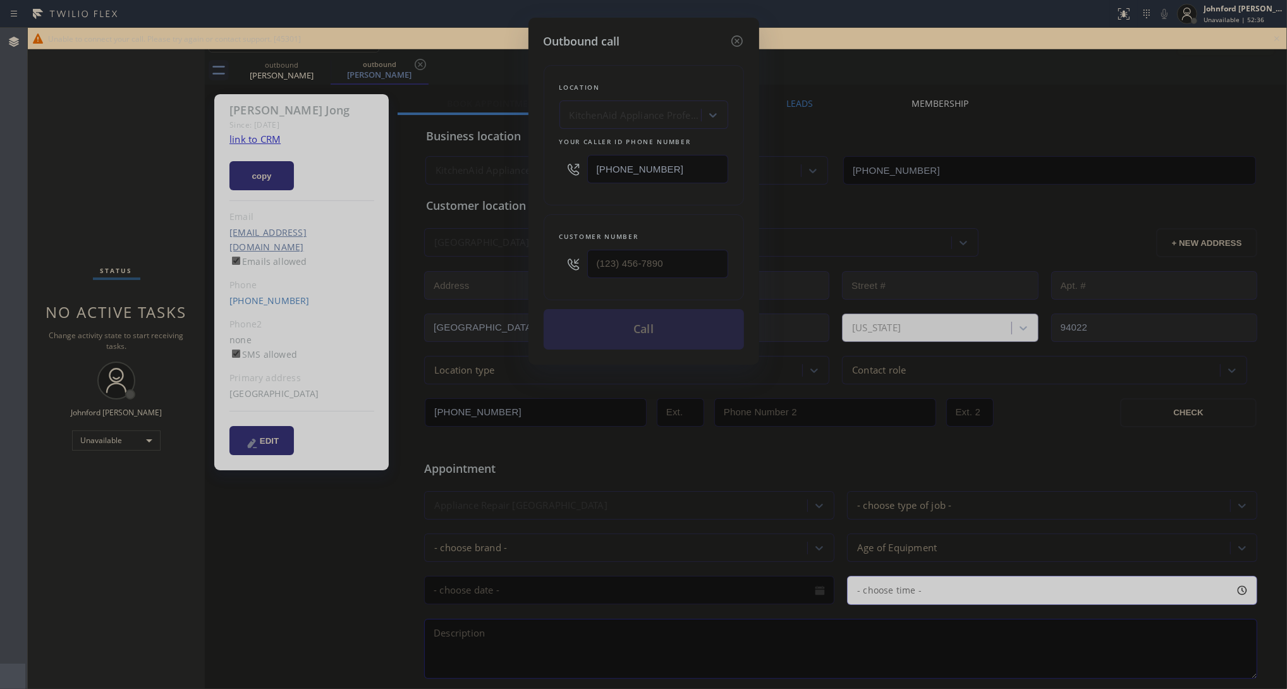
type input "[PHONE_NUMBER]"
click at [623, 329] on button "Call" at bounding box center [644, 329] width 200 height 40
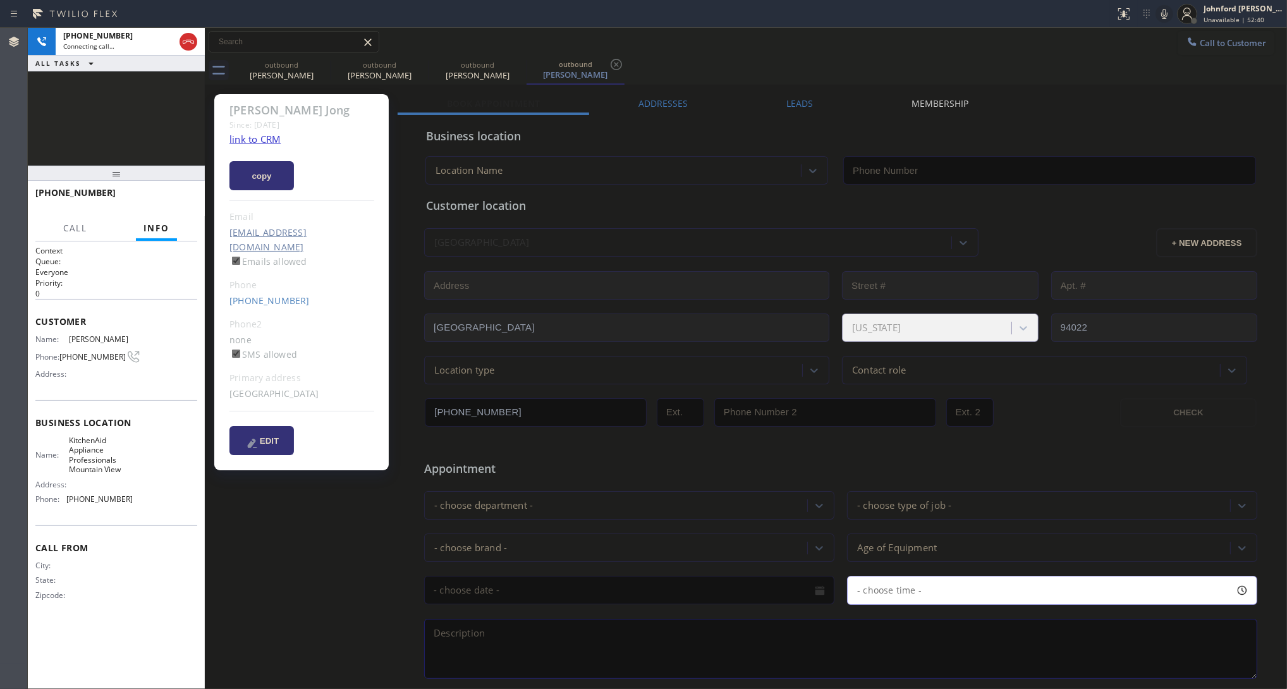
type input "[PHONE_NUMBER]"
click at [322, 61] on icon at bounding box center [322, 64] width 15 height 15
click at [0, 0] on icon at bounding box center [0, 0] width 0 height 0
click at [185, 101] on div "[PHONE_NUMBER] Connecting call… ALL TASKS ALL TASKS ACTIVE TASKS TASKS IN WRAP …" at bounding box center [116, 97] width 177 height 138
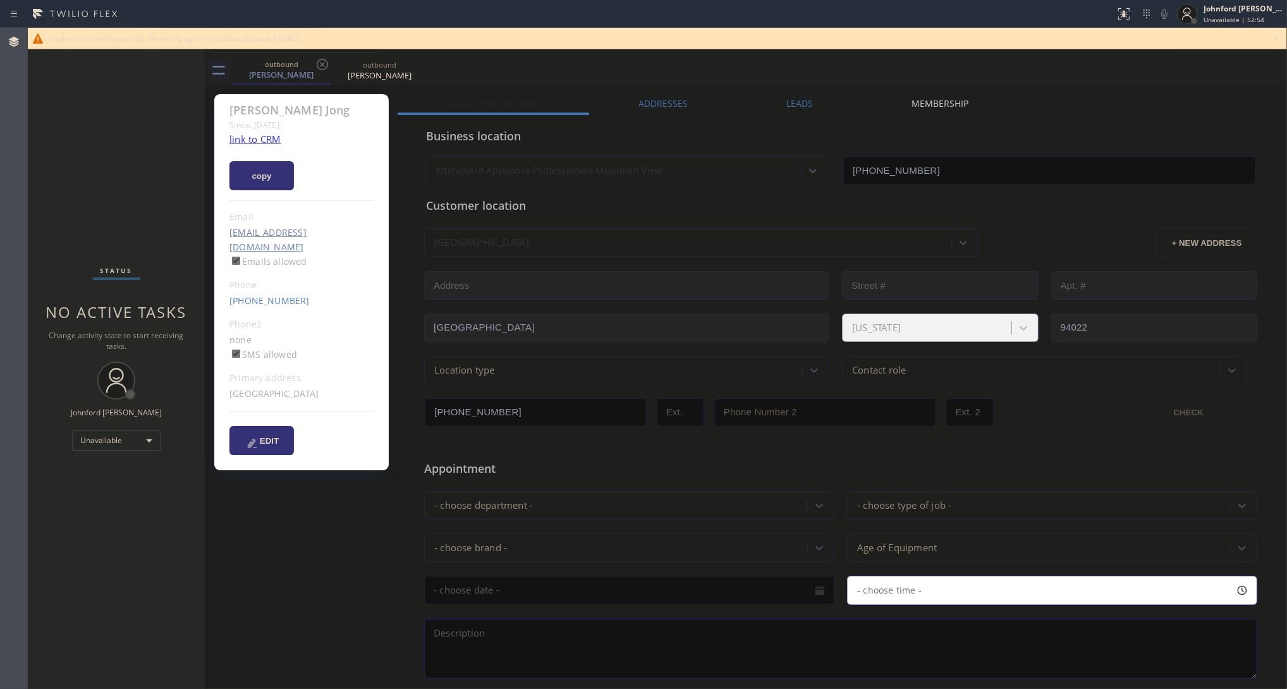
drag, startPoint x: 927, startPoint y: 193, endPoint x: 840, endPoint y: 204, distance: 88.5
click at [927, 193] on div "Customer location [GEOGRAPHIC_DATA] + NEW ADDRESS [GEOGRAPHIC_DATA][US_STATE] L…" at bounding box center [841, 285] width 835 height 200
drag, startPoint x: 216, startPoint y: 283, endPoint x: 291, endPoint y: 282, distance: 75.2
click at [291, 282] on div "[PERSON_NAME] Since: [DATE] link to CRM copy Email [EMAIL_ADDRESS][DOMAIN_NAME]…" at bounding box center [301, 282] width 174 height 376
copy link "[PHONE_NUMBER]"
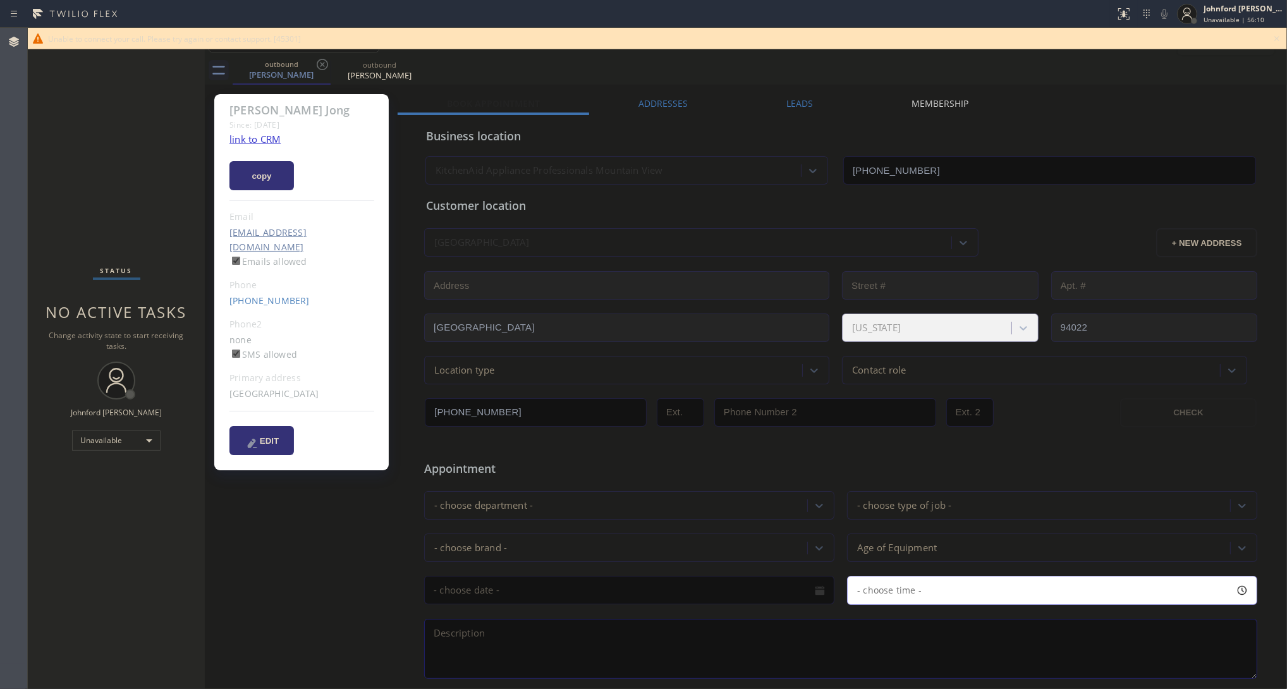
click at [1144, 39] on div "Unable to connect your call. Please try again or contact support. [45301]" at bounding box center [657, 38] width 1259 height 21
click at [1144, 39] on icon at bounding box center [1276, 38] width 15 height 15
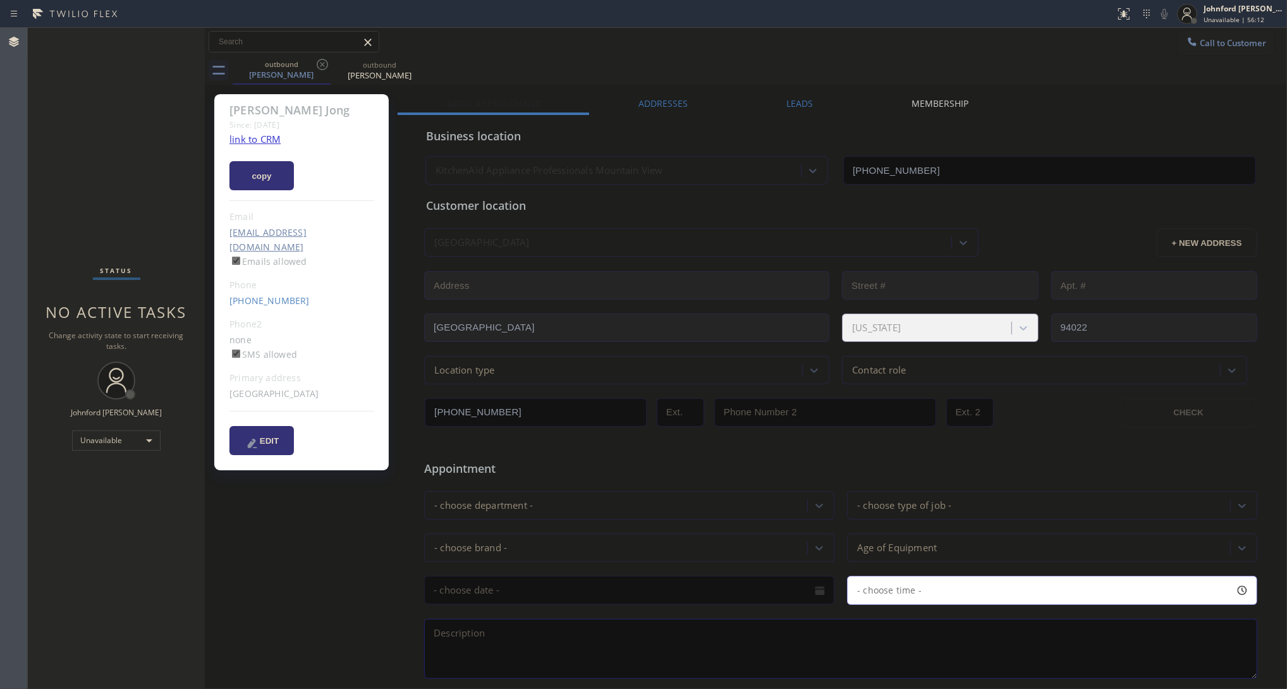
click at [126, 188] on div "Status No active tasks Change activity state to start receiving tasks. [PERSON_…" at bounding box center [116, 358] width 177 height 661
click at [911, 62] on div "outbound [PERSON_NAME] outbound [PERSON_NAME]" at bounding box center [760, 70] width 1055 height 28
click at [1144, 39] on icon at bounding box center [1193, 41] width 8 height 8
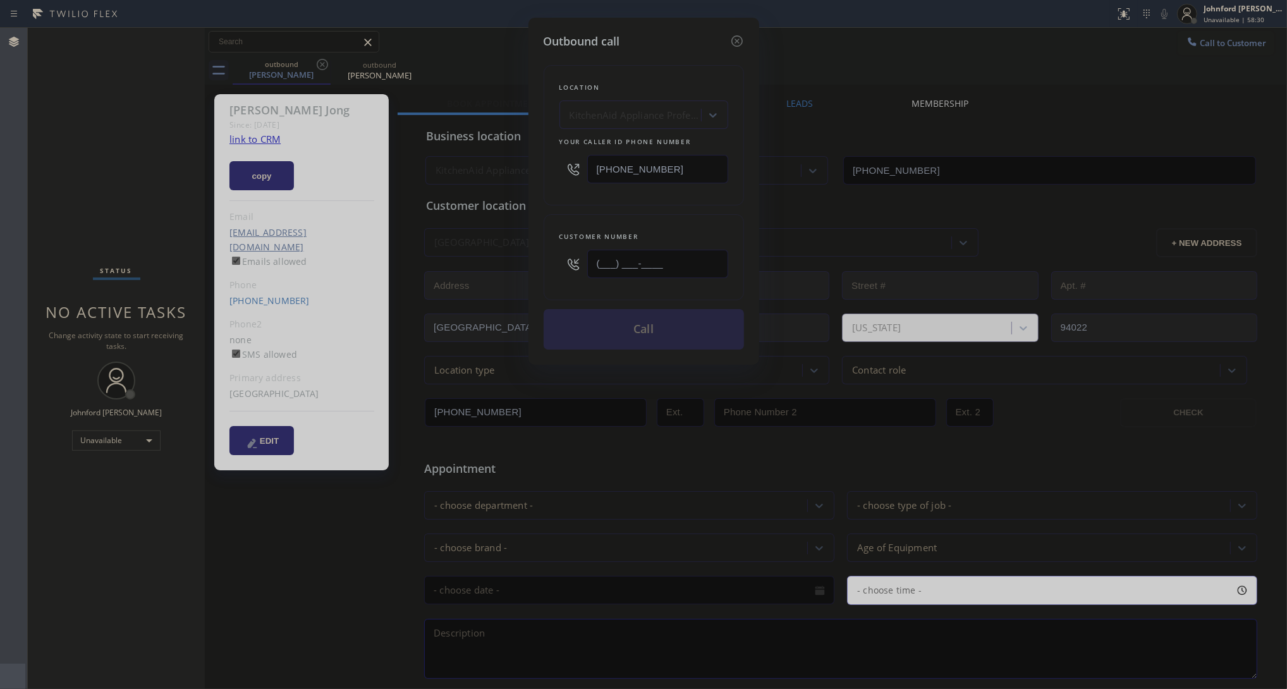
click at [687, 257] on input "(___) ___-____" at bounding box center [657, 264] width 141 height 28
click at [686, 257] on input "(___) ___-____" at bounding box center [657, 264] width 141 height 28
paste input "844) 272-2276"
type input "[PHONE_NUMBER]"
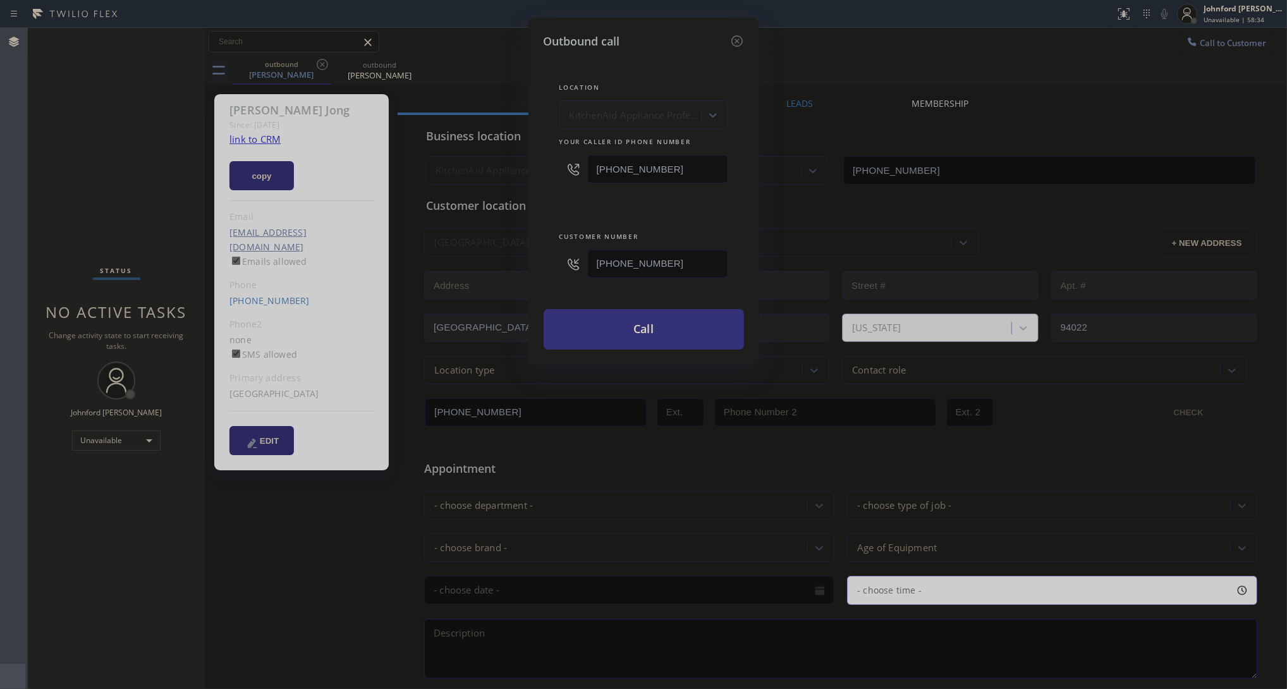
drag, startPoint x: 684, startPoint y: 158, endPoint x: 529, endPoint y: 197, distance: 160.2
click at [525, 185] on div "Outbound call Location KitchenAid Appliance Professionals Mountain View Your ca…" at bounding box center [643, 344] width 1287 height 689
paste input "888) 909-0120"
type input "[PHONE_NUMBER]"
click at [544, 204] on div "Location KitchenAid Appliance Professionals Mountain View Your caller id phone …" at bounding box center [644, 200] width 200 height 300
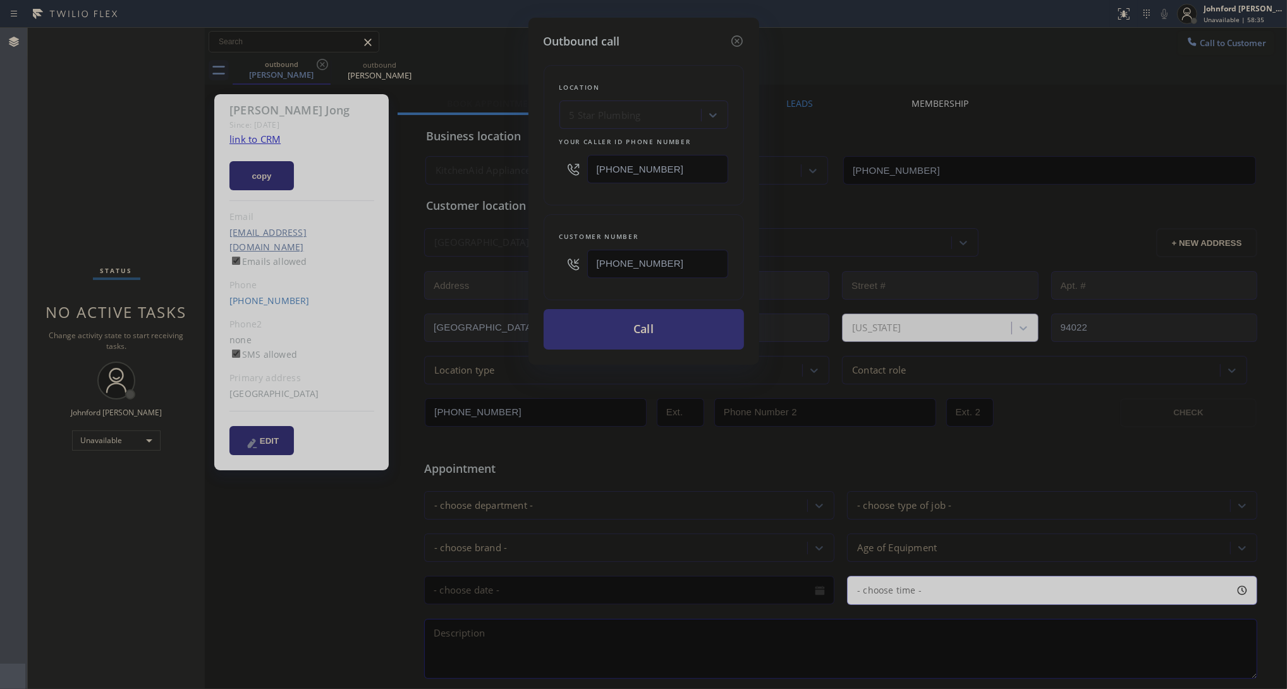
click at [661, 331] on button "Call" at bounding box center [644, 329] width 200 height 40
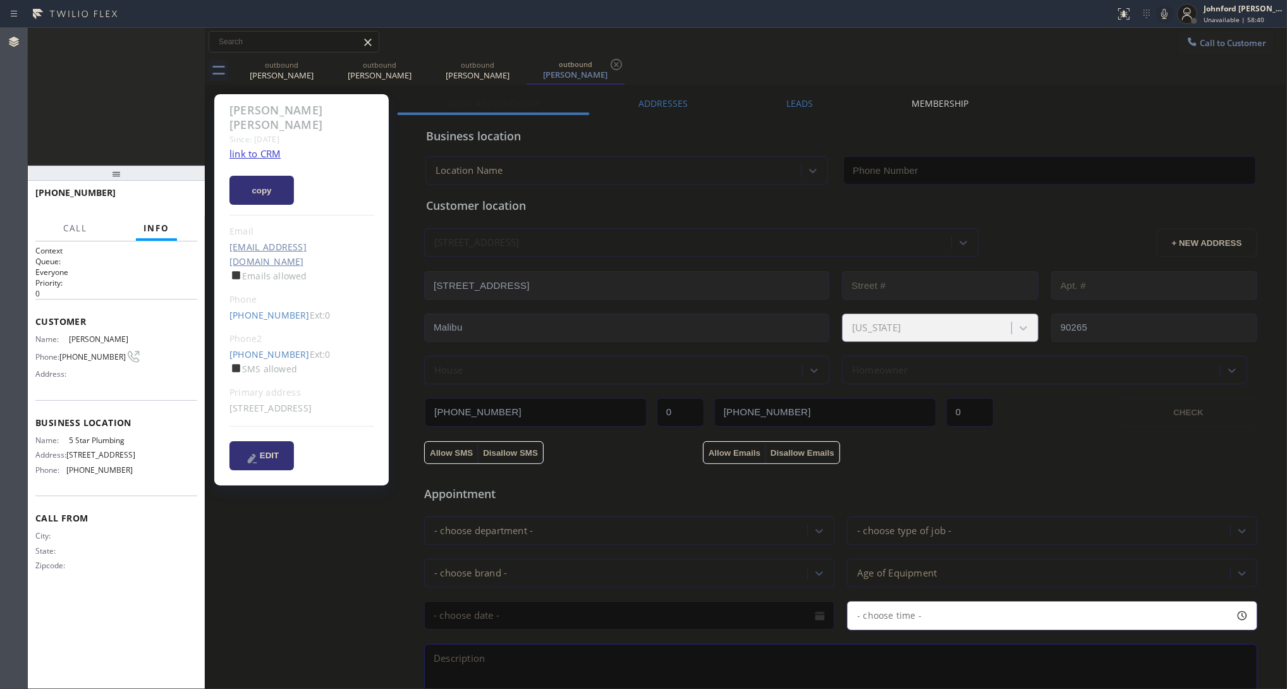
type input "[PHONE_NUMBER]"
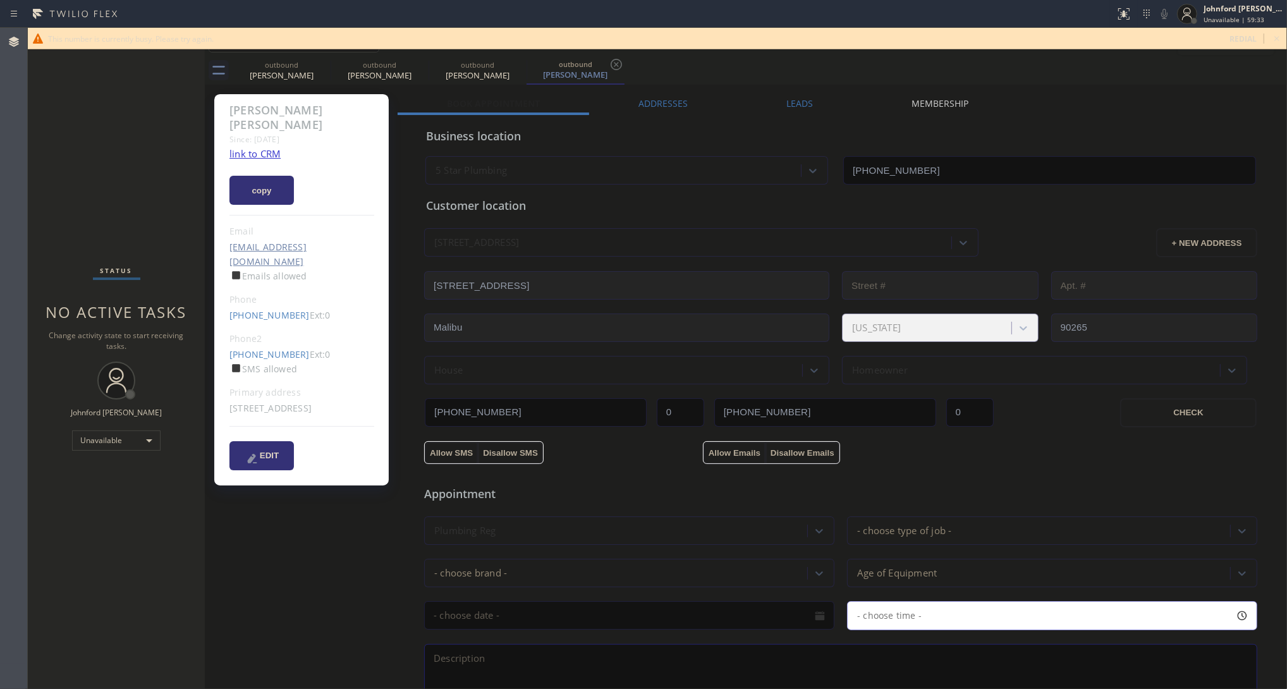
click at [1144, 36] on icon at bounding box center [1276, 38] width 15 height 15
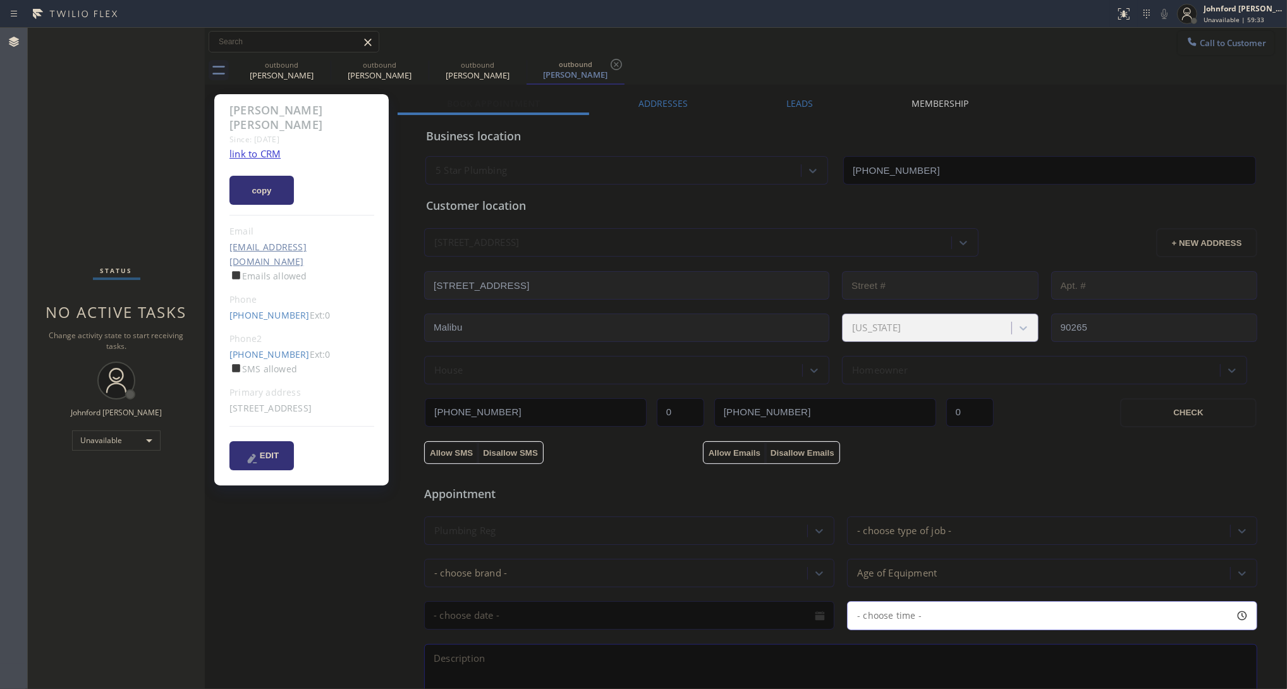
drag, startPoint x: 1221, startPoint y: 40, endPoint x: 1196, endPoint y: 46, distance: 25.3
click at [1144, 40] on span "Call to Customer" at bounding box center [1233, 42] width 66 height 11
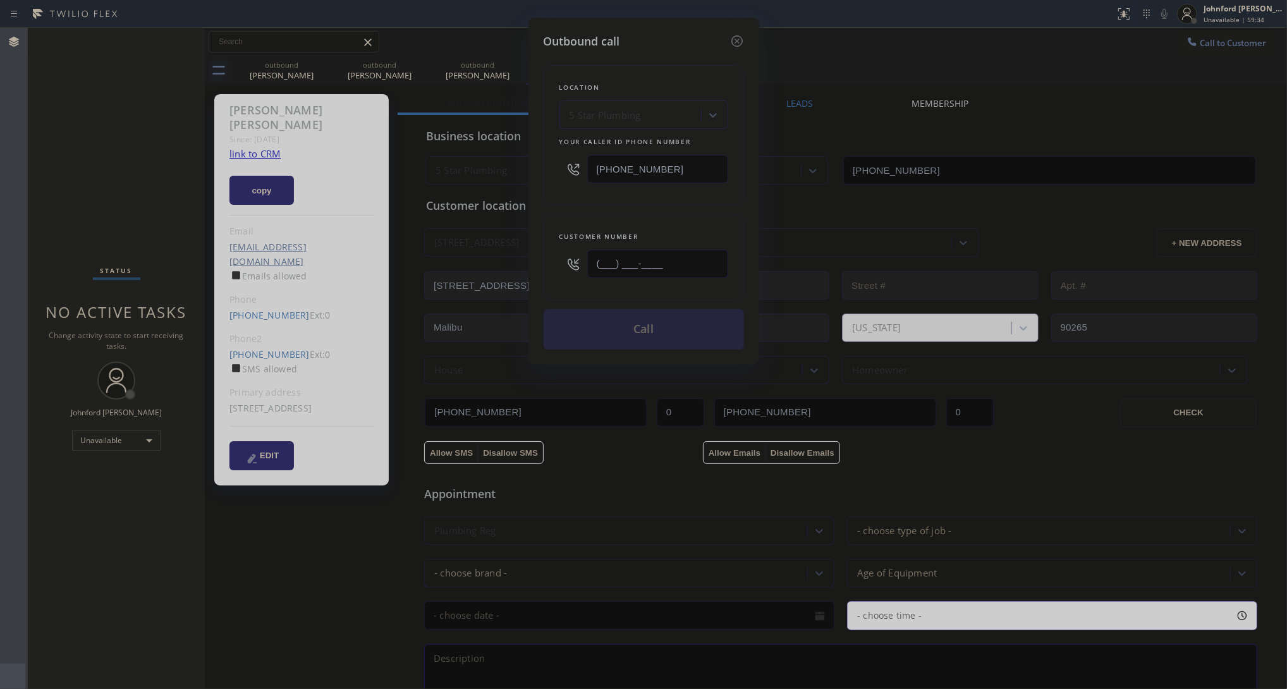
drag, startPoint x: 645, startPoint y: 262, endPoint x: 535, endPoint y: 267, distance: 109.5
click at [539, 267] on div "Outbound call Location 5 Star Plumbing Your caller id phone number [PHONE_NUMBE…" at bounding box center [644, 191] width 231 height 347
paste input "562) 900-5762"
type input "[PHONE_NUMBER]"
drag, startPoint x: 618, startPoint y: 201, endPoint x: 647, endPoint y: 327, distance: 129.1
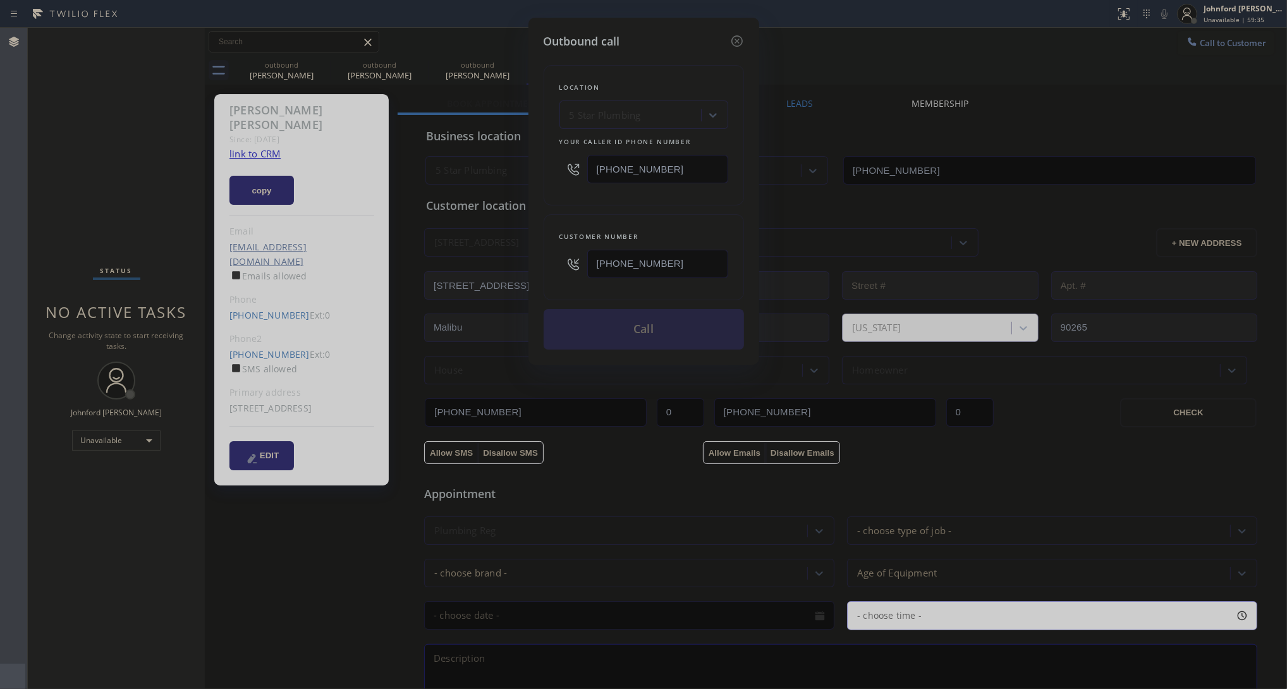
click at [618, 207] on div "Location 5 Star Plumbing Your caller id phone number [PHONE_NUMBER] Customer nu…" at bounding box center [644, 200] width 200 height 300
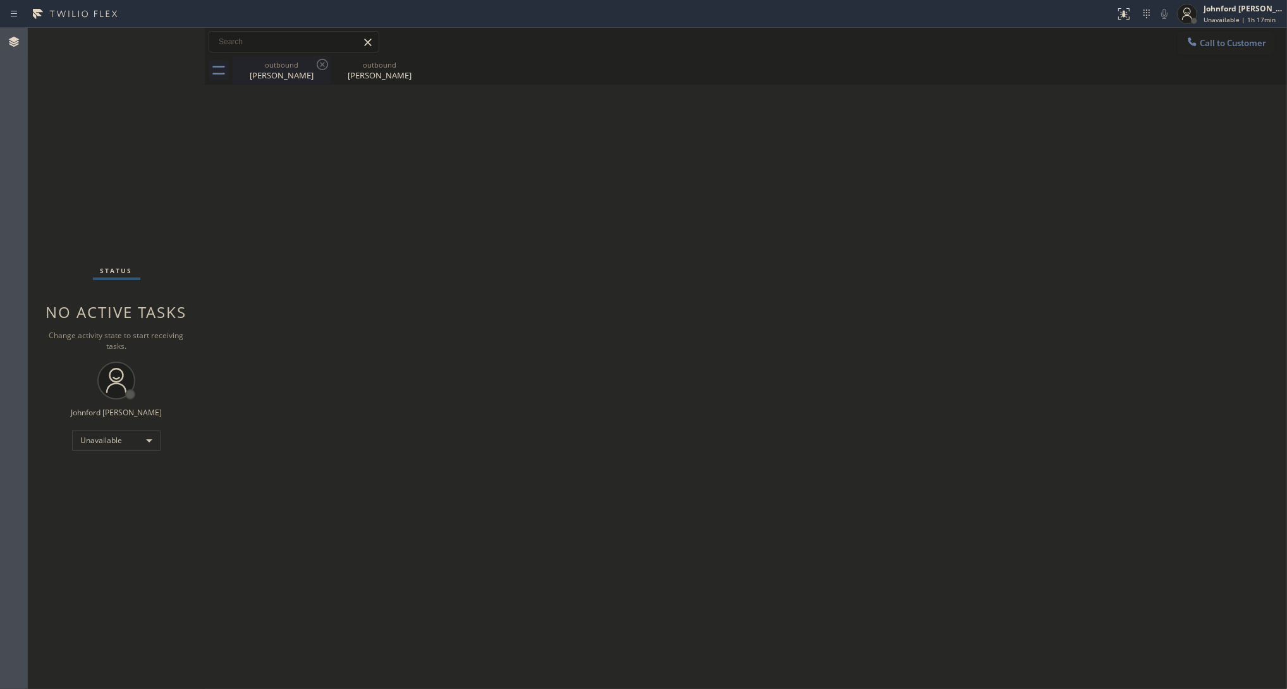
click at [279, 80] on div "[PERSON_NAME]" at bounding box center [281, 75] width 95 height 11
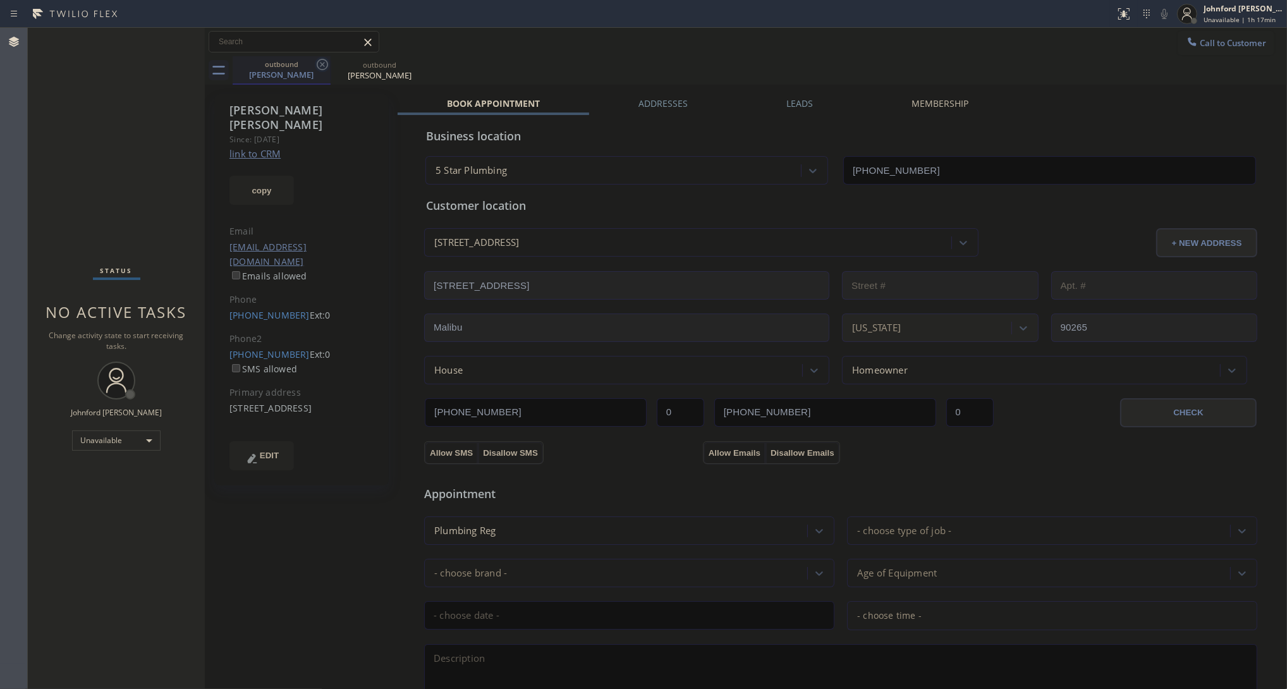
click at [319, 66] on icon at bounding box center [322, 64] width 15 height 15
click at [535, 51] on div "Call to Customer Outbound call Location 5 Star Plumbing Your caller id phone nu…" at bounding box center [746, 42] width 1082 height 22
drag, startPoint x: 302, startPoint y: 288, endPoint x: 224, endPoint y: 286, distance: 77.8
click at [224, 286] on div "Ron Gaster Since: 20 may 2020 link to CRM copy Email rngaster@gmail.com Emails …" at bounding box center [301, 296] width 174 height 405
copy link "(562) 900-5762"
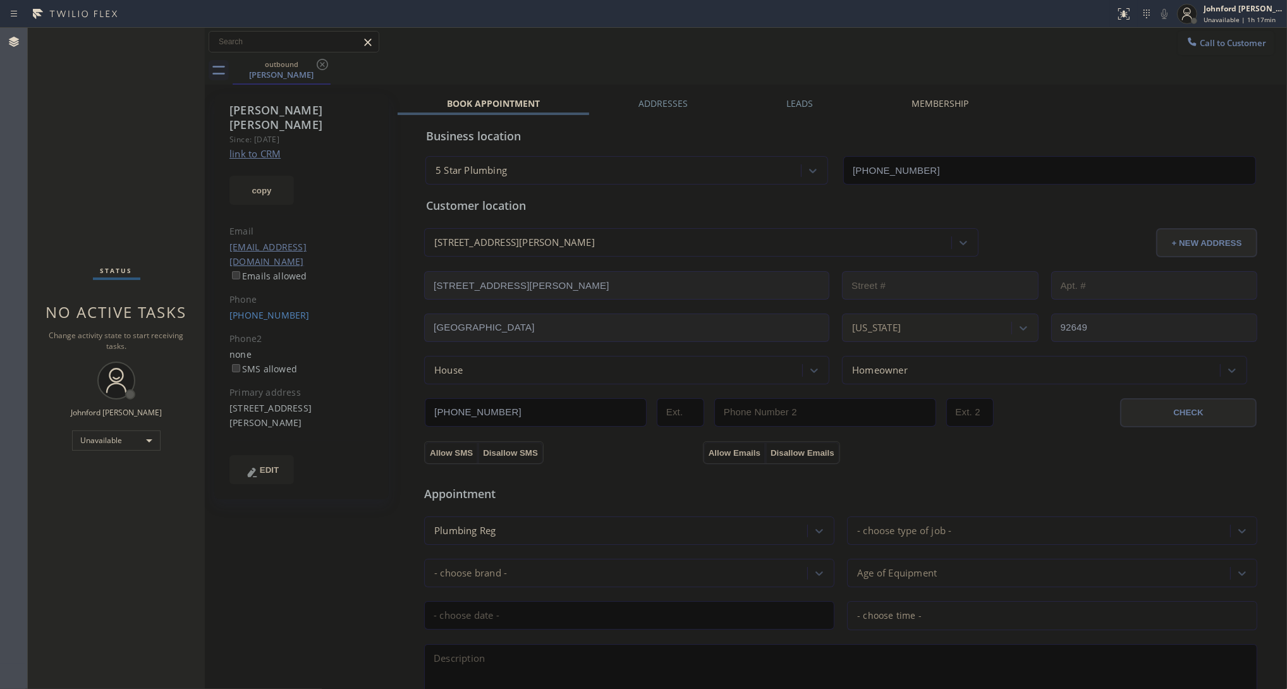
click at [1201, 28] on div "Call to Customer Outbound call Location 5 Star Plumbing Your caller id phone nu…" at bounding box center [746, 42] width 1082 height 28
click at [1200, 31] on button "Call to Customer" at bounding box center [1226, 43] width 97 height 24
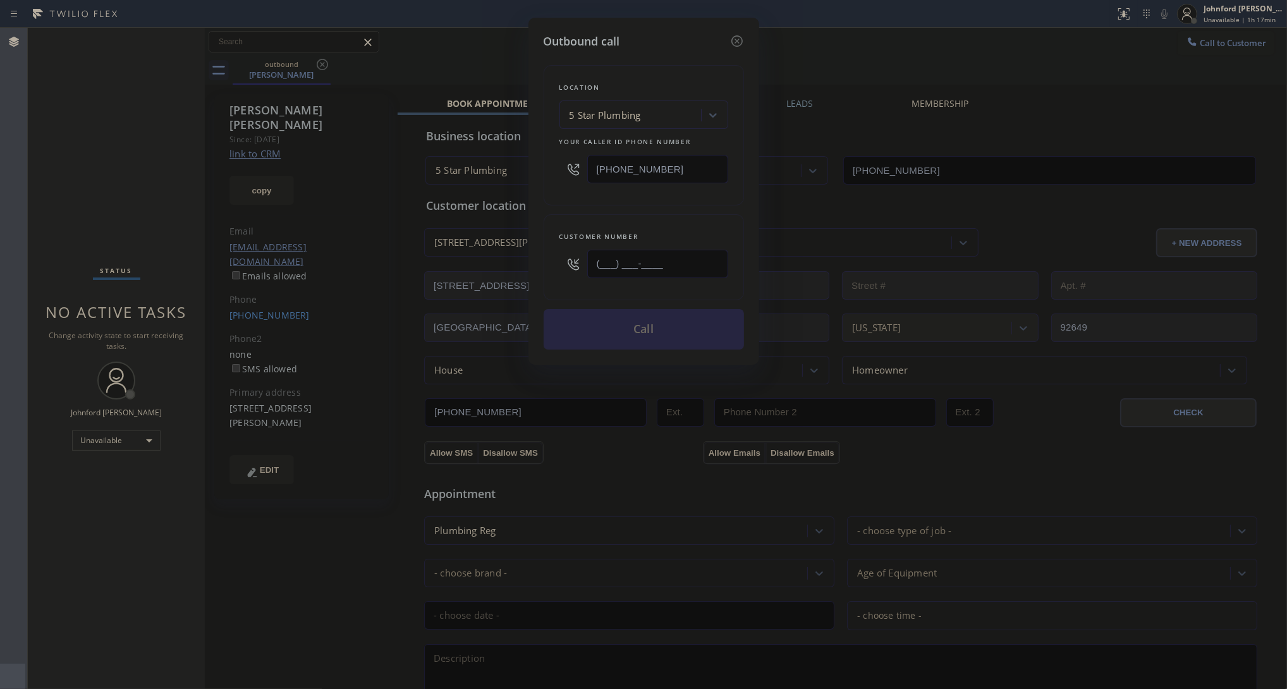
click at [687, 254] on input "(___) ___-____" at bounding box center [657, 264] width 141 height 28
paste input "562) 900-5762"
type input "[PHONE_NUMBER]"
drag, startPoint x: 661, startPoint y: 206, endPoint x: 670, endPoint y: 320, distance: 114.1
click at [659, 205] on div "Location 5 Star Plumbing Your caller id phone number [PHONE_NUMBER] Customer nu…" at bounding box center [644, 200] width 200 height 300
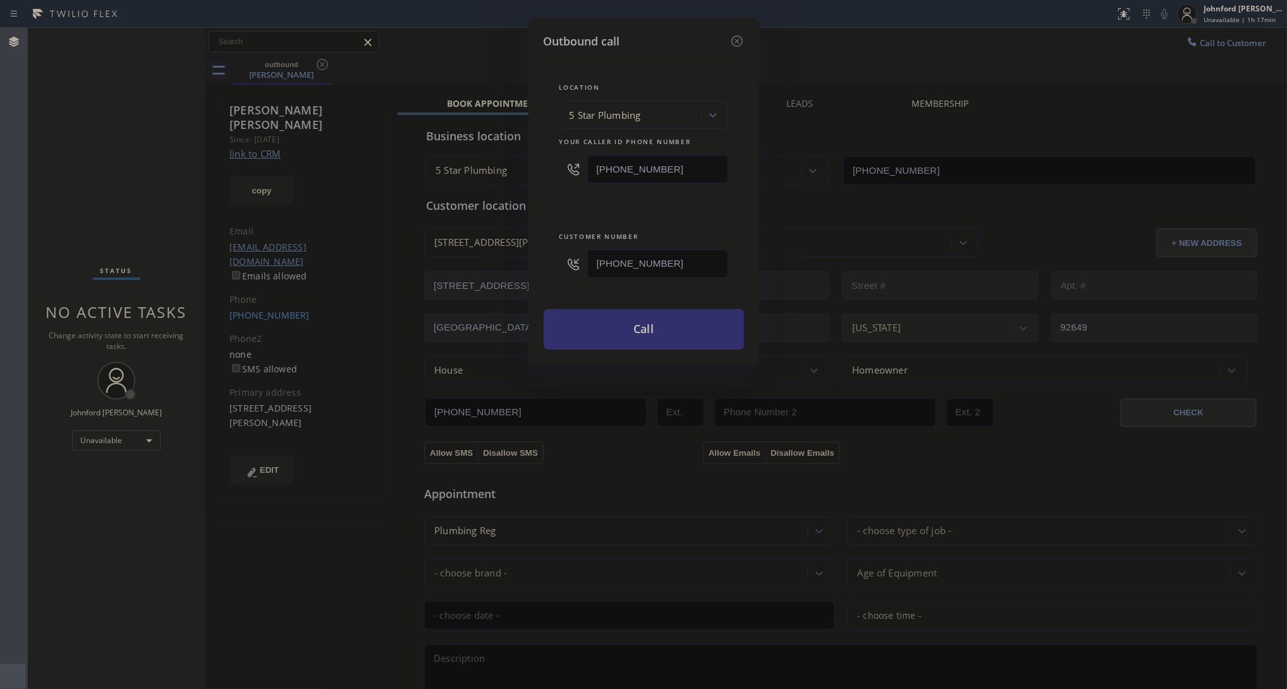
click at [664, 321] on button "Call" at bounding box center [644, 329] width 200 height 40
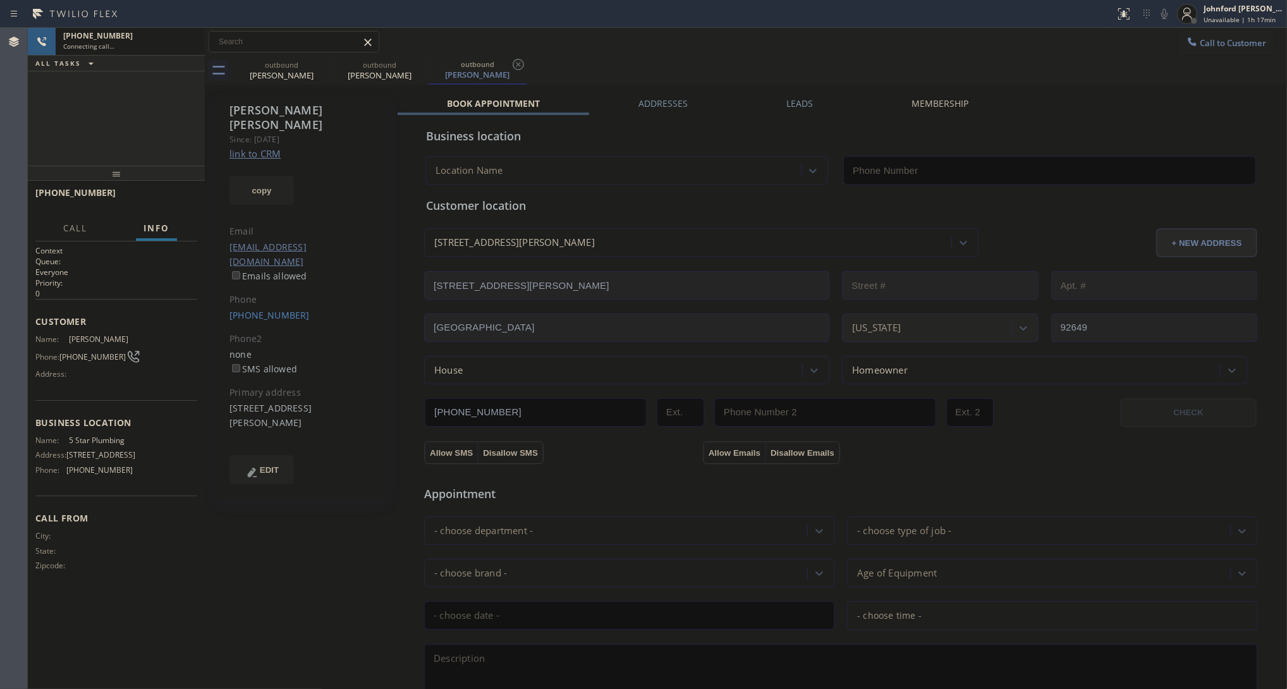
click at [645, 76] on div "outbound Ron Gaster outbound Ron Gaster outbound Ron Gaster" at bounding box center [760, 70] width 1055 height 28
type input "[PHONE_NUMBER]"
click at [321, 61] on icon at bounding box center [322, 64] width 15 height 15
click at [58, 133] on div "+15629005762 Connecting call… ALL TASKS ALL TASKS ACTIVE TASKS TASKS IN WRAP UP" at bounding box center [116, 97] width 177 height 138
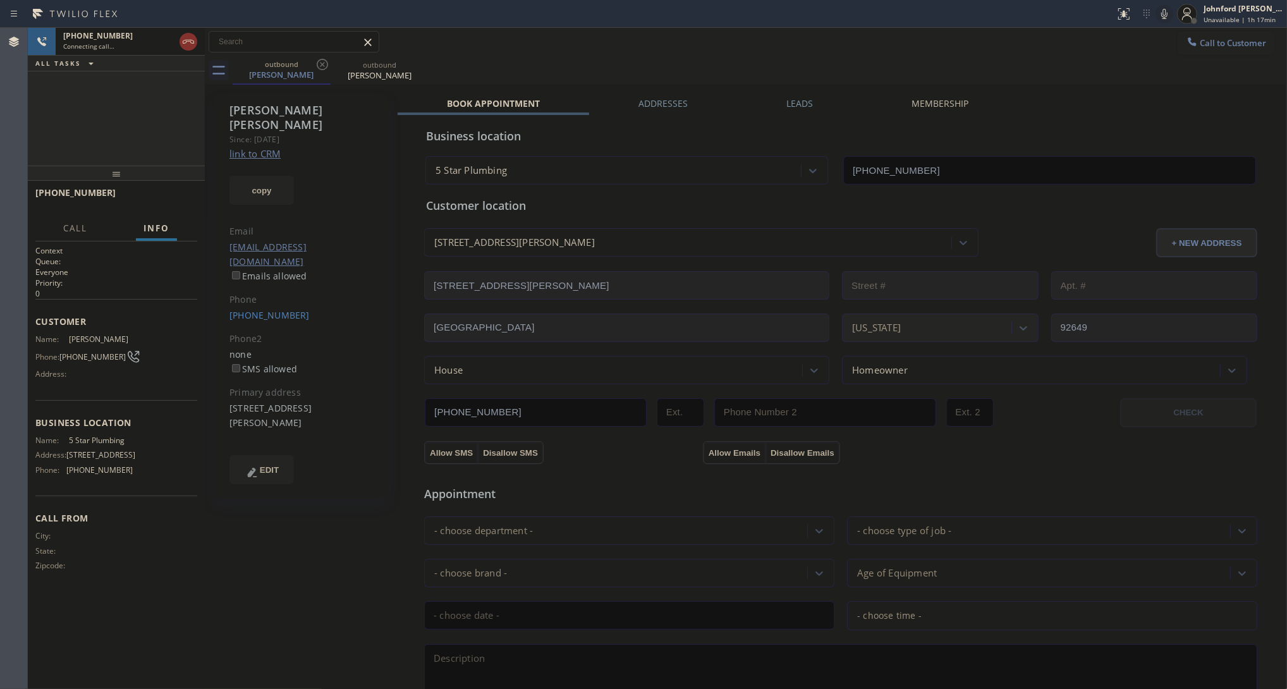
click at [1168, 17] on icon at bounding box center [1164, 13] width 15 height 15
click at [1163, 7] on icon at bounding box center [1164, 13] width 15 height 15
click at [68, 109] on div "+15629005762 Live | 00:29 ALL TASKS ALL TASKS ACTIVE TASKS TASKS IN WRAP UP" at bounding box center [116, 97] width 177 height 138
click at [162, 194] on span "HANG UP" at bounding box center [168, 198] width 39 height 9
click at [176, 190] on button "COMPLETE" at bounding box center [165, 199] width 64 height 18
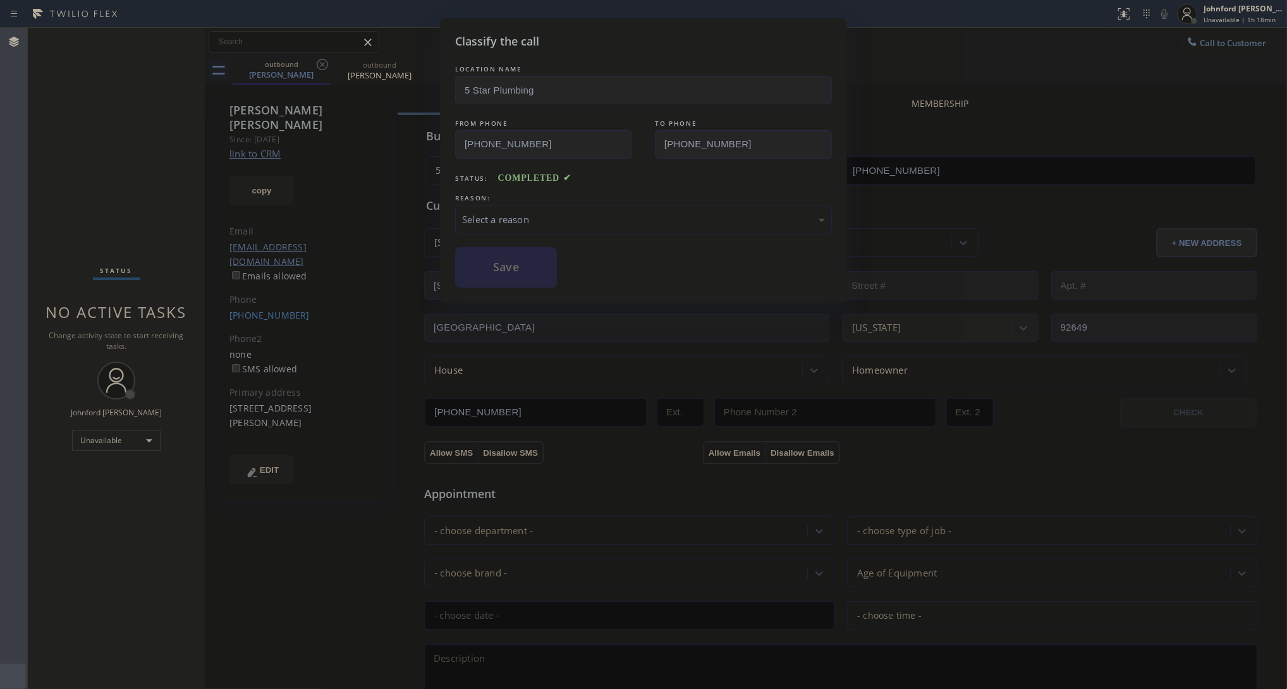
drag, startPoint x: 513, startPoint y: 213, endPoint x: 527, endPoint y: 224, distance: 17.5
click at [515, 213] on div "Select a reason" at bounding box center [643, 219] width 363 height 15
click at [532, 258] on button "Save" at bounding box center [506, 267] width 102 height 40
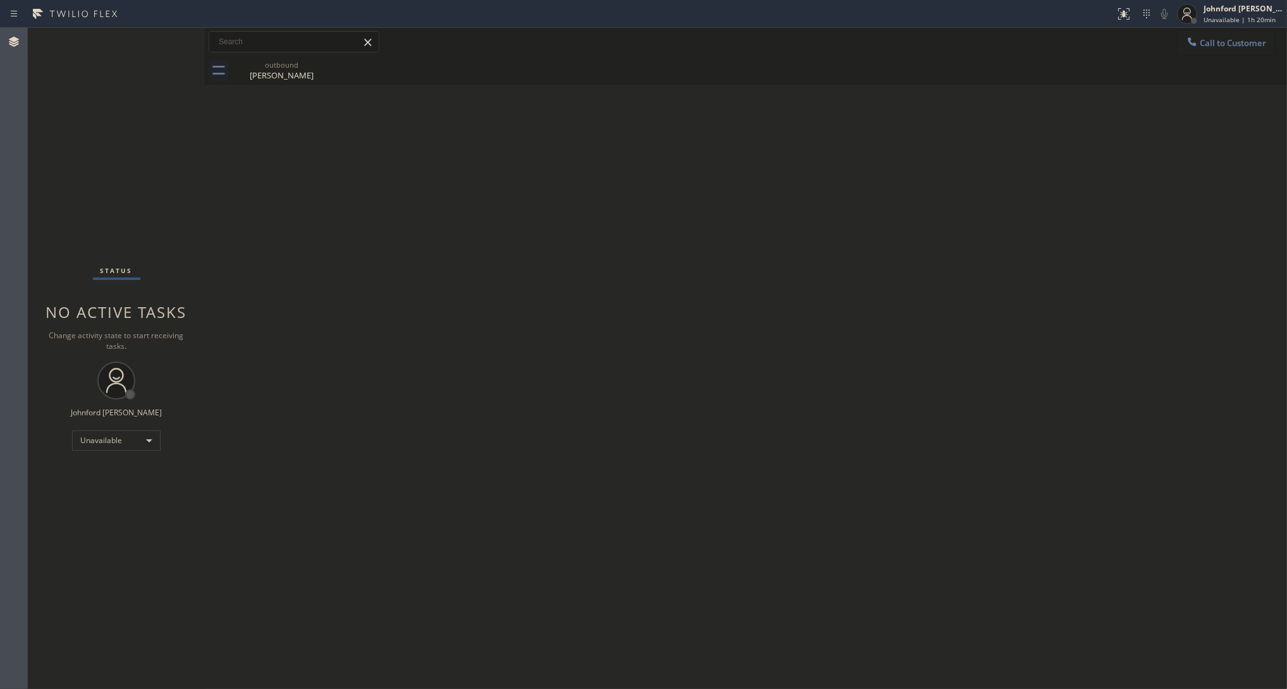
drag, startPoint x: 1198, startPoint y: 42, endPoint x: 952, endPoint y: 126, distance: 260.1
click at [1199, 42] on div at bounding box center [1192, 42] width 15 height 15
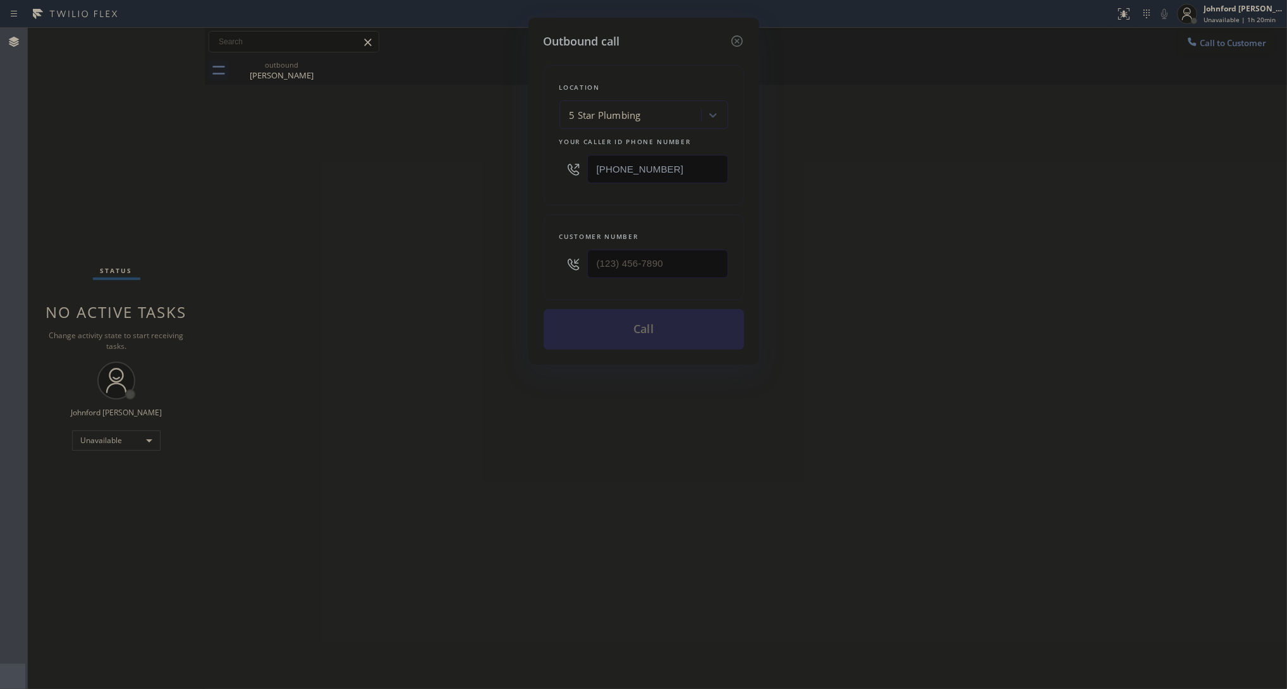
drag, startPoint x: 674, startPoint y: 156, endPoint x: 484, endPoint y: 156, distance: 190.3
click at [484, 156] on div "Outbound call Location 5 Star Plumbing Your caller id phone number (888) 909-01…" at bounding box center [643, 344] width 1287 height 689
click at [859, 206] on div "Outbound call Location 5 Star Plumbing Your caller id phone number (888) 909-01…" at bounding box center [643, 344] width 1287 height 689
click at [733, 36] on icon at bounding box center [737, 41] width 15 height 15
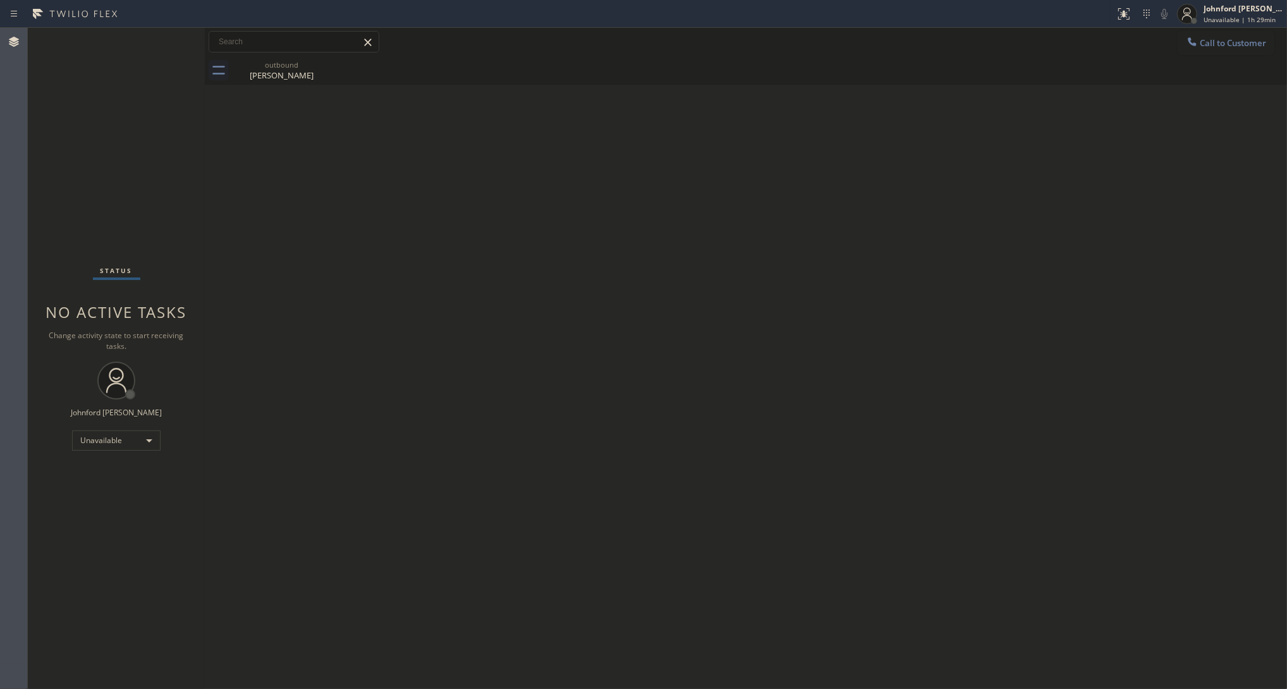
click at [535, 203] on div "Back to Dashboard Change Sender ID Customers Technicians Select a contact Outbo…" at bounding box center [746, 358] width 1082 height 661
click at [683, 441] on div "Back to Dashboard Change Sender ID Customers Technicians Select a contact Outbo…" at bounding box center [746, 358] width 1082 height 661
click at [1067, 211] on div "Back to Dashboard Change Sender ID Customers Technicians Select a contact Outbo…" at bounding box center [746, 358] width 1082 height 661
click at [103, 438] on div "Unavailable" at bounding box center [116, 441] width 89 height 20
click at [115, 506] on li "Break" at bounding box center [116, 505] width 86 height 15
